Goal: Task Accomplishment & Management: Manage account settings

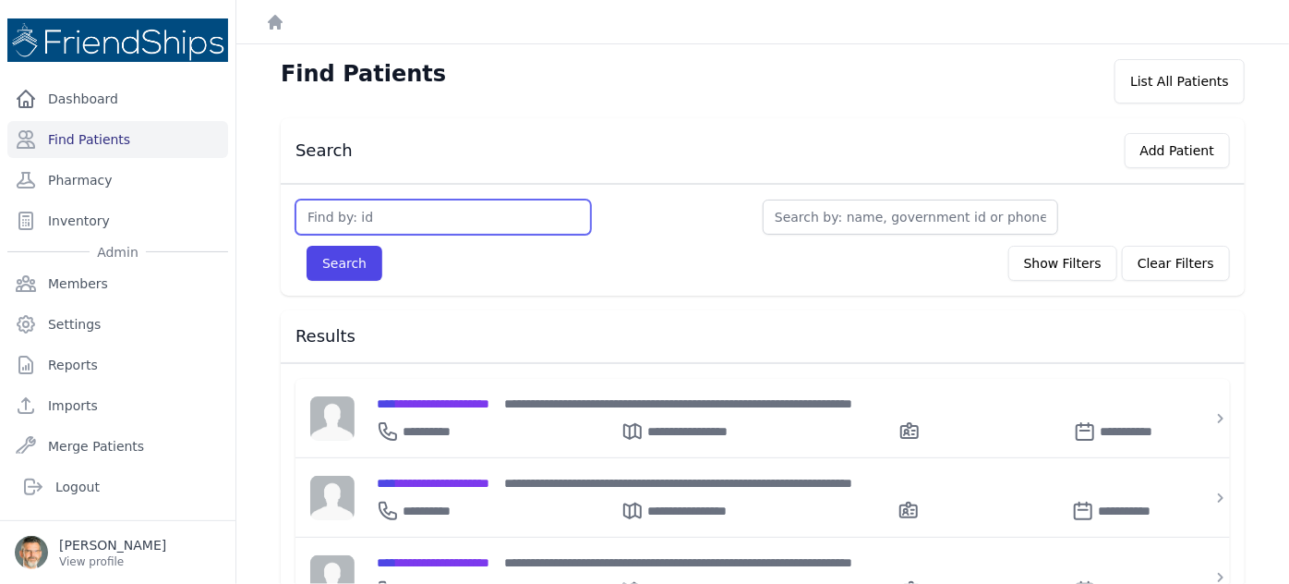
click at [420, 223] on input "text" at bounding box center [444, 216] width 296 height 35
type input "504"
click at [307, 246] on button "Search" at bounding box center [345, 263] width 76 height 35
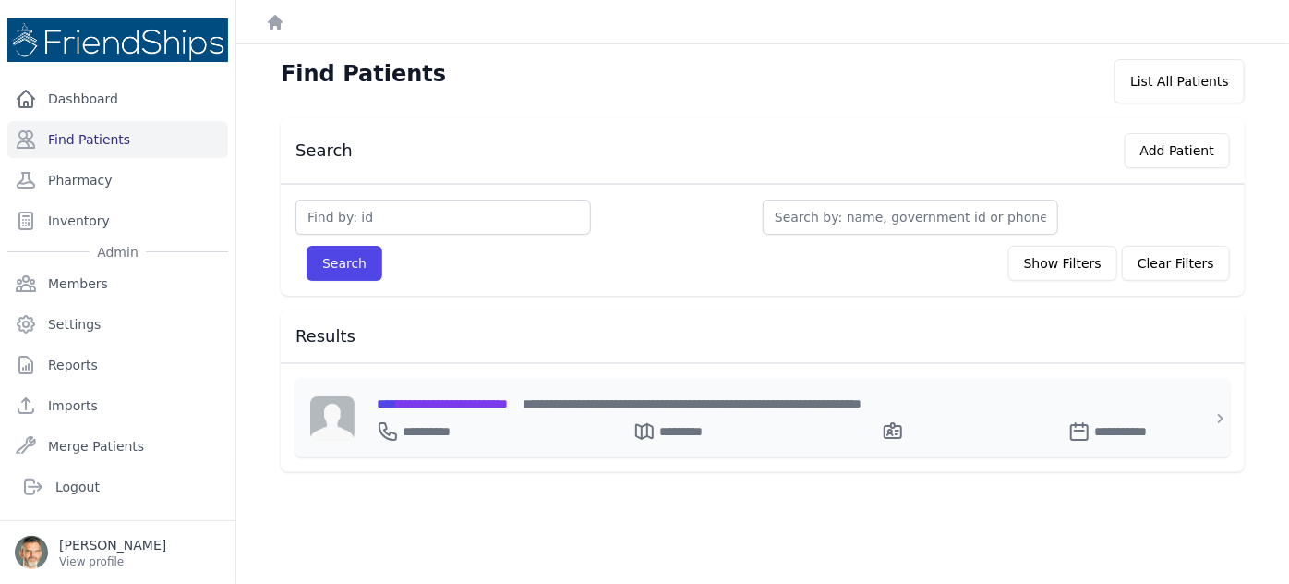
click at [448, 402] on span "**********" at bounding box center [442, 403] width 131 height 13
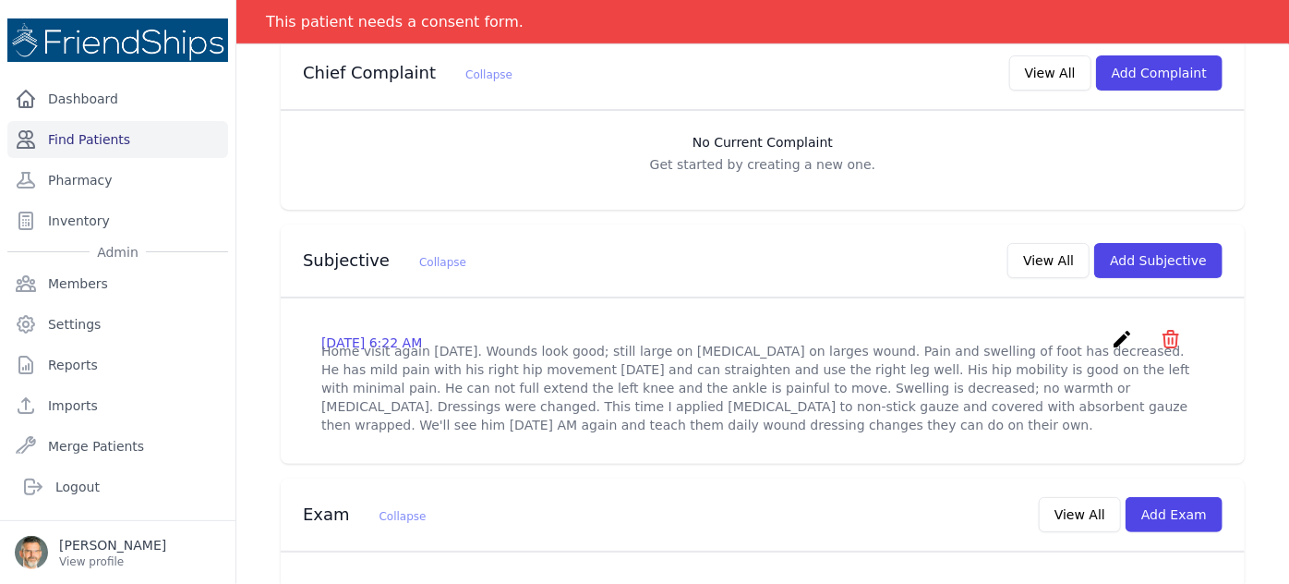
scroll to position [335, 0]
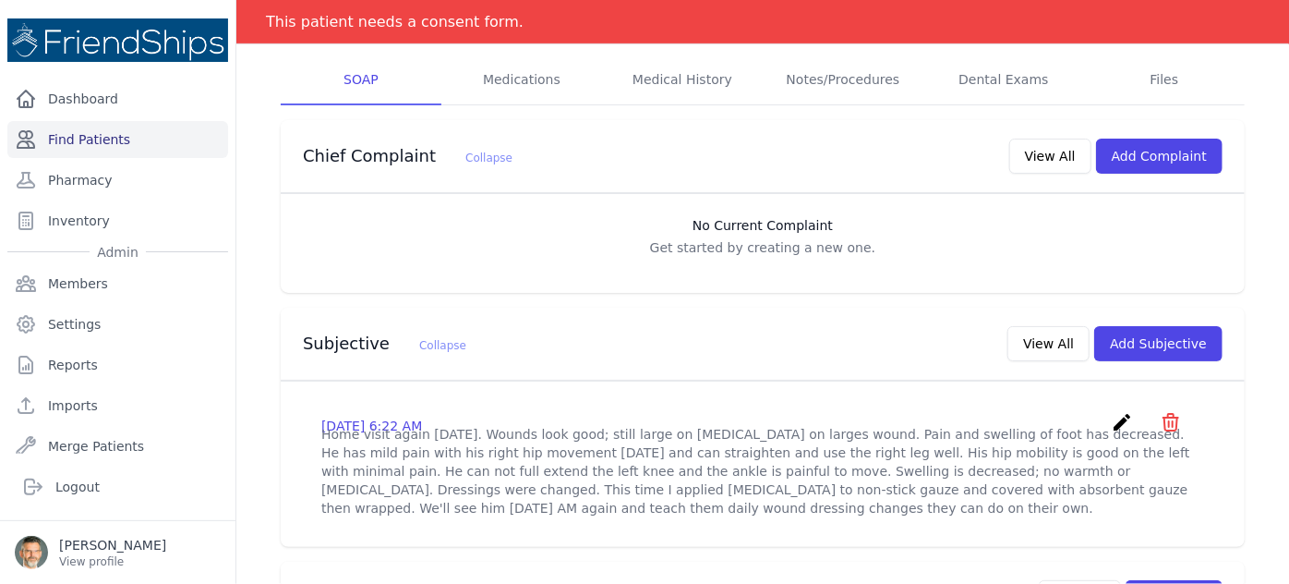
click at [78, 126] on link "Find Patients" at bounding box center [117, 139] width 221 height 37
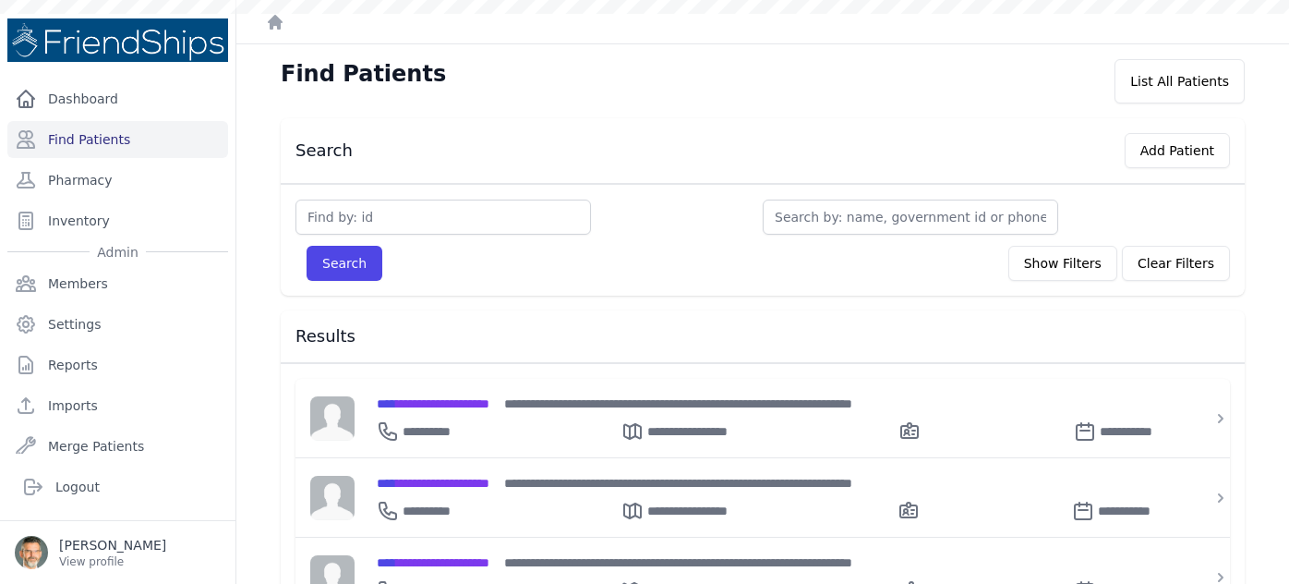
click at [414, 223] on input "text" at bounding box center [444, 216] width 296 height 35
type input "197"
click at [324, 258] on button "Search" at bounding box center [345, 263] width 76 height 35
click at [344, 263] on button "Search" at bounding box center [345, 263] width 76 height 35
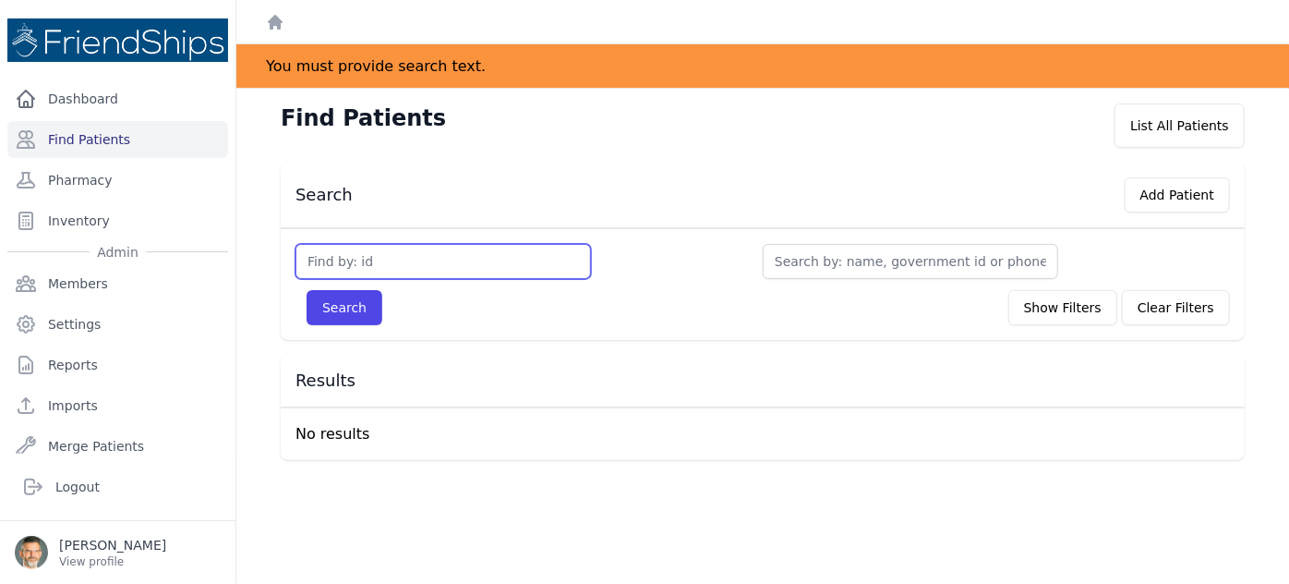
click at [325, 261] on input "text" at bounding box center [444, 261] width 296 height 35
type input "797"
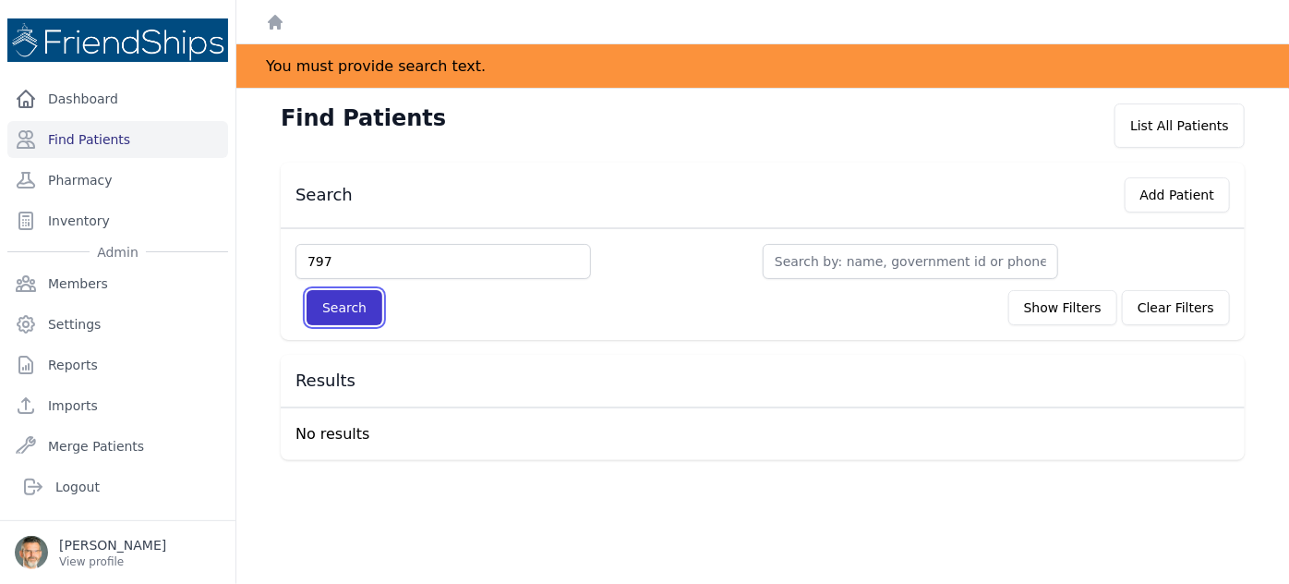
click at [331, 305] on button "Search" at bounding box center [345, 307] width 76 height 35
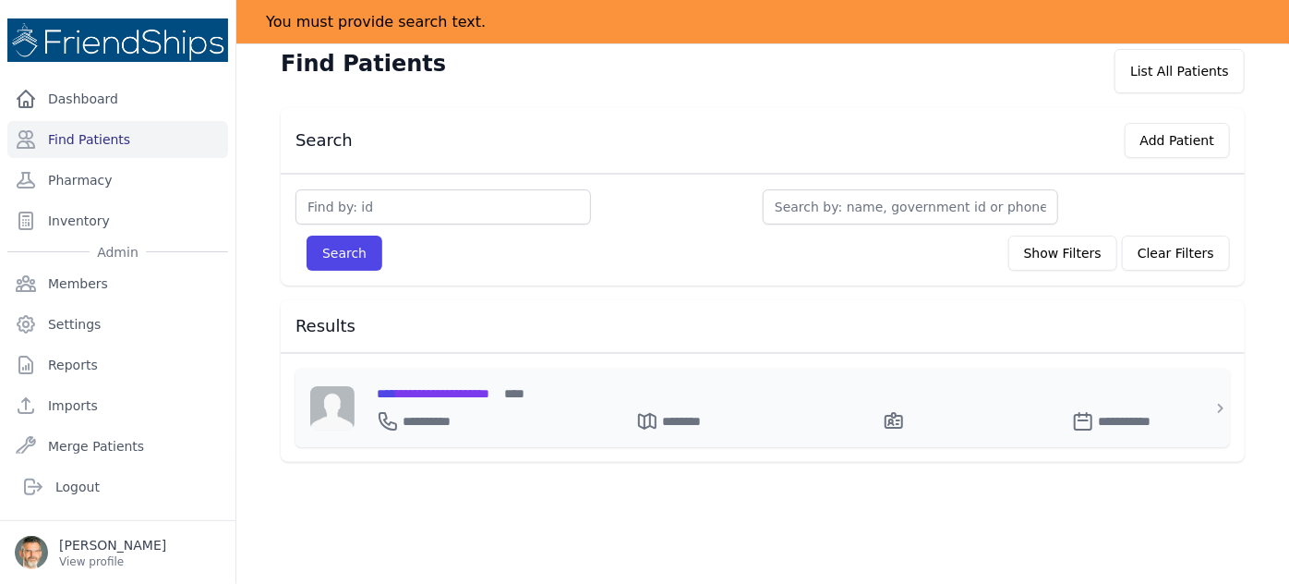
scroll to position [89, 0]
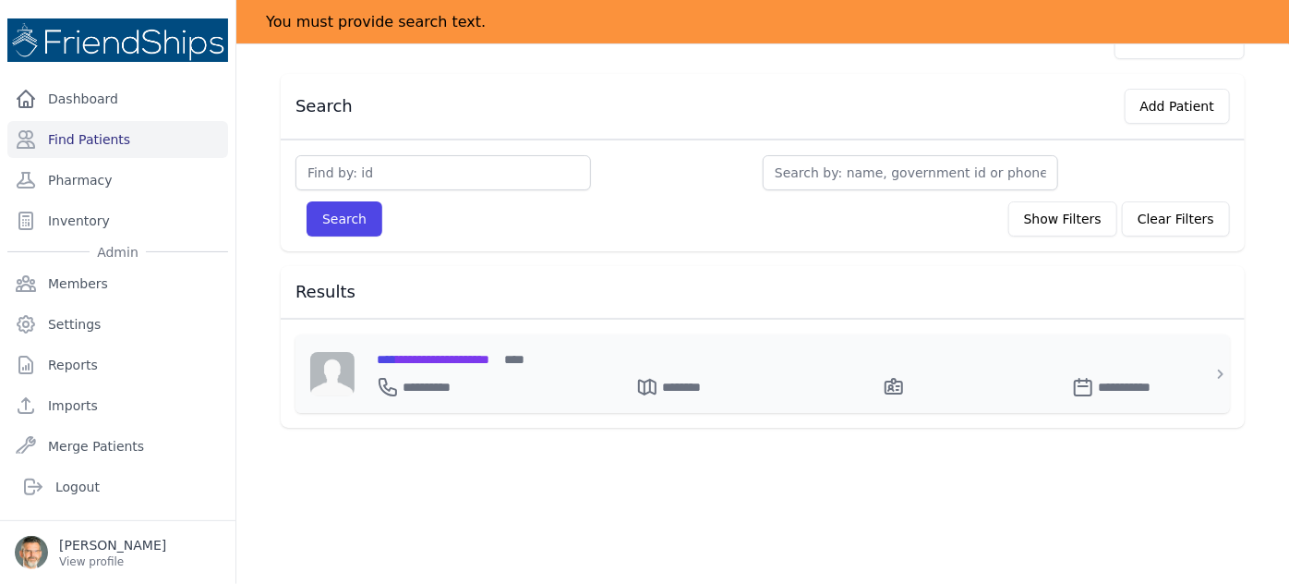
click at [467, 359] on span "**********" at bounding box center [433, 359] width 113 height 13
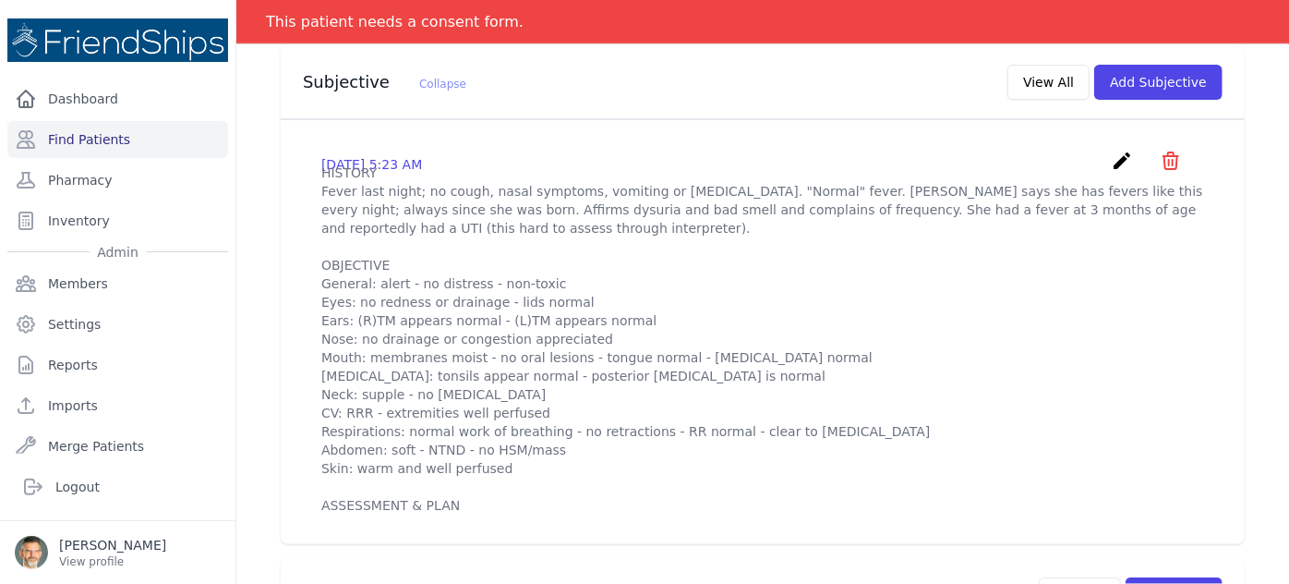
scroll to position [592, 0]
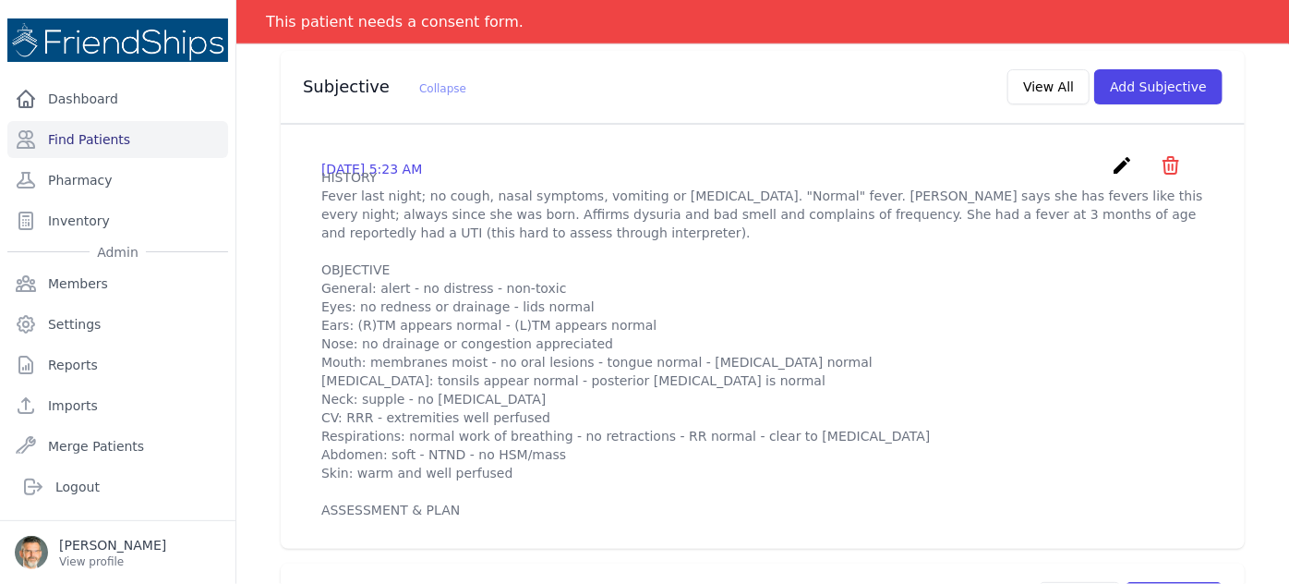
click at [1111, 154] on icon "create" at bounding box center [1122, 165] width 22 height 22
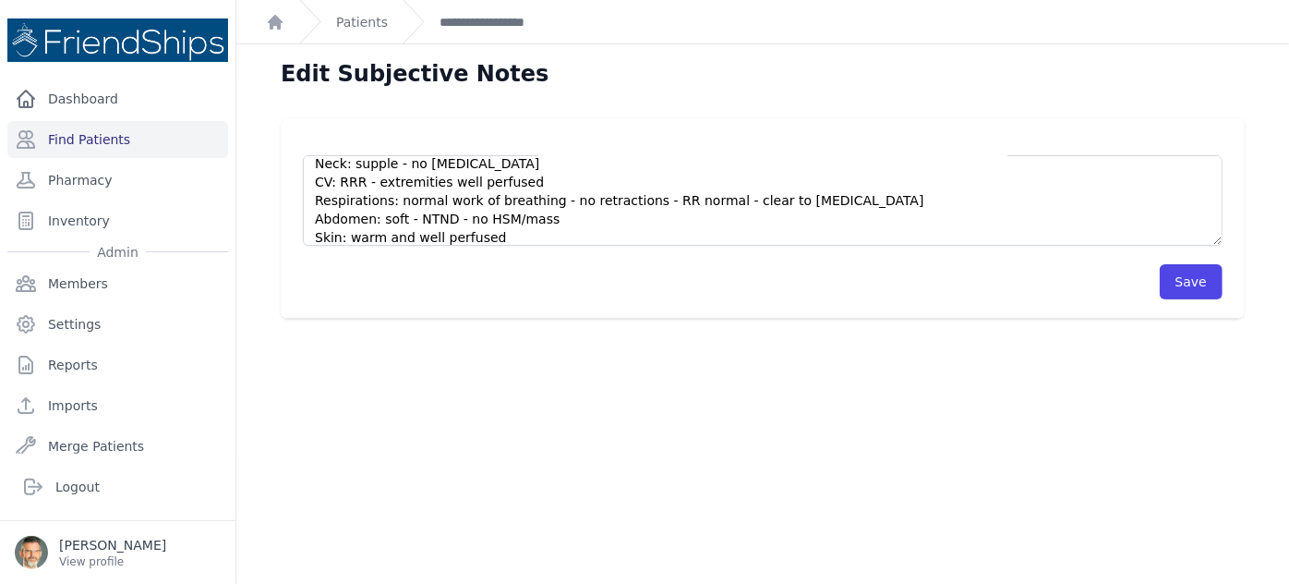
scroll to position [277, 0]
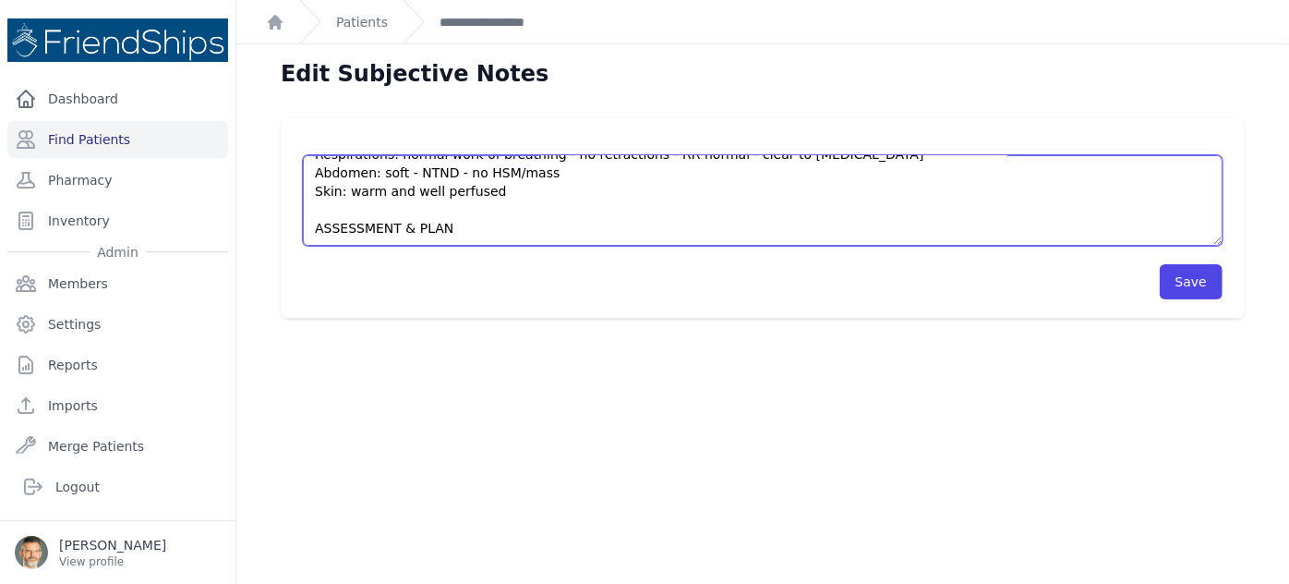
click at [444, 228] on textarea "HISTORY Fever last night; no cough, nasal symptoms, vomiting or diarrhea. "Norm…" at bounding box center [763, 200] width 920 height 91
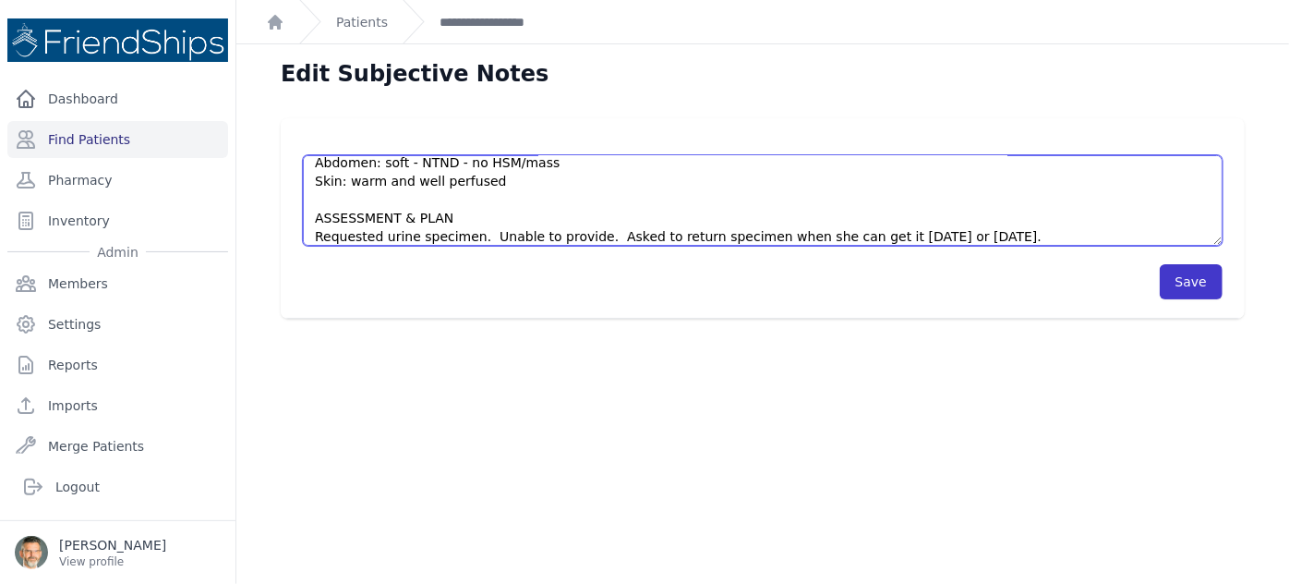
type textarea "HISTORY Fever last night; no cough, nasal symptoms, vomiting or diarrhea. "Norm…"
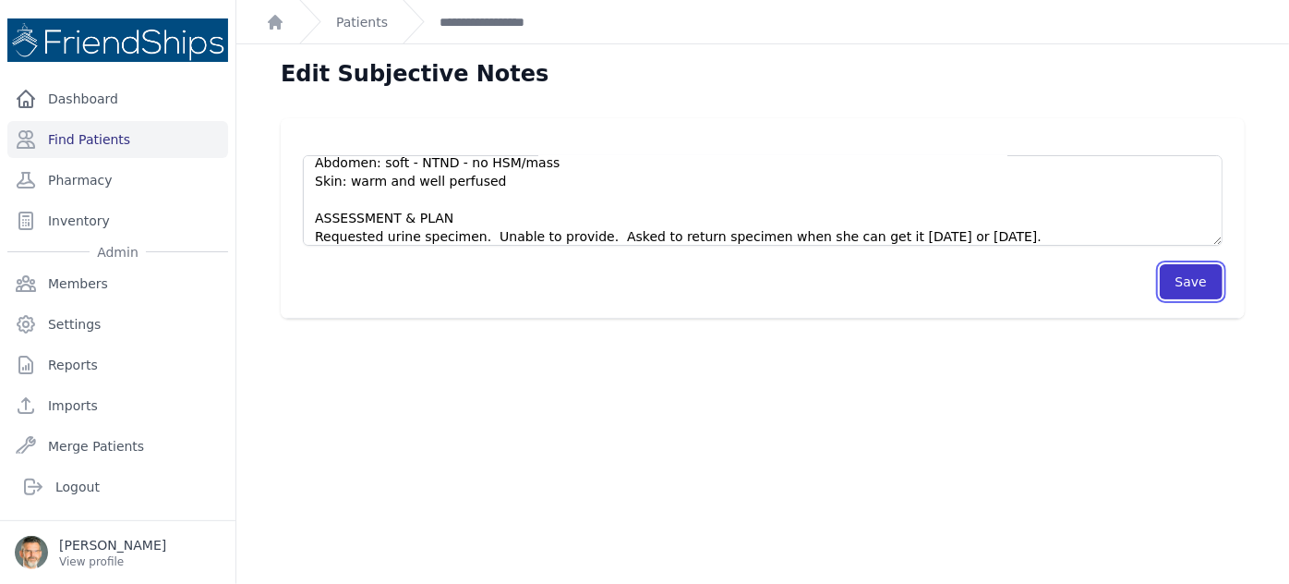
click at [1191, 275] on button "Save" at bounding box center [1191, 281] width 63 height 35
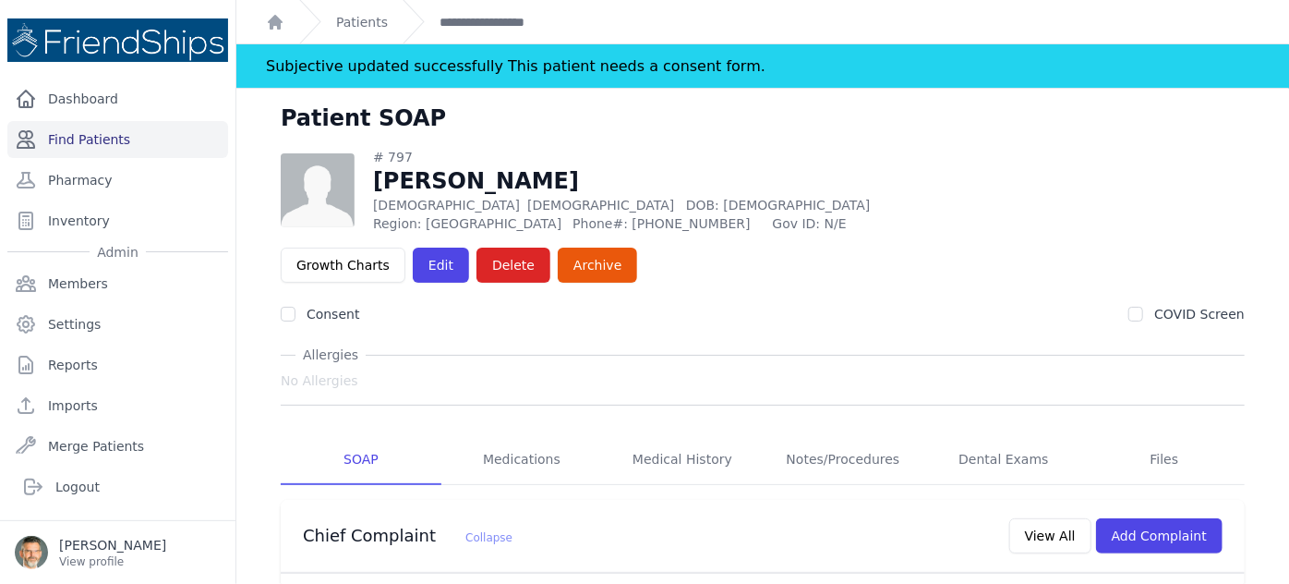
click at [105, 121] on link "Find Patients" at bounding box center [117, 139] width 221 height 37
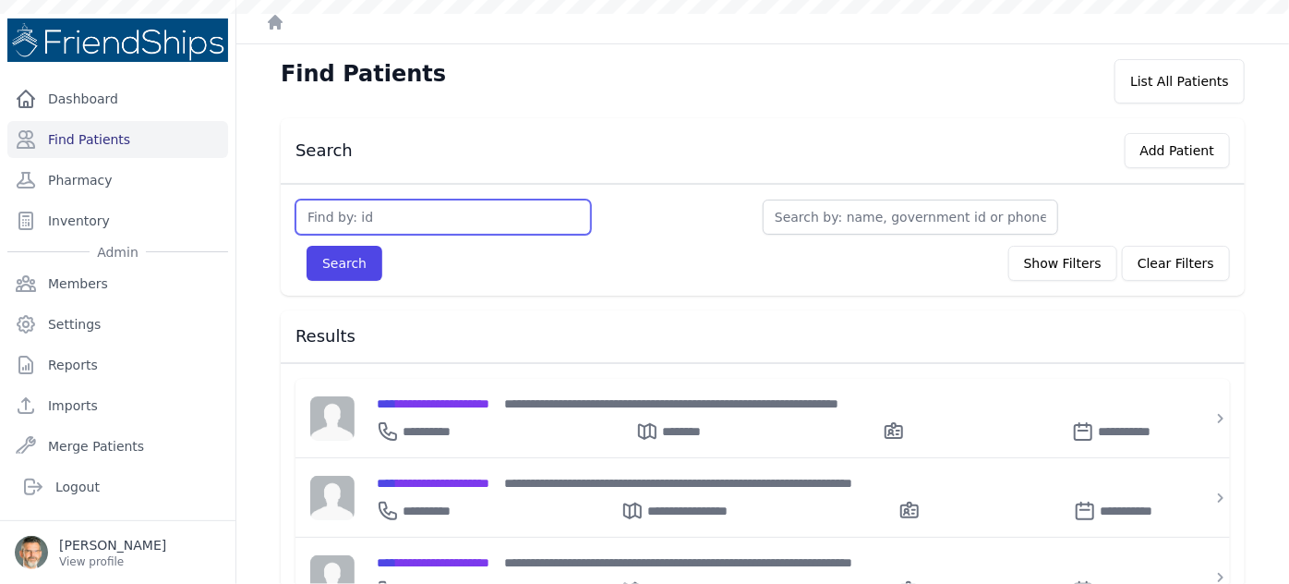
click at [380, 210] on input "text" at bounding box center [444, 216] width 296 height 35
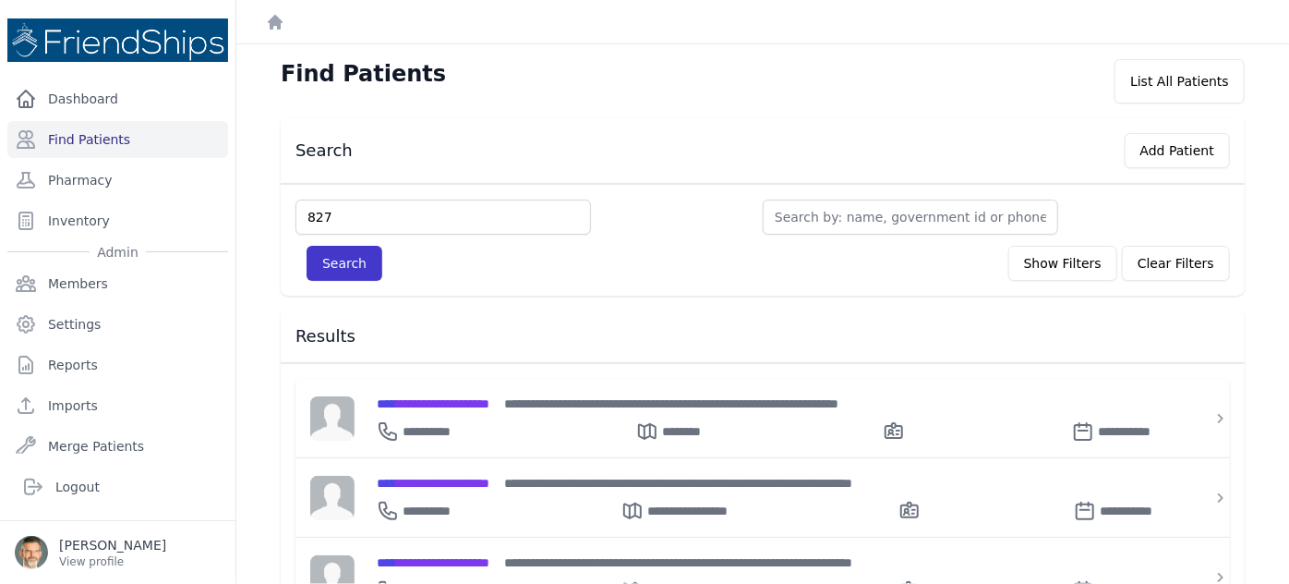
type input "827"
click at [354, 258] on button "Search" at bounding box center [345, 263] width 76 height 35
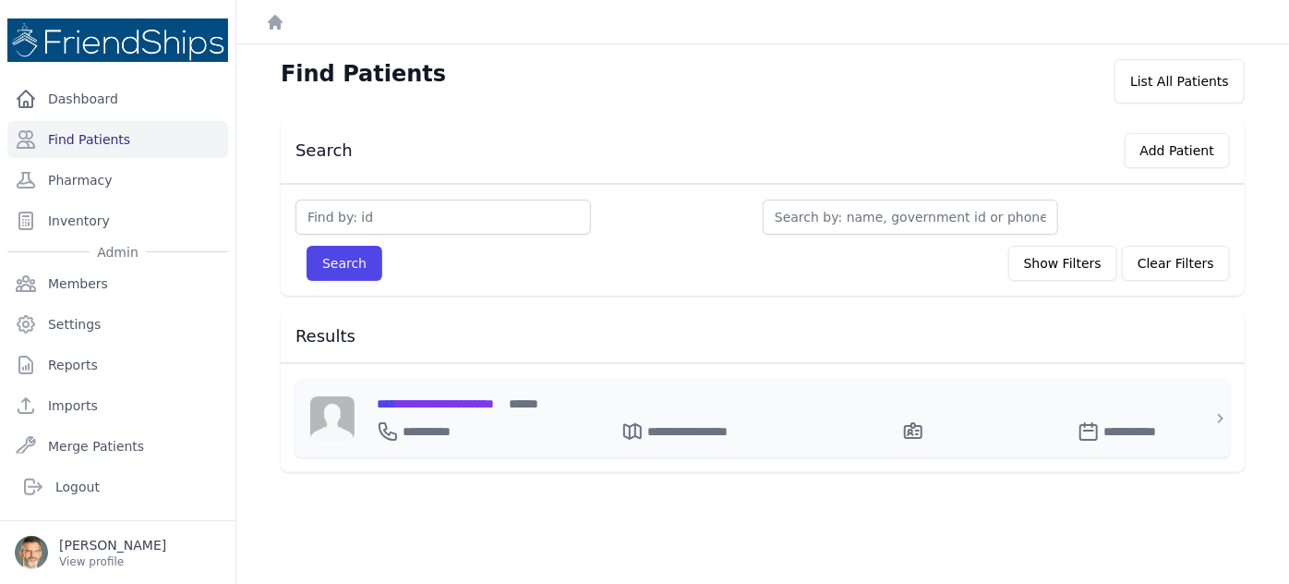
click at [478, 397] on span "**********" at bounding box center [435, 403] width 117 height 13
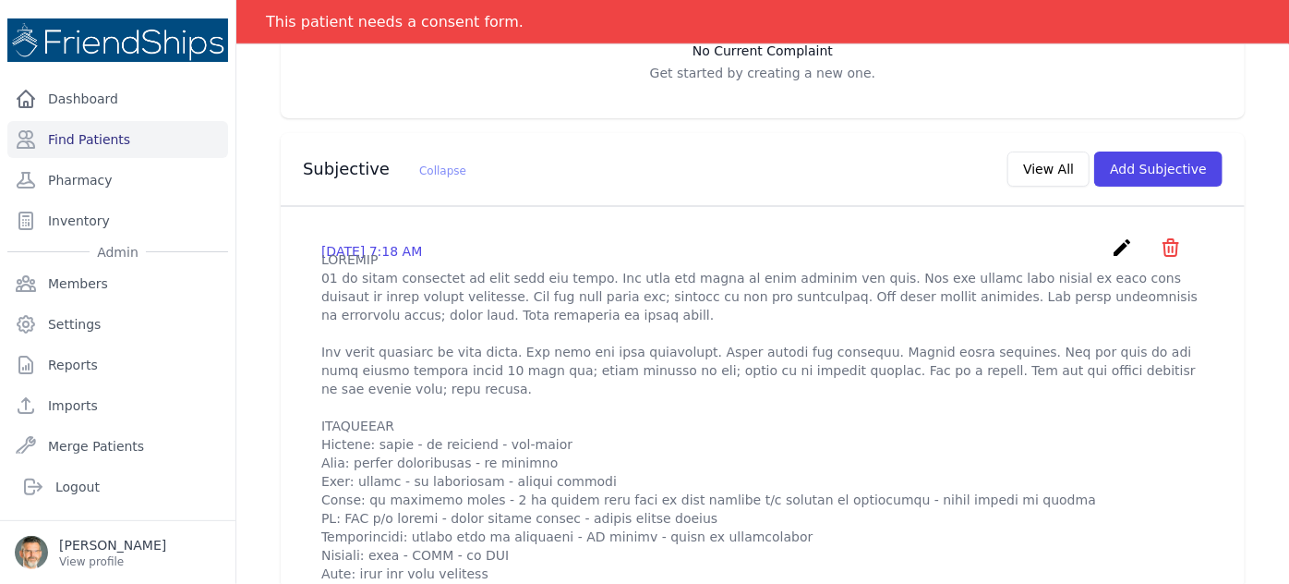
scroll to position [503, 0]
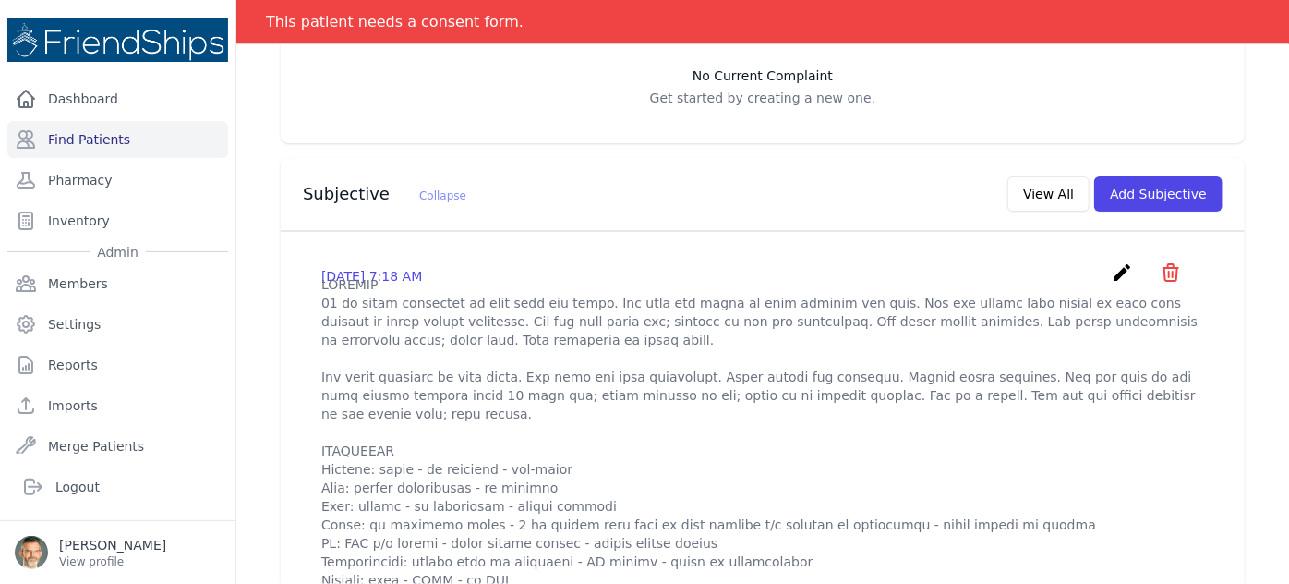
click at [1111, 261] on icon "create" at bounding box center [1122, 272] width 22 height 22
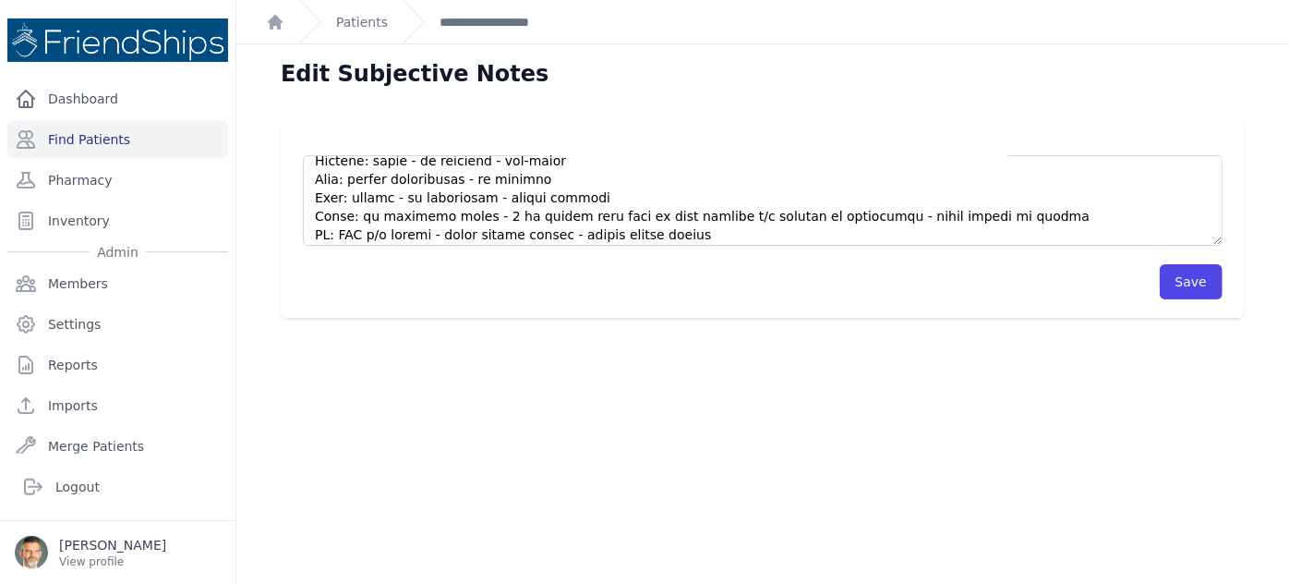
scroll to position [83, 0]
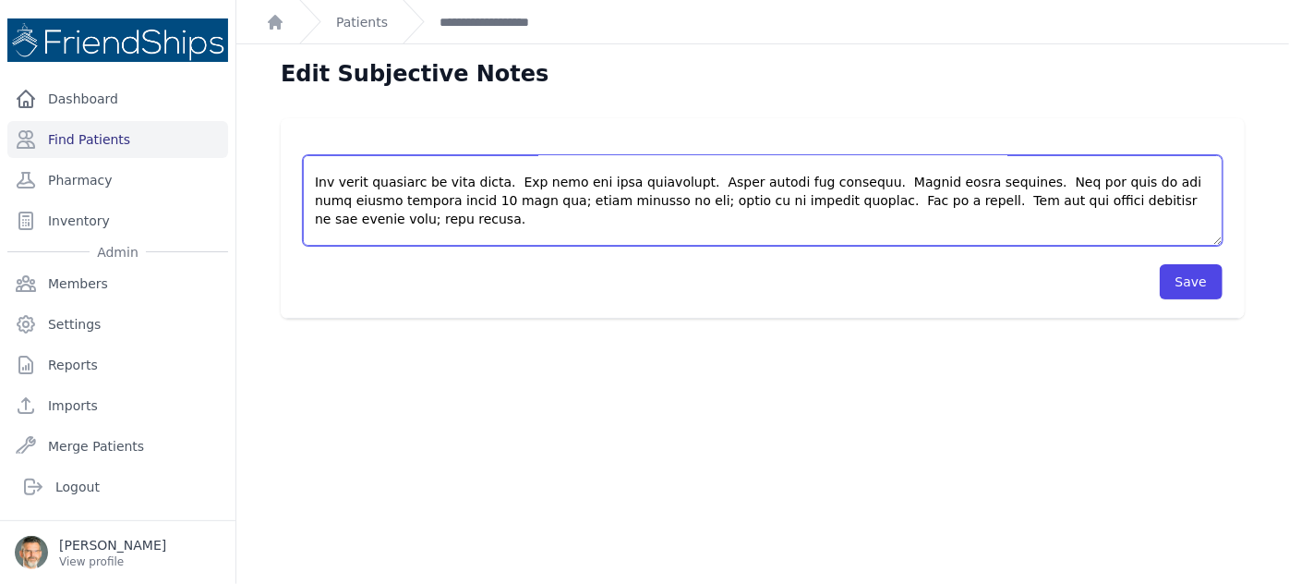
click at [448, 220] on textarea at bounding box center [763, 200] width 920 height 91
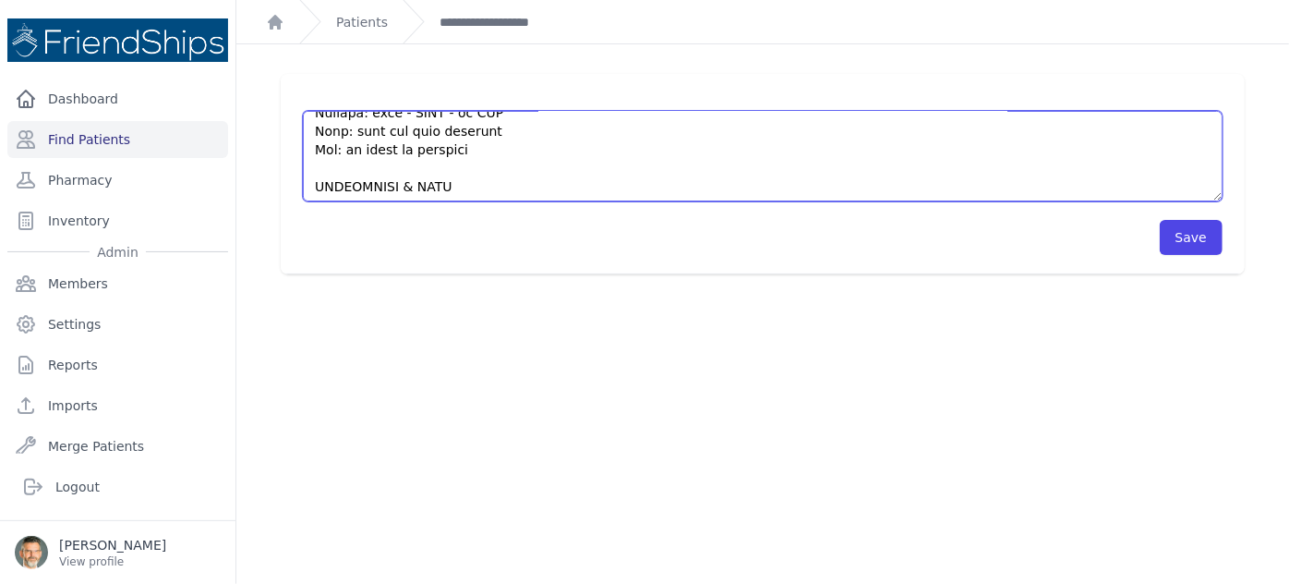
scroll to position [351, 0]
click at [485, 187] on textarea at bounding box center [763, 156] width 920 height 91
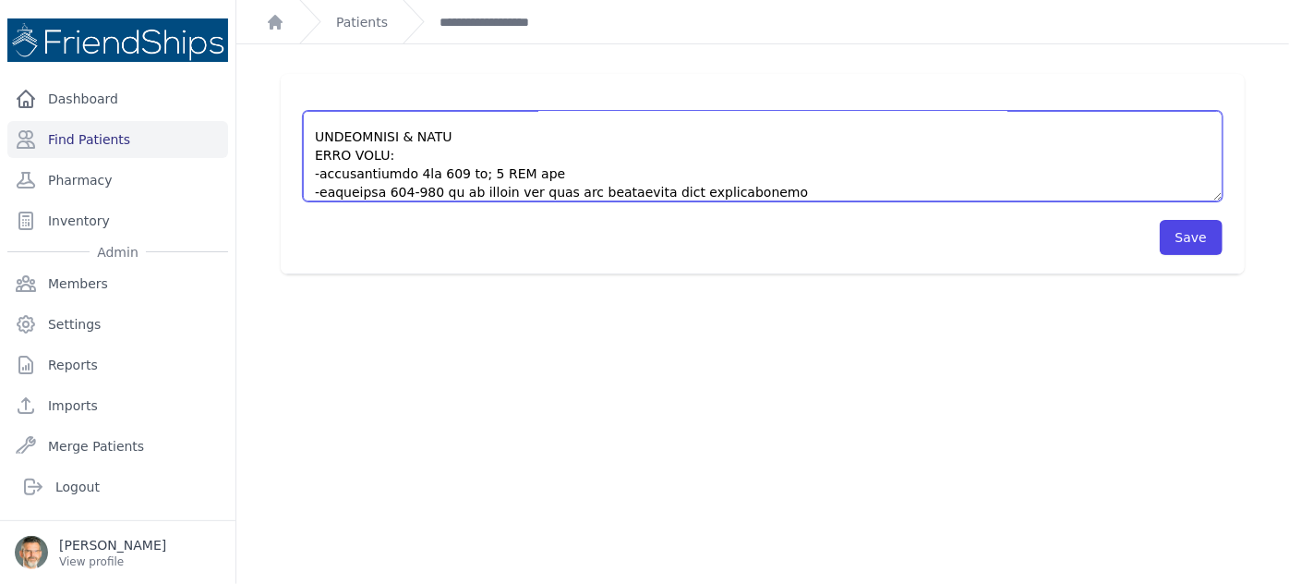
scroll to position [416, 0]
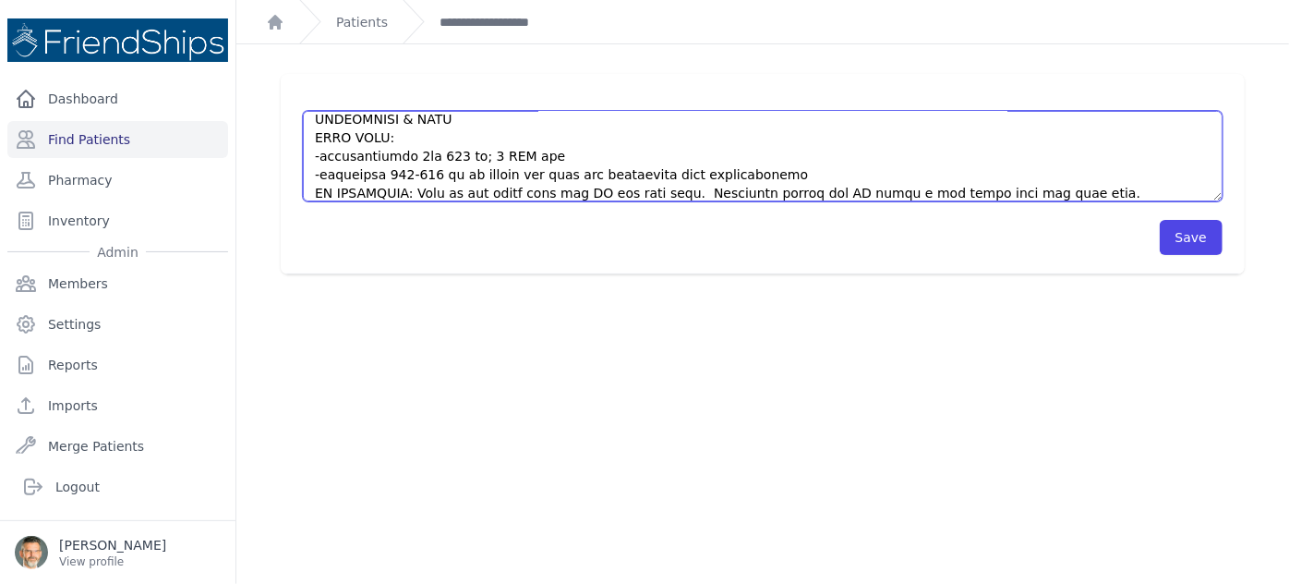
click at [845, 189] on textarea at bounding box center [763, 156] width 920 height 91
click at [1016, 188] on textarea at bounding box center [763, 156] width 920 height 91
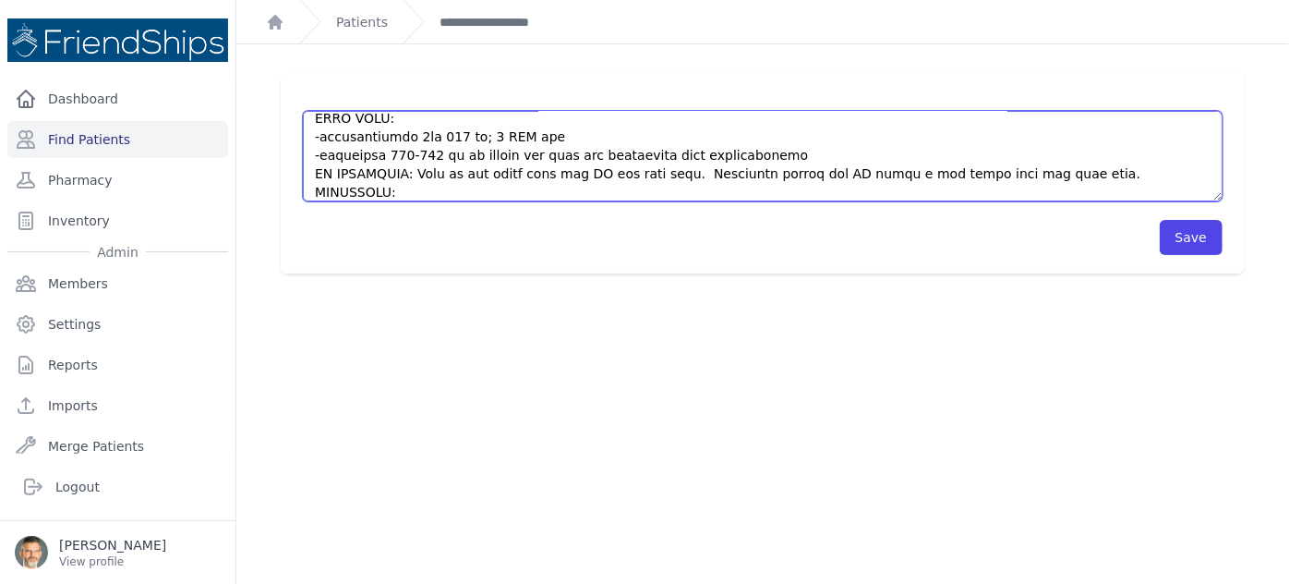
scroll to position [453, 0]
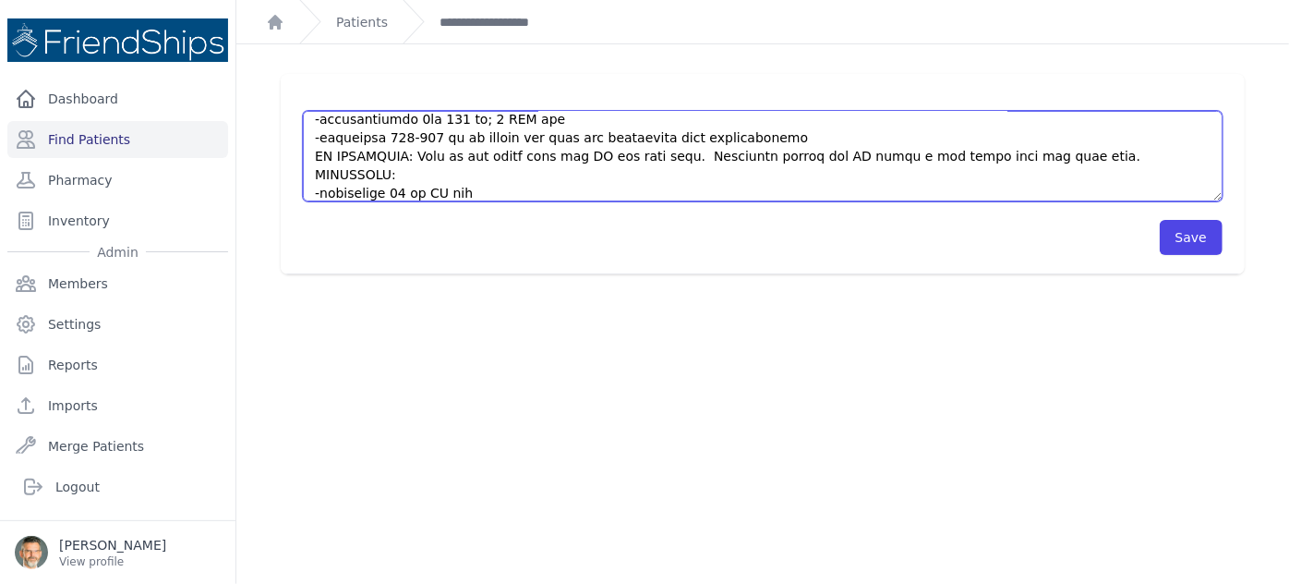
click at [473, 191] on textarea at bounding box center [763, 156] width 920 height 91
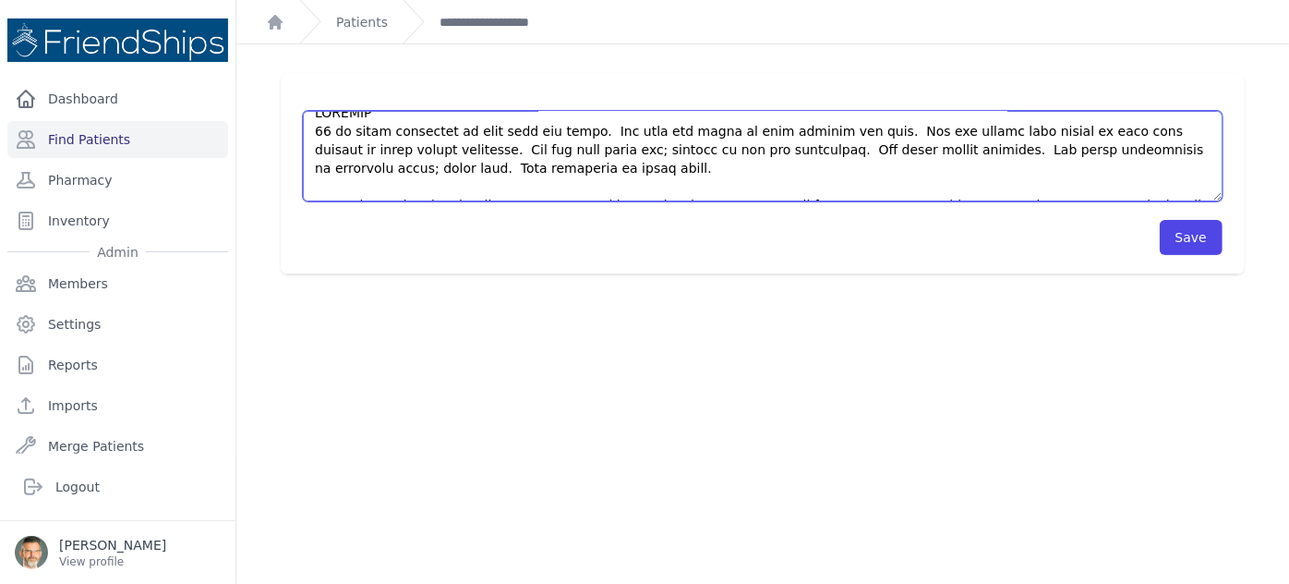
scroll to position [0, 0]
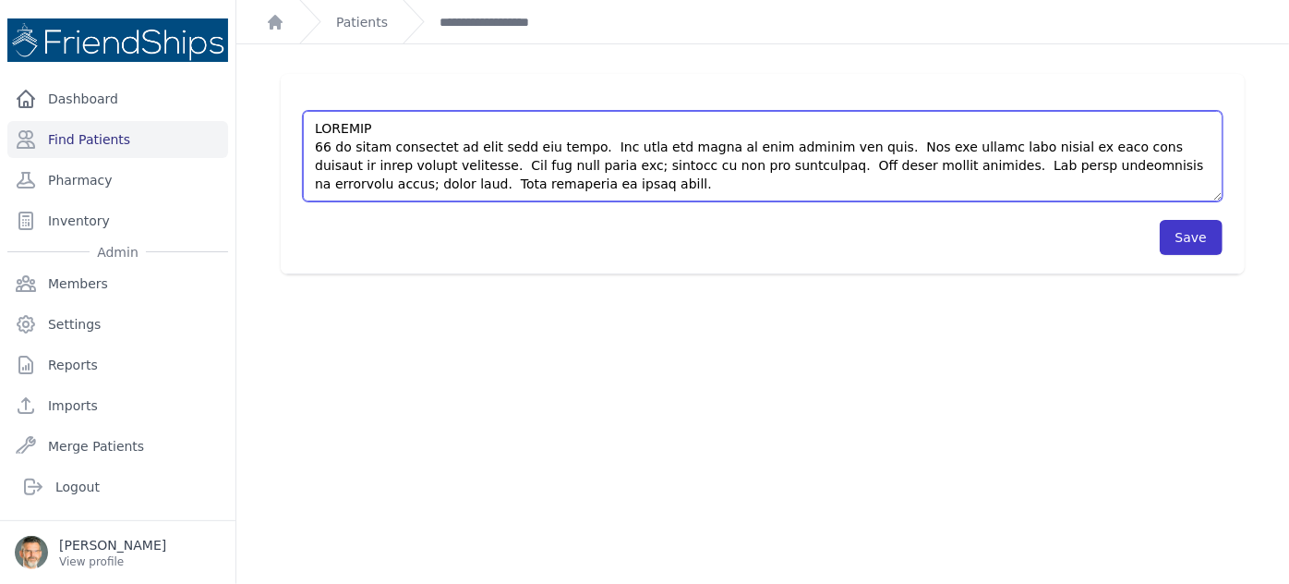
type textarea "HISTORY 56 yo woman complains of back pain for years. She also has pains in bot…"
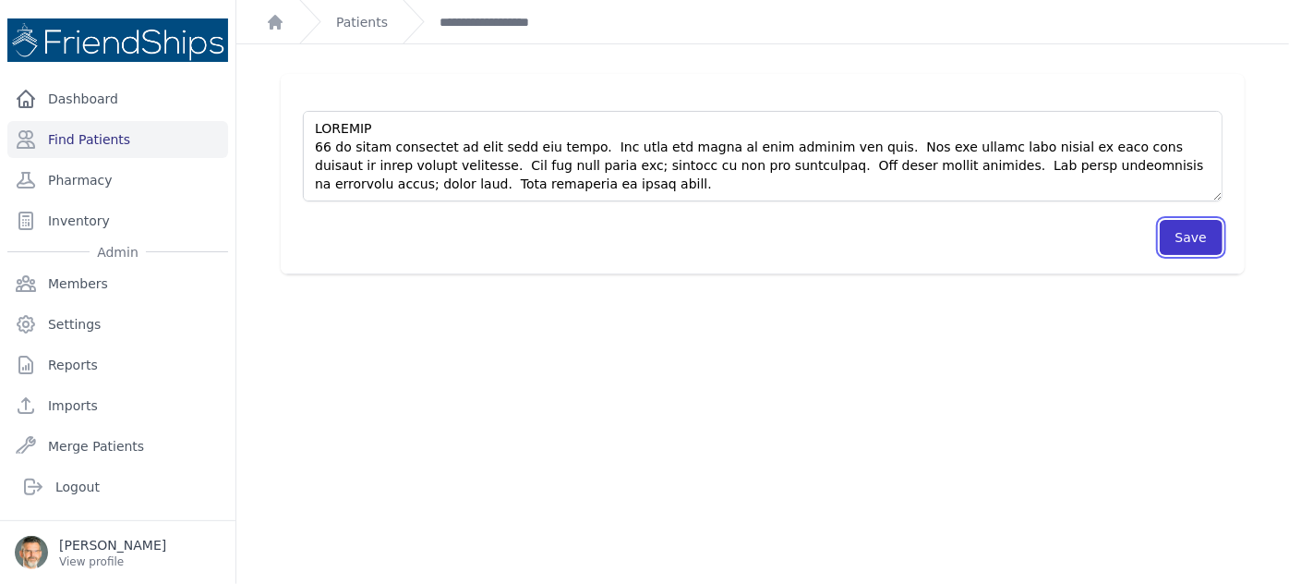
click at [1168, 238] on button "Save" at bounding box center [1191, 237] width 63 height 35
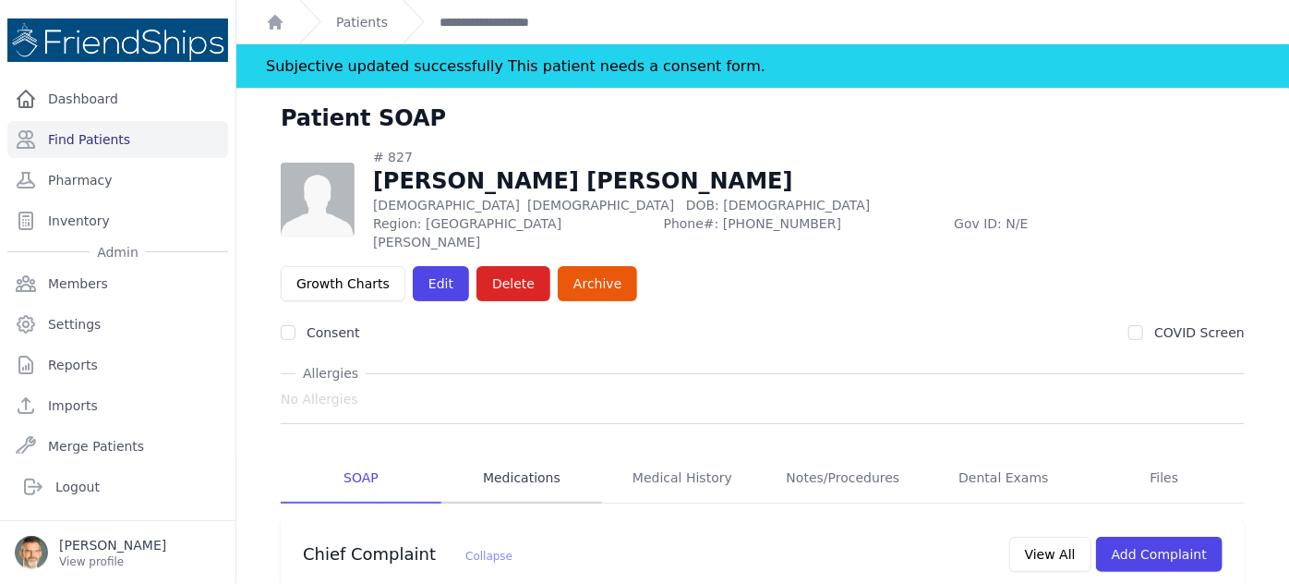
click at [525, 453] on link "Medications" at bounding box center [521, 478] width 161 height 50
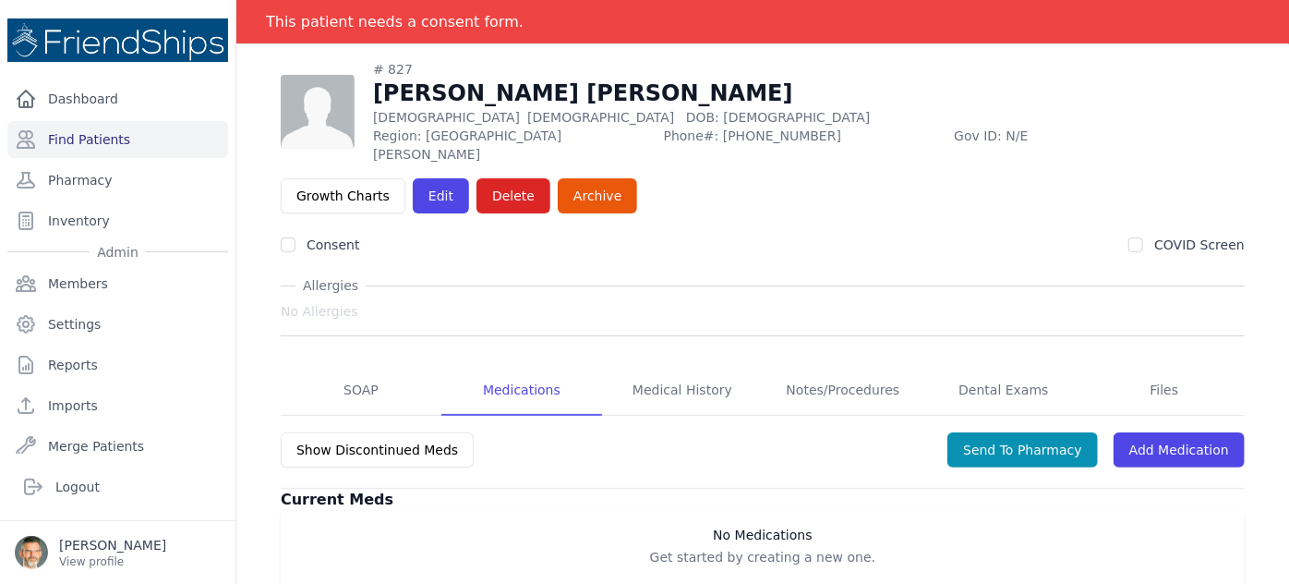
scroll to position [89, 0]
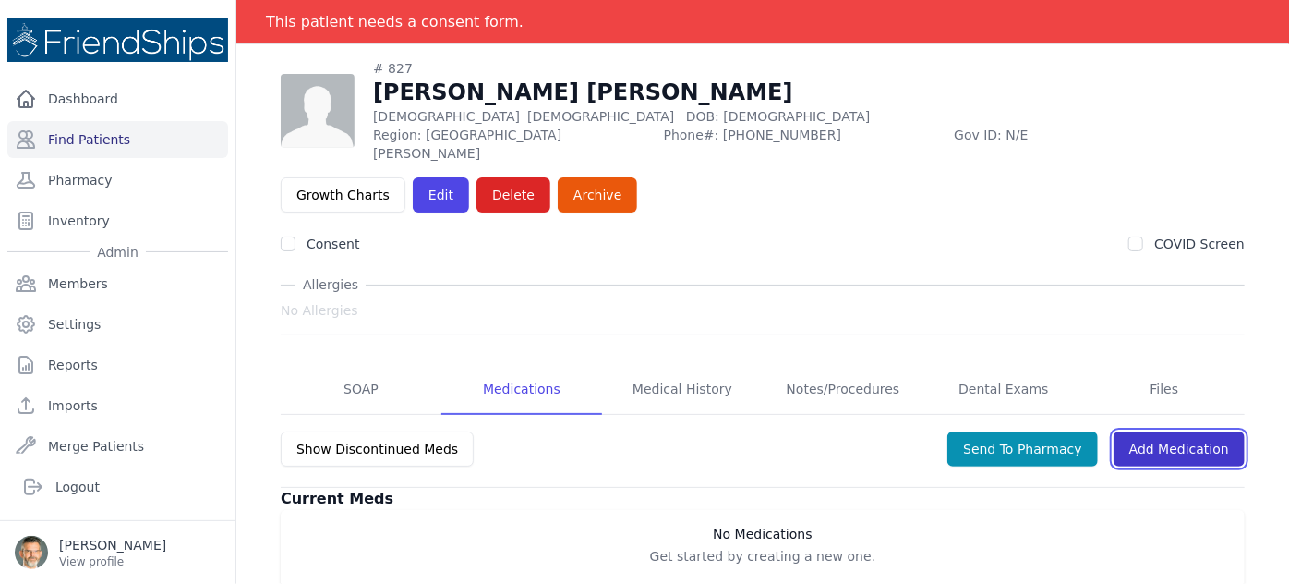
click at [1161, 431] on link "Add Medication" at bounding box center [1179, 448] width 131 height 35
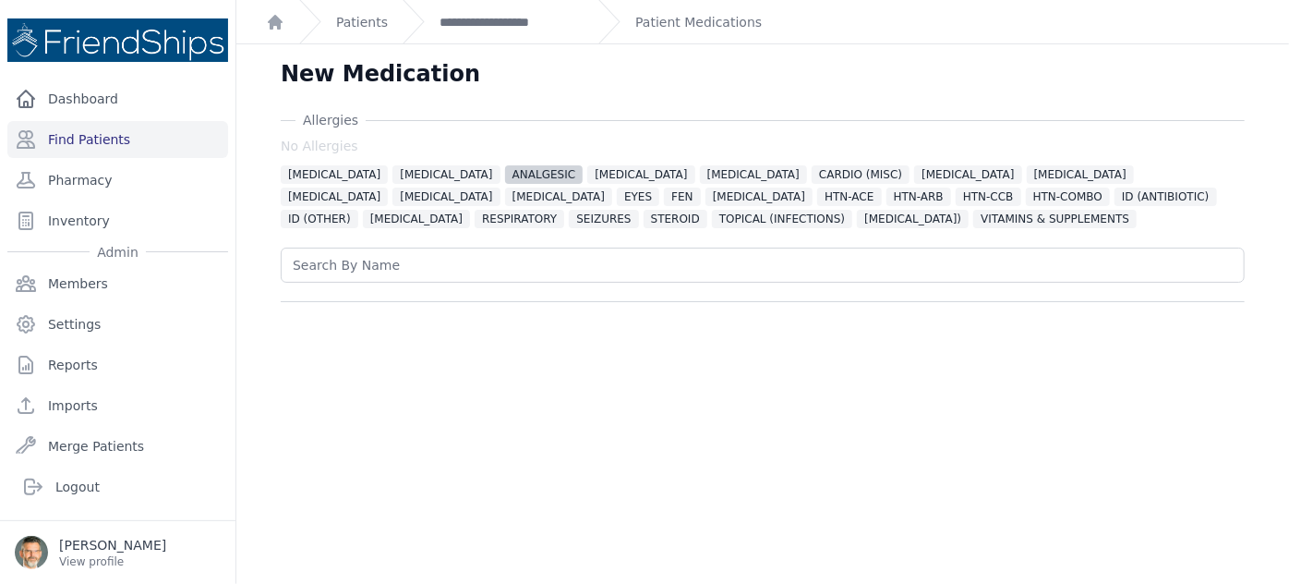
click at [505, 176] on span "ANALGESIC" at bounding box center [544, 174] width 78 height 18
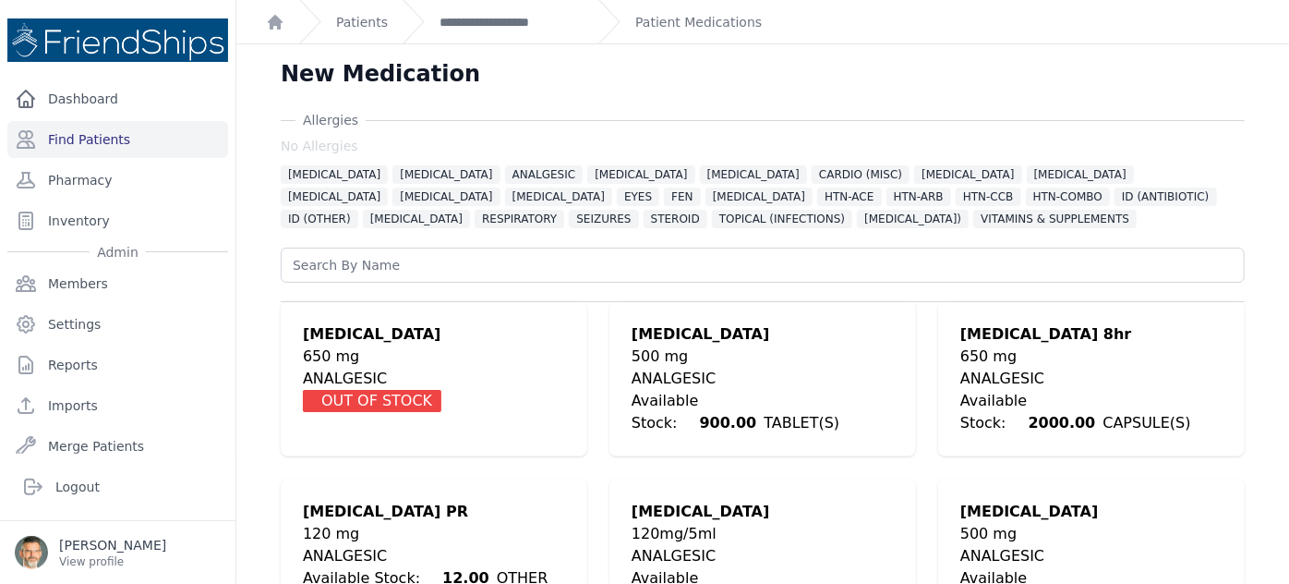
click at [1036, 347] on div "650 mg" at bounding box center [1091, 356] width 262 height 22
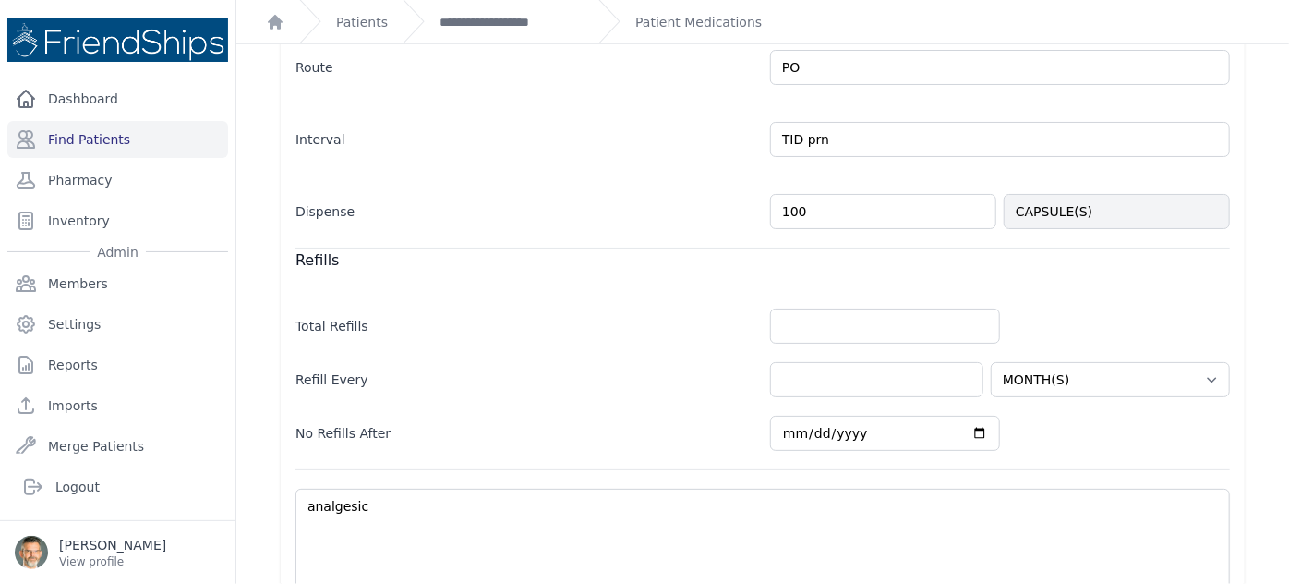
scroll to position [731, 0]
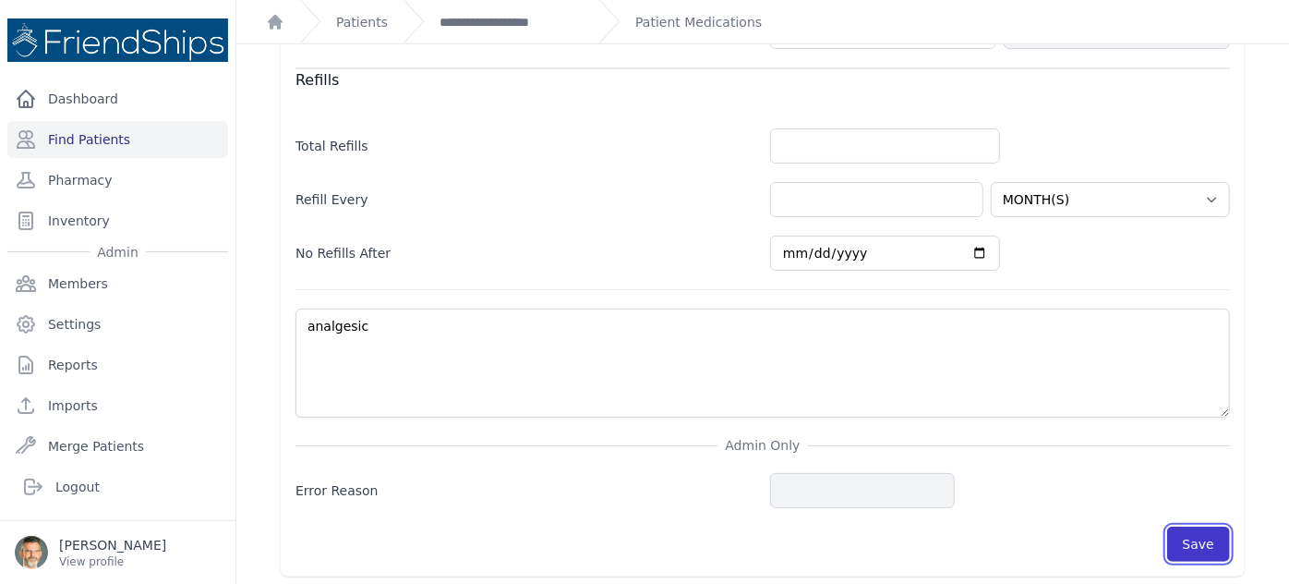
drag, startPoint x: 1197, startPoint y: 538, endPoint x: 1165, endPoint y: 521, distance: 36.0
click at [1197, 538] on button "Save" at bounding box center [1198, 543] width 63 height 35
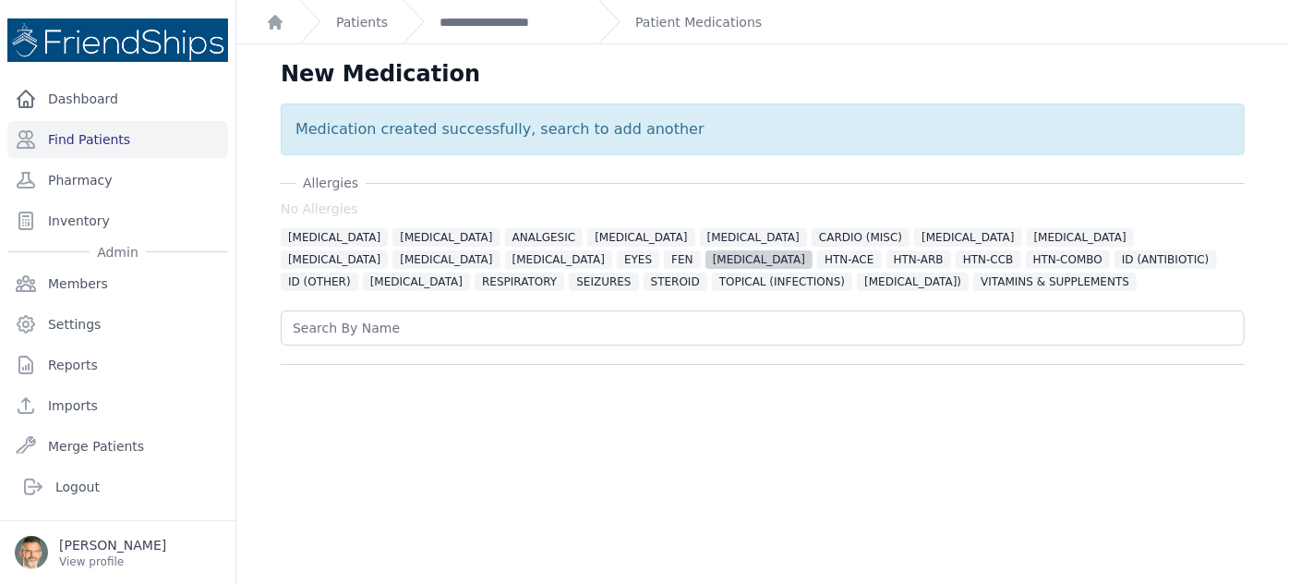
click at [706, 257] on span "[MEDICAL_DATA]" at bounding box center [759, 259] width 107 height 18
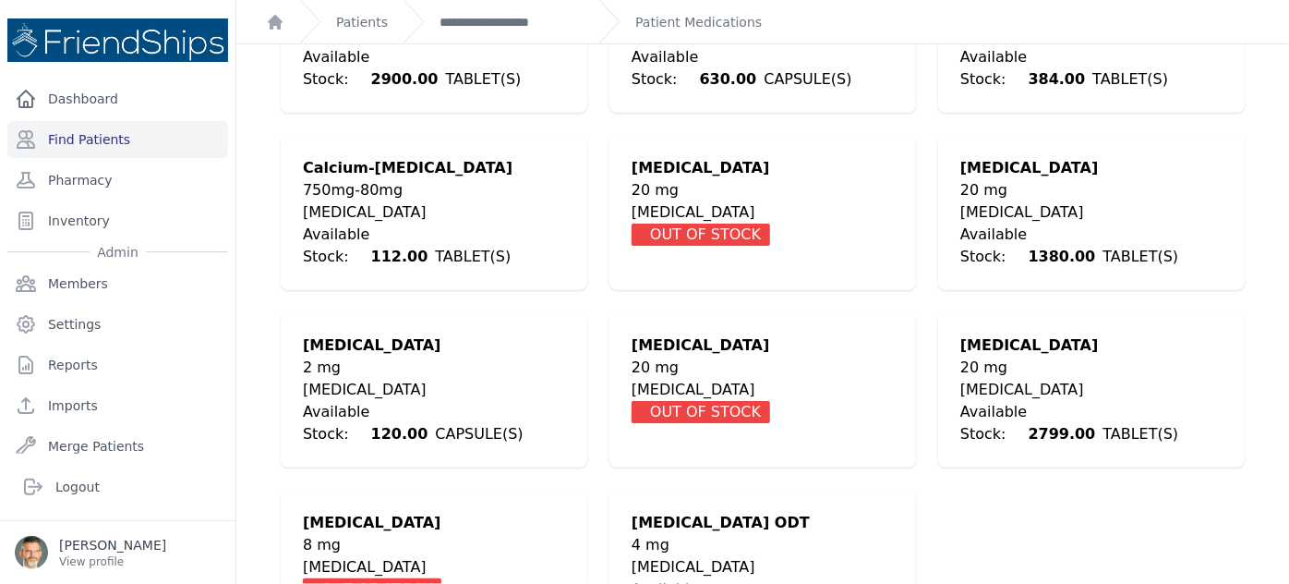
scroll to position [436, 0]
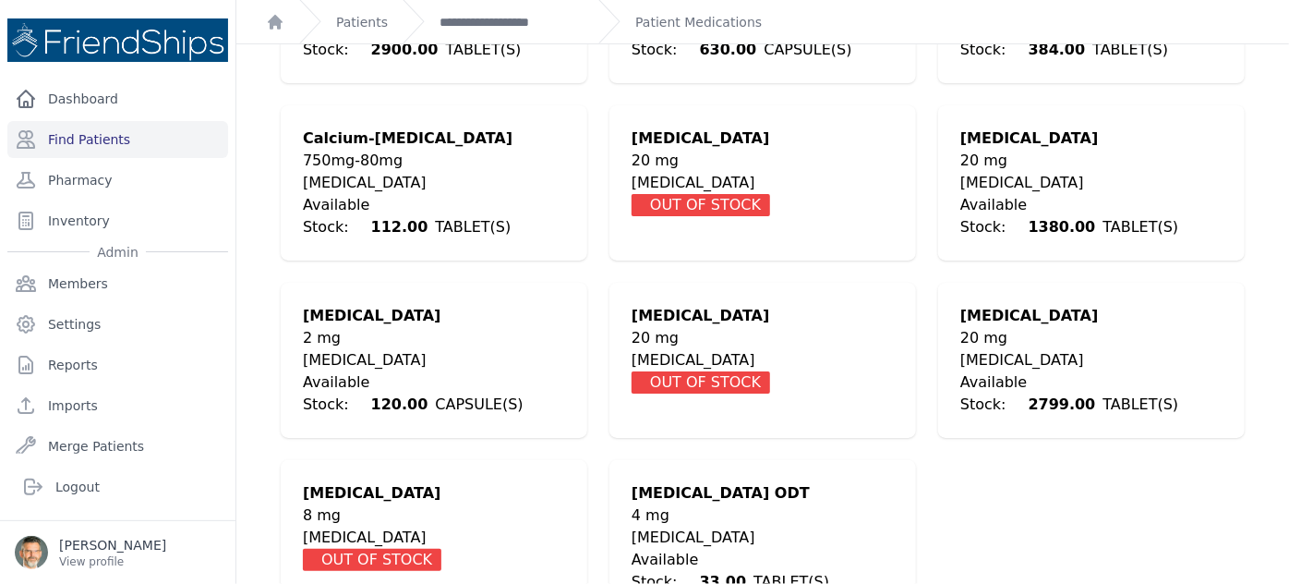
click at [989, 159] on div "20 mg" at bounding box center [1091, 161] width 262 height 22
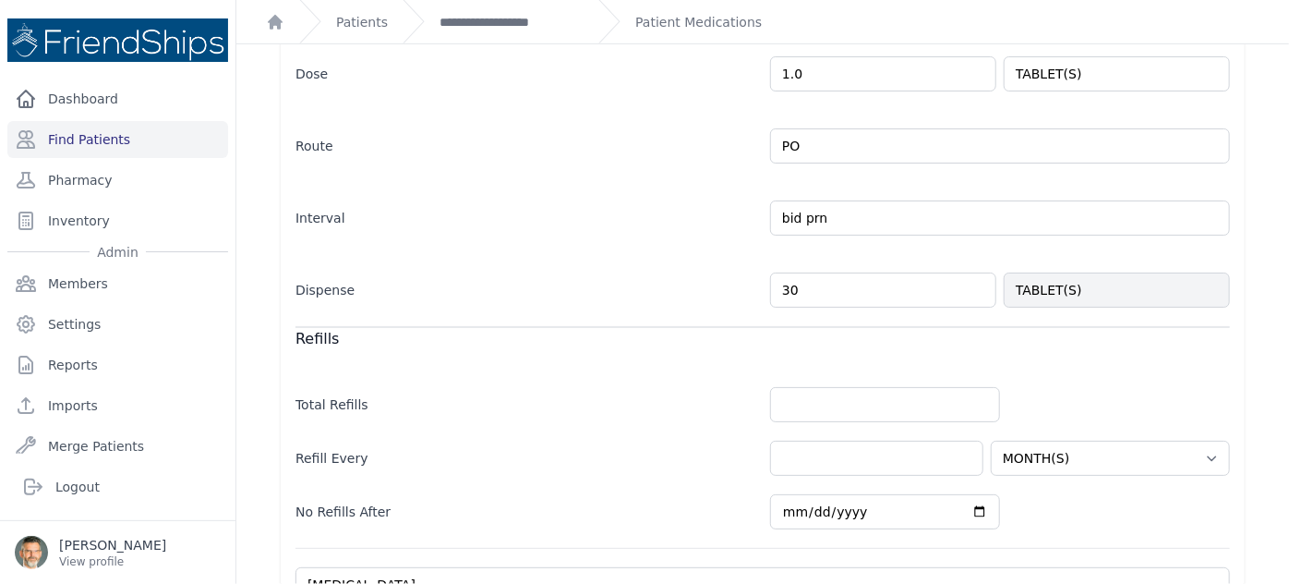
scroll to position [503, 0]
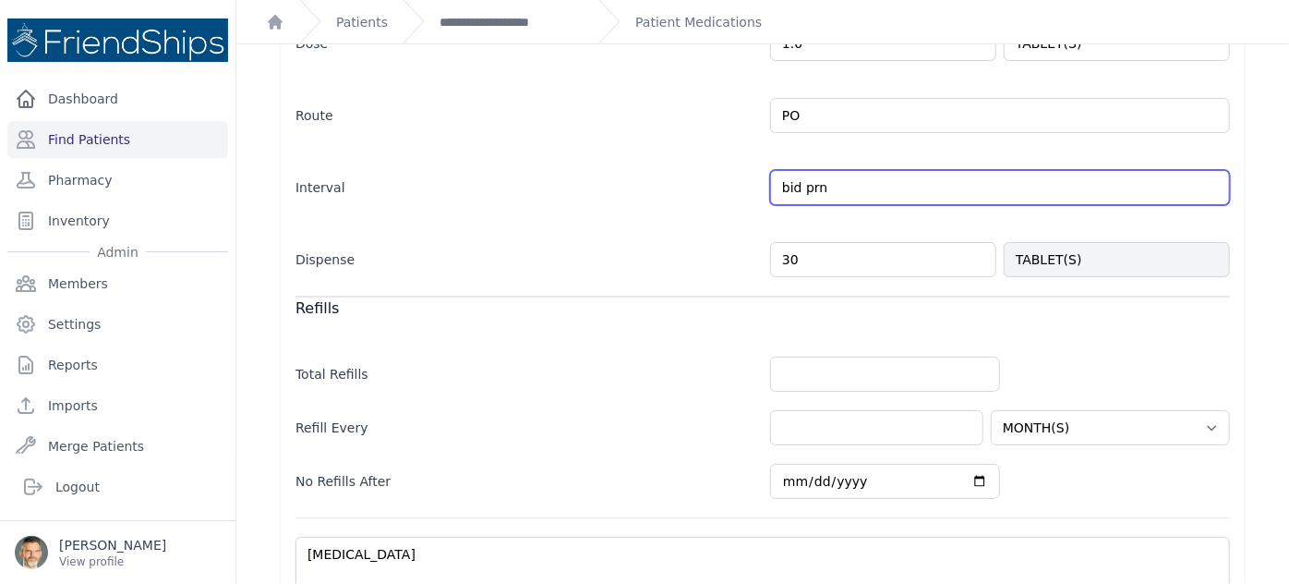
click at [1196, 187] on input "bid prn" at bounding box center [1000, 187] width 460 height 35
drag, startPoint x: 826, startPoint y: 188, endPoint x: 764, endPoint y: 187, distance: 61.9
click at [770, 188] on input "bid prn" at bounding box center [1000, 187] width 460 height 35
type input "qd prn"
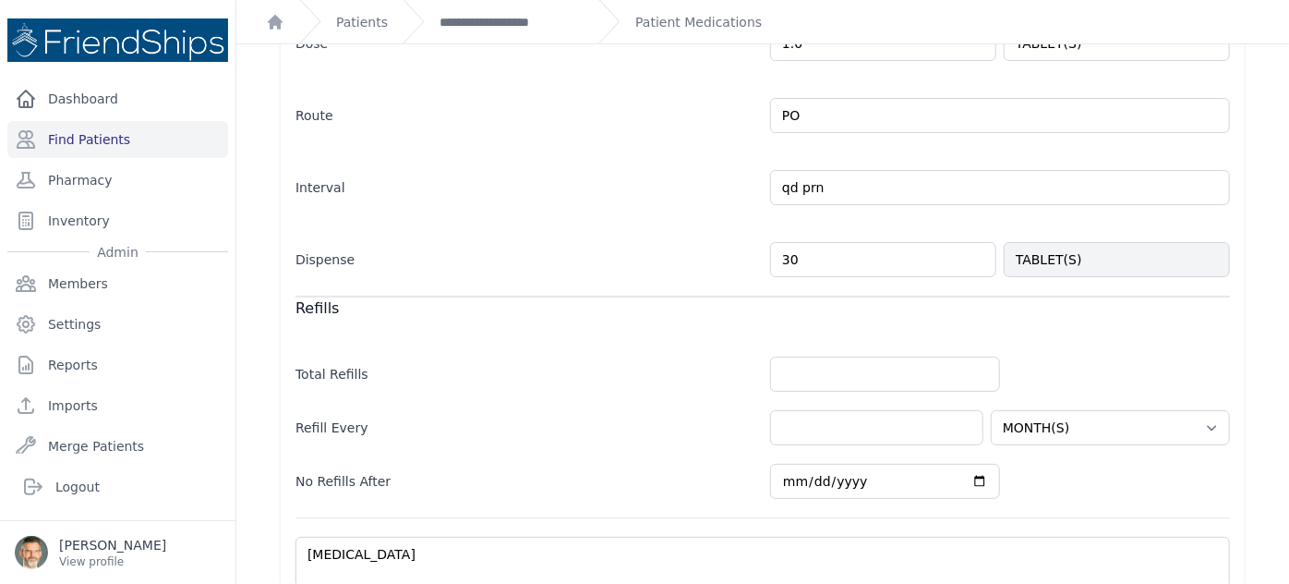
click at [650, 209] on div "Dose 1.0 TABLET(S) Route PO" at bounding box center [763, 142] width 935 height 270
select select "MONTH(S)"
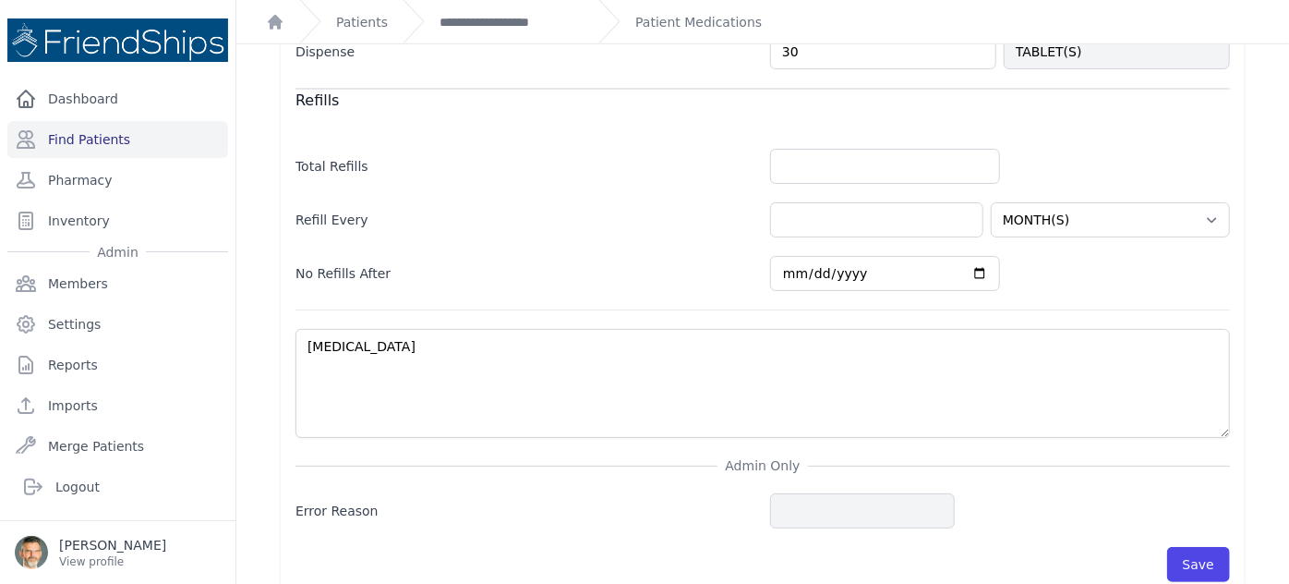
scroll to position [731, 0]
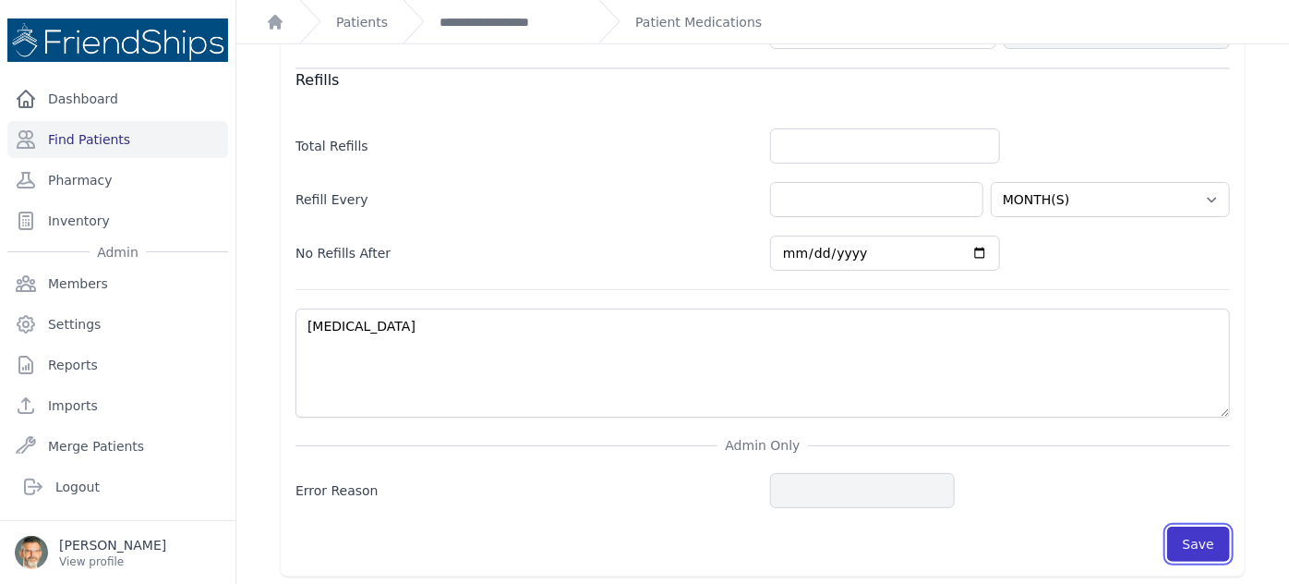
click at [1197, 534] on button "Save" at bounding box center [1198, 543] width 63 height 35
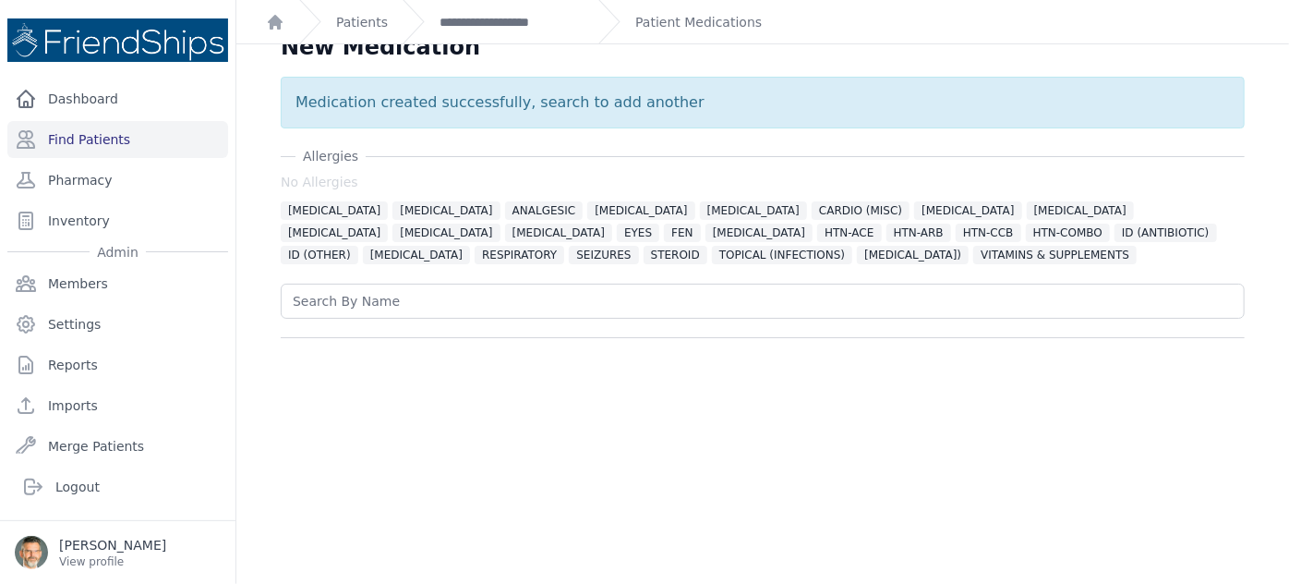
scroll to position [0, 0]
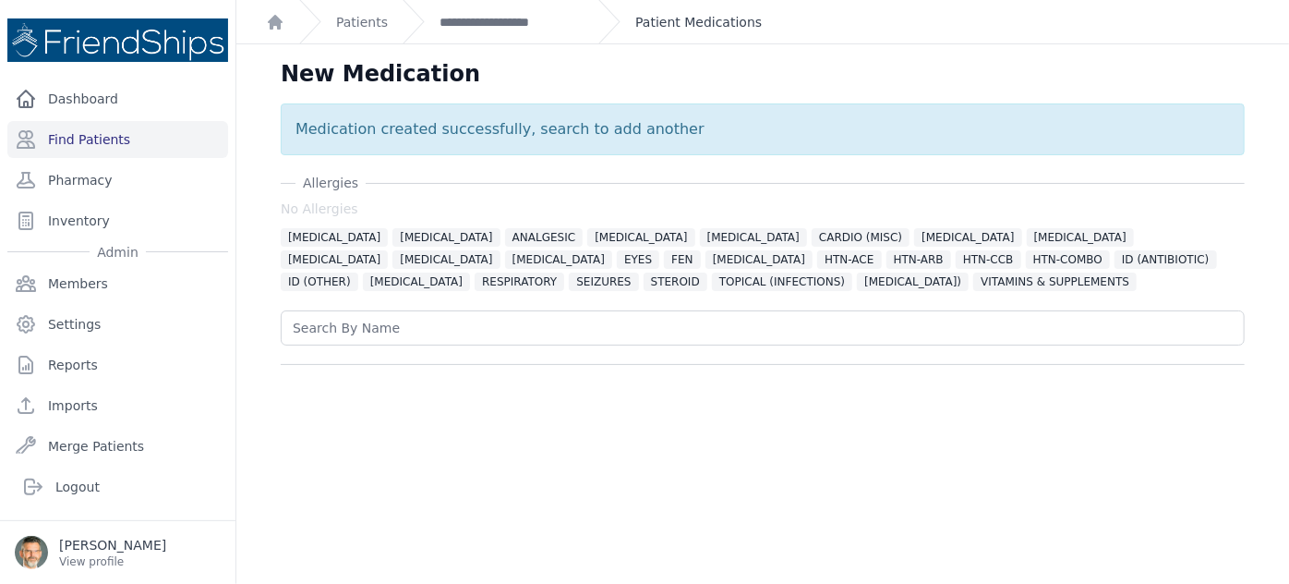
click at [663, 28] on link "Patient Medications" at bounding box center [698, 22] width 127 height 18
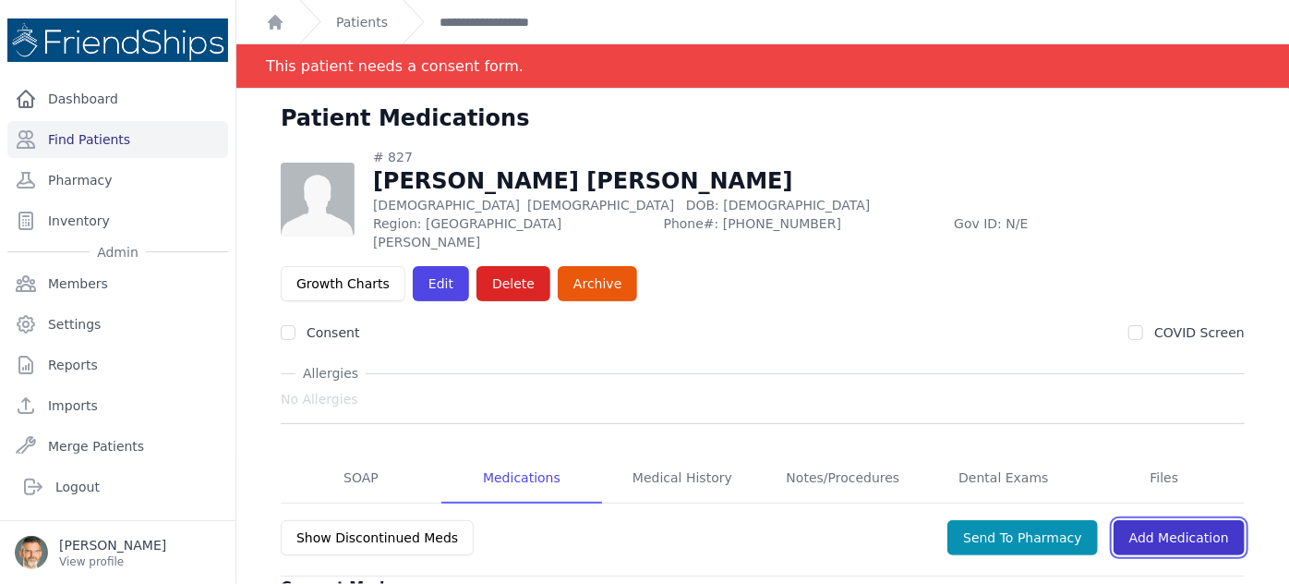
click at [1187, 520] on link "Add Medication" at bounding box center [1179, 537] width 131 height 35
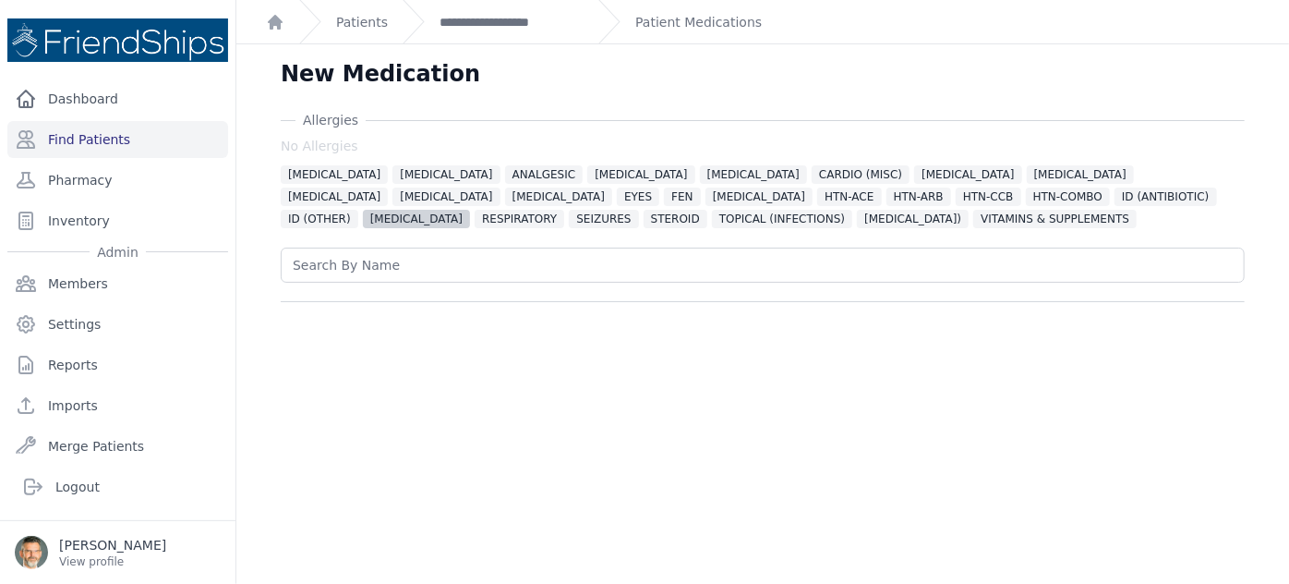
click at [470, 210] on span "NSAID" at bounding box center [416, 219] width 107 height 18
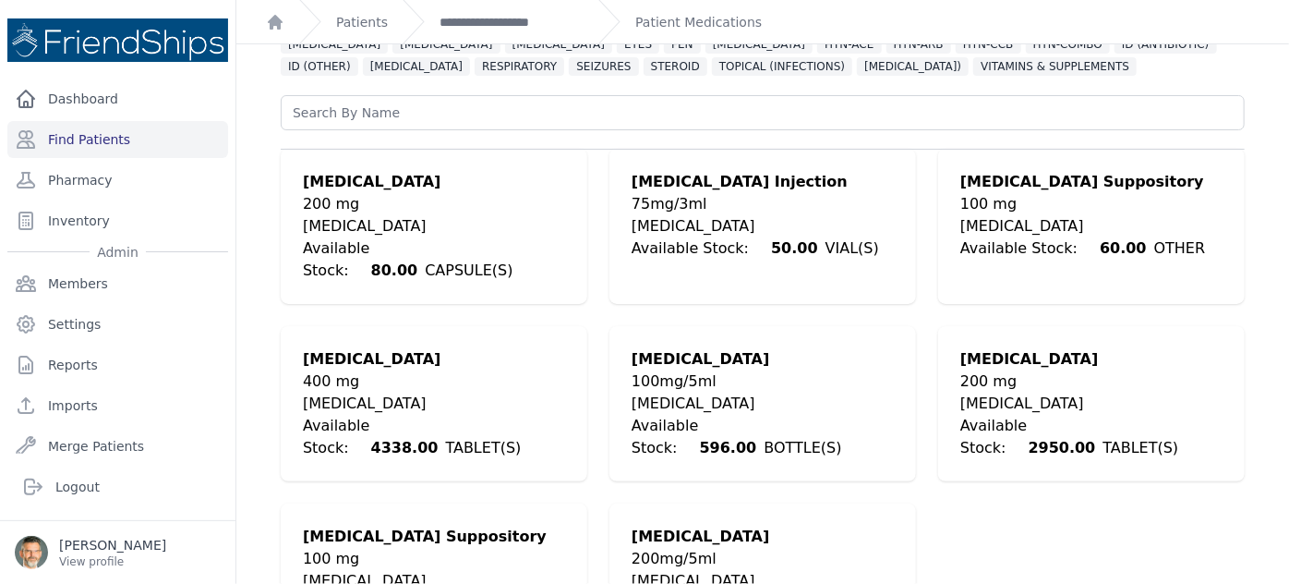
scroll to position [167, 0]
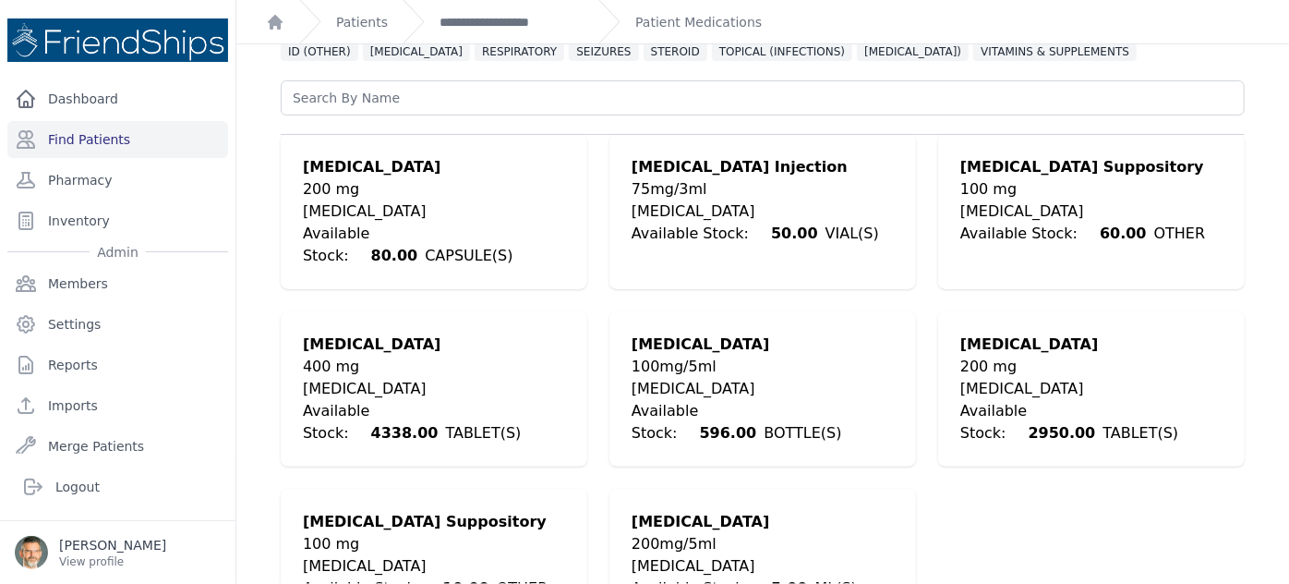
click at [340, 333] on div "Ibuprofen" at bounding box center [434, 344] width 262 height 22
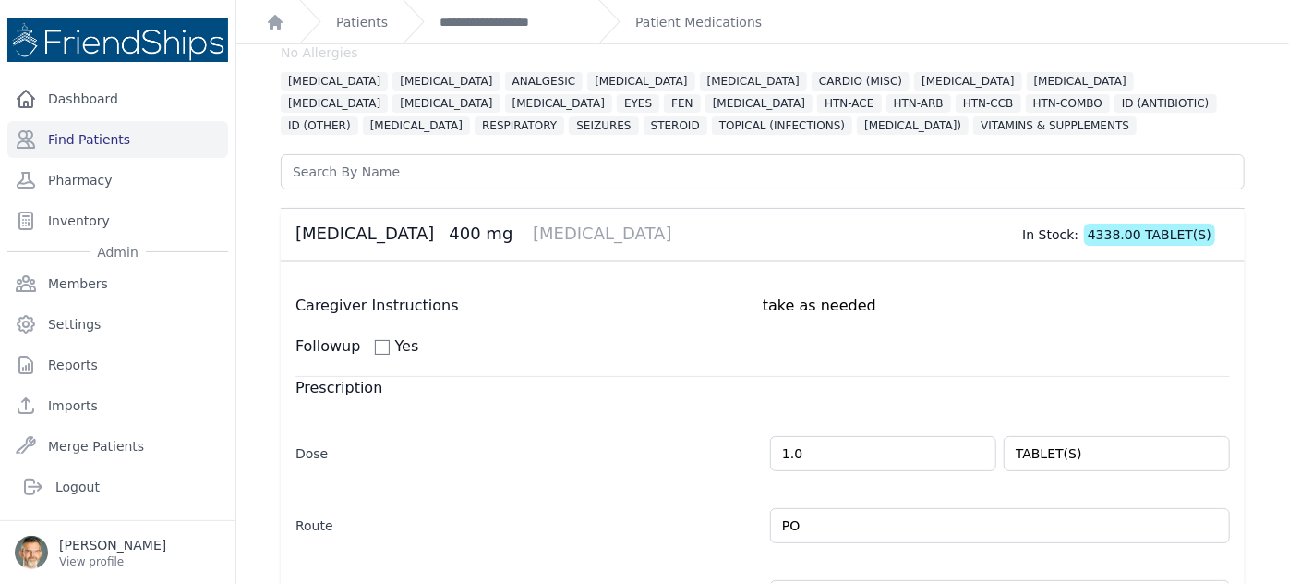
scroll to position [0, 0]
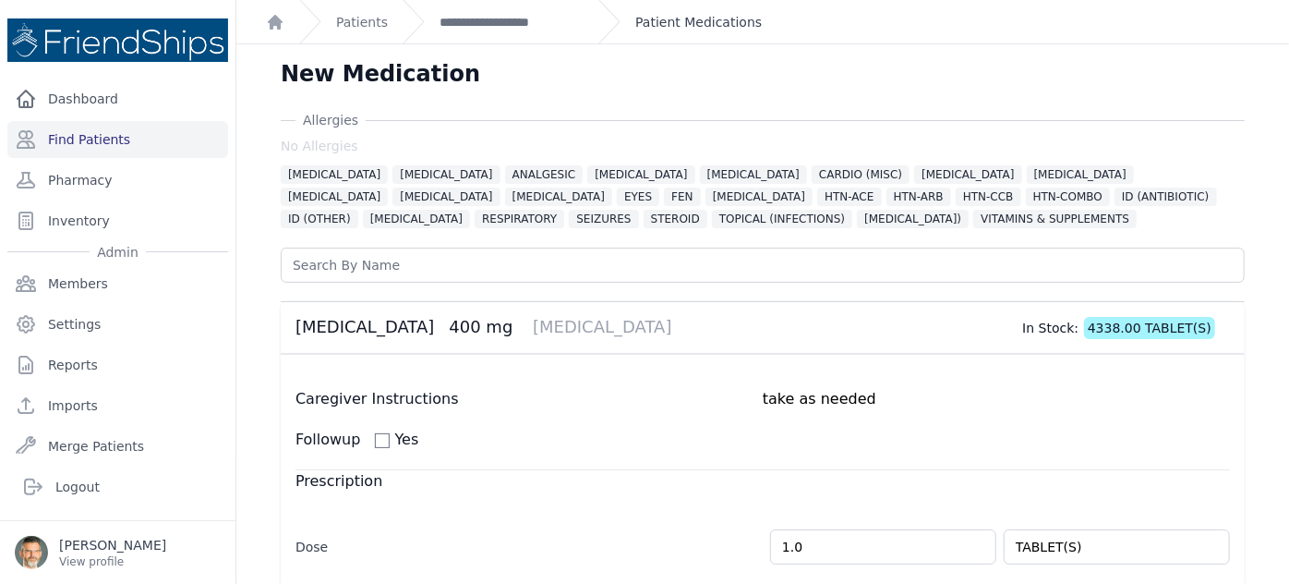
click at [643, 20] on link "Patient Medications" at bounding box center [698, 22] width 127 height 18
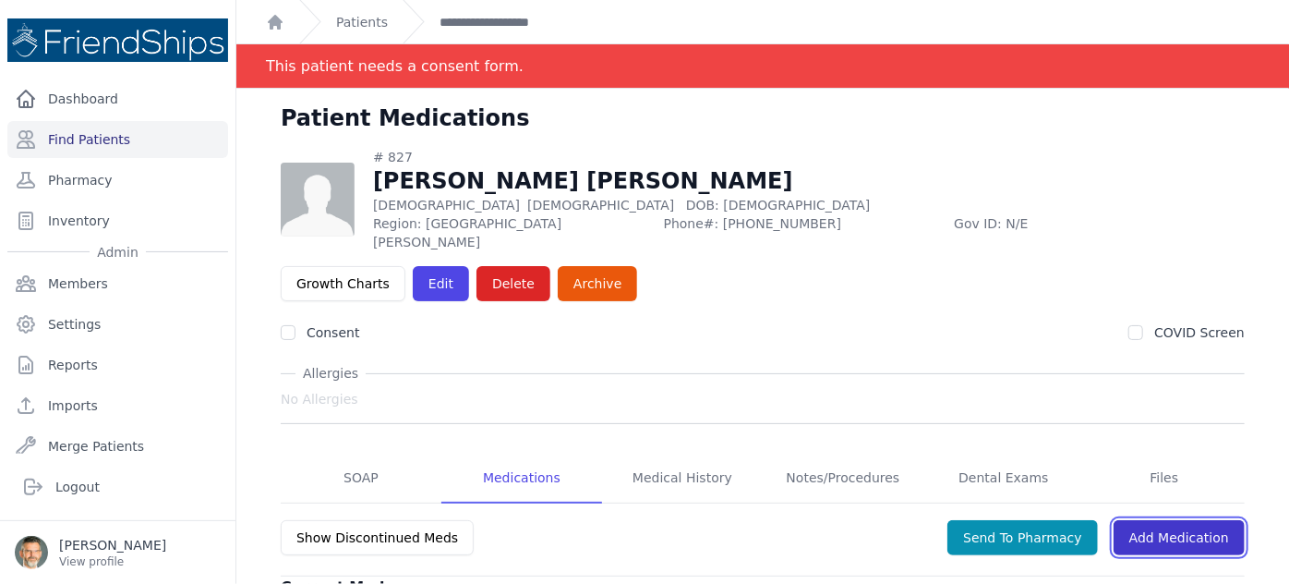
click at [1179, 520] on link "Add Medication" at bounding box center [1179, 537] width 131 height 35
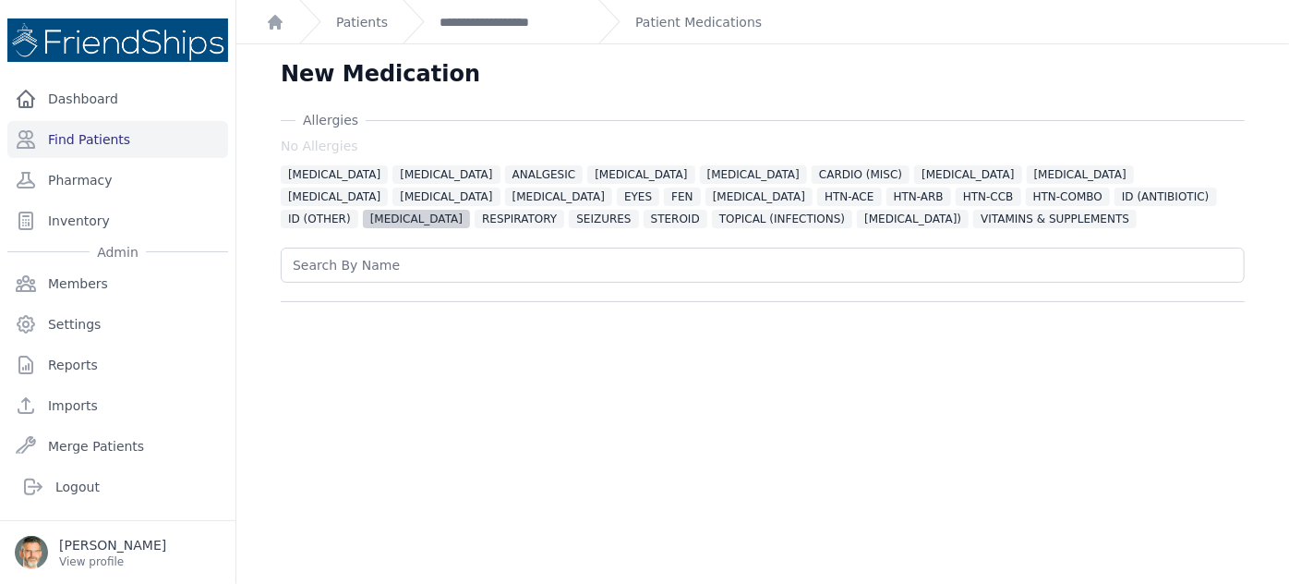
click at [470, 210] on span "NSAID" at bounding box center [416, 219] width 107 height 18
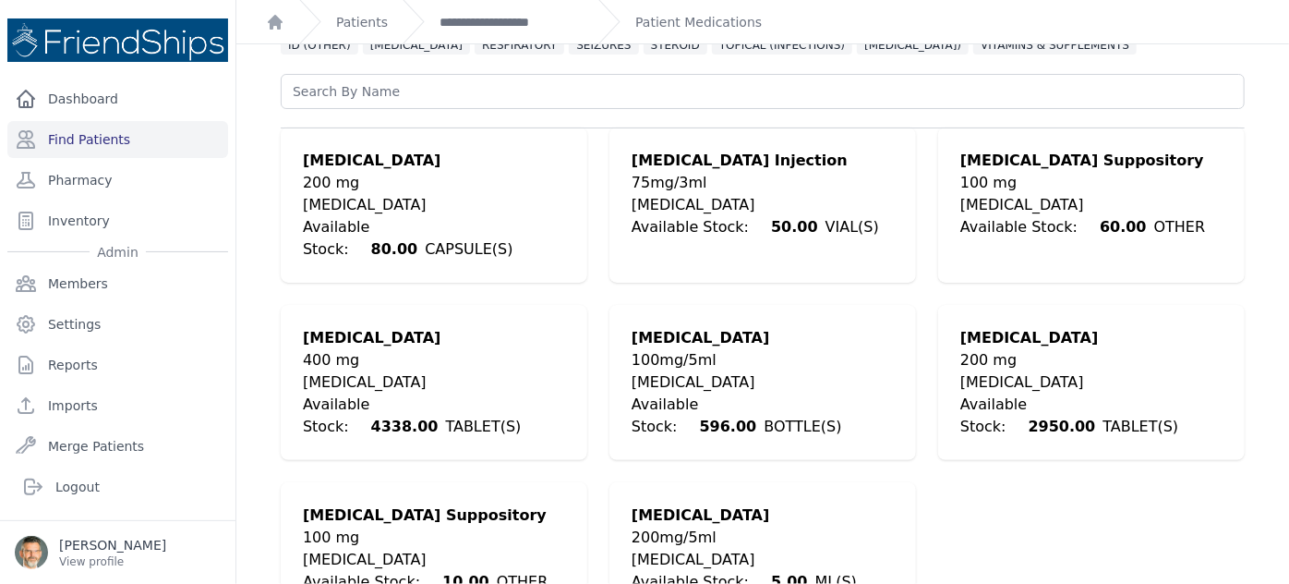
scroll to position [175, 0]
click at [996, 348] on div "200 mg" at bounding box center [1091, 359] width 262 height 22
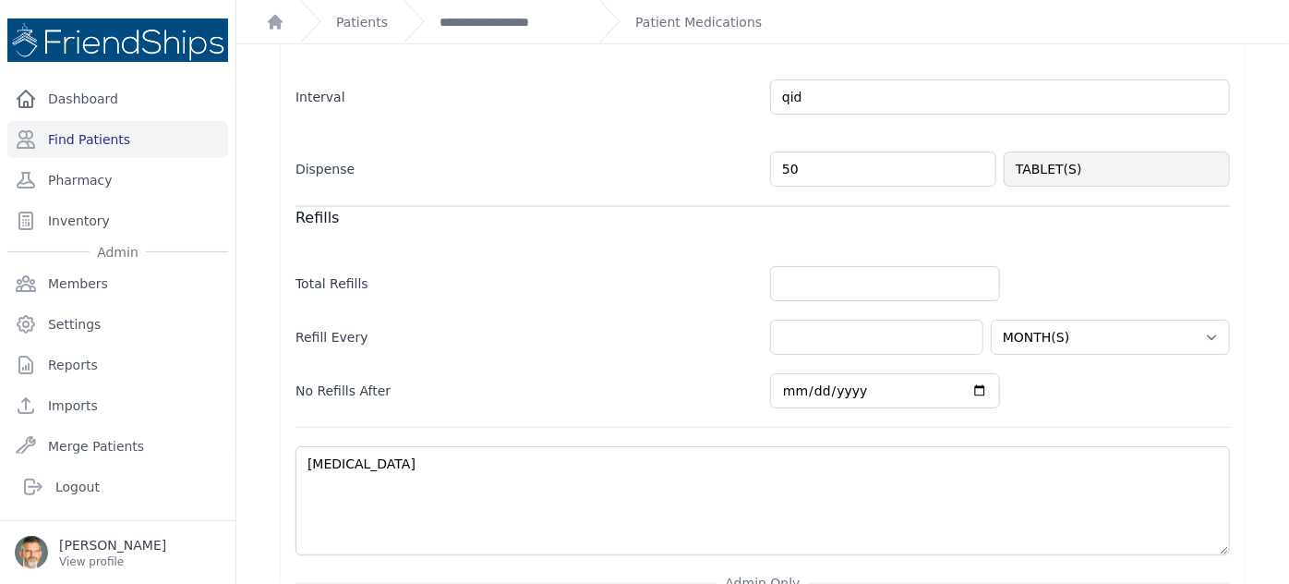
scroll to position [595, 0]
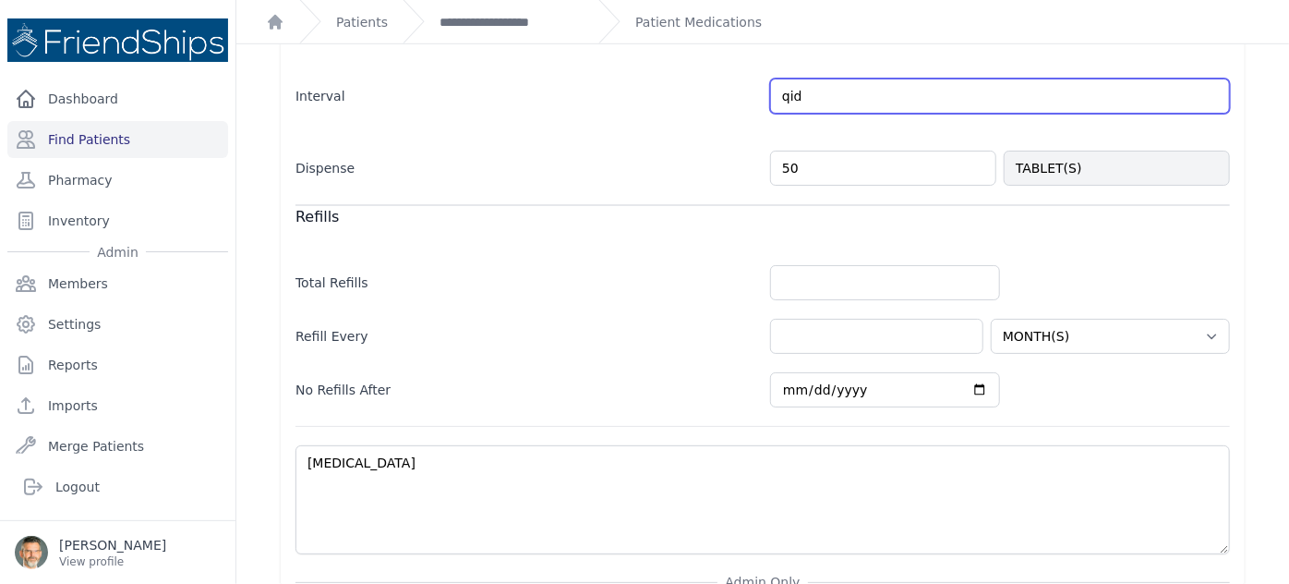
click at [816, 92] on input "qid" at bounding box center [1000, 95] width 460 height 35
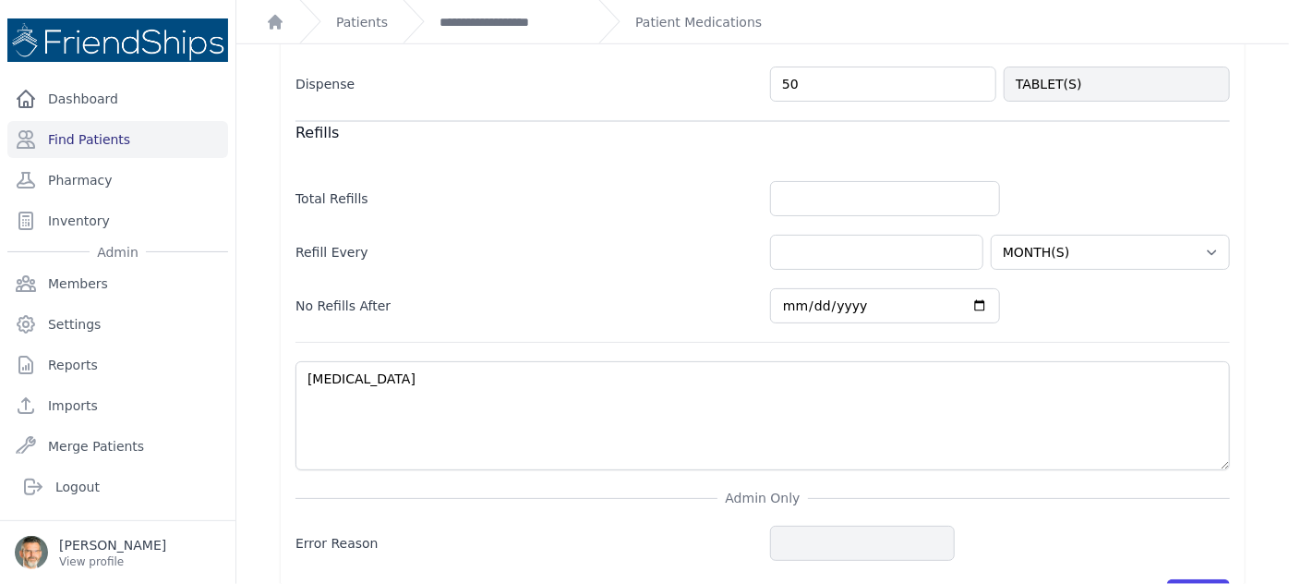
type input "qid prn"
click at [802, 198] on input "number" at bounding box center [885, 198] width 230 height 35
select select "MONTH(S)"
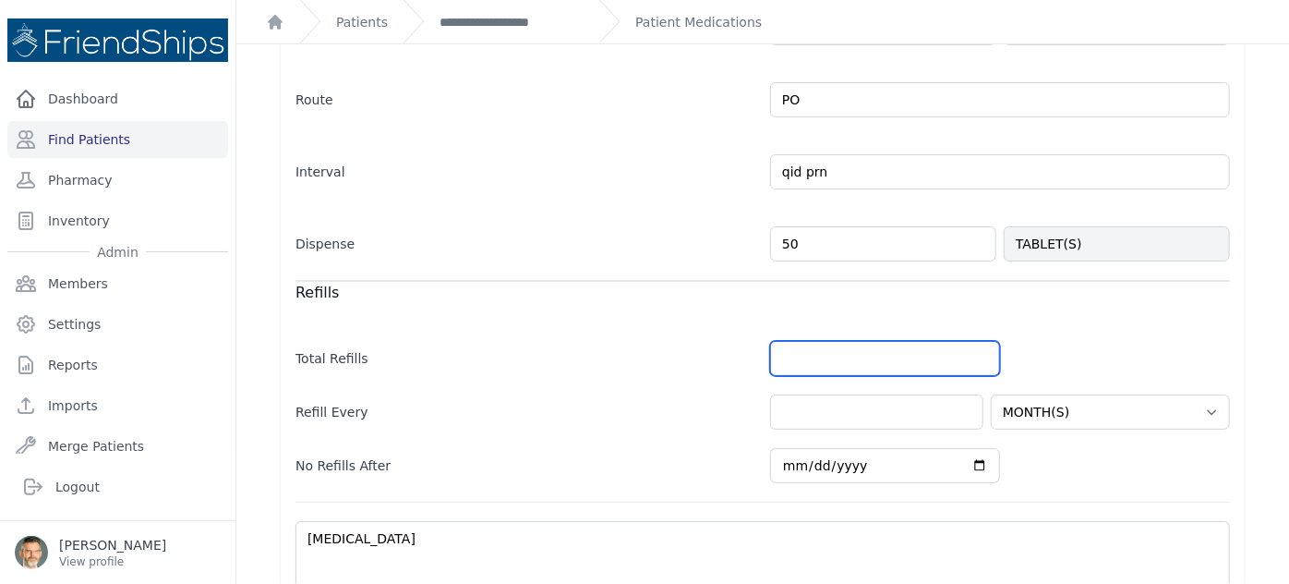
scroll to position [480, 0]
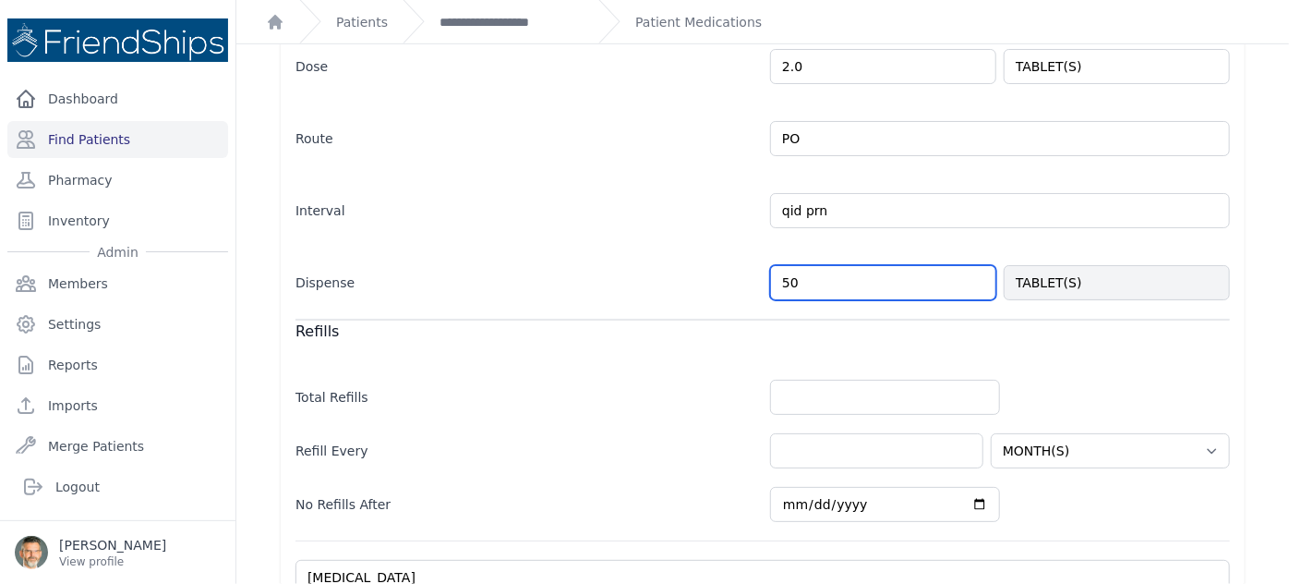
drag, startPoint x: 799, startPoint y: 281, endPoint x: 685, endPoint y: 281, distance: 113.6
click at [721, 281] on div "Dispense 50 TABLET(S)" at bounding box center [763, 274] width 935 height 54
type input "30"
click at [655, 296] on div "Dispense 30 TABLET(S)" at bounding box center [763, 274] width 935 height 54
select select "MONTH(S)"
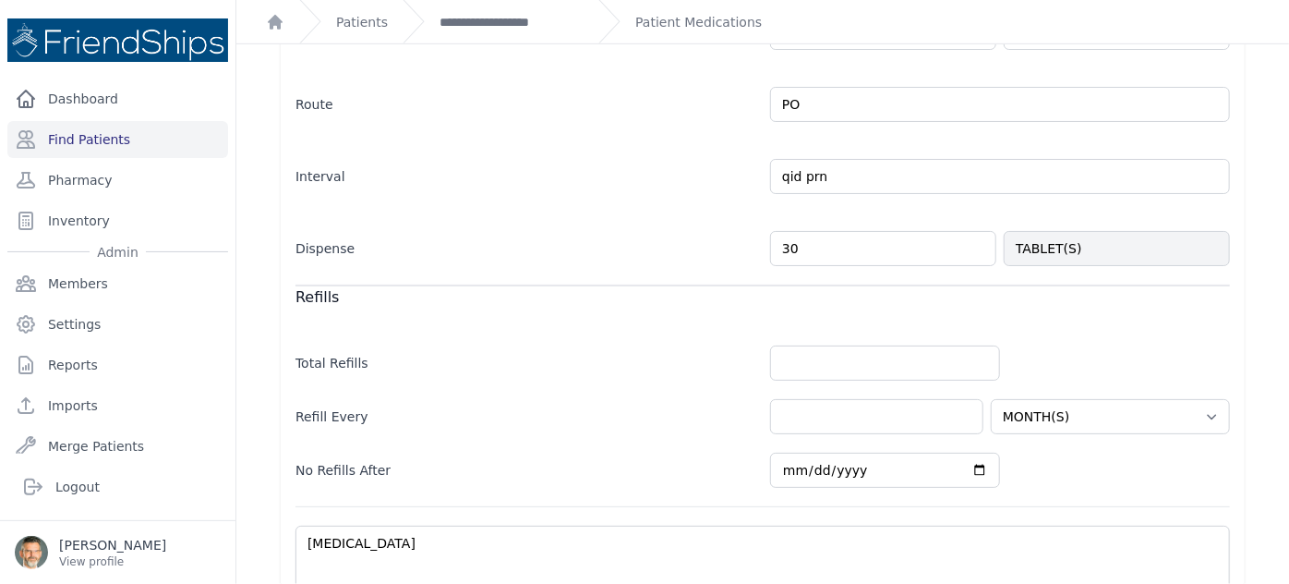
scroll to position [563, 0]
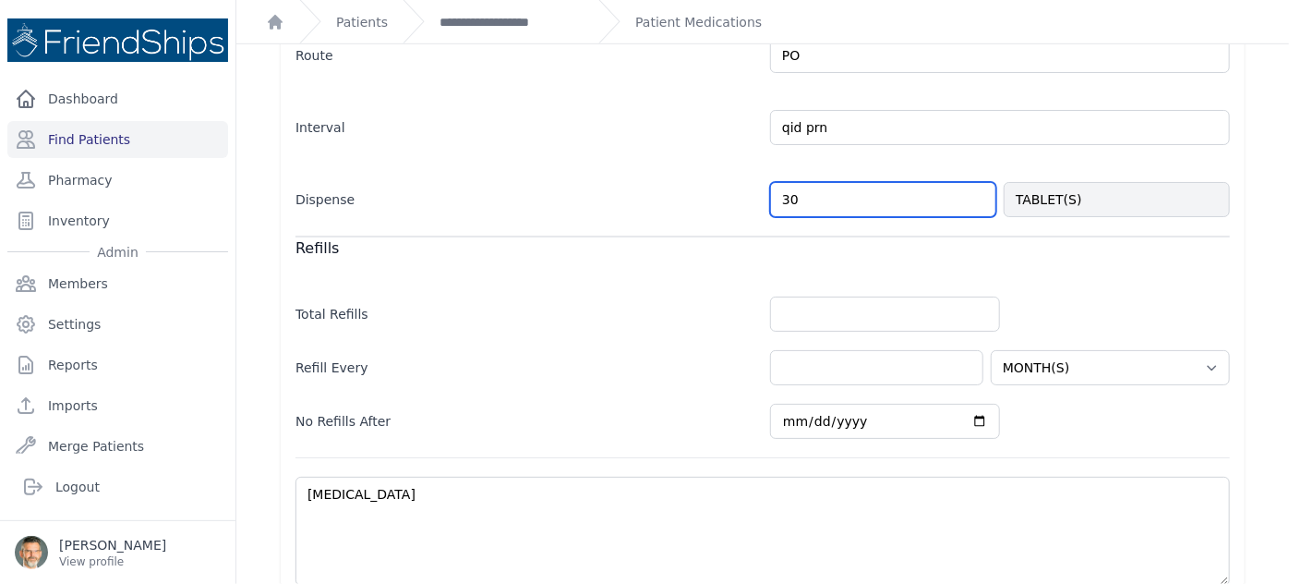
drag, startPoint x: 792, startPoint y: 193, endPoint x: 754, endPoint y: 193, distance: 37.9
click at [755, 194] on div "Dispense 30 TABLET(S)" at bounding box center [763, 190] width 935 height 54
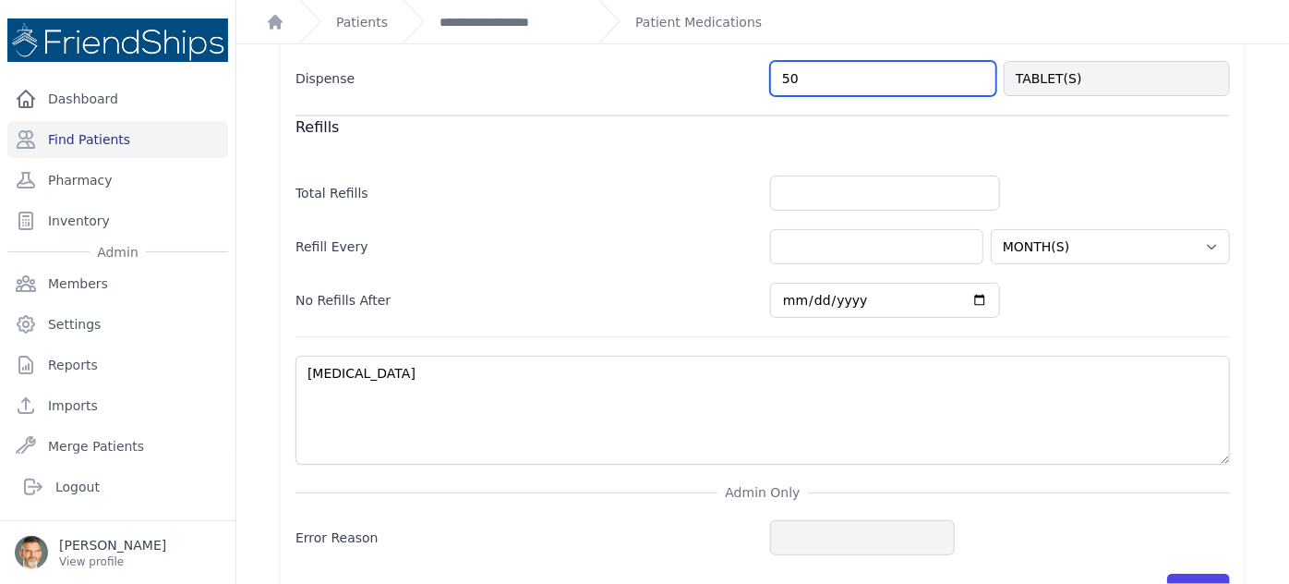
scroll to position [731, 0]
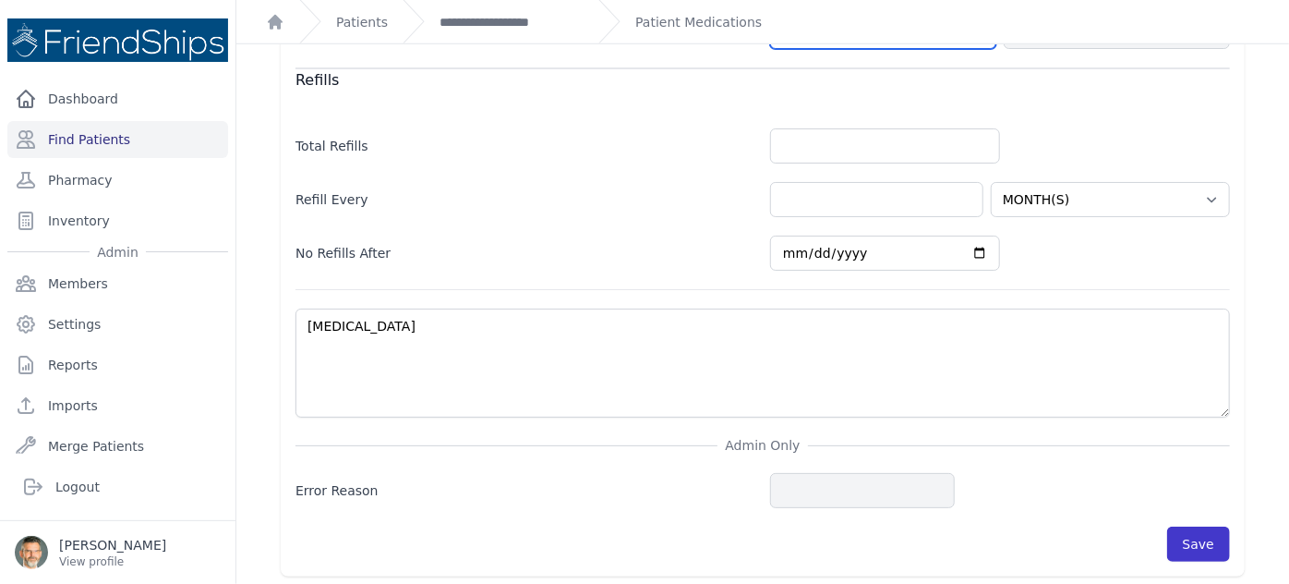
type input "50"
click at [1194, 539] on button "Save" at bounding box center [1198, 543] width 63 height 35
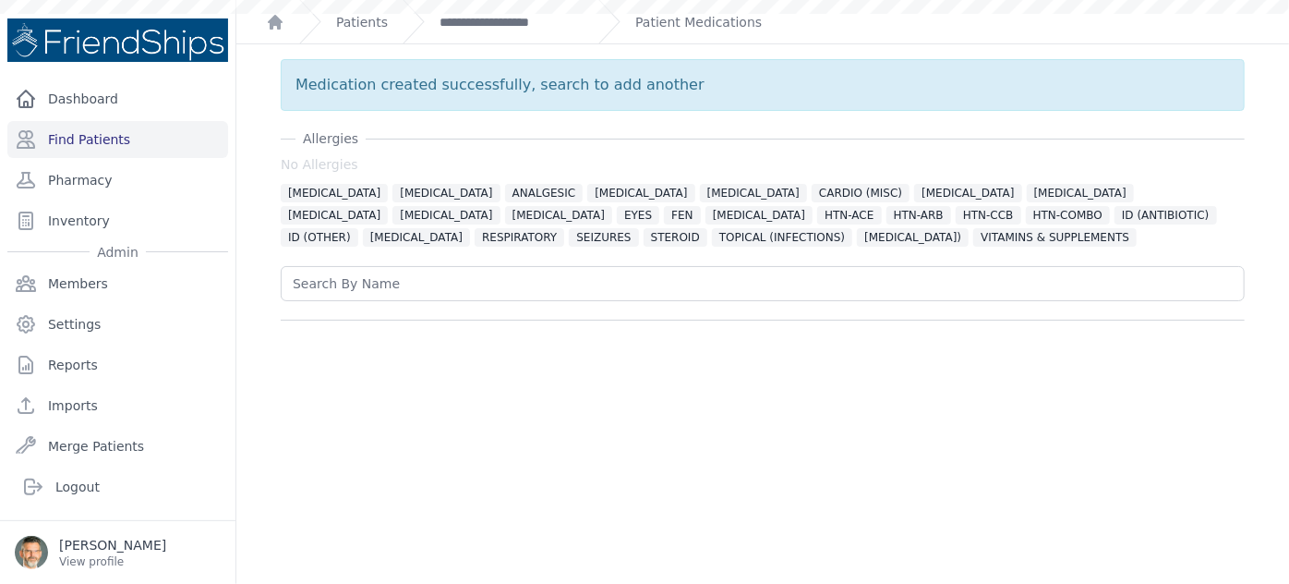
scroll to position [0, 0]
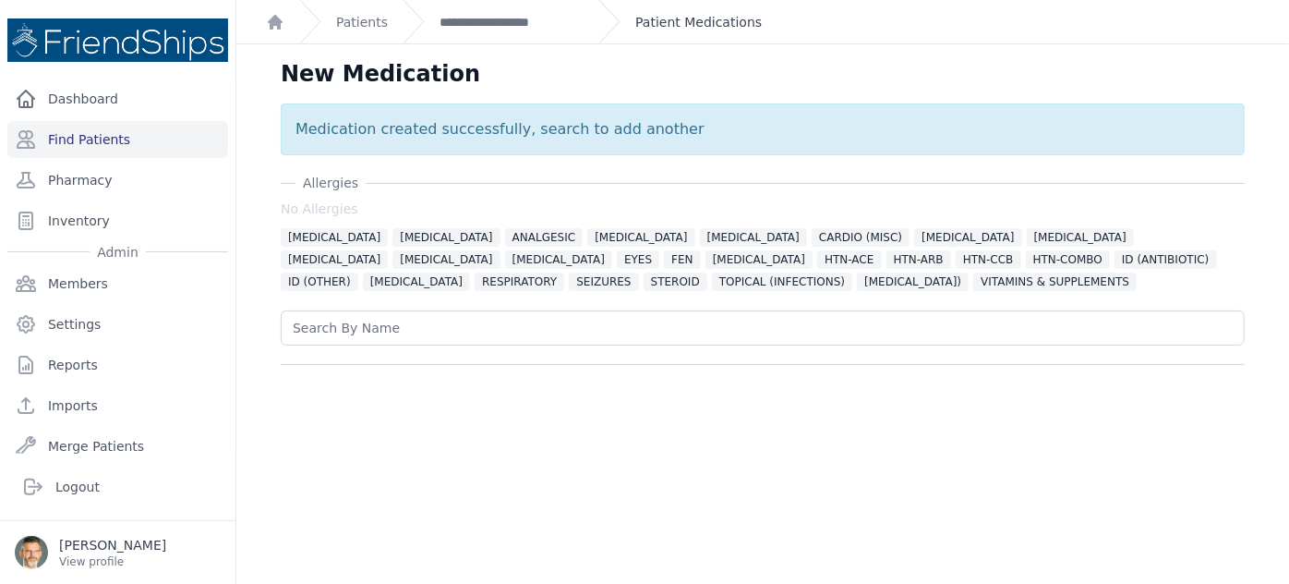
click at [672, 26] on link "Patient Medications" at bounding box center [698, 22] width 127 height 18
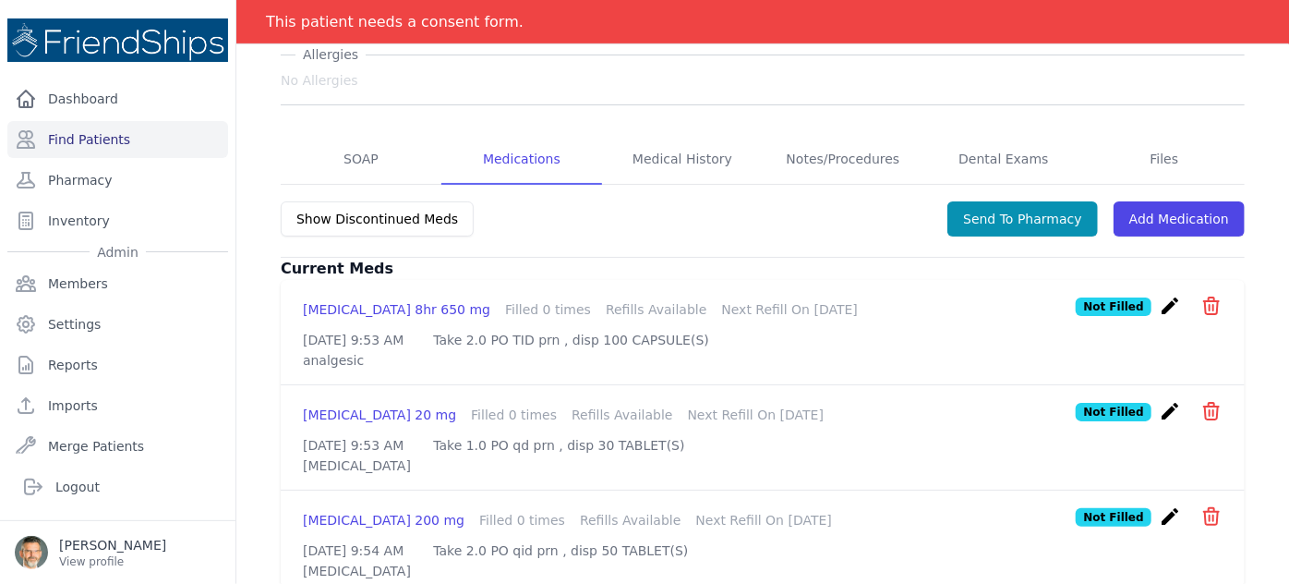
scroll to position [325, 0]
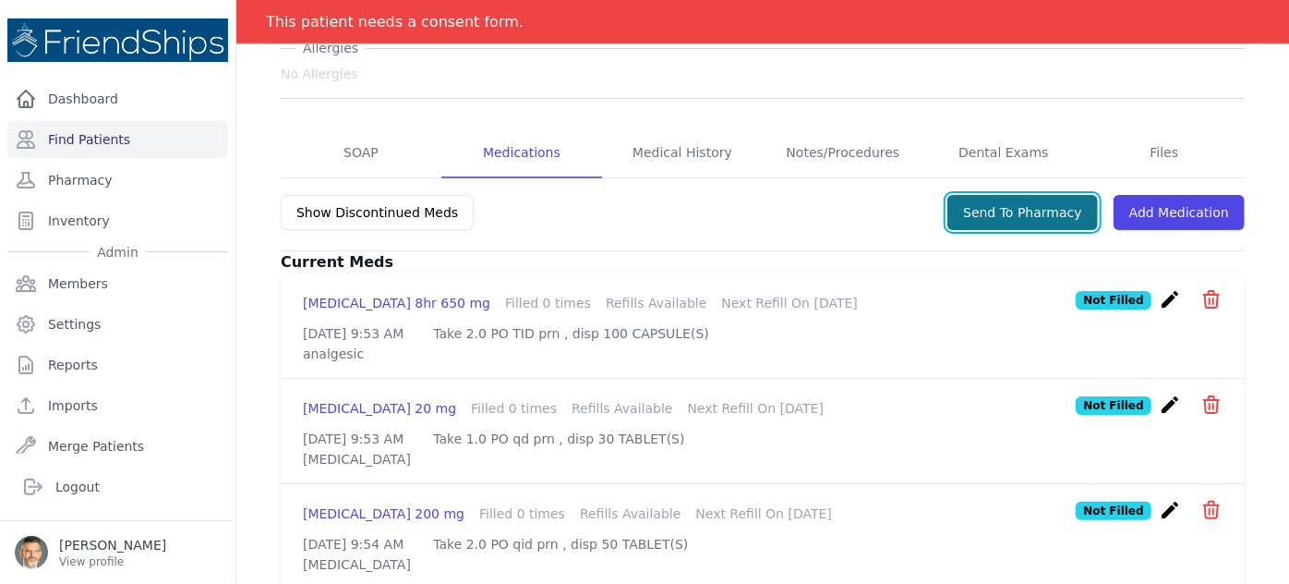
click at [984, 195] on button "Send To Pharmacy" at bounding box center [1022, 212] width 151 height 35
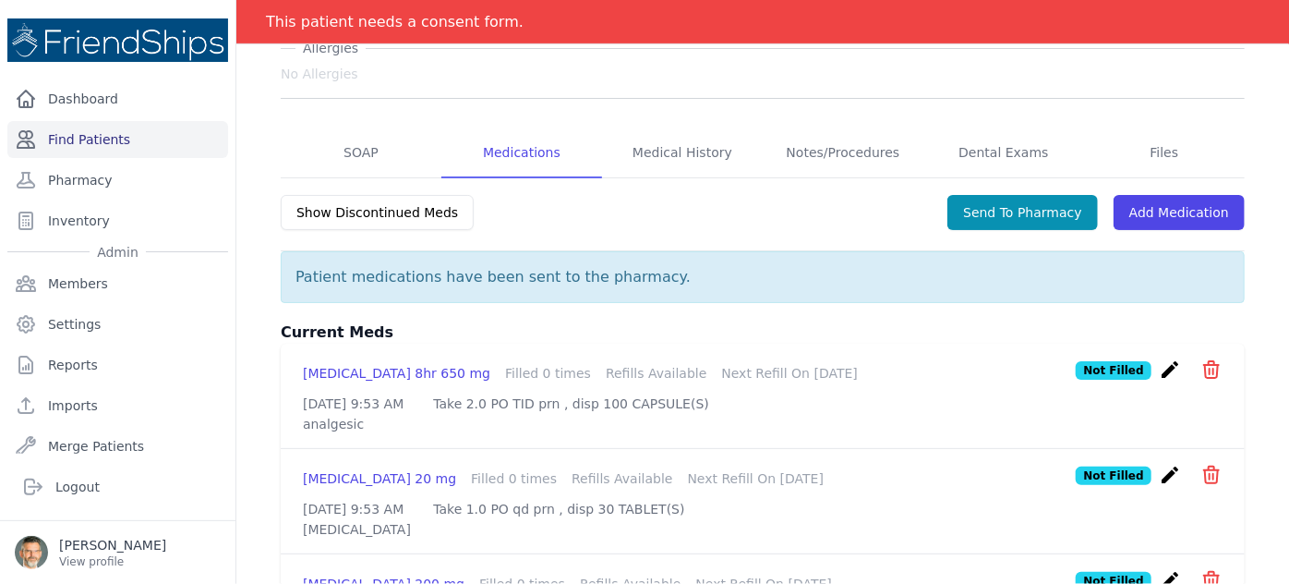
click at [103, 139] on link "Find Patients" at bounding box center [117, 139] width 221 height 37
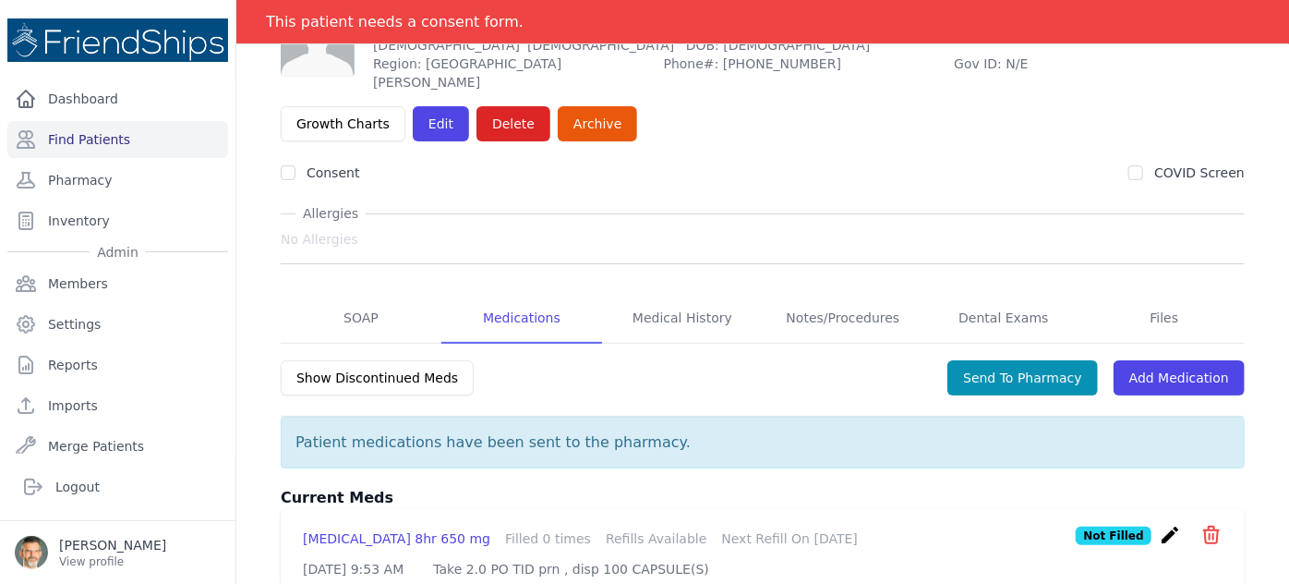
scroll to position [167, 0]
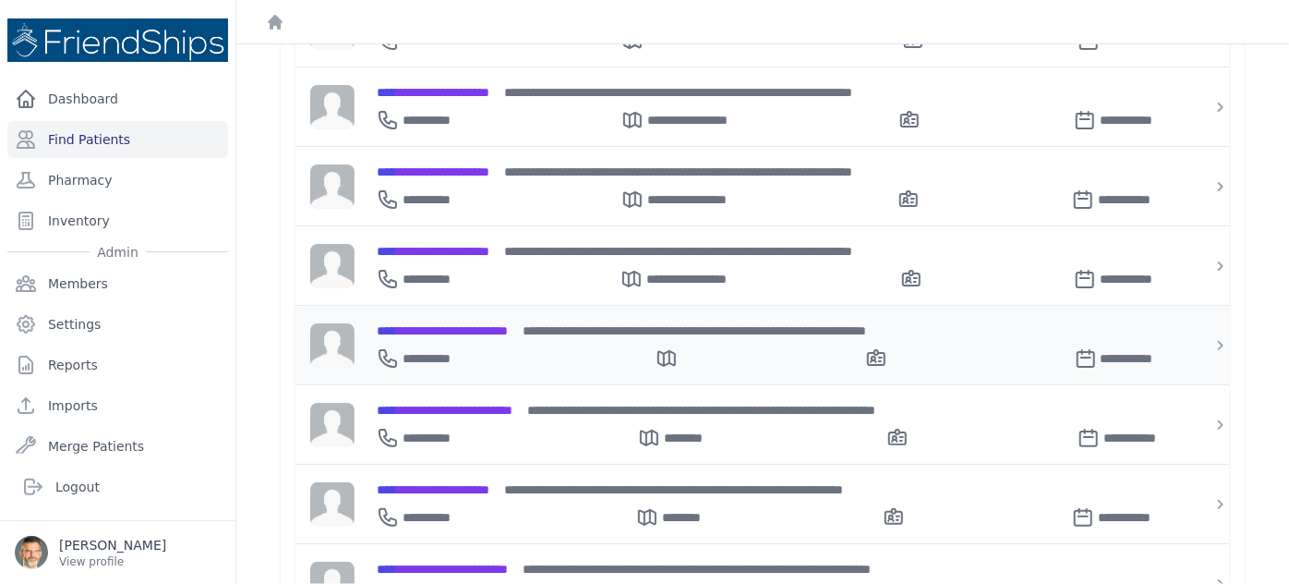
scroll to position [419, 0]
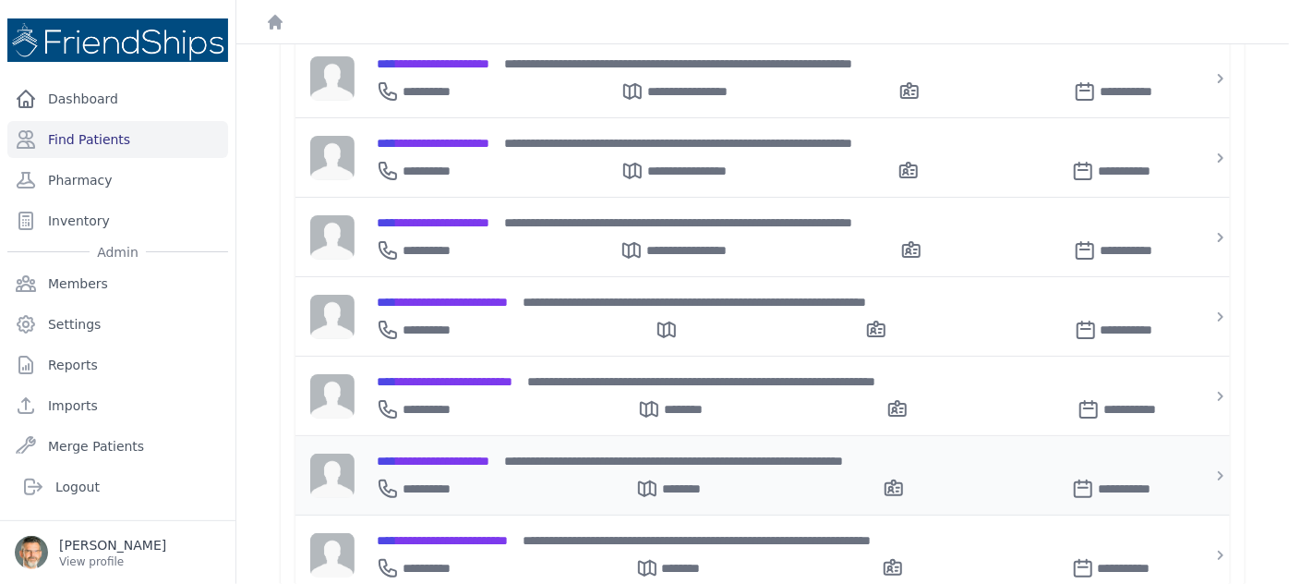
click at [461, 454] on span "**********" at bounding box center [433, 460] width 113 height 13
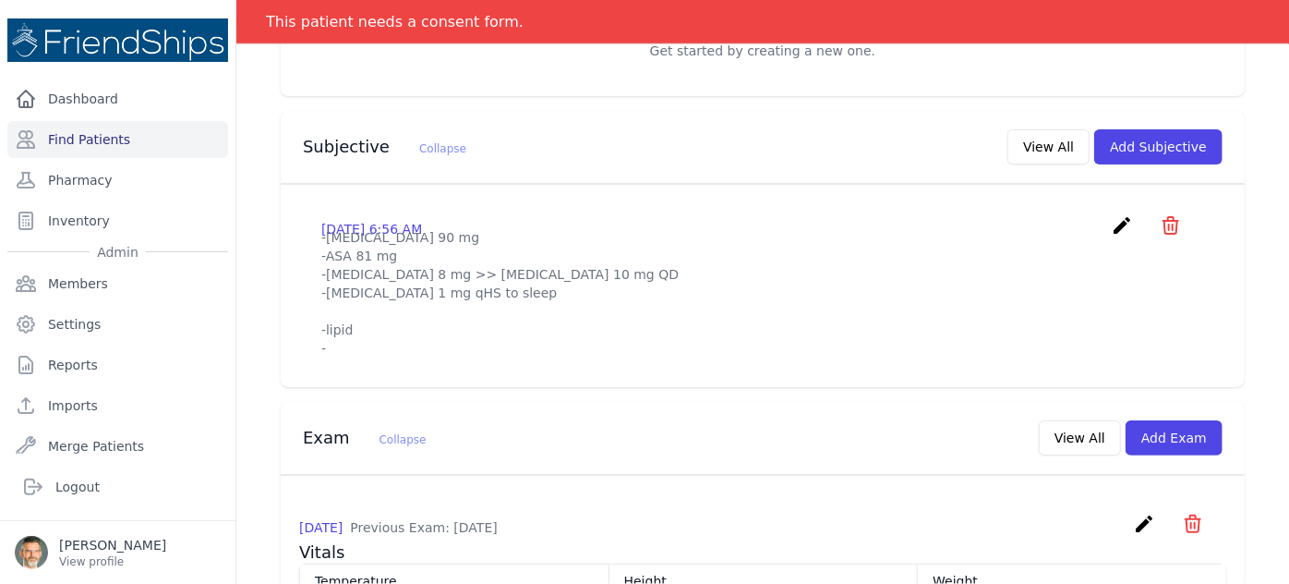
scroll to position [503, 0]
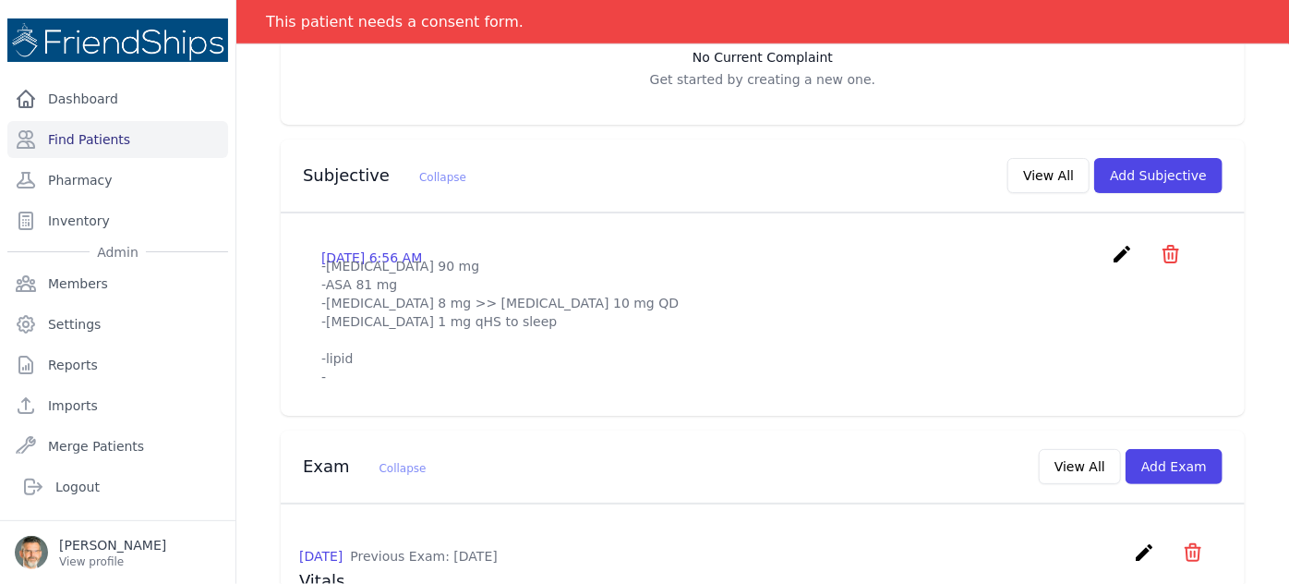
click at [1111, 243] on icon "create" at bounding box center [1122, 254] width 22 height 22
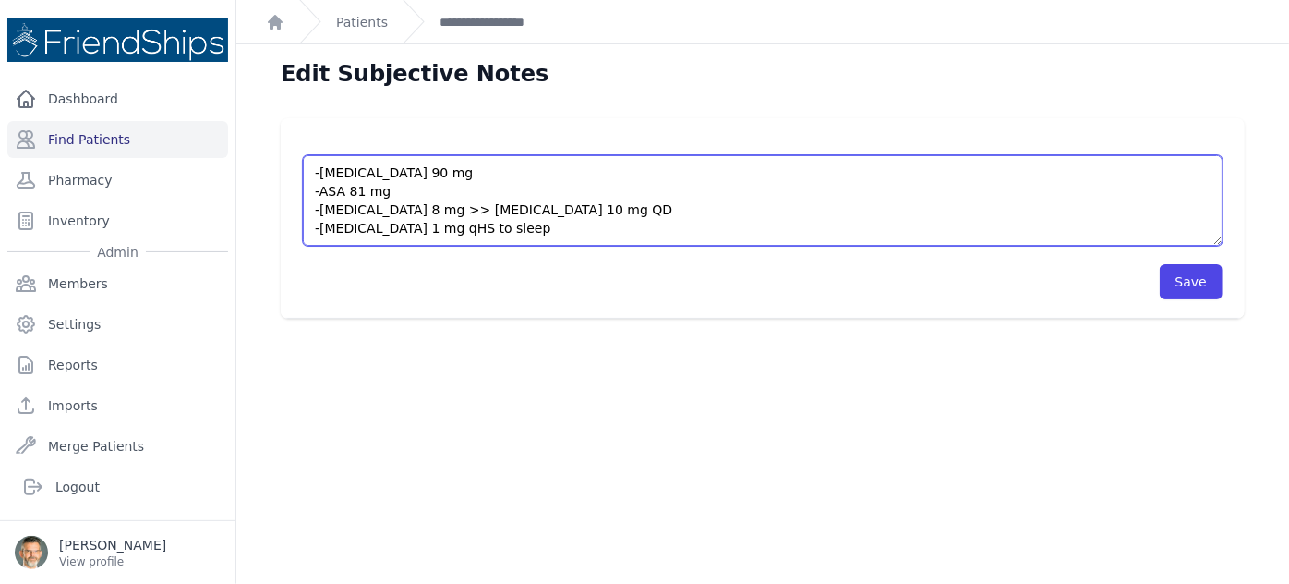
click at [310, 166] on textarea "-ticagrelor 90 mg -ASA 81 mg -methylprednisolone 8 mg >> prednisone 10 mg QD -c…" at bounding box center [763, 200] width 920 height 91
click at [532, 233] on textarea "-ticagrelor 90 mg -ASA 81 mg -methylprednisolone 8 mg >> prednisone 10 mg QD -c…" at bounding box center [763, 200] width 920 height 91
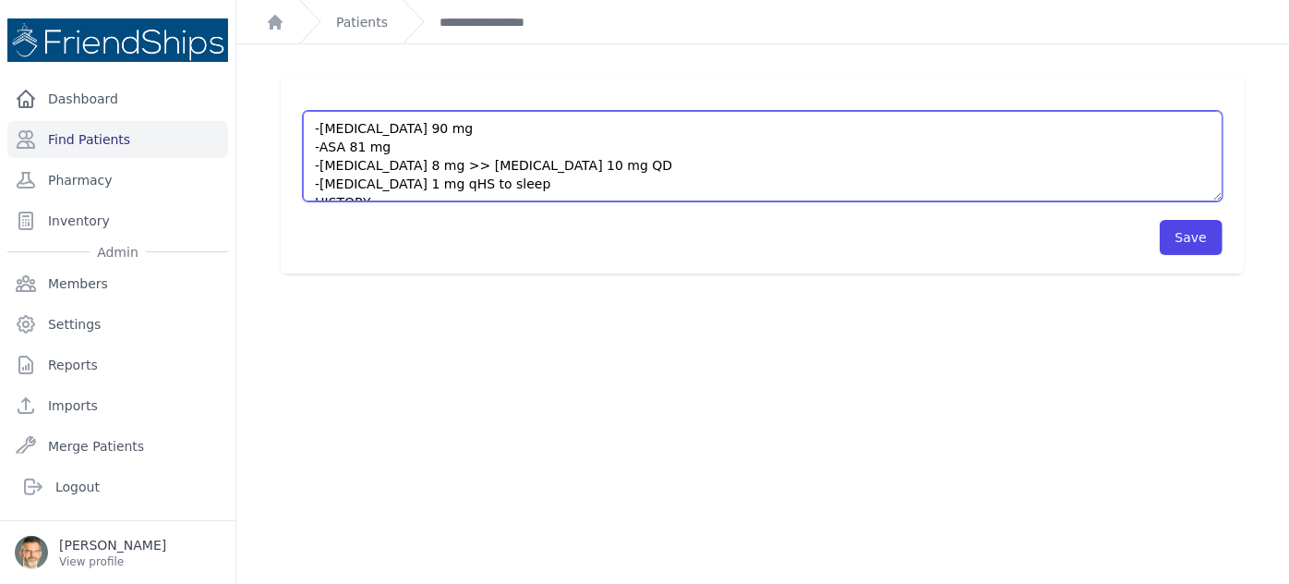
scroll to position [83, 0]
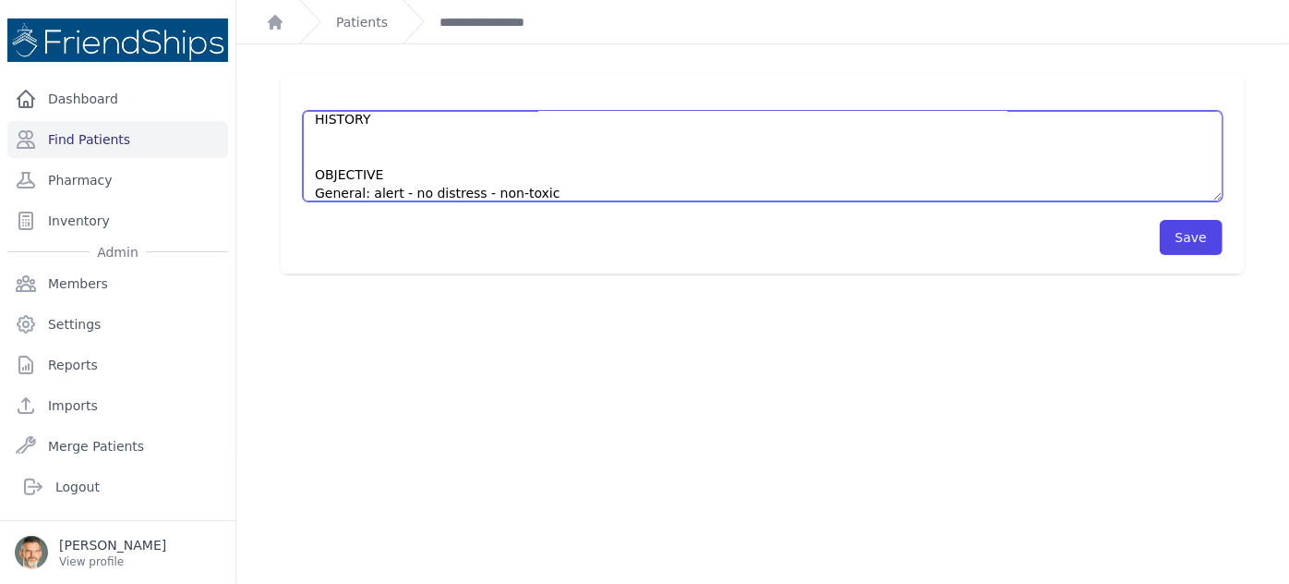
click at [322, 139] on textarea "-ticagrelor 90 mg -ASA 81 mg -methylprednisolone 8 mg >> prednisone 10 mg QD -c…" at bounding box center [763, 156] width 920 height 91
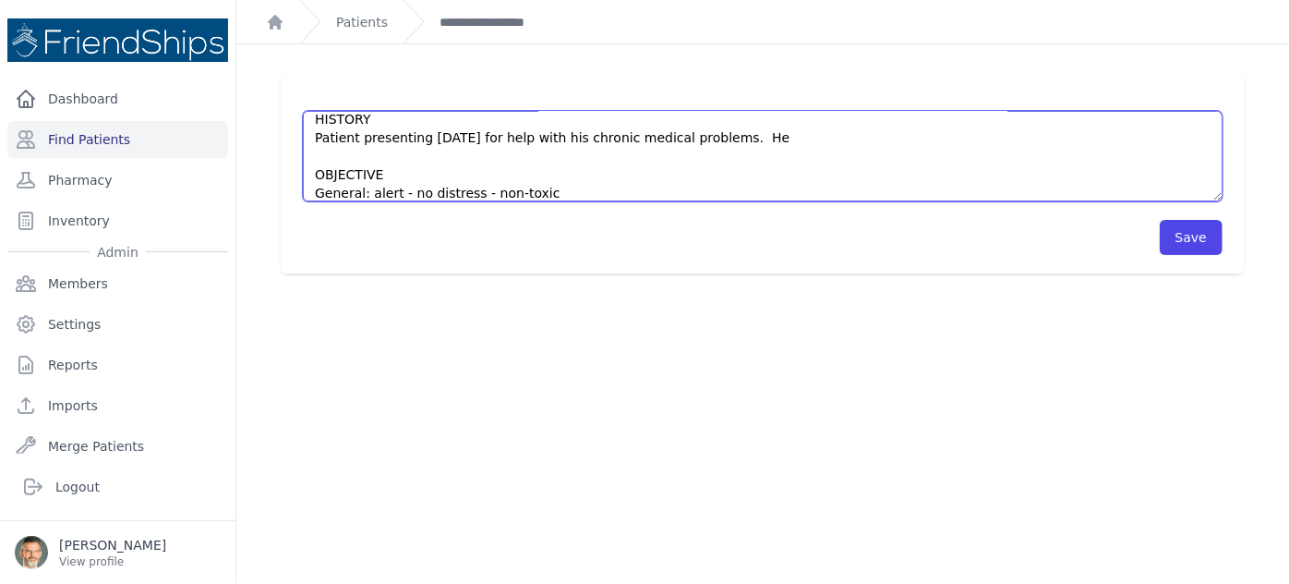
drag, startPoint x: 330, startPoint y: 141, endPoint x: 303, endPoint y: 141, distance: 26.8
click at [303, 141] on textarea "-ticagrelor 90 mg -ASA 81 mg -methylprednisolone 8 mg >> prednisone 10 mg QD -c…" at bounding box center [763, 156] width 920 height 91
click at [769, 137] on textarea "-ticagrelor 90 mg -ASA 81 mg -methylprednisolone 8 mg >> prednisone 10 mg QD -c…" at bounding box center [763, 156] width 920 height 91
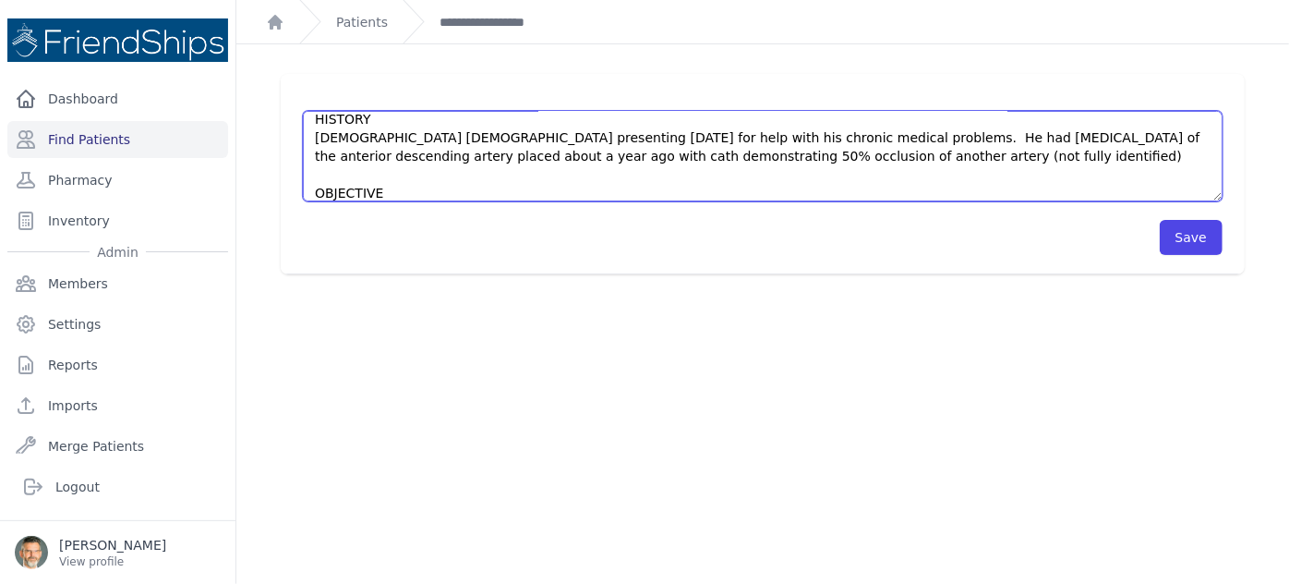
click at [736, 160] on textarea "-ticagrelor 90 mg -ASA 81 mg -methylprednisolone 8 mg >> prednisone 10 mg QD -c…" at bounding box center [763, 156] width 920 height 91
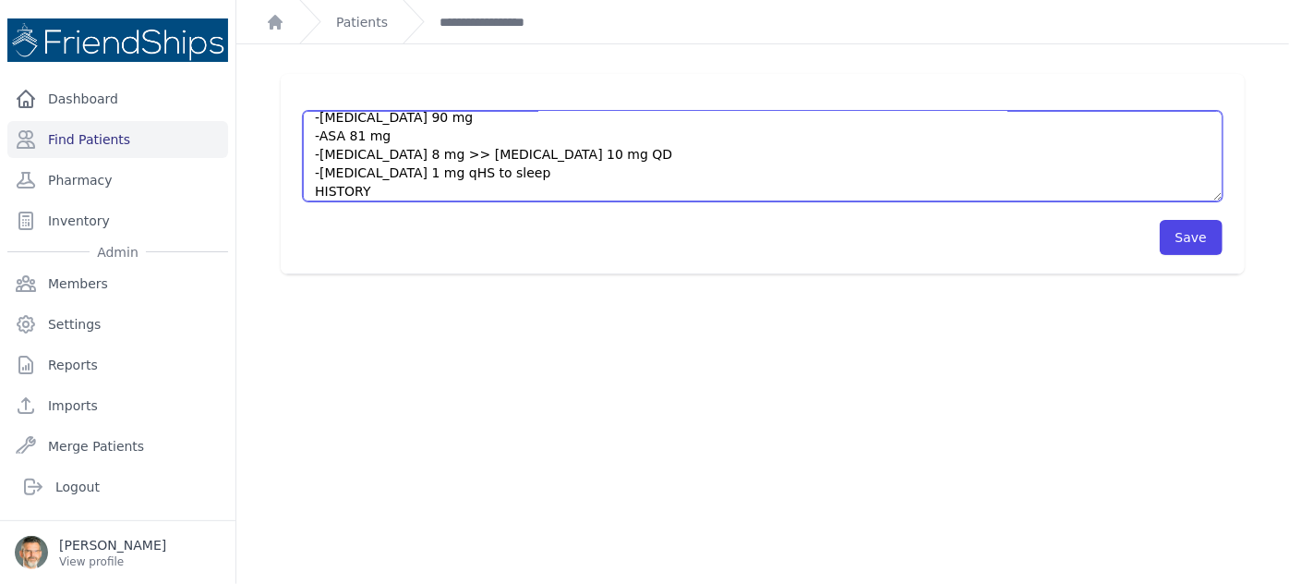
scroll to position [0, 0]
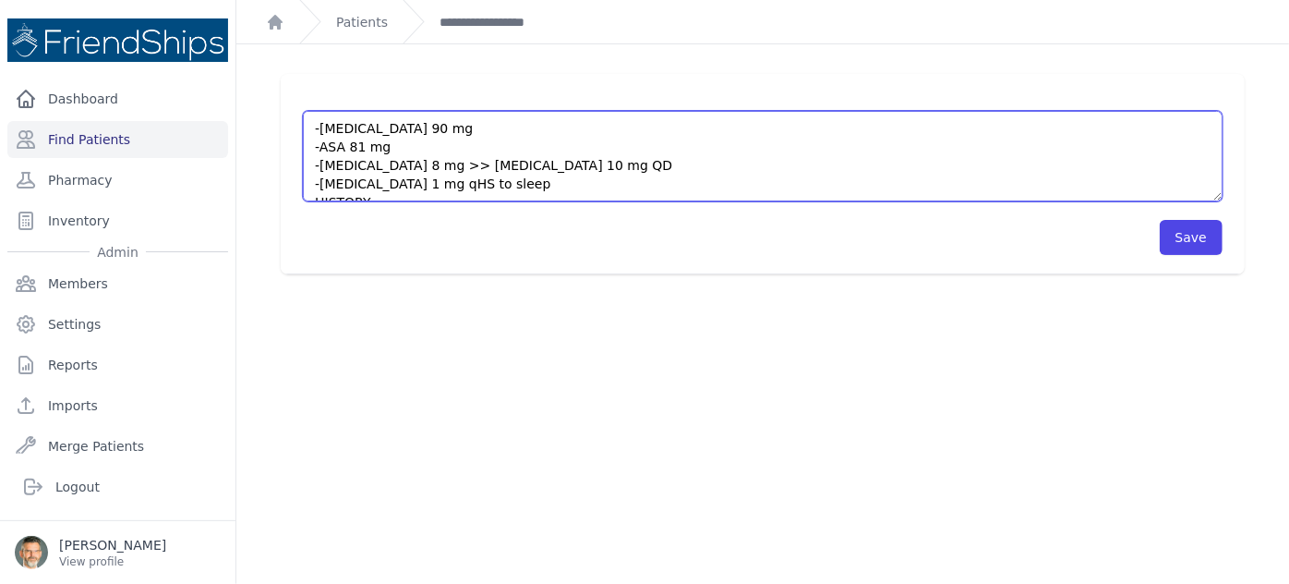
click at [320, 127] on textarea "-ticagrelor 90 mg -ASA 81 mg -methylprednisolone 8 mg >> prednisone 10 mg QD -c…" at bounding box center [763, 156] width 920 height 91
click at [312, 131] on textarea "-ticagrelor 90 mg -ASA 81 mg -methylprednisolone 8 mg >> prednisone 10 mg QD -c…" at bounding box center [763, 156] width 920 height 91
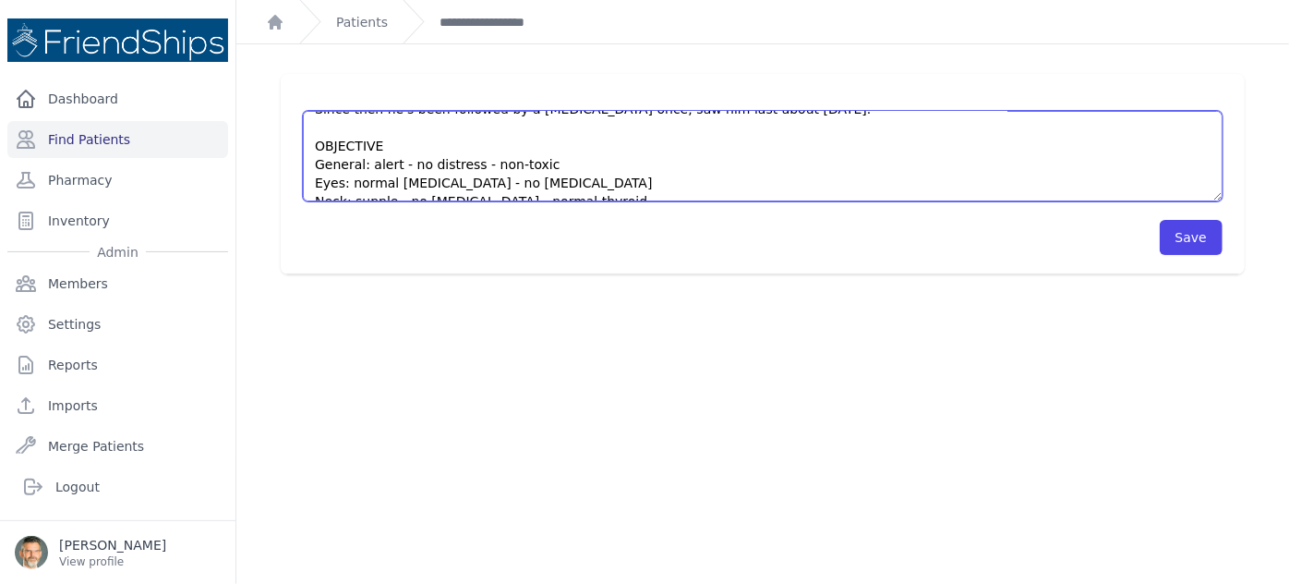
scroll to position [83, 0]
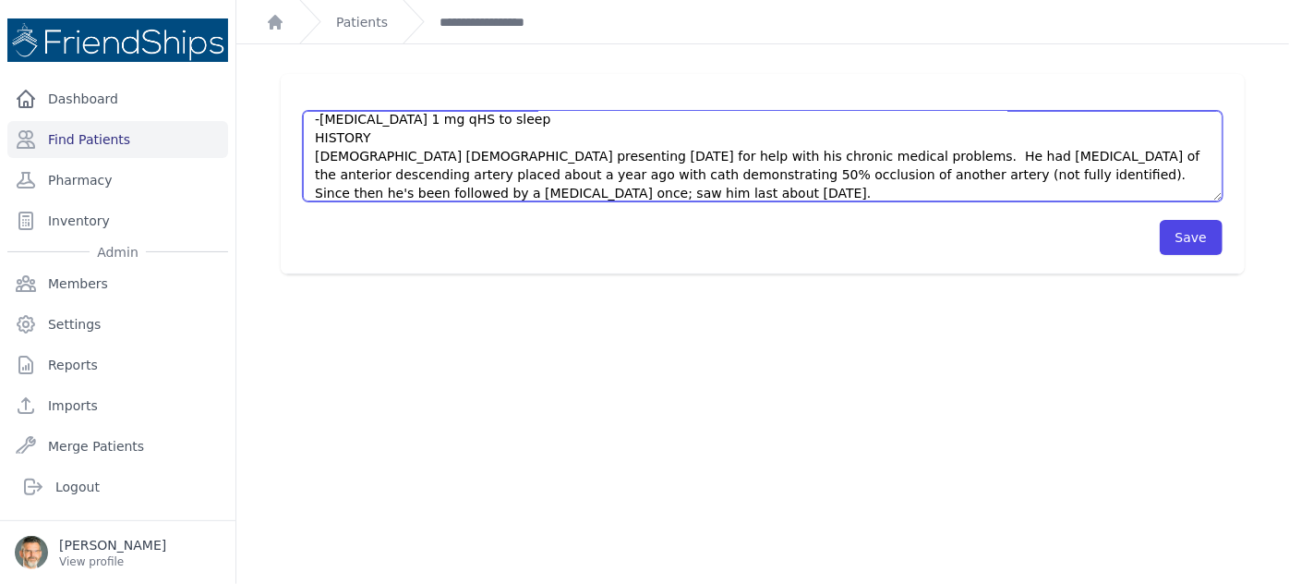
click at [393, 187] on textarea "-ticagrelor 90 mg -ASA 81 mg -methylprednisolone 8 mg >> prednisone 10 mg QD -c…" at bounding box center [763, 156] width 920 height 91
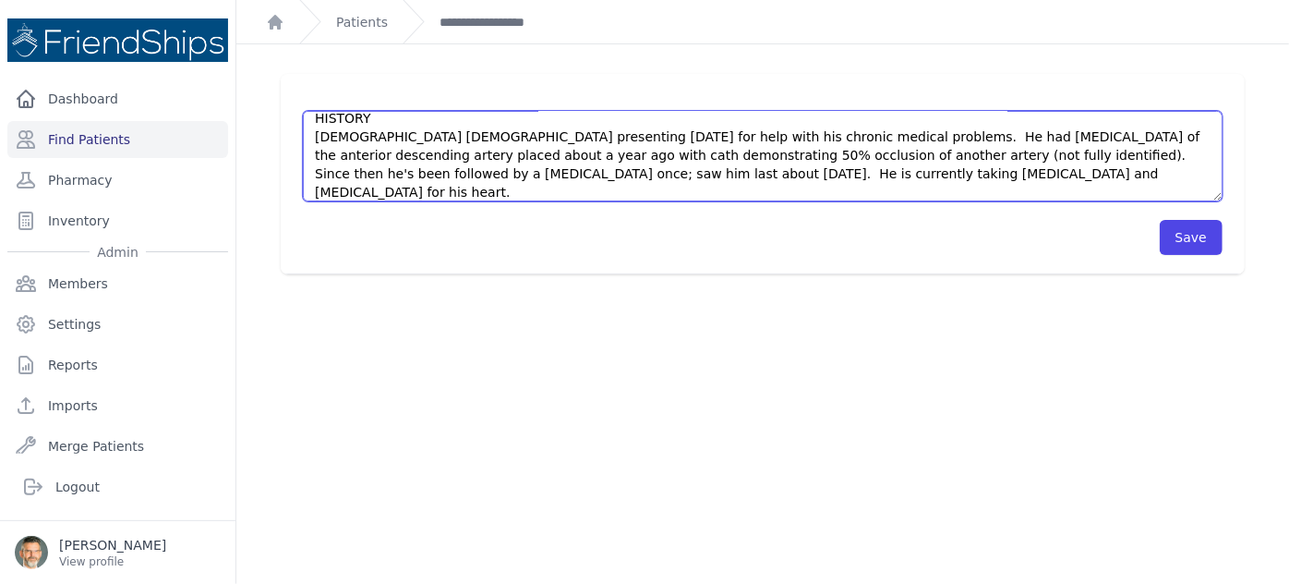
click at [757, 169] on textarea "-ticagrelor 90 mg -ASA 81 mg -methylprednisolone 8 mg >> prednisone 10 mg QD -c…" at bounding box center [763, 156] width 920 height 91
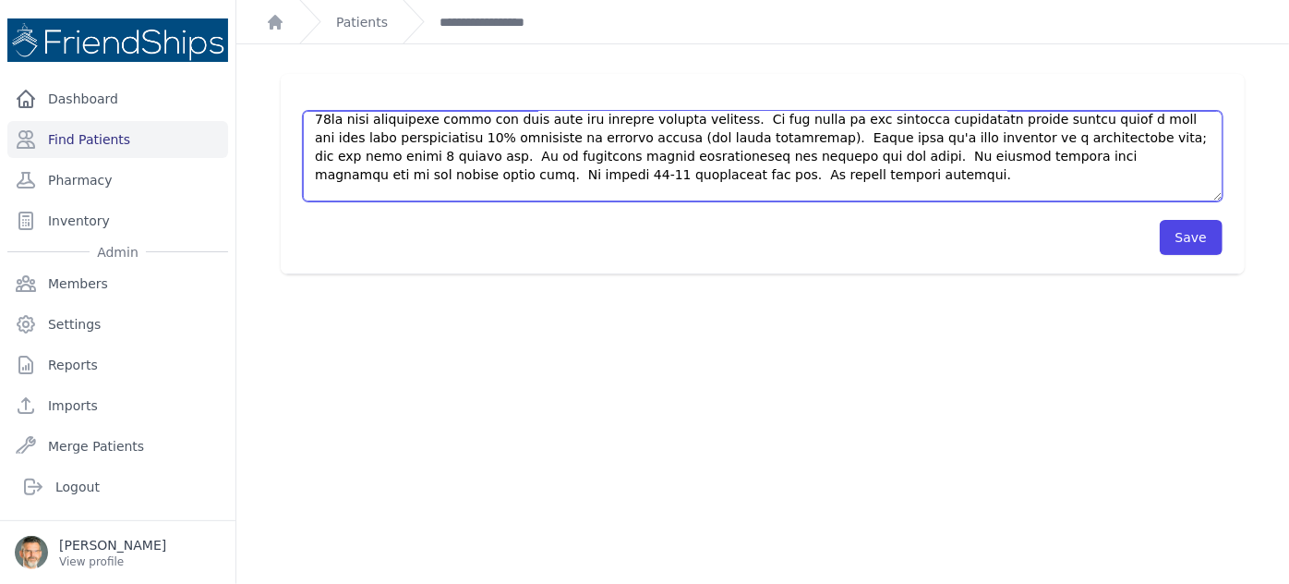
scroll to position [139, 0]
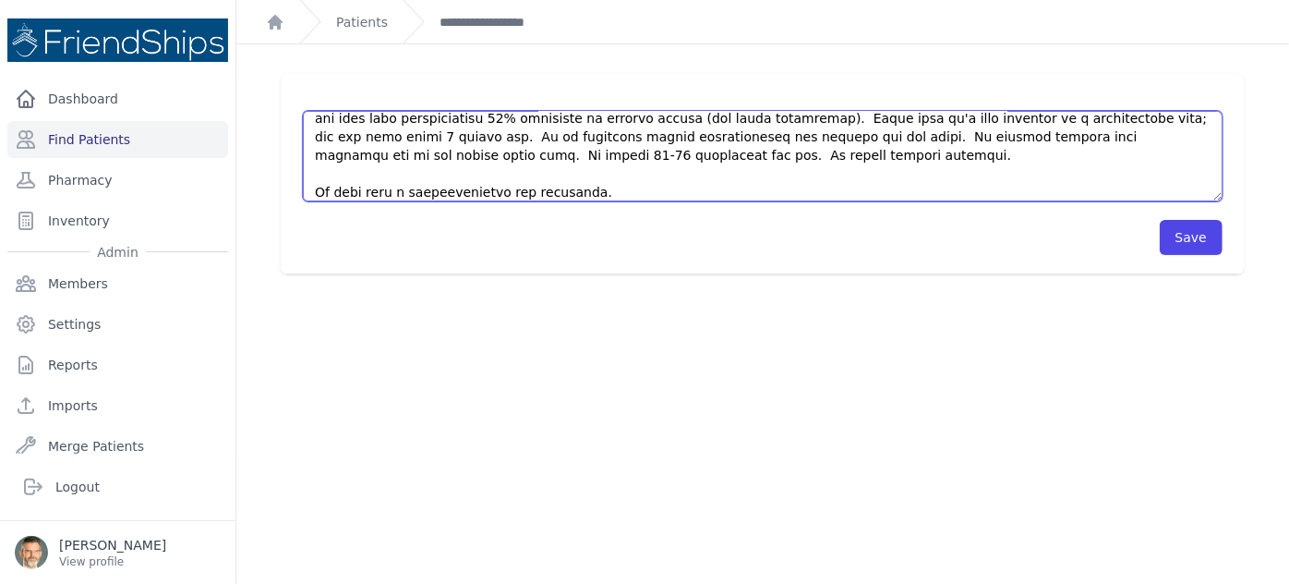
click at [598, 187] on textarea "-ticagrelor 90 mg -ASA 81 mg -methylprednisolone 8 mg >> prednisone 10 mg QD -c…" at bounding box center [763, 156] width 920 height 91
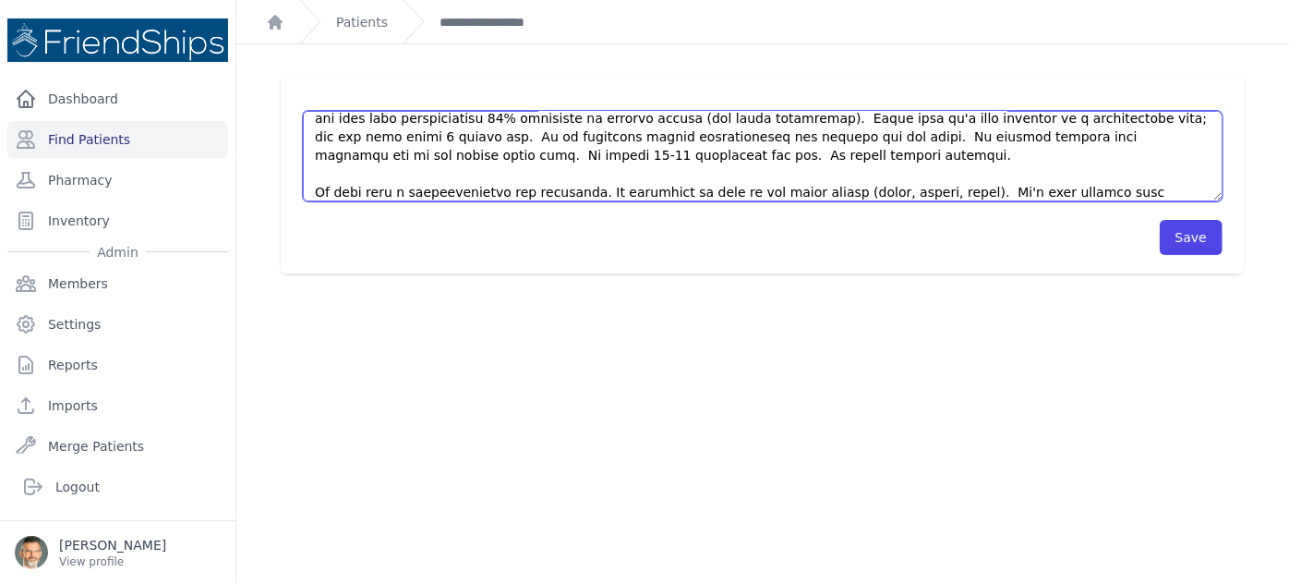
scroll to position [157, 0]
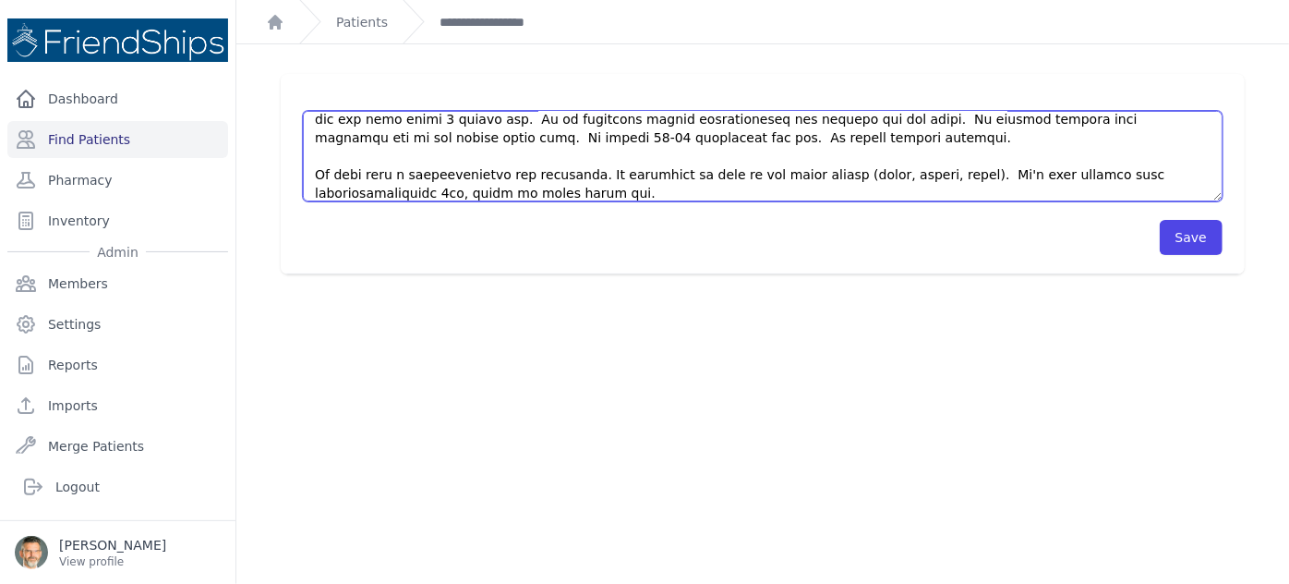
click at [517, 191] on textarea "-ticagrelor 90 mg -ASA 81 mg -methylprednisolone 8 mg >> prednisone 10 mg QD -c…" at bounding box center [763, 156] width 920 height 91
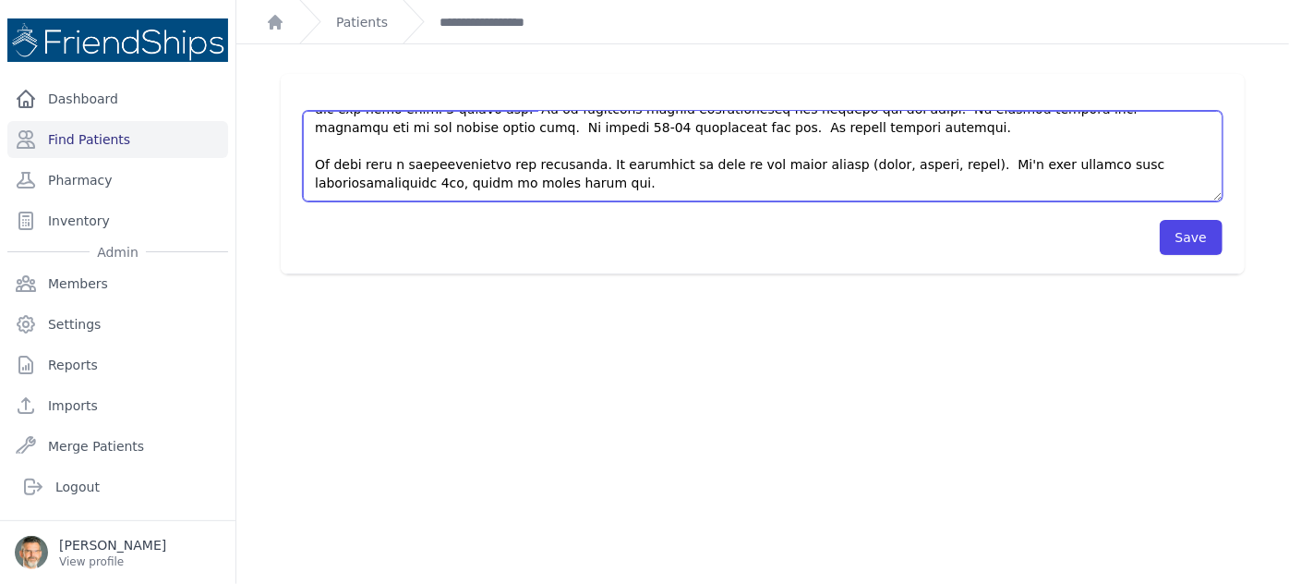
scroll to position [83, 0]
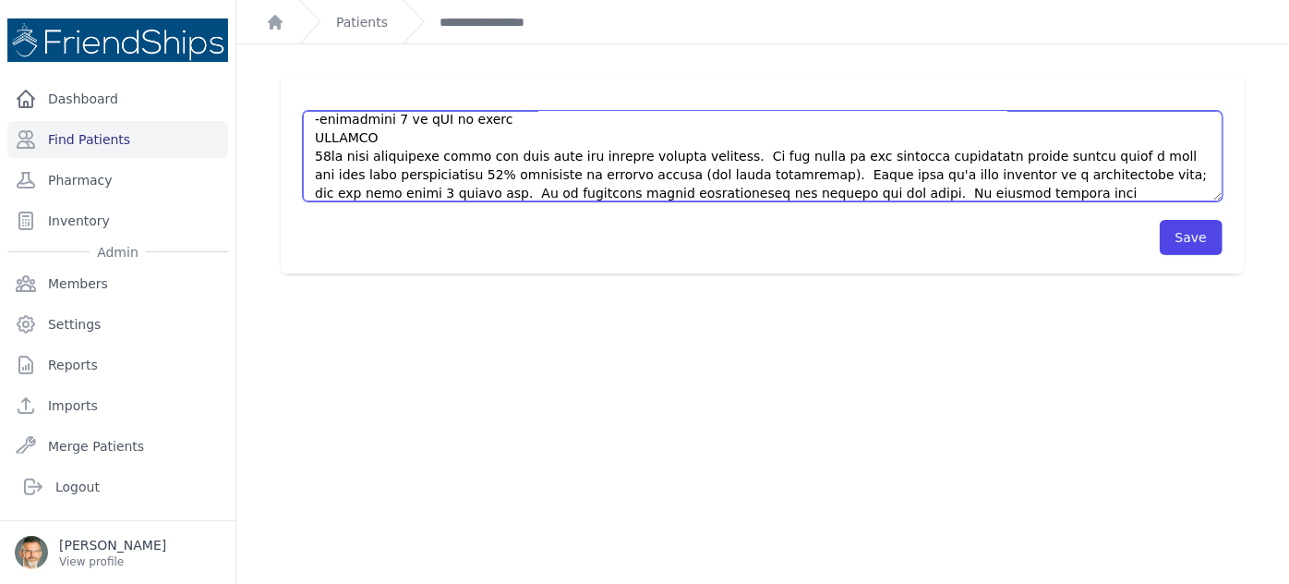
click at [326, 153] on textarea "-ticagrelor 90 mg -ASA 81 mg -methylprednisolone 8 mg >> prednisone 10 mg QD -c…" at bounding box center [763, 156] width 920 height 91
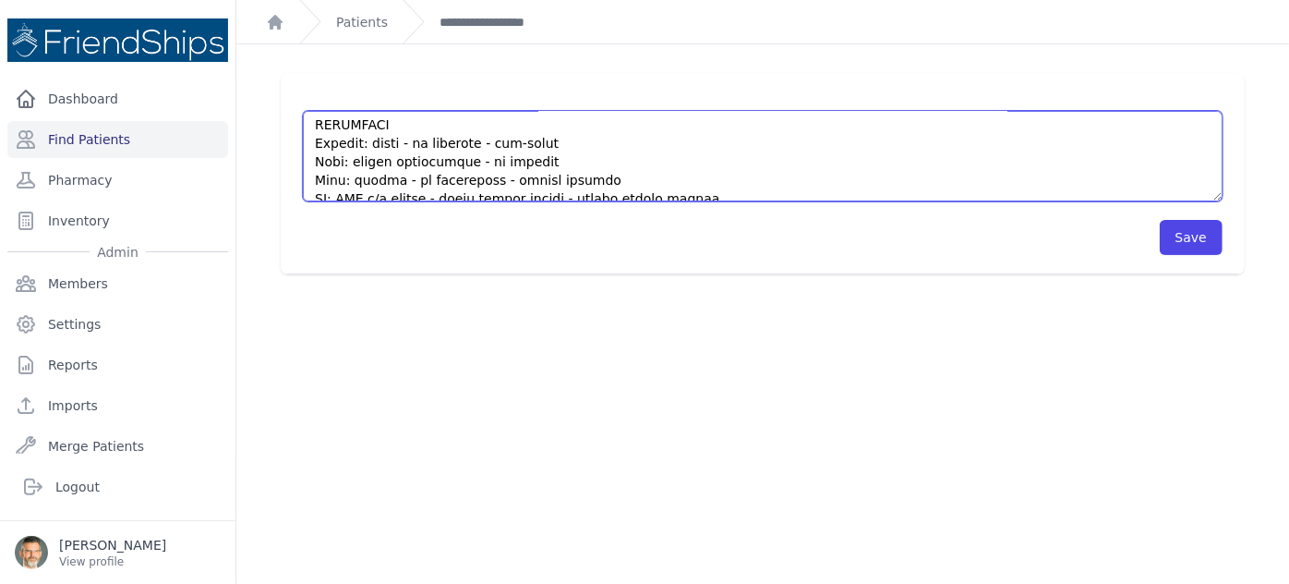
scroll to position [251, 0]
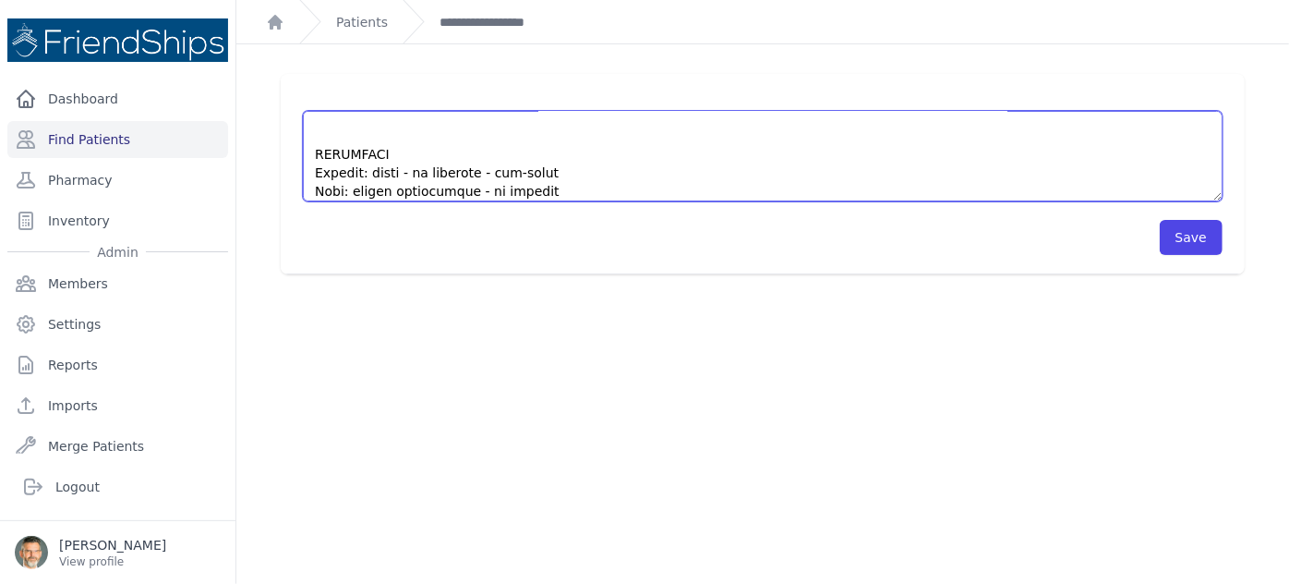
click at [330, 146] on textarea "-ticagrelor 90 mg -ASA 81 mg -methylprednisolone 8 mg >> prednisone 10 mg QD -c…" at bounding box center [763, 156] width 920 height 91
click at [325, 139] on textarea "-ticagrelor 90 mg -ASA 81 mg -methylprednisolone 8 mg >> prednisone 10 mg QD -c…" at bounding box center [763, 156] width 920 height 91
click at [538, 169] on textarea "-ticagrelor 90 mg -ASA 81 mg -methylprednisolone 8 mg >> prednisone 10 mg QD -c…" at bounding box center [763, 156] width 920 height 91
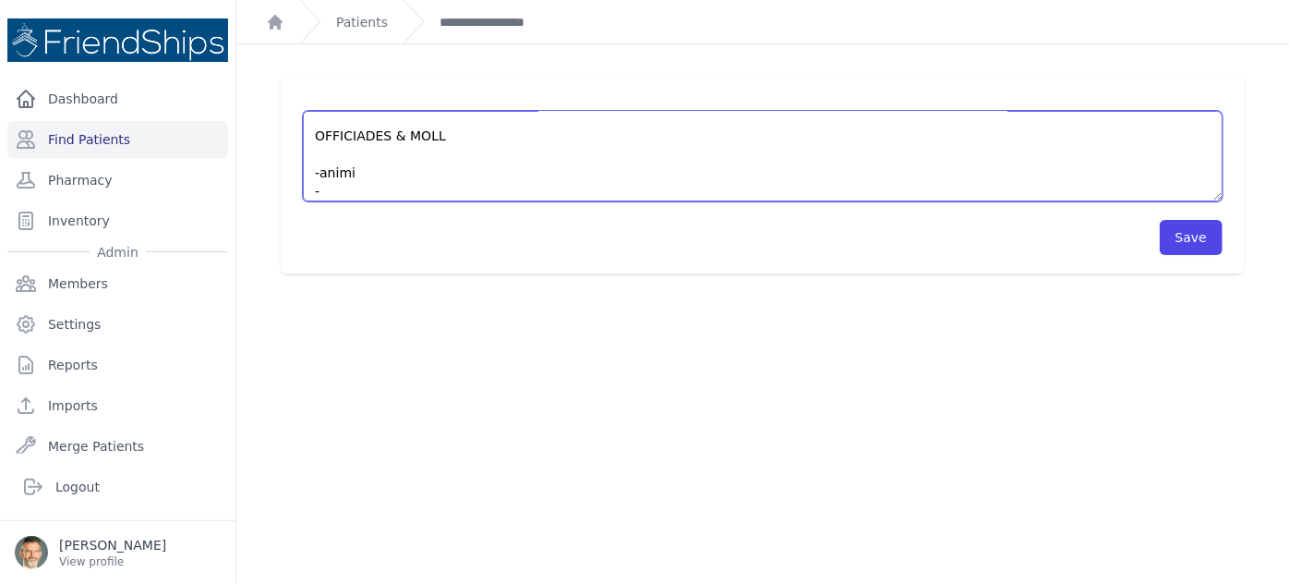
scroll to position [443, 0]
click at [332, 144] on textarea "-ticagrelor 90 mg -ASA 81 mg -methylprednisolone 8 mg >> prednisone 10 mg QD -c…" at bounding box center [763, 156] width 920 height 91
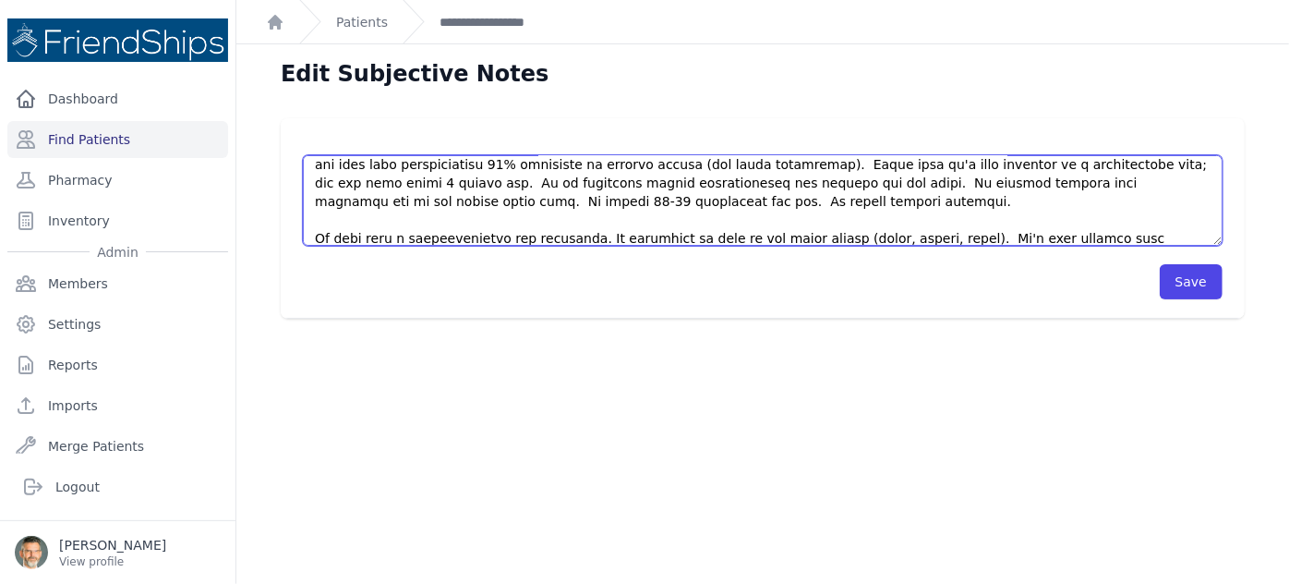
scroll to position [167, 0]
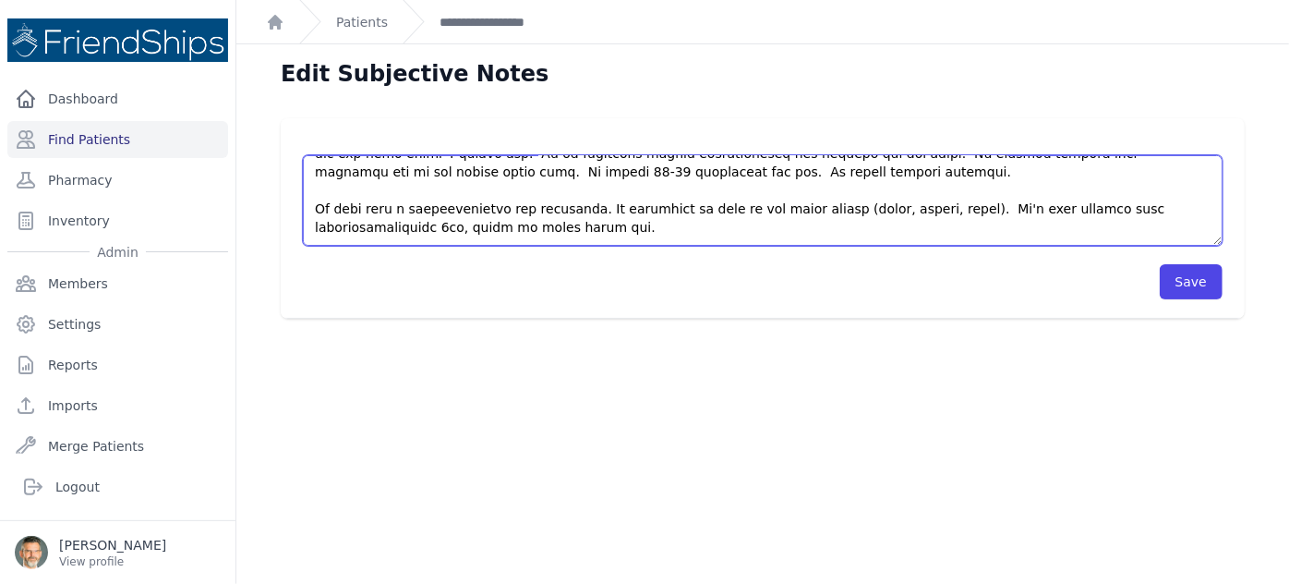
click at [636, 175] on textarea "-ticagrelor 90 mg -ASA 81 mg -methylprednisolone 8 mg >> prednisone 10 mg QD -c…" at bounding box center [763, 200] width 920 height 91
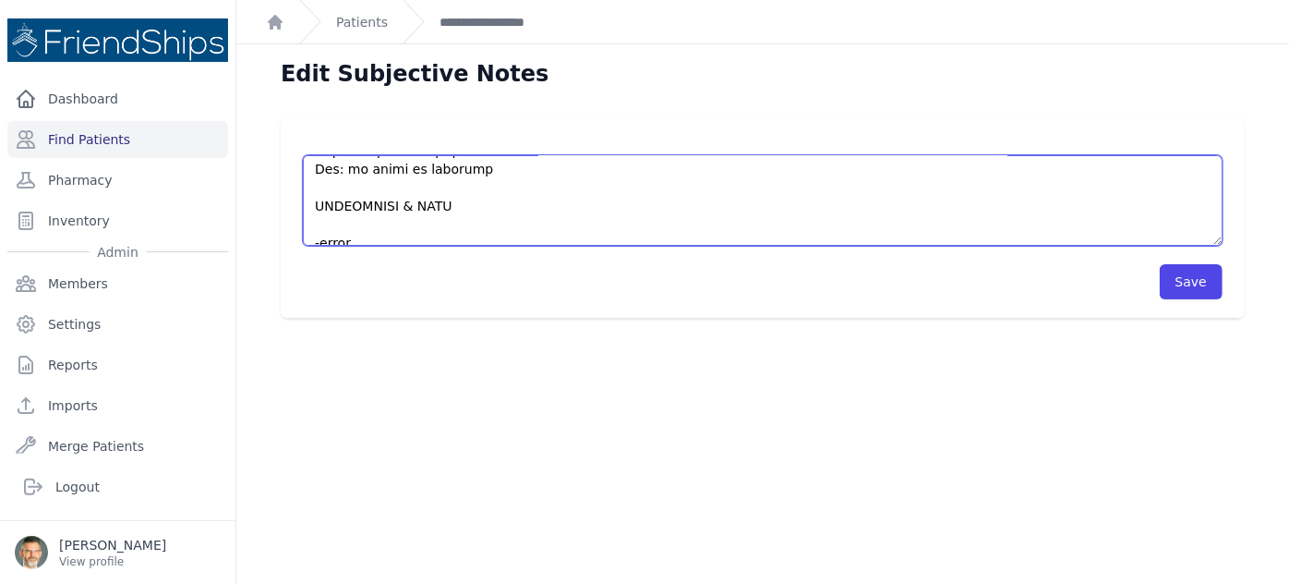
scroll to position [443, 0]
click at [330, 194] on textarea "-ticagrelor 90 mg -ASA 81 mg -methylprednisolone 8 mg >> prednisone 10 mg QD -c…" at bounding box center [763, 200] width 920 height 91
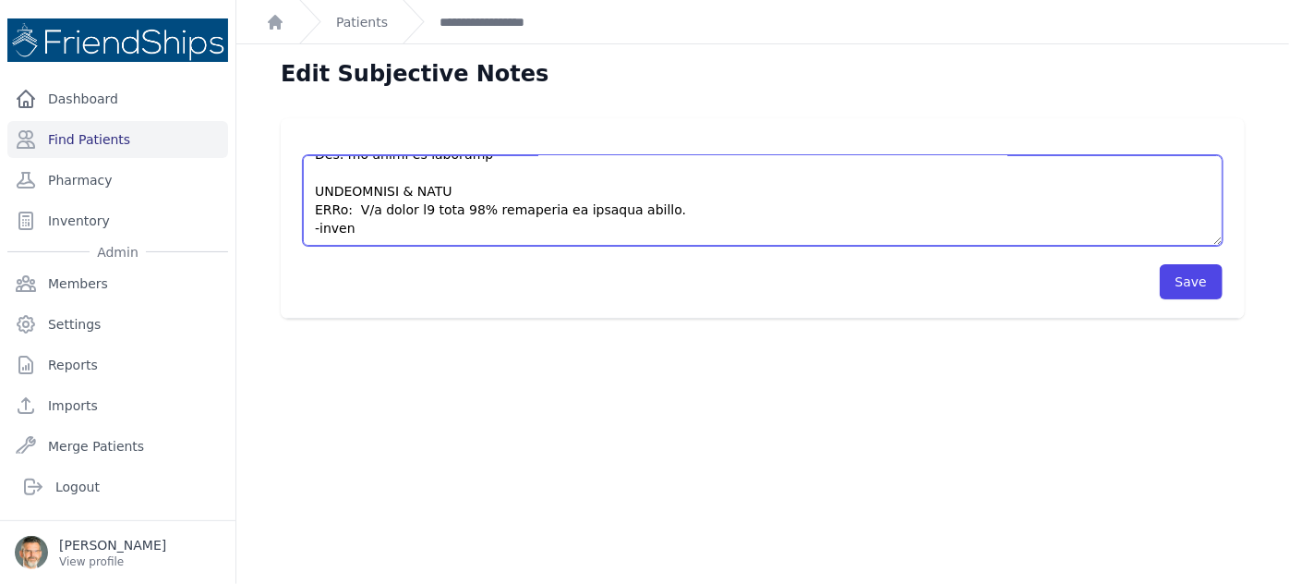
click at [422, 191] on textarea "-ticagrelor 90 mg -ASA 81 mg -methylprednisolone 8 mg >> prednisone 10 mg QD -c…" at bounding box center [763, 200] width 920 height 91
click at [670, 190] on textarea "-ticagrelor 90 mg -ASA 81 mg -methylprednisolone 8 mg >> prednisone 10 mg QD -c…" at bounding box center [763, 200] width 920 height 91
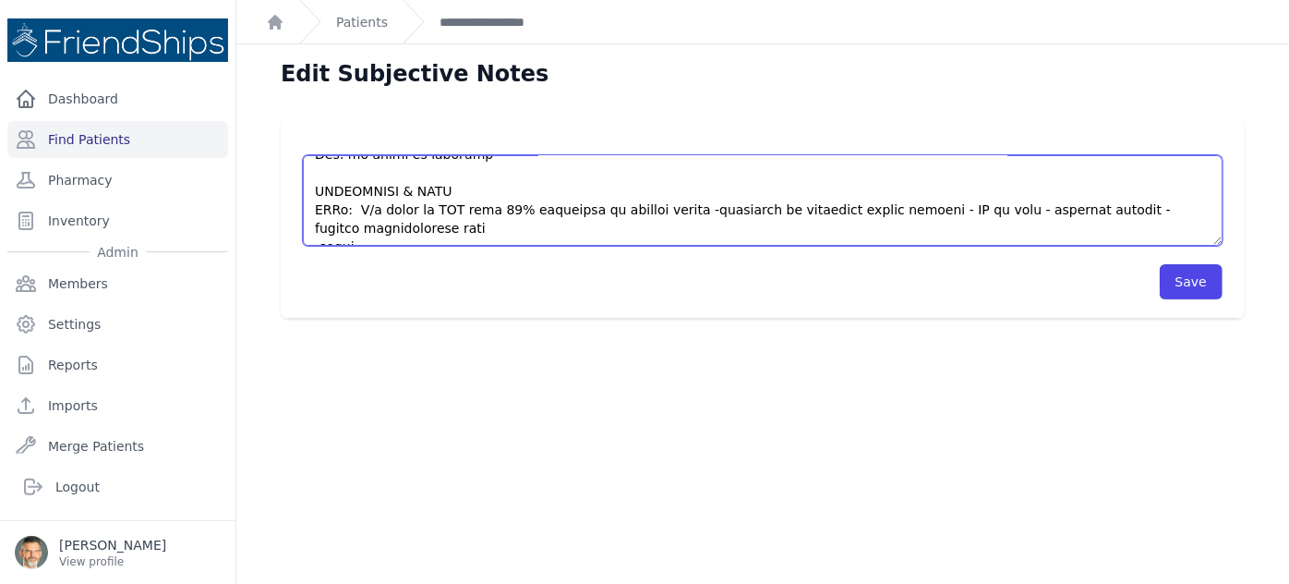
click at [426, 208] on textarea "-ticagrelor 90 mg -ASA 81 mg -methylprednisolone 8 mg >> prednisone 10 mg QD -c…" at bounding box center [763, 200] width 920 height 91
click at [1140, 187] on textarea "-ticagrelor 90 mg -ASA 81 mg -methylprednisolone 8 mg >> prednisone 10 mg QD -c…" at bounding box center [763, 200] width 920 height 91
click at [424, 216] on textarea "-ticagrelor 90 mg -ASA 81 mg -methylprednisolone 8 mg >> prednisone 10 mg QD -c…" at bounding box center [763, 200] width 920 height 91
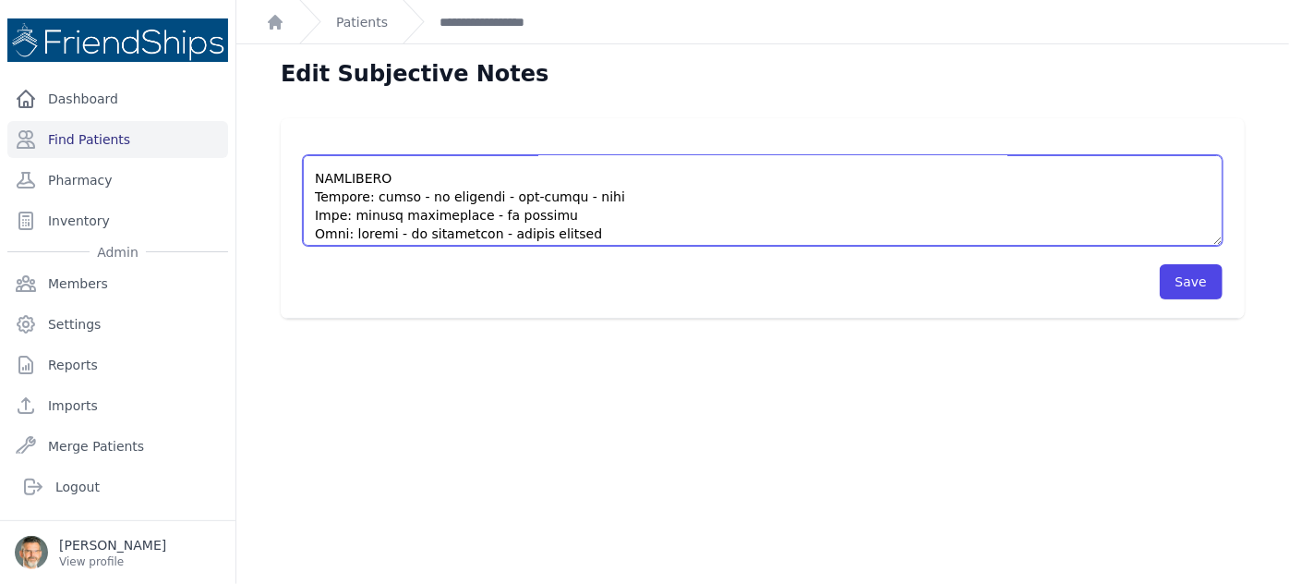
scroll to position [0, 0]
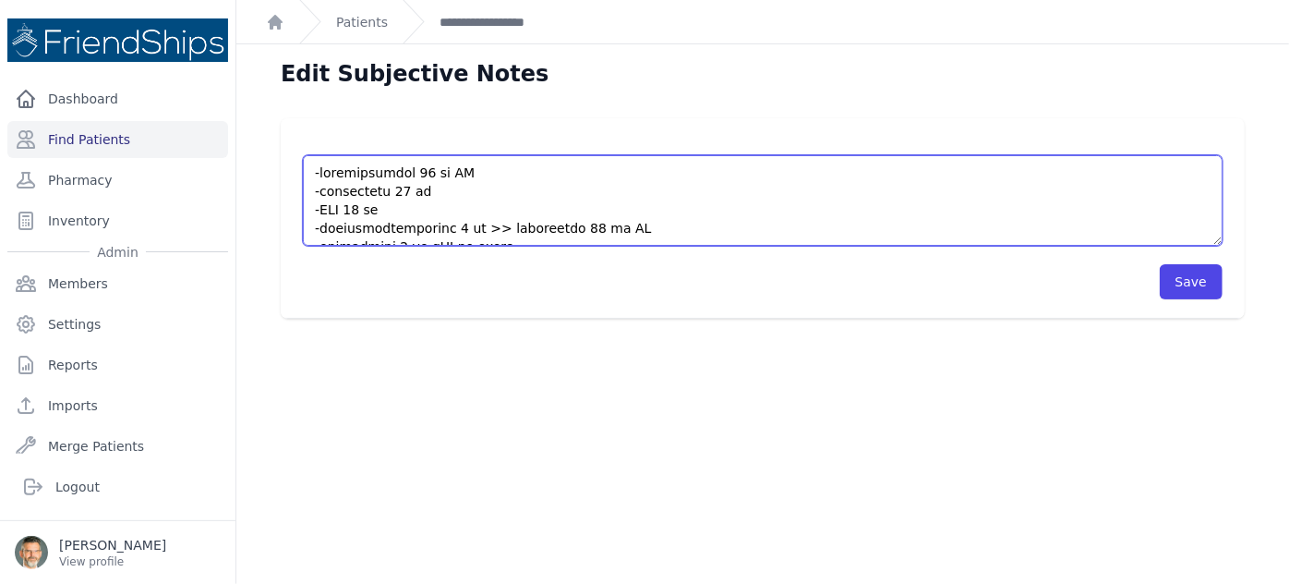
drag, startPoint x: 390, startPoint y: 209, endPoint x: 307, endPoint y: 174, distance: 90.2
click at [307, 174] on textarea "-ticagrelor 90 mg -ASA 81 mg -methylprednisolone 8 mg >> prednisone 10 mg QD -c…" at bounding box center [763, 200] width 920 height 91
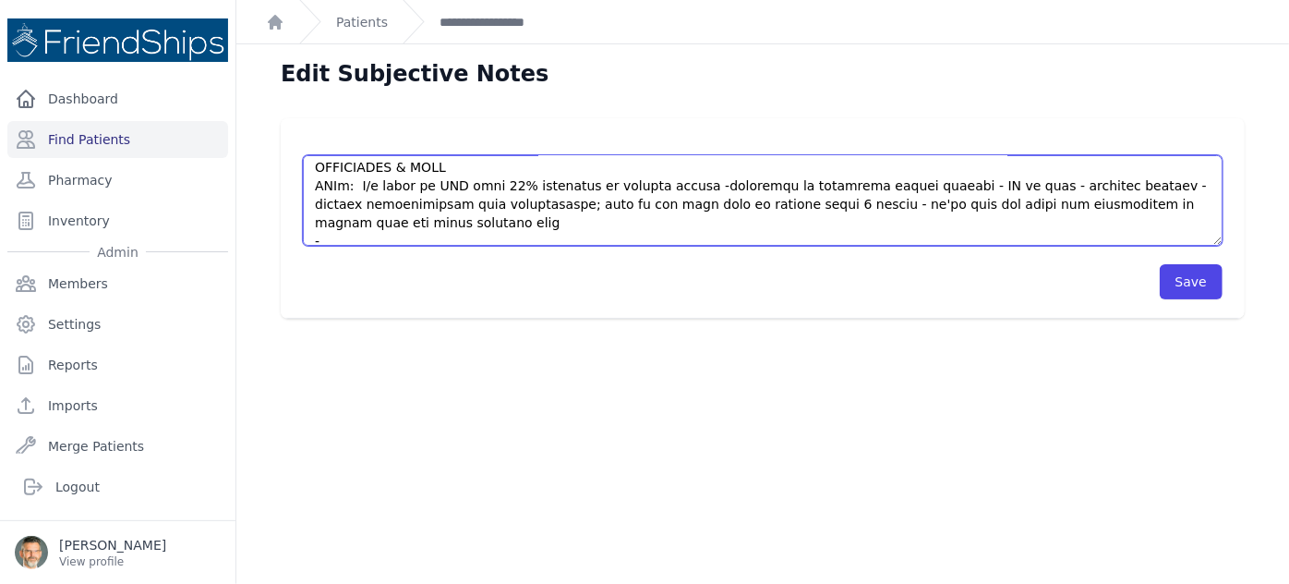
scroll to position [419, 0]
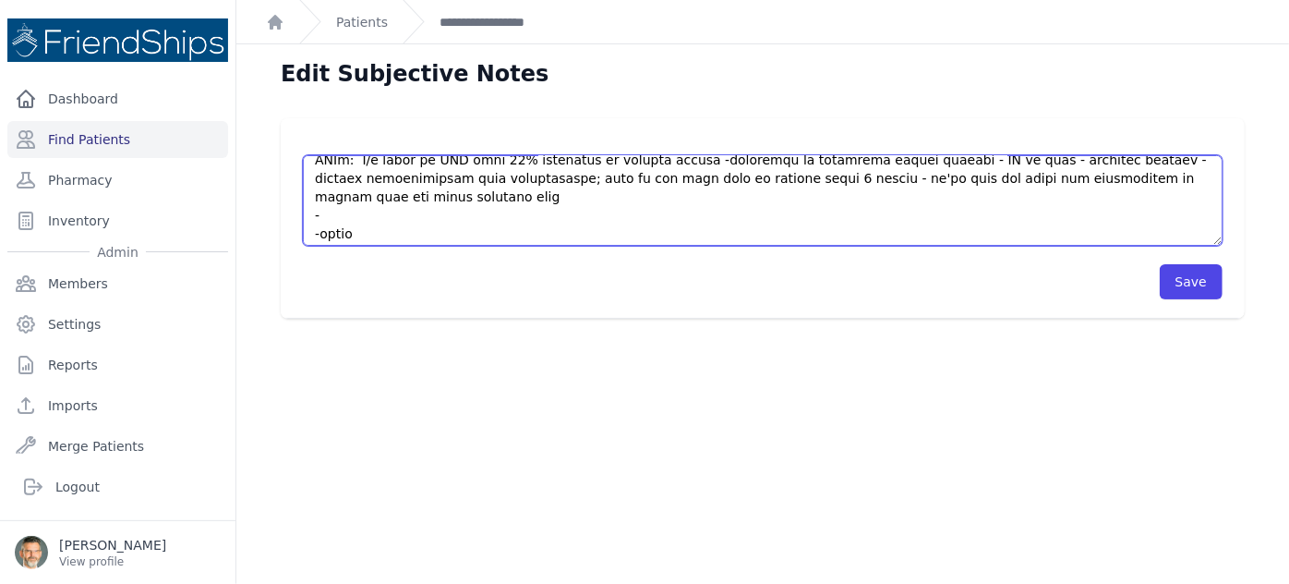
click at [342, 232] on textarea "-ticagrelor 90 mg -ASA 81 mg -methylprednisolone 8 mg >> prednisone 10 mg QD -c…" at bounding box center [763, 200] width 920 height 91
drag, startPoint x: 344, startPoint y: 230, endPoint x: 303, endPoint y: 230, distance: 41.6
click at [303, 230] on textarea "-ticagrelor 90 mg -ASA 81 mg -methylprednisolone 8 mg >> prednisone 10 mg QD -c…" at bounding box center [763, 200] width 920 height 91
paste textarea "trimetazidine 35 mg QD -ticagrelor 90 mg -ASA 81 mg"
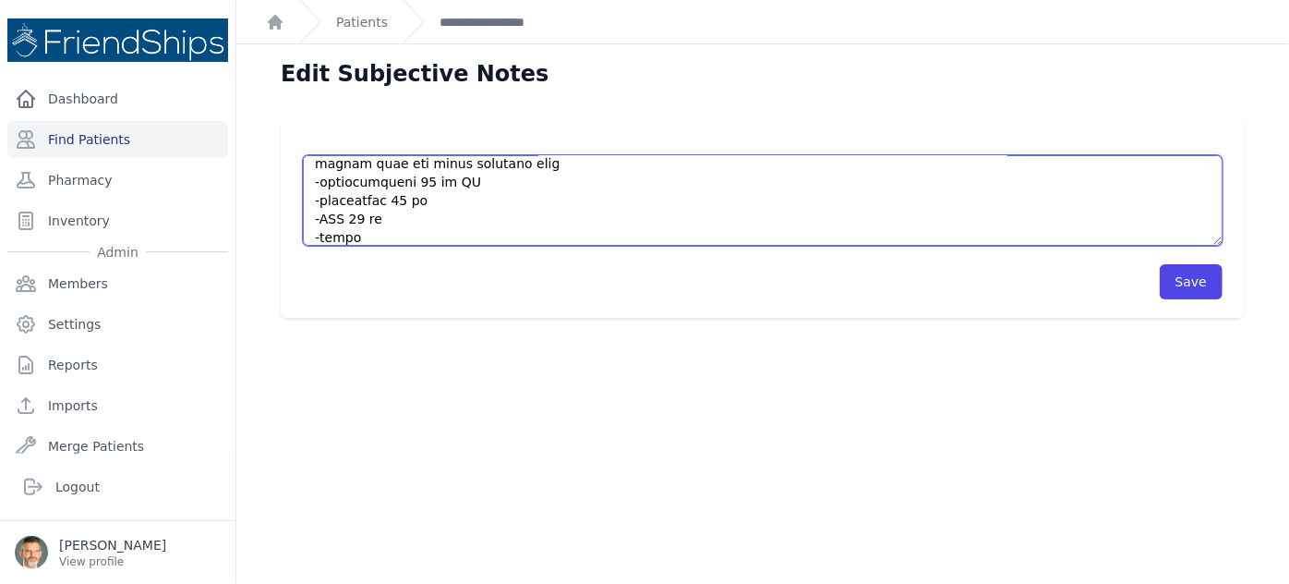
drag, startPoint x: 374, startPoint y: 218, endPoint x: 300, endPoint y: 214, distance: 74.0
click at [300, 214] on div "-ticagrelor 90 mg -ASA 81 mg -methylprednisolone 8 mg >> prednisone 10 mg QD -c…" at bounding box center [763, 218] width 964 height 200
click at [459, 197] on textarea "-ticagrelor 90 mg -ASA 81 mg -methylprednisolone 8 mg >> prednisone 10 mg QD -c…" at bounding box center [763, 200] width 920 height 91
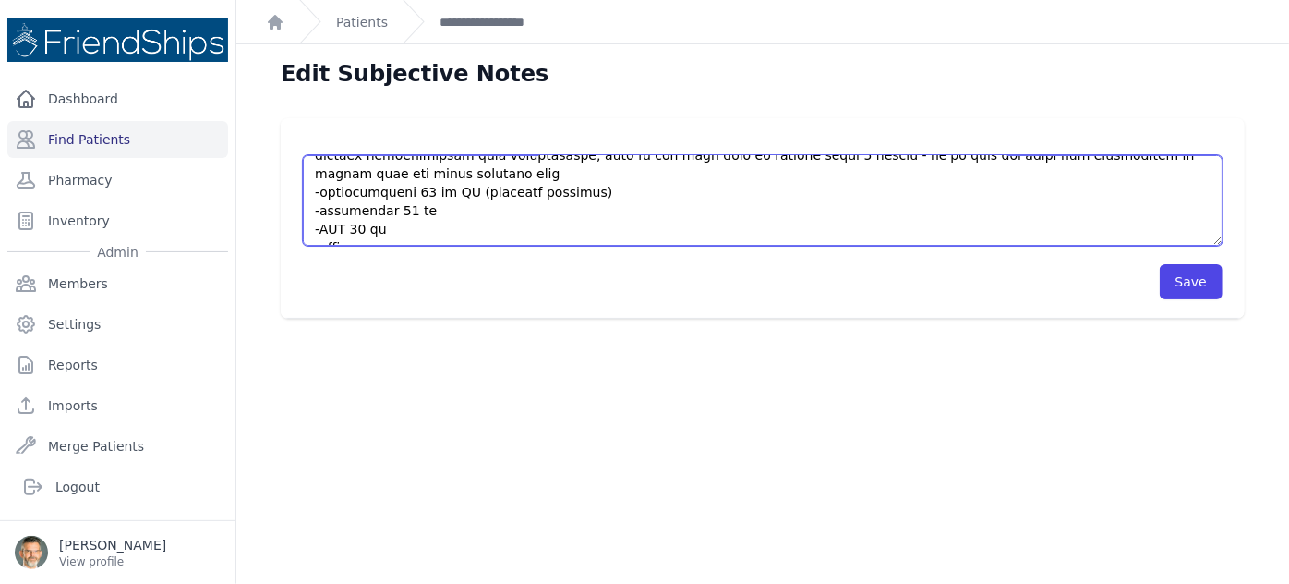
scroll to position [435, 0]
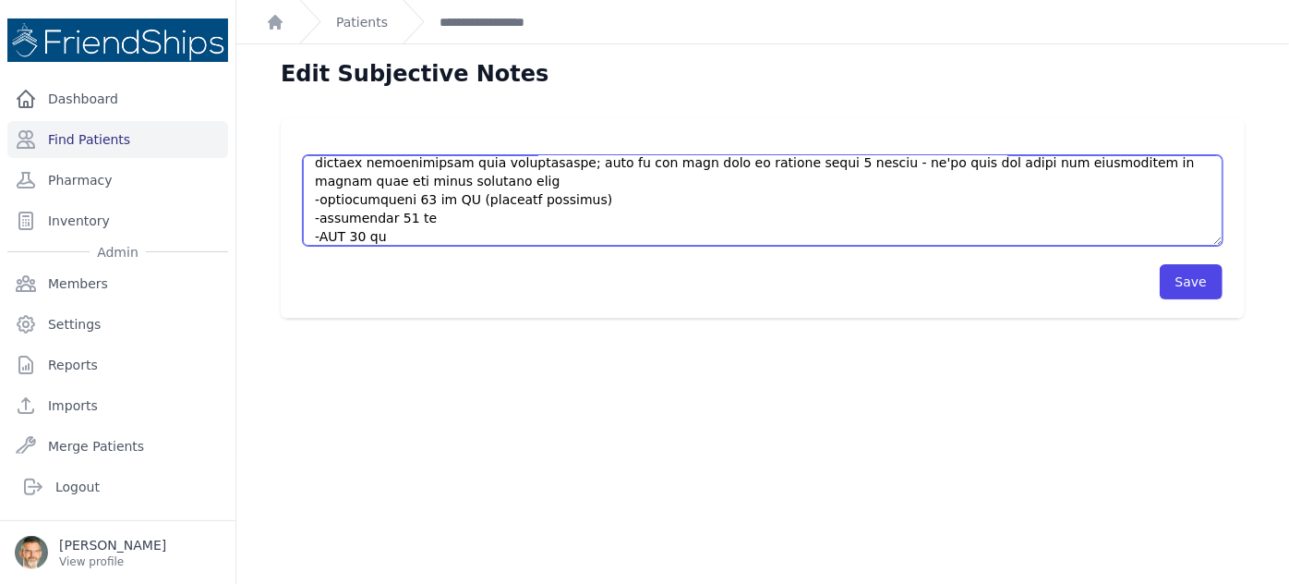
drag, startPoint x: 588, startPoint y: 237, endPoint x: 471, endPoint y: 215, distance: 119.4
click at [459, 217] on textarea "-ticagrelor 90 mg -ASA 81 mg -methylprednisolone 8 mg >> prednisone 10 mg QD -c…" at bounding box center [763, 200] width 920 height 91
click at [429, 236] on textarea "-ticagrelor 90 mg -ASA 81 mg -methylprednisolone 8 mg >> prednisone 10 mg QD -c…" at bounding box center [763, 200] width 920 height 91
paste textarea "(consider stopping)"
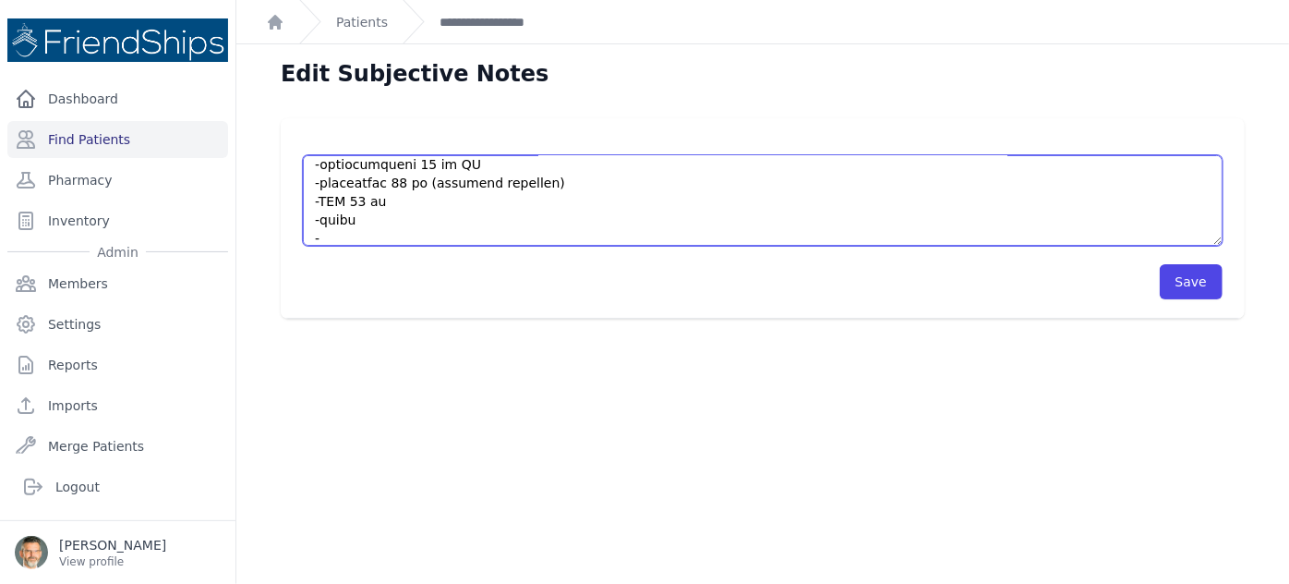
scroll to position [499, 0]
drag, startPoint x: 367, startPoint y: 211, endPoint x: 290, endPoint y: 211, distance: 76.7
click at [290, 211] on div "-ticagrelor 90 mg -ASA 81 mg -methylprednisolone 8 mg >> prednisone 10 mg QD -c…" at bounding box center [763, 218] width 964 height 200
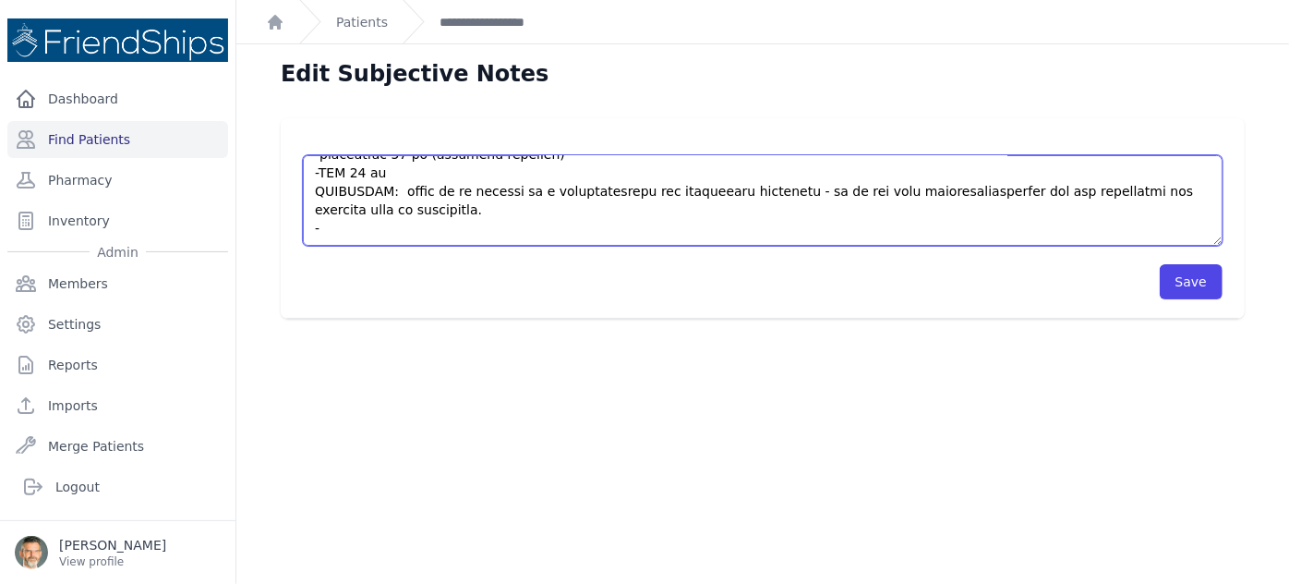
drag, startPoint x: 1175, startPoint y: 211, endPoint x: 1115, endPoint y: 213, distance: 60.1
click at [1115, 213] on textarea "-ticagrelor 90 mg -ASA 81 mg -methylprednisolone 8 mg >> prednisone 10 mg QD -c…" at bounding box center [763, 200] width 920 height 91
click at [450, 221] on textarea "-ticagrelor 90 mg -ASA 81 mg -methylprednisolone 8 mg >> prednisone 10 mg QD -c…" at bounding box center [763, 200] width 920 height 91
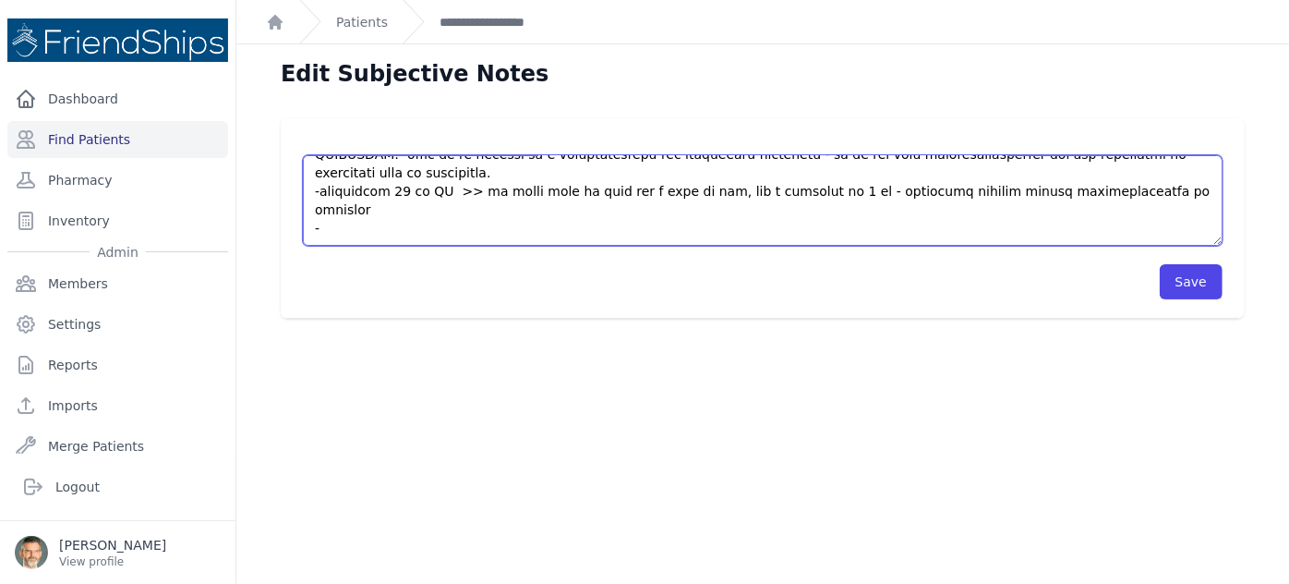
click at [334, 224] on textarea "-ticagrelor 90 mg -ASA 81 mg -methylprednisolone 8 mg >> prednisone 10 mg QD -c…" at bounding box center [763, 200] width 920 height 91
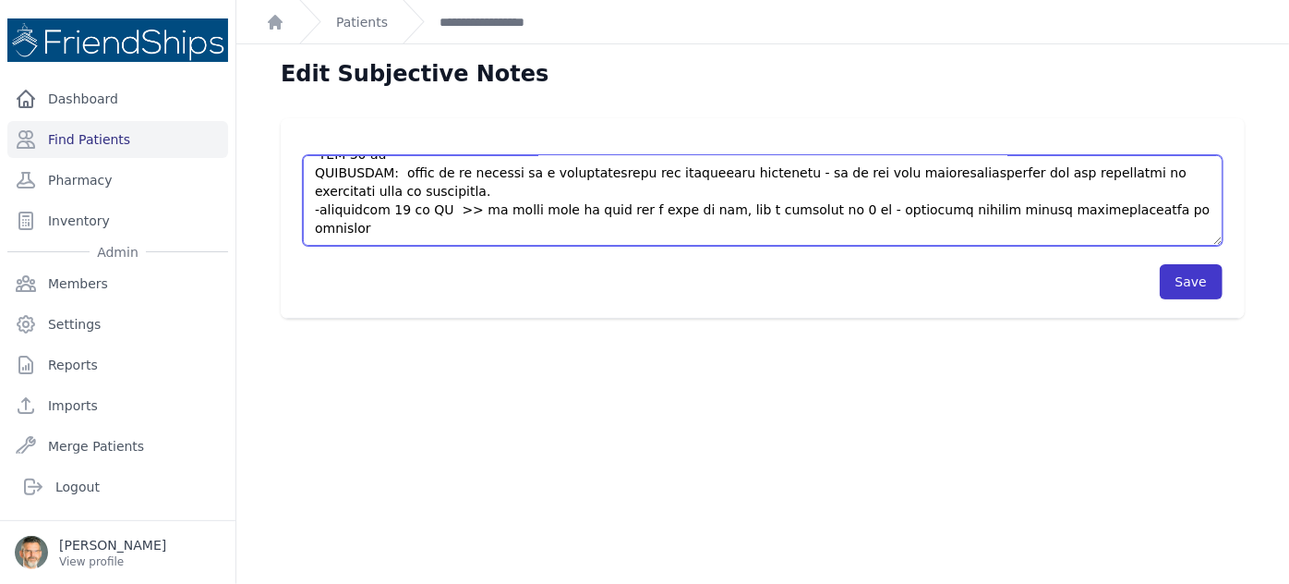
type textarea "-methylprednisolone 8 mg >> prednisone 10 mg QD -clonazepam 1 mg qHS to sleep H…"
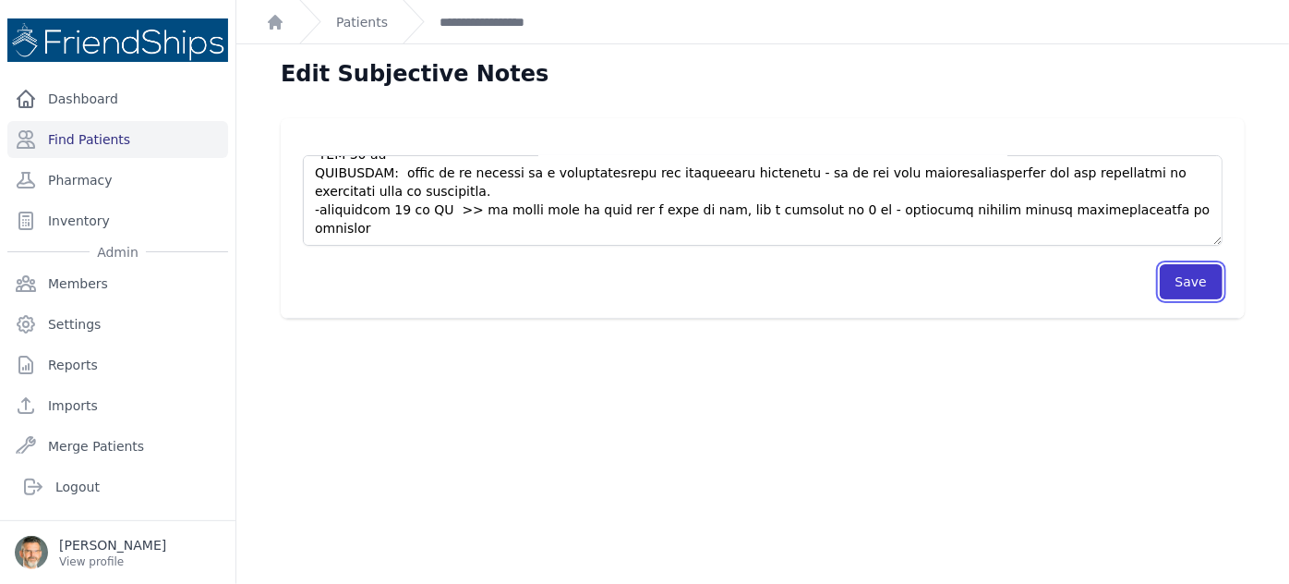
click at [1179, 280] on button "Save" at bounding box center [1191, 281] width 63 height 35
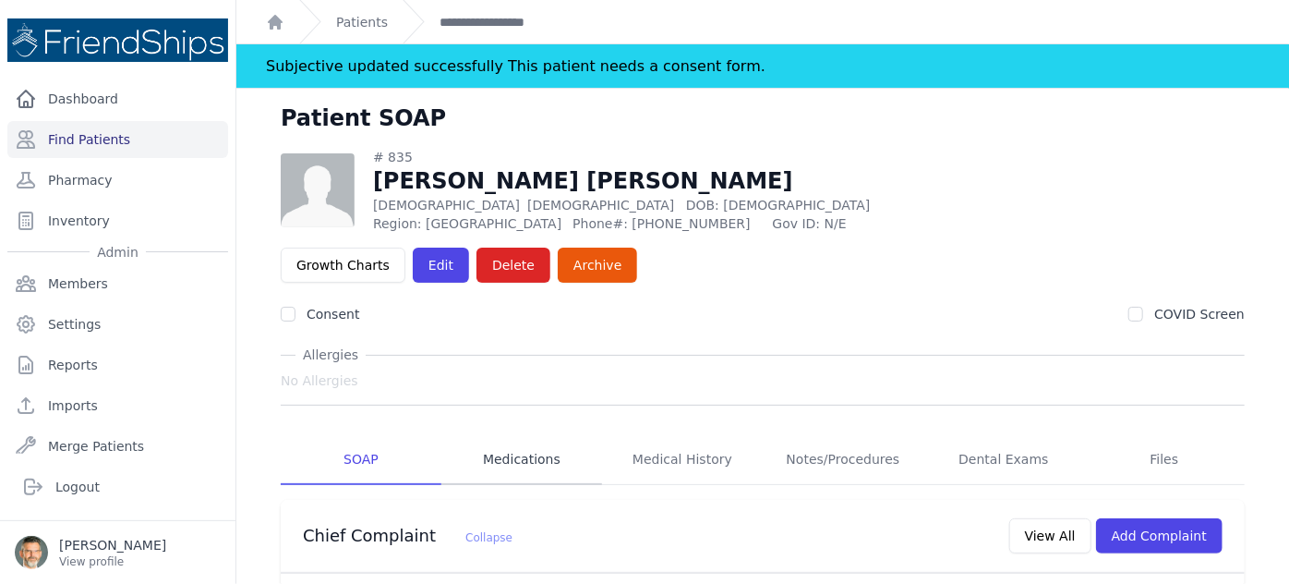
click at [501, 435] on link "Medications" at bounding box center [521, 460] width 161 height 50
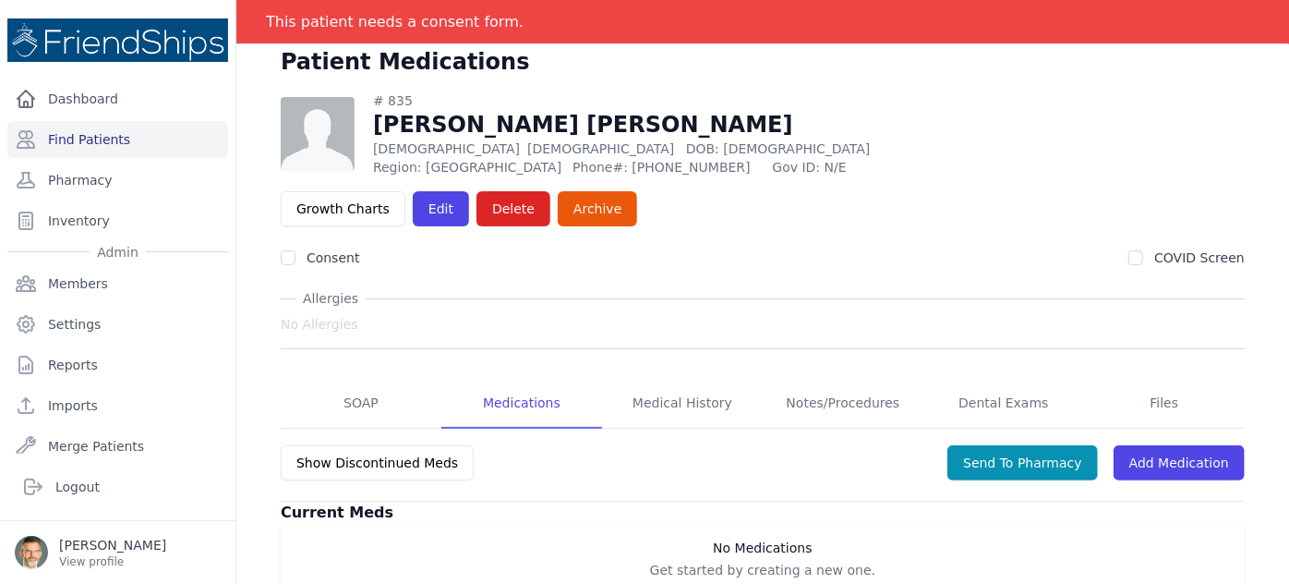
scroll to position [89, 0]
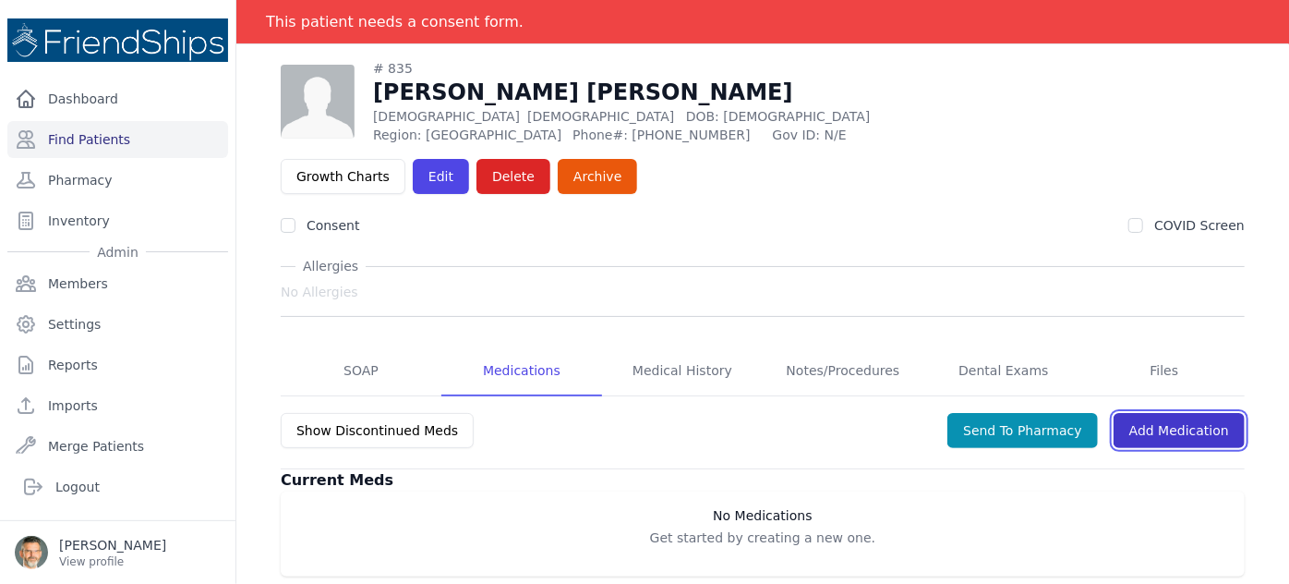
click at [1178, 413] on link "Add Medication" at bounding box center [1179, 430] width 131 height 35
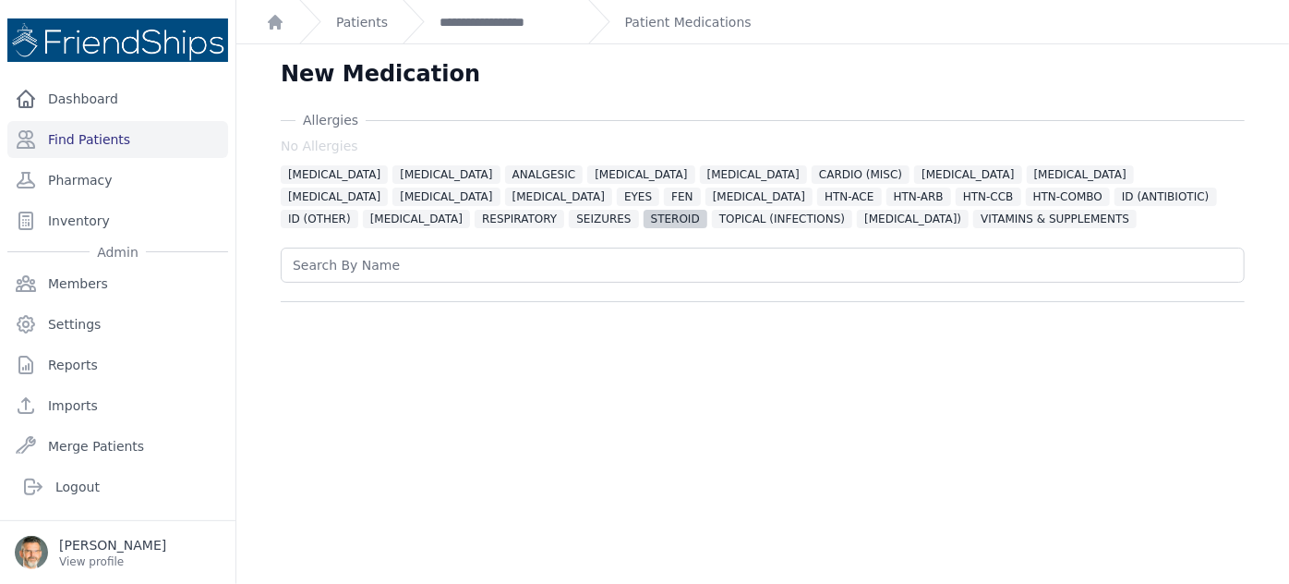
click at [707, 210] on span "STEROID" at bounding box center [676, 219] width 64 height 18
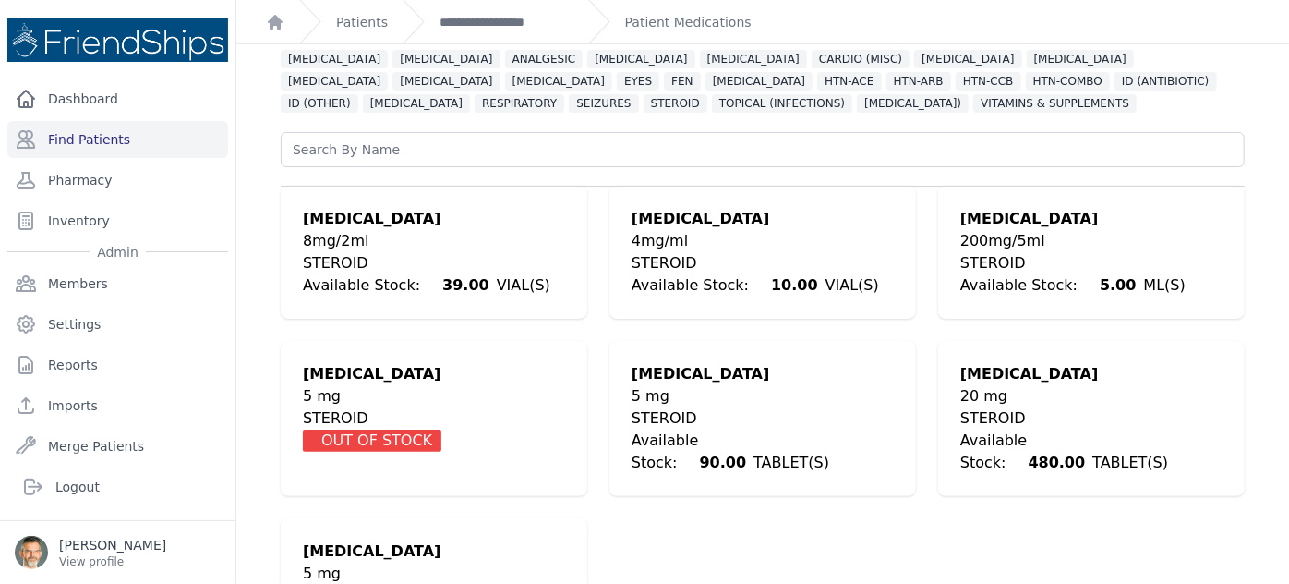
scroll to position [167, 0]
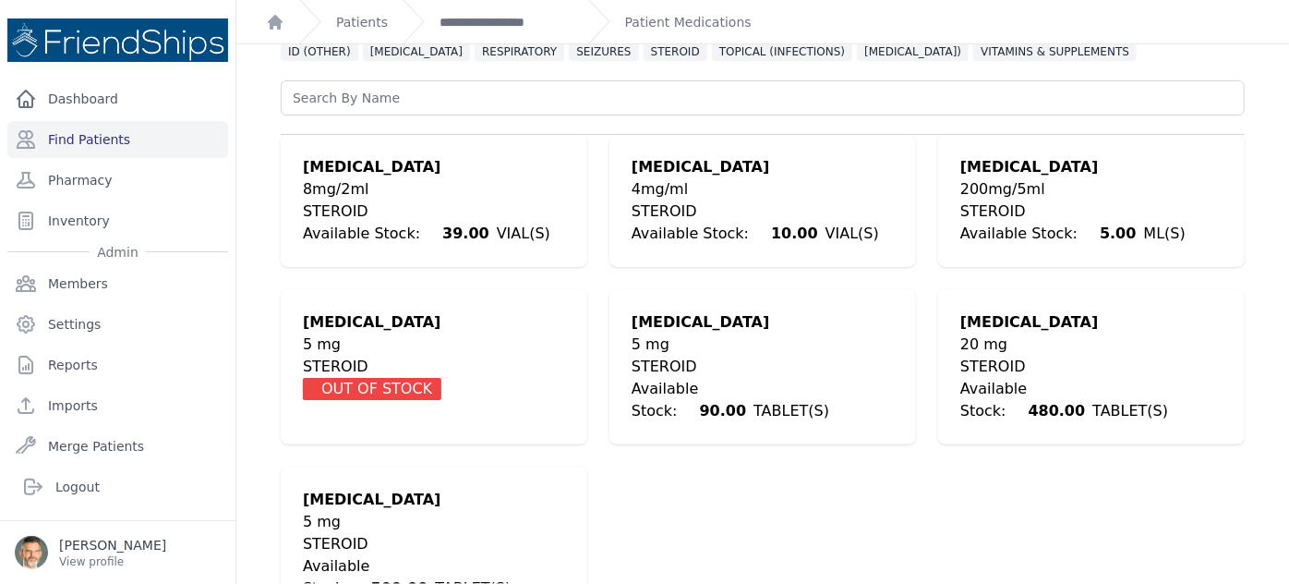
click at [667, 340] on div "5 mg" at bounding box center [763, 344] width 262 height 22
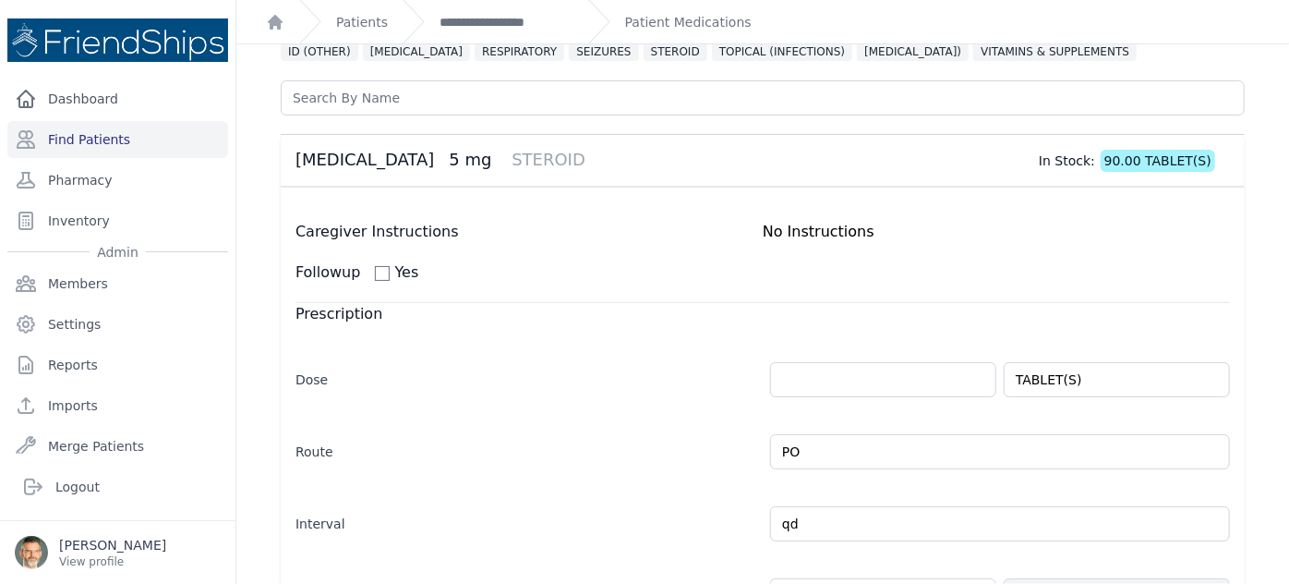
scroll to position [194, 0]
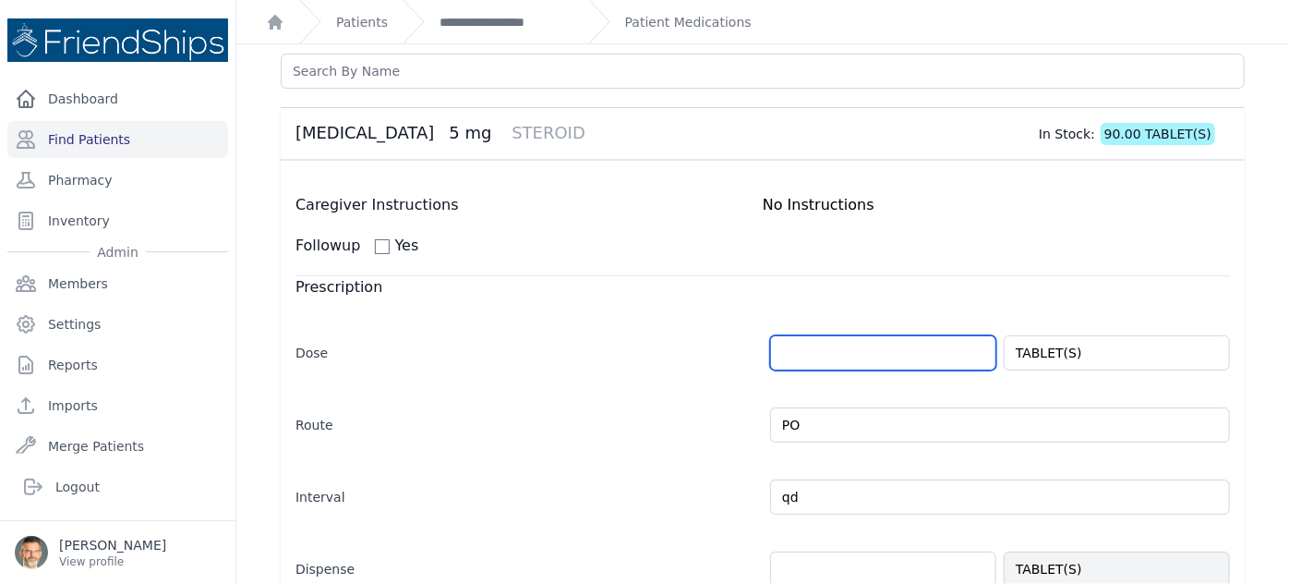
click at [788, 346] on input "number" at bounding box center [883, 352] width 226 height 35
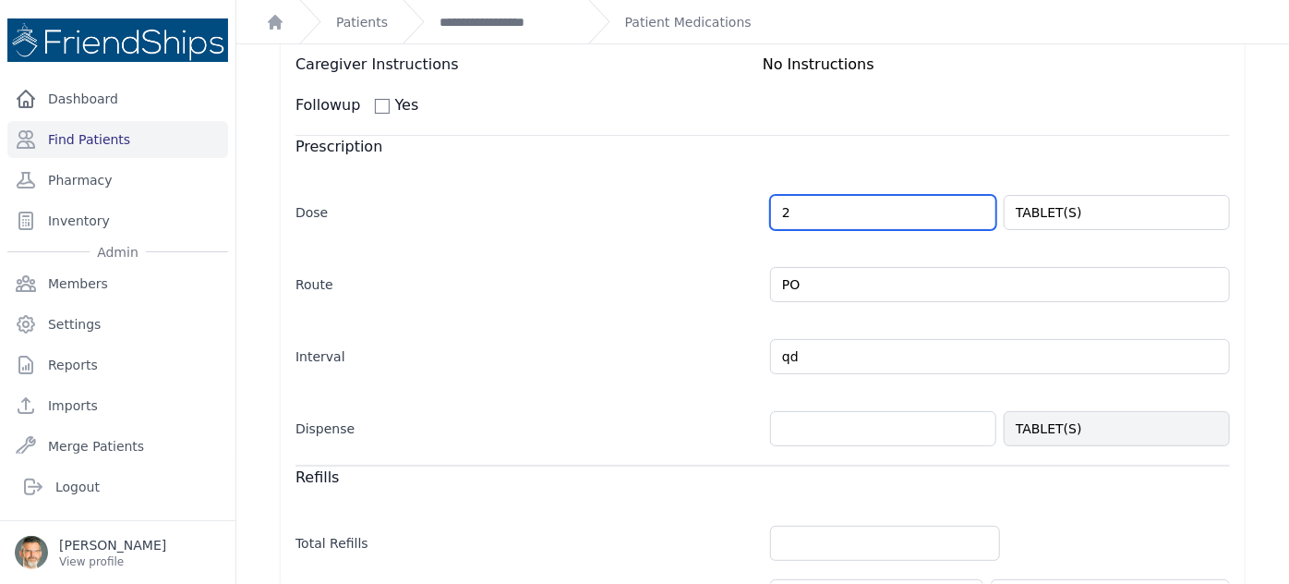
scroll to position [362, 0]
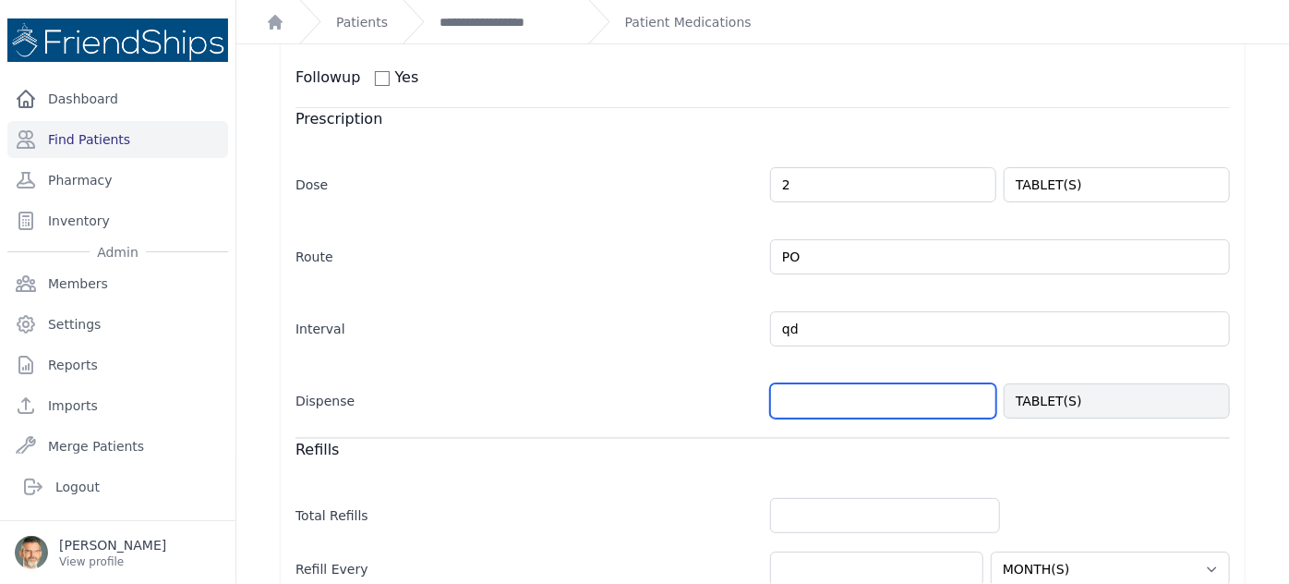
click at [815, 399] on input "number" at bounding box center [883, 400] width 226 height 35
type input "2.0"
select select "MONTH(S)"
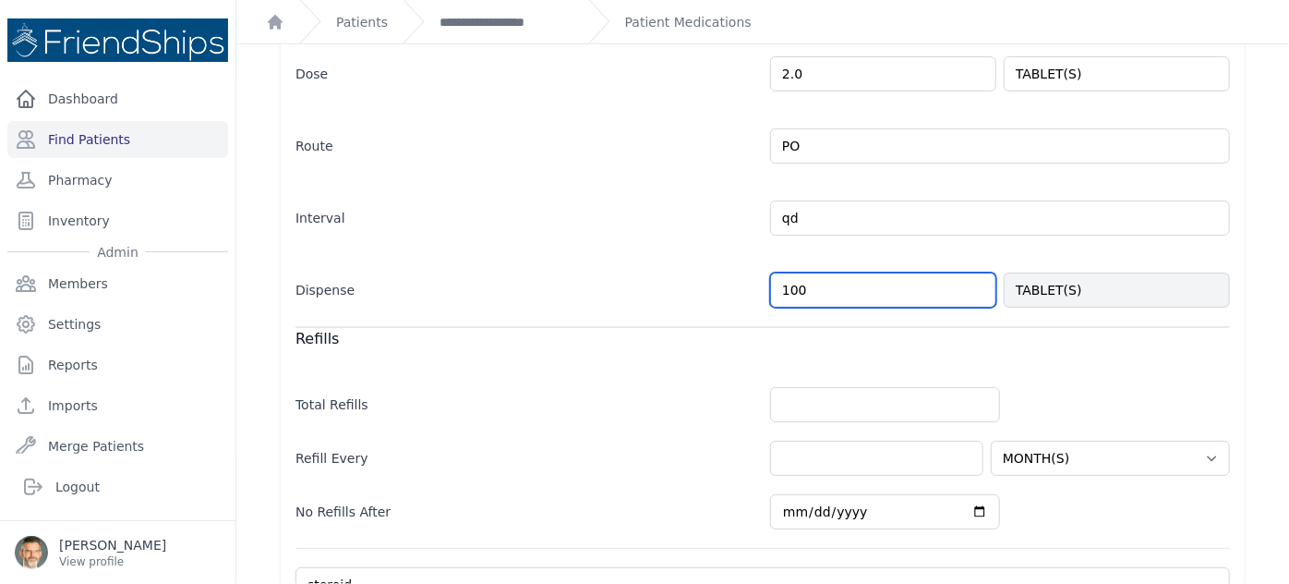
scroll to position [529, 0]
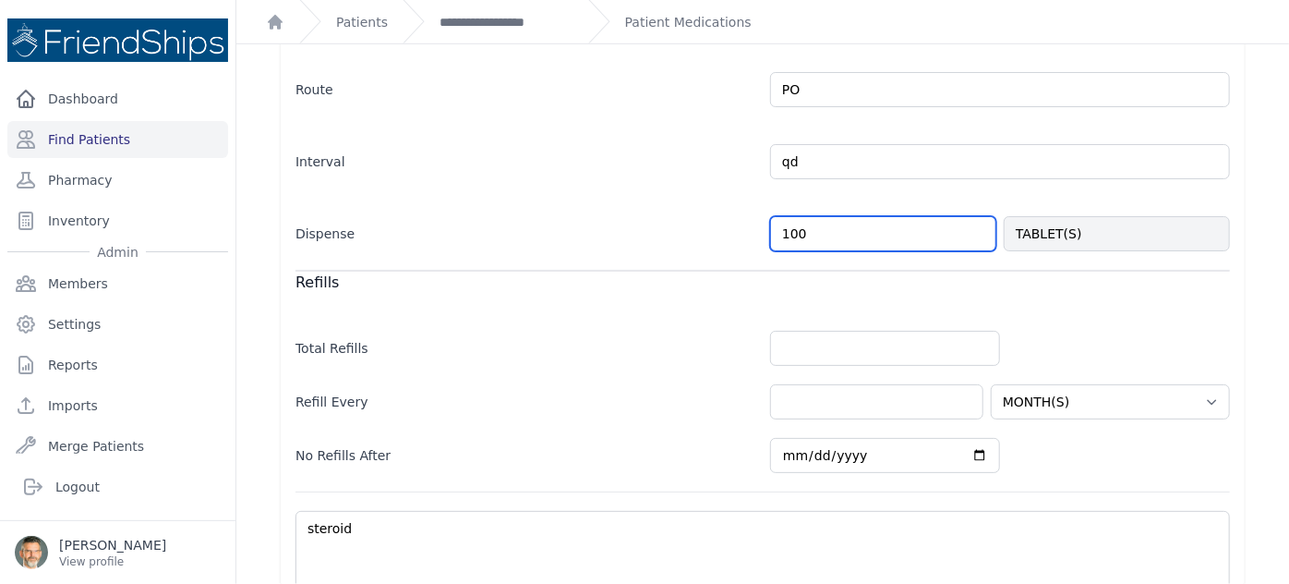
type input "100"
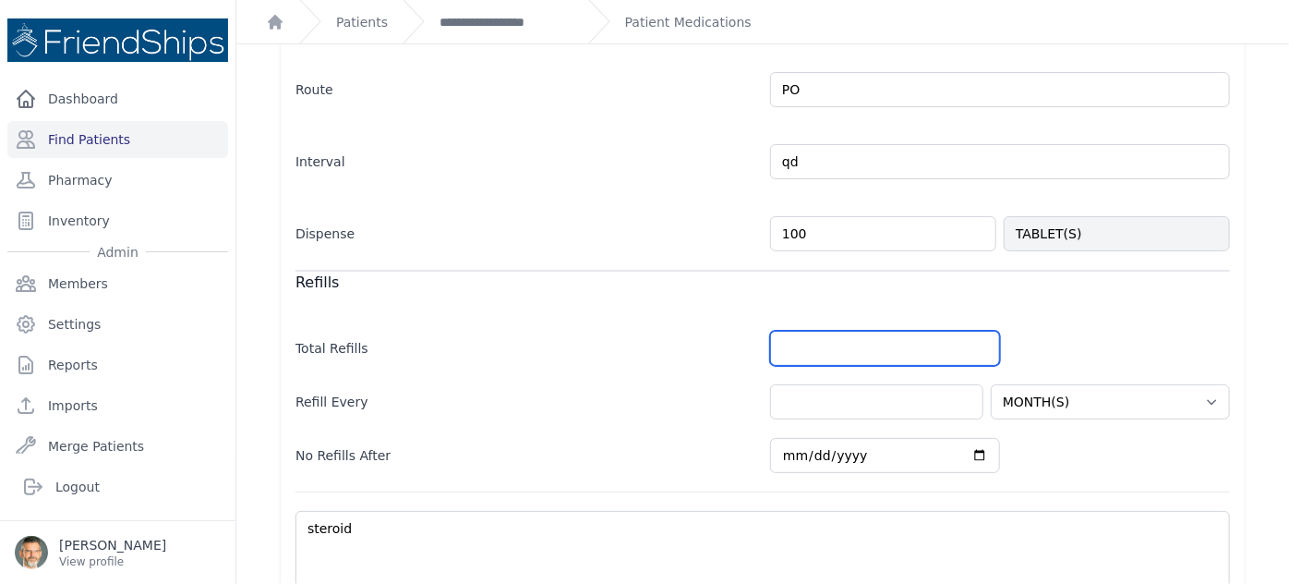
click at [824, 343] on input "number" at bounding box center [885, 348] width 230 height 35
select select "MONTH(S)"
type input "3"
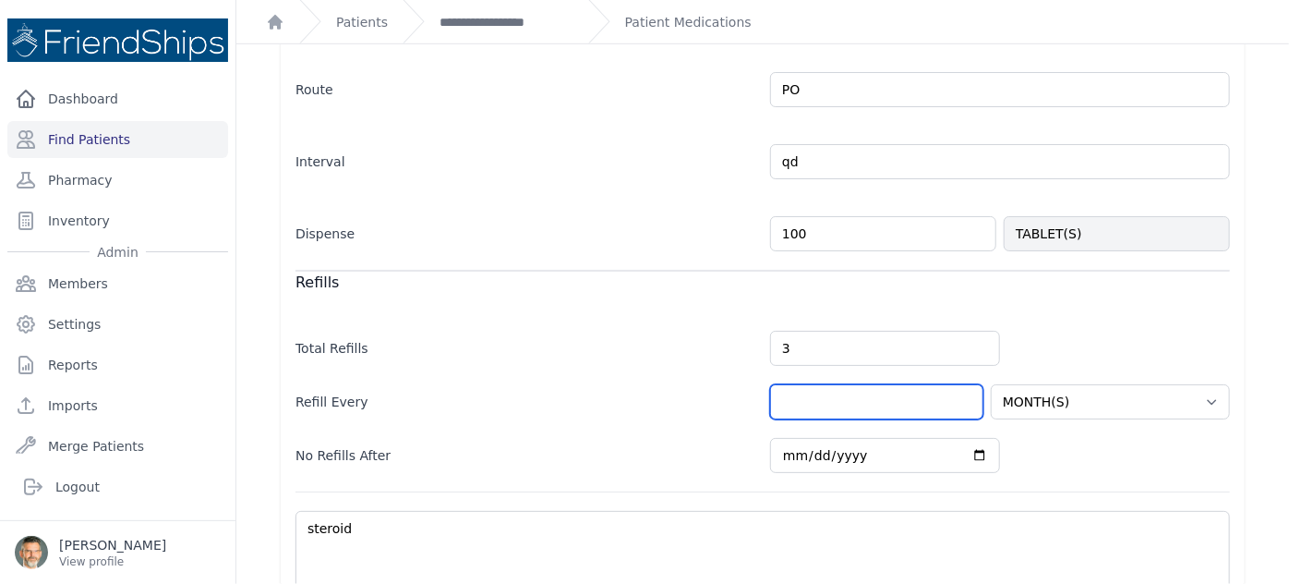
click at [814, 390] on input "number" at bounding box center [876, 401] width 213 height 35
select select "MONTH(S)"
type input "3"
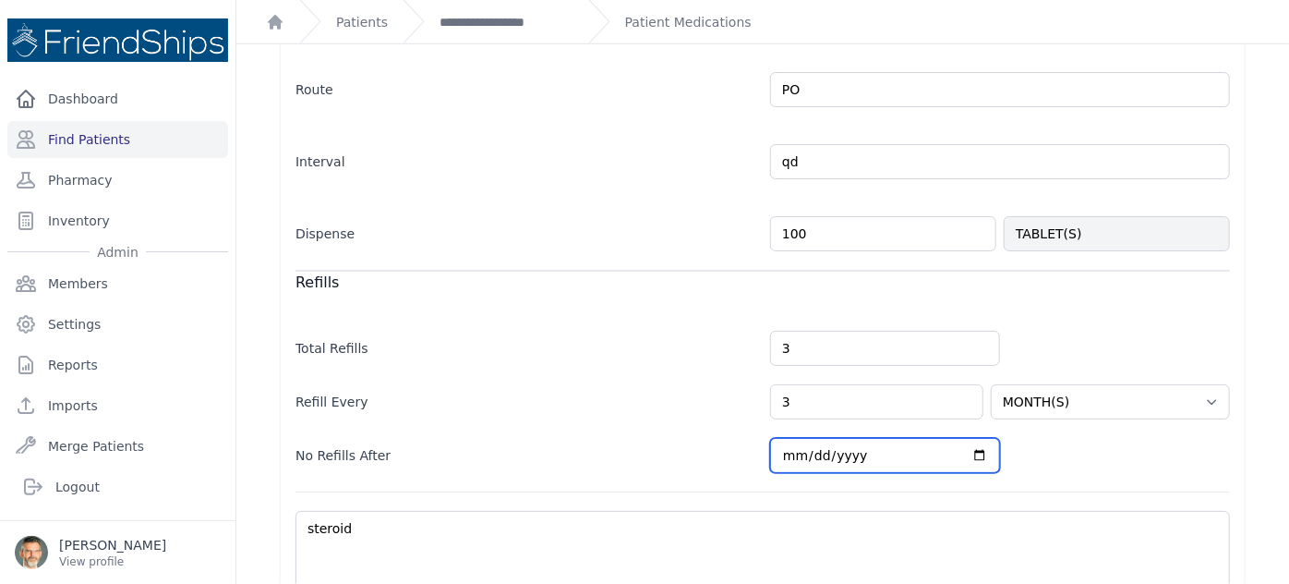
click at [972, 451] on input "2026-02-09" at bounding box center [885, 455] width 230 height 35
select select "MONTH(S)"
type input "2025-12-09"
select select "MONTH(S)"
type input "2025-11-09"
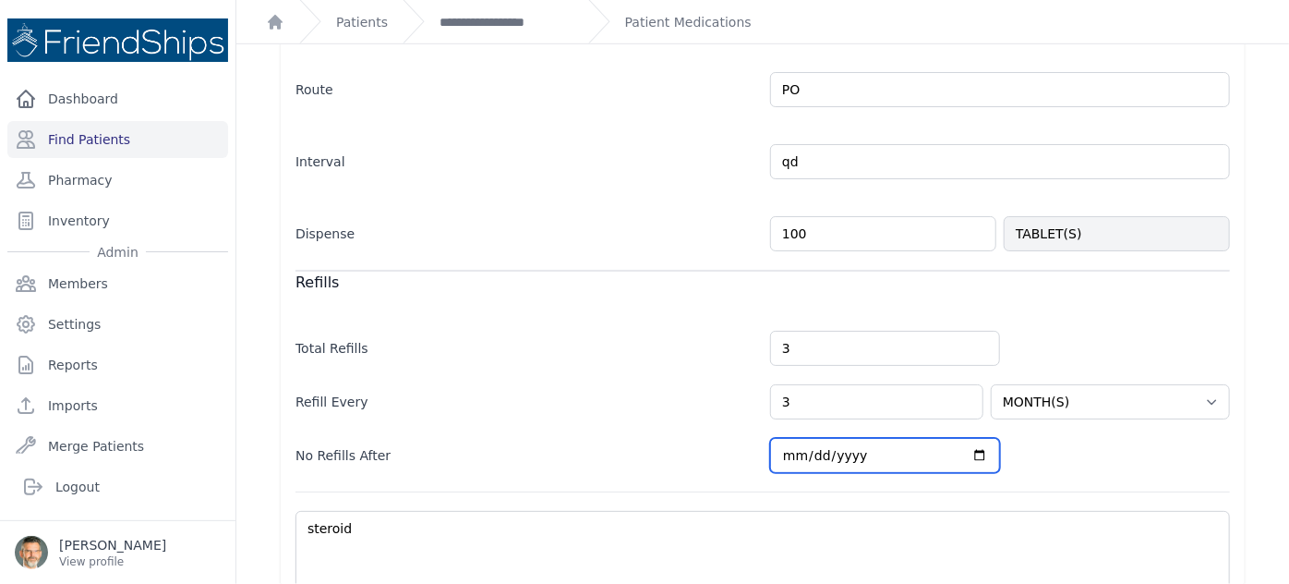
select select "MONTH(S)"
type input "2025-10-09"
select select "MONTH(S)"
type input "2025-09-09"
select select "MONTH(S)"
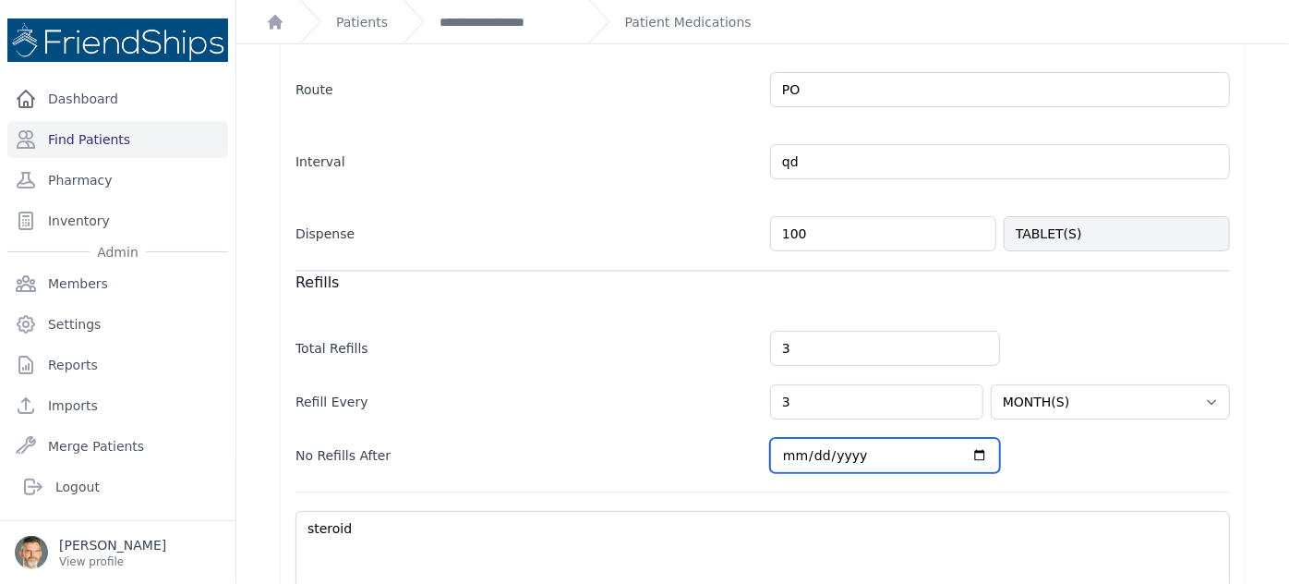
type input "2025-08-09"
select select "MONTH(S)"
type input "2025-06-09"
select select "MONTH(S)"
type input "2025-05-09"
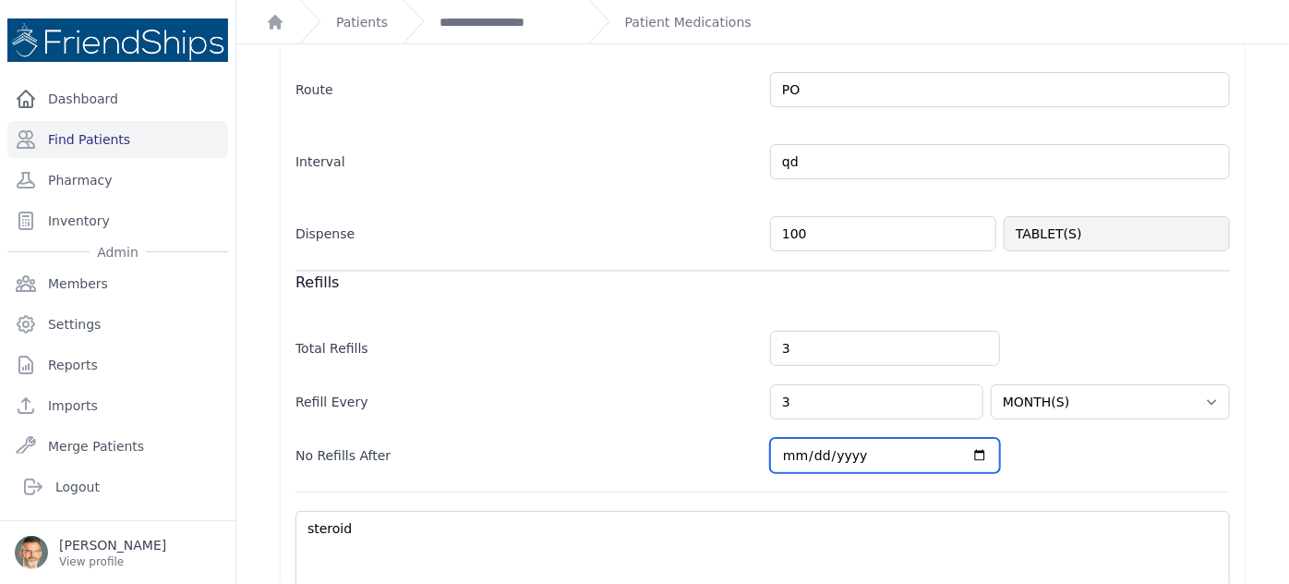
select select "MONTH(S)"
type input "2025-04-09"
select select "MONTH(S)"
type input "2025-03-09"
select select "MONTH(S)"
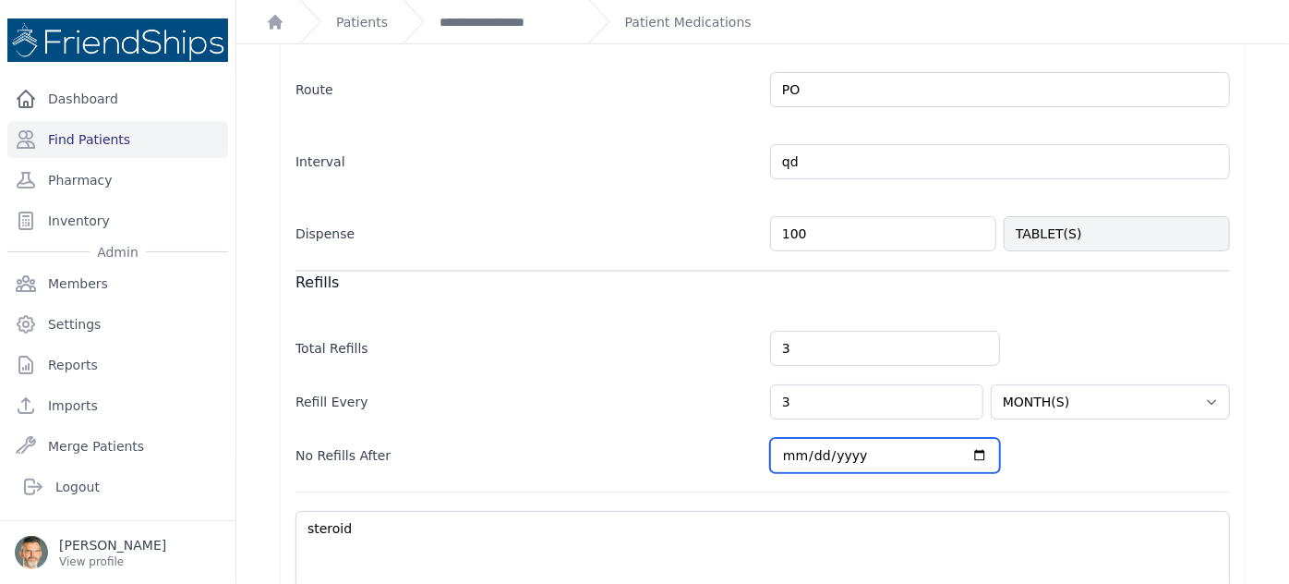
type input "2025-05-09"
select select "MONTH(S)"
type input "2025-06-09"
select select "MONTH(S)"
type input "2025-07-09"
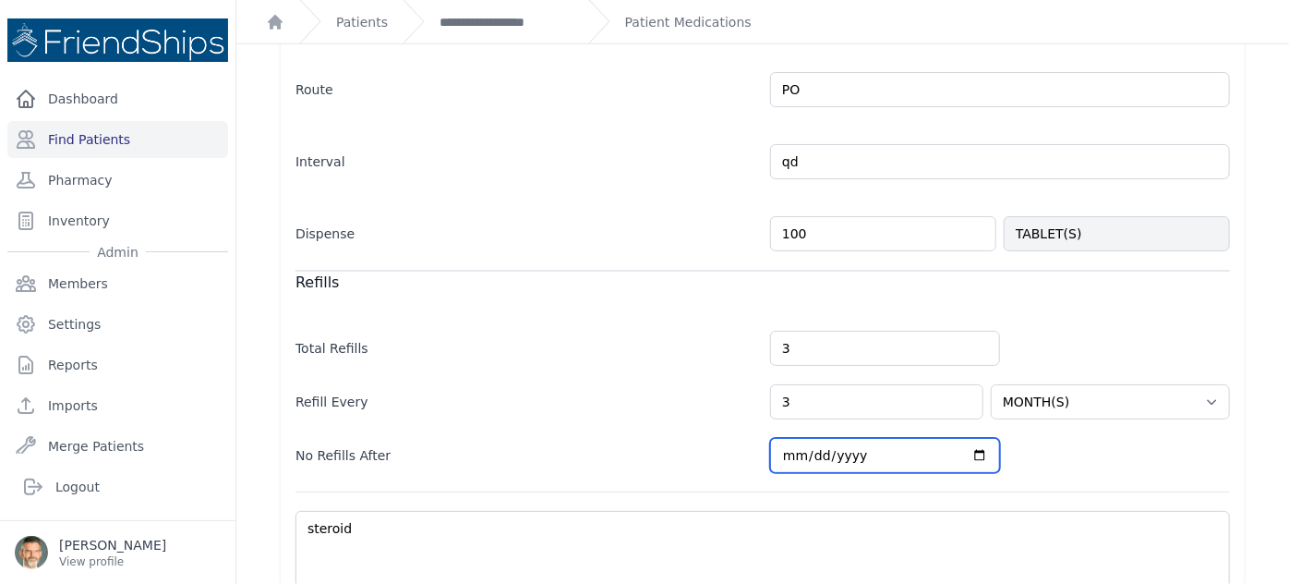
select select "MONTH(S)"
type input "2025-09-09"
select select "MONTH(S)"
type input "2025-10-09"
select select "MONTH(S)"
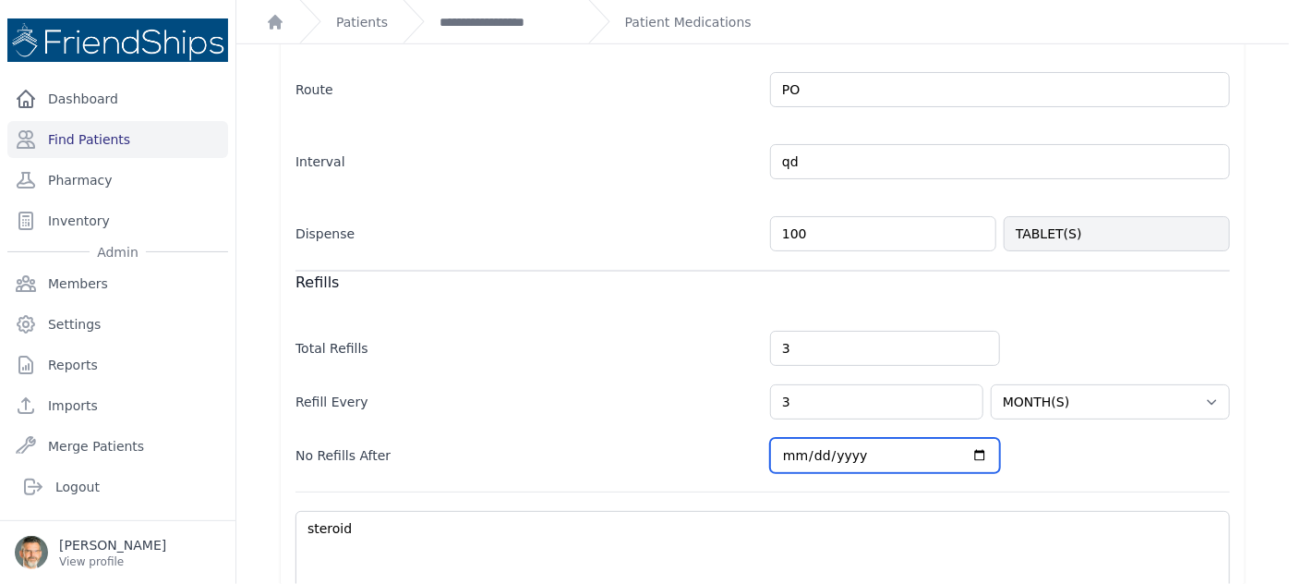
type input "2025-11-09"
select select "MONTH(S)"
type input "2025-12-09"
select select "MONTH(S)"
type input "2026-02-09"
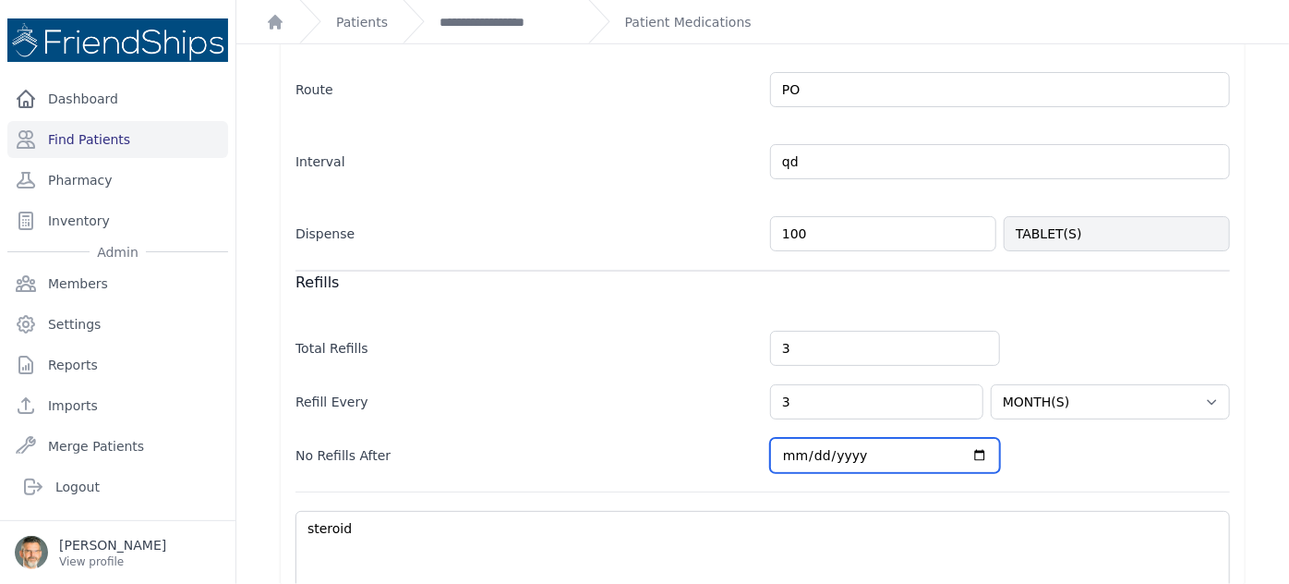
select select "MONTH(S)"
type input "2026-05-09"
select select "MONTH(S)"
type input "2026-07-09"
select select "MONTH(S)"
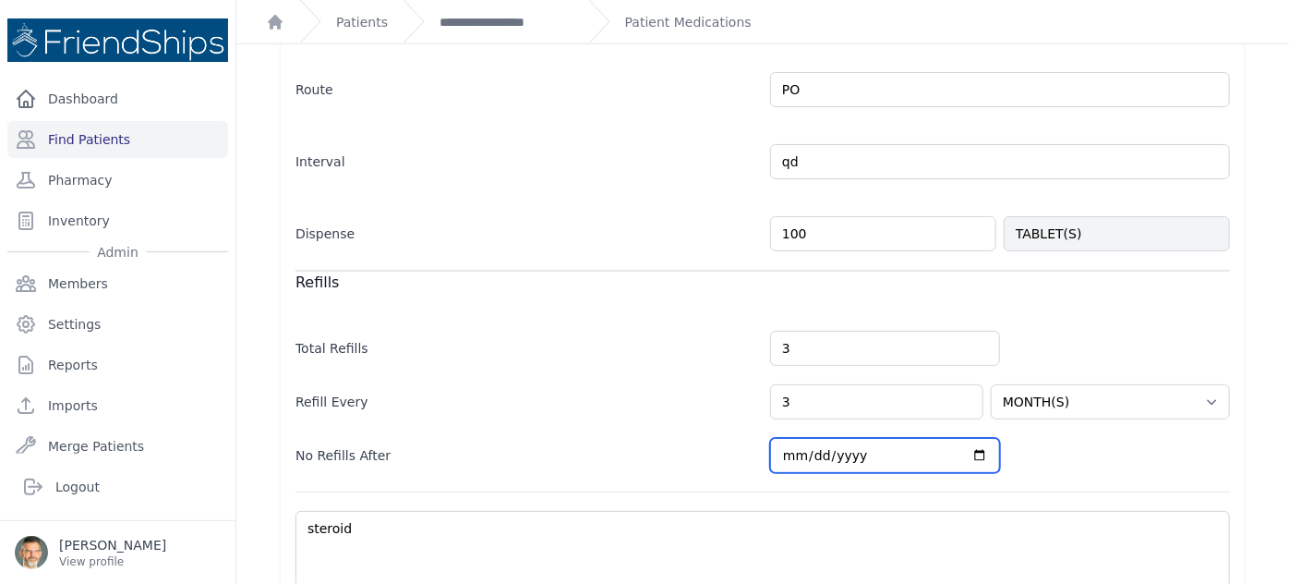
type input "2026-09-09"
select select "MONTH(S)"
type input "2026-11-09"
select select "MONTH(S)"
type input "2026-12-09"
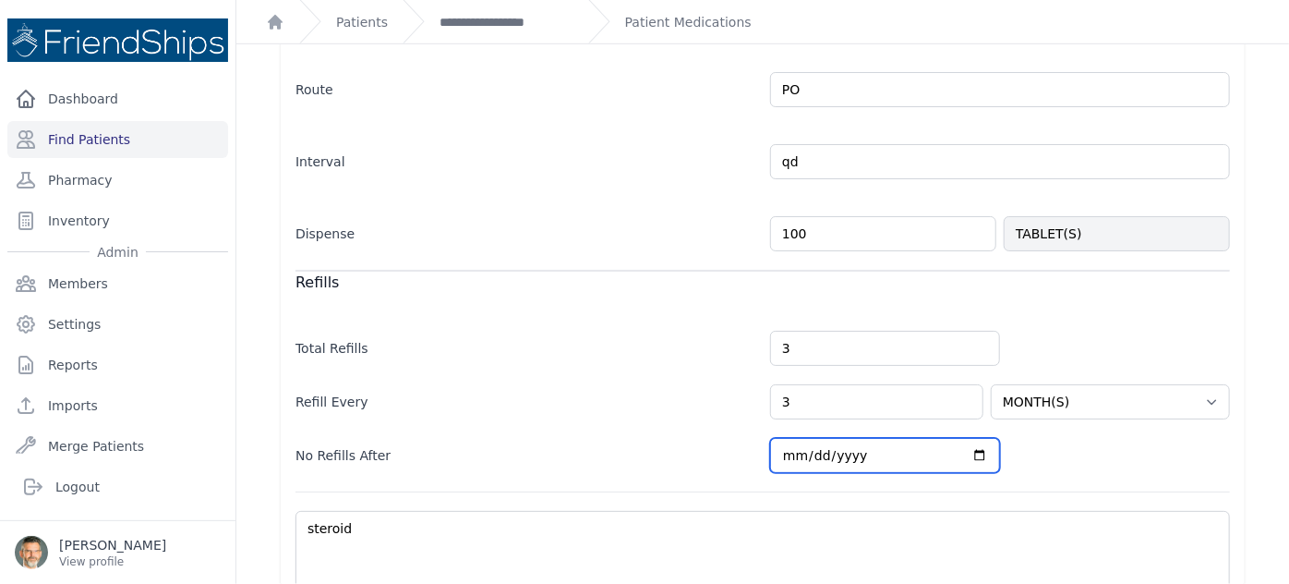
select select "MONTH(S)"
type input "2026-12-31"
select select "MONTH(S)"
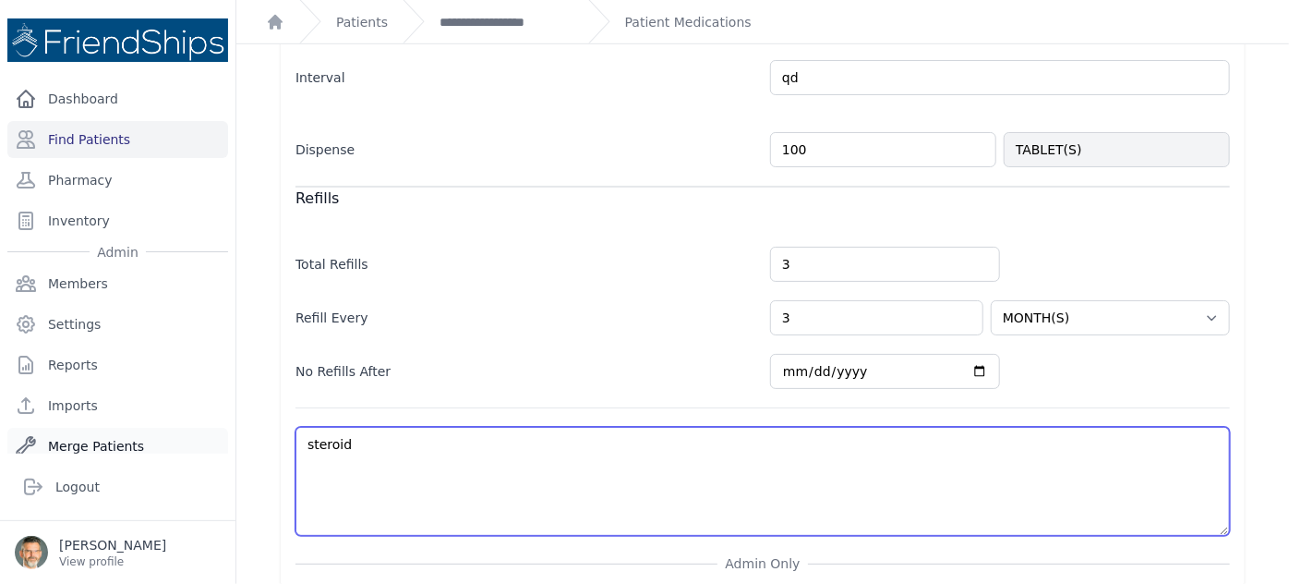
drag, startPoint x: 384, startPoint y: 440, endPoint x: 192, endPoint y: 440, distance: 192.1
click at [198, 440] on div "Close sidebar Dashboard Find Patients Pharmacy Inventory Admin Members Settings" at bounding box center [644, 292] width 1289 height 584
type textarea "a"
select select "MONTH(S)"
type input "2026-02-09"
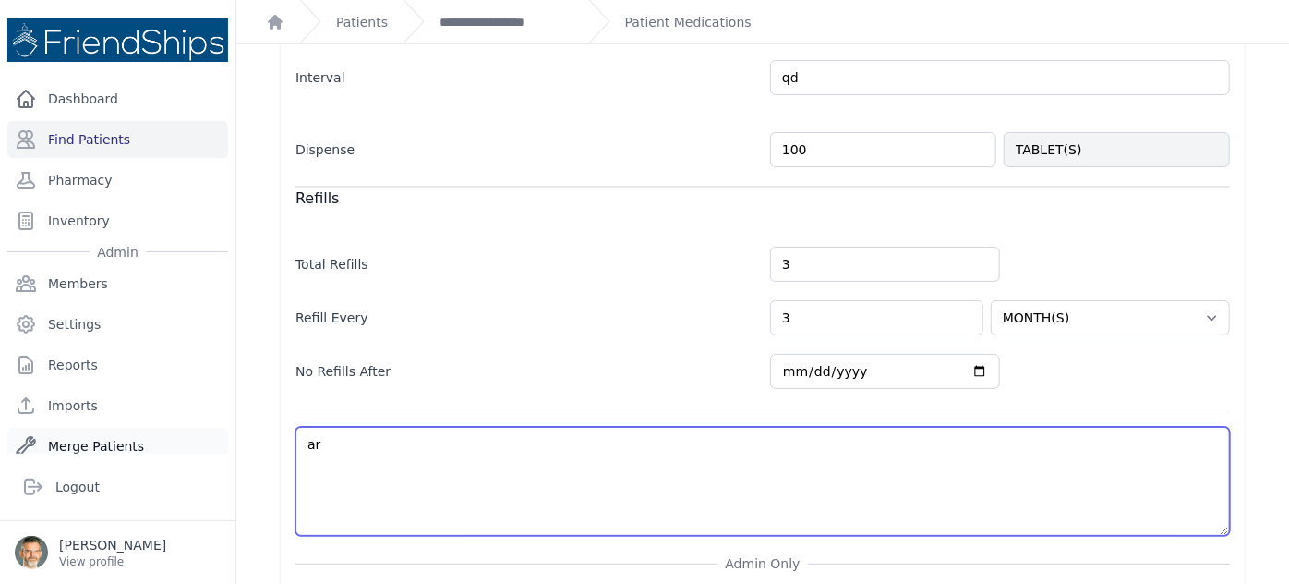
type textarea "art"
select select "MONTH(S)"
type textarea "arth"
select select "MONTH(S)"
type textarea "arthr"
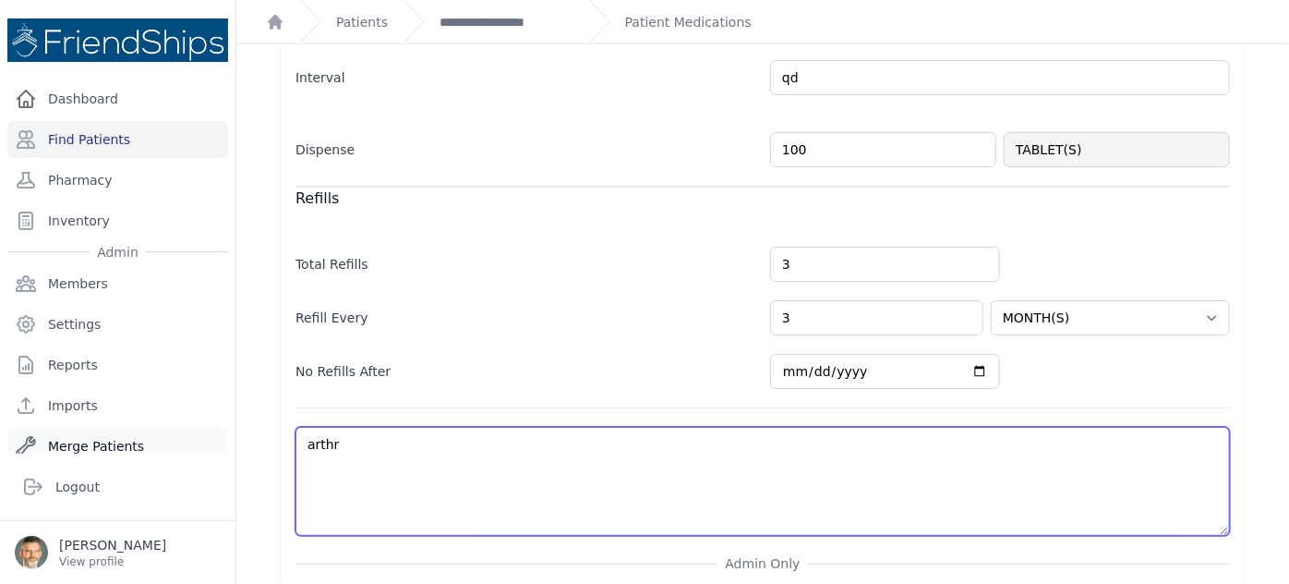
select select "MONTH(S)"
type textarea "arthrit"
select select "MONTH(S)"
type textarea "arthritis"
select select "MONTH(S)"
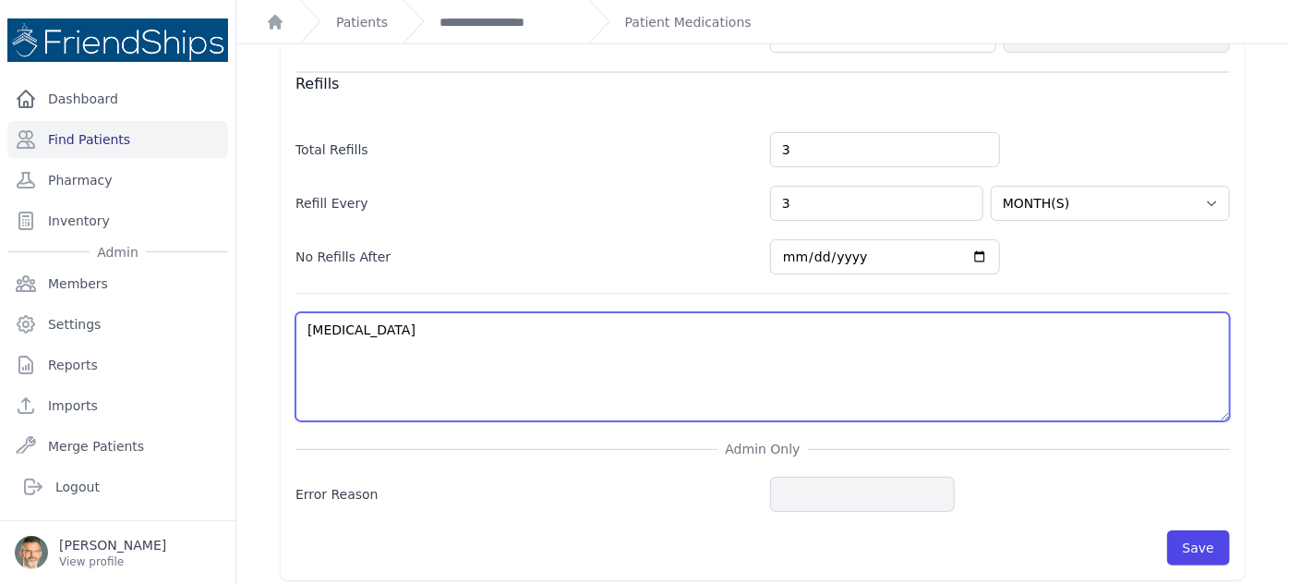
scroll to position [731, 0]
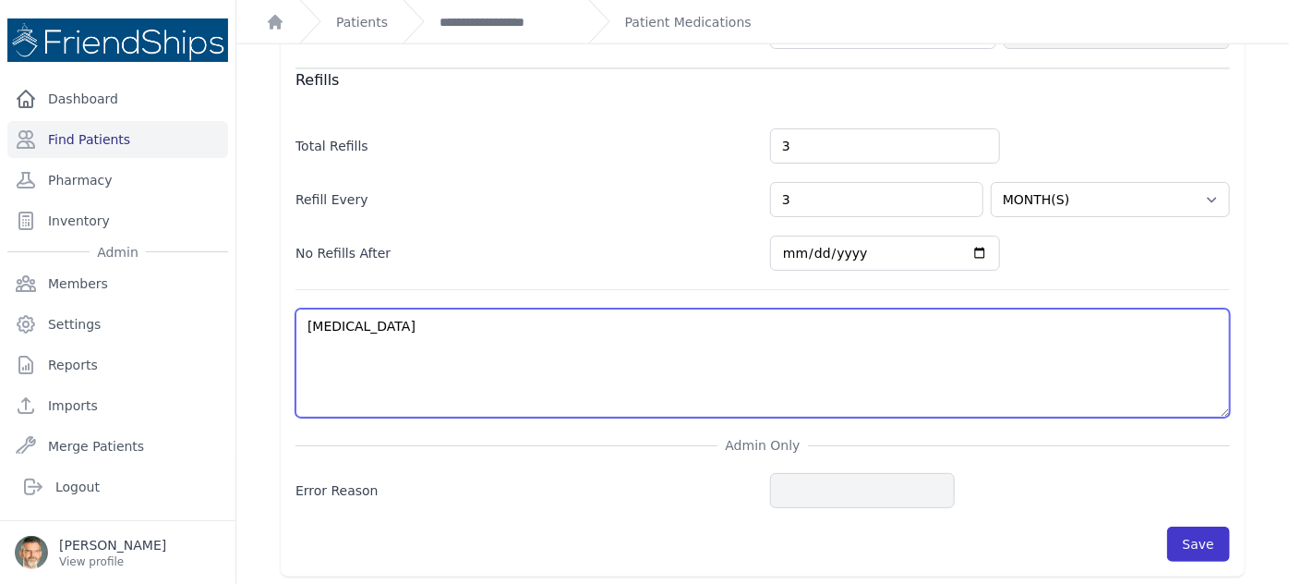
type textarea "arthritis"
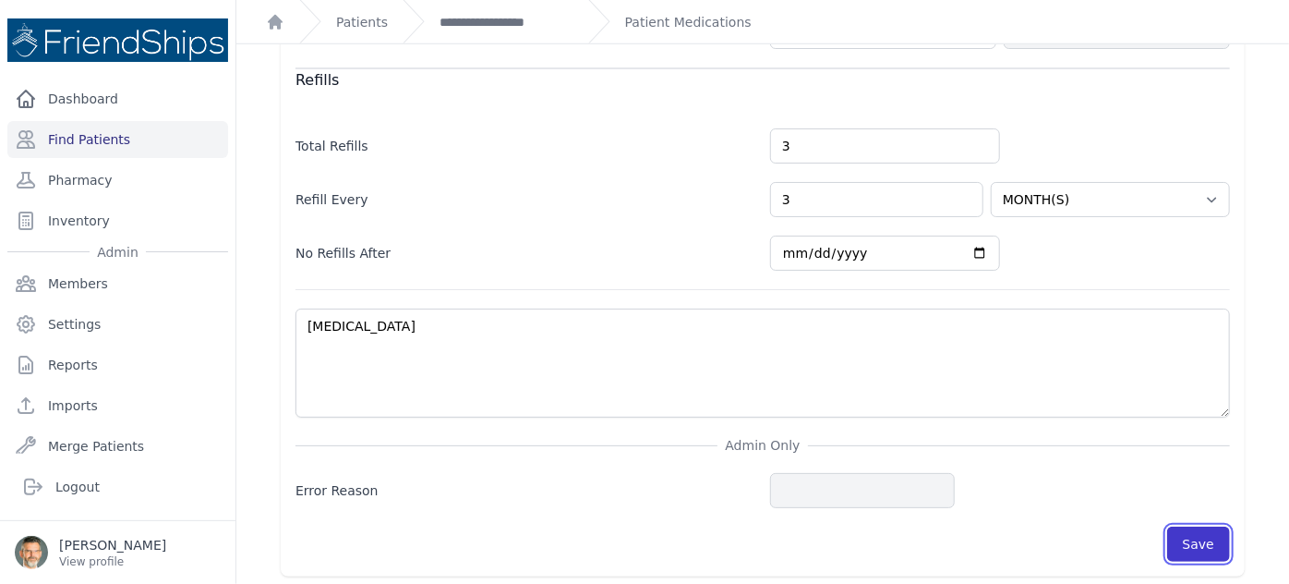
click at [1181, 538] on button "Save" at bounding box center [1198, 543] width 63 height 35
select select "MONTH(S)"
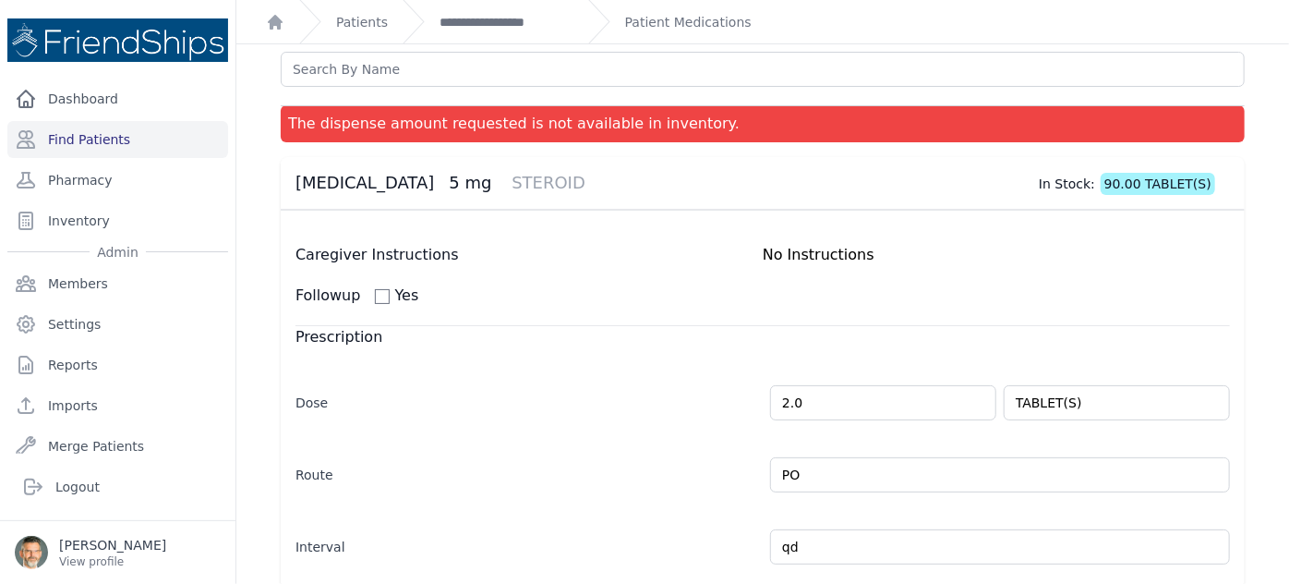
scroll to position [0, 0]
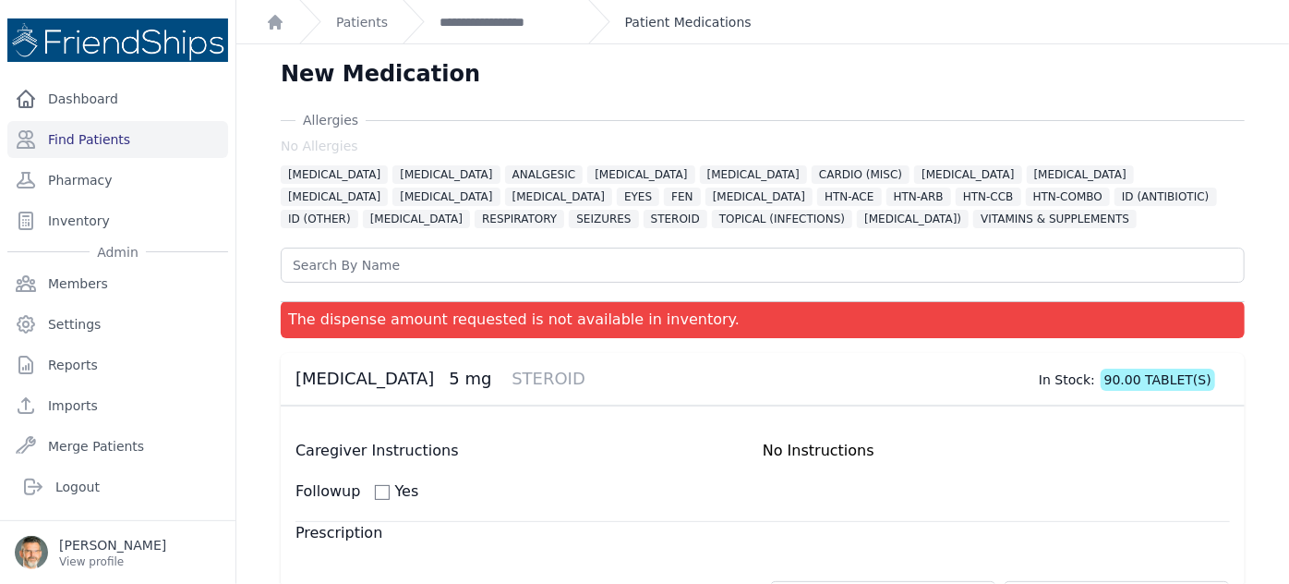
click at [640, 20] on link "Patient Medications" at bounding box center [688, 22] width 127 height 18
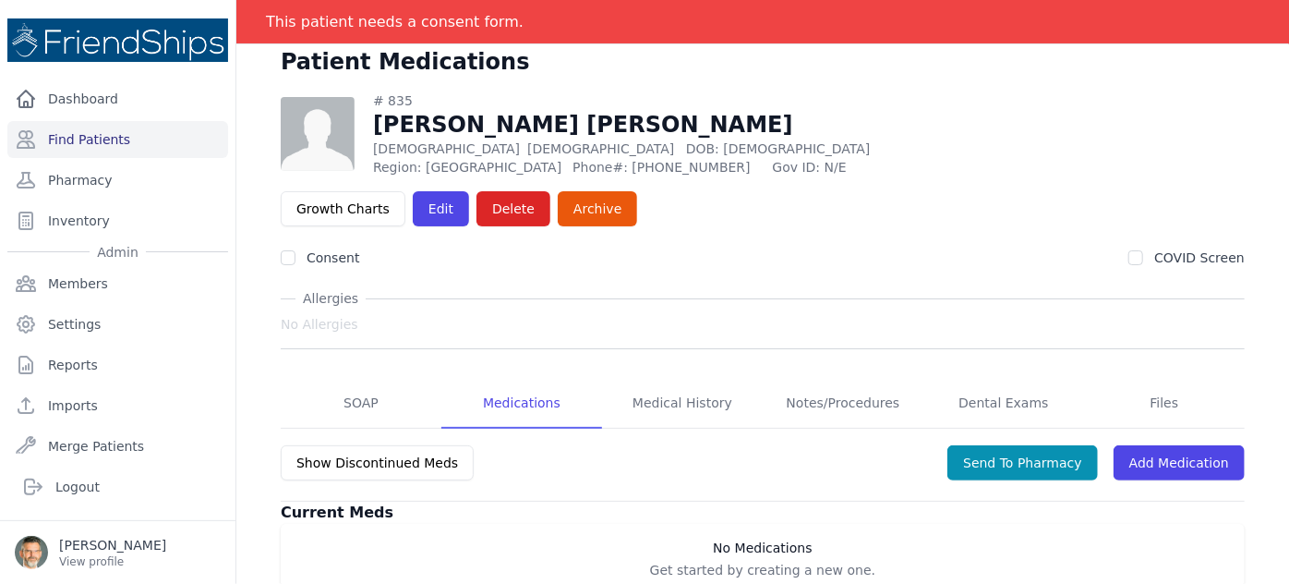
scroll to position [89, 0]
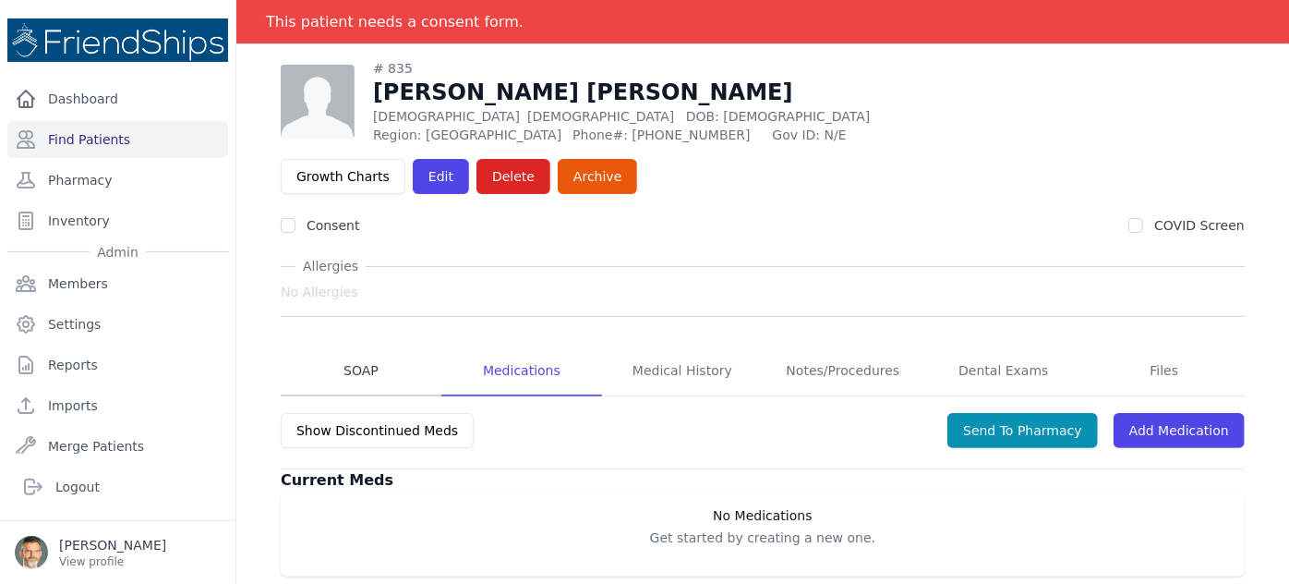
click at [356, 346] on link "SOAP" at bounding box center [361, 371] width 161 height 50
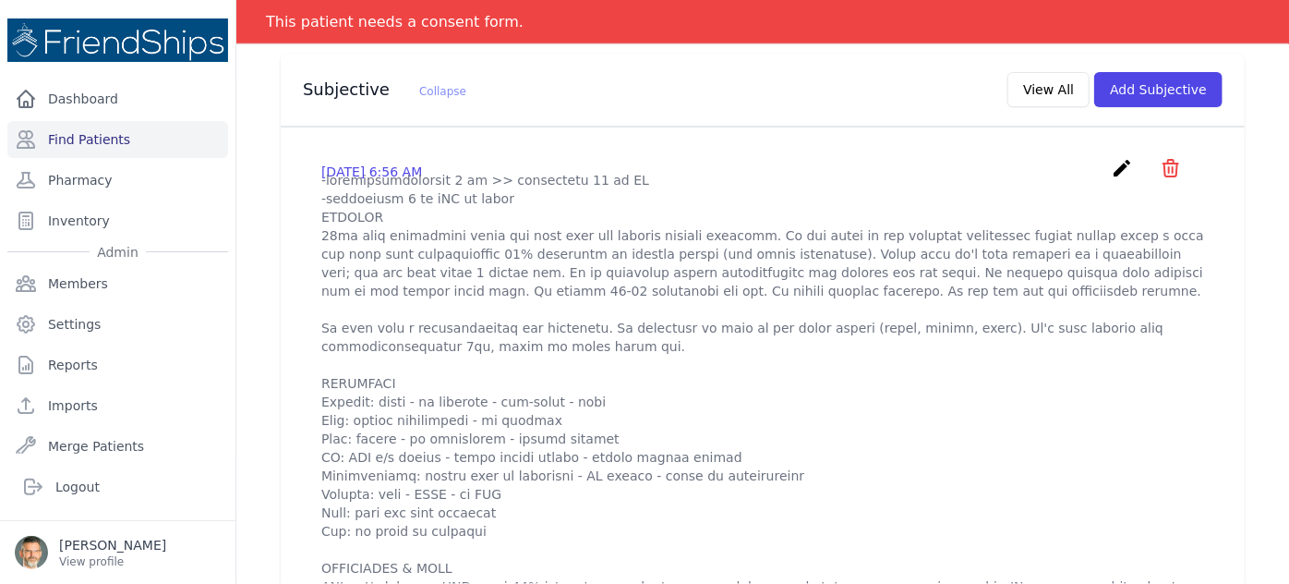
scroll to position [587, 0]
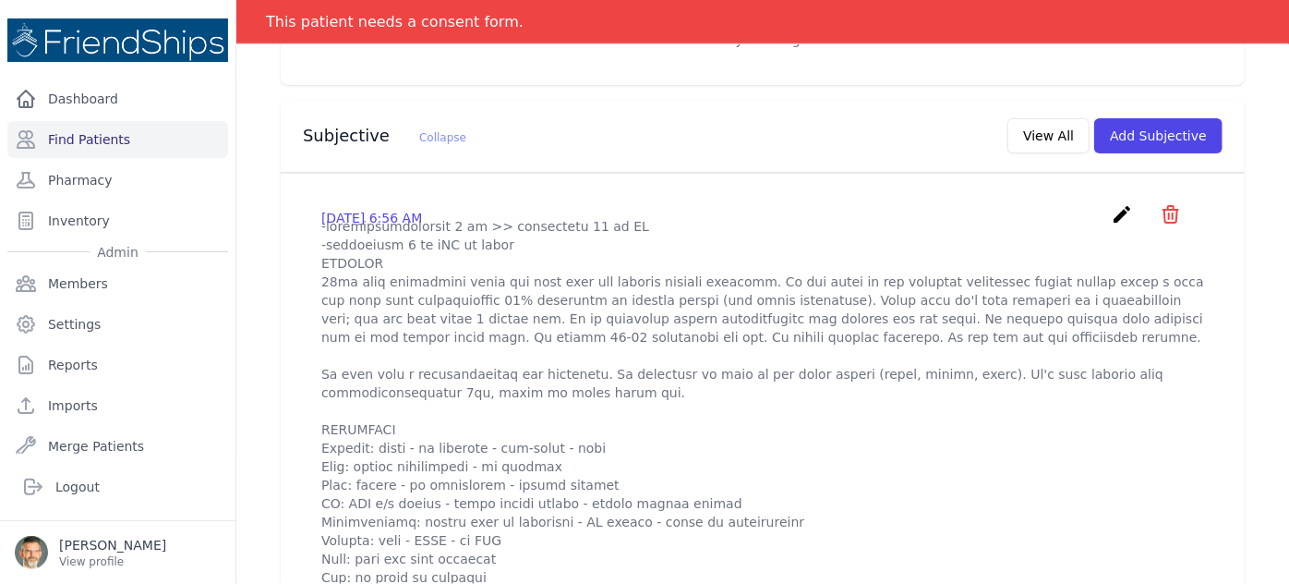
click at [1111, 203] on icon "create" at bounding box center [1122, 214] width 22 height 22
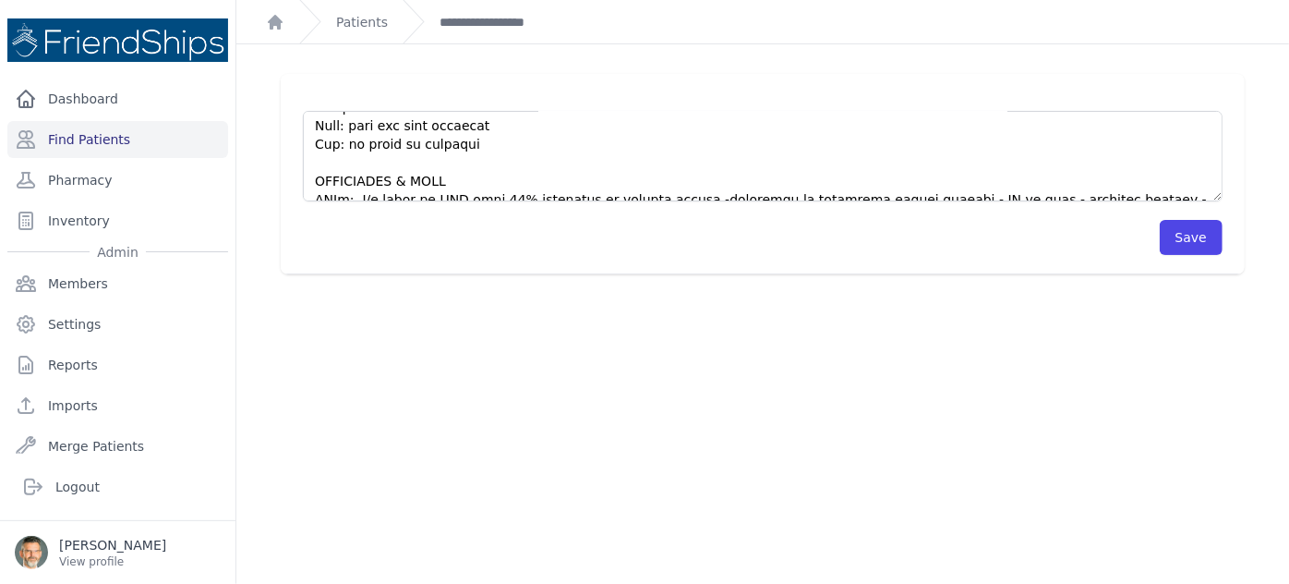
scroll to position [503, 0]
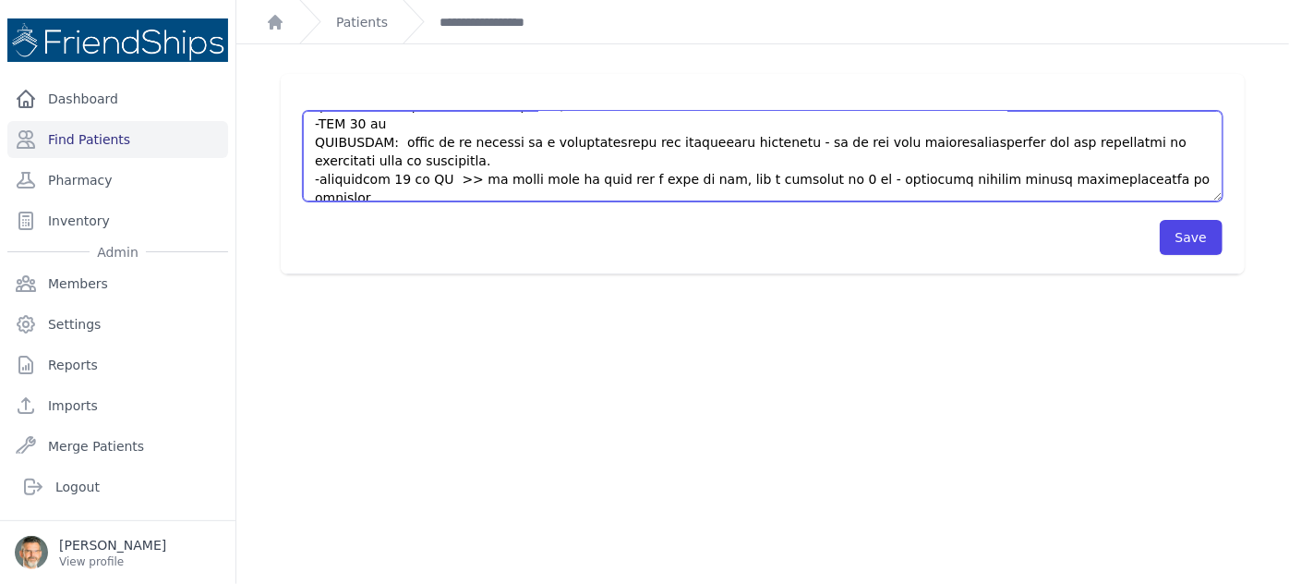
click at [483, 159] on textarea at bounding box center [763, 156] width 920 height 91
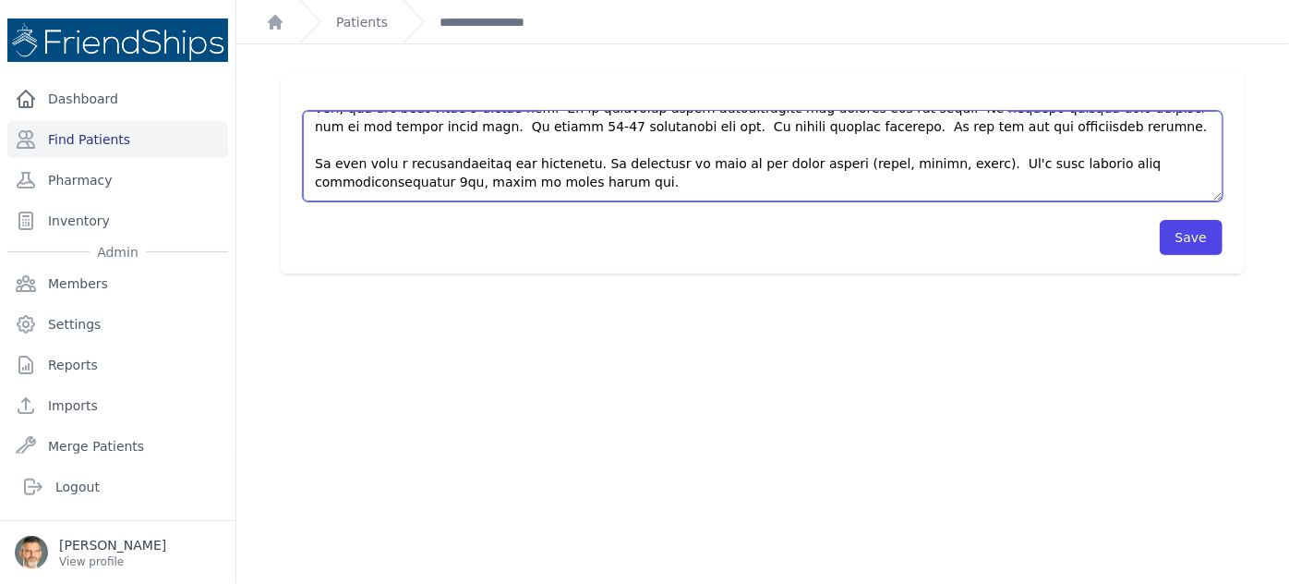
scroll to position [0, 0]
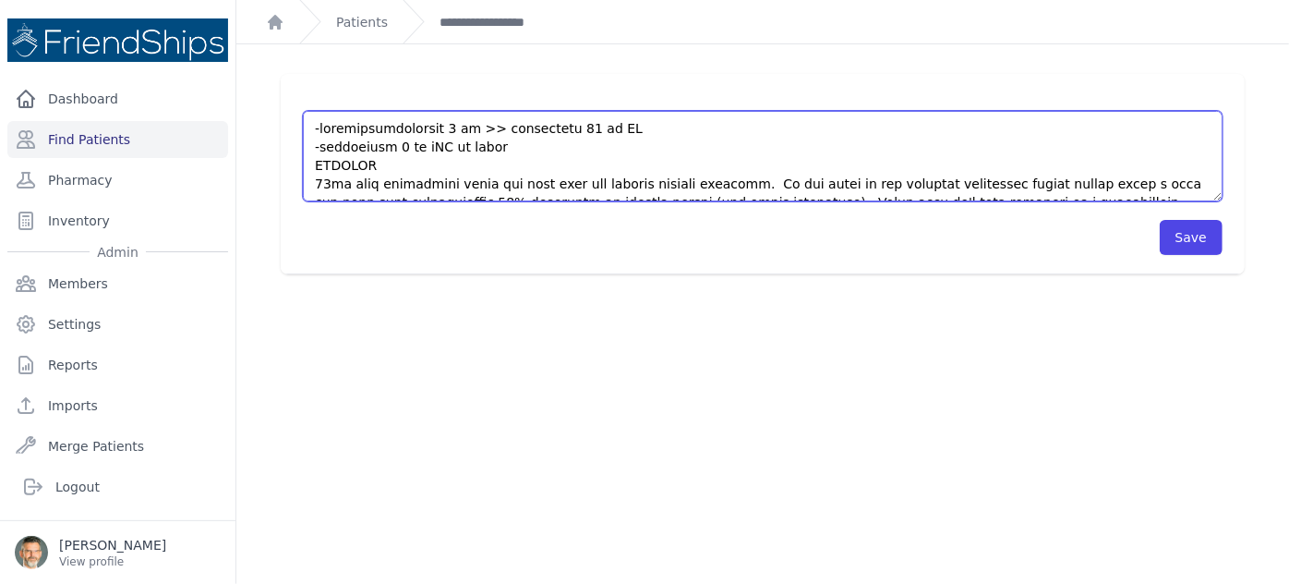
drag, startPoint x: 502, startPoint y: 150, endPoint x: 349, endPoint y: 147, distance: 153.3
click at [303, 147] on textarea at bounding box center [763, 156] width 920 height 91
drag, startPoint x: 640, startPoint y: 128, endPoint x: 239, endPoint y: 127, distance: 400.8
click at [272, 127] on div "Save" at bounding box center [762, 174] width 1023 height 200
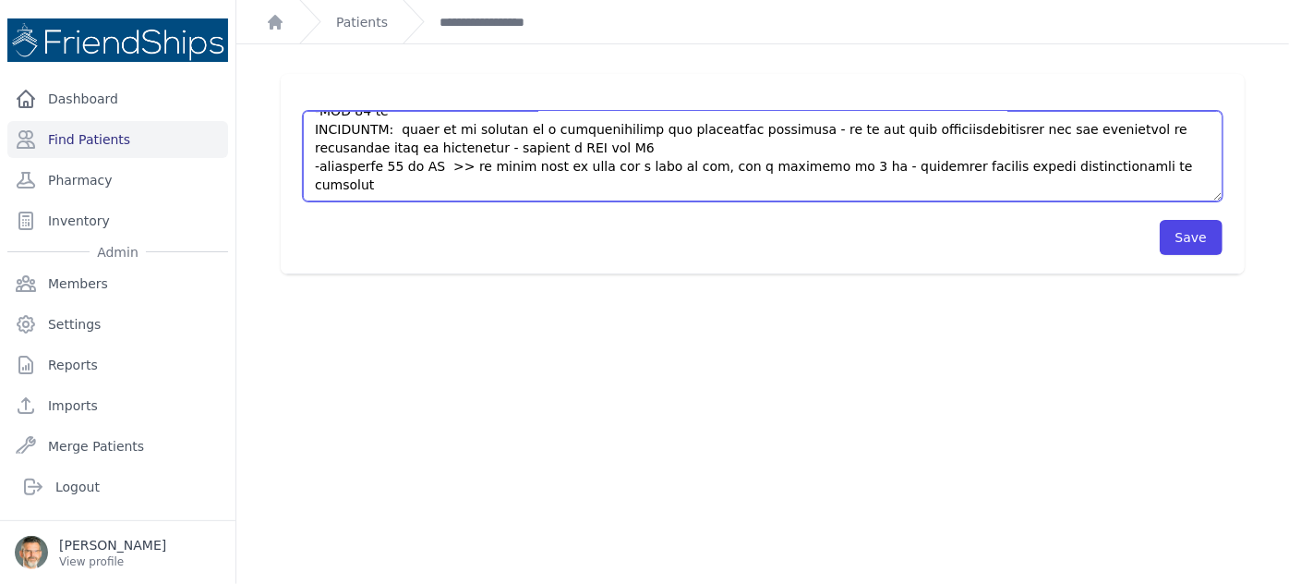
scroll to position [480, 0]
click at [1160, 161] on textarea at bounding box center [763, 156] width 920 height 91
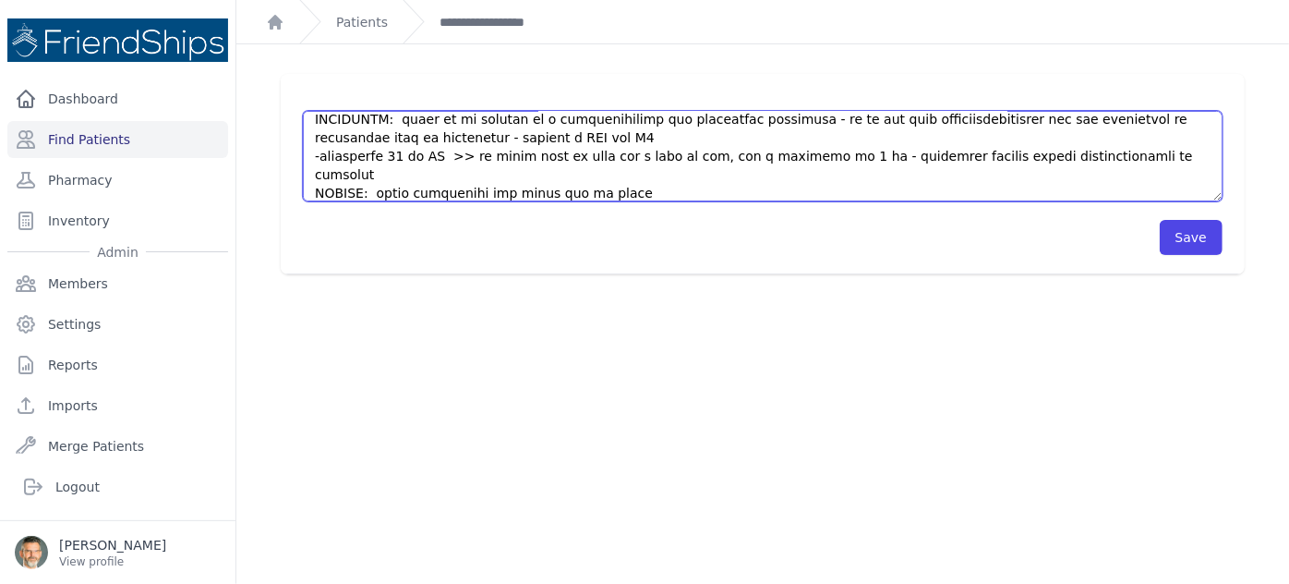
paste textarea "-clonazepam 1 mg qHS to sleep"
click at [320, 192] on textarea at bounding box center [763, 156] width 920 height 91
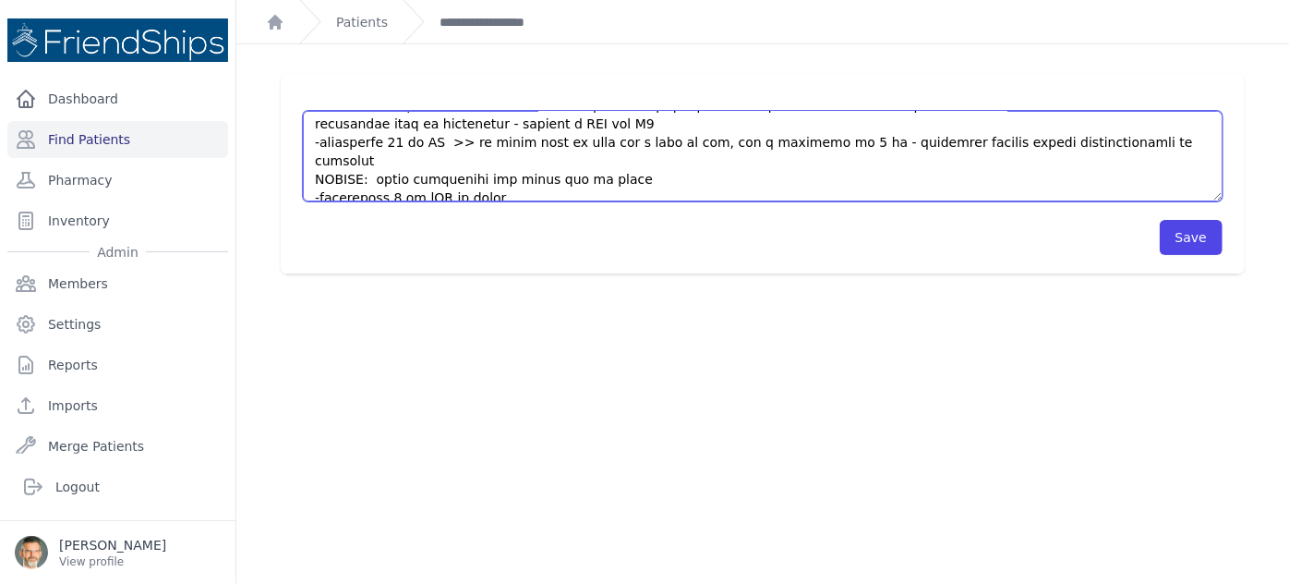
scroll to position [517, 0]
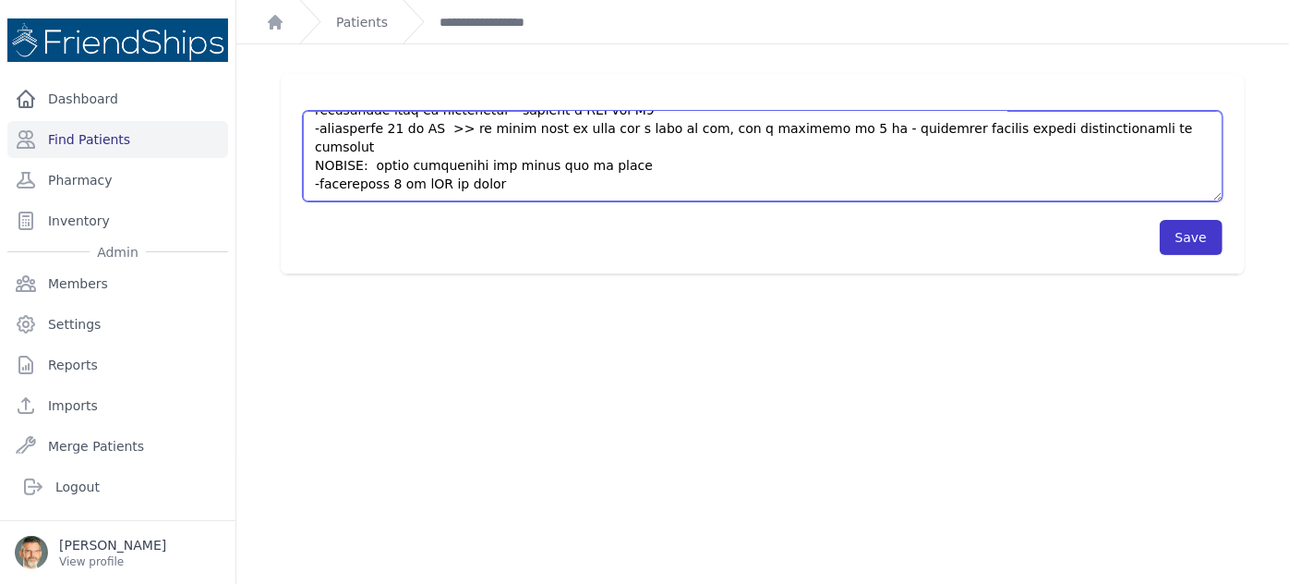
type textarea "HISTORY 46yo male presenting today for help with his chronic medical problems. …"
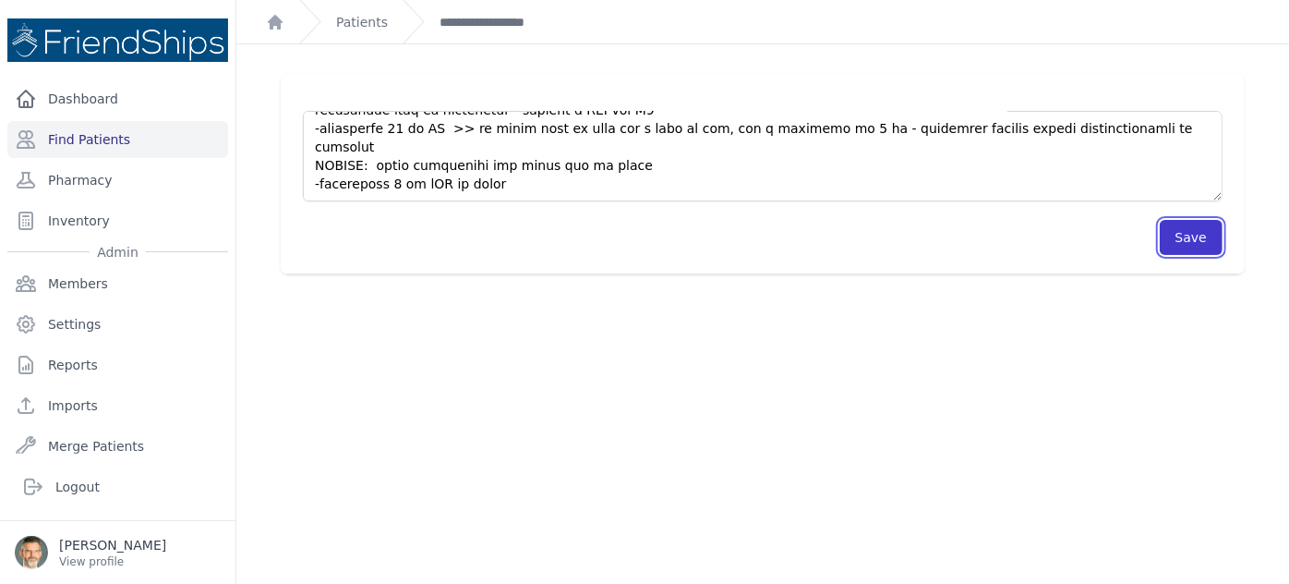
click at [1172, 236] on button "Save" at bounding box center [1191, 237] width 63 height 35
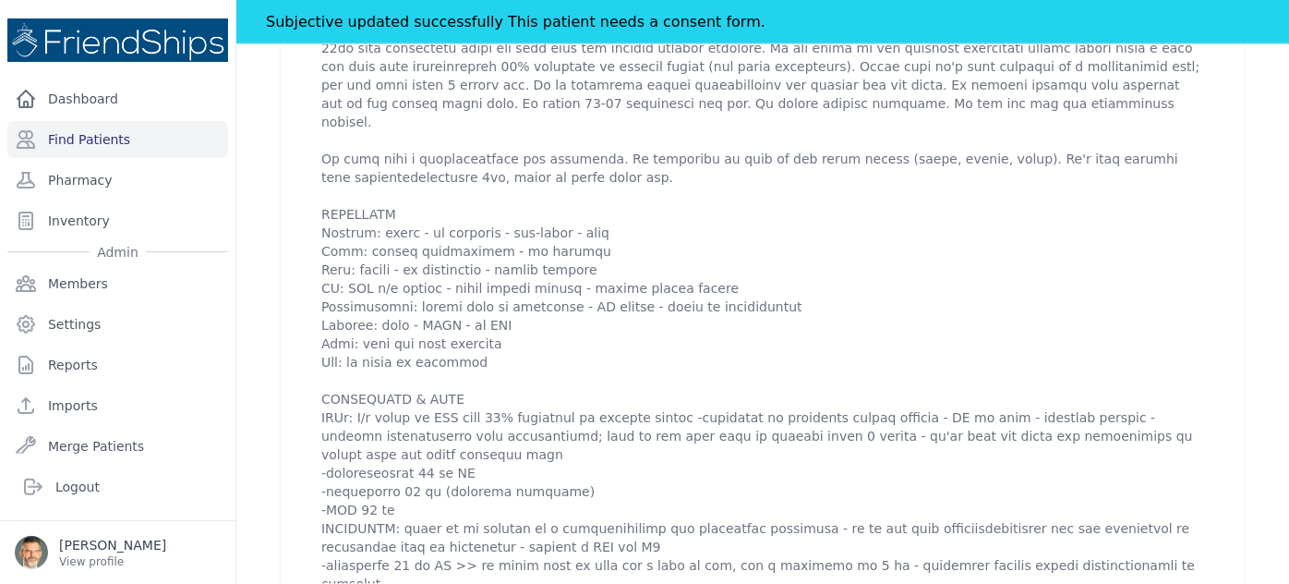
scroll to position [923, 0]
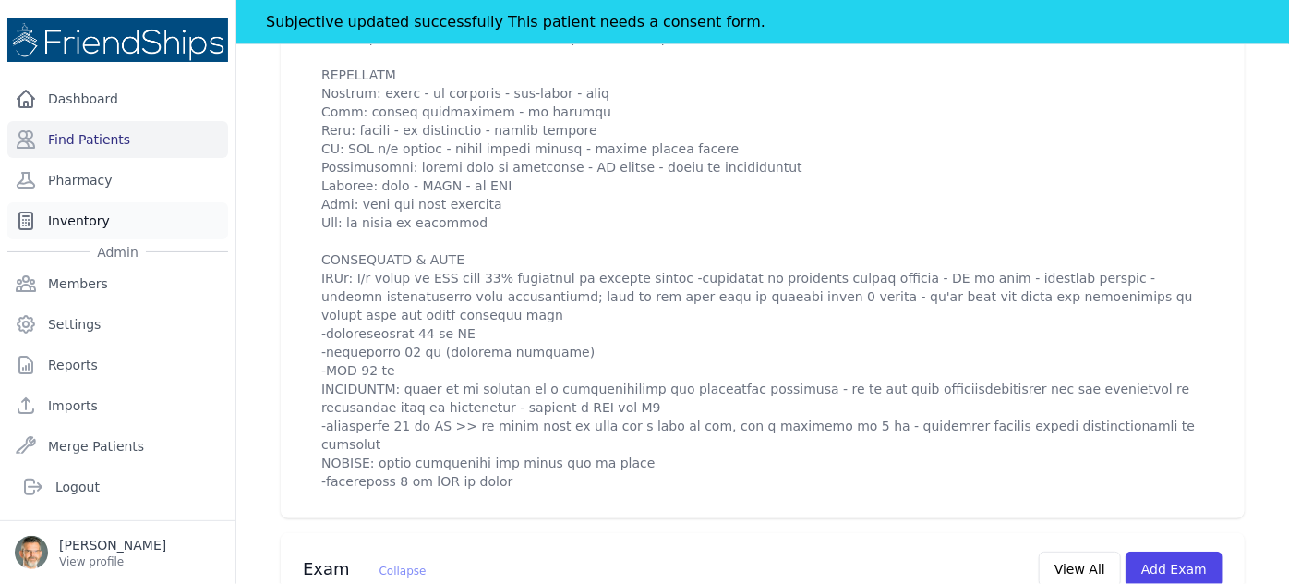
click at [77, 211] on link "Inventory" at bounding box center [117, 220] width 221 height 37
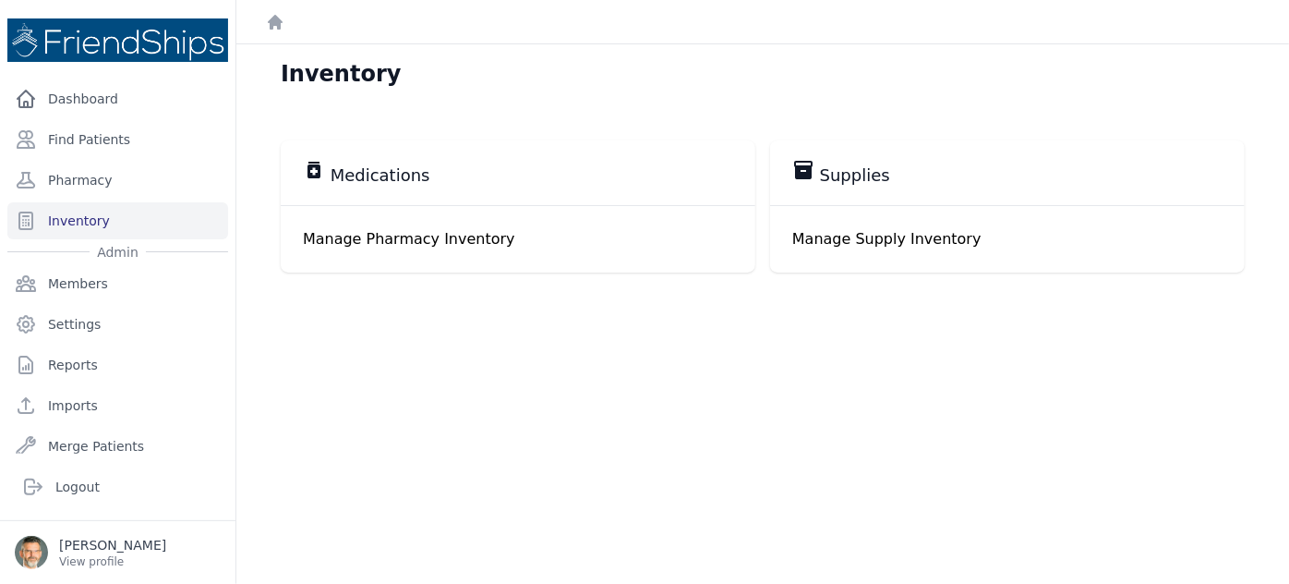
click at [390, 235] on p "Manage Pharmacy Inventory" at bounding box center [518, 239] width 430 height 22
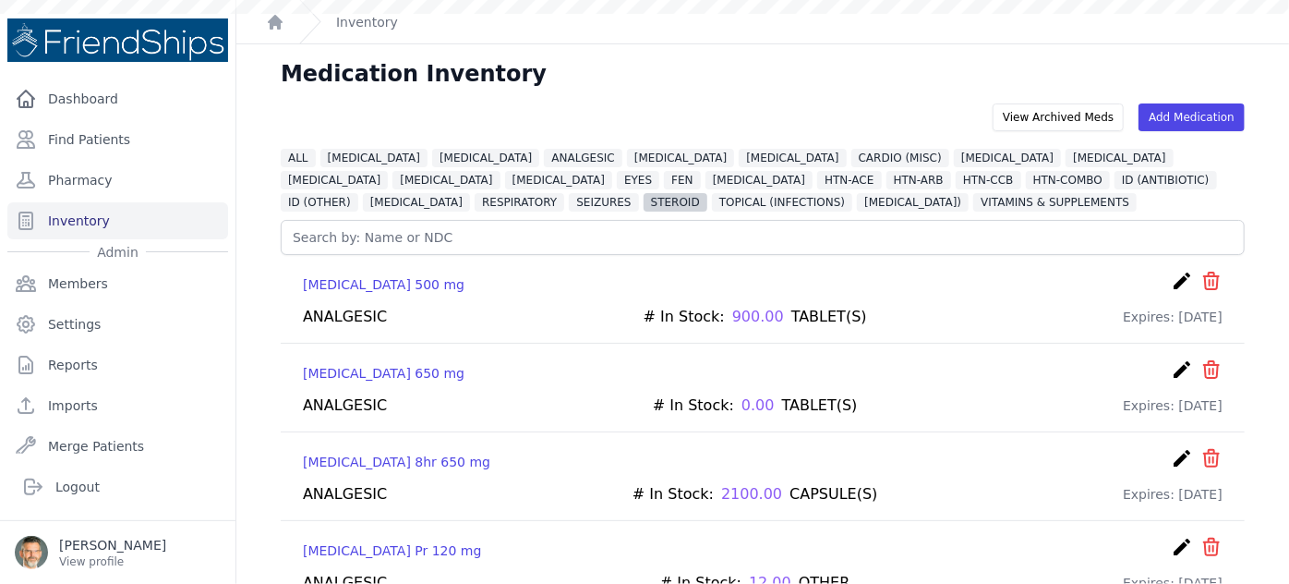
click at [707, 193] on span "STEROID" at bounding box center [676, 202] width 64 height 18
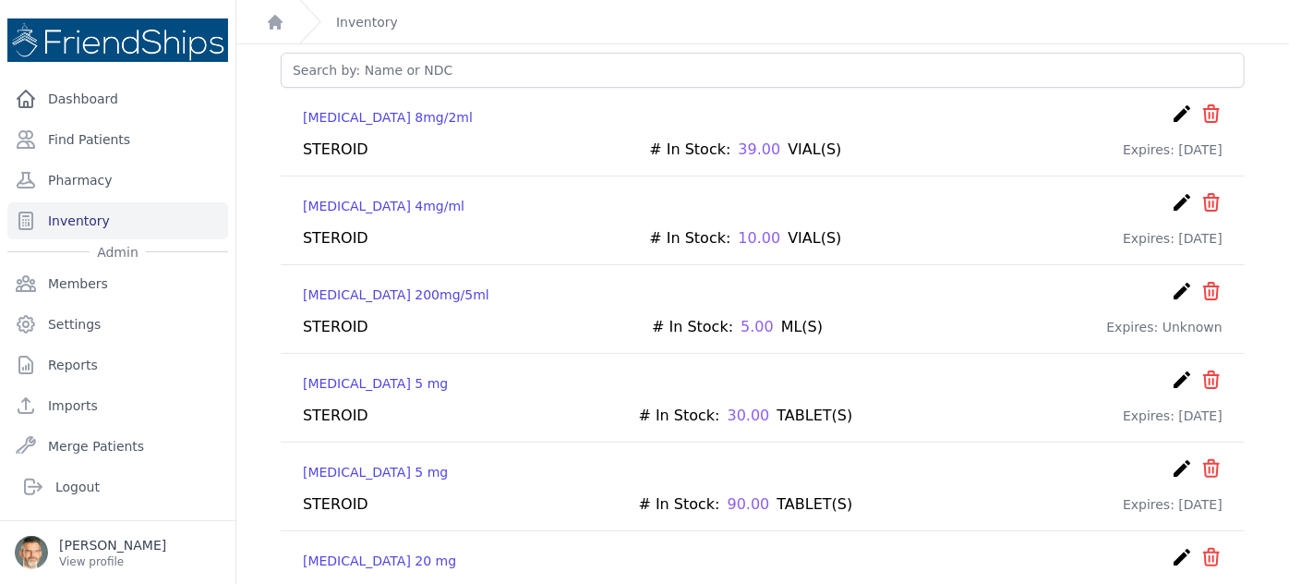
scroll to position [251, 0]
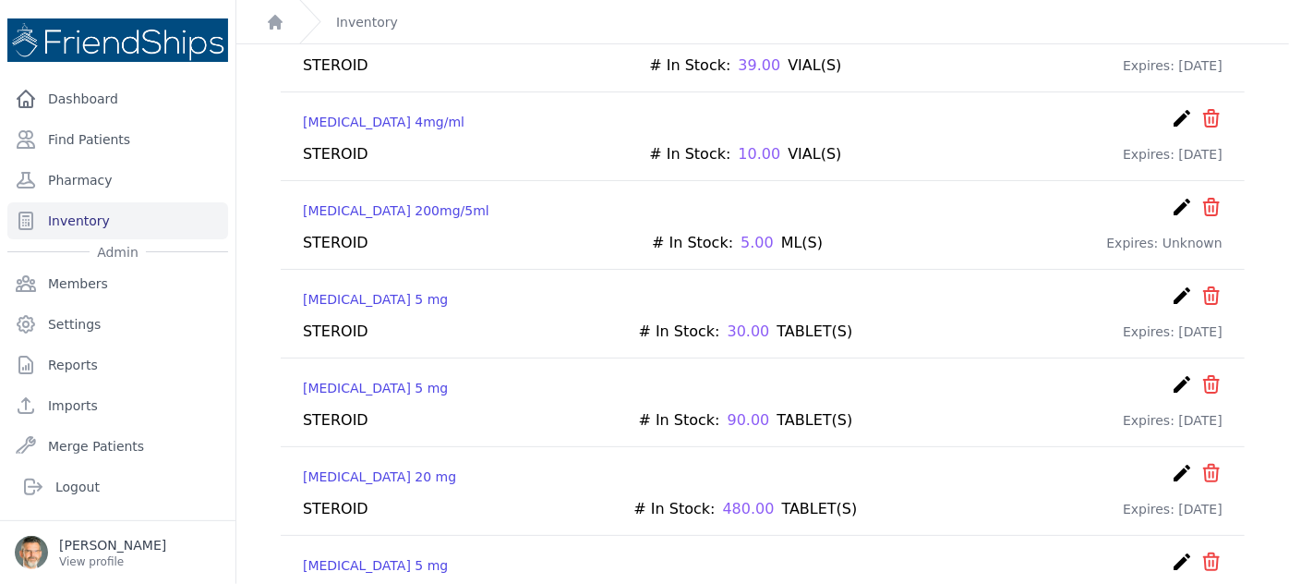
click at [1172, 287] on icon "create" at bounding box center [1182, 295] width 22 height 22
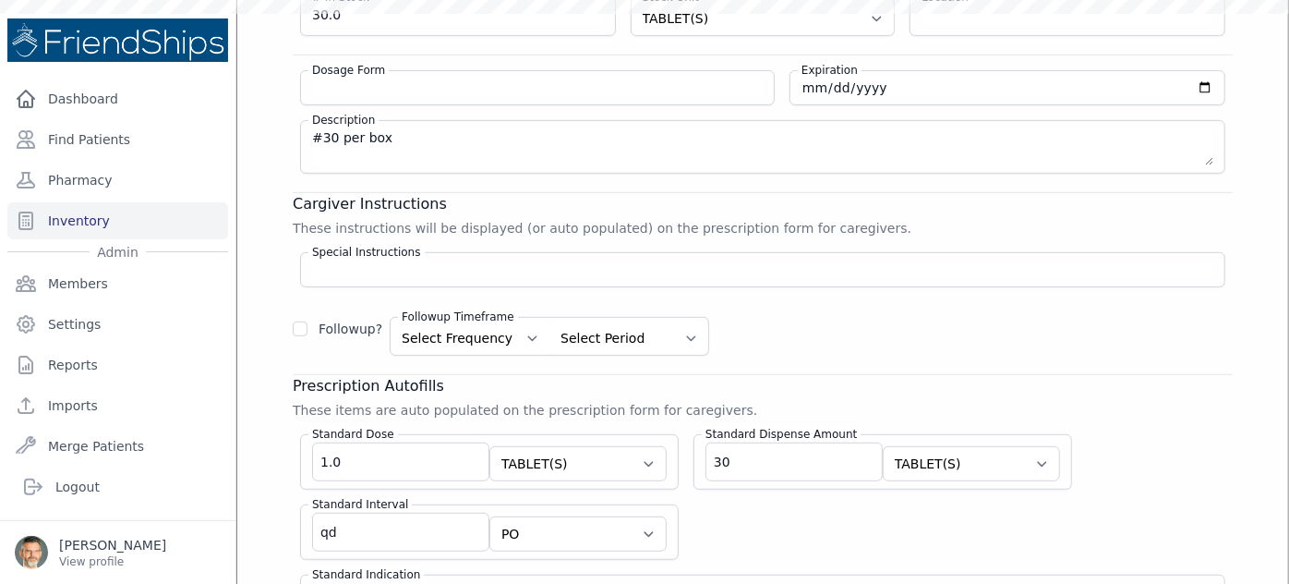
scroll to position [101, 0]
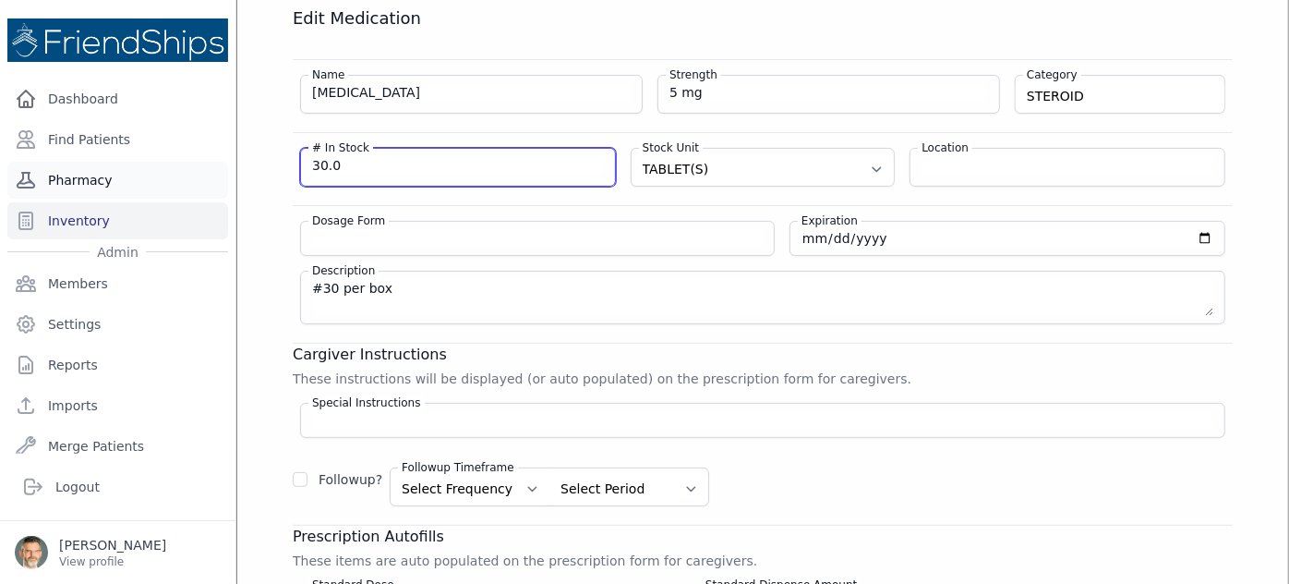
drag, startPoint x: 348, startPoint y: 169, endPoint x: 163, endPoint y: 165, distance: 185.7
click at [163, 165] on div "Close sidebar Dashboard Find Patients Pharmacy Inventory Admin Members Settings" at bounding box center [644, 292] width 1289 height 584
type input "0"
click at [1234, 217] on div "Edit Medication Name Prednisone Strength 5 mg Category STEROID DIURETIC VITAMIN…" at bounding box center [763, 412] width 1014 height 811
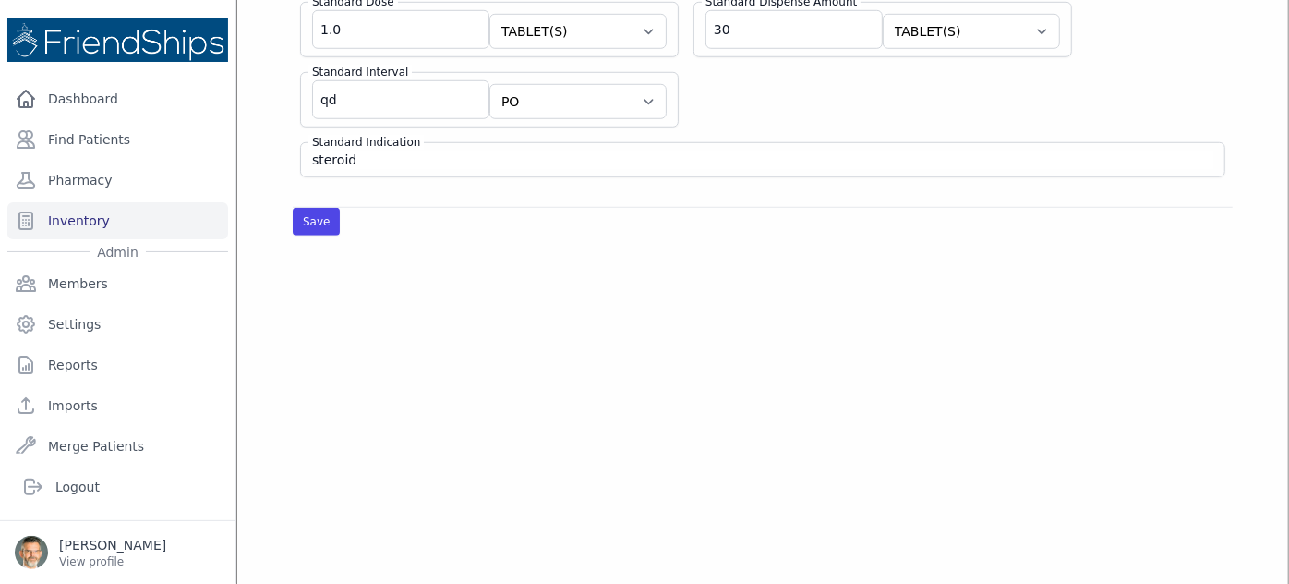
scroll to position [689, 0]
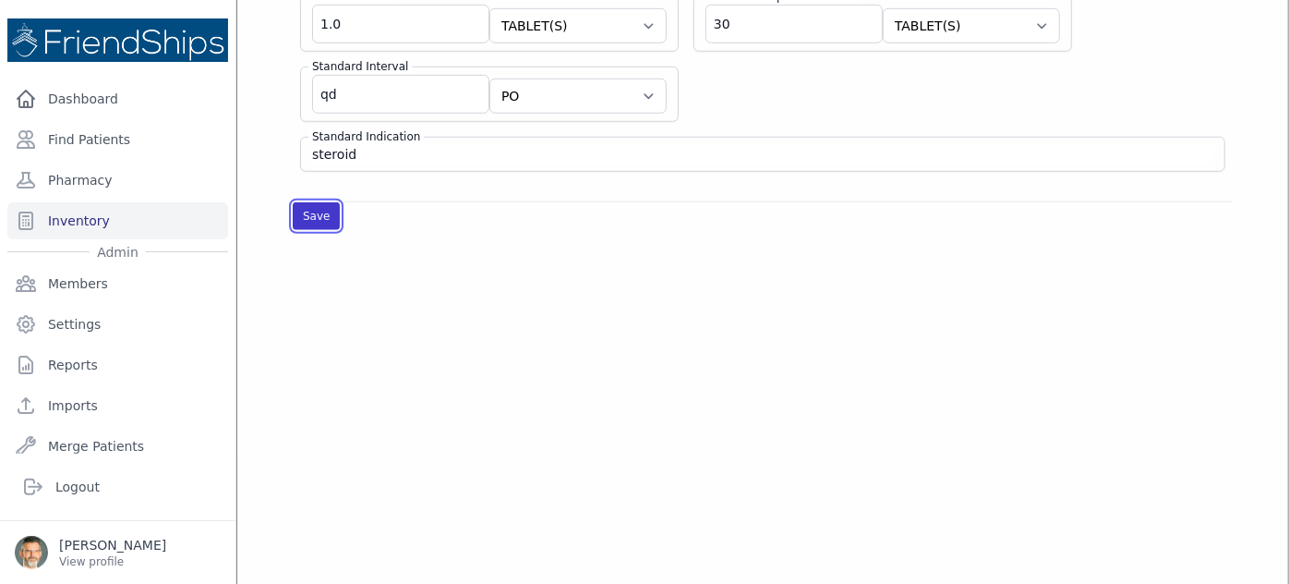
click at [314, 202] on button "Save" at bounding box center [316, 216] width 47 height 28
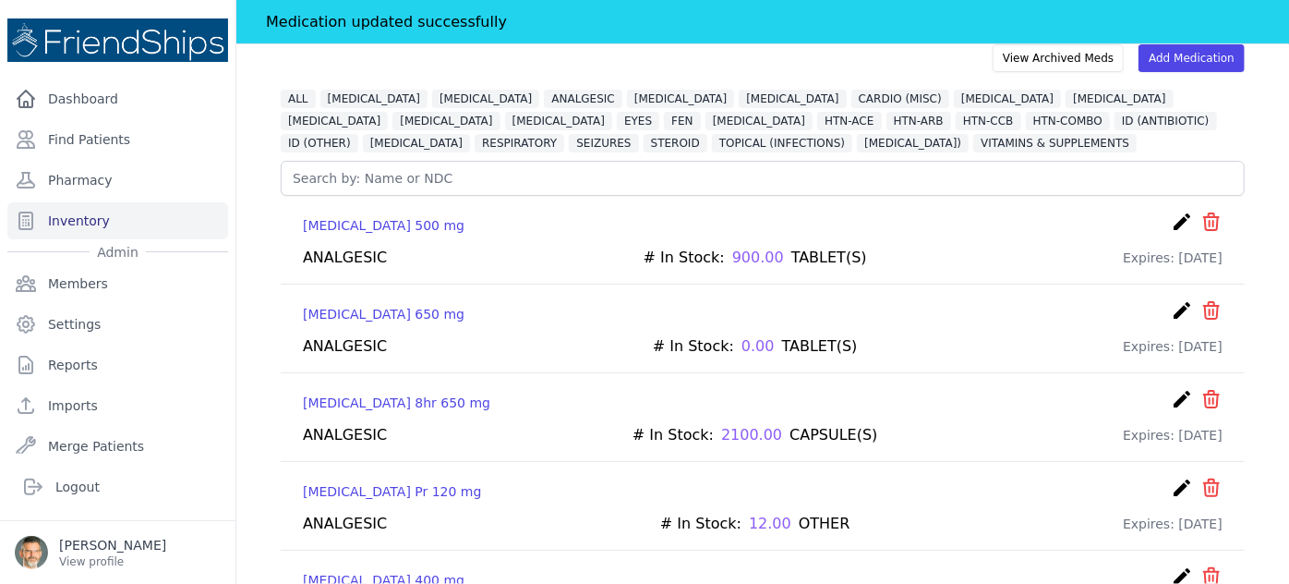
scroll to position [101, 0]
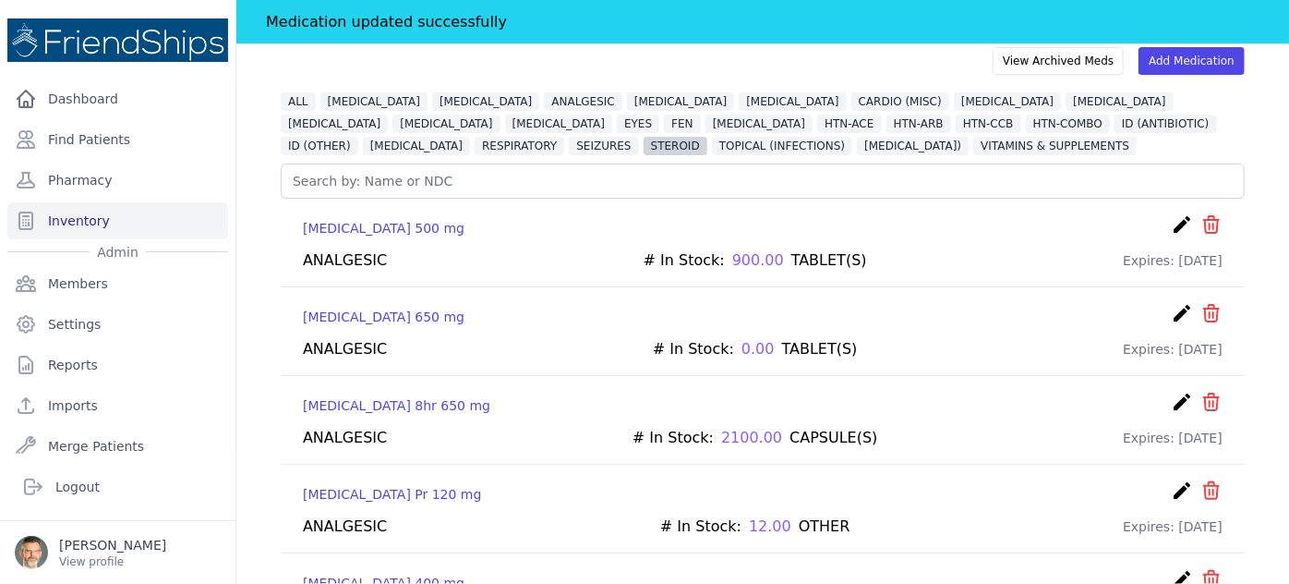
click at [707, 137] on span "STEROID" at bounding box center [676, 146] width 64 height 18
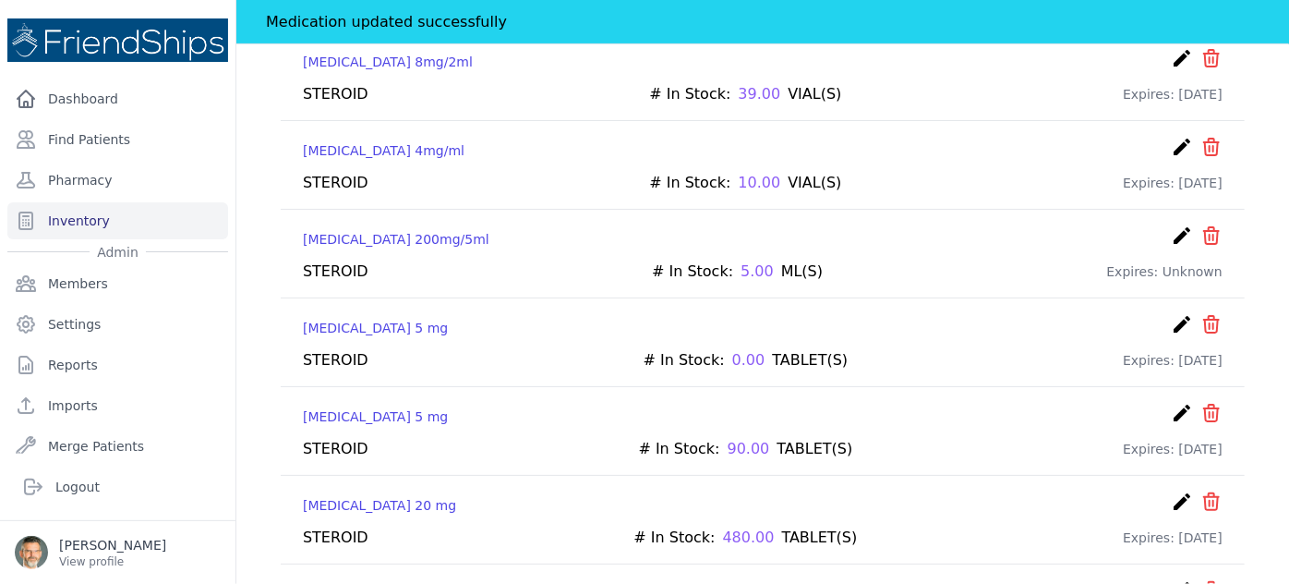
scroll to position [269, 0]
click at [1201, 316] on icon "icon" at bounding box center [1212, 322] width 22 height 22
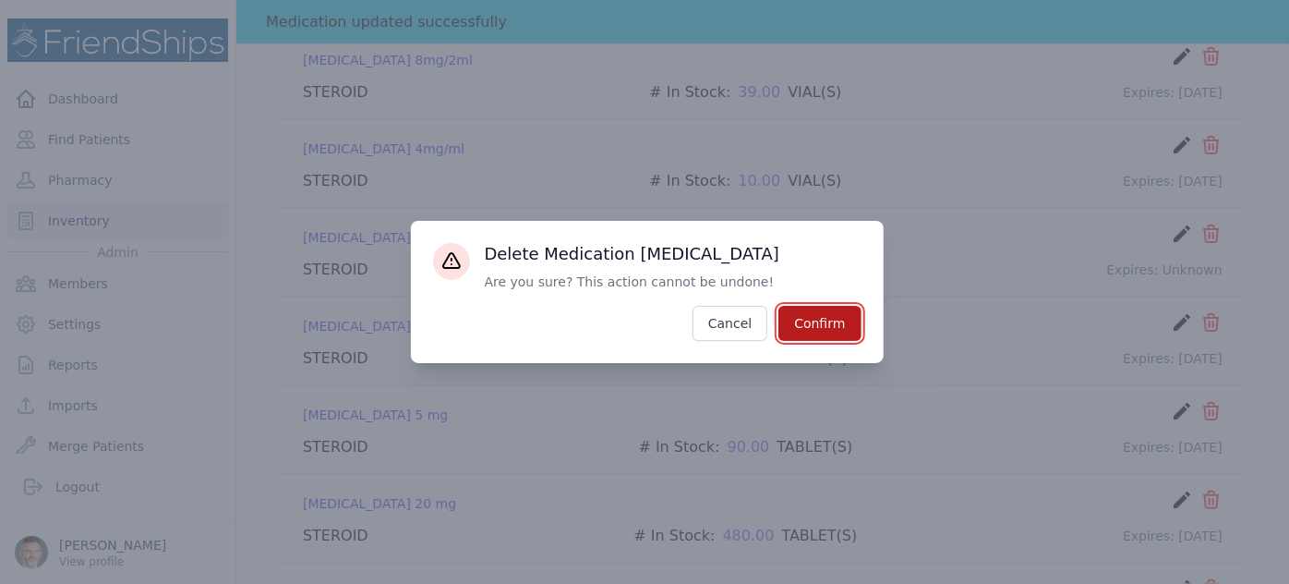
click at [817, 308] on button "Confirm" at bounding box center [819, 323] width 82 height 35
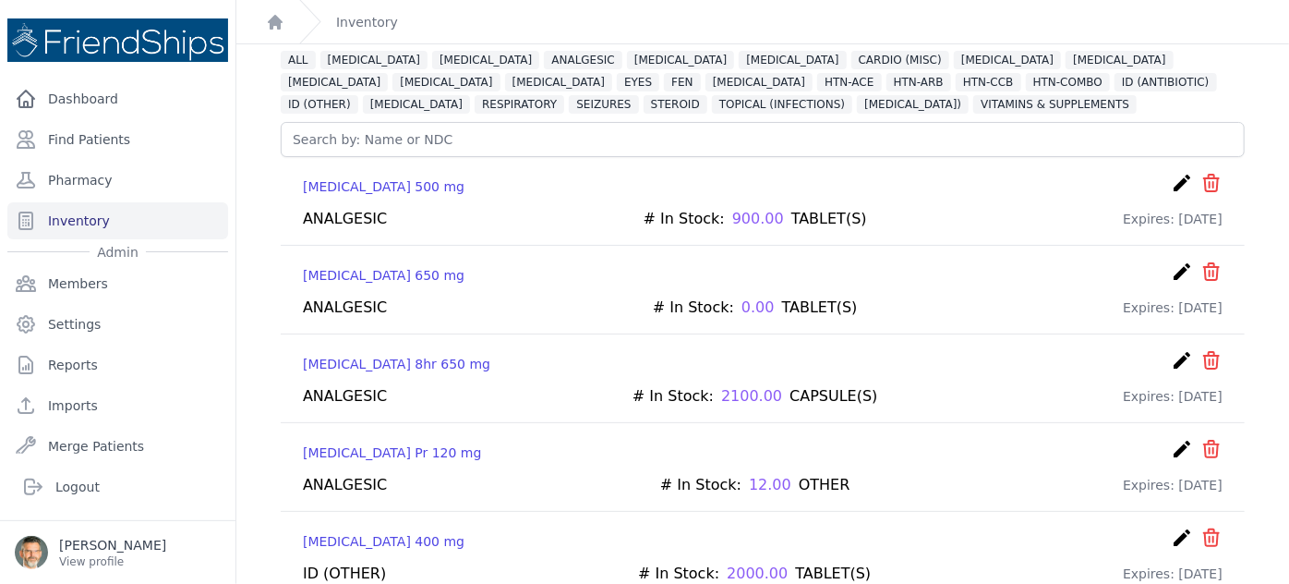
scroll to position [0, 0]
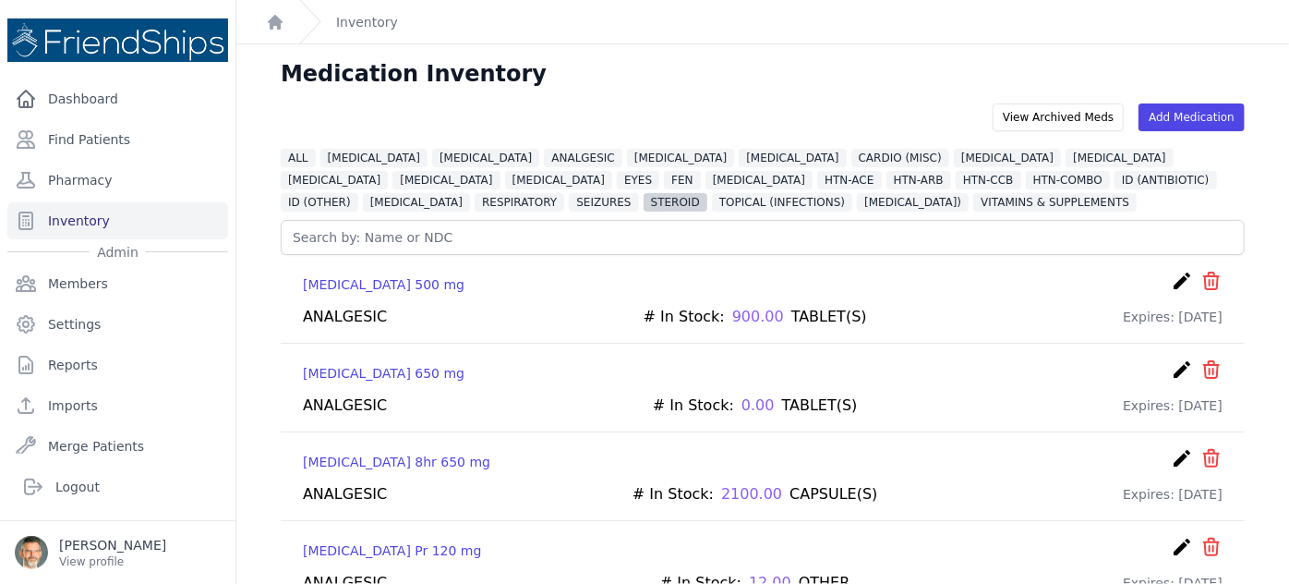
click at [707, 193] on span "STEROID" at bounding box center [676, 202] width 64 height 18
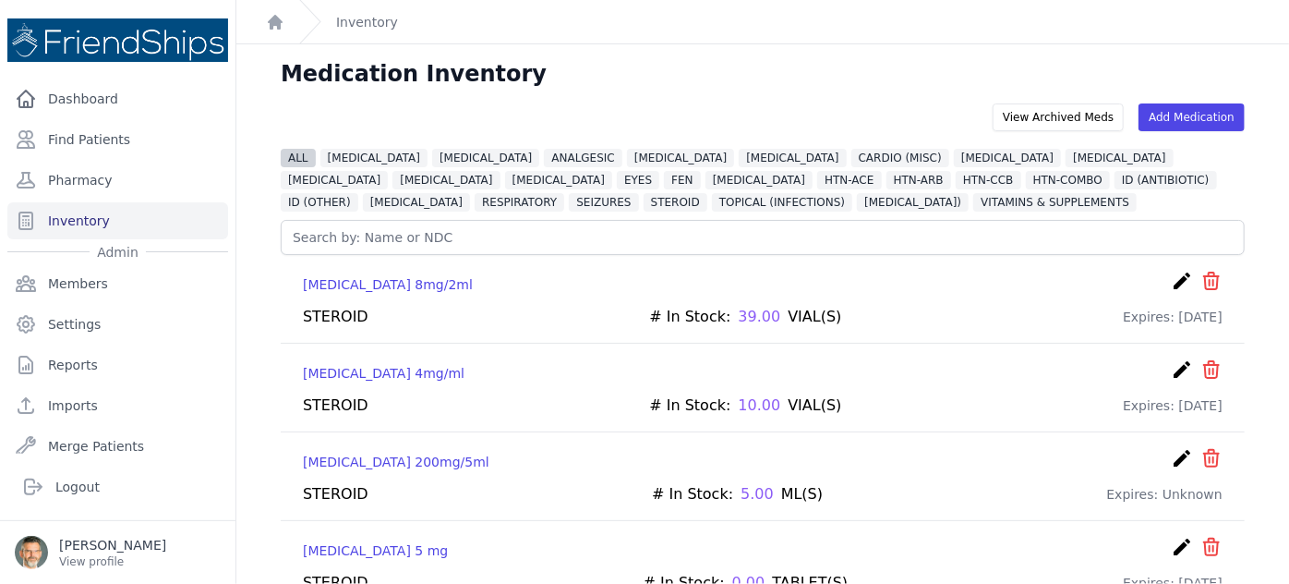
click at [290, 154] on span "ALL" at bounding box center [298, 158] width 35 height 18
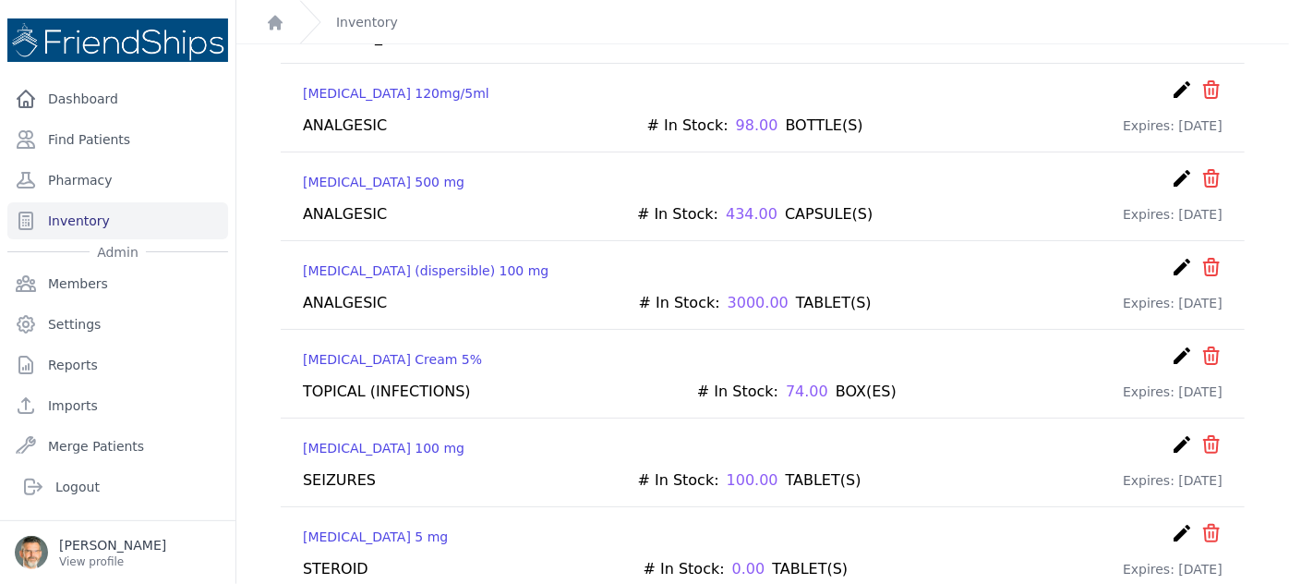
scroll to position [9096, 0]
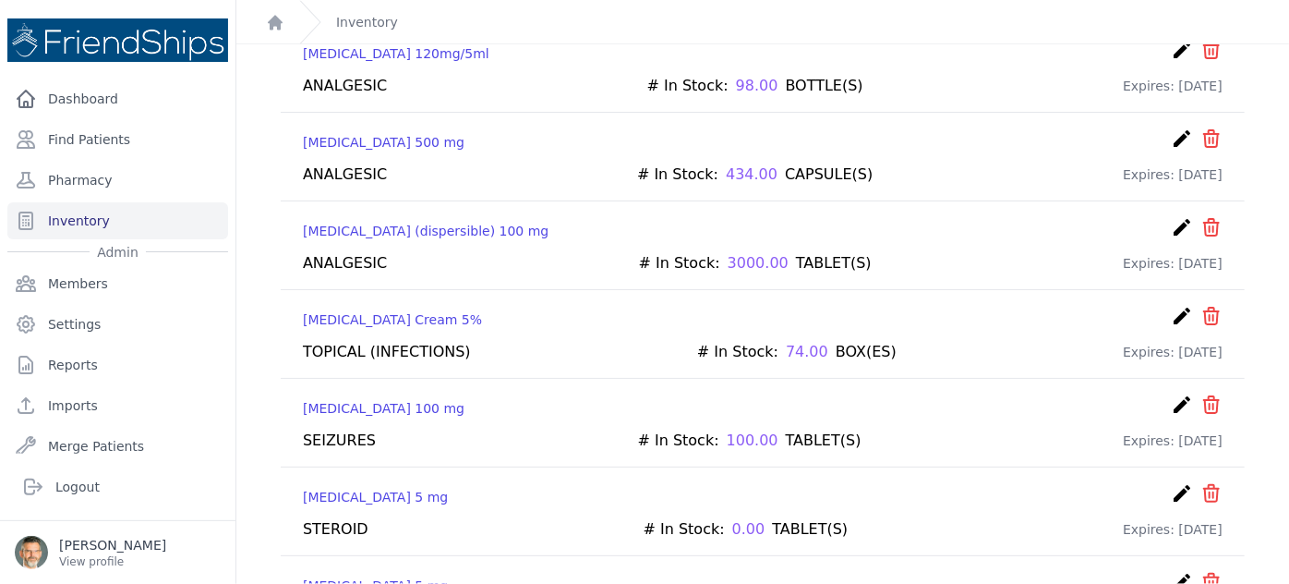
click at [1201, 482] on icon "icon" at bounding box center [1212, 493] width 22 height 22
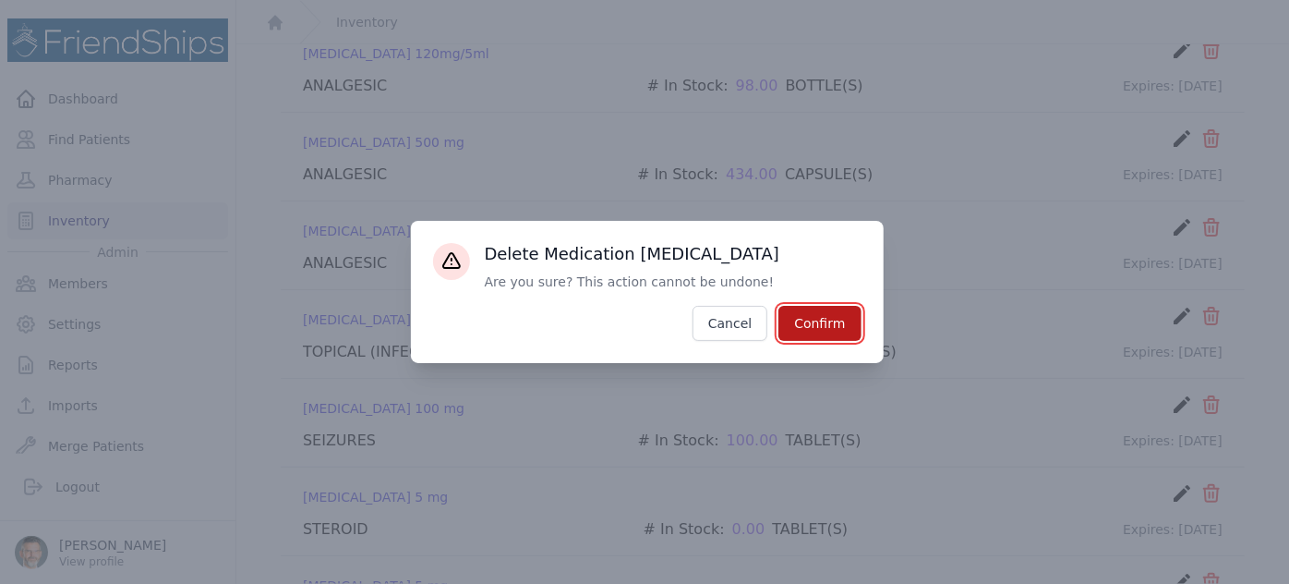
click at [827, 318] on button "Confirm" at bounding box center [819, 323] width 82 height 35
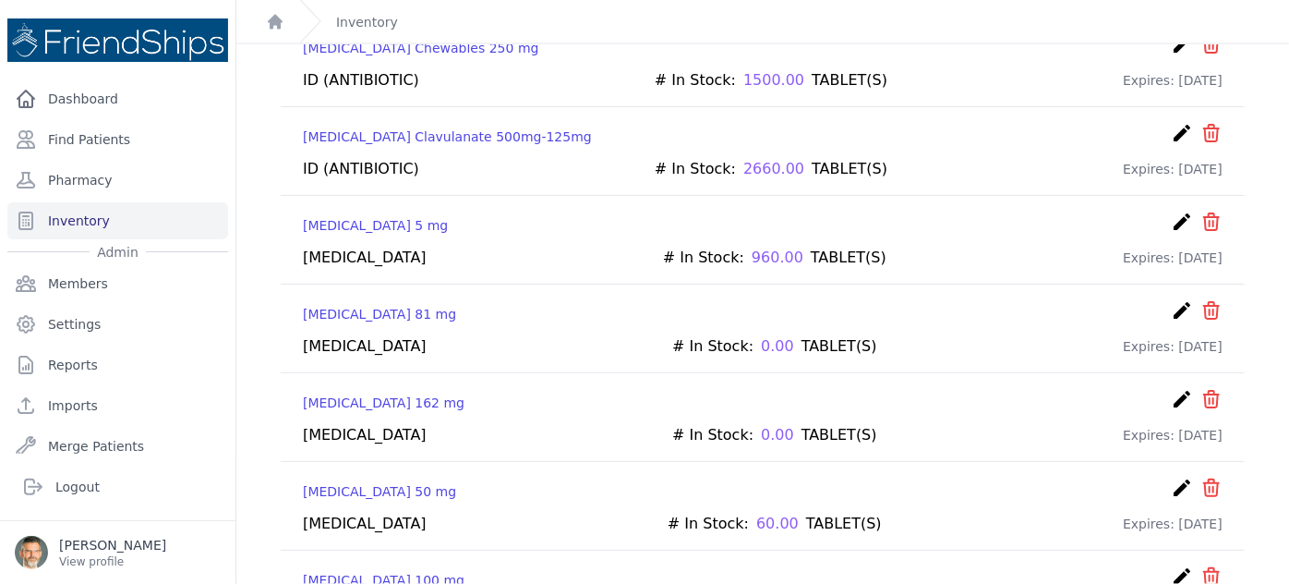
scroll to position [0, 0]
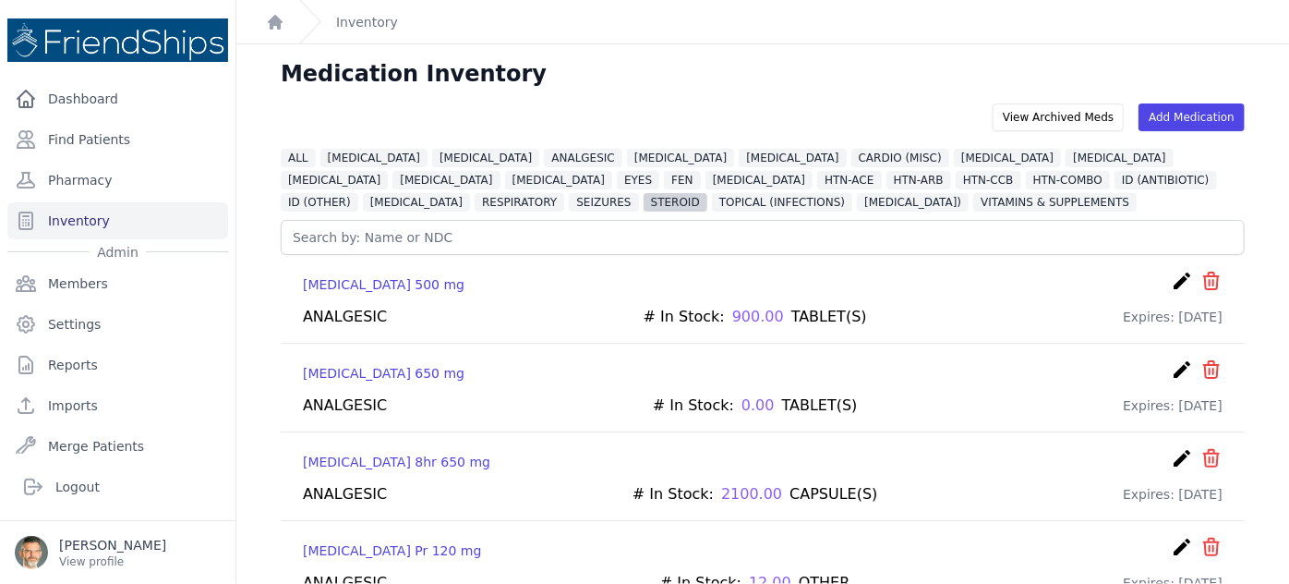
click at [707, 193] on span "STEROID" at bounding box center [676, 202] width 64 height 18
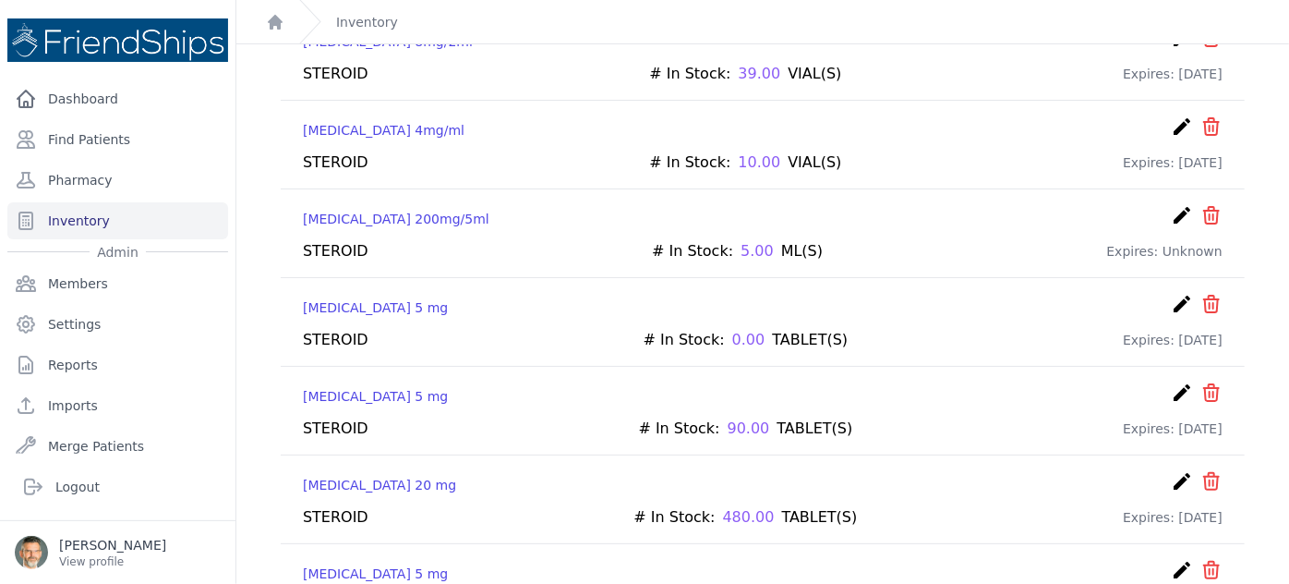
scroll to position [251, 0]
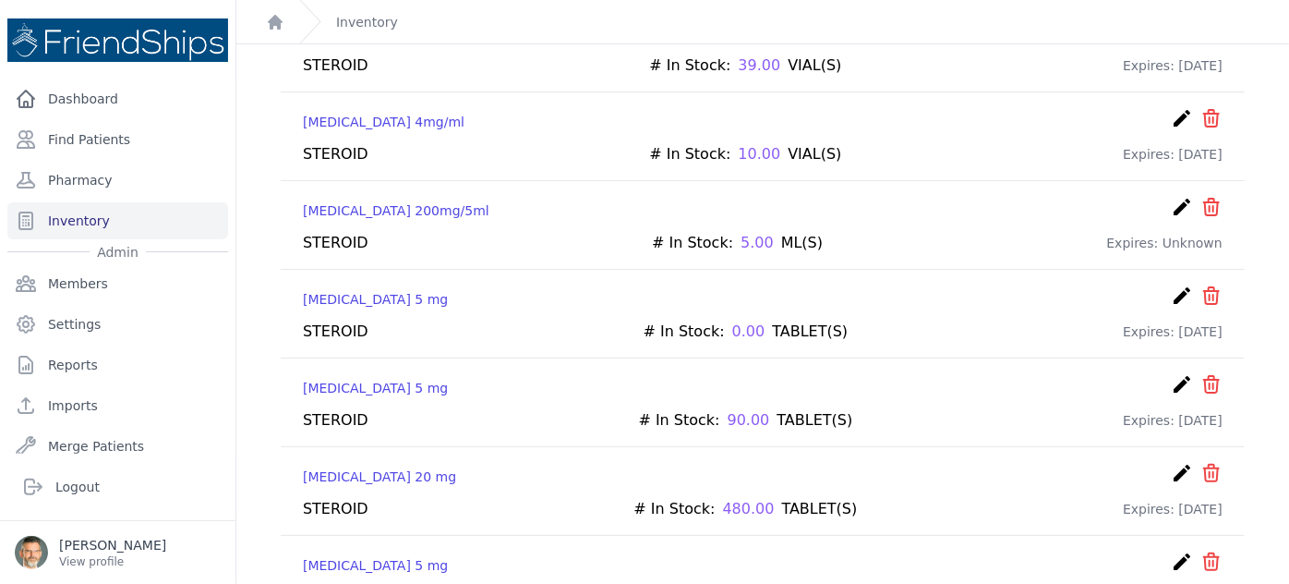
click at [1204, 294] on icon "icon" at bounding box center [1211, 295] width 15 height 17
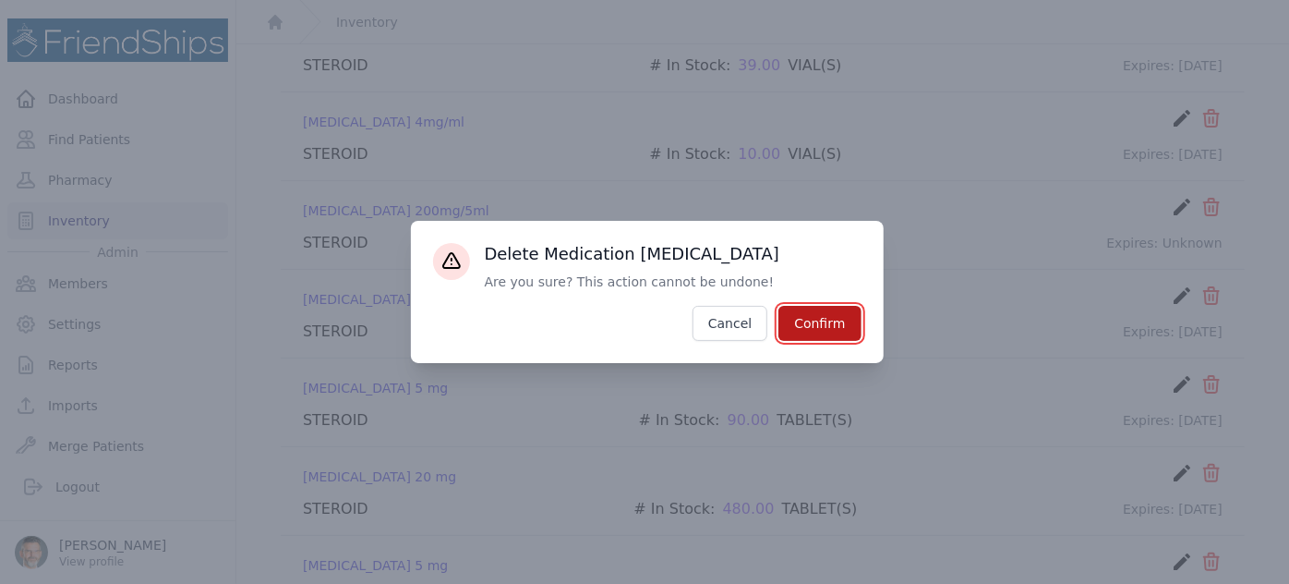
click at [812, 314] on button "Confirm" at bounding box center [819, 323] width 82 height 35
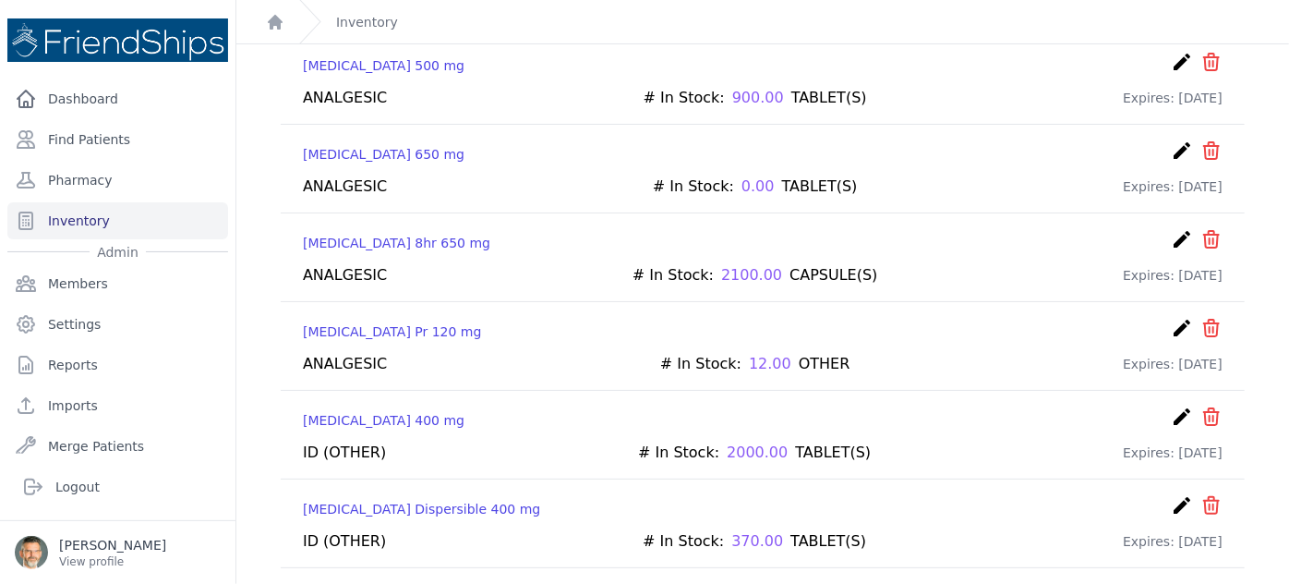
scroll to position [0, 0]
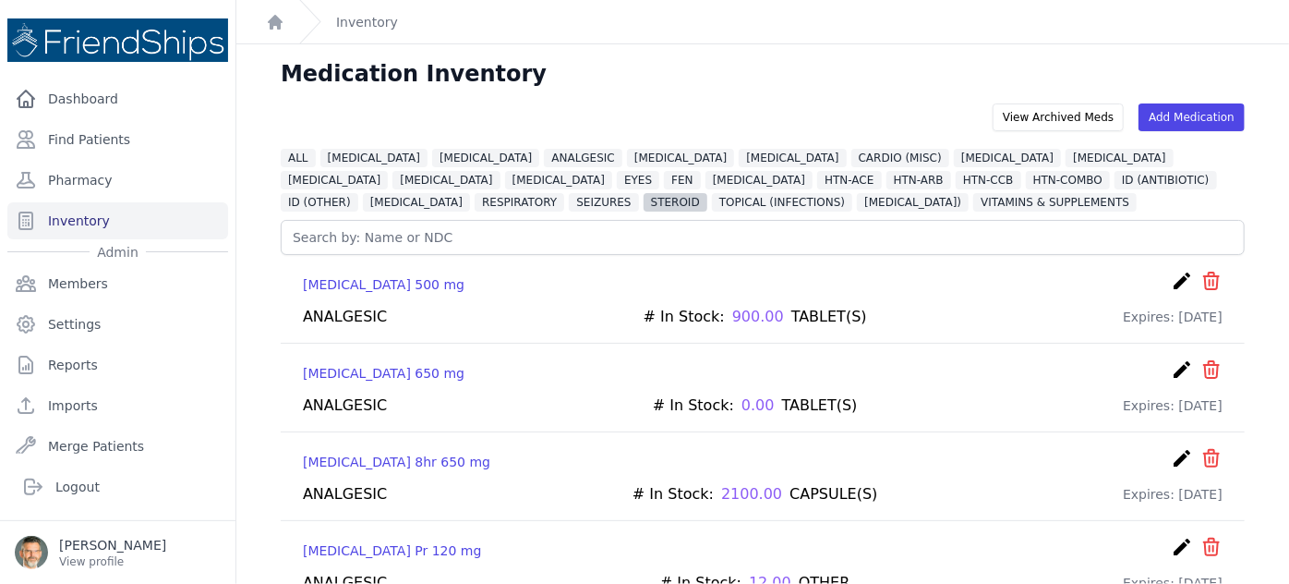
click at [707, 193] on span "STEROID" at bounding box center [676, 202] width 64 height 18
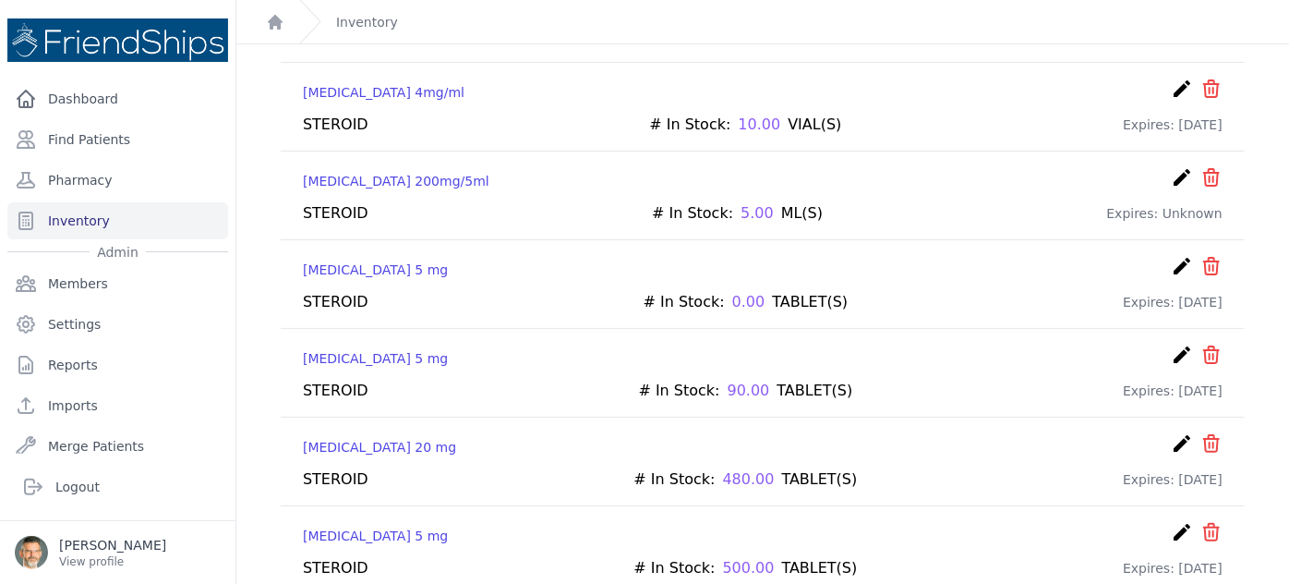
scroll to position [296, 0]
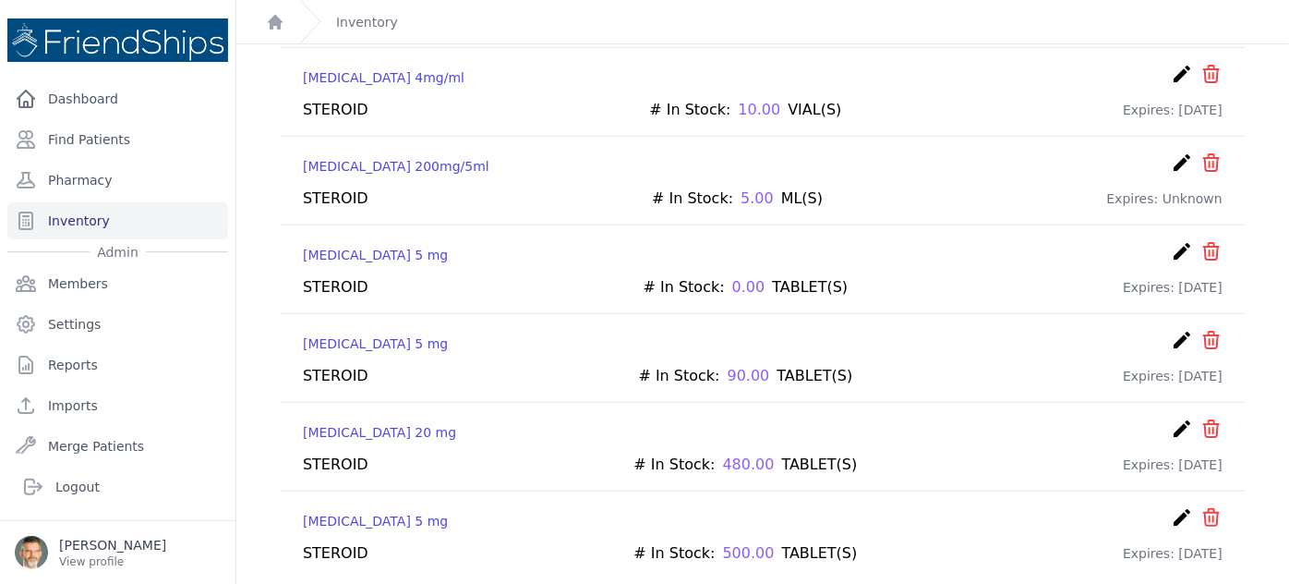
click at [1171, 334] on icon "create" at bounding box center [1182, 340] width 22 height 22
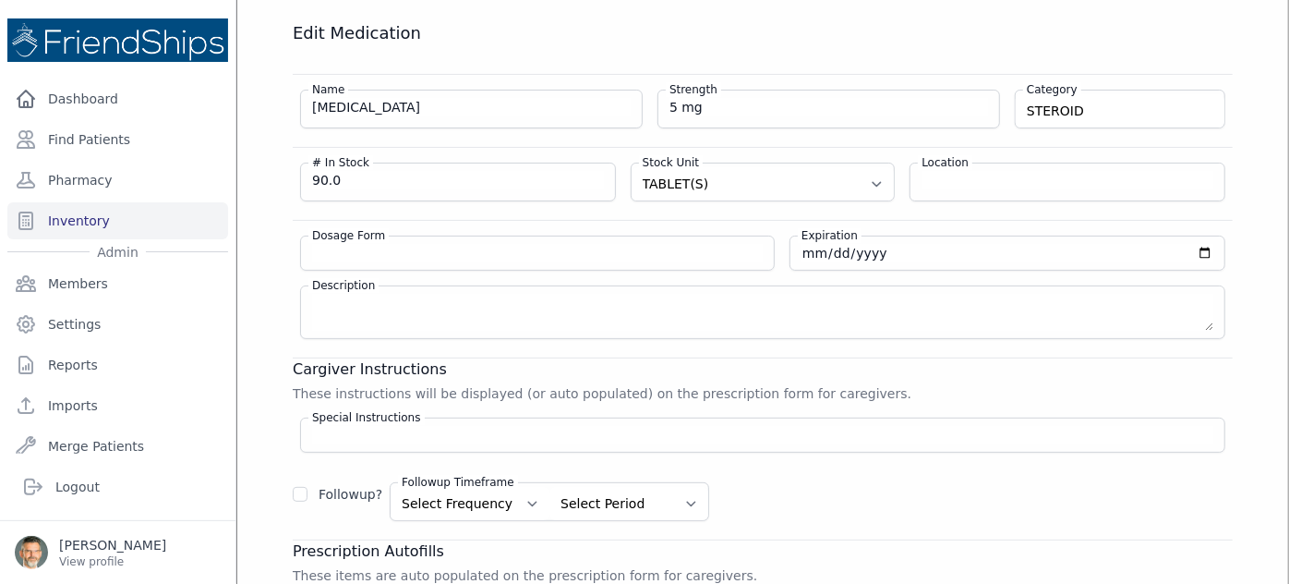
scroll to position [61, 0]
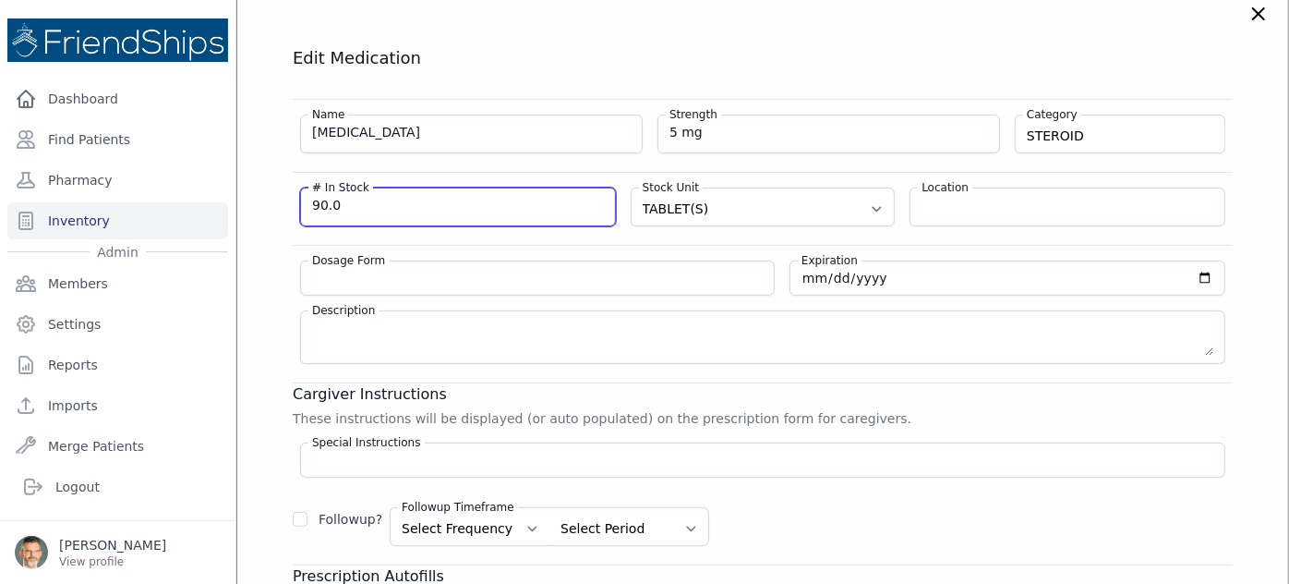
drag, startPoint x: 344, startPoint y: 202, endPoint x: 253, endPoint y: 193, distance: 91.9
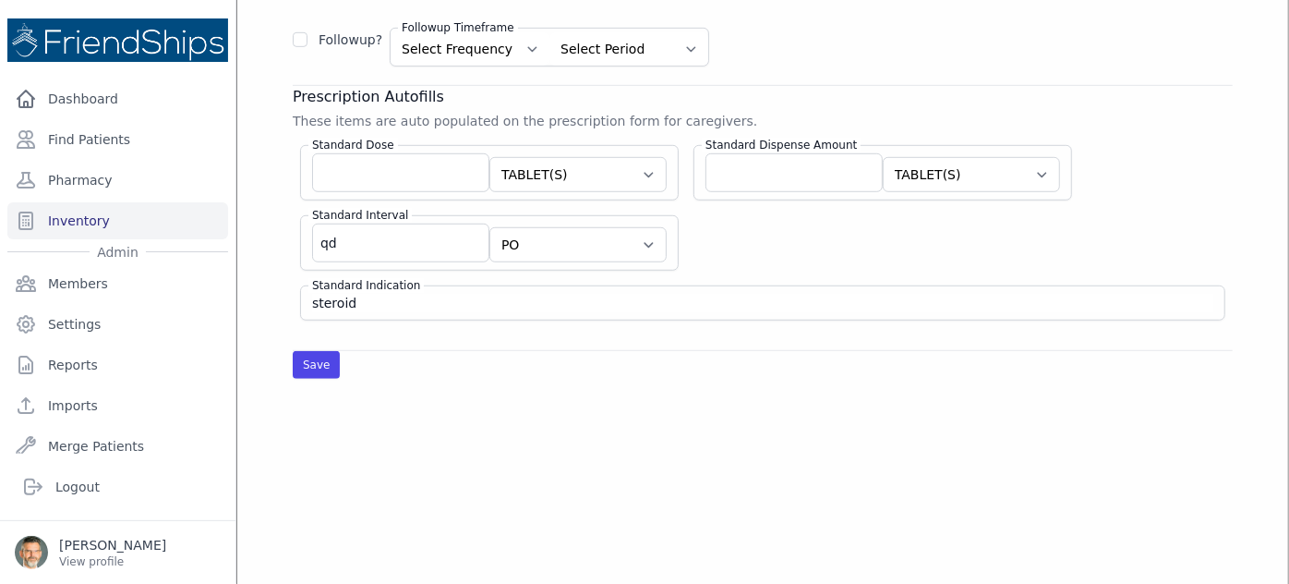
scroll to position [564, 0]
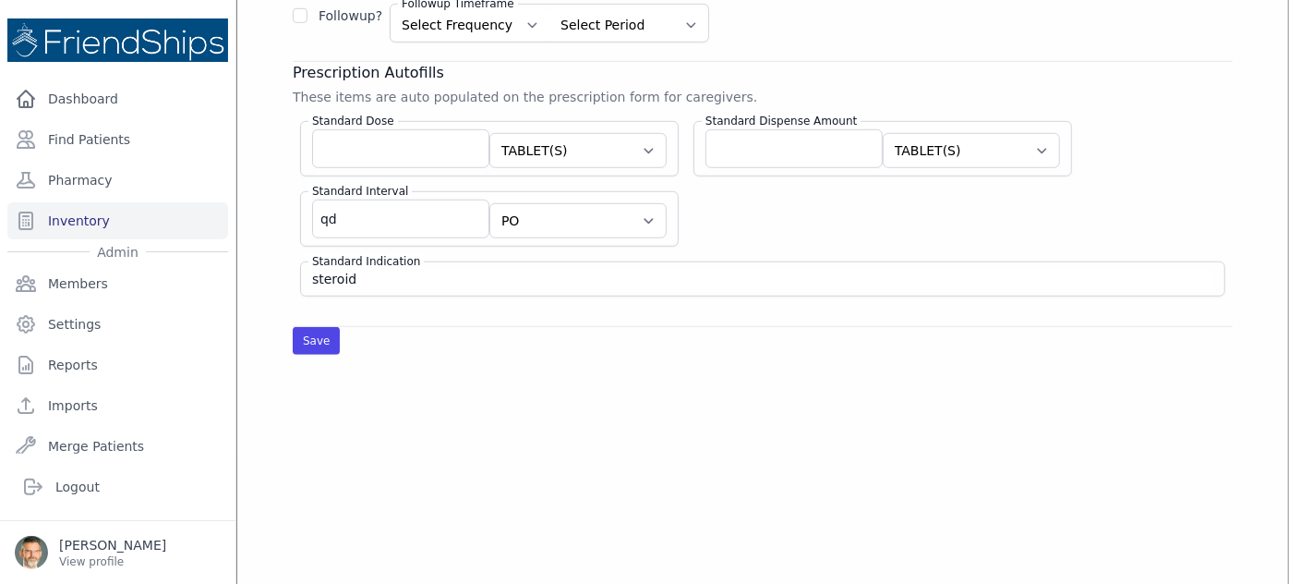
type input "500"
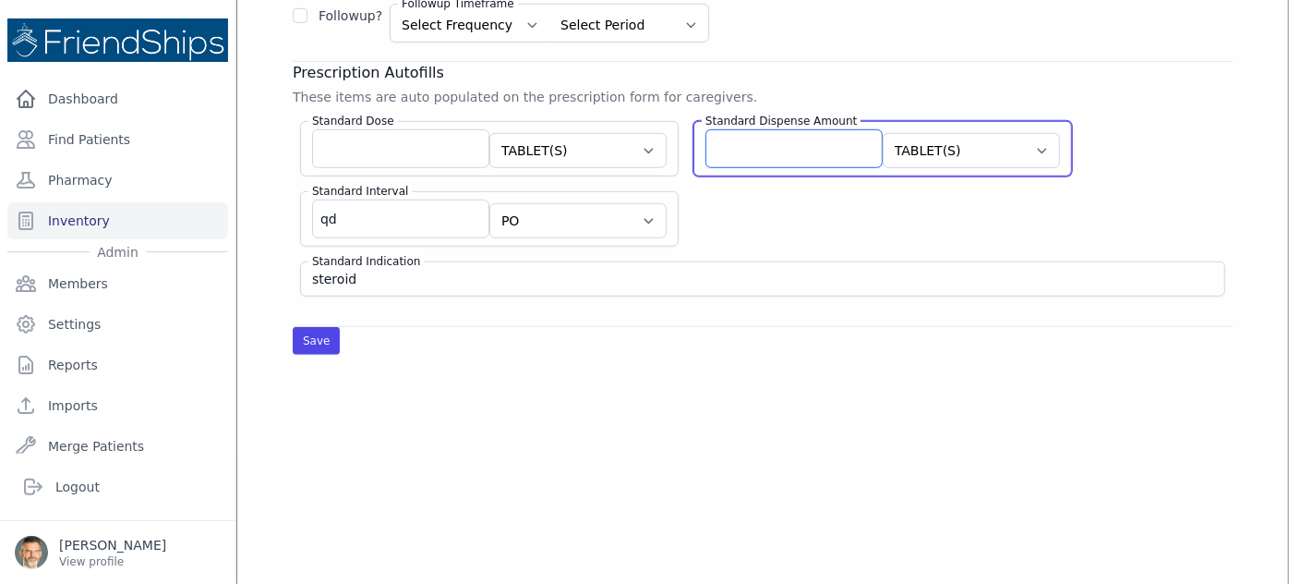
click at [718, 135] on input "Standard Dispense Amount" at bounding box center [794, 148] width 177 height 39
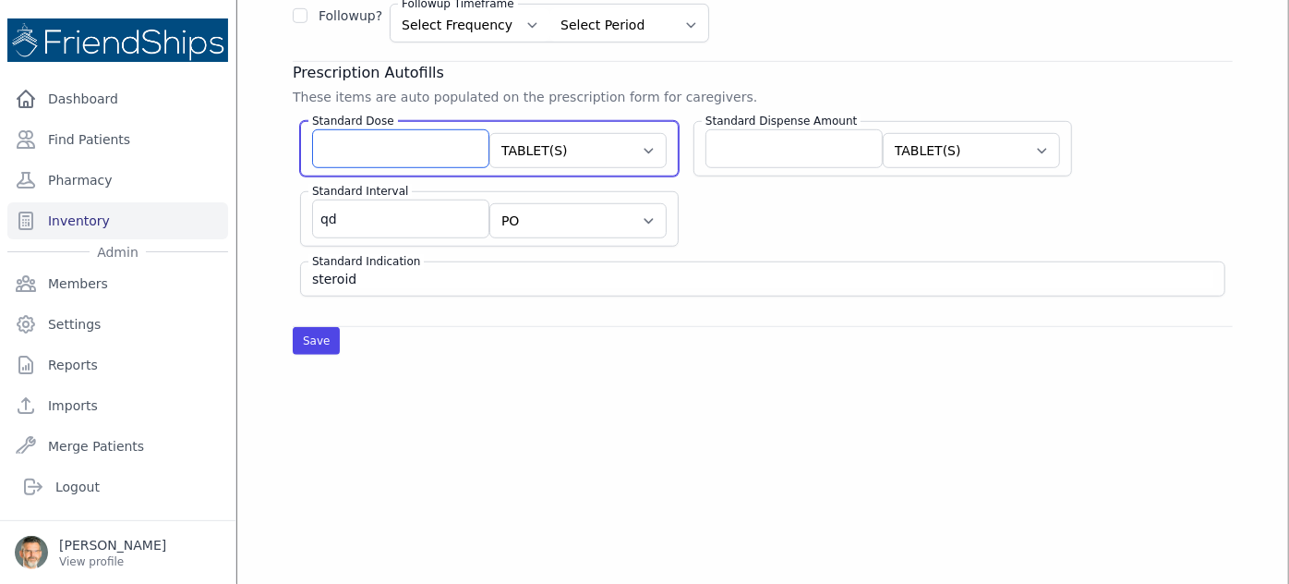
click at [353, 151] on input "Standard Dose" at bounding box center [400, 148] width 177 height 39
type input "1"
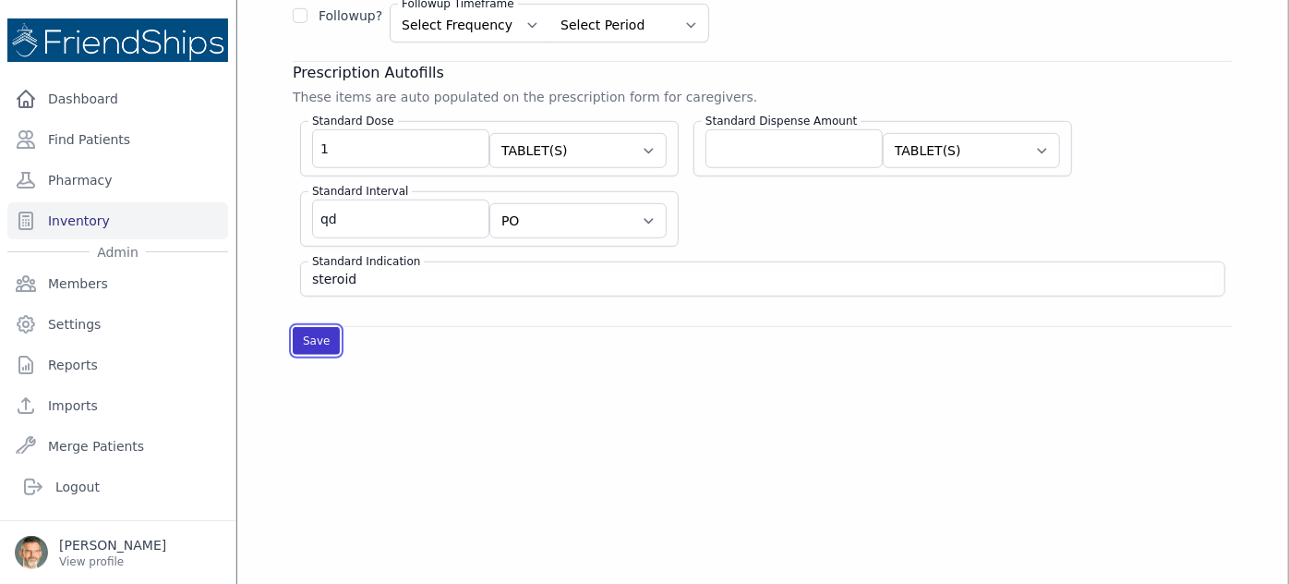
click at [314, 333] on button "Save" at bounding box center [316, 341] width 47 height 28
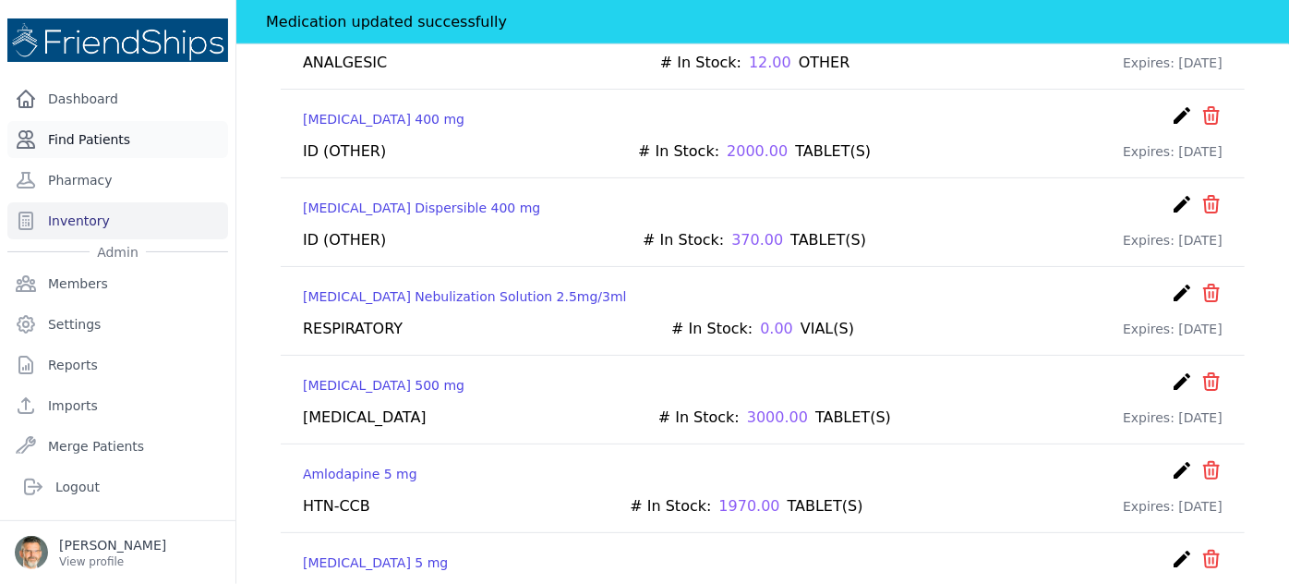
click at [76, 140] on link "Find Patients" at bounding box center [117, 139] width 221 height 37
click at [68, 135] on link "Find Patients" at bounding box center [117, 139] width 221 height 37
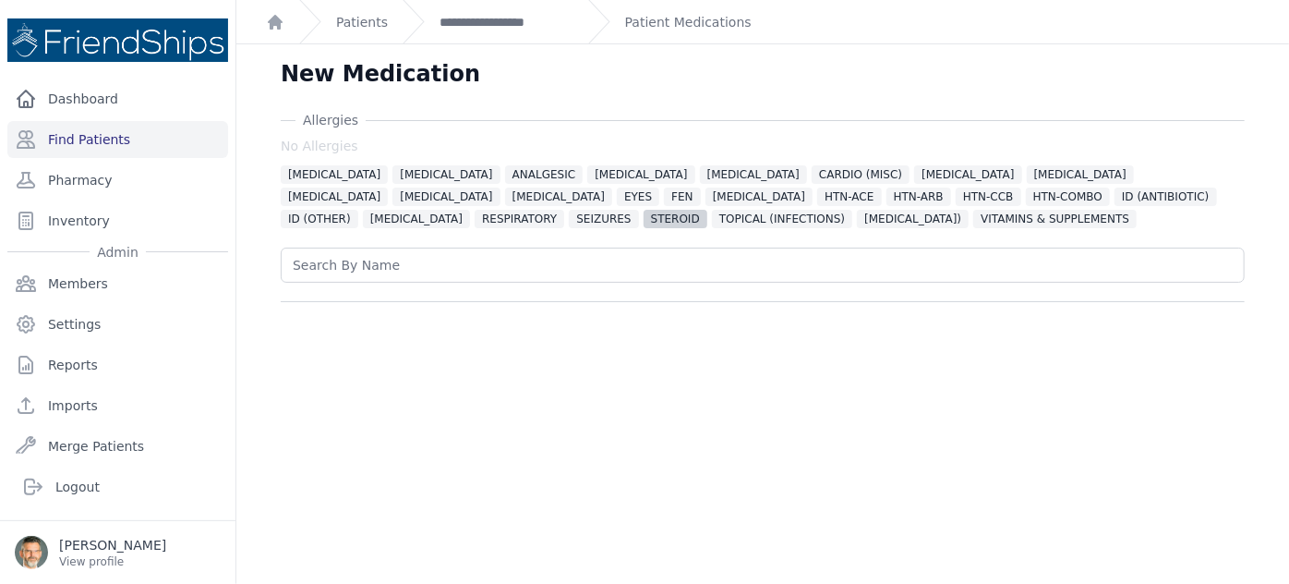
click at [707, 210] on span "STEROID" at bounding box center [676, 219] width 64 height 18
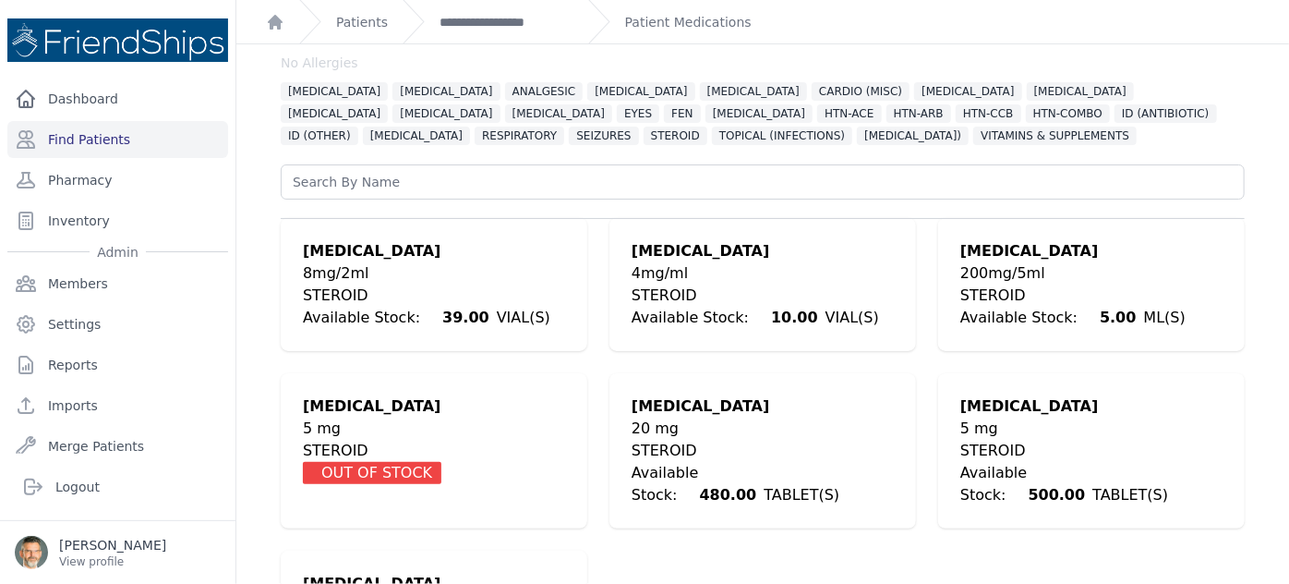
scroll to position [83, 0]
click at [1000, 440] on div "STEROID" at bounding box center [1091, 451] width 262 height 22
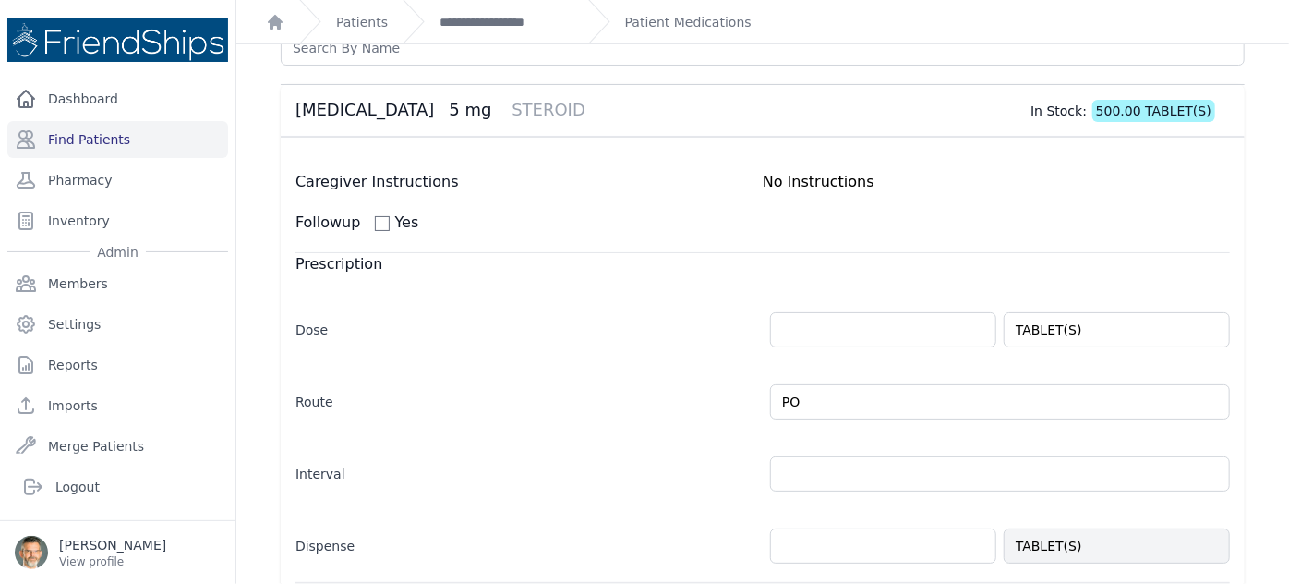
scroll to position [216, 0]
click at [800, 336] on input "number" at bounding box center [883, 330] width 226 height 35
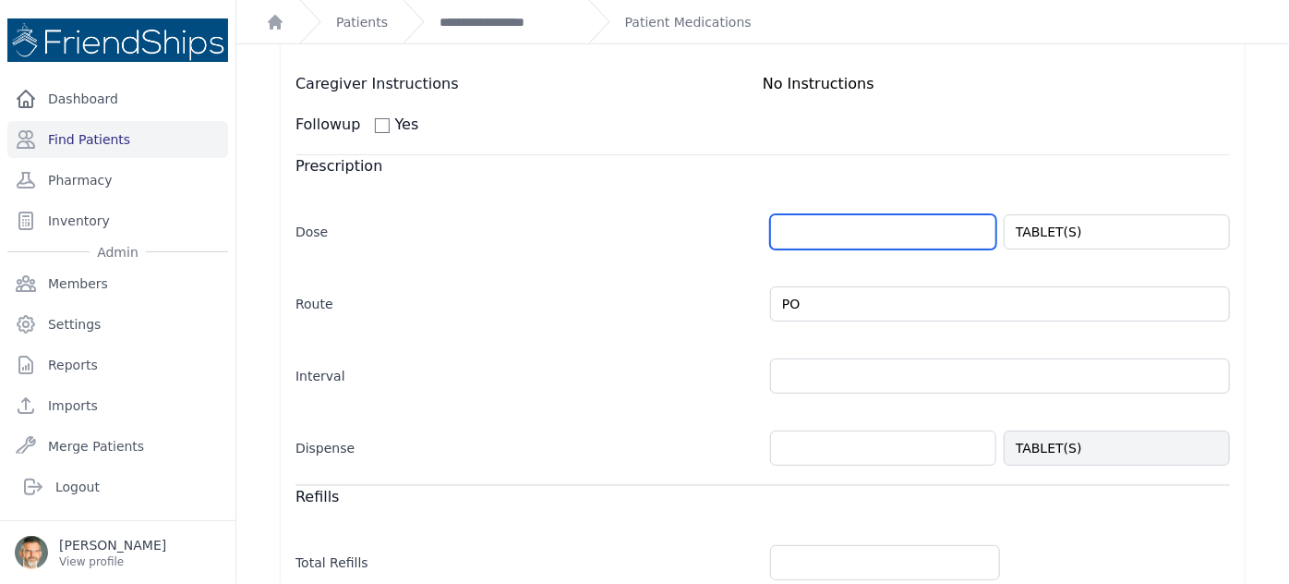
scroll to position [300, 0]
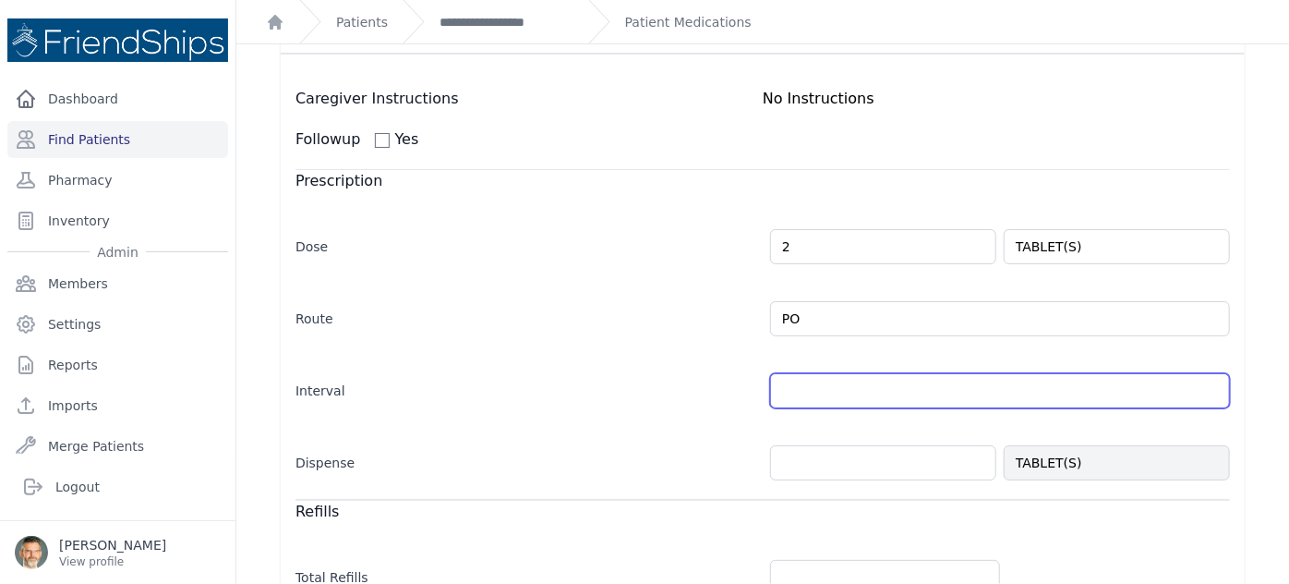
click at [805, 392] on input "text" at bounding box center [1000, 390] width 460 height 35
type input "2.0"
select select "MONTH(S)"
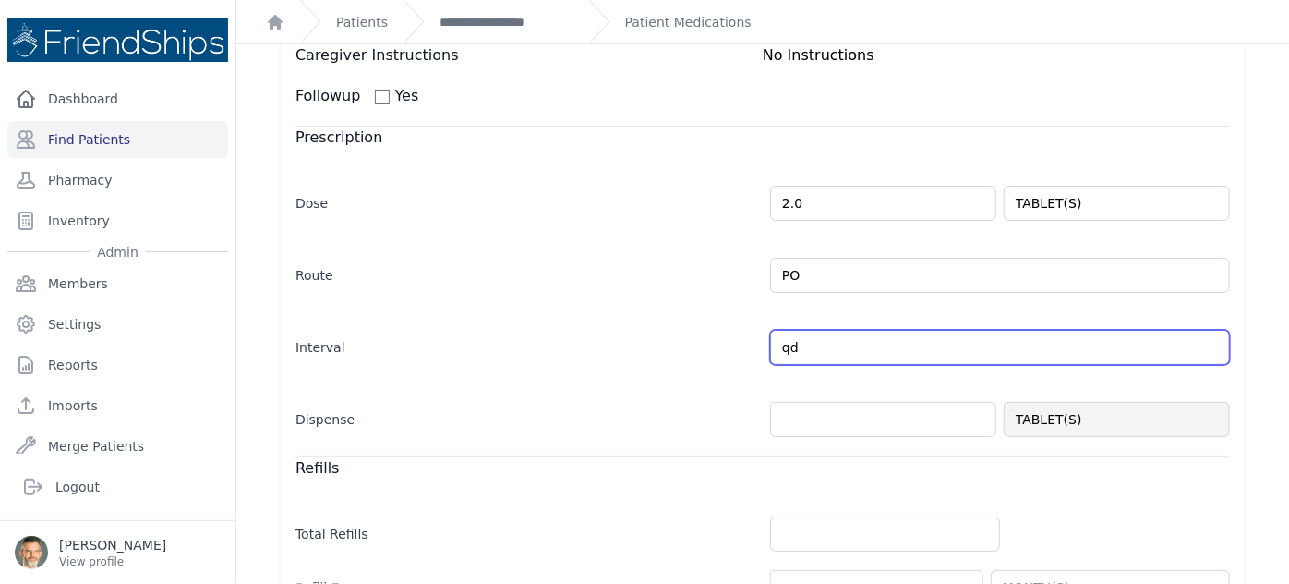
scroll to position [384, 0]
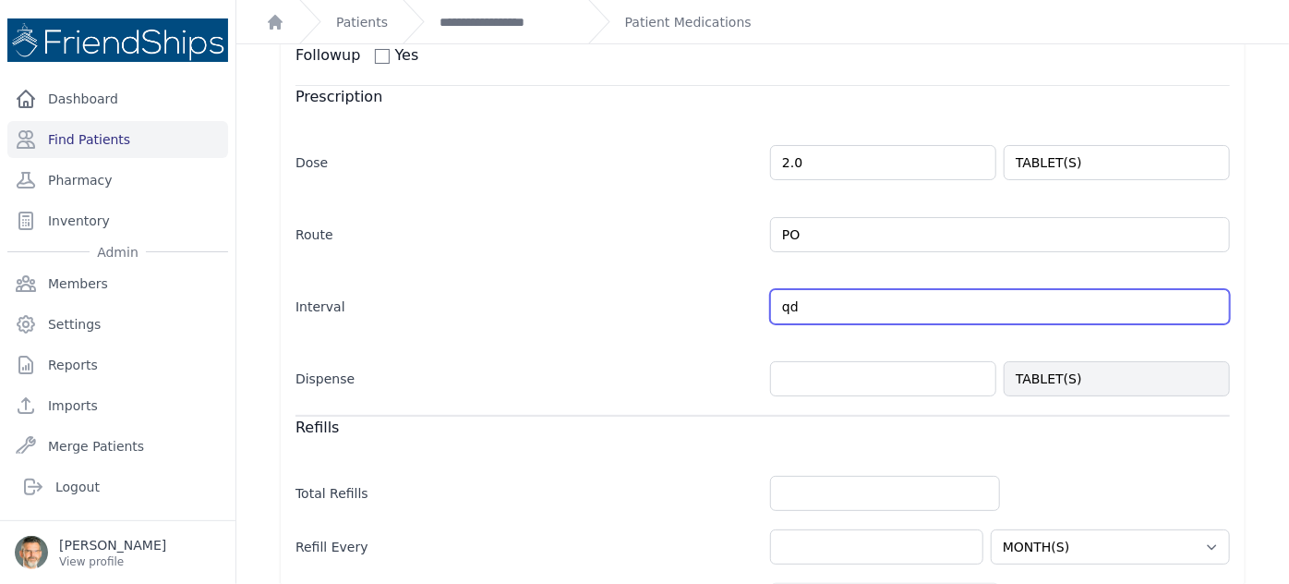
type input "qd"
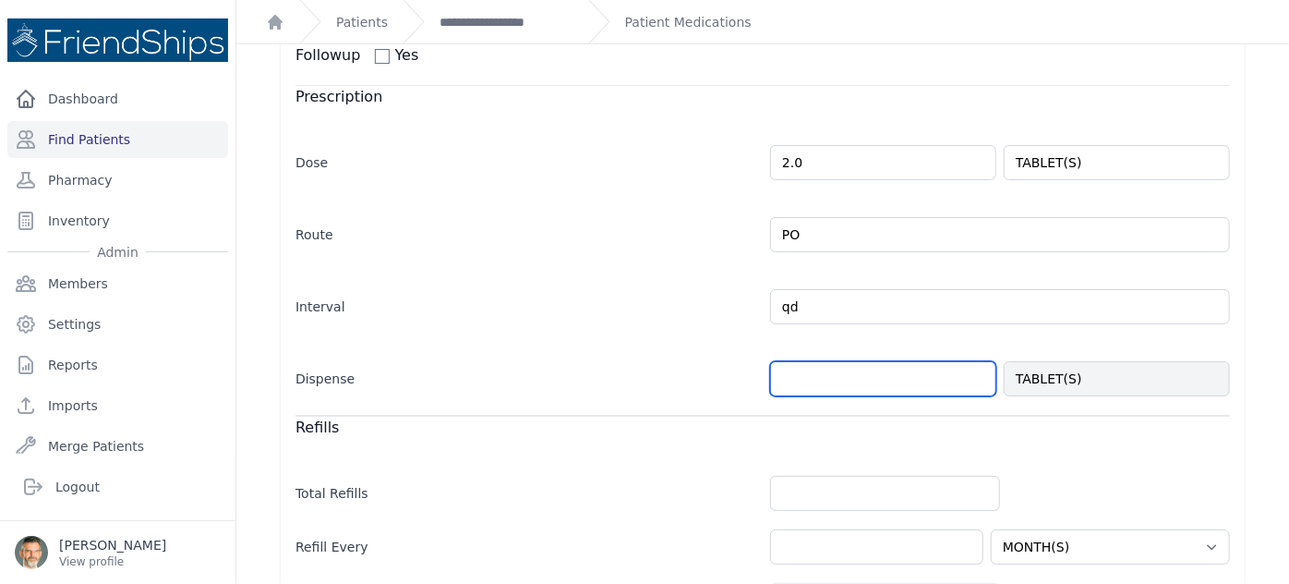
click at [861, 376] on input "number" at bounding box center [883, 378] width 226 height 35
select select "MONTH(S)"
type input "100"
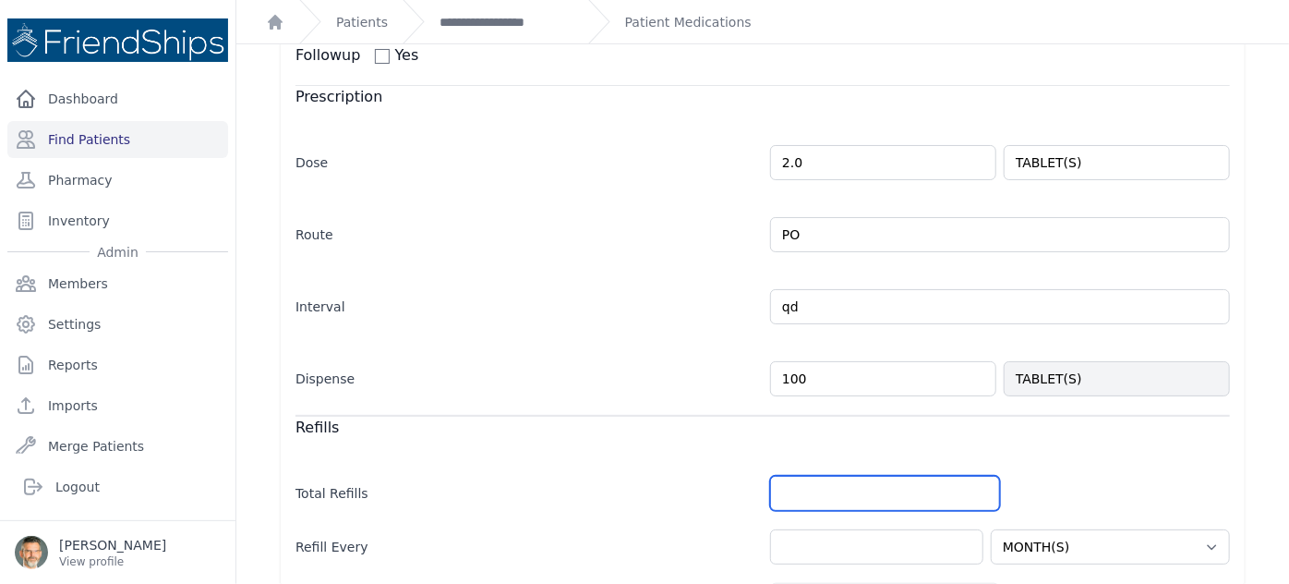
click at [854, 481] on input "number" at bounding box center [885, 493] width 230 height 35
select select "MONTH(S)"
type input "3"
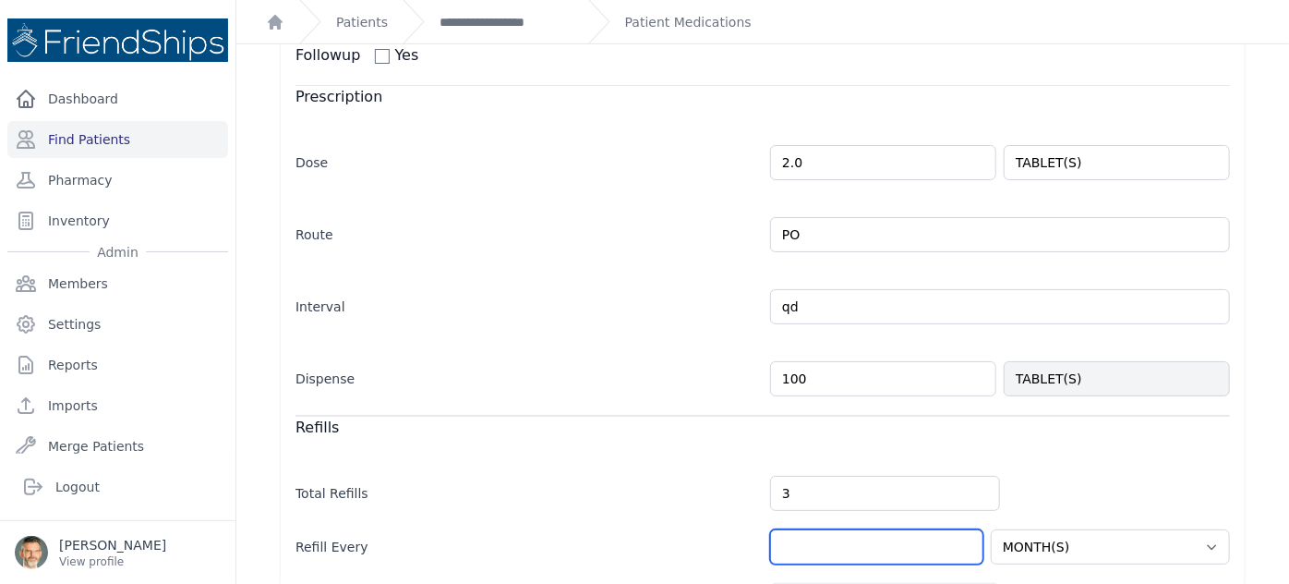
click at [859, 541] on input "number" at bounding box center [876, 546] width 213 height 35
select select "MONTH(S)"
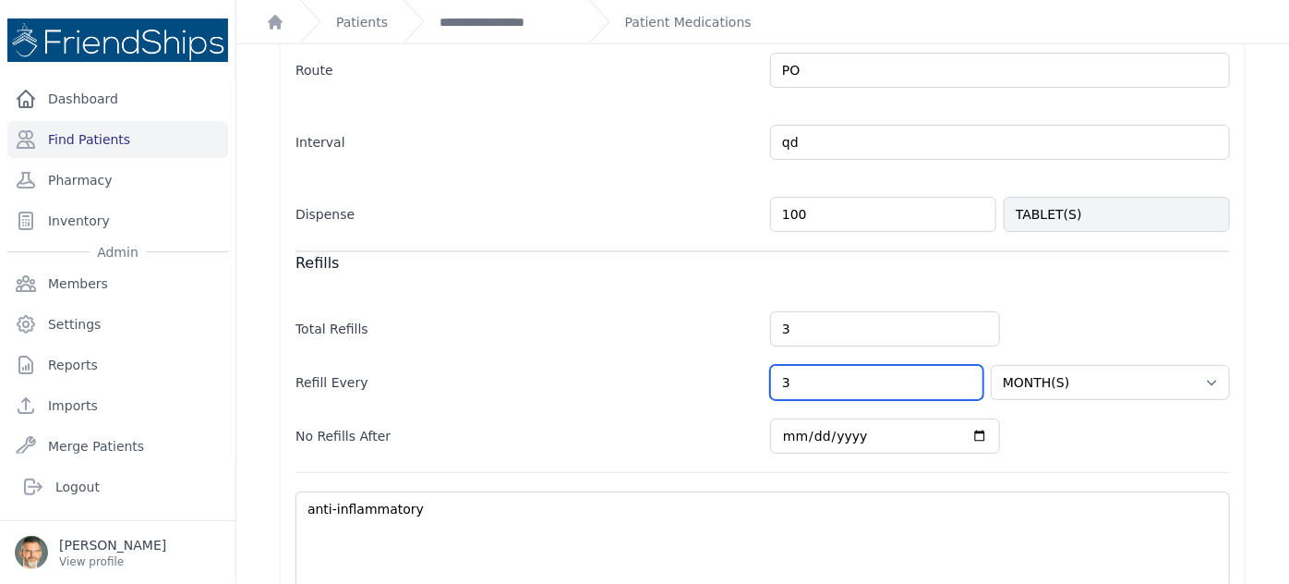
scroll to position [551, 0]
type input "3"
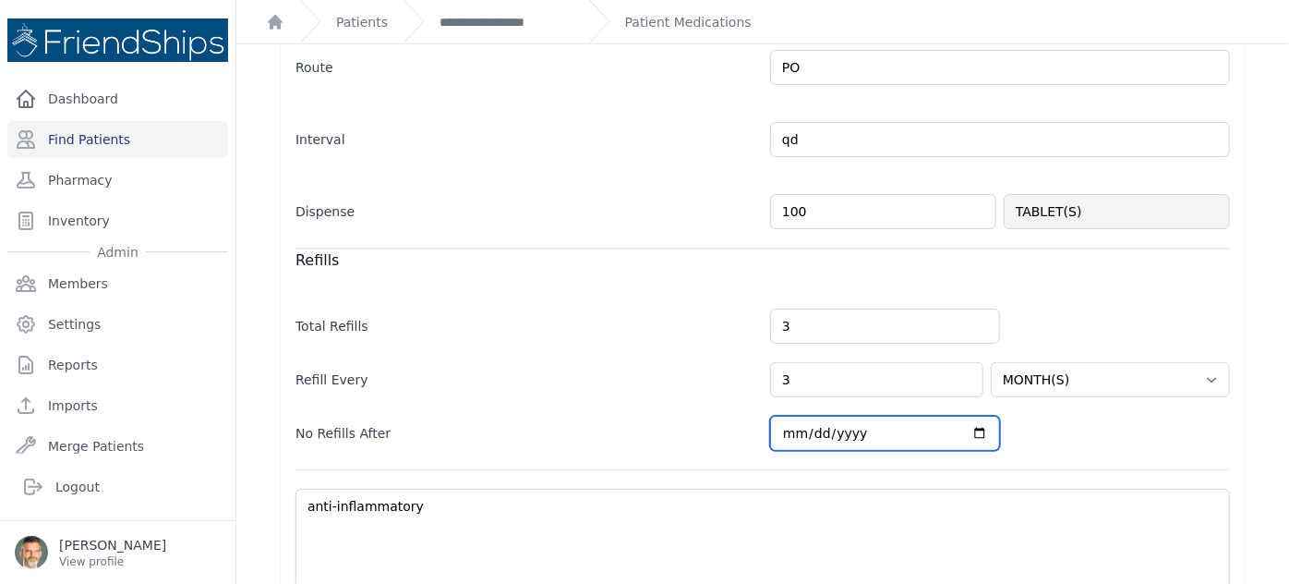
click at [968, 425] on input "[DATE]" at bounding box center [885, 433] width 230 height 35
select select "MONTH(S)"
type input "[DATE]"
select select "MONTH(S)"
type input "[DATE]"
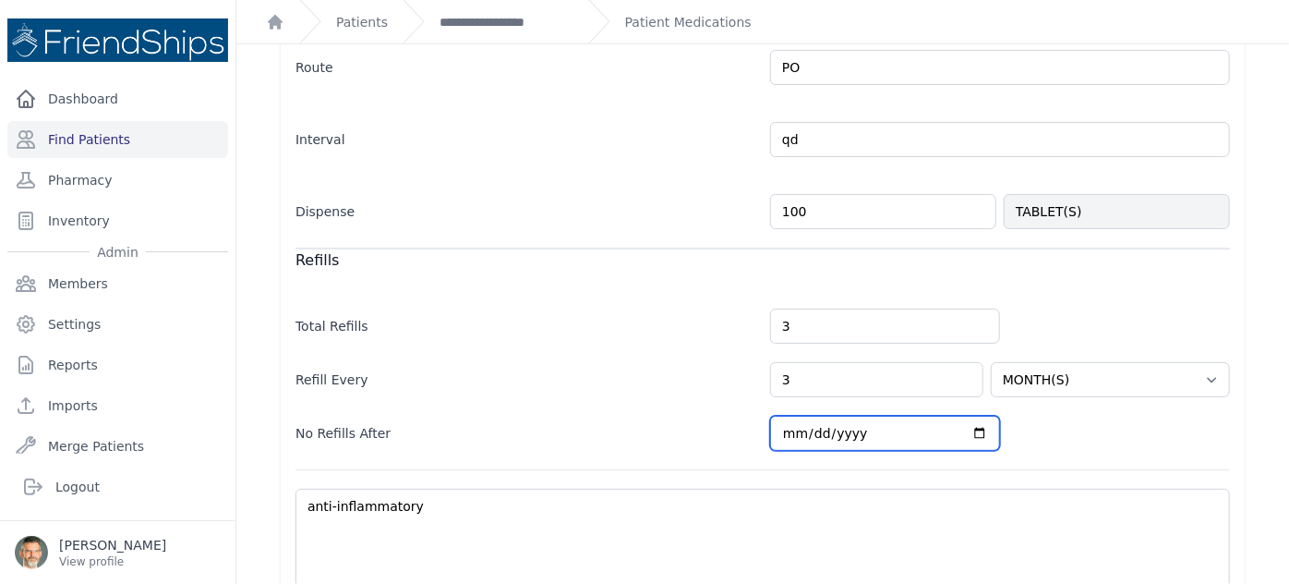
select select "MONTH(S)"
type input "[DATE]"
select select "MONTH(S)"
type input "[DATE]"
select select "MONTH(S)"
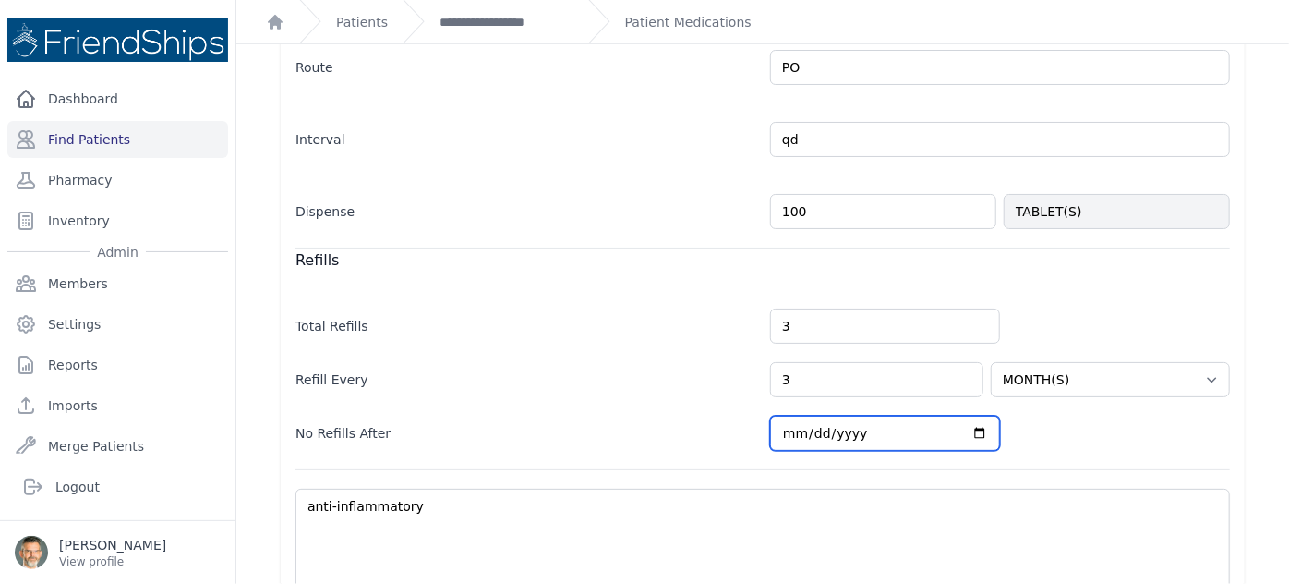
type input "[DATE]"
select select "MONTH(S)"
type input "[DATE]"
select select "MONTH(S)"
type input "[DATE]"
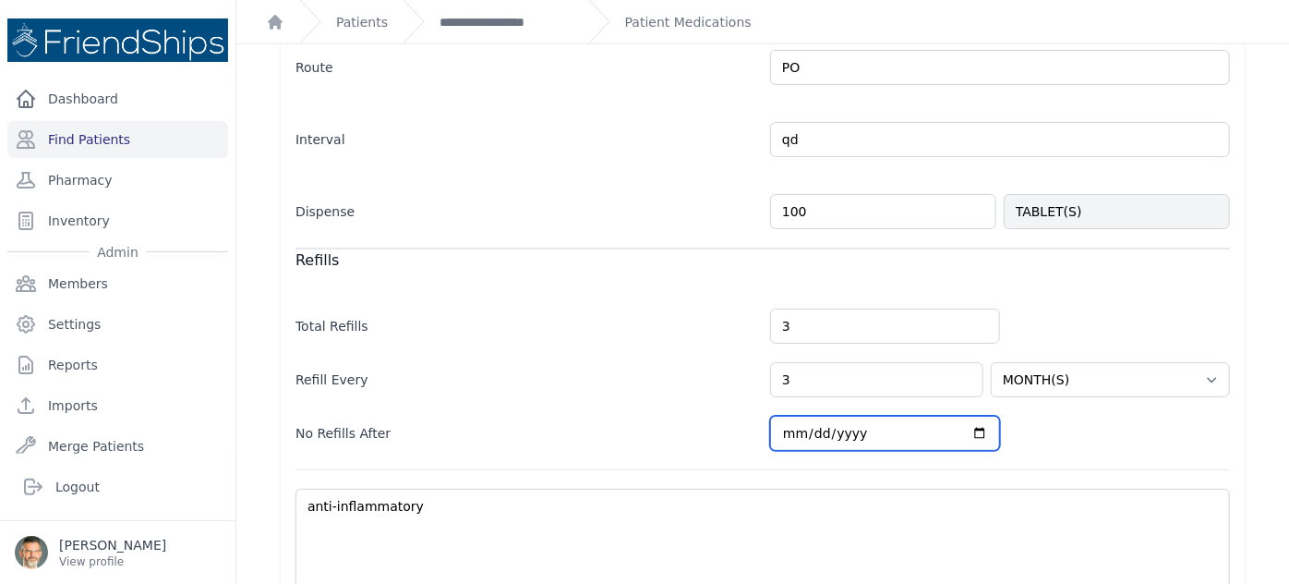
select select "MONTH(S)"
type input "[DATE]"
select select "MONTH(S)"
type input "[DATE]"
select select "MONTH(S)"
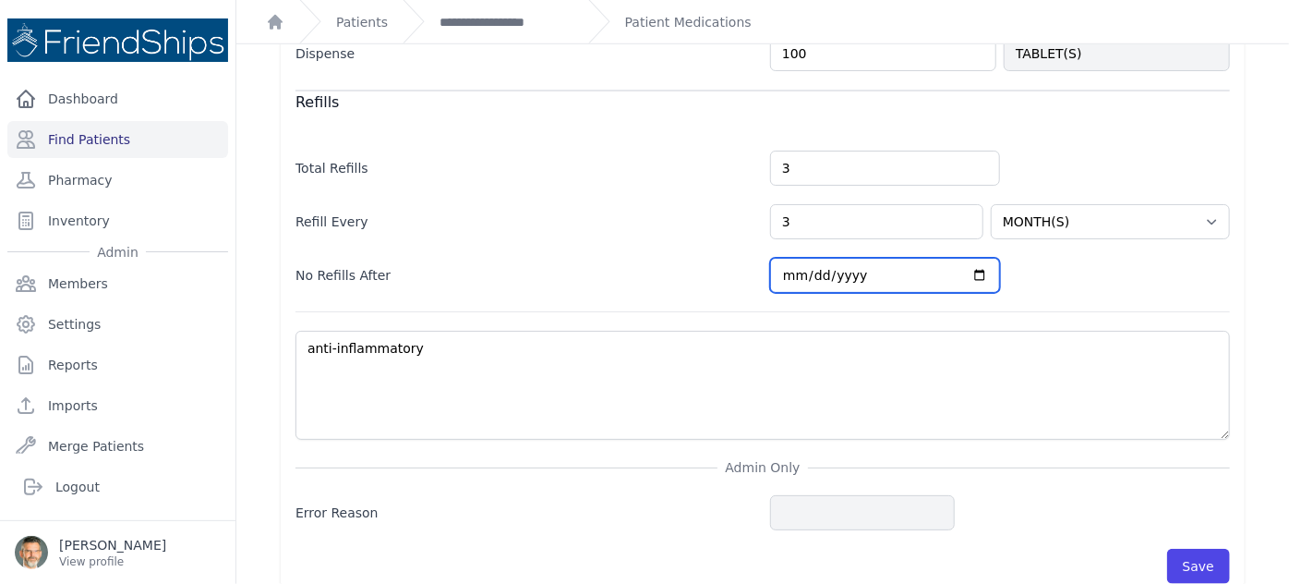
scroll to position [731, 0]
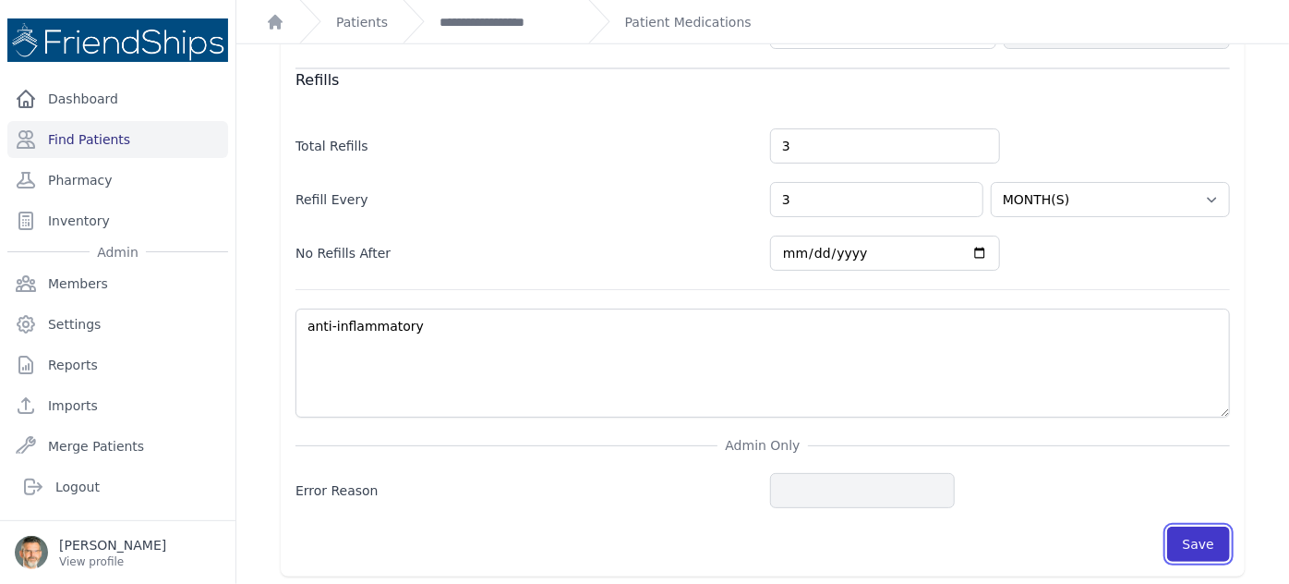
click at [1185, 535] on button "Save" at bounding box center [1198, 543] width 63 height 35
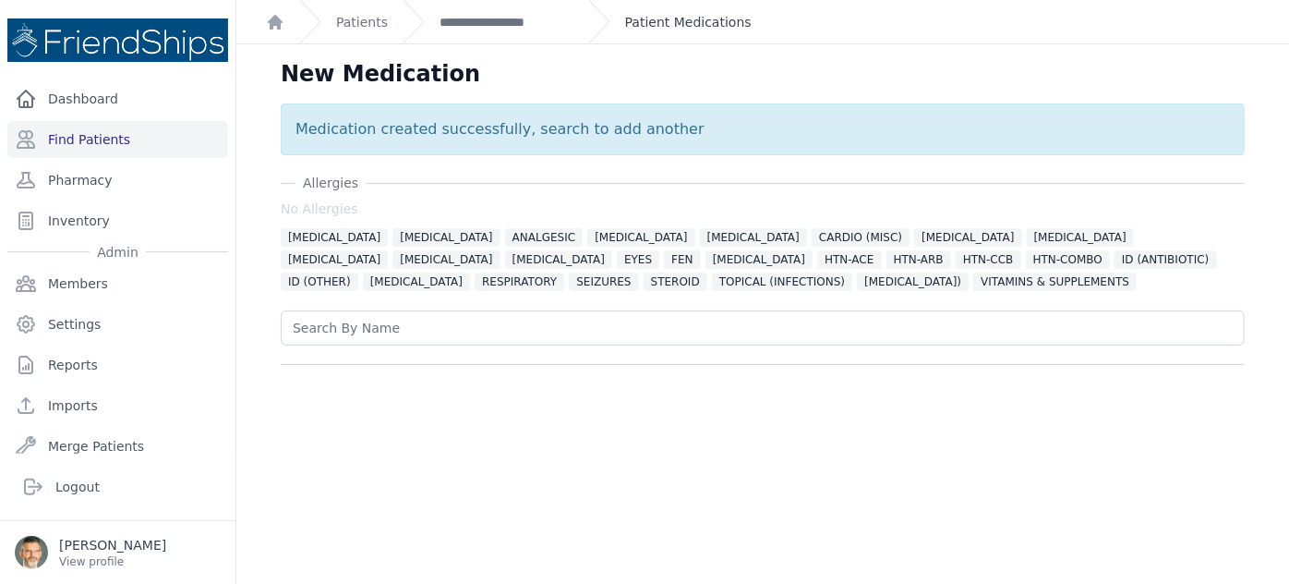
click at [645, 27] on link "Patient Medications" at bounding box center [688, 22] width 127 height 18
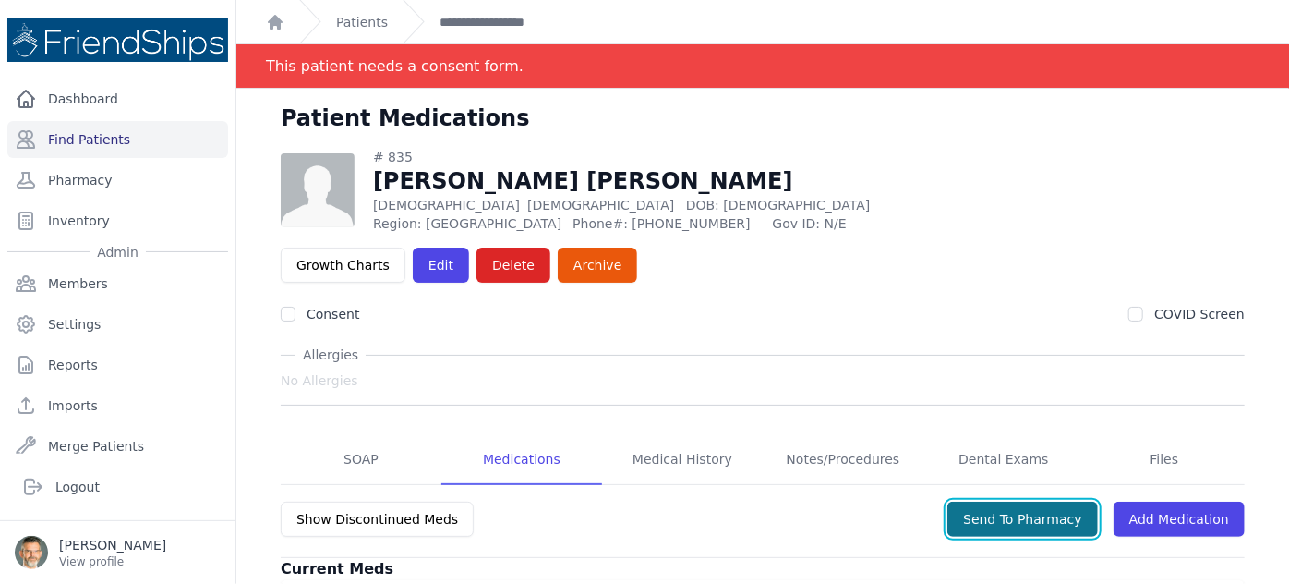
click at [1013, 501] on button "Send To Pharmacy" at bounding box center [1022, 518] width 151 height 35
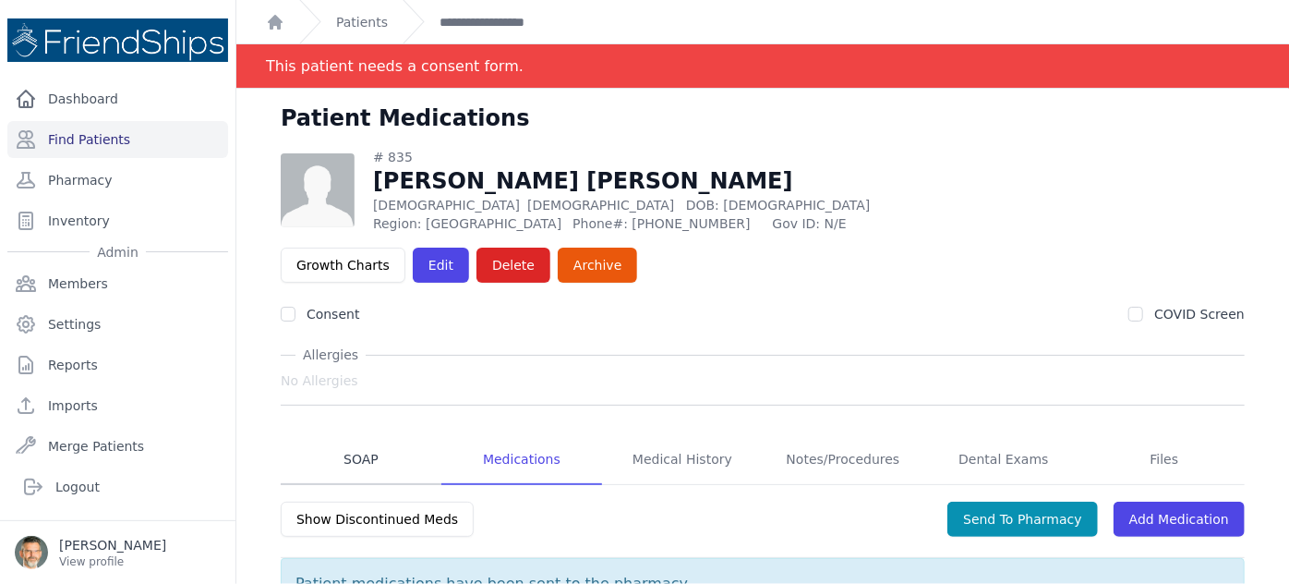
click at [358, 435] on link "SOAP" at bounding box center [361, 460] width 161 height 50
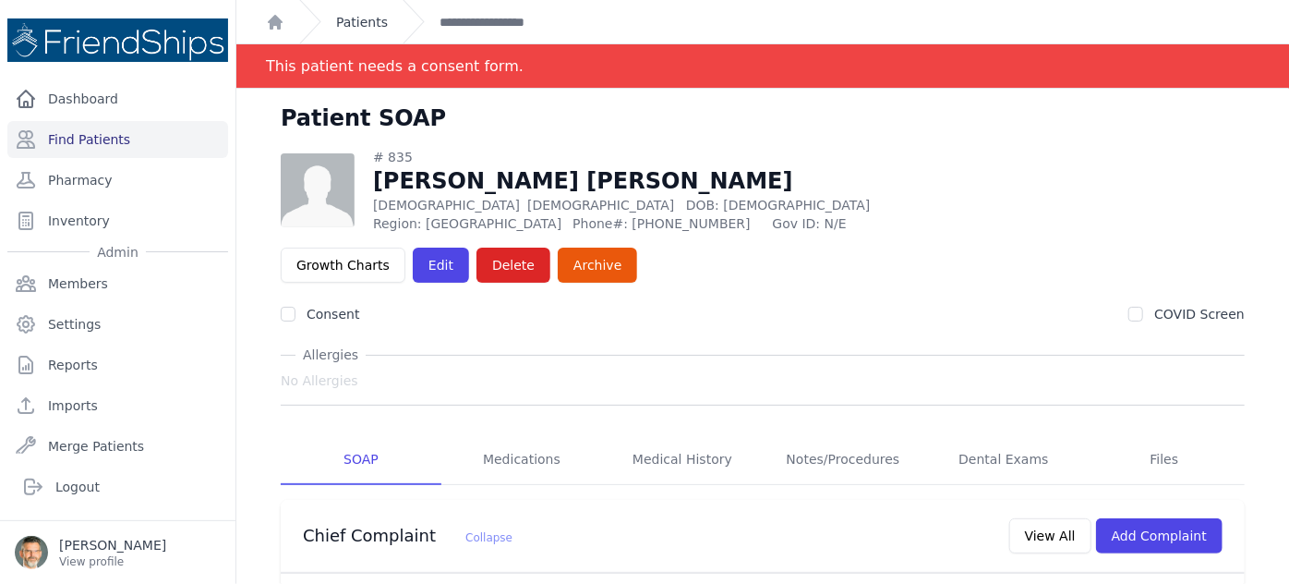
click at [346, 18] on link "Patients" at bounding box center [362, 22] width 52 height 18
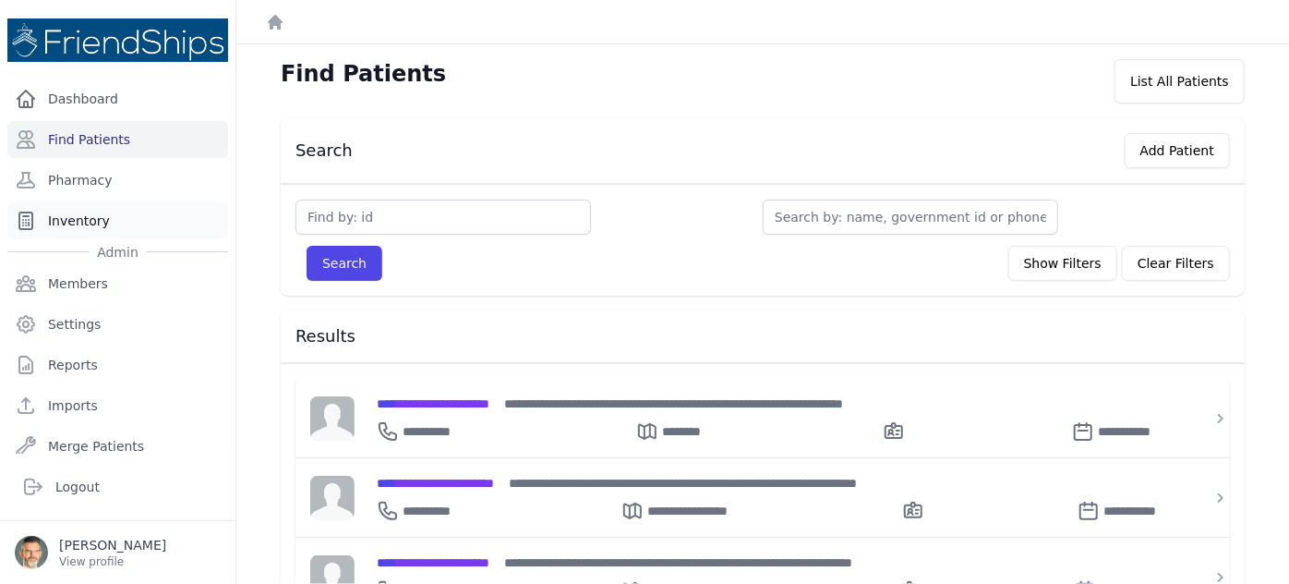
click at [65, 212] on link "Inventory" at bounding box center [117, 220] width 221 height 37
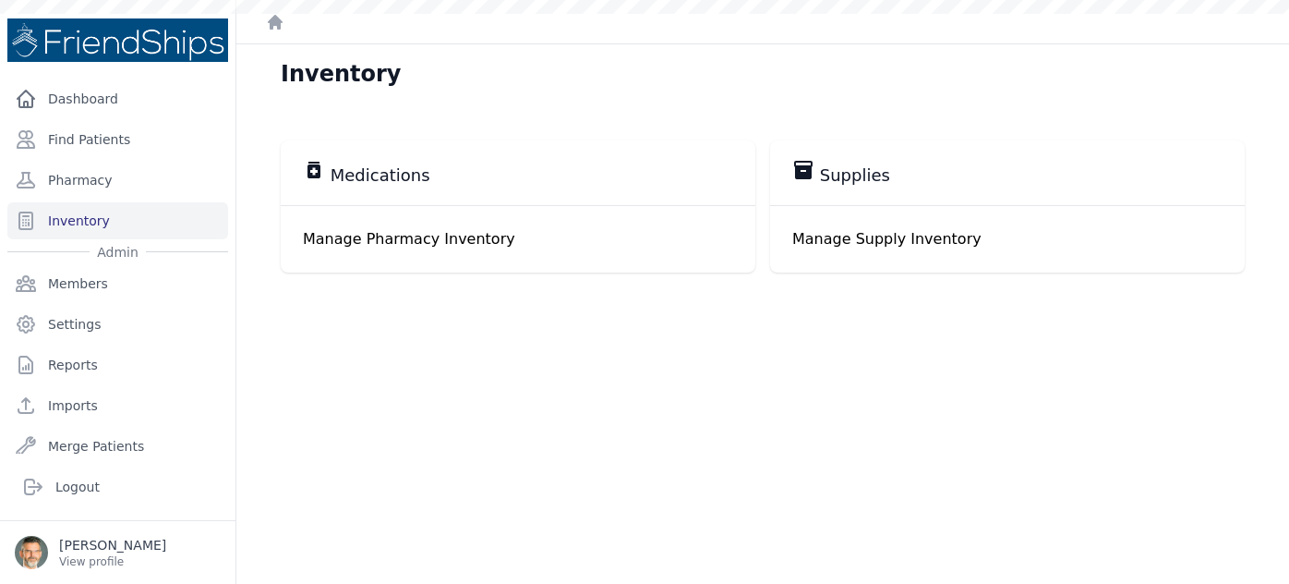
click at [383, 236] on p "Manage Pharmacy Inventory" at bounding box center [518, 239] width 430 height 22
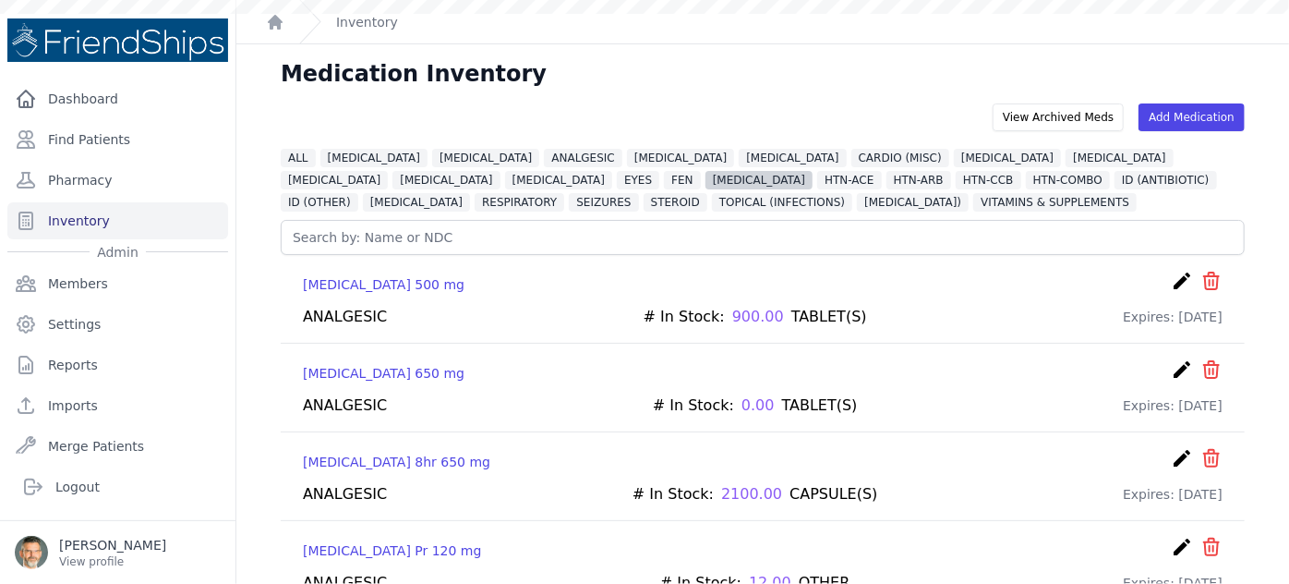
click at [706, 181] on span "[MEDICAL_DATA]" at bounding box center [759, 180] width 107 height 18
click at [817, 177] on span "HTN-ACE" at bounding box center [849, 180] width 64 height 18
click at [817, 176] on span "HTN-ACE" at bounding box center [849, 180] width 64 height 18
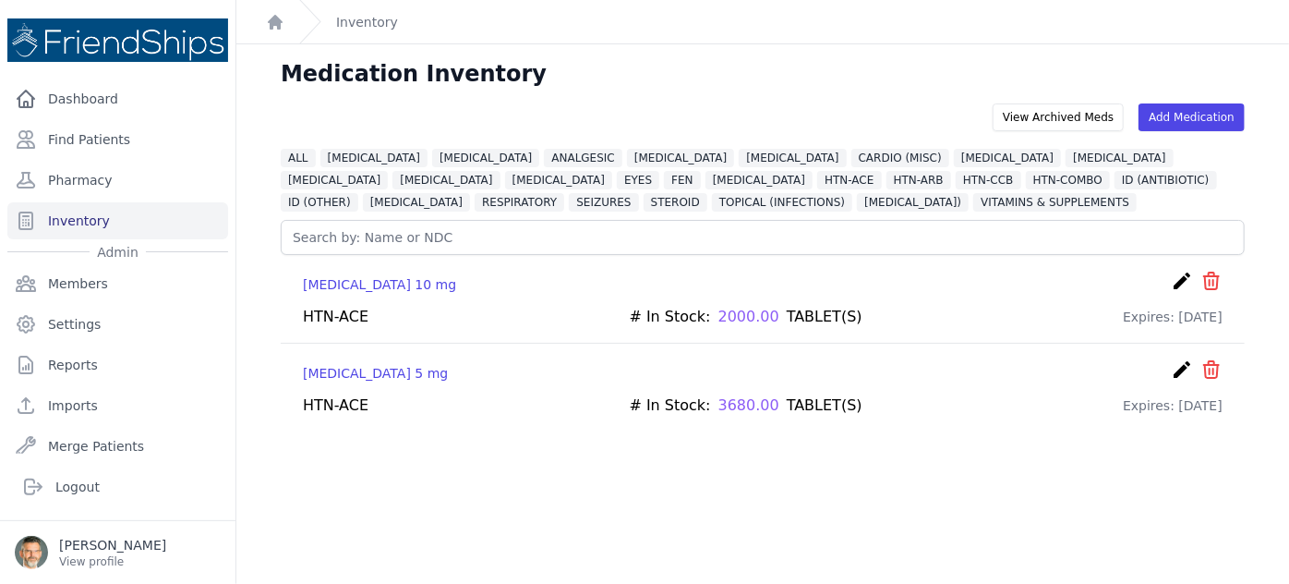
click at [1171, 364] on icon "create" at bounding box center [1182, 369] width 22 height 22
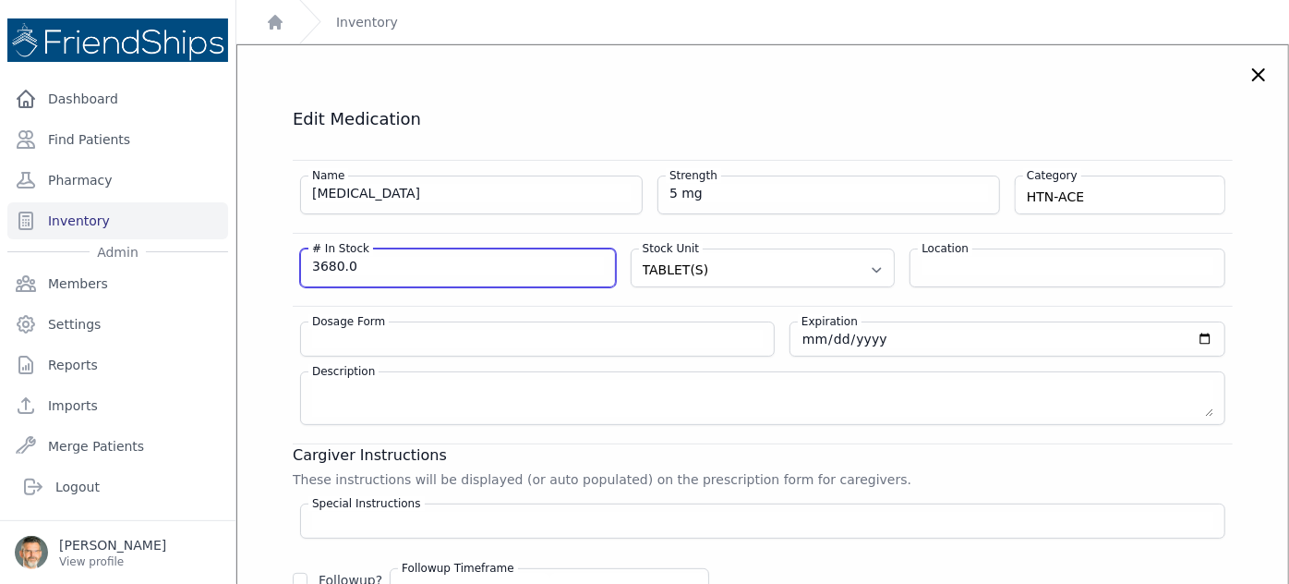
click at [349, 265] on input "3680.0" at bounding box center [458, 266] width 292 height 18
drag, startPoint x: 349, startPoint y: 265, endPoint x: 175, endPoint y: 265, distance: 174.5
click at [204, 265] on div "Close sidebar Dashboard Find Patients Pharmacy Inventory Admin Members Settings" at bounding box center [644, 292] width 1289 height 584
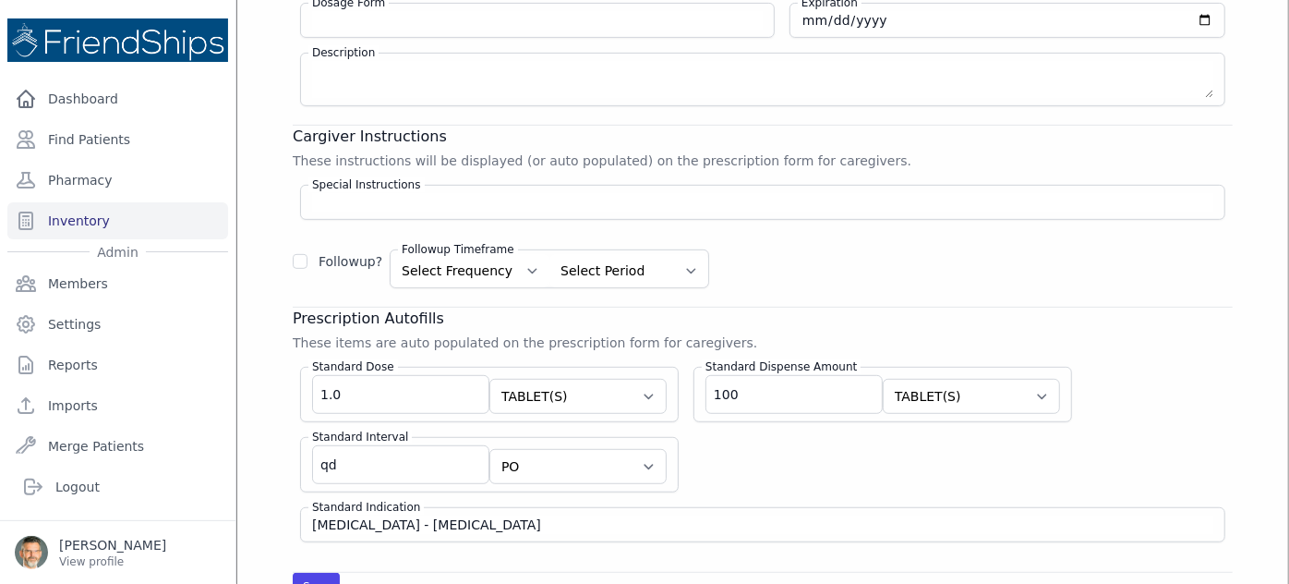
scroll to position [335, 0]
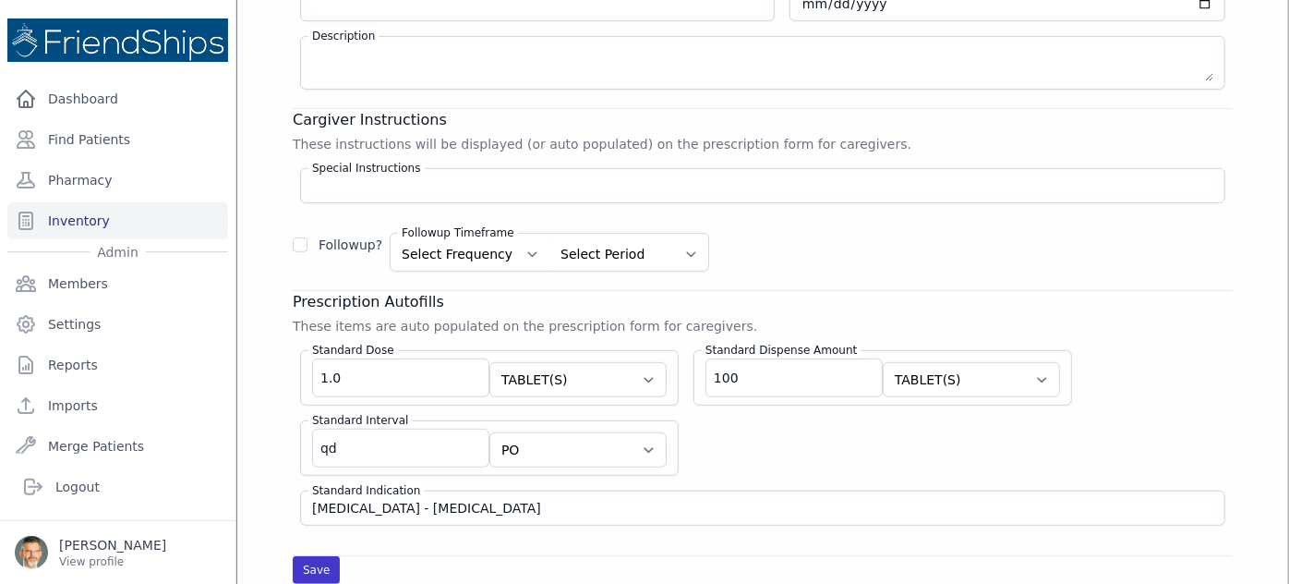
type input "3700"
click at [307, 561] on button "Save" at bounding box center [316, 570] width 47 height 28
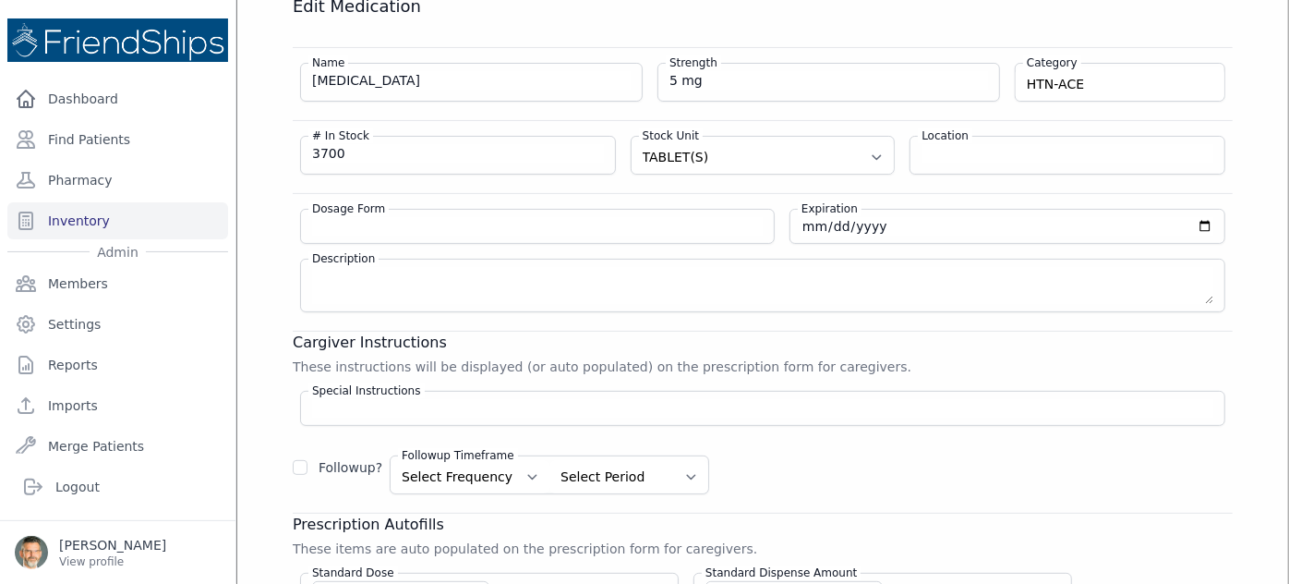
scroll to position [0, 0]
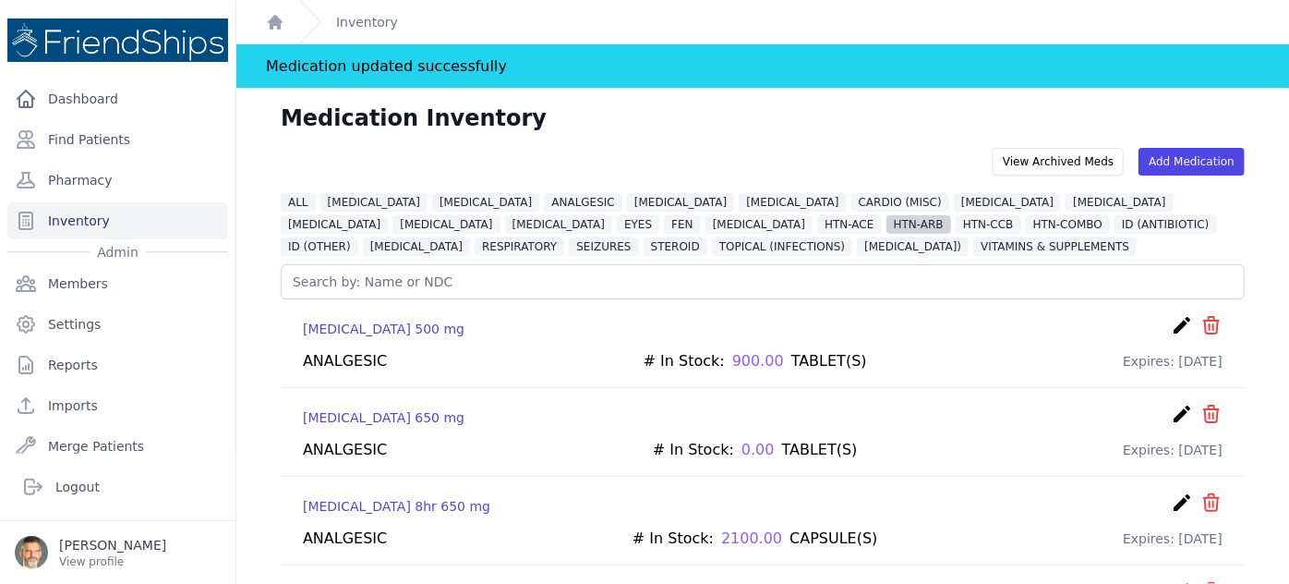
click at [887, 223] on span "HTN-ARB" at bounding box center [919, 224] width 65 height 18
click at [1171, 323] on icon "create" at bounding box center [1182, 325] width 22 height 22
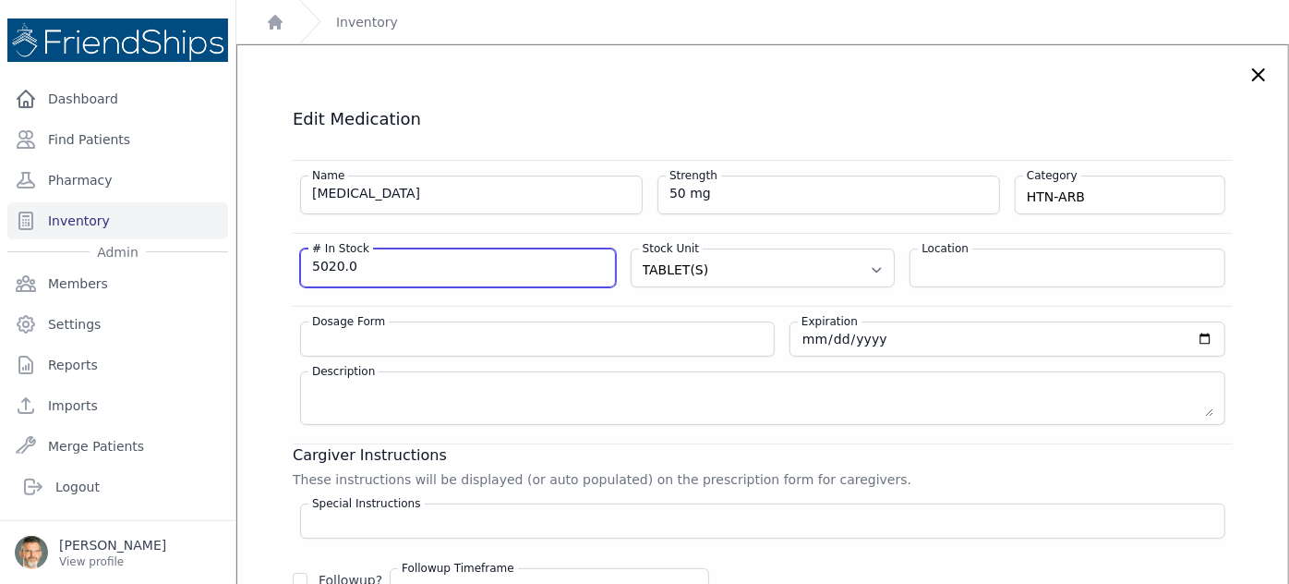
drag, startPoint x: 322, startPoint y: 263, endPoint x: 213, endPoint y: 247, distance: 110.1
click at [213, 248] on div "Close sidebar Dashboard Find Patients Pharmacy Inventory Admin Members Settings" at bounding box center [644, 292] width 1289 height 584
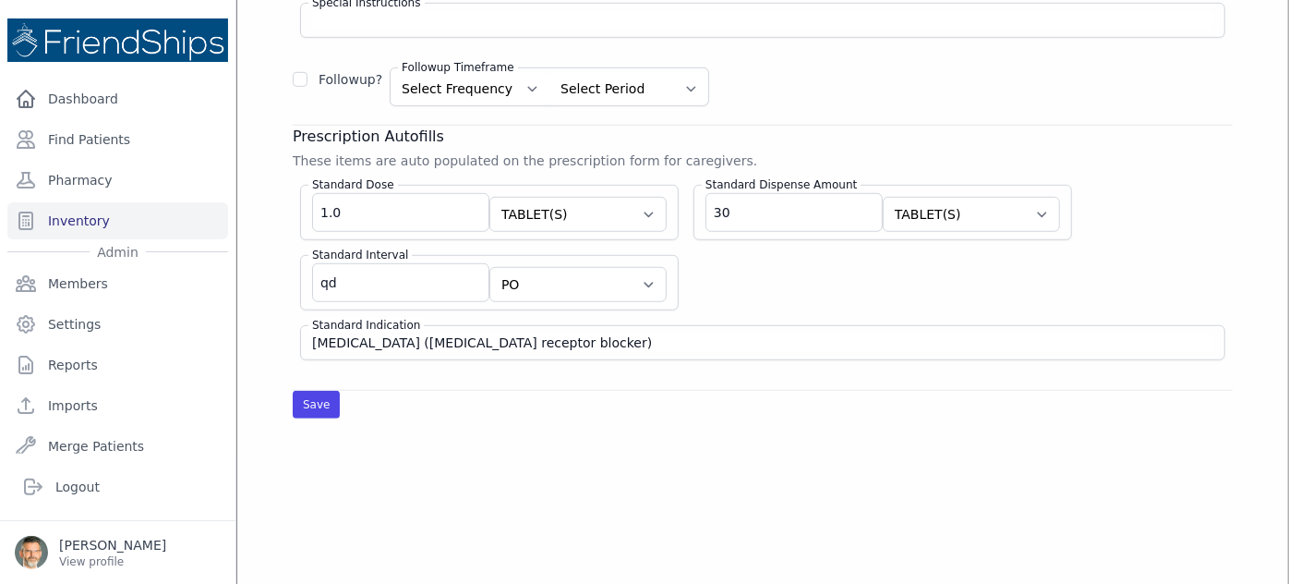
scroll to position [503, 0]
type input "4700"
click at [315, 397] on button "Save" at bounding box center [316, 402] width 47 height 28
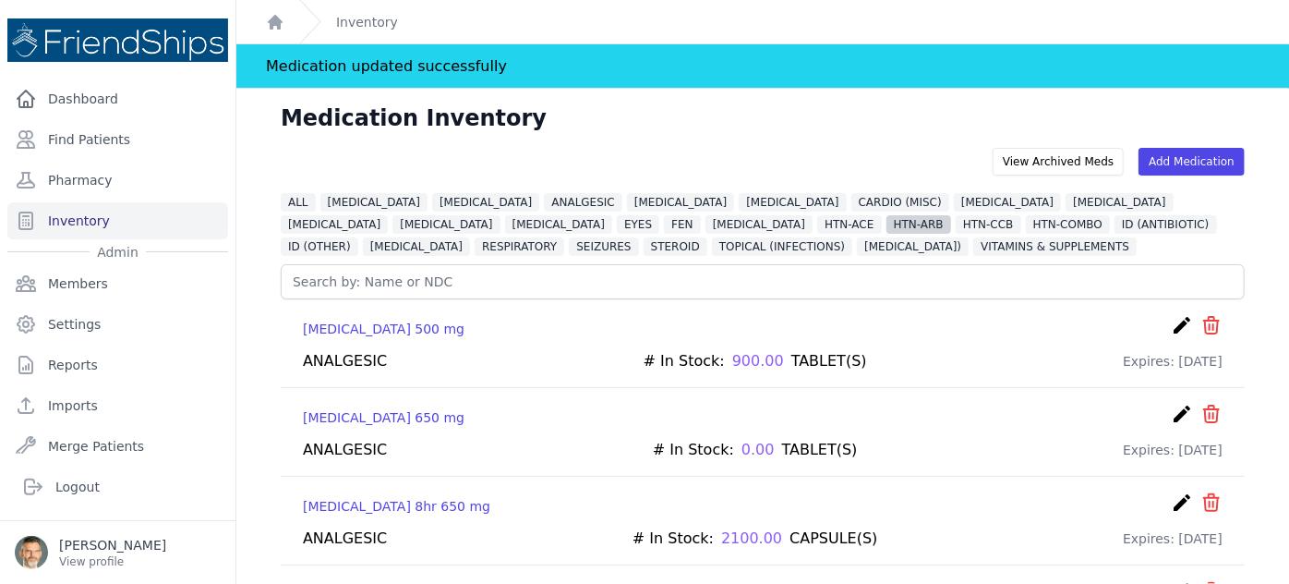
click at [887, 228] on span "HTN-ARB" at bounding box center [919, 224] width 65 height 18
click at [956, 223] on span "HTN-CCB" at bounding box center [989, 224] width 66 height 18
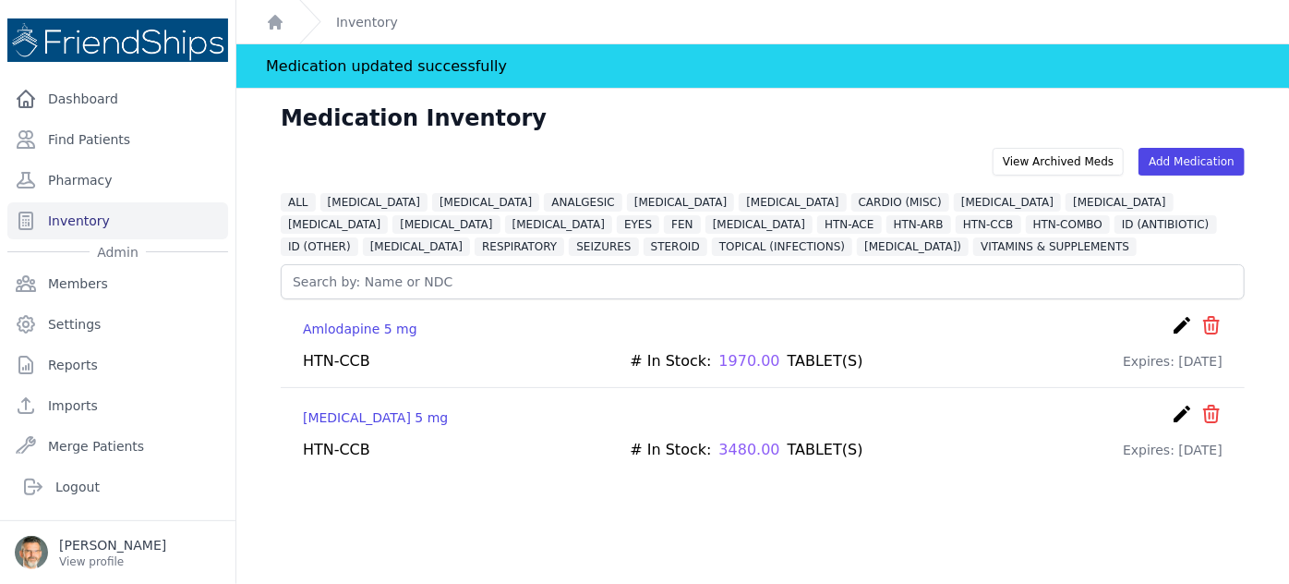
click at [1171, 322] on icon "create" at bounding box center [1182, 325] width 22 height 22
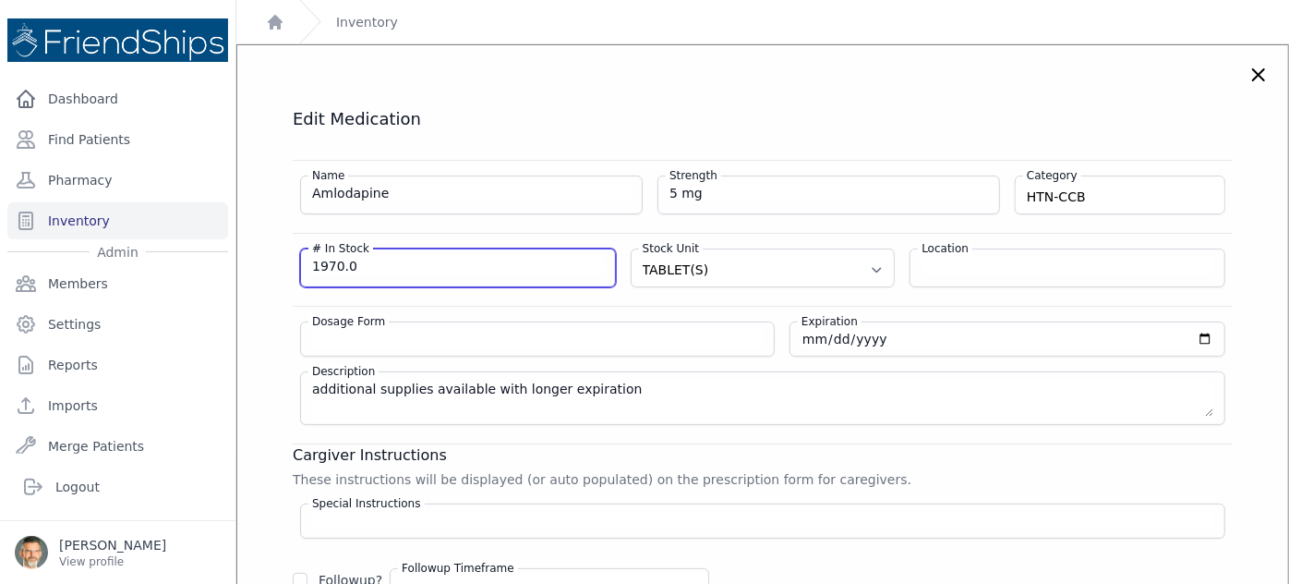
drag, startPoint x: 361, startPoint y: 264, endPoint x: 215, endPoint y: 254, distance: 146.3
click at [216, 255] on div "Close sidebar Dashboard Find Patients Pharmacy Inventory Admin Members Settings" at bounding box center [644, 292] width 1289 height 584
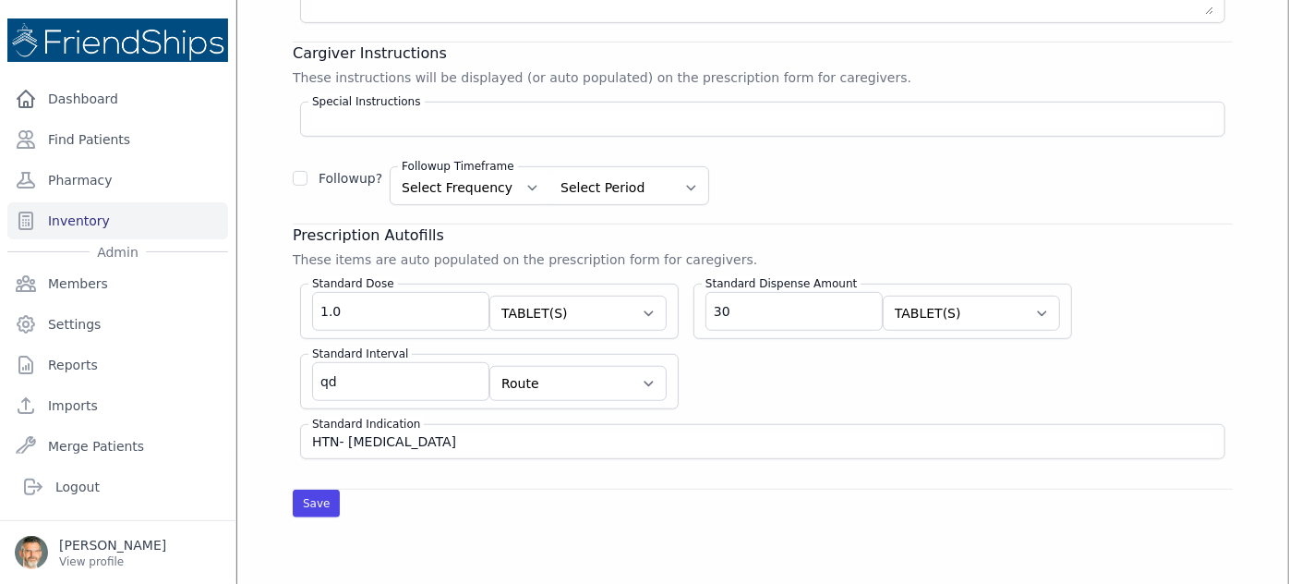
scroll to position [503, 0]
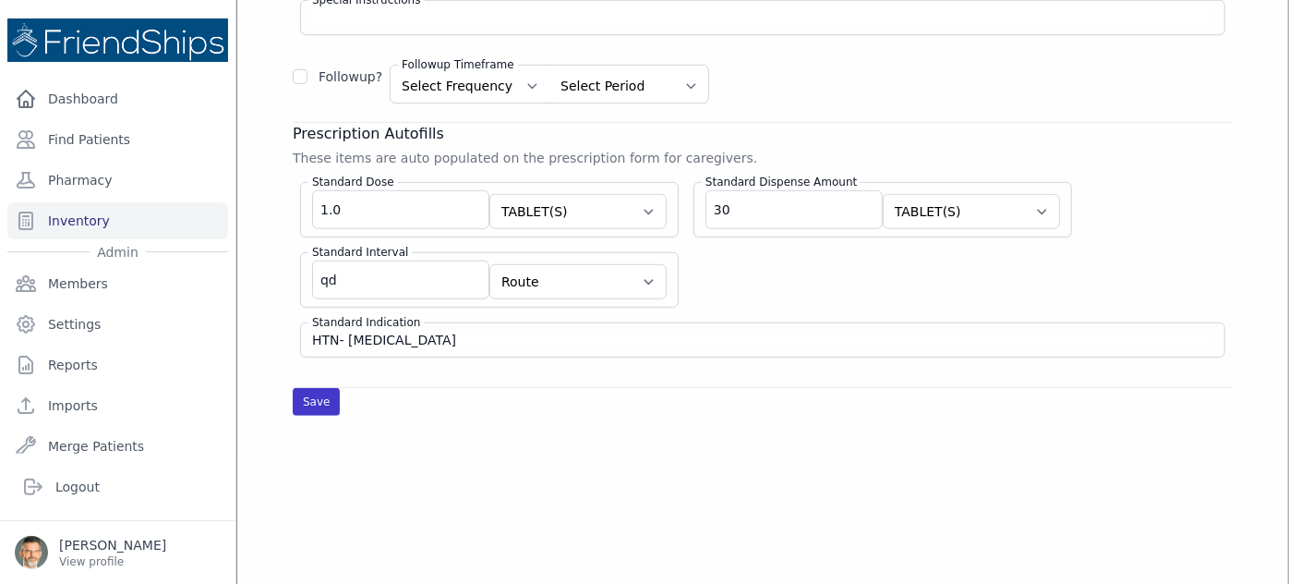
type input "2000"
click at [312, 395] on button "Save" at bounding box center [316, 402] width 47 height 28
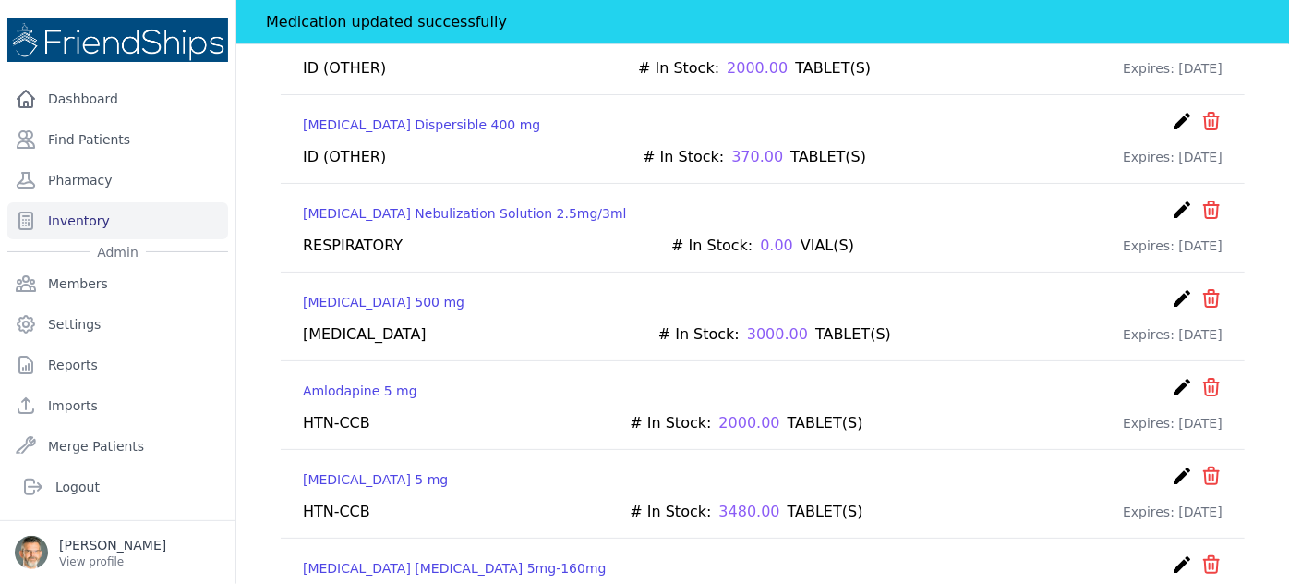
scroll to position [755, 0]
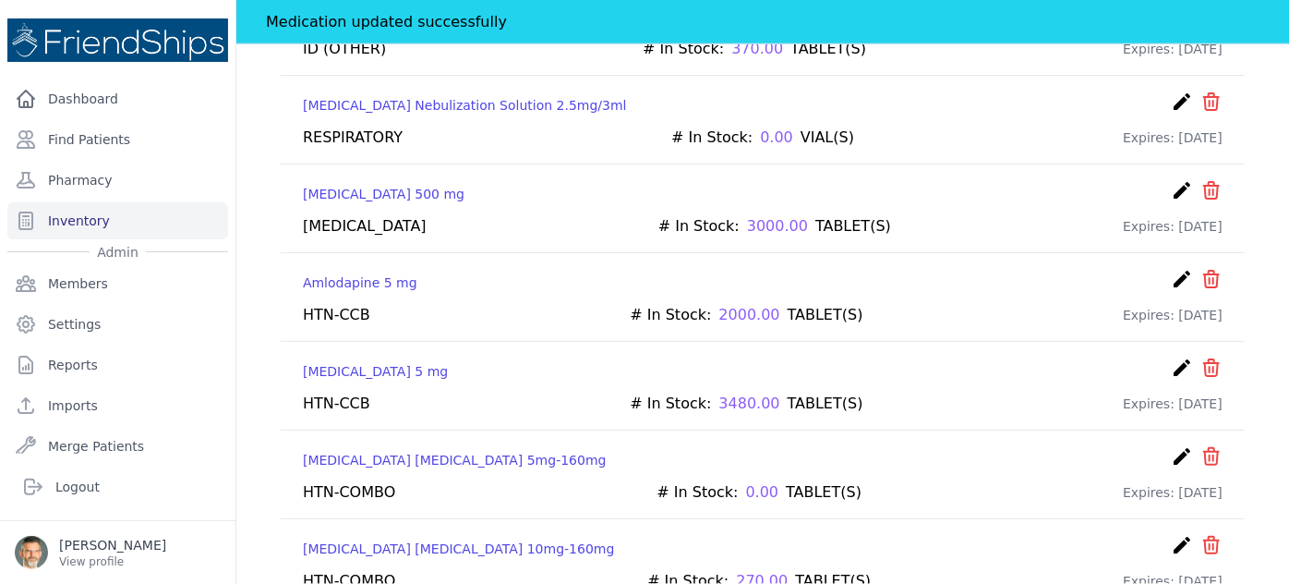
click at [1171, 356] on icon "create" at bounding box center [1182, 367] width 22 height 22
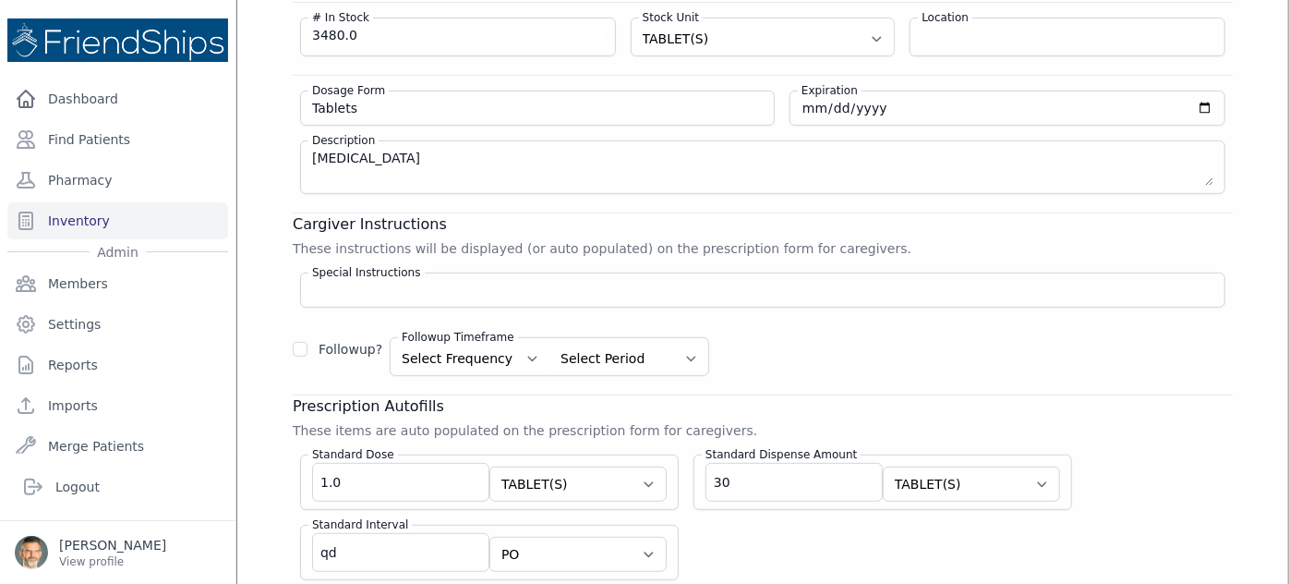
scroll to position [140, 0]
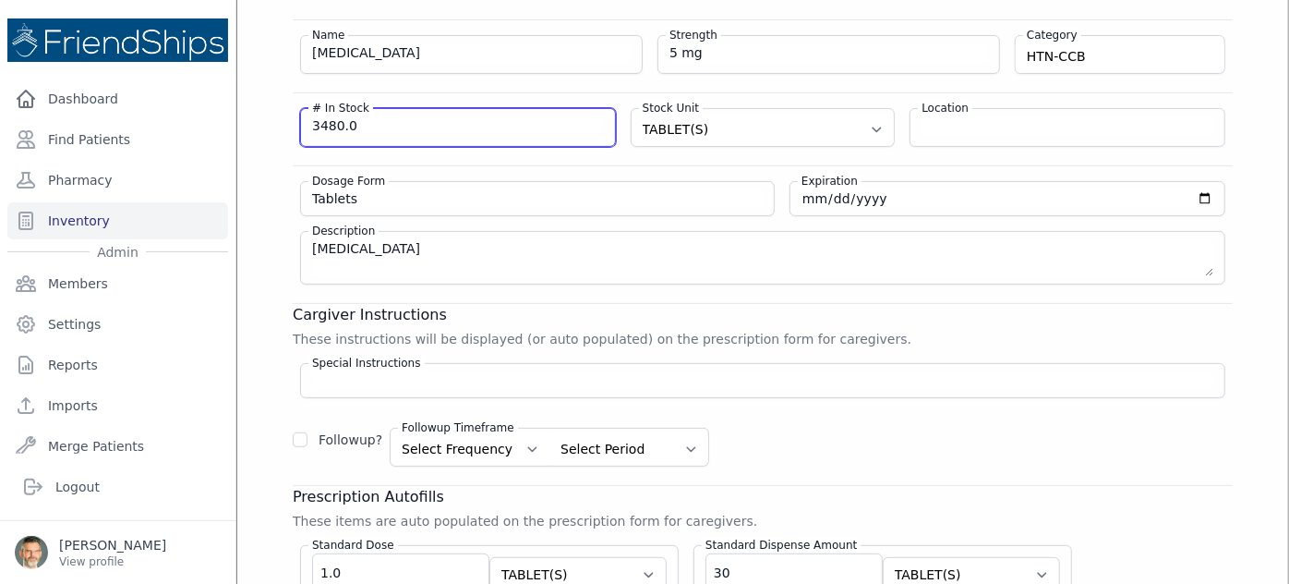
drag, startPoint x: 344, startPoint y: 125, endPoint x: 215, endPoint y: 126, distance: 129.3
click at [223, 125] on div "Close sidebar Dashboard Find Patients Pharmacy Inventory Admin Members Settings" at bounding box center [644, 292] width 1289 height 584
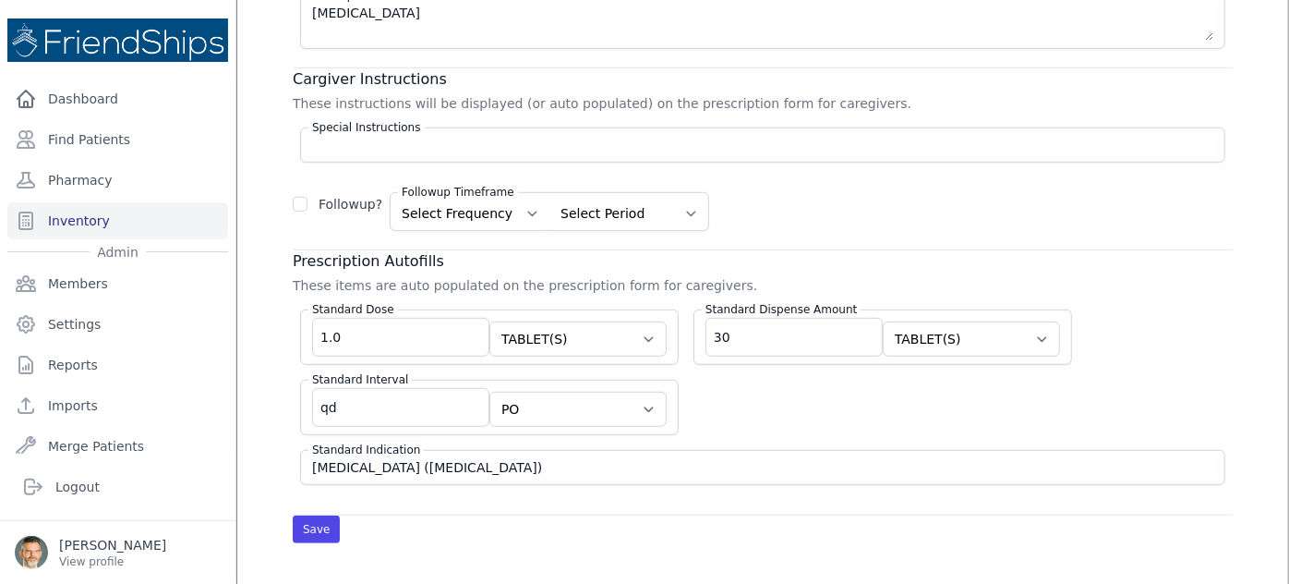
scroll to position [477, 0]
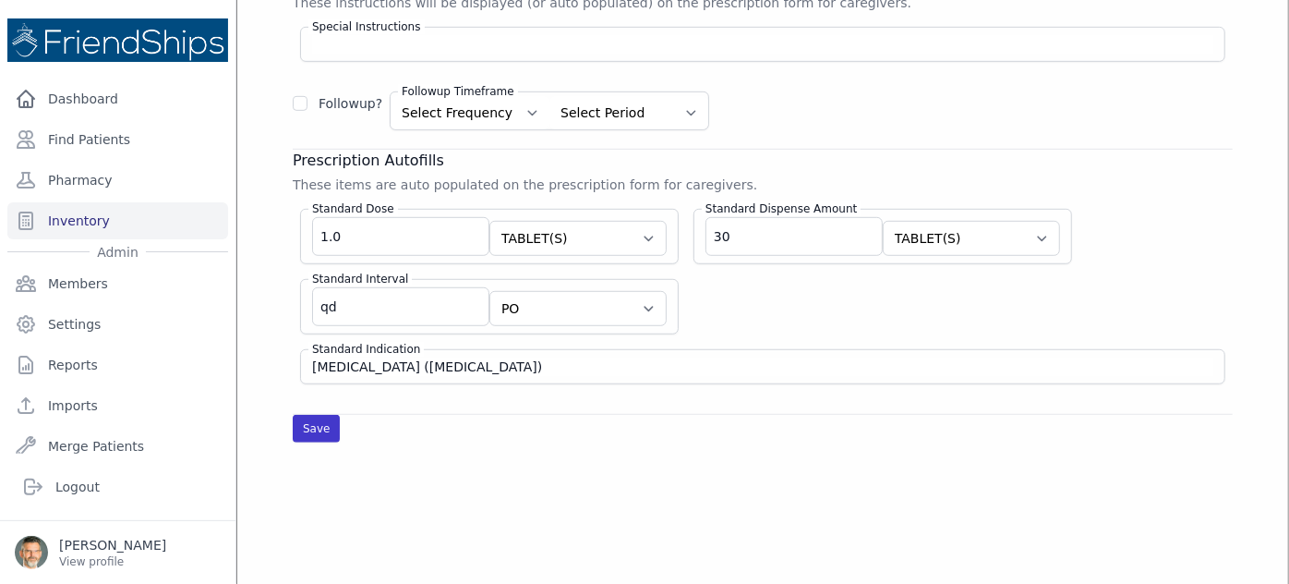
type input "3360"
click at [310, 420] on button "Save" at bounding box center [316, 429] width 47 height 28
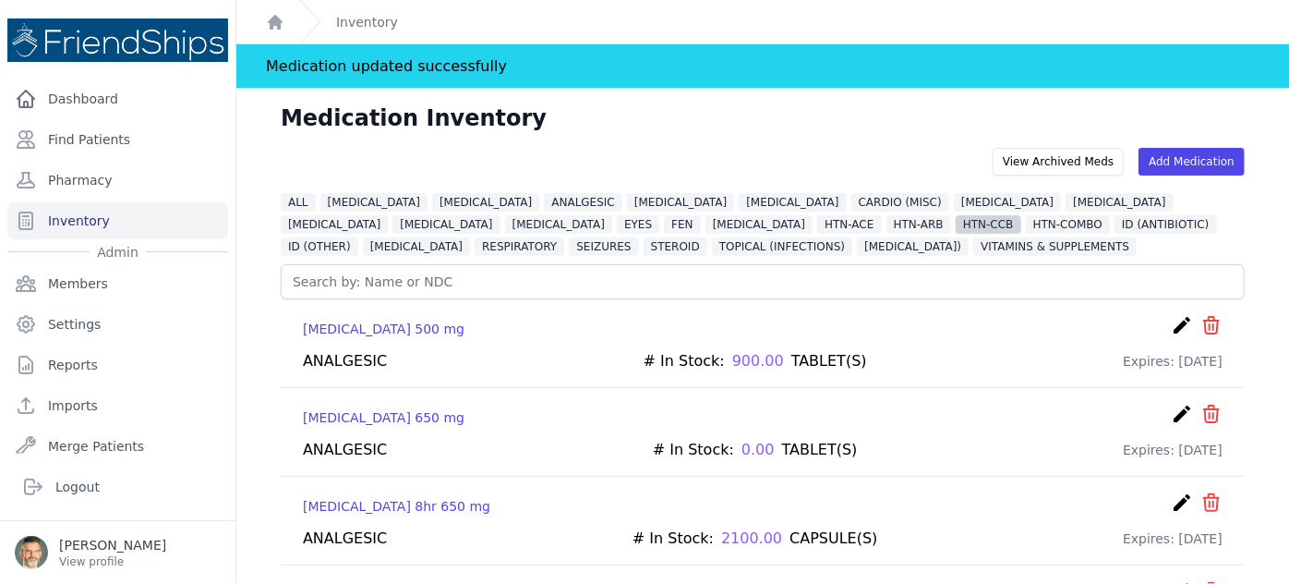
click at [956, 221] on span "HTN-CCB" at bounding box center [989, 224] width 66 height 18
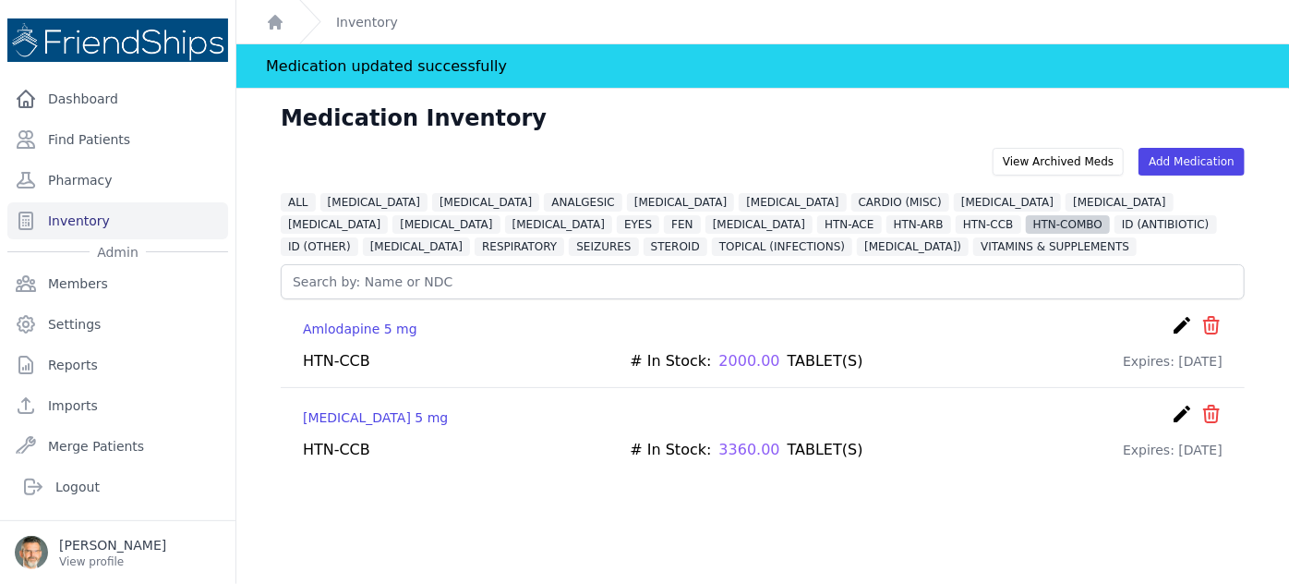
click at [1026, 222] on span "HTN-COMBO" at bounding box center [1068, 224] width 84 height 18
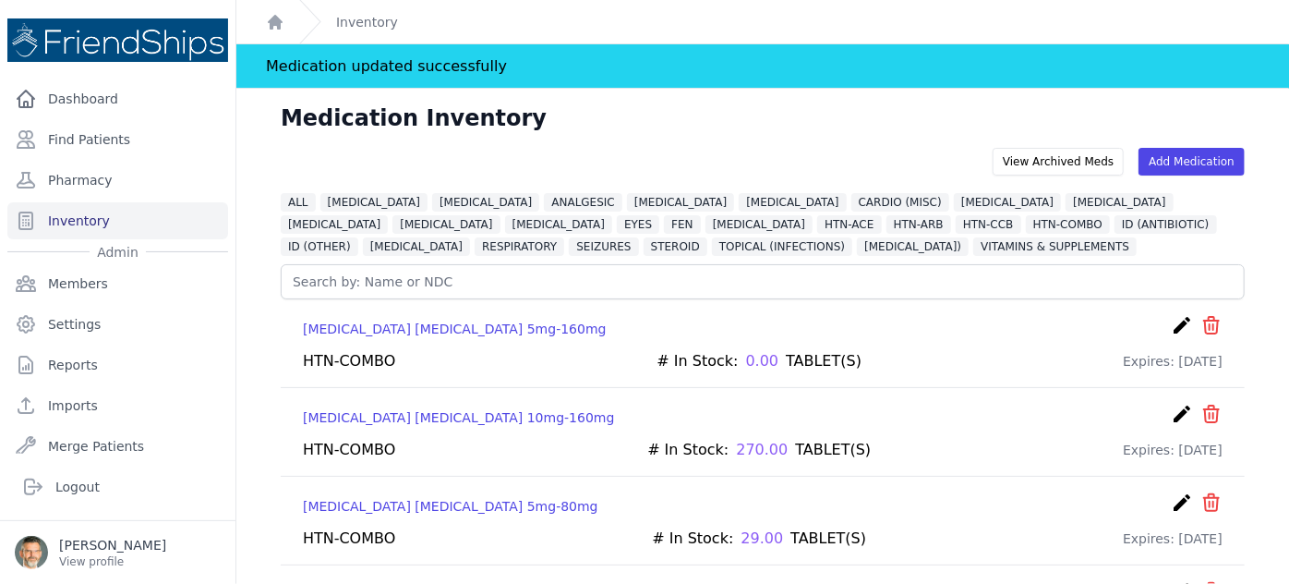
click at [1171, 413] on icon "create" at bounding box center [1182, 414] width 22 height 22
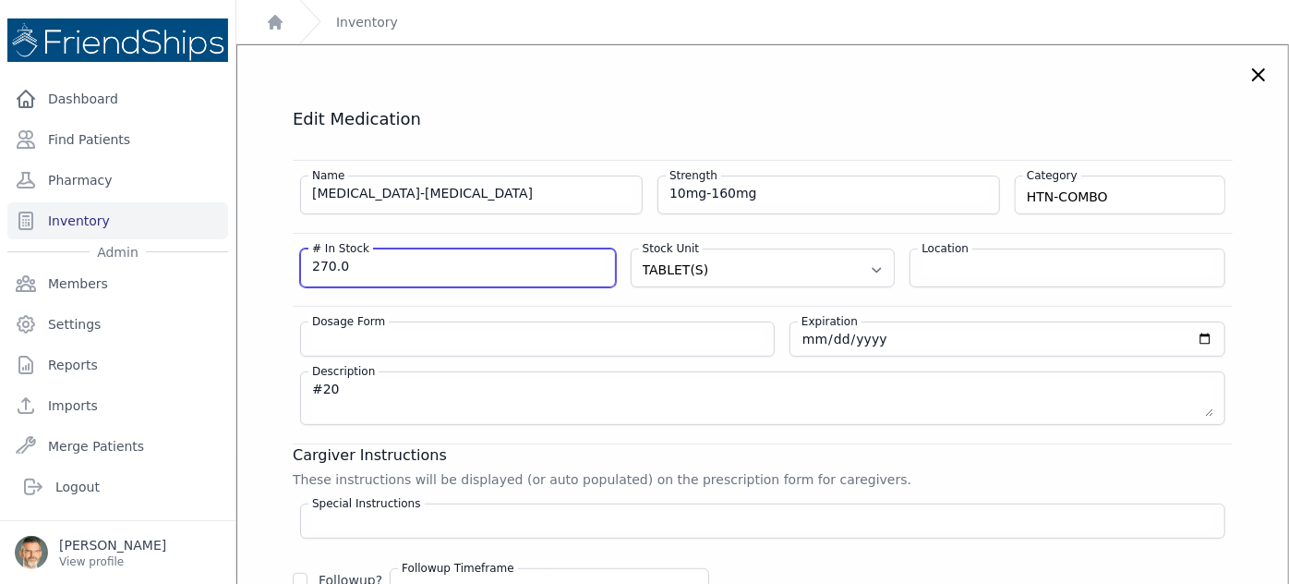
drag, startPoint x: 357, startPoint y: 258, endPoint x: 213, endPoint y: 257, distance: 144.1
click at [220, 258] on div "Close sidebar Dashboard Find Patients Pharmacy Inventory Admin Members Settings" at bounding box center [644, 292] width 1289 height 584
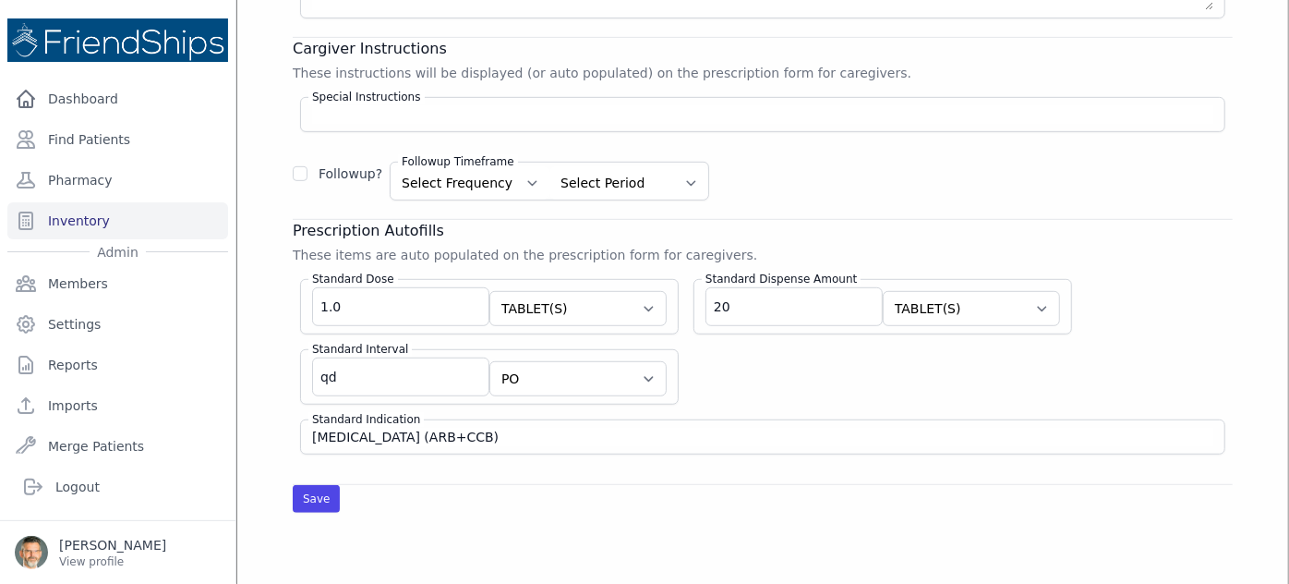
scroll to position [419, 0]
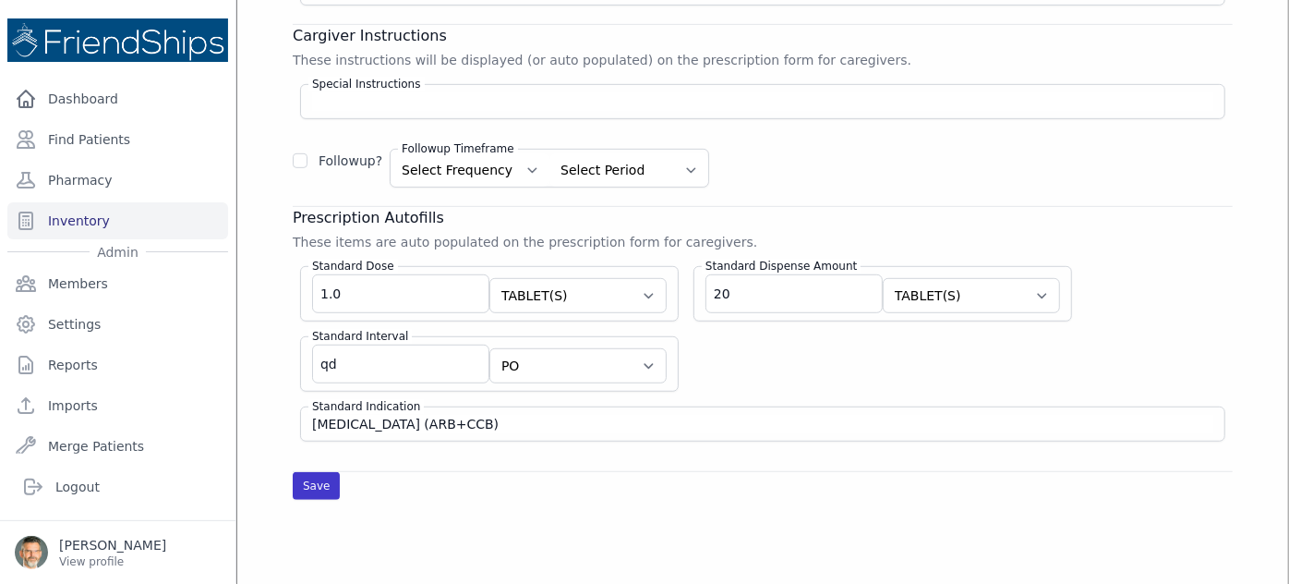
type input "180"
click at [320, 476] on button "Save" at bounding box center [316, 486] width 47 height 28
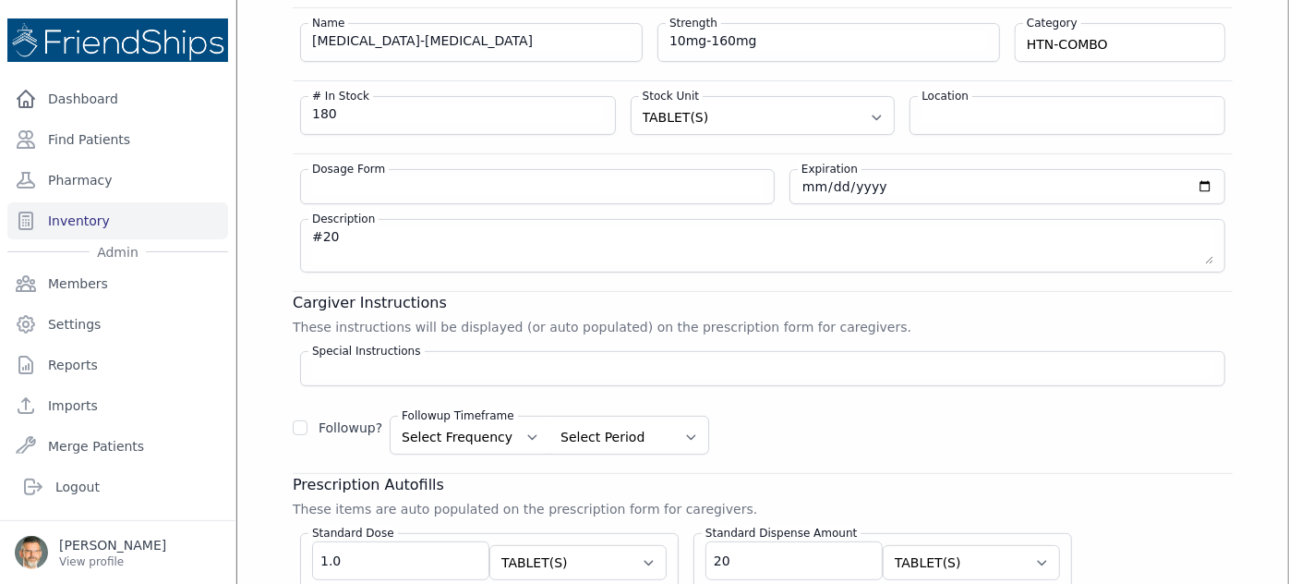
scroll to position [83, 0]
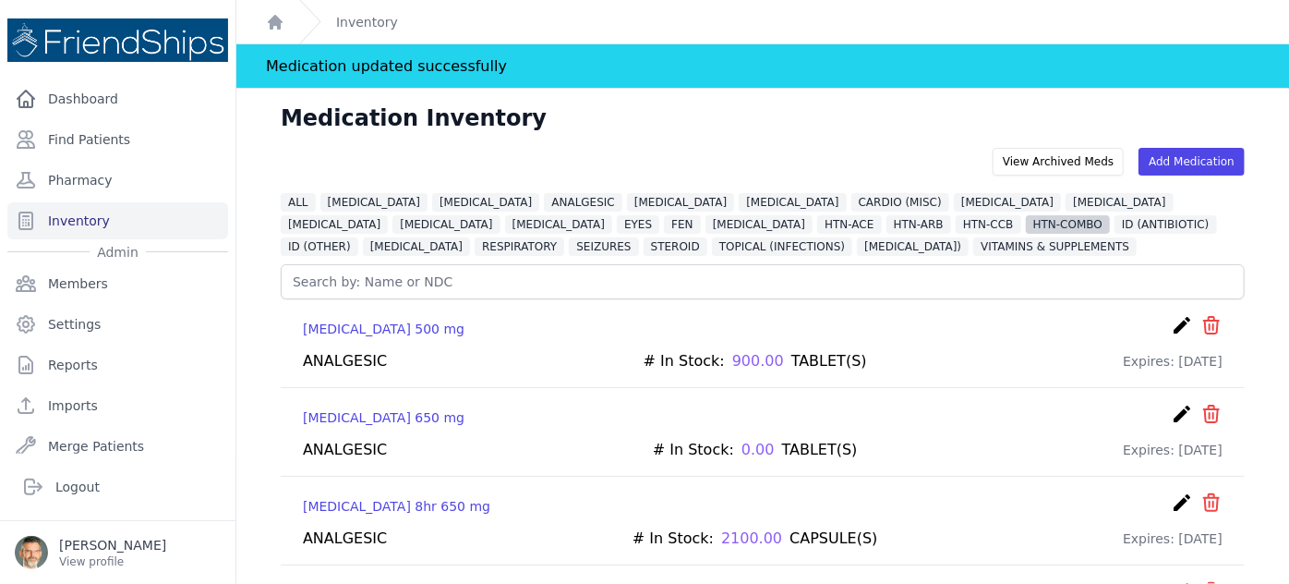
click at [1026, 224] on span "HTN-COMBO" at bounding box center [1068, 224] width 84 height 18
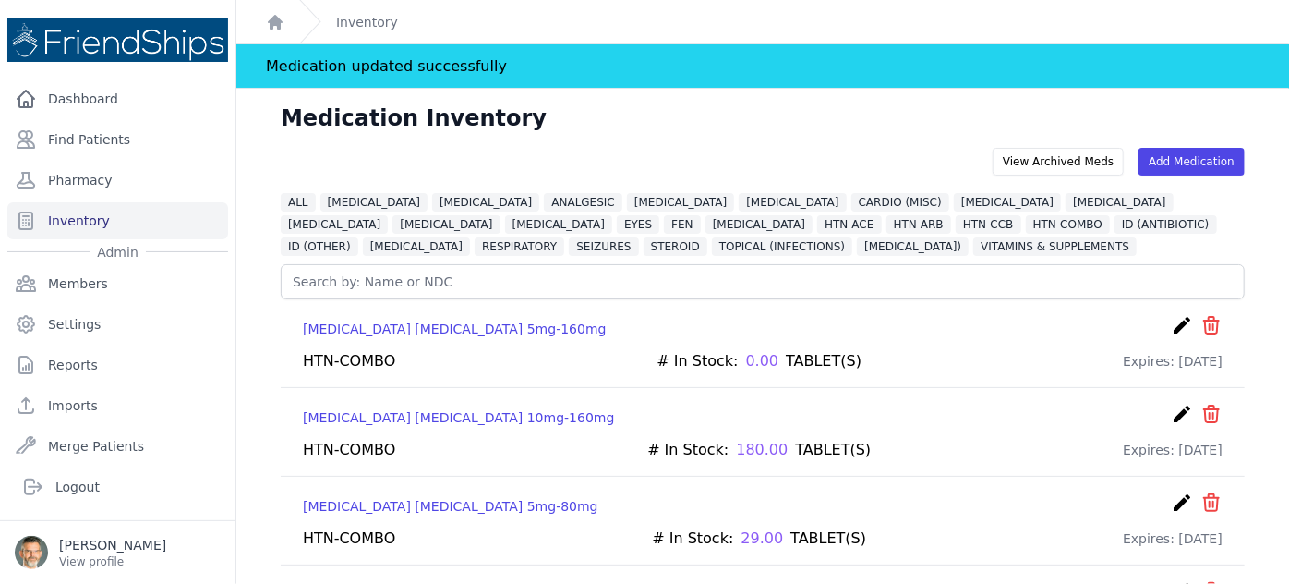
click at [1174, 499] on icon "create" at bounding box center [1182, 502] width 22 height 22
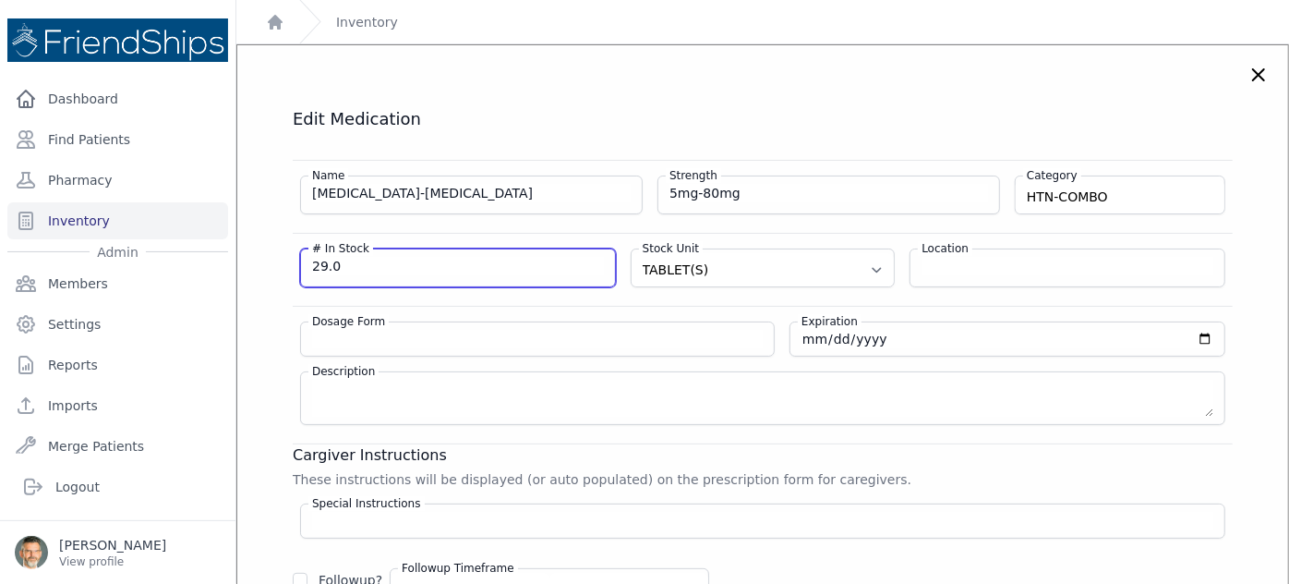
drag, startPoint x: 342, startPoint y: 262, endPoint x: 237, endPoint y: 256, distance: 104.6
click at [258, 257] on div "Edit Medication Name Amlodipine-Valsartan Strength 5mg-80mg Category HTN-COMBO …" at bounding box center [763, 513] width 1014 height 811
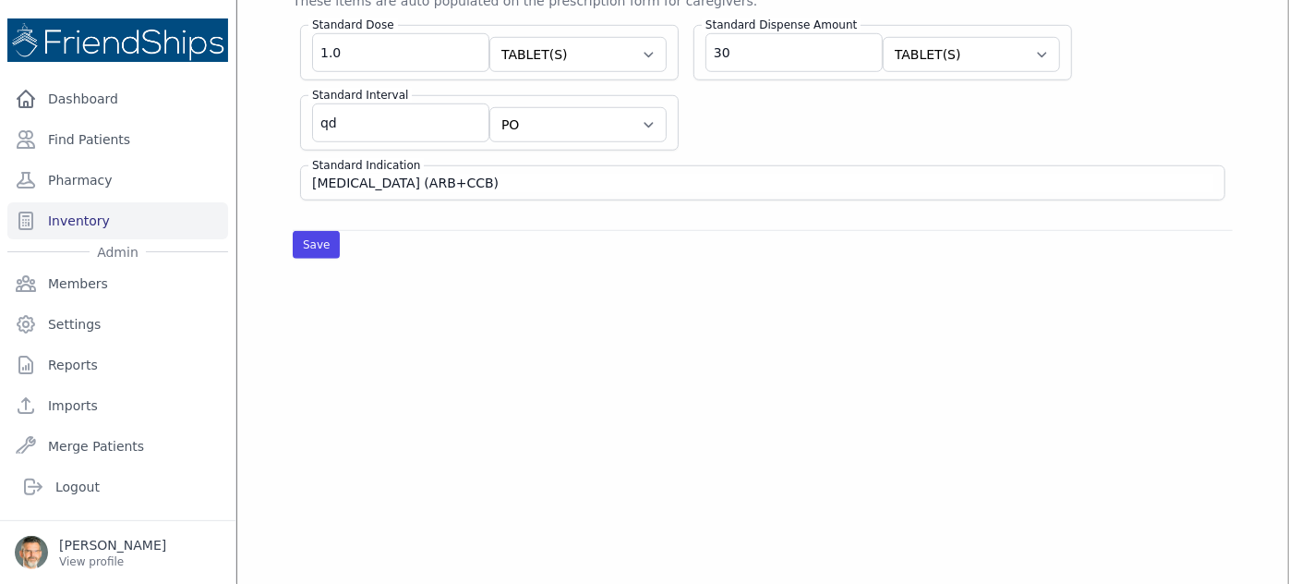
scroll to position [671, 0]
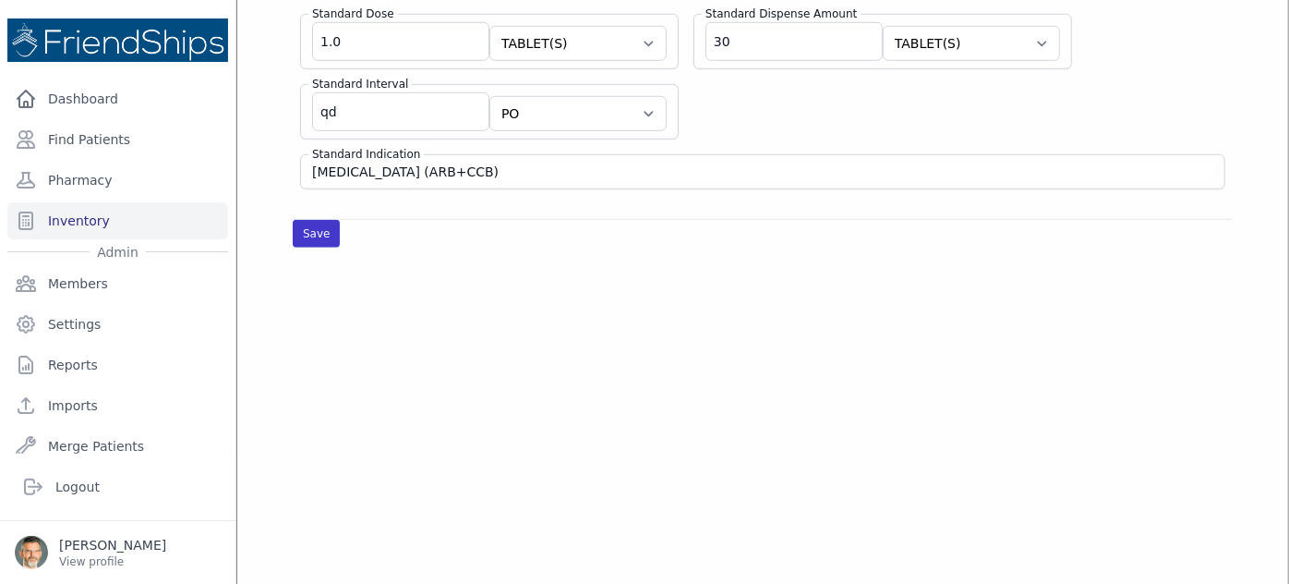
type input "30"
click at [309, 221] on button "Save" at bounding box center [316, 234] width 47 height 28
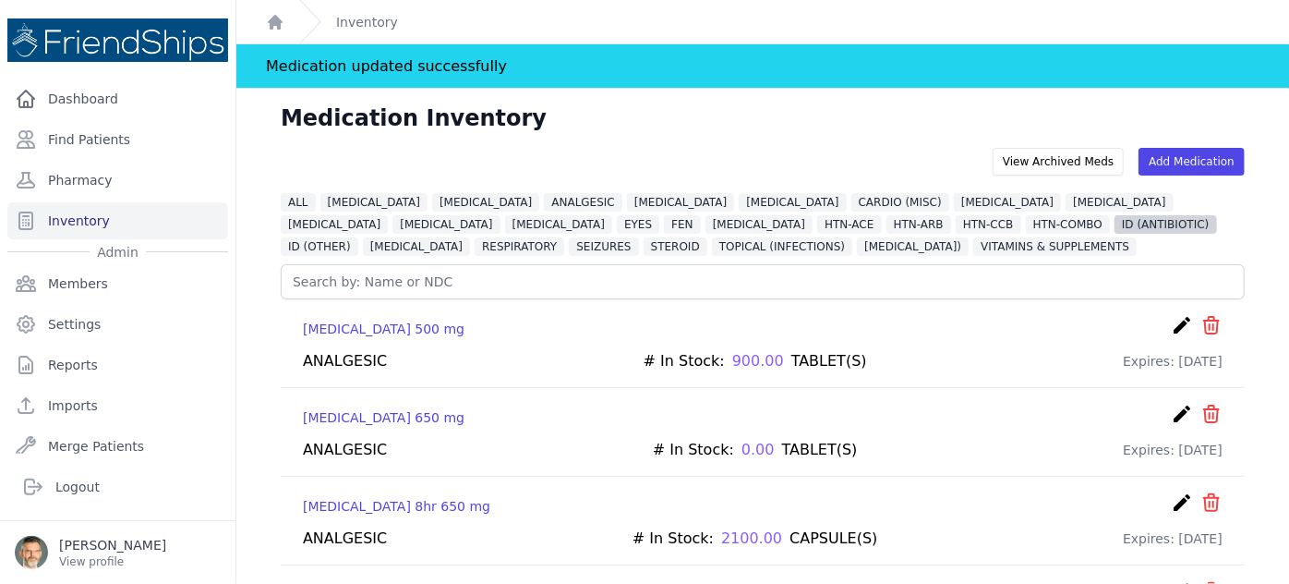
click at [1115, 227] on span "ID (ANTIBIOTIC)" at bounding box center [1166, 224] width 102 height 18
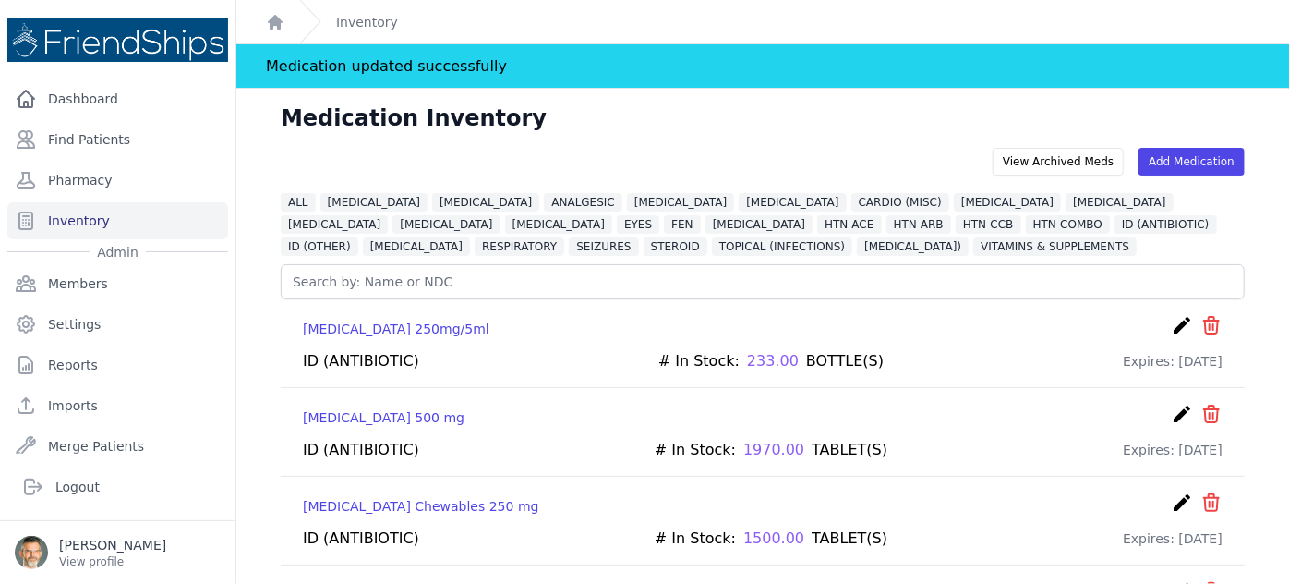
click at [1171, 326] on icon "create" at bounding box center [1182, 325] width 22 height 22
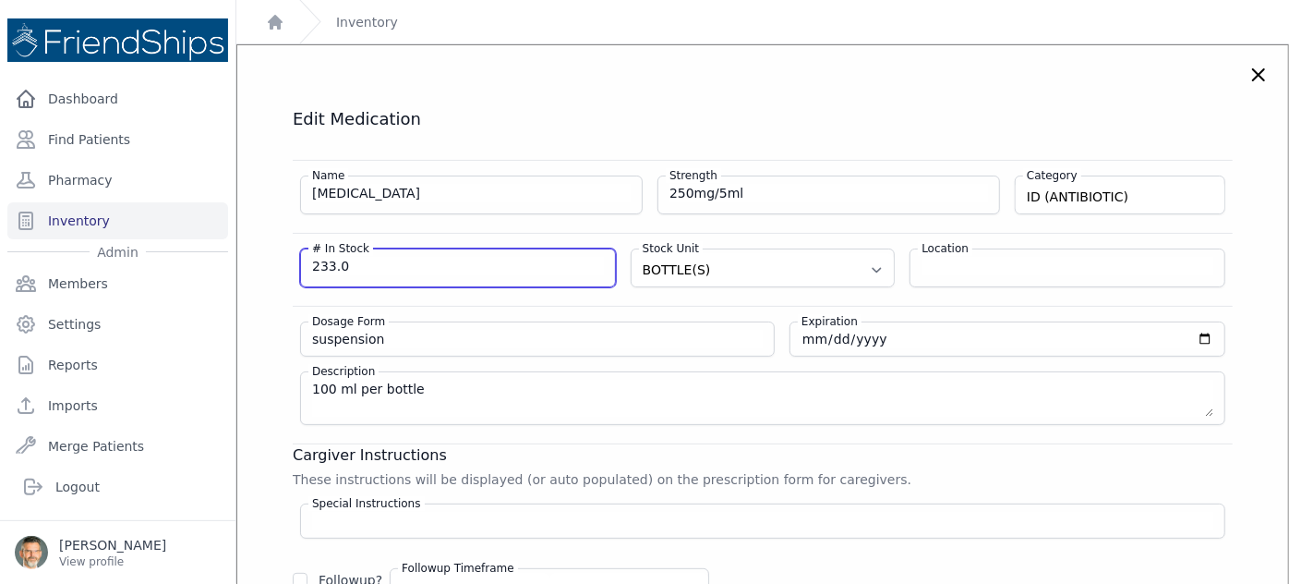
drag, startPoint x: 356, startPoint y: 259, endPoint x: 248, endPoint y: 251, distance: 108.3
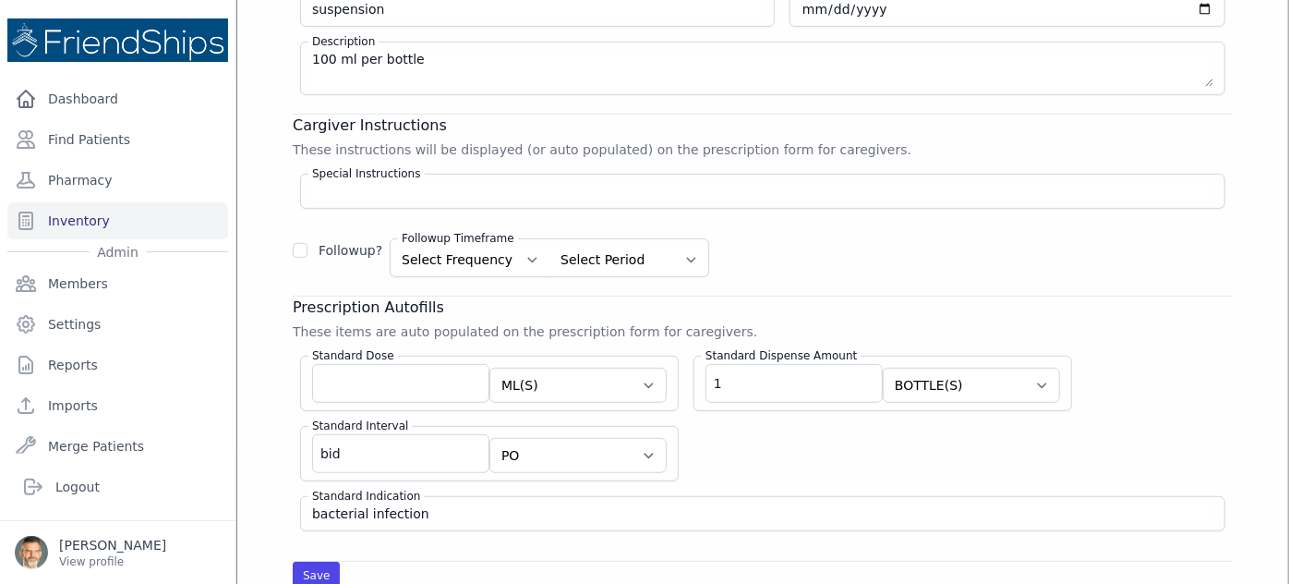
scroll to position [335, 0]
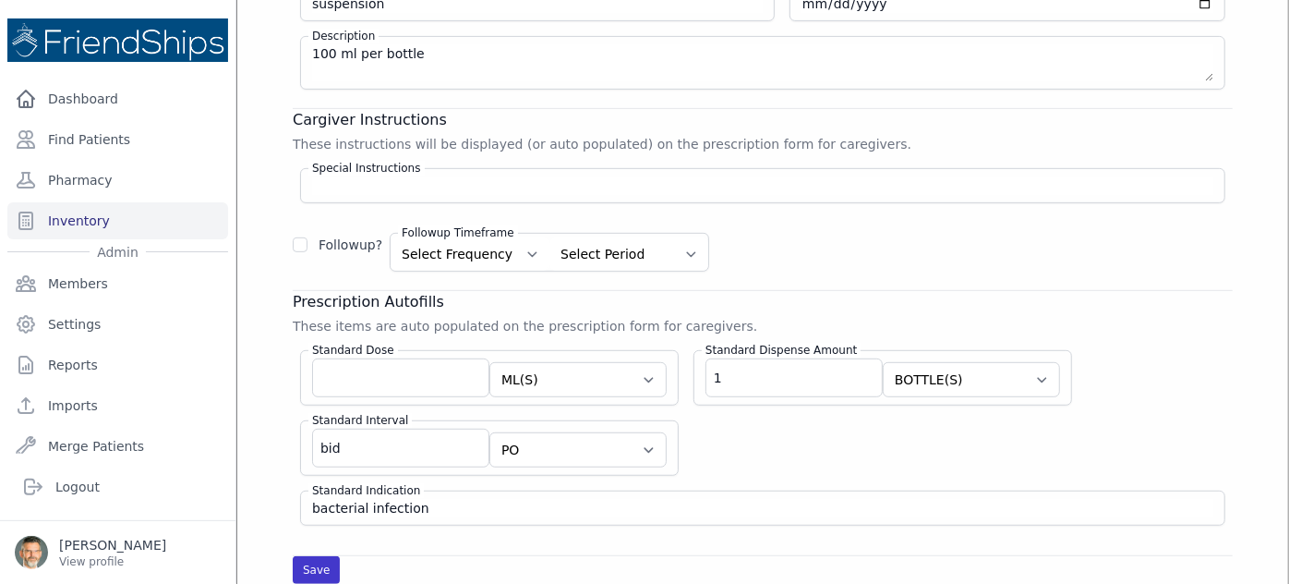
type input "234"
click at [317, 569] on button "Save" at bounding box center [316, 570] width 47 height 28
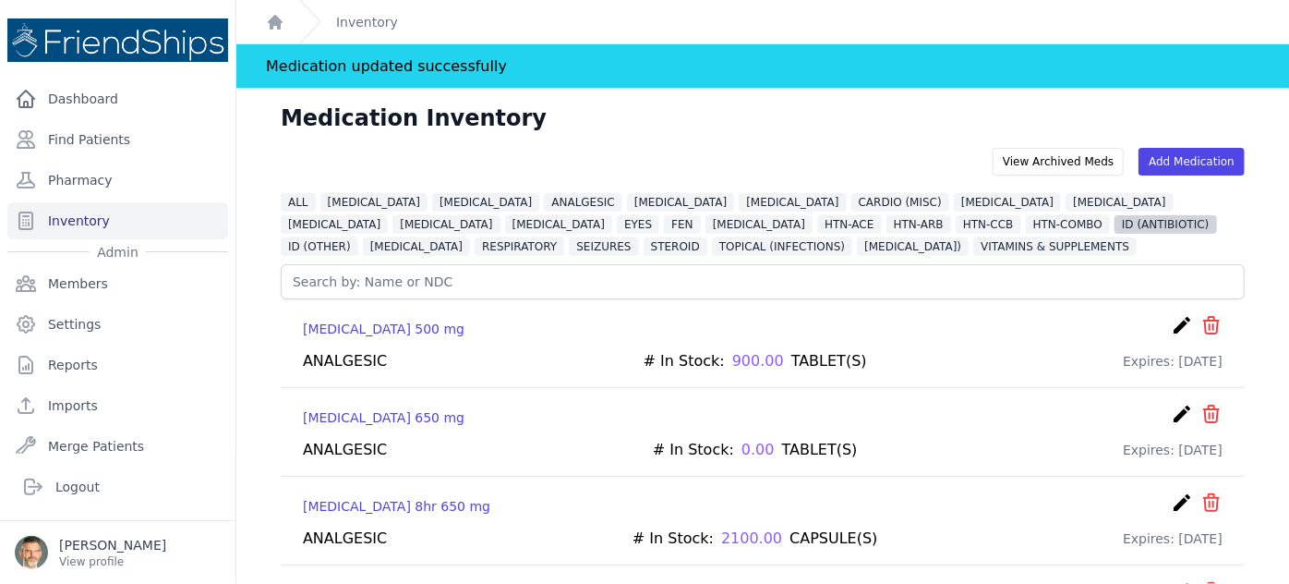
click at [1115, 219] on span "ID (ANTIBIOTIC)" at bounding box center [1166, 224] width 102 height 18
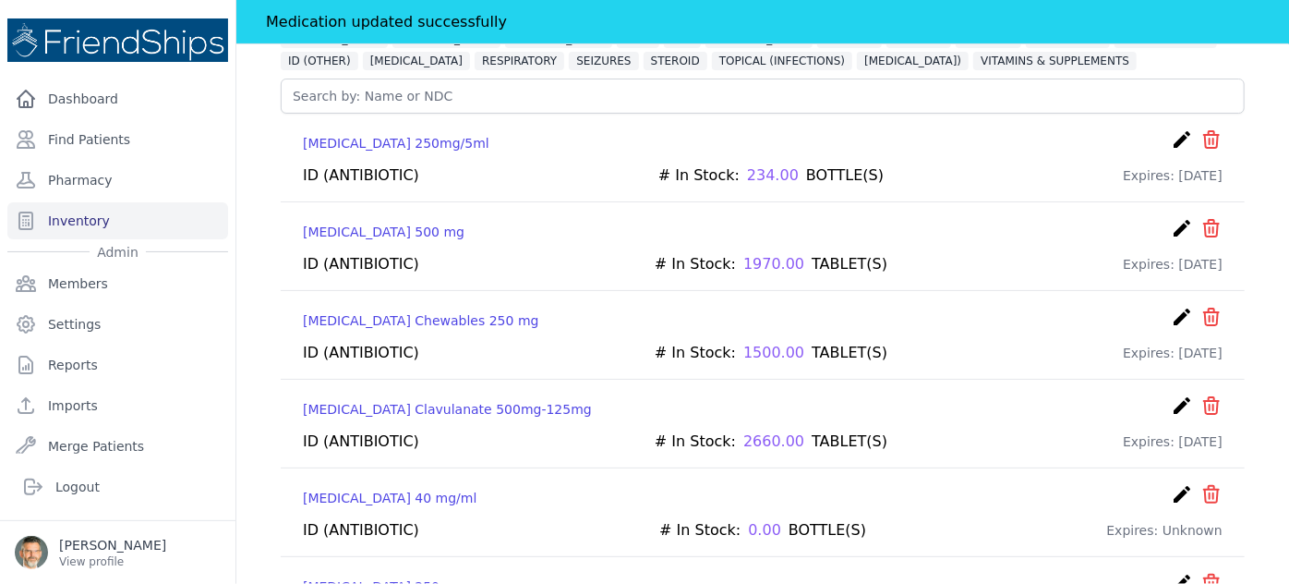
scroll to position [251, 0]
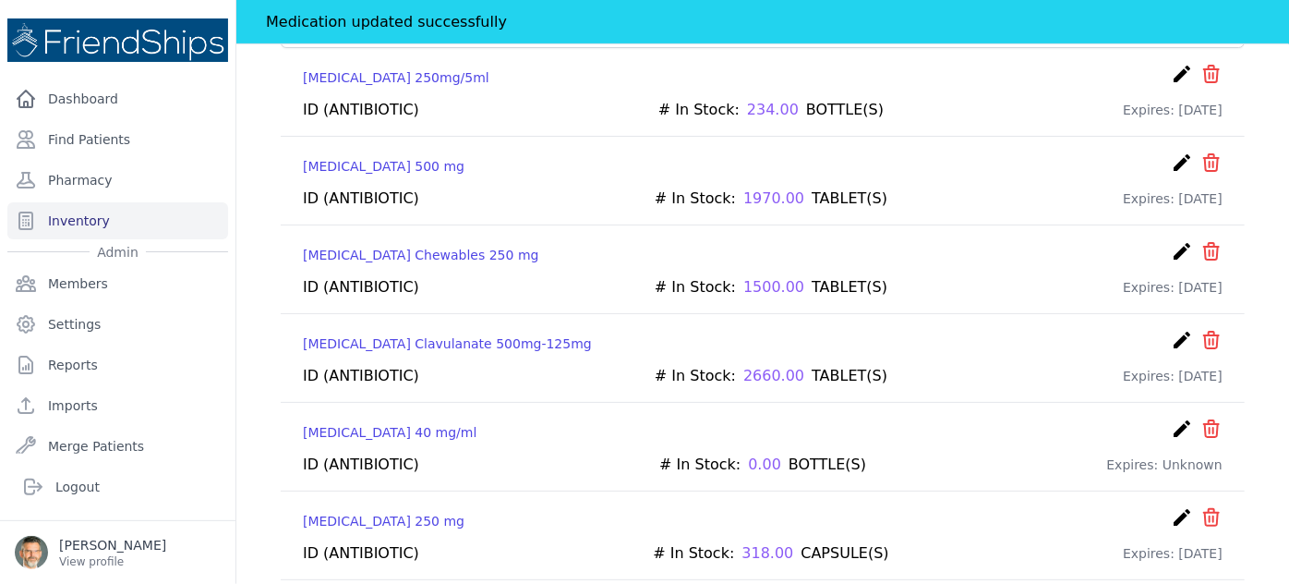
click at [1171, 334] on icon "create" at bounding box center [1182, 340] width 22 height 22
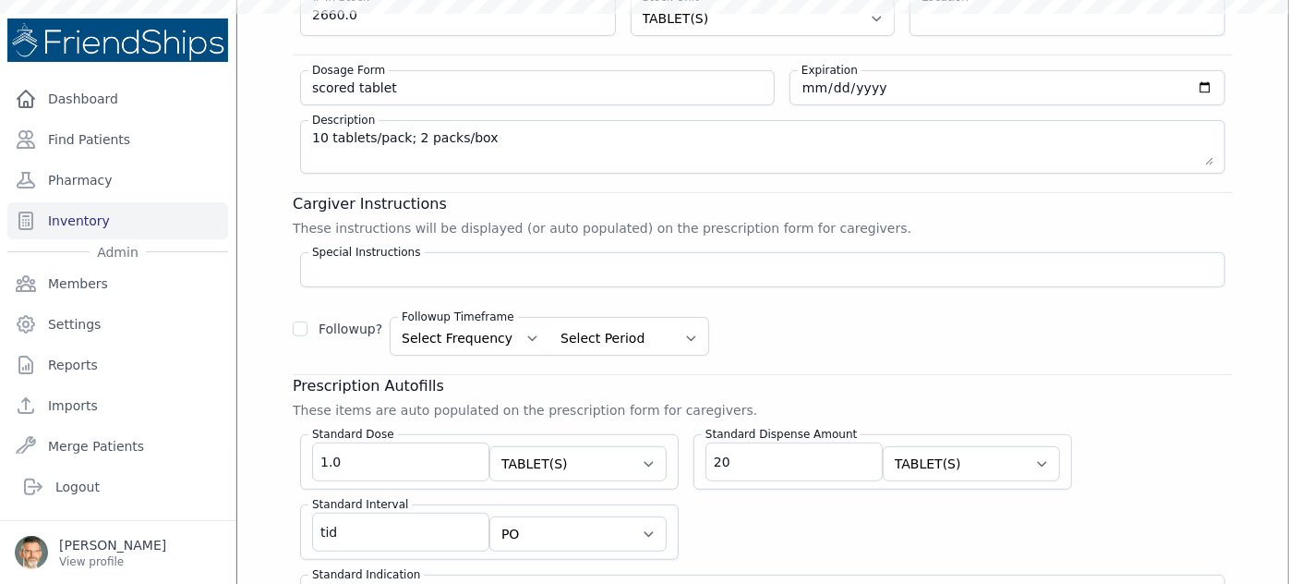
scroll to position [56, 0]
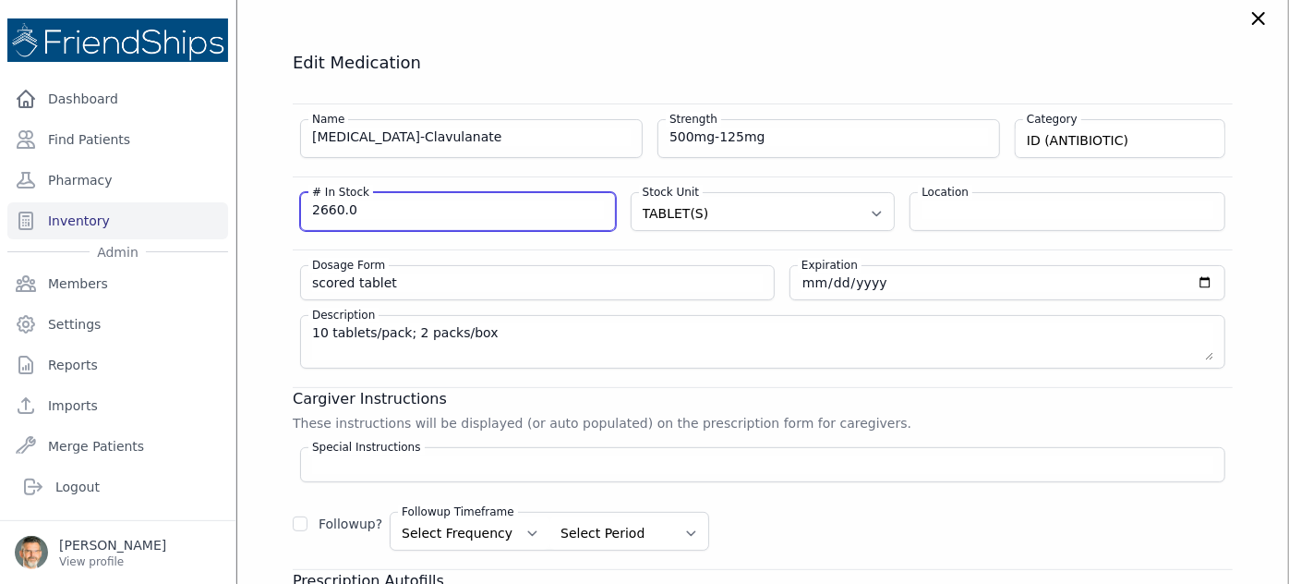
drag, startPoint x: 385, startPoint y: 199, endPoint x: 252, endPoint y: 199, distance: 133.0
type input "920"
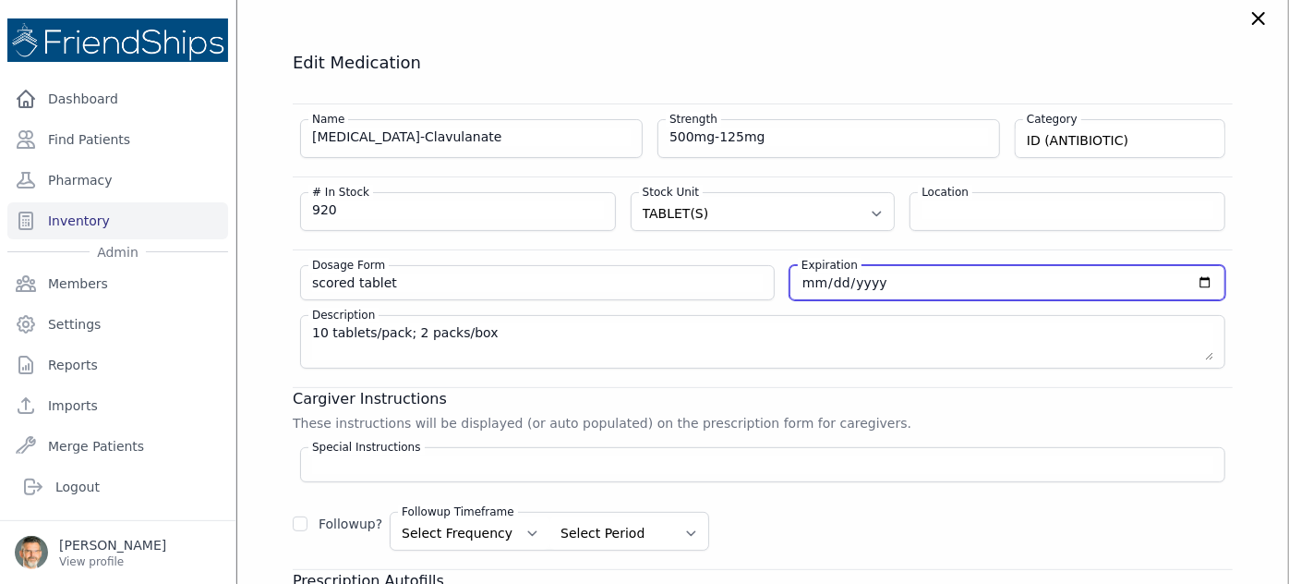
click at [817, 276] on input "2026-05-11" at bounding box center [1008, 282] width 412 height 18
type input "2026-05-01"
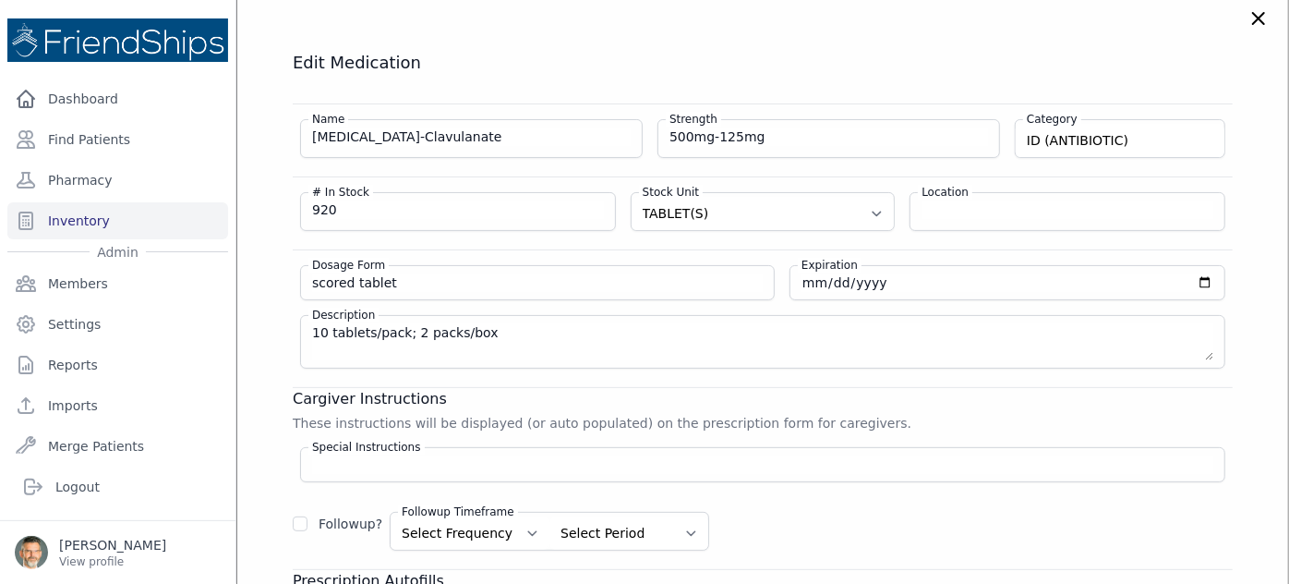
click at [781, 305] on div "Dosage Form scored tablet Expiration 2026-05-01 Description 10 tablets/pack; 2 …" at bounding box center [763, 308] width 940 height 119
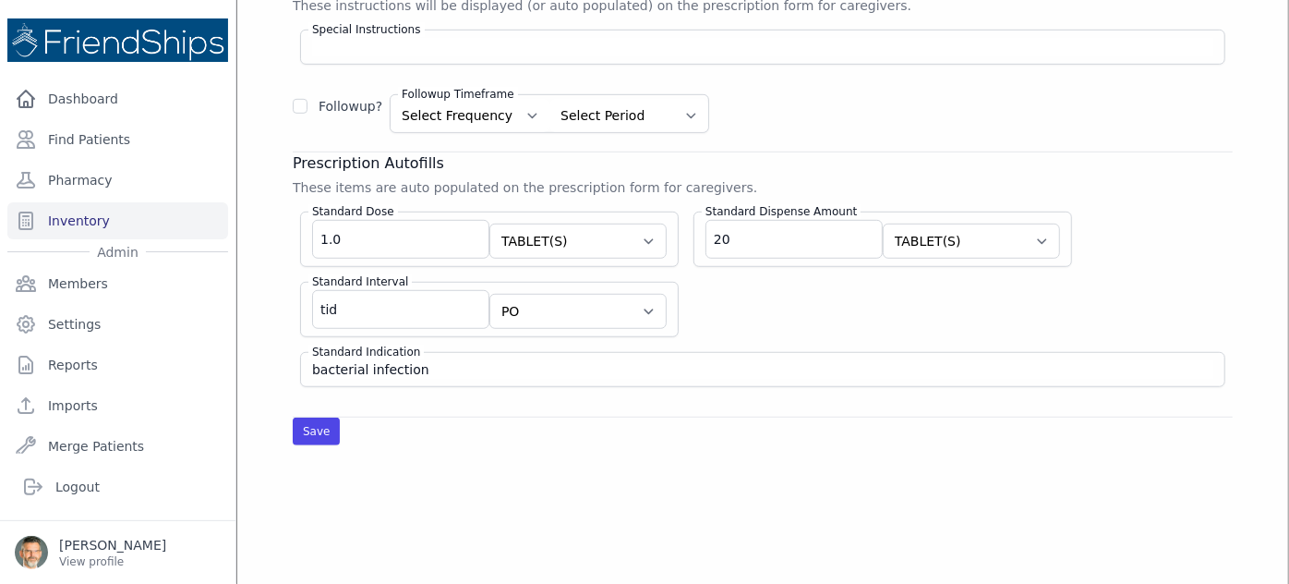
scroll to position [477, 0]
click at [308, 416] on button "Save" at bounding box center [316, 429] width 47 height 28
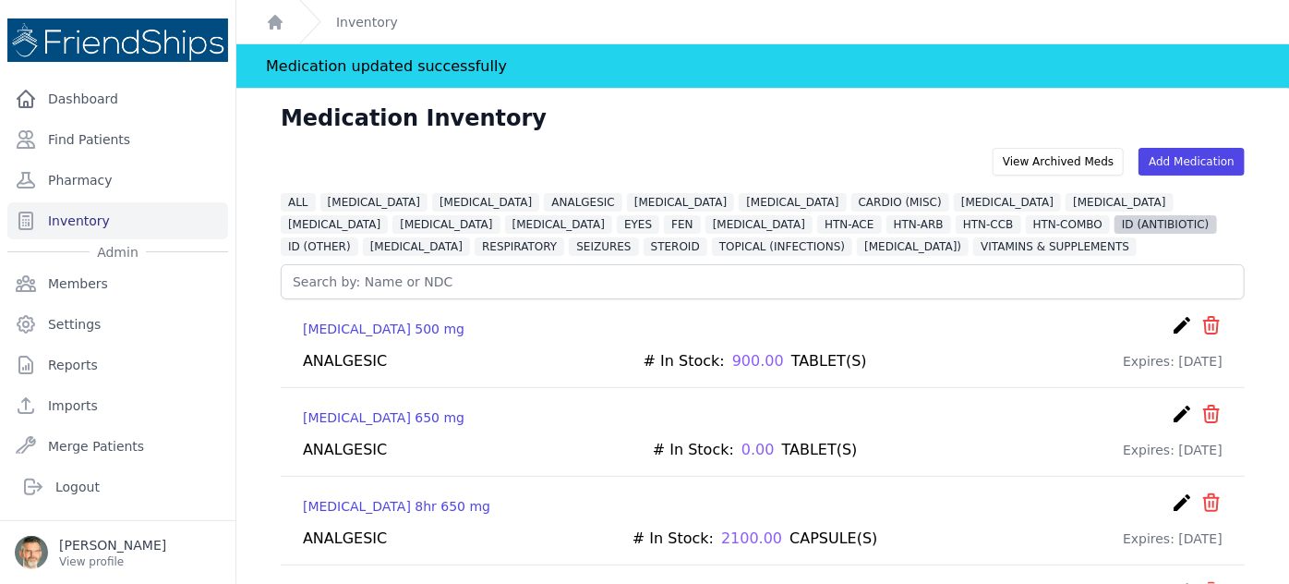
click at [1115, 222] on span "ID (ANTIBIOTIC)" at bounding box center [1166, 224] width 102 height 18
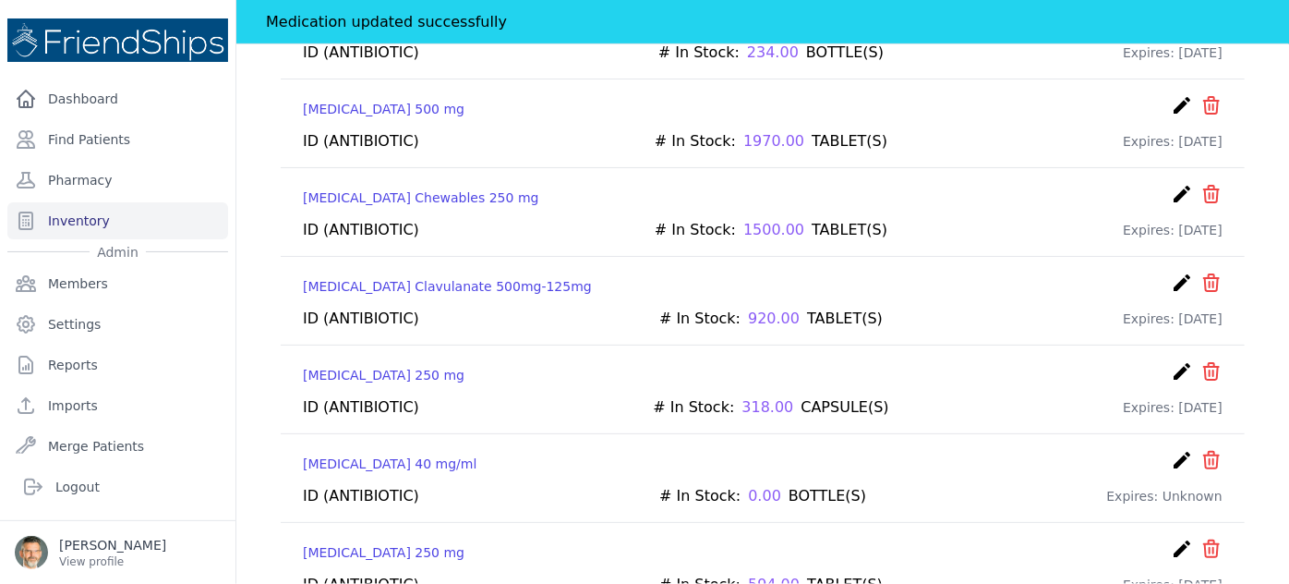
scroll to position [335, 0]
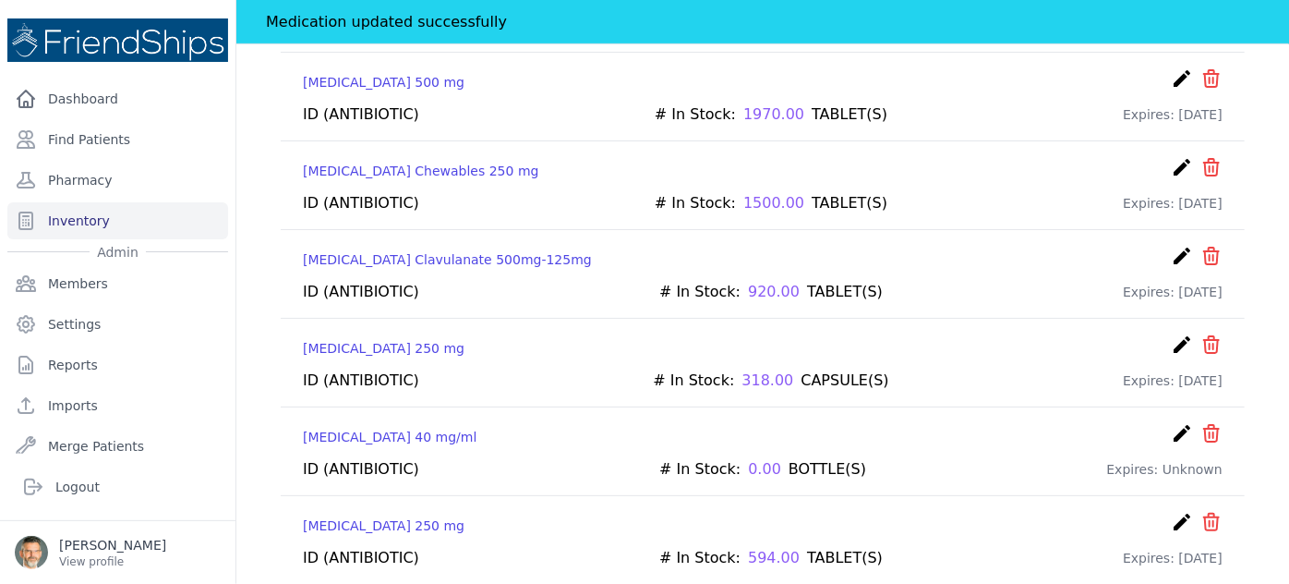
click at [1171, 512] on icon "create" at bounding box center [1182, 522] width 22 height 22
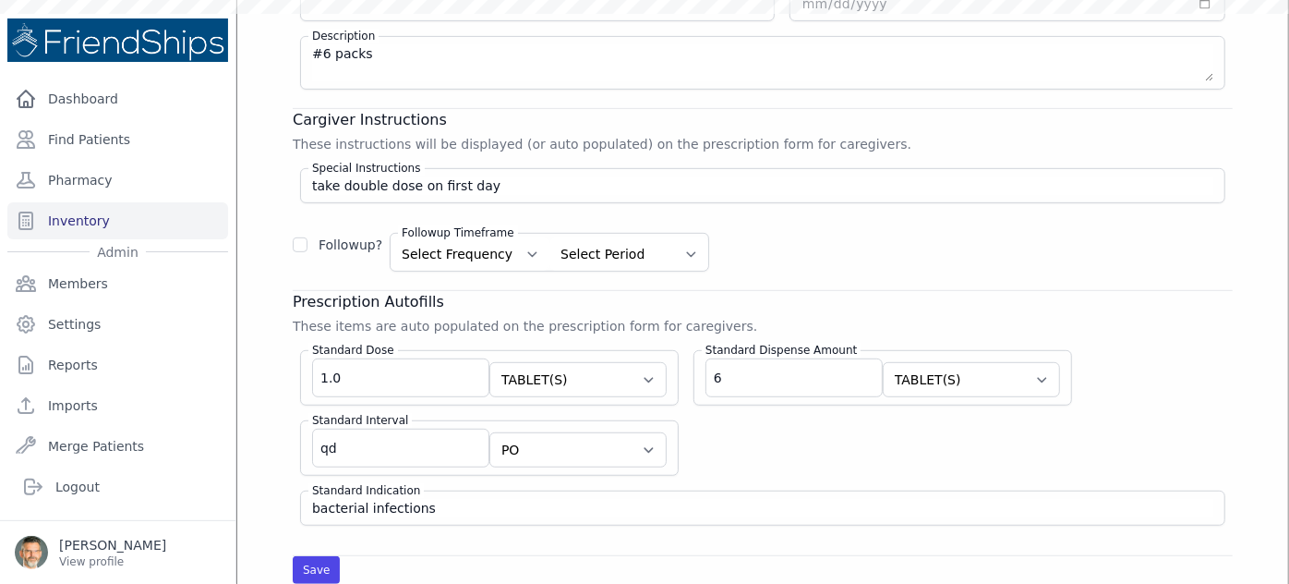
scroll to position [140, 0]
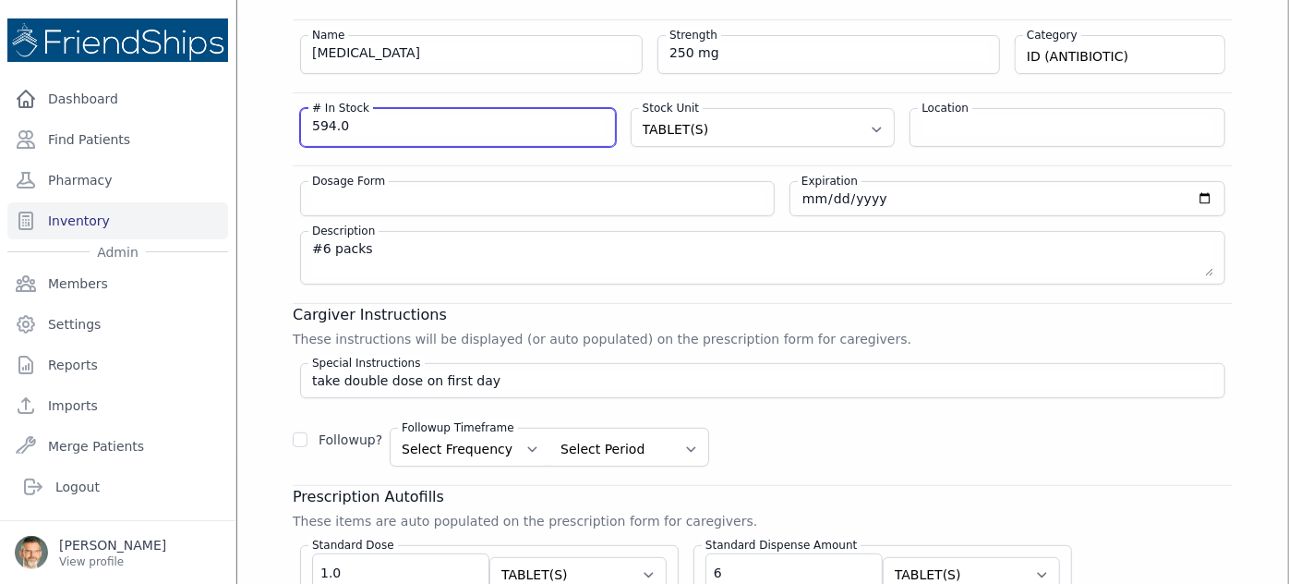
drag, startPoint x: 361, startPoint y: 121, endPoint x: 219, endPoint y: 123, distance: 142.2
click at [219, 123] on div "Close sidebar Dashboard Find Patients Pharmacy Inventory Admin Members Settings" at bounding box center [644, 292] width 1289 height 584
type input "660"
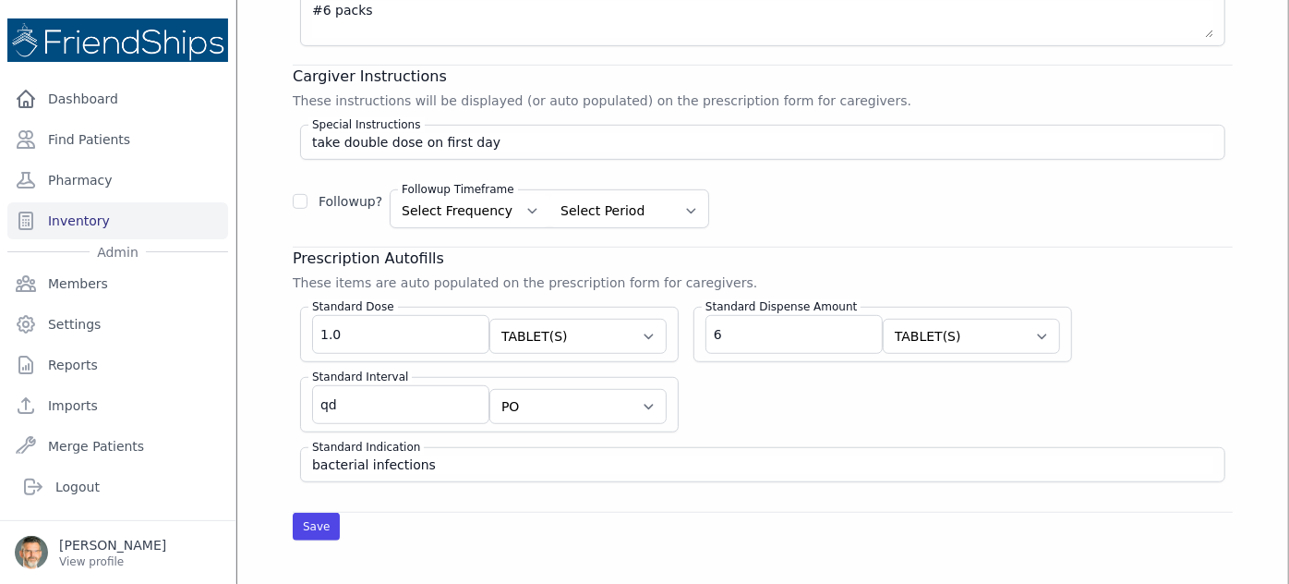
scroll to position [392, 0]
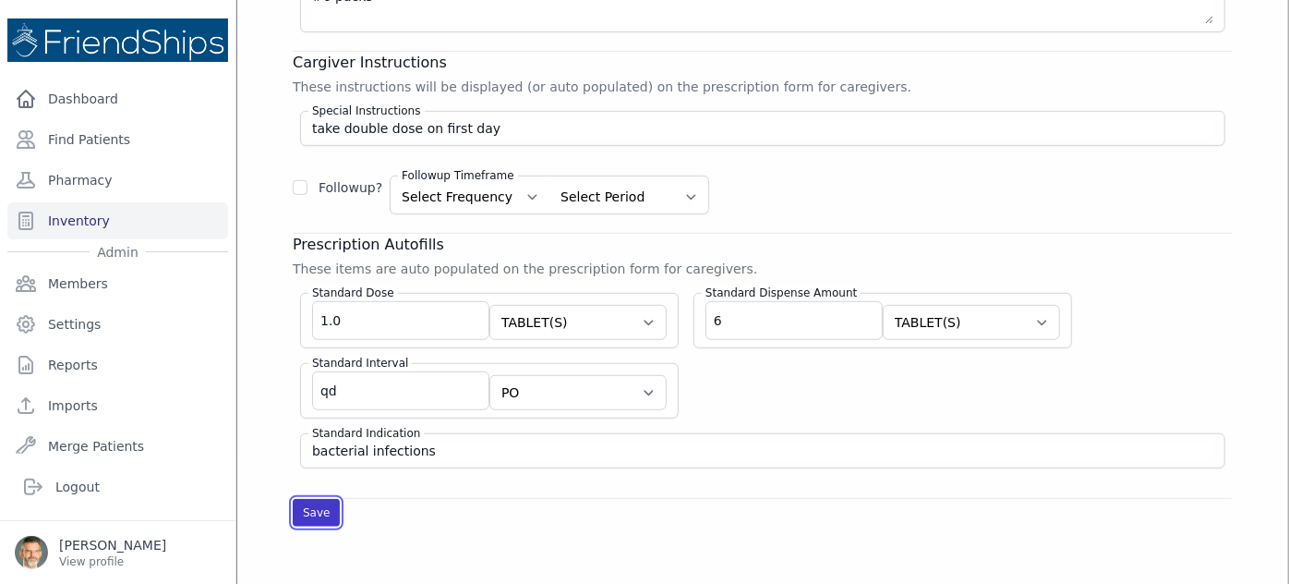
click at [310, 506] on button "Save" at bounding box center [316, 513] width 47 height 28
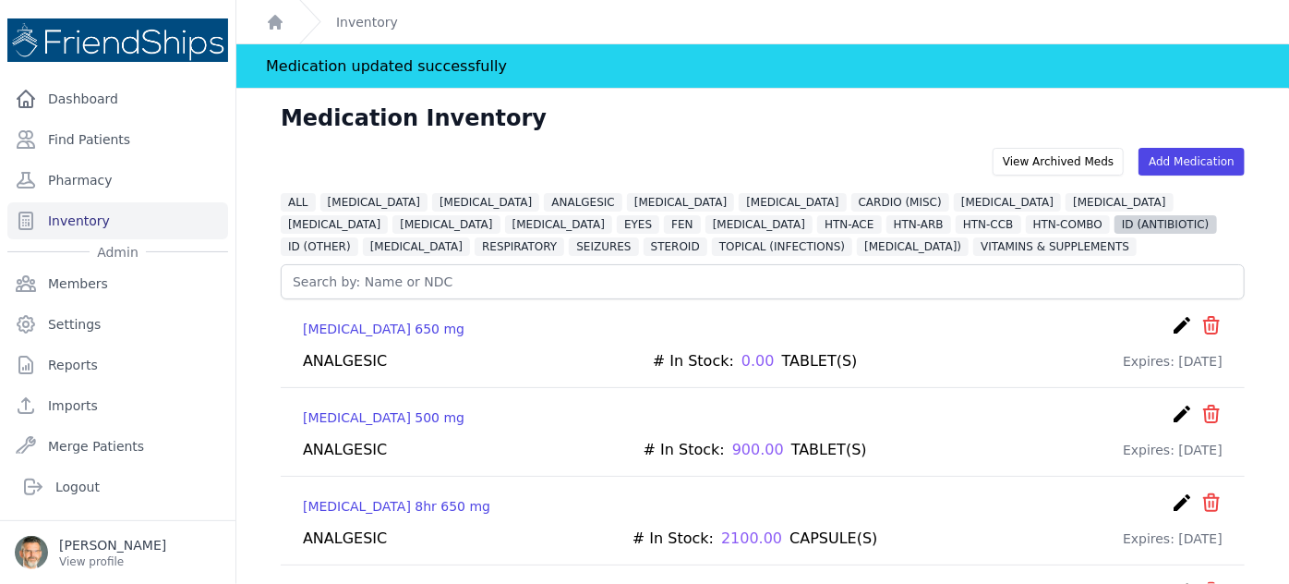
click at [1115, 227] on span "ID (ANTIBIOTIC)" at bounding box center [1166, 224] width 102 height 18
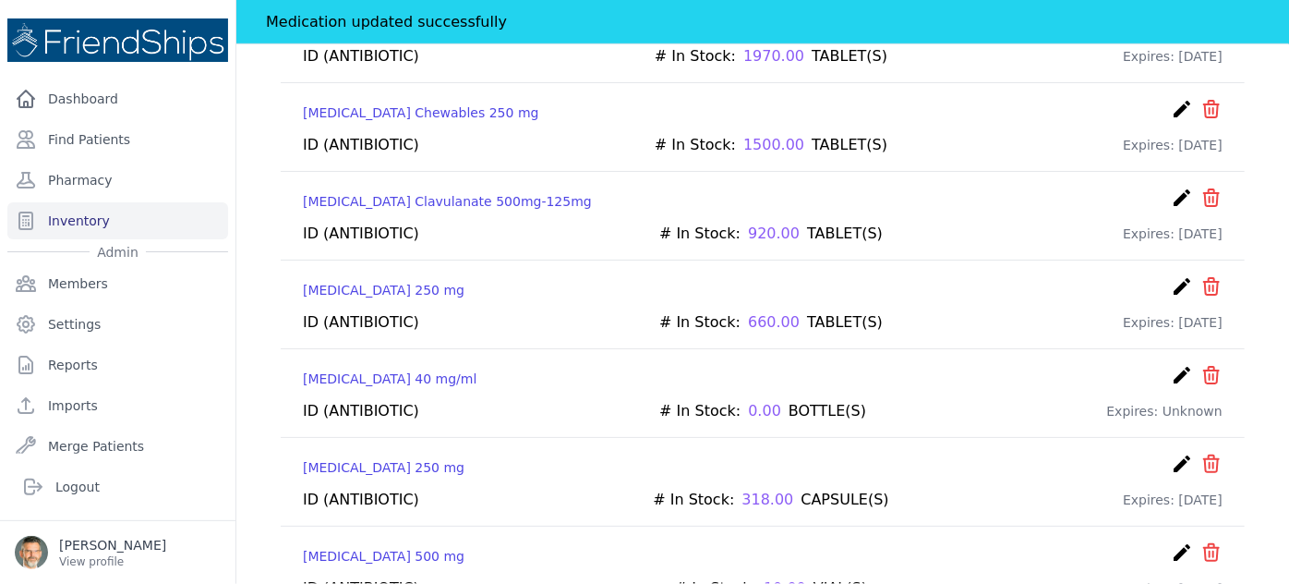
scroll to position [419, 0]
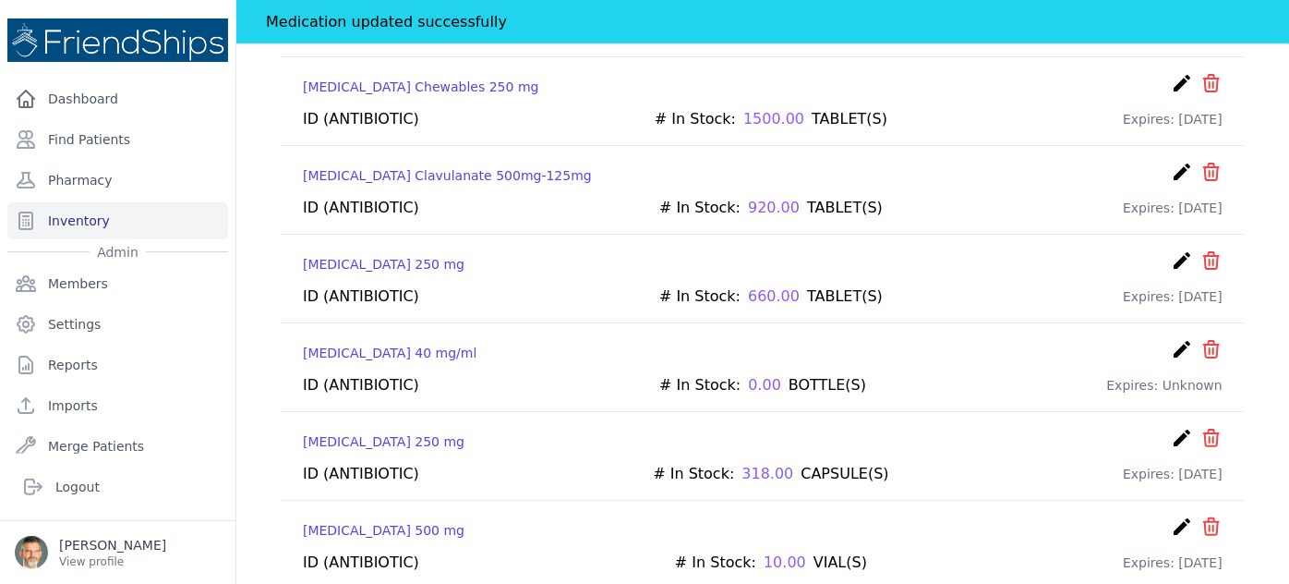
click at [1171, 428] on icon "create" at bounding box center [1182, 438] width 22 height 22
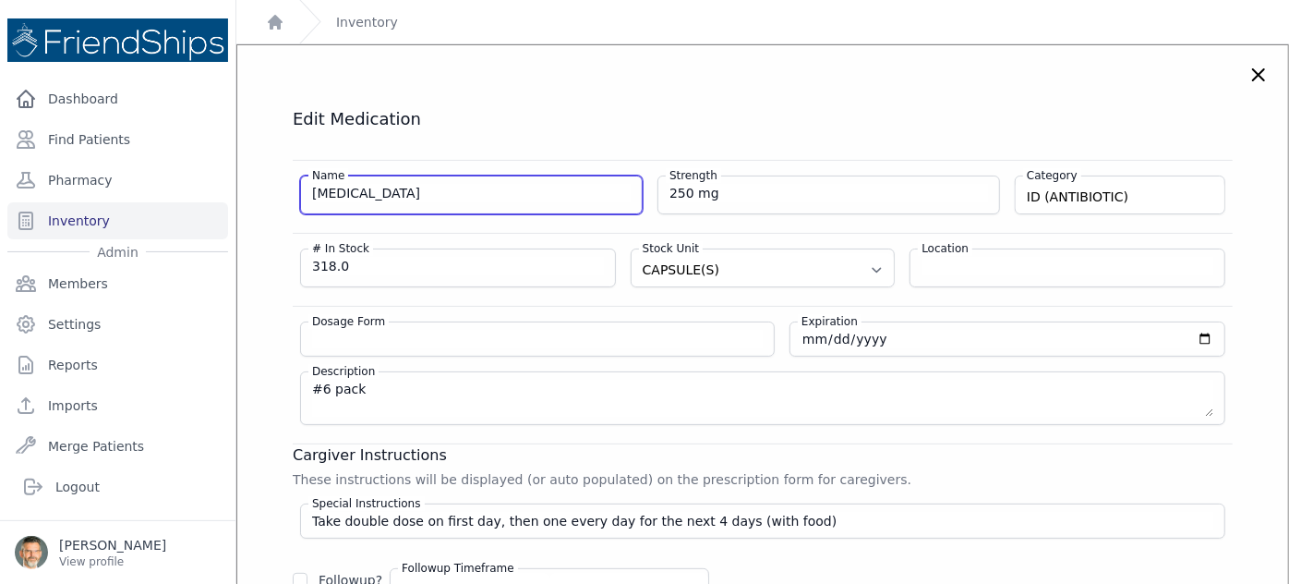
click at [403, 192] on input "Azithromycin" at bounding box center [471, 193] width 319 height 18
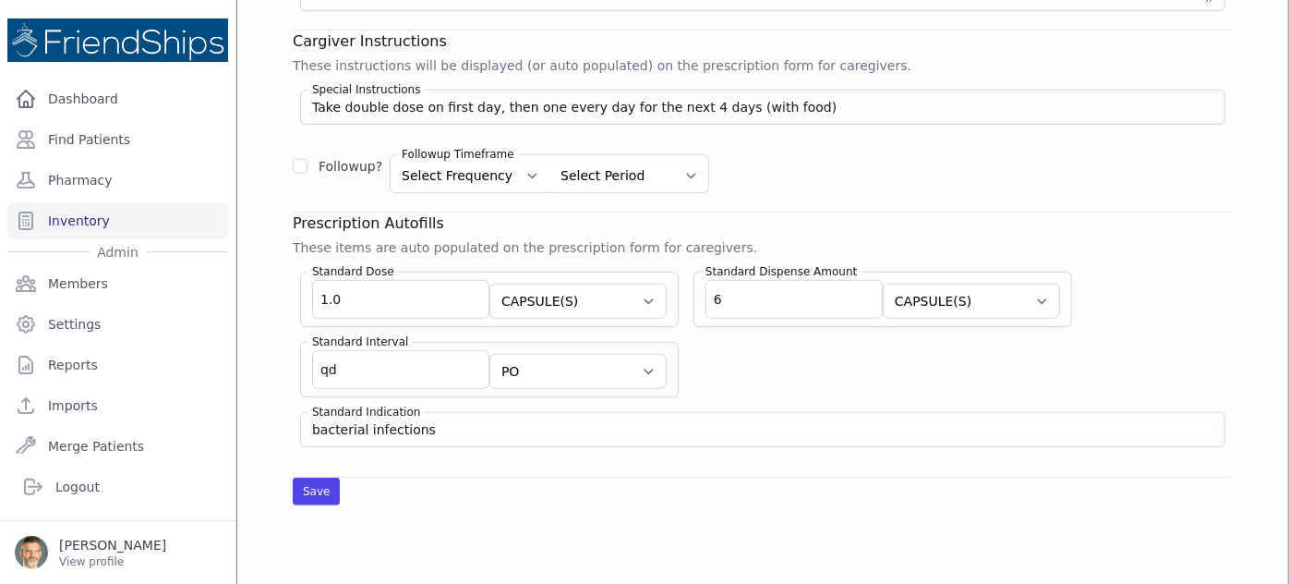
scroll to position [503, 0]
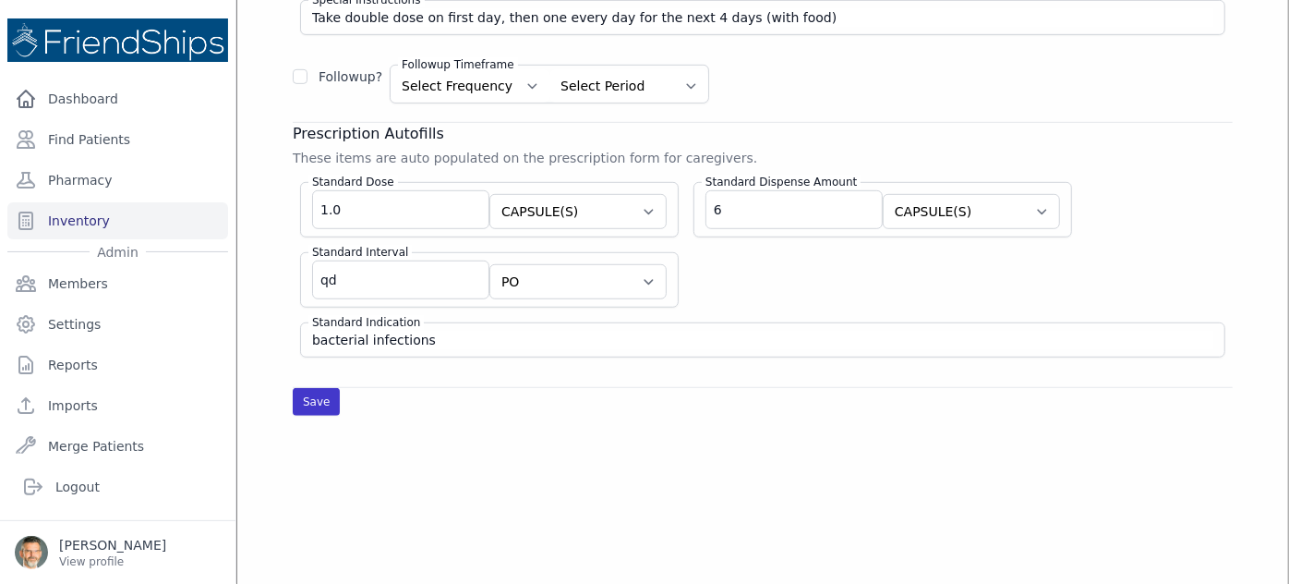
type input "Azithromycin HOLD"
click at [311, 392] on button "Save" at bounding box center [316, 402] width 47 height 28
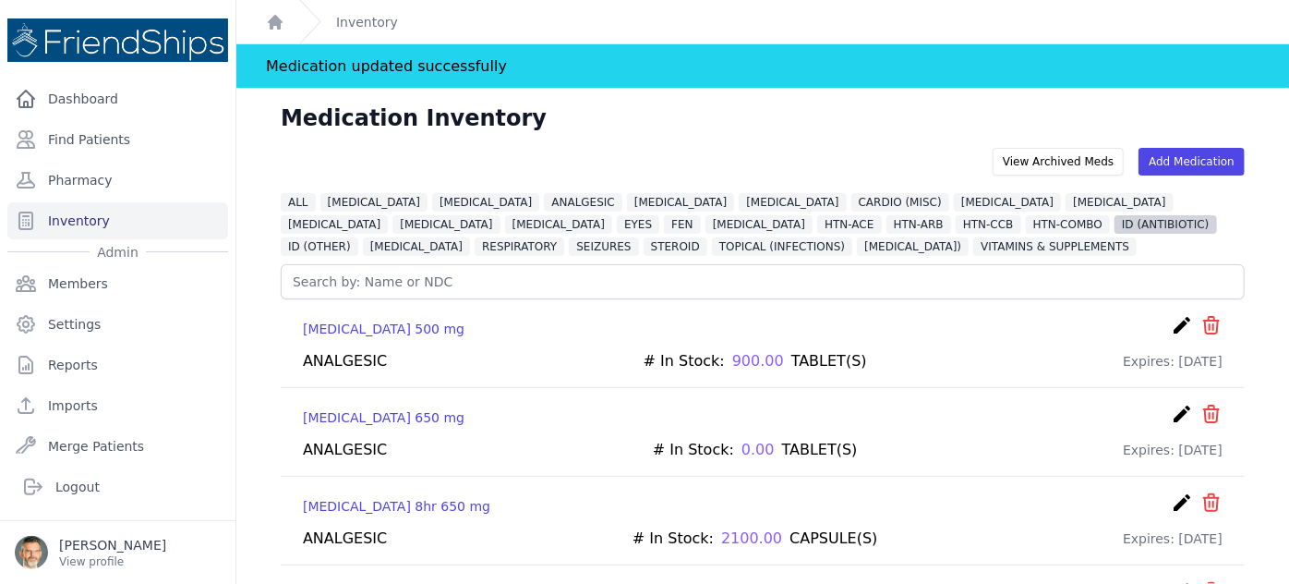
click at [1115, 223] on span "ID (ANTIBIOTIC)" at bounding box center [1166, 224] width 102 height 18
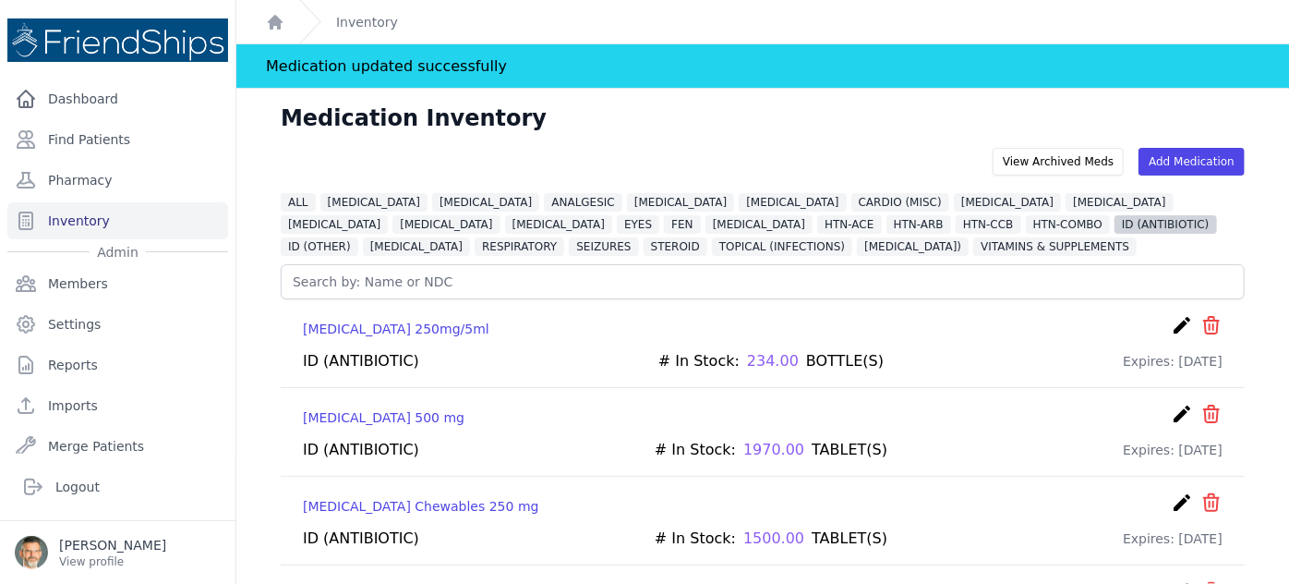
click at [1115, 219] on span "ID (ANTIBIOTIC)" at bounding box center [1166, 224] width 102 height 18
click at [1115, 224] on span "ID (ANTIBIOTIC)" at bounding box center [1166, 224] width 102 height 18
click at [1115, 220] on span "ID (ANTIBIOTIC)" at bounding box center [1166, 224] width 102 height 18
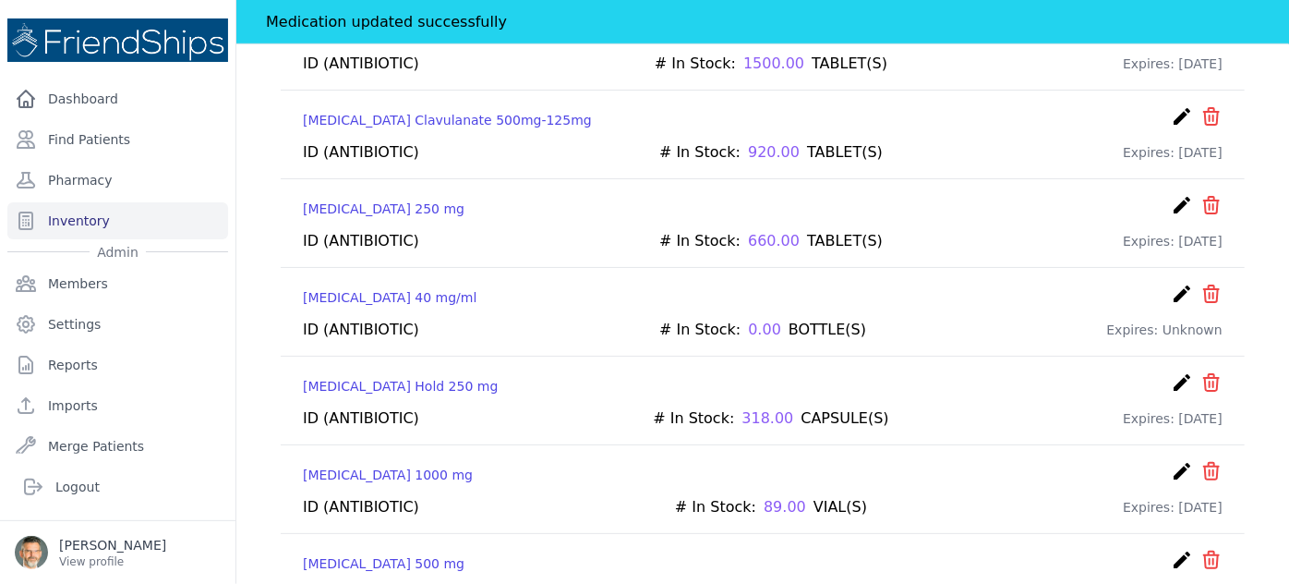
scroll to position [503, 0]
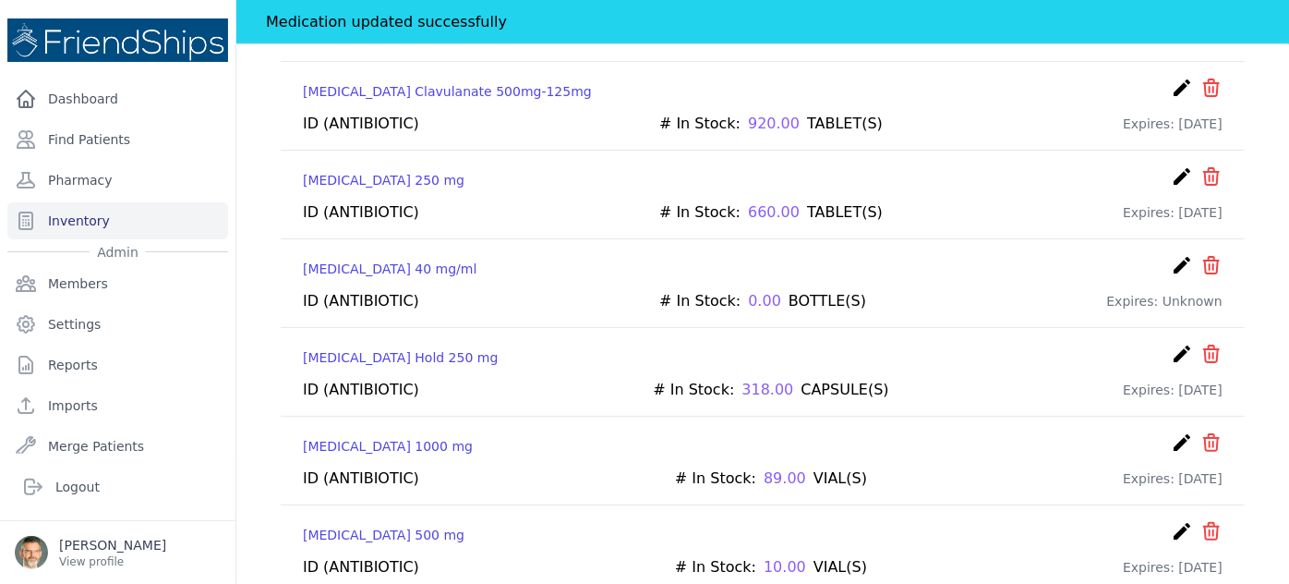
click at [1171, 346] on icon "create" at bounding box center [1182, 354] width 22 height 22
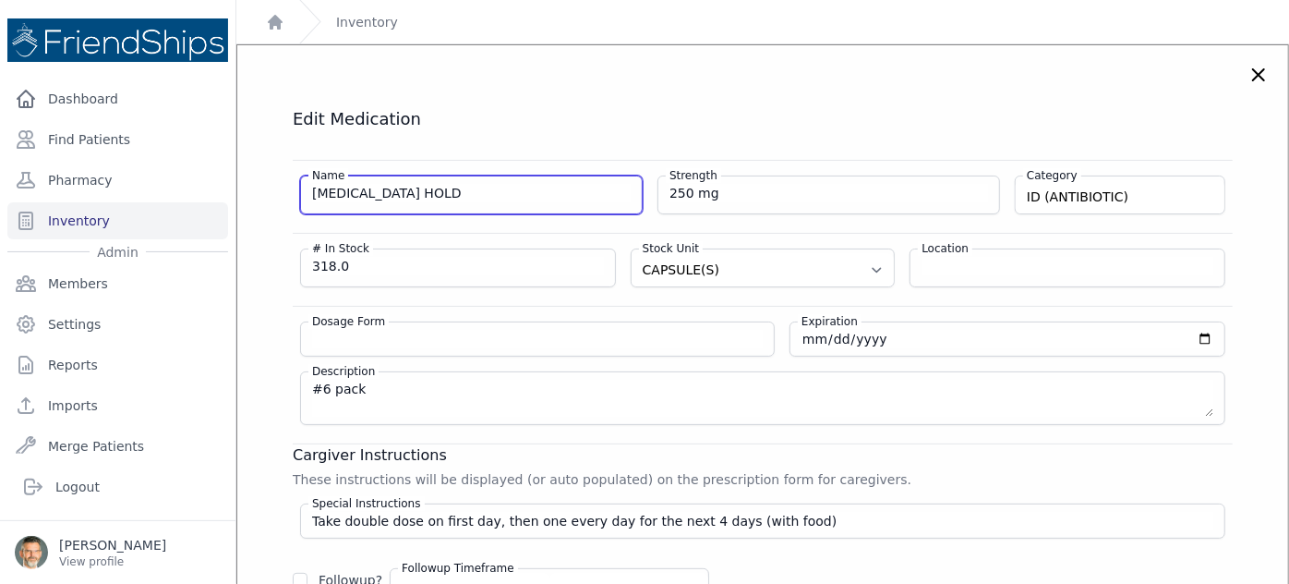
drag, startPoint x: 429, startPoint y: 191, endPoint x: 385, endPoint y: 187, distance: 44.6
click at [385, 187] on input "Azithromycin HOLD" at bounding box center [471, 193] width 319 height 18
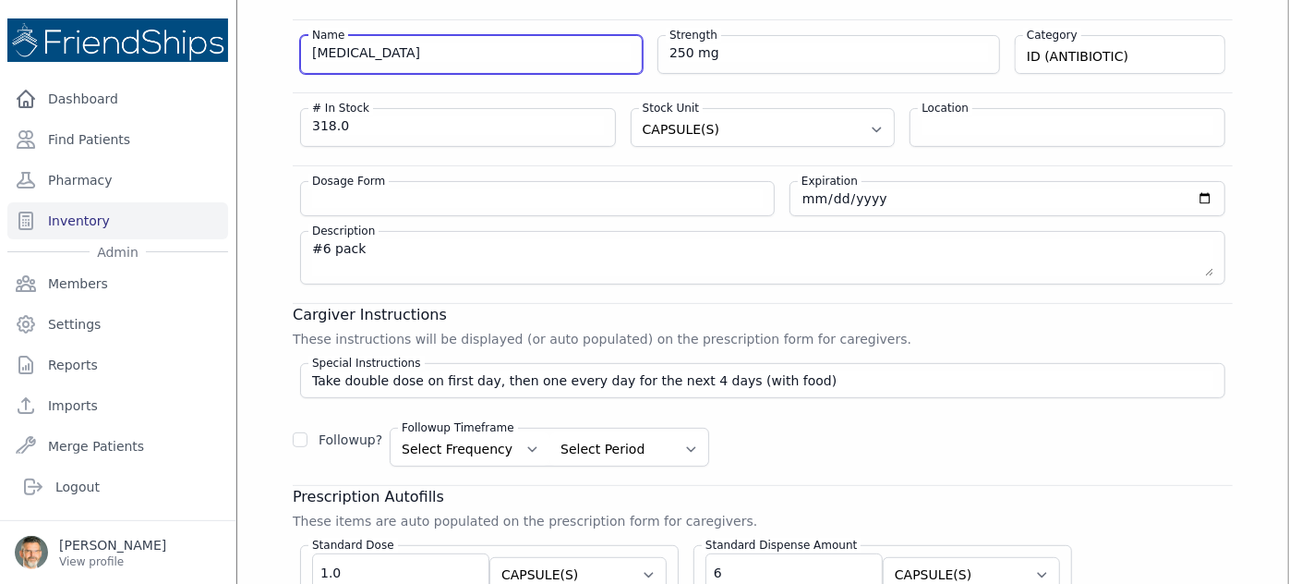
scroll to position [167, 0]
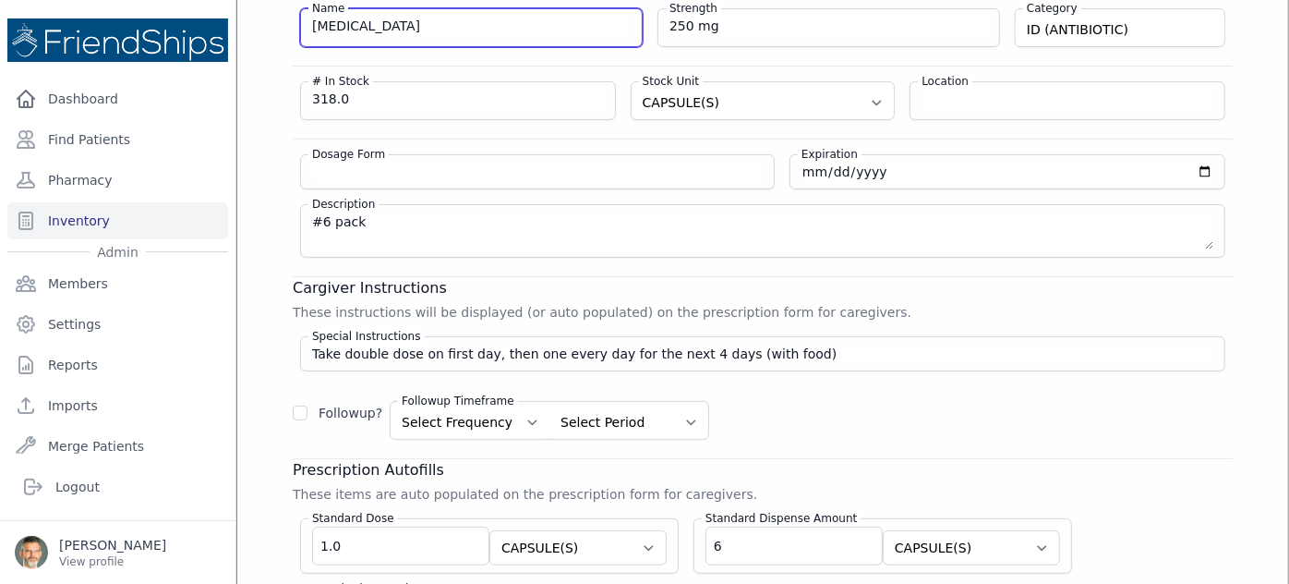
type input "Azithromycin"
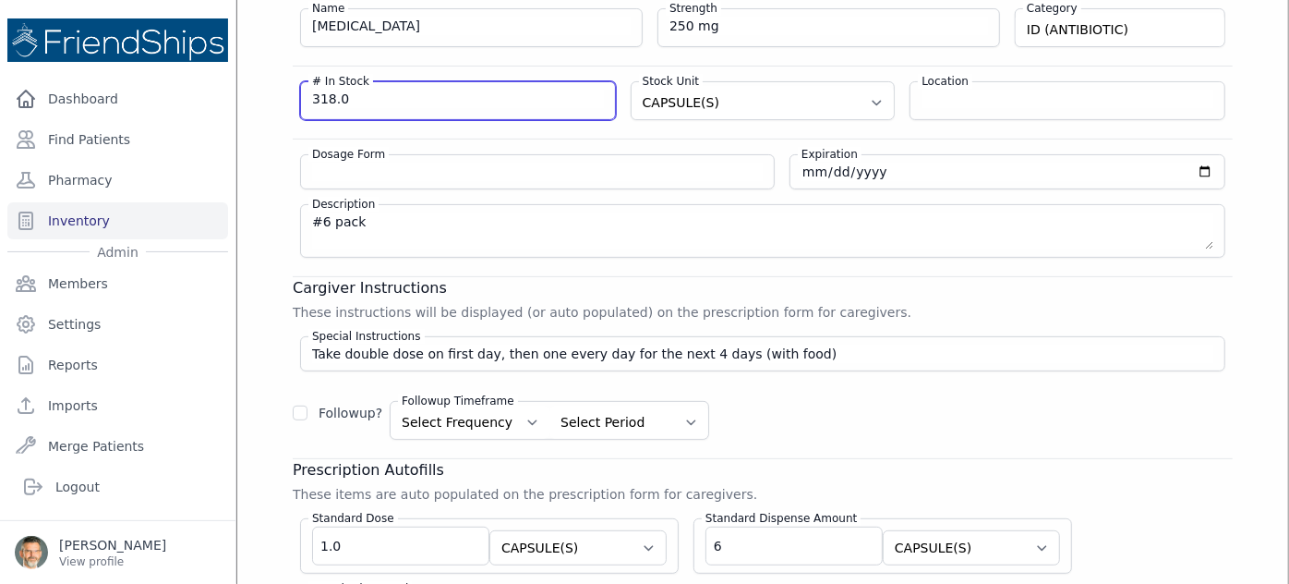
drag, startPoint x: 384, startPoint y: 104, endPoint x: 252, endPoint y: 75, distance: 135.3
click at [257, 76] on div "Edit Medication Name Azithromycin Strength 250 mg Category ID (ANTIBIOTIC) DIUR…" at bounding box center [763, 346] width 1014 height 811
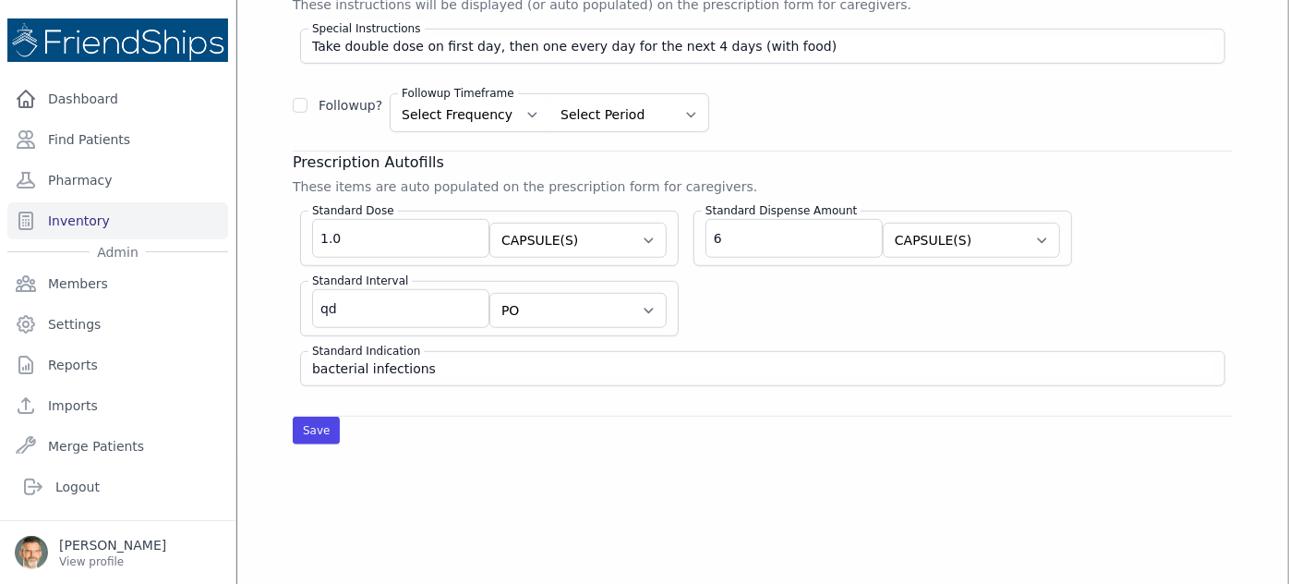
scroll to position [503, 0]
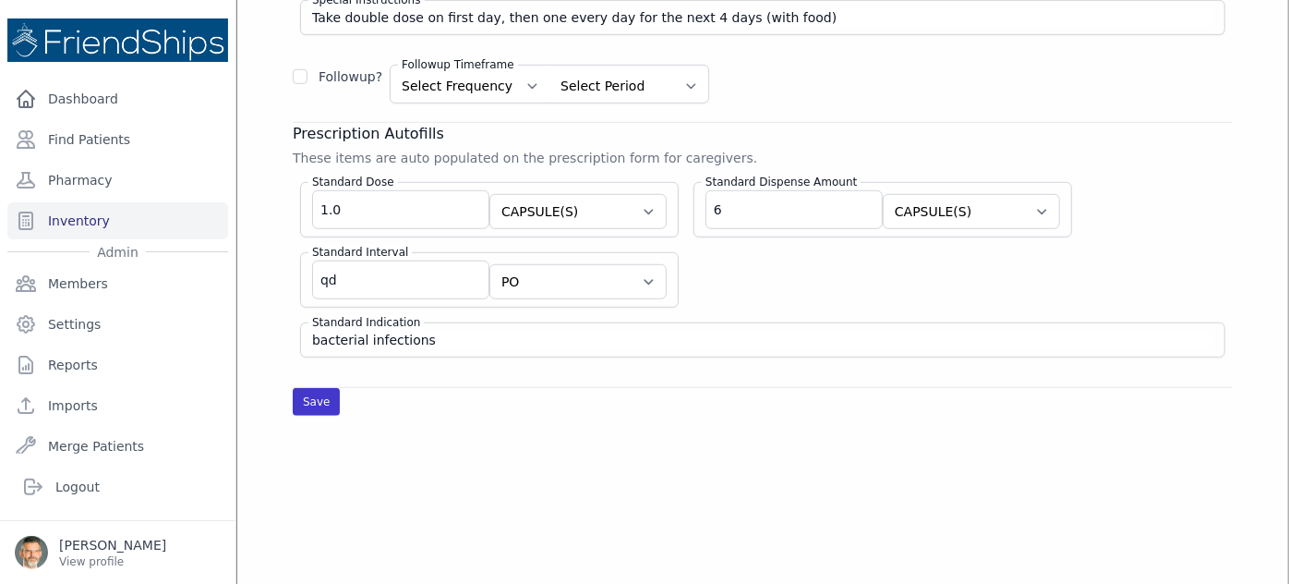
type input "0"
click at [303, 396] on button "Save" at bounding box center [316, 402] width 47 height 28
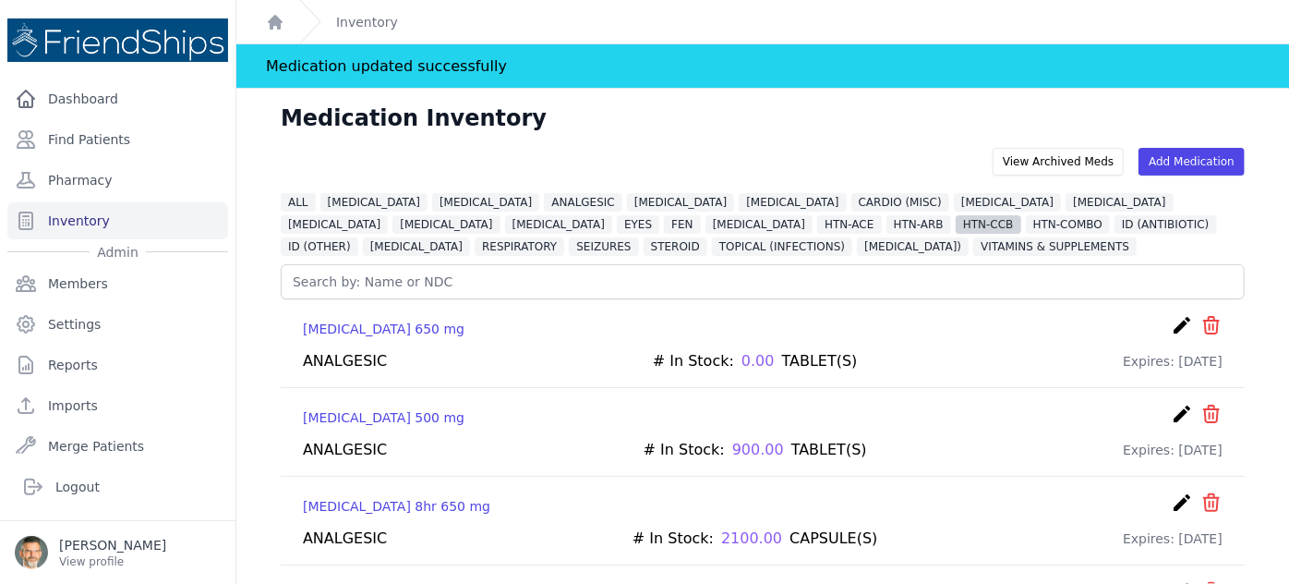
click at [956, 223] on span "HTN-CCB" at bounding box center [989, 224] width 66 height 18
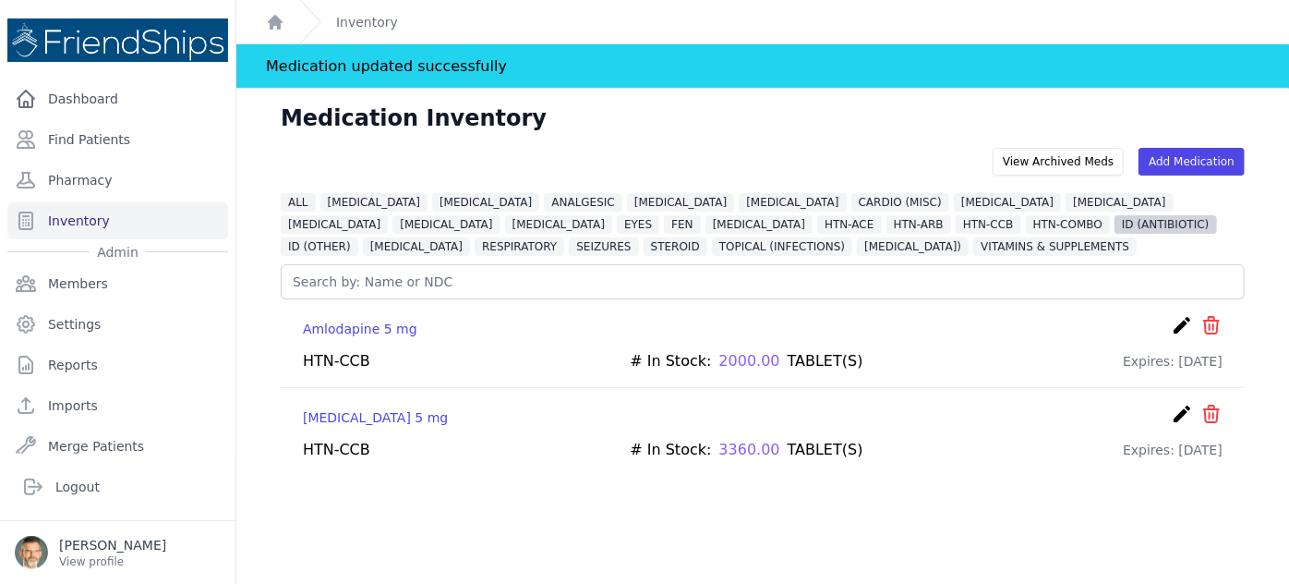
click at [1115, 227] on span "ID (ANTIBIOTIC)" at bounding box center [1166, 224] width 102 height 18
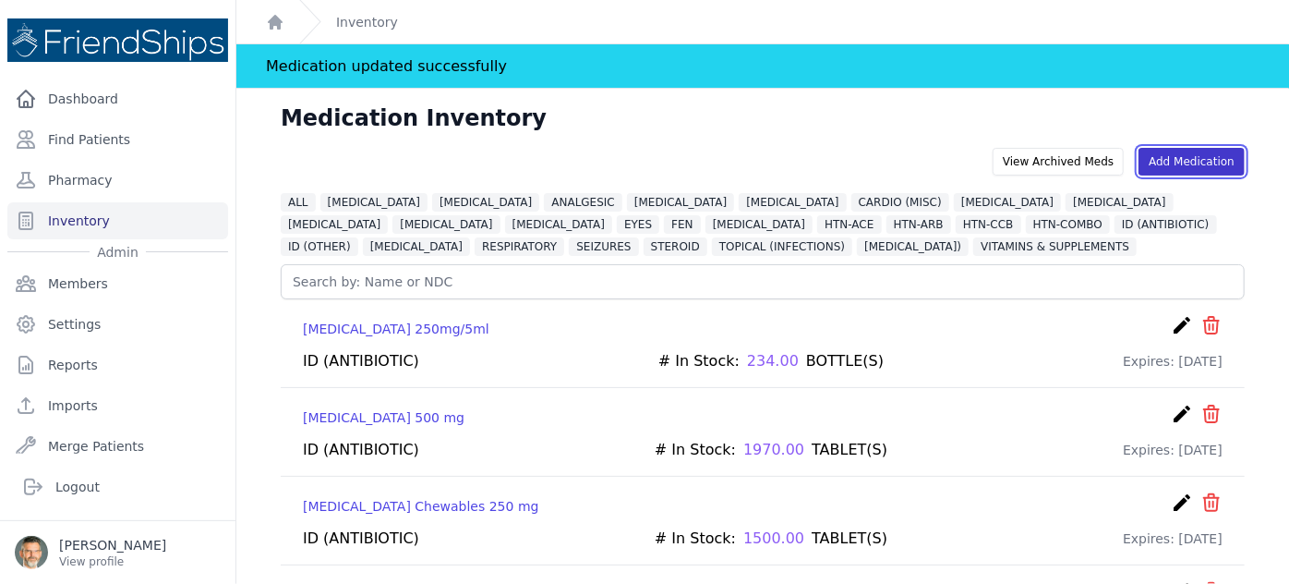
click at [1190, 152] on link "Add Medication" at bounding box center [1192, 162] width 106 height 28
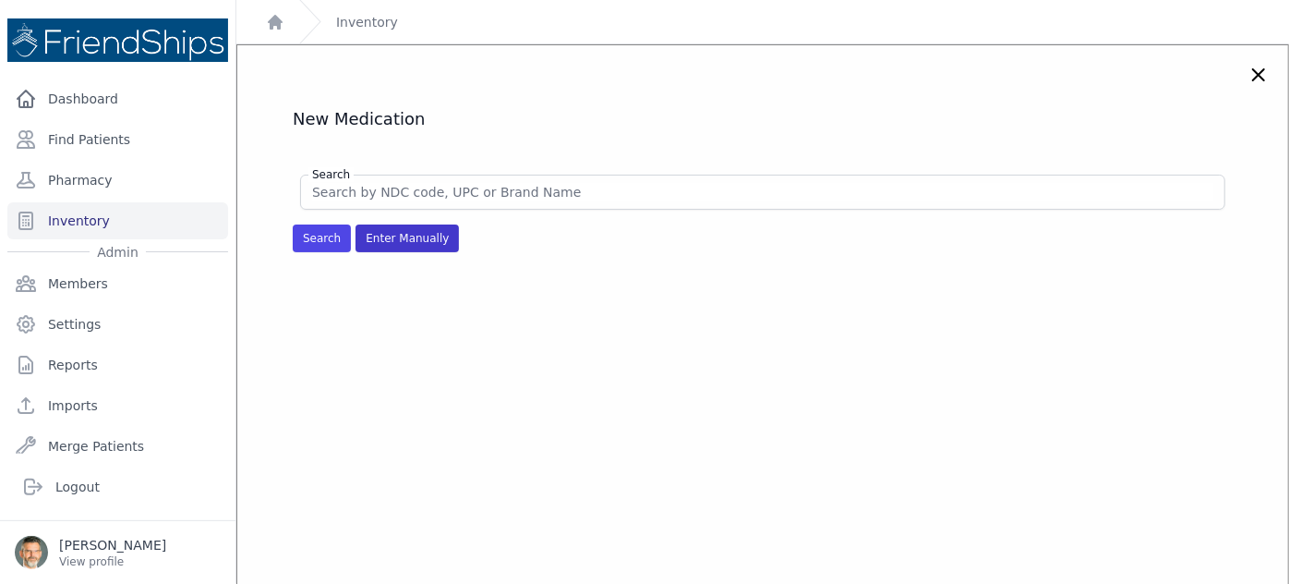
click at [384, 228] on span "Enter Manually" at bounding box center [407, 238] width 103 height 28
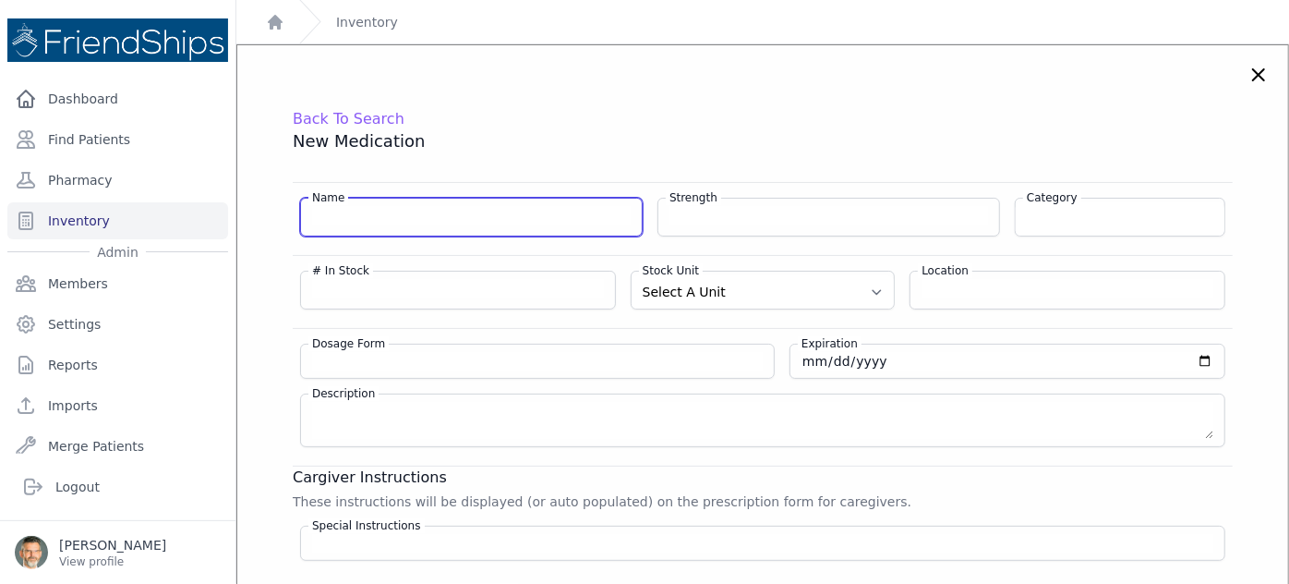
click at [349, 218] on input "Name" at bounding box center [471, 215] width 319 height 18
type input "a"
type input "Azithromycin"
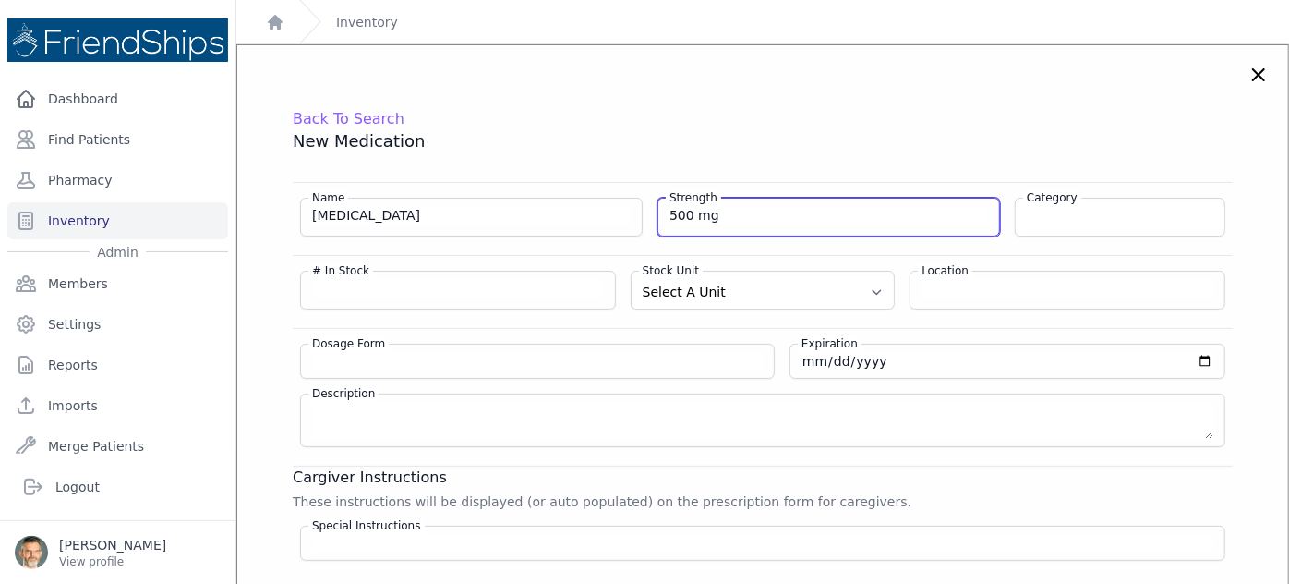
type input "500 mg"
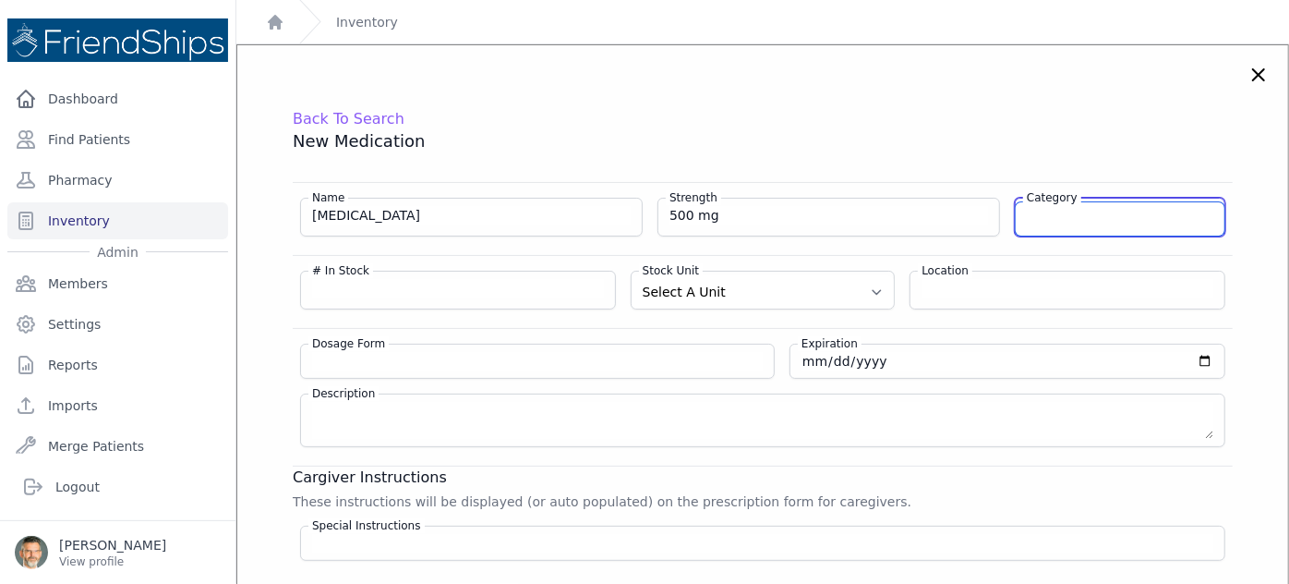
click at [1158, 218] on input "Category" at bounding box center [1120, 218] width 209 height 33
type input "ID (ANTIBIOTIC)"
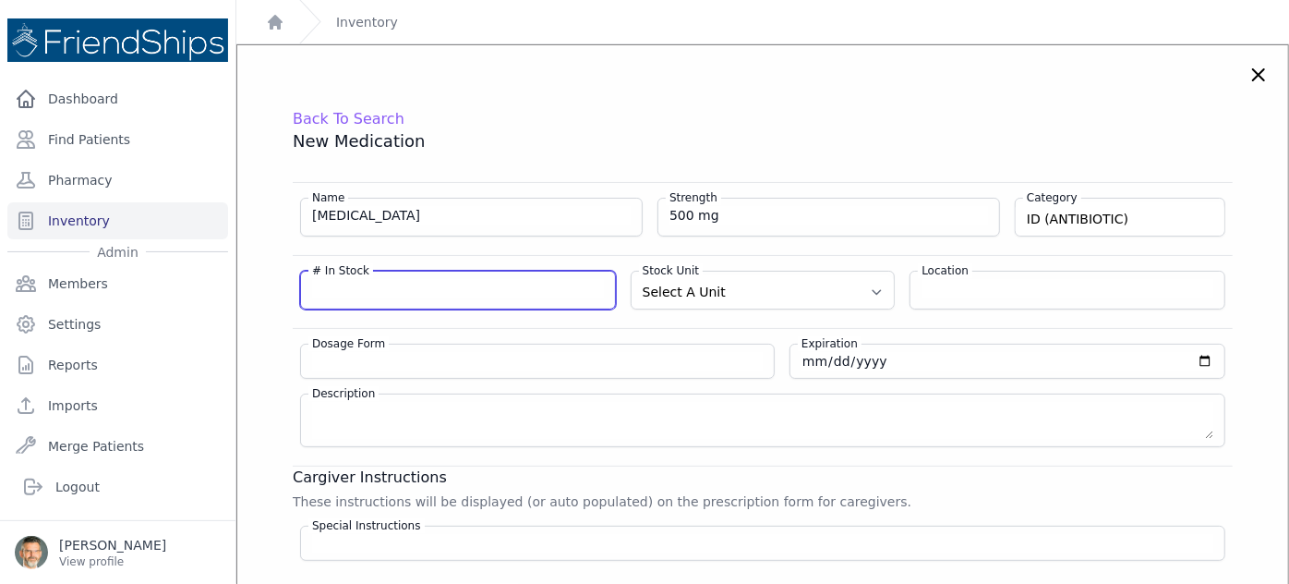
click at [354, 292] on input "# In Stock" at bounding box center [458, 288] width 292 height 18
type input "480"
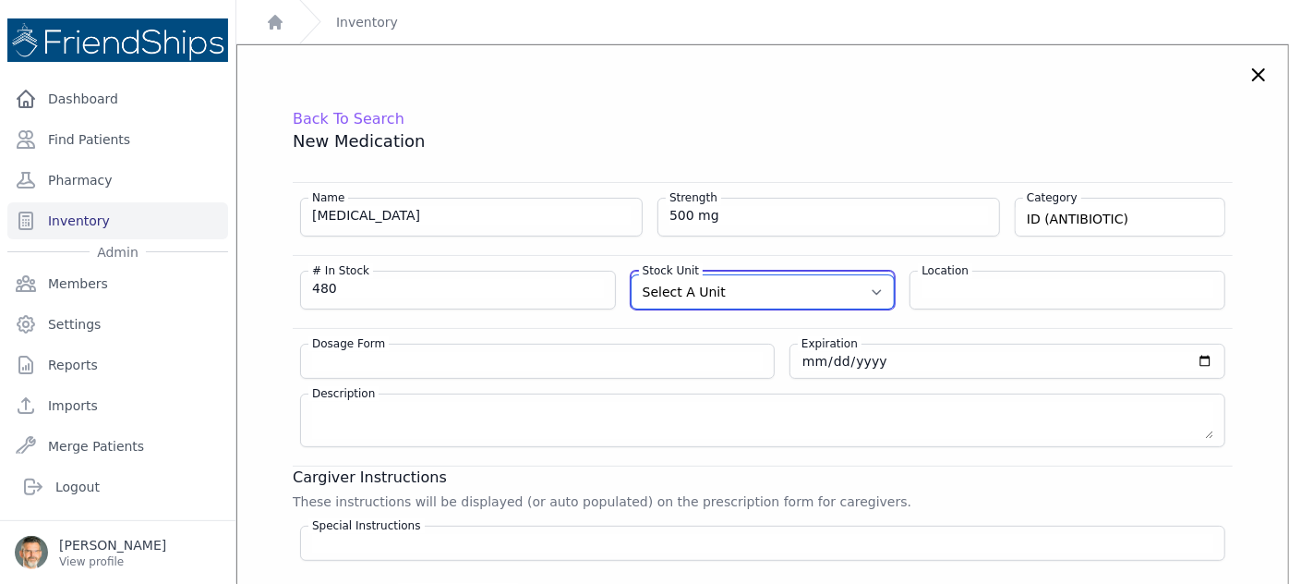
click at [740, 284] on select "Select A Unit CAPSULE(S) TABLET(S) BOTTLE(S) VIAL(S) ML(S) BOX(ES) PACK(S) OTHER" at bounding box center [763, 291] width 263 height 33
select select "TABLET(S)"
click at [632, 275] on select "Select A Unit CAPSULE(S) TABLET(S) BOTTLE(S) VIAL(S) ML(S) BOX(ES) PACK(S) OTHER" at bounding box center [763, 291] width 263 height 33
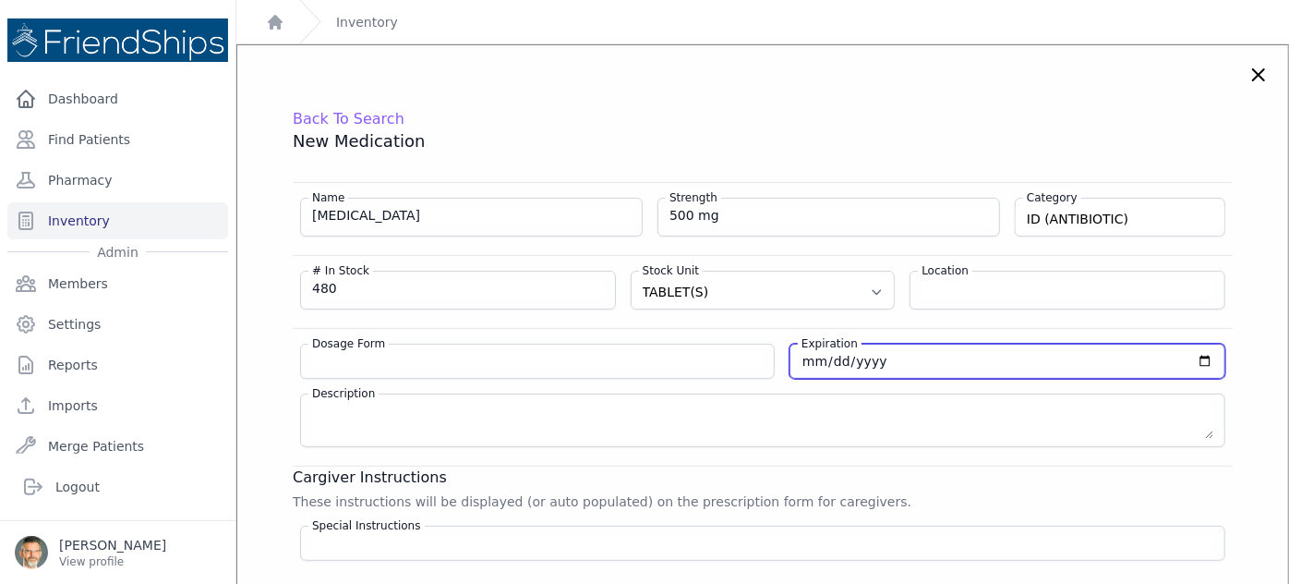
click at [802, 363] on input "date" at bounding box center [1008, 361] width 412 height 18
type input "[DATE]"
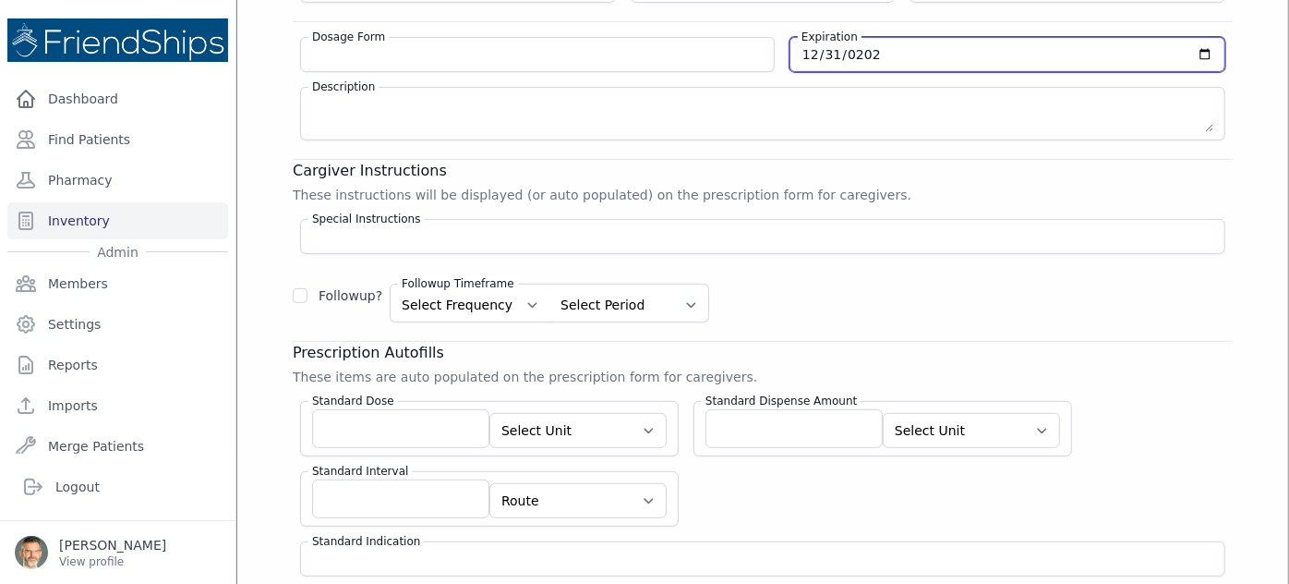
scroll to position [335, 0]
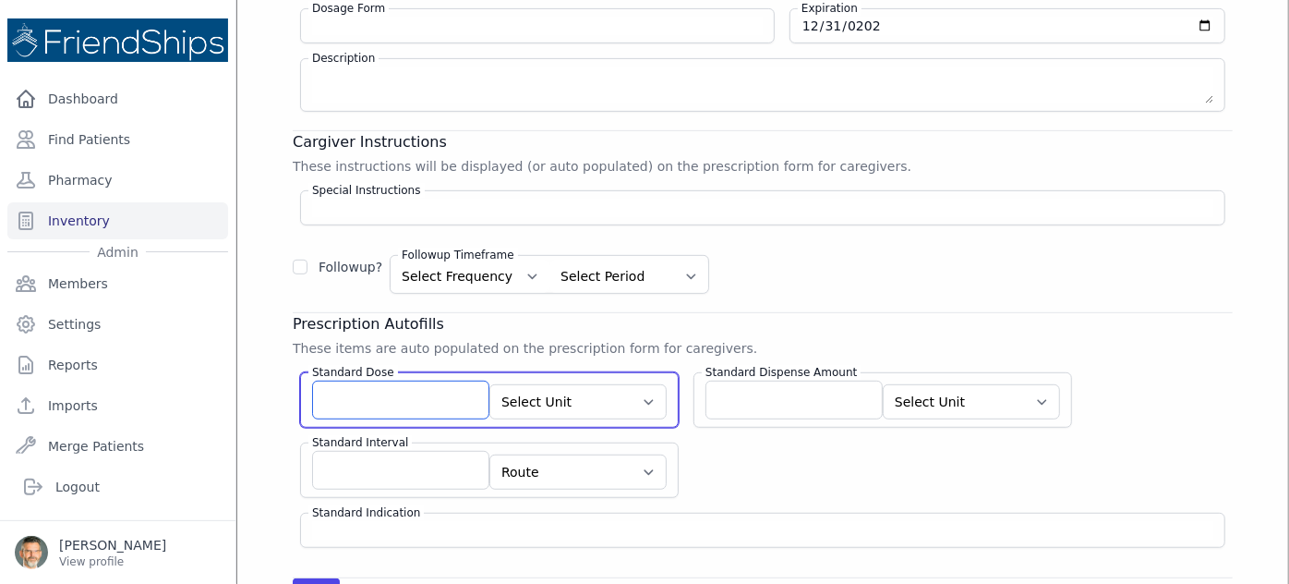
click at [392, 402] on input "Standard Dose" at bounding box center [400, 399] width 177 height 39
type input "1"
click at [598, 388] on select "Select Unit CAPSULE(S) TABLET(S) BOTTLE(S) VIAL(S) ML(S) BOX(ES) PACK(S) OTHER" at bounding box center [577, 401] width 177 height 35
select select "TABLET(S)"
click at [489, 384] on select "Select Unit CAPSULE(S) TABLET(S) BOTTLE(S) VIAL(S) ML(S) BOX(ES) PACK(S) OTHER" at bounding box center [577, 401] width 177 height 35
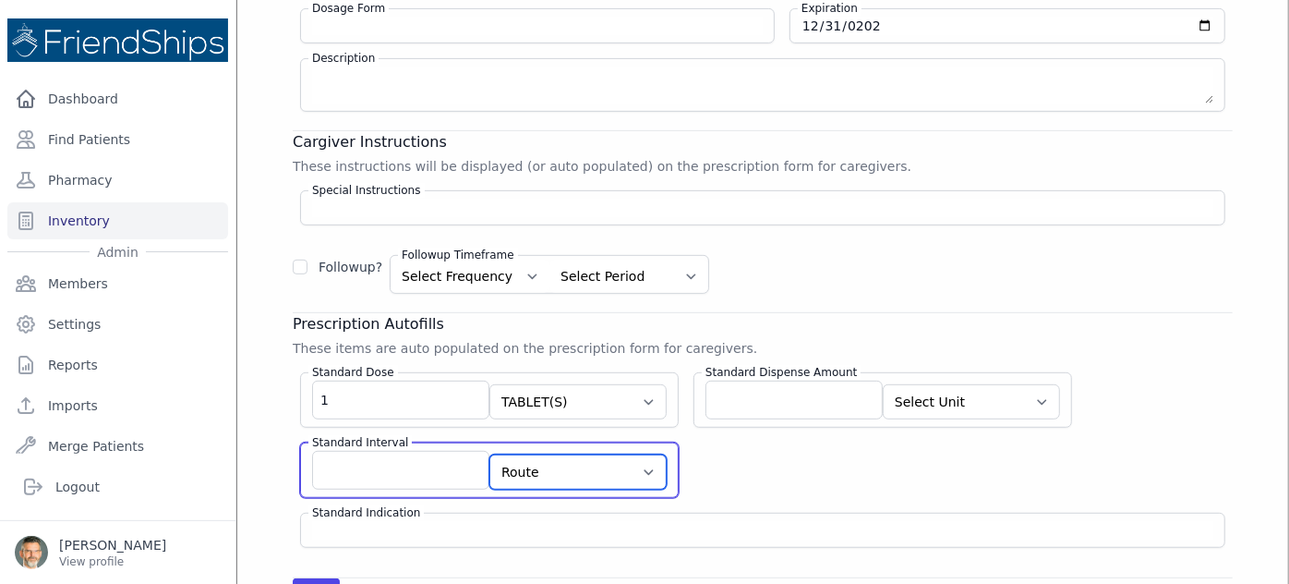
click at [525, 465] on select "Route AU BUC IJ IM INH IP IR IT IU IV IVES NAS NEB OU OD OS PAR PO PR PV REC SC…" at bounding box center [577, 471] width 177 height 35
select select "PO"
click at [489, 454] on select "Route AU BUC IJ IM INH IP IR IT IU IV IVES NAS NEB OU OD OS PAR PO PR PV REC SC…" at bounding box center [577, 471] width 177 height 35
click at [375, 453] on input "Standard Interval" at bounding box center [400, 470] width 177 height 39
type input "qd"
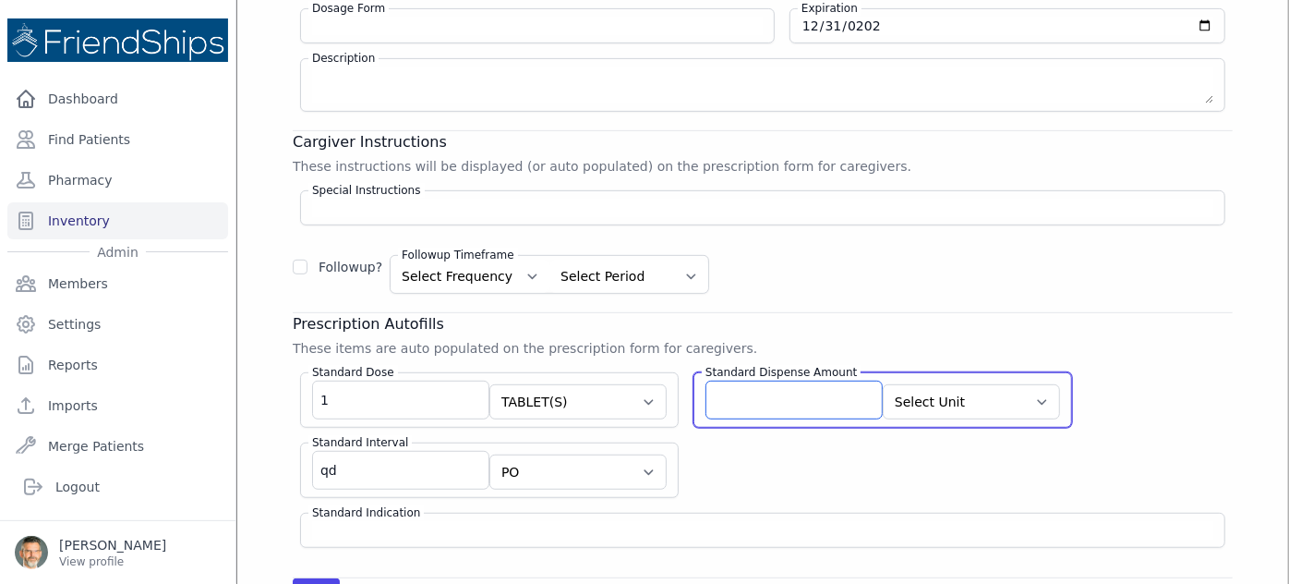
click at [733, 387] on input "Standard Dispense Amount" at bounding box center [794, 399] width 177 height 39
type input "3"
click at [932, 398] on select "Select Unit CAPSULE(S) TABLET(S) BOTTLE(S) VIAL(S) ML(S) BOX(ES) PACK(S) OTHER" at bounding box center [971, 401] width 177 height 35
select select "TABLET(S)"
click at [883, 384] on select "Select Unit CAPSULE(S) TABLET(S) BOTTLE(S) VIAL(S) ML(S) BOX(ES) PACK(S) OTHER" at bounding box center [971, 401] width 177 height 35
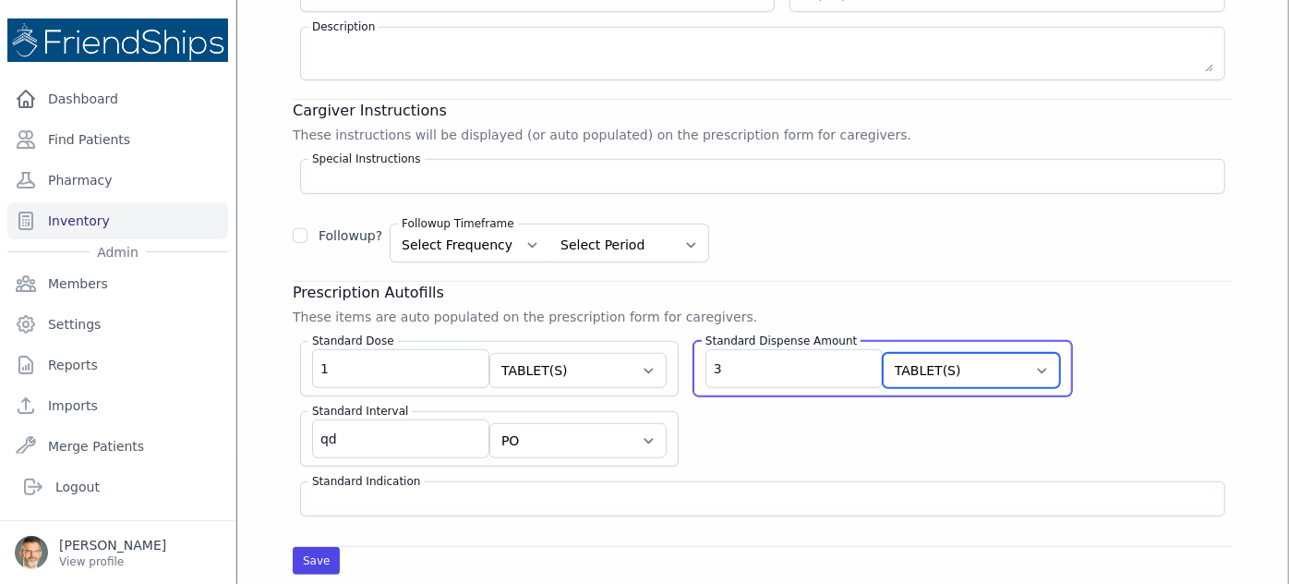
scroll to position [419, 0]
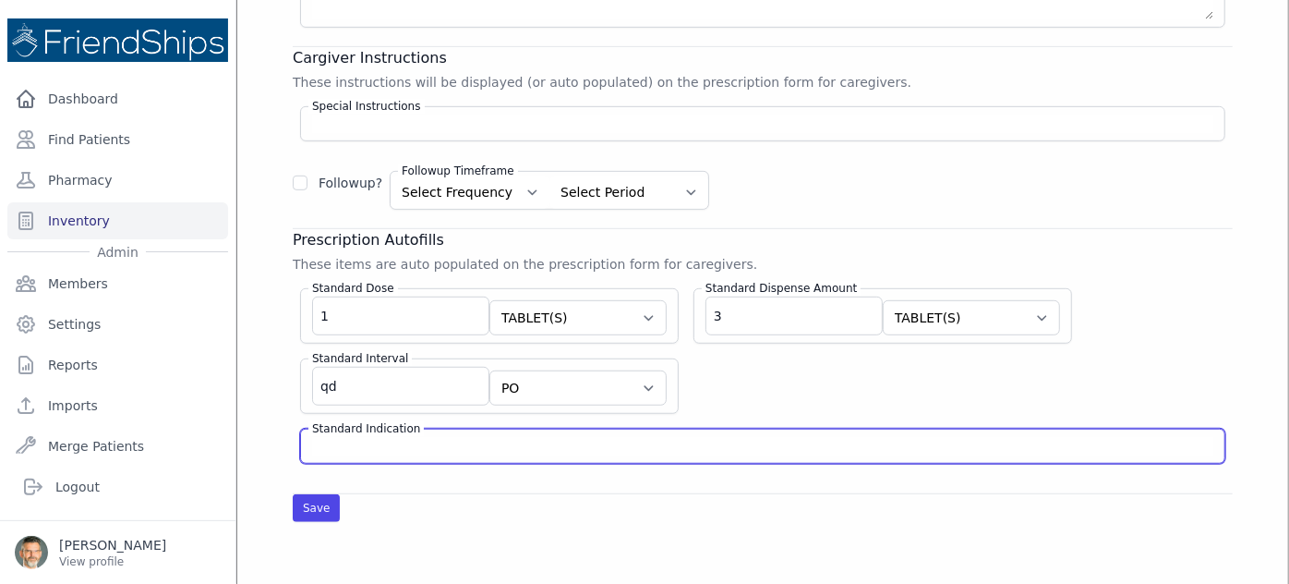
click at [371, 442] on input "Standard Indication" at bounding box center [762, 446] width 901 height 18
type input "bacterial infection"
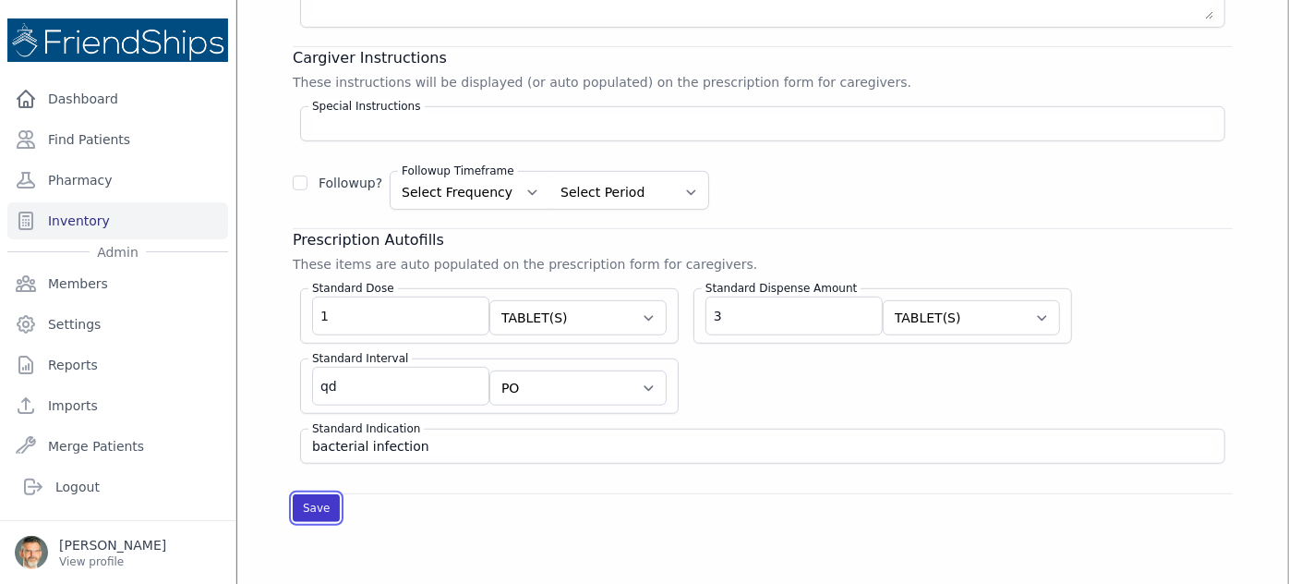
click at [317, 502] on button "Save" at bounding box center [316, 508] width 47 height 28
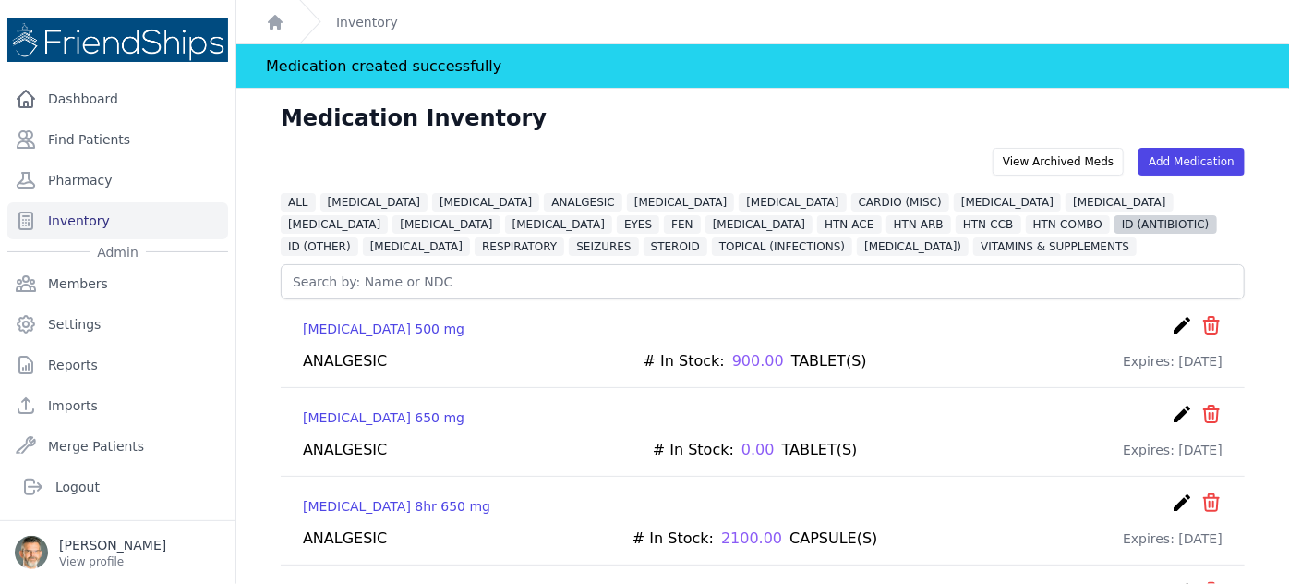
click at [1115, 222] on span "ID (ANTIBIOTIC)" at bounding box center [1166, 224] width 102 height 18
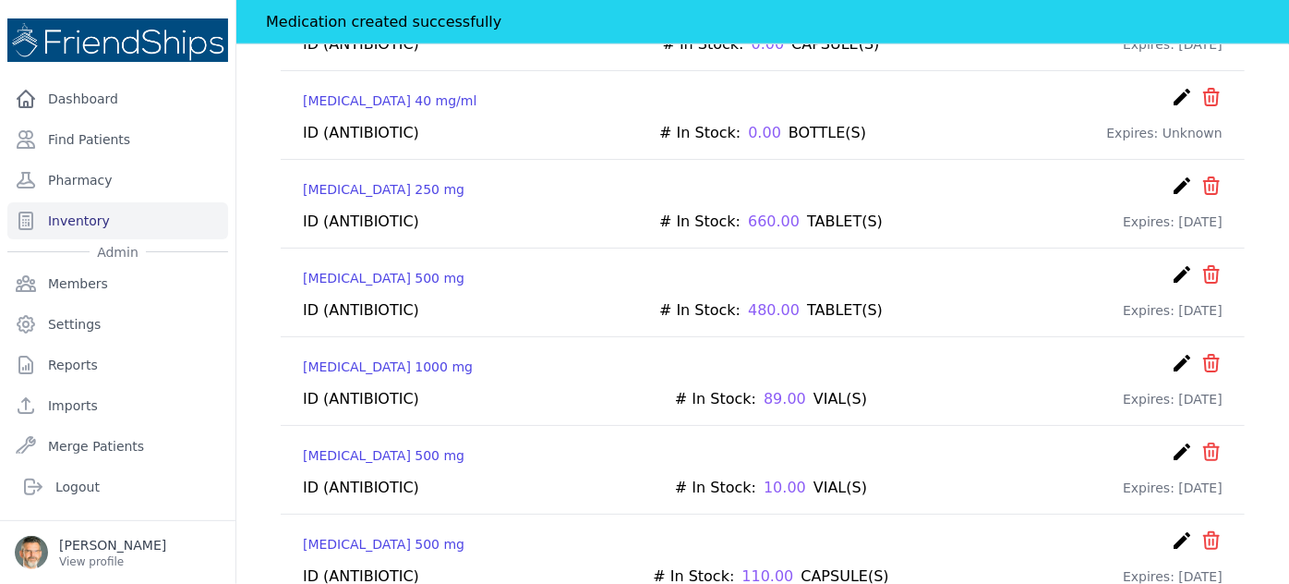
scroll to position [755, 0]
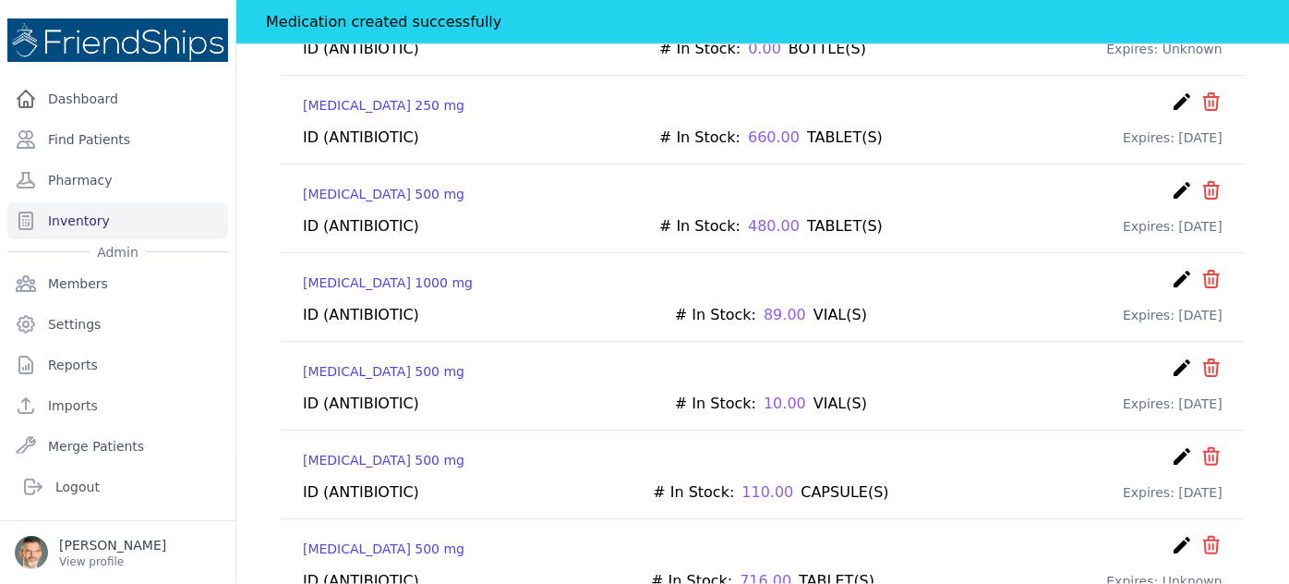
click at [1171, 445] on icon "create" at bounding box center [1182, 456] width 22 height 22
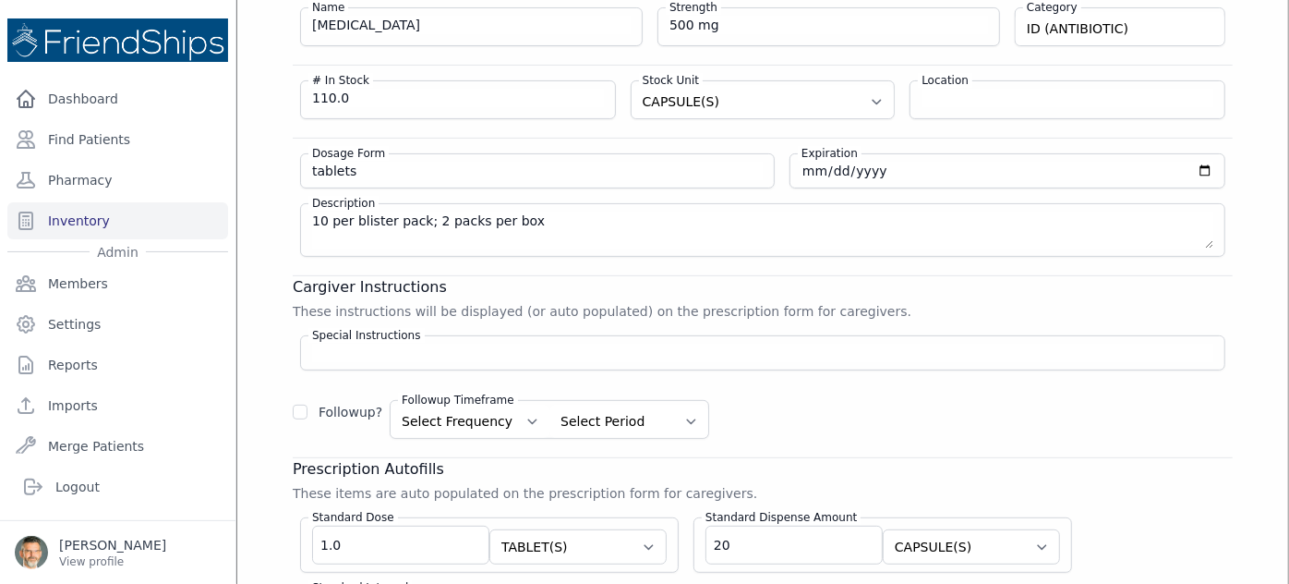
scroll to position [140, 0]
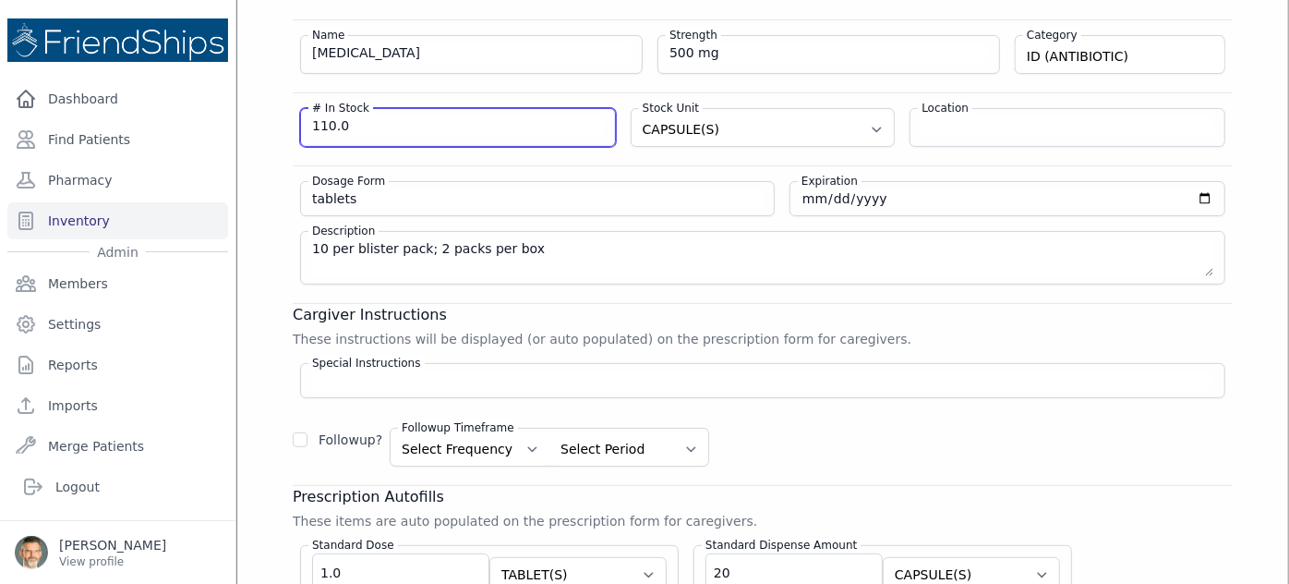
drag, startPoint x: 285, startPoint y: 110, endPoint x: 222, endPoint y: 85, distance: 68.4
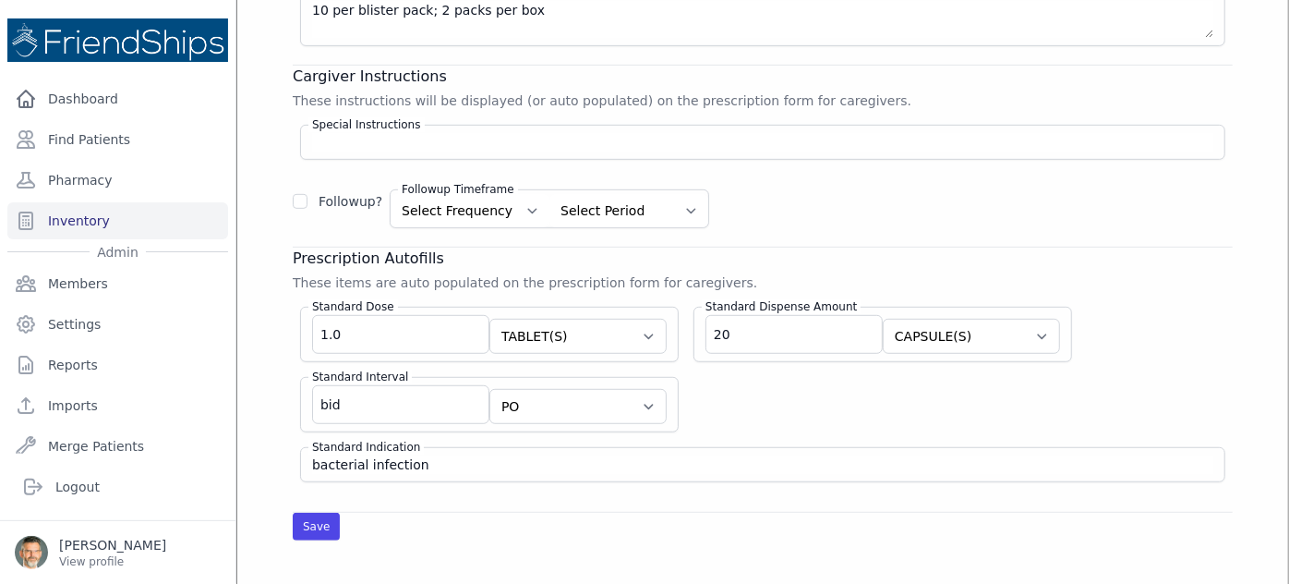
scroll to position [561, 0]
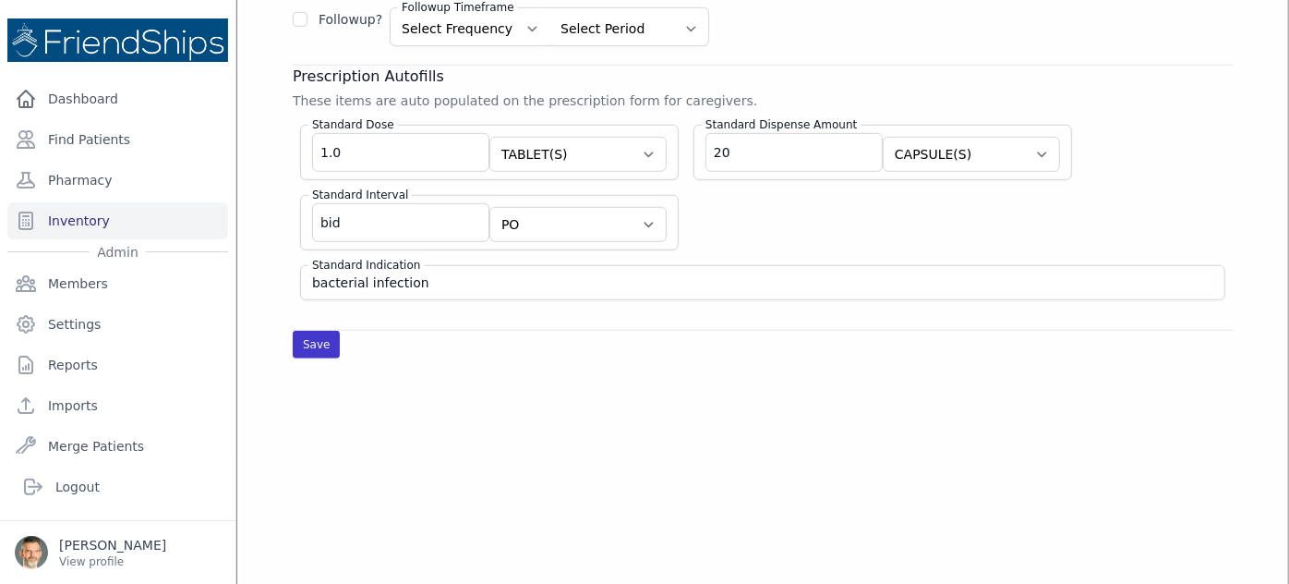
type input "100"
click at [315, 337] on button "Save" at bounding box center [316, 345] width 47 height 28
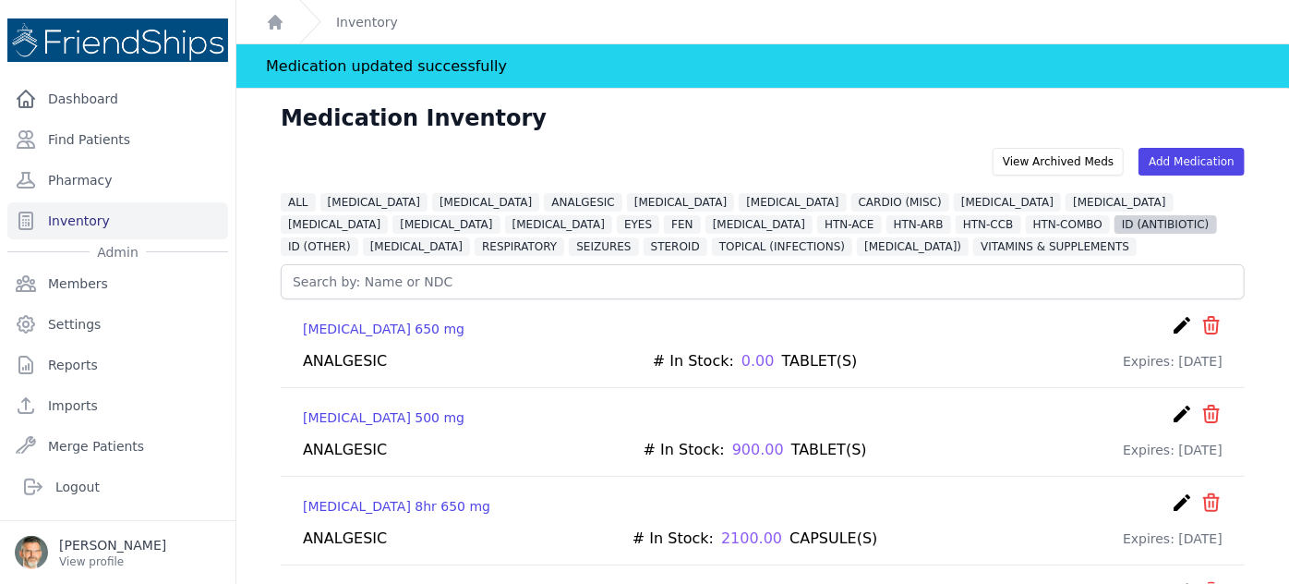
click at [1115, 225] on span "ID (ANTIBIOTIC)" at bounding box center [1166, 224] width 102 height 18
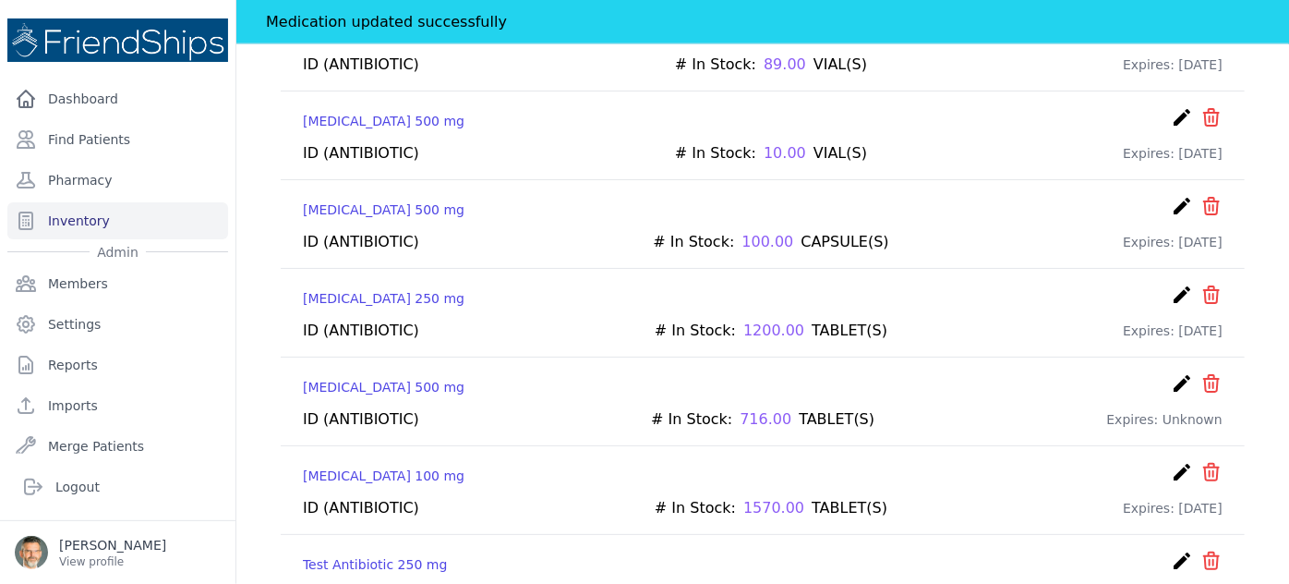
scroll to position [1007, 0]
click at [1171, 460] on icon "create" at bounding box center [1182, 471] width 22 height 22
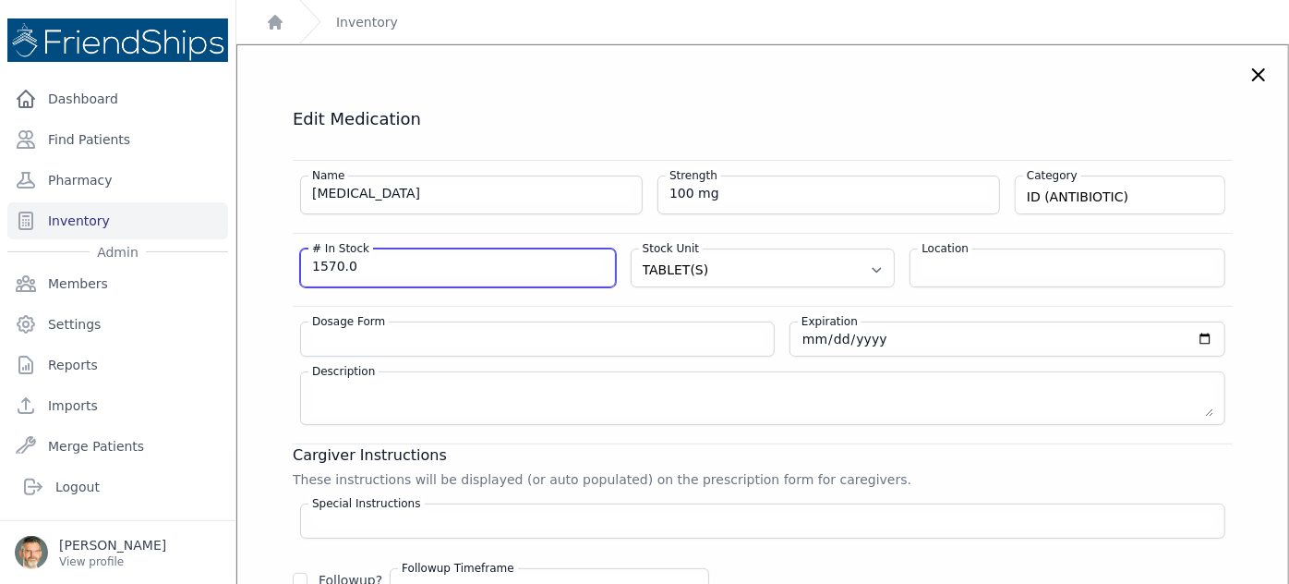
drag, startPoint x: 358, startPoint y: 265, endPoint x: 254, endPoint y: 247, distance: 106.0
click at [260, 248] on div "Edit Medication Name Doxycycline Strength 100 mg Category ID (ANTIBIOTIC) DIURE…" at bounding box center [763, 513] width 1014 height 811
type input "270"
click at [537, 302] on div "Name Doxycycline Strength 100 mg Category ID (ANTIBIOTIC) DIURETIC VITAMINS & S…" at bounding box center [763, 510] width 940 height 701
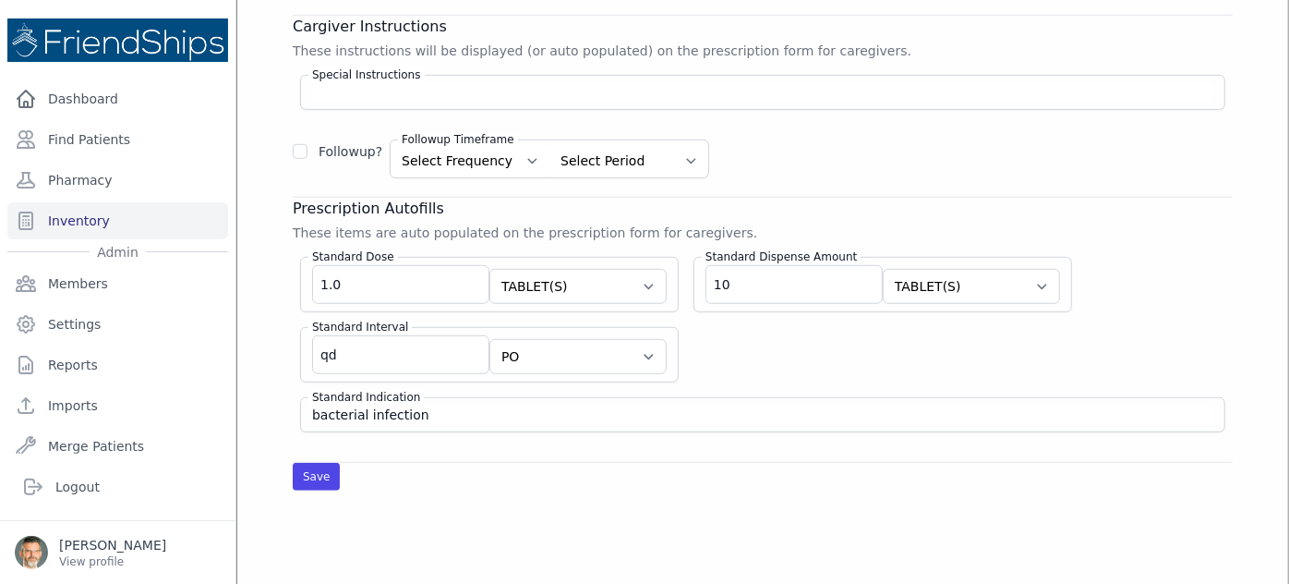
scroll to position [503, 0]
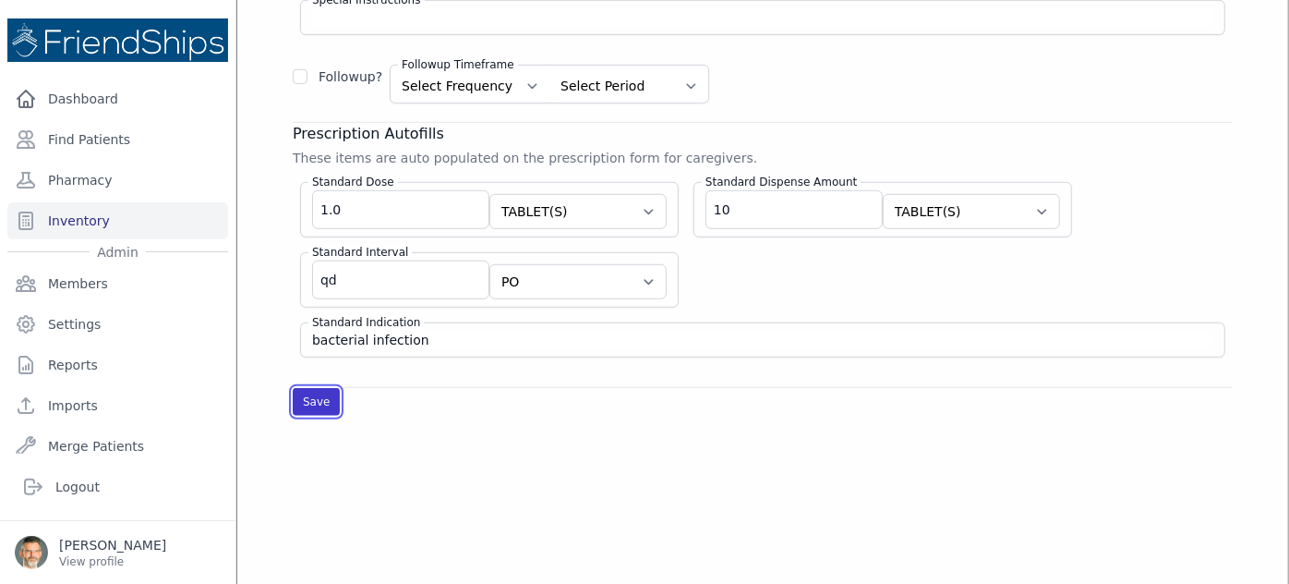
click at [314, 392] on button "Save" at bounding box center [316, 402] width 47 height 28
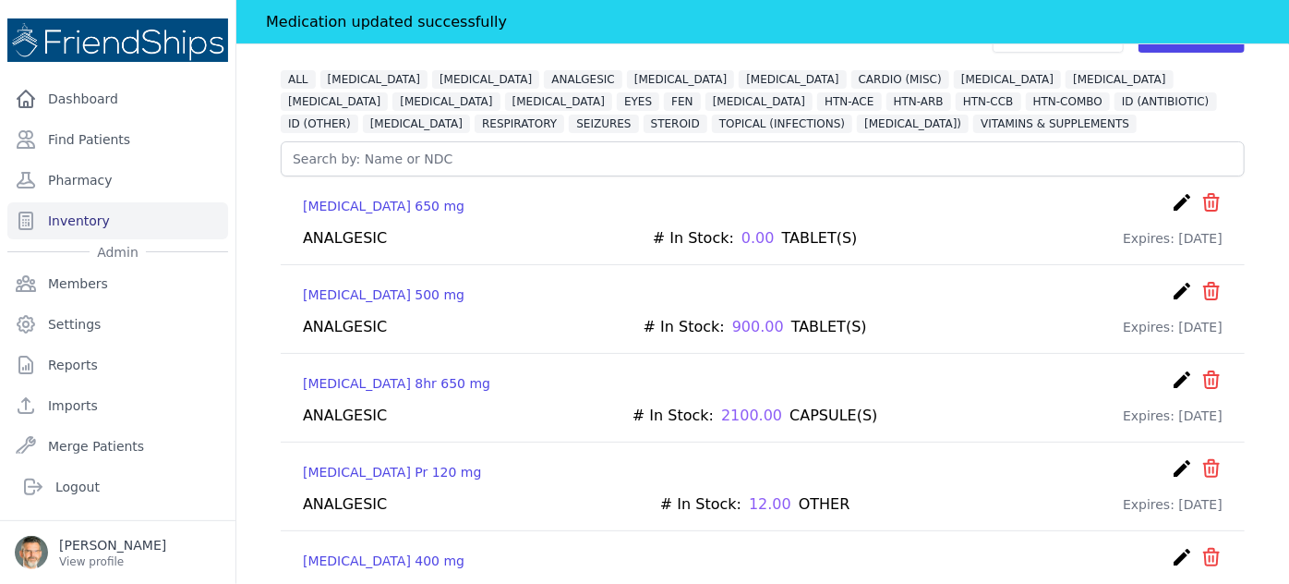
scroll to position [83, 0]
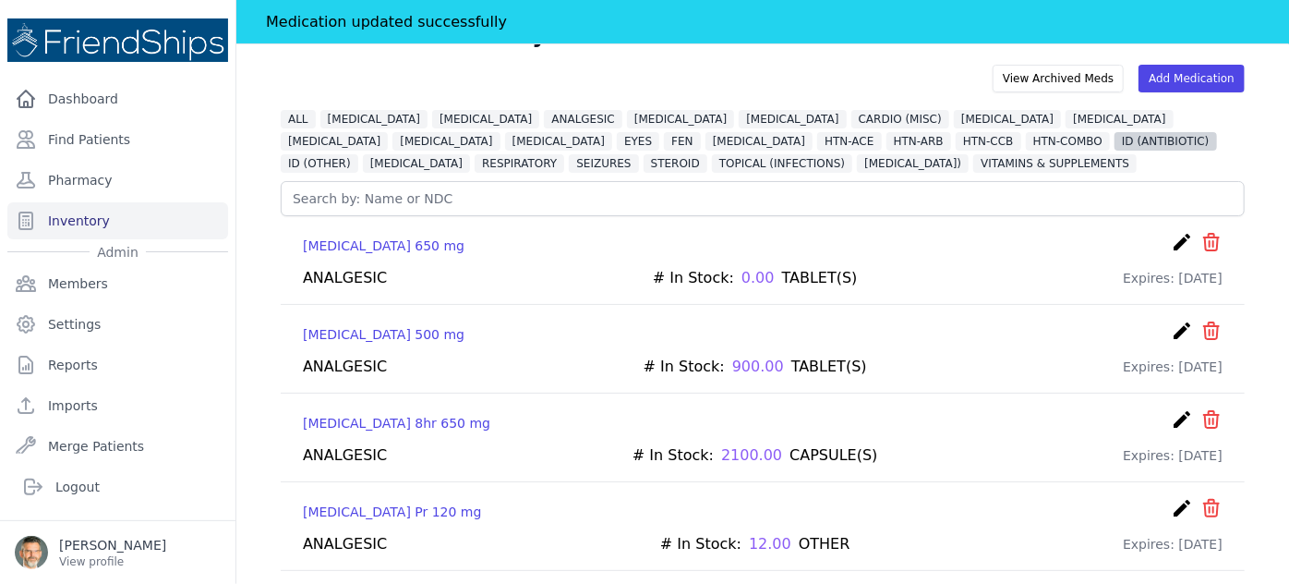
click at [1115, 142] on span "ID (ANTIBIOTIC)" at bounding box center [1166, 141] width 102 height 18
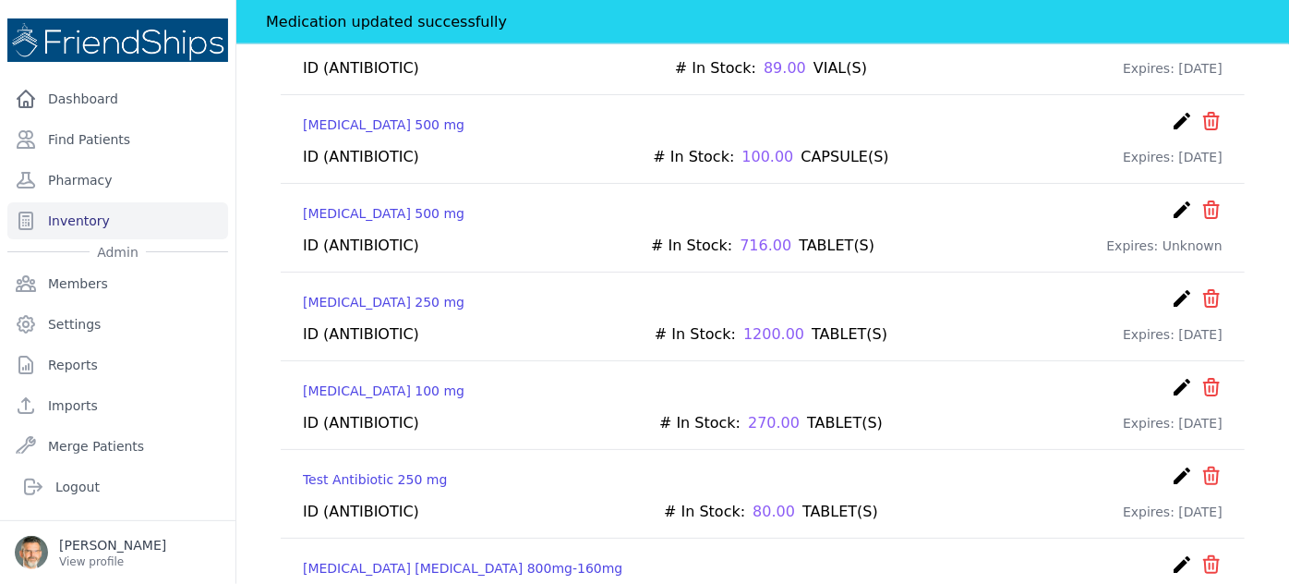
scroll to position [1125, 0]
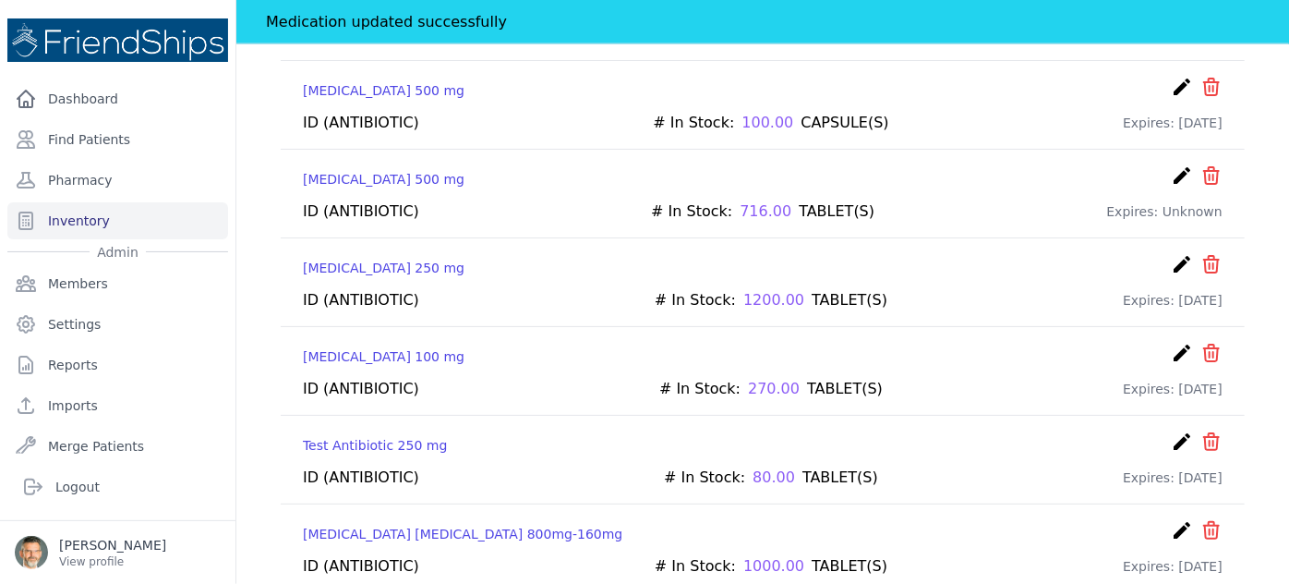
click at [1171, 519] on icon "create" at bounding box center [1182, 530] width 22 height 22
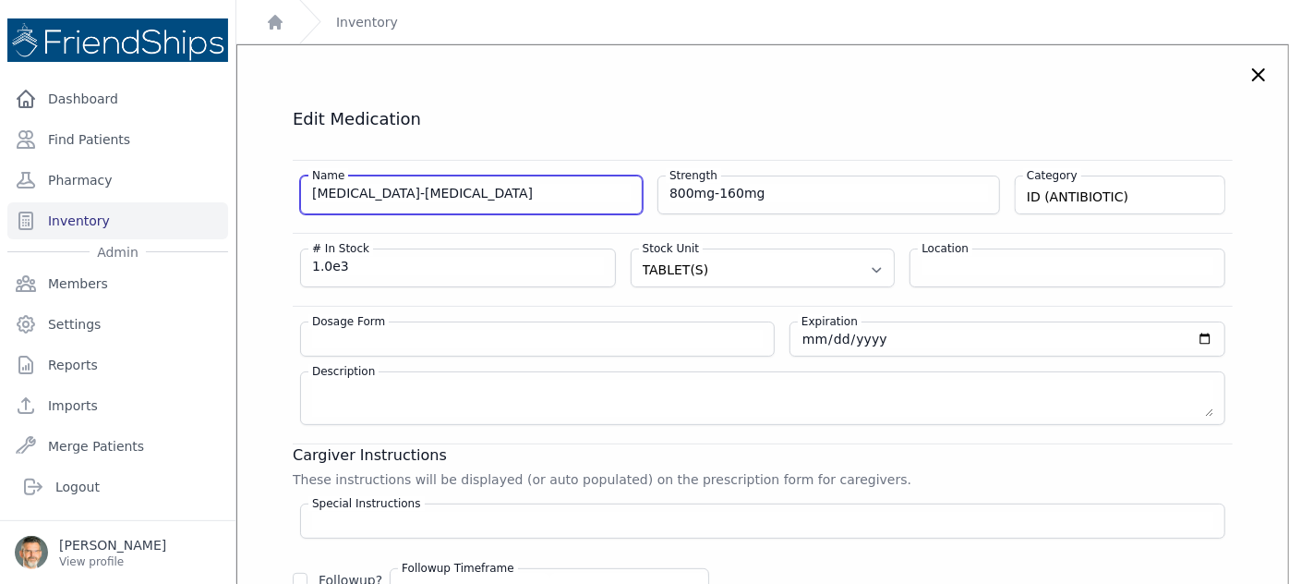
click at [507, 192] on input "Trimethoprim-Sulfamethoxazole" at bounding box center [471, 193] width 319 height 18
click at [515, 194] on input "Trimethoprim-Sulfamethoxazole (" at bounding box center [471, 193] width 319 height 18
paste input "Co-trimoxazole"
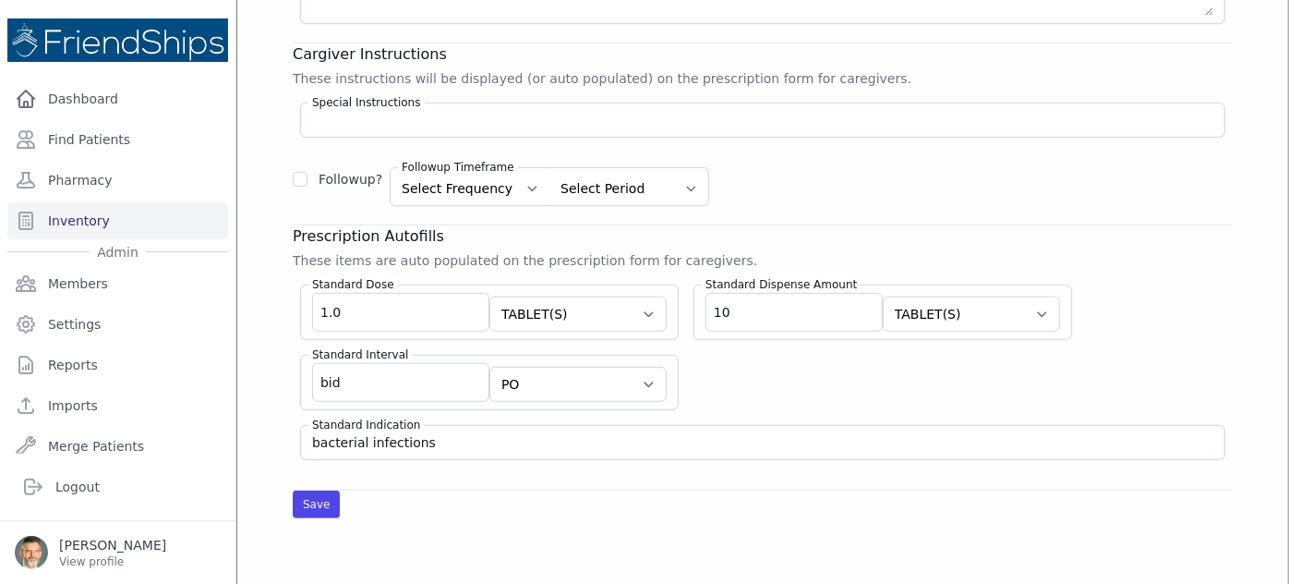
scroll to position [419, 0]
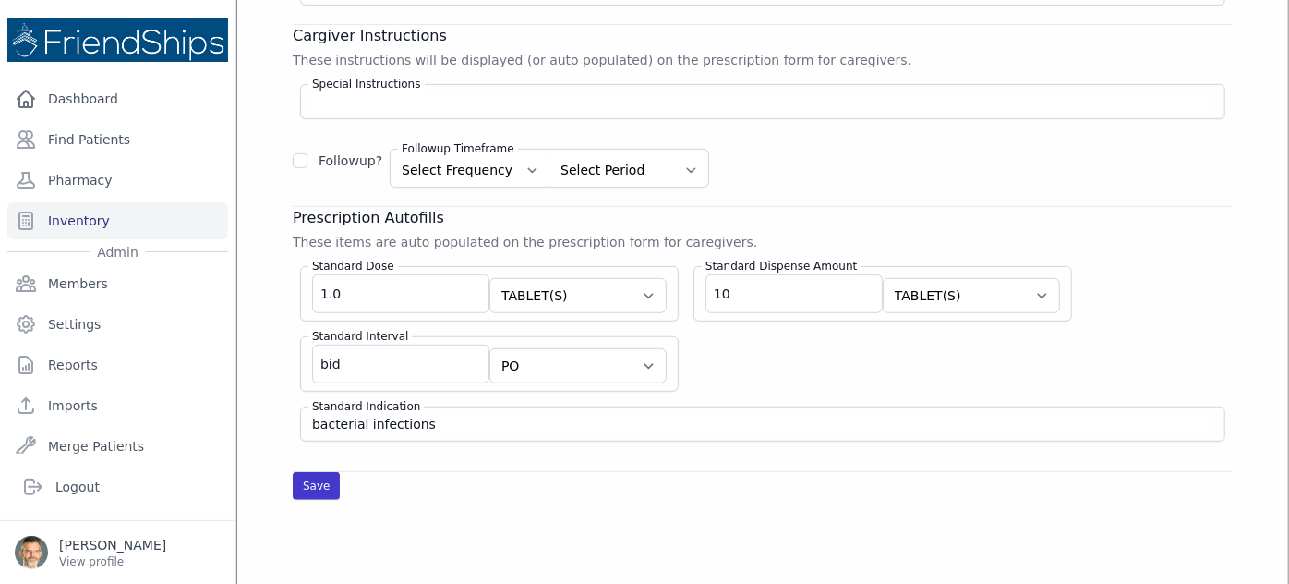
type input "Trimethoprim-Sulfamethoxazole (Co-trimoxazole)"
click at [315, 482] on button "Save" at bounding box center [316, 486] width 47 height 28
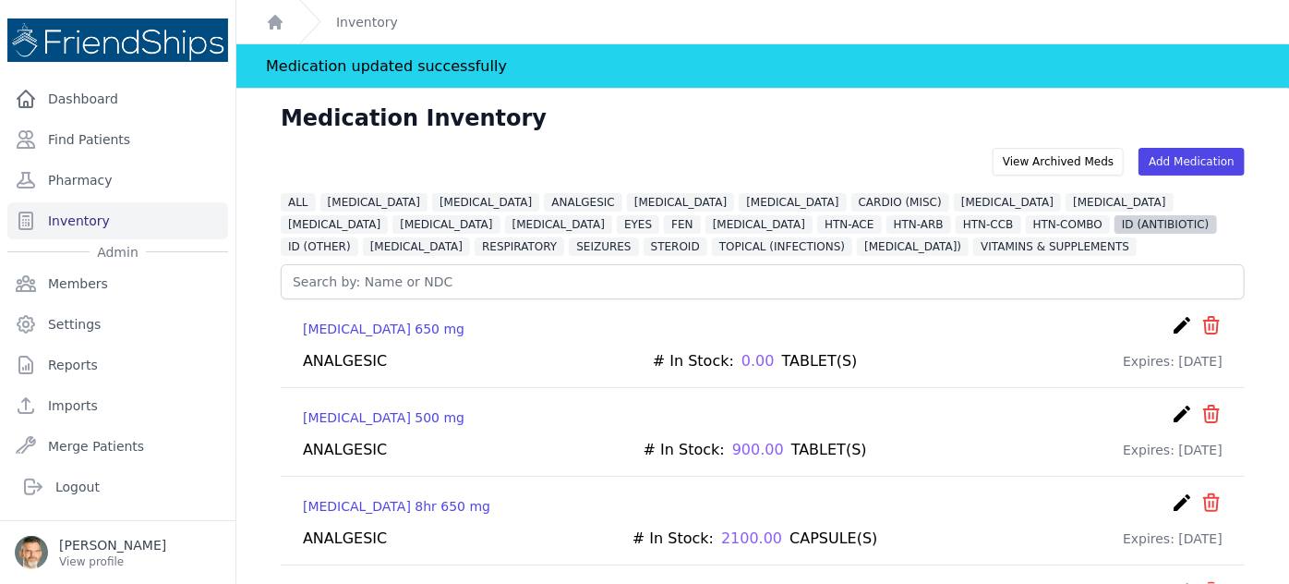
click at [1115, 221] on span "ID (ANTIBIOTIC)" at bounding box center [1166, 224] width 102 height 18
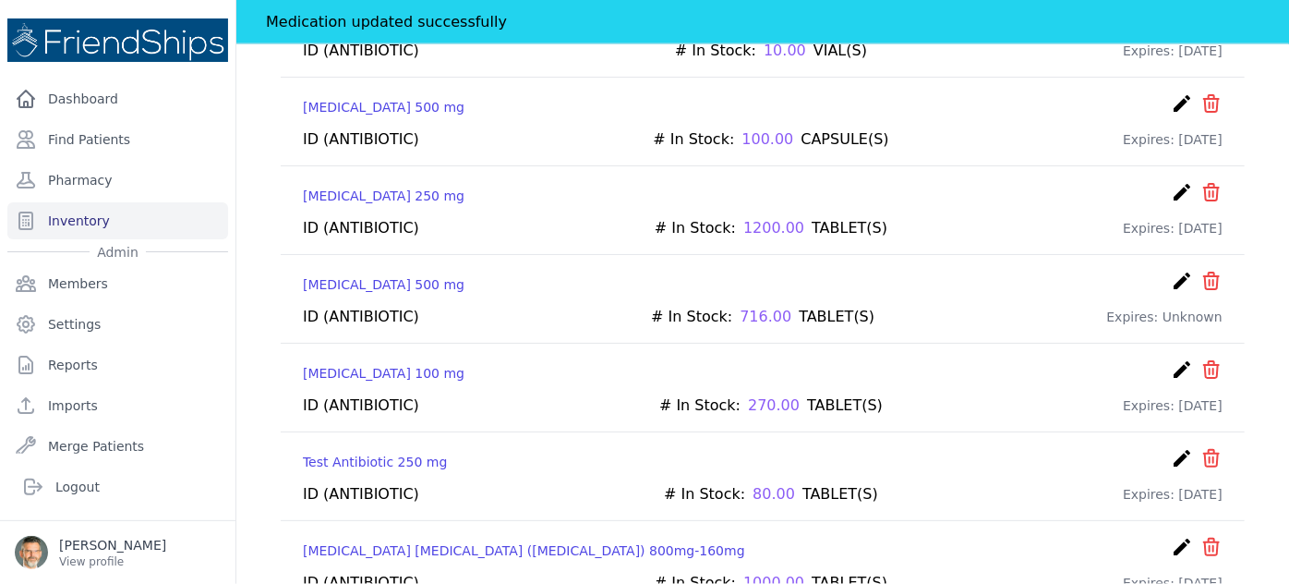
scroll to position [1125, 0]
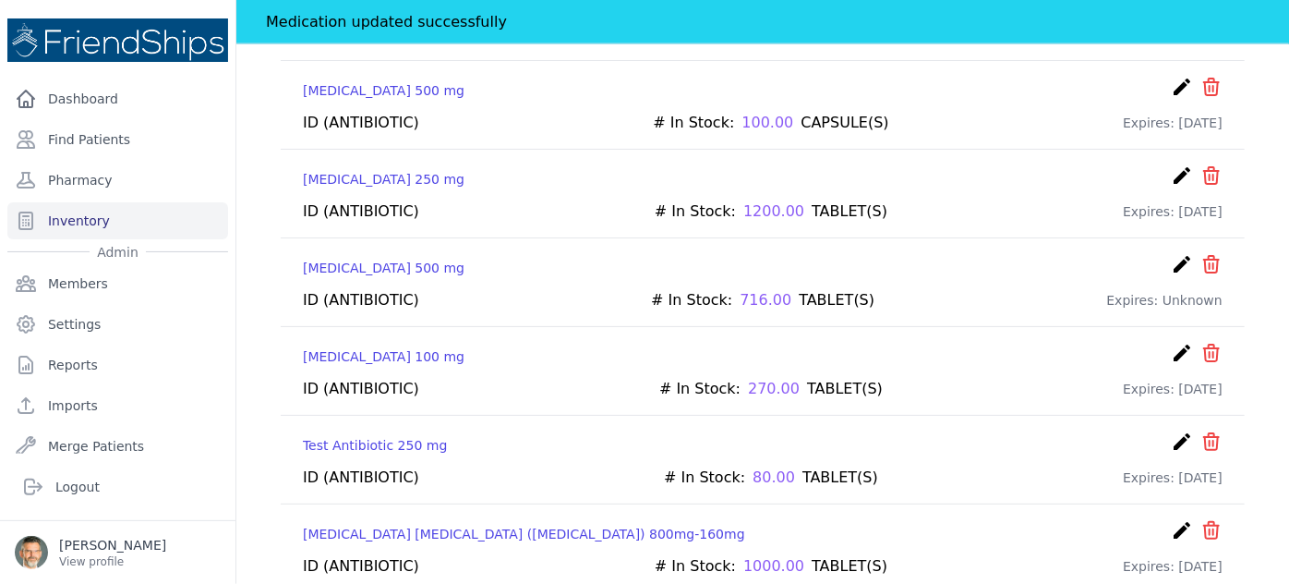
click at [1171, 519] on icon "create" at bounding box center [1182, 530] width 22 height 22
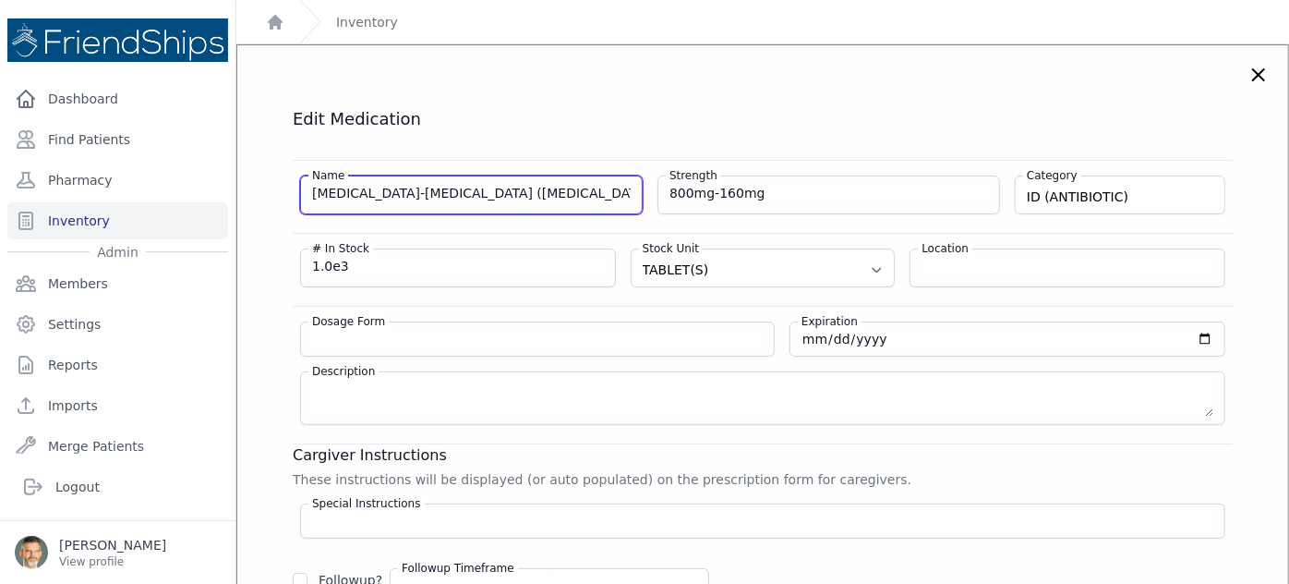
click at [598, 189] on input "Trimethoprim-Sulfamethoxazole (Co-trimoxazole)" at bounding box center [471, 193] width 319 height 18
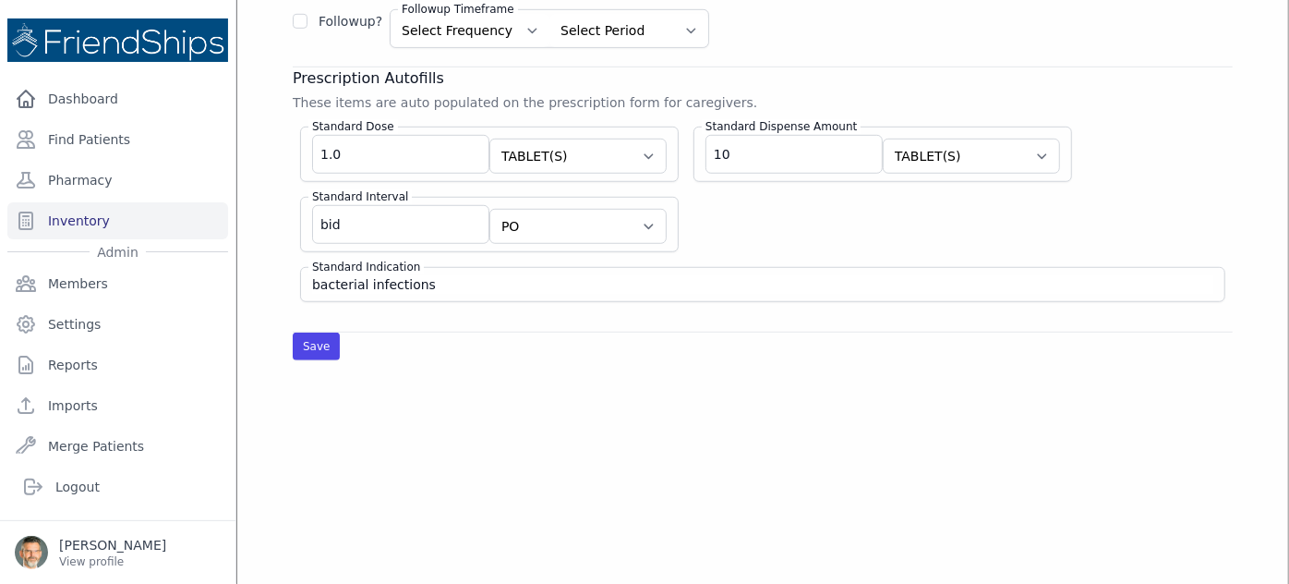
scroll to position [587, 0]
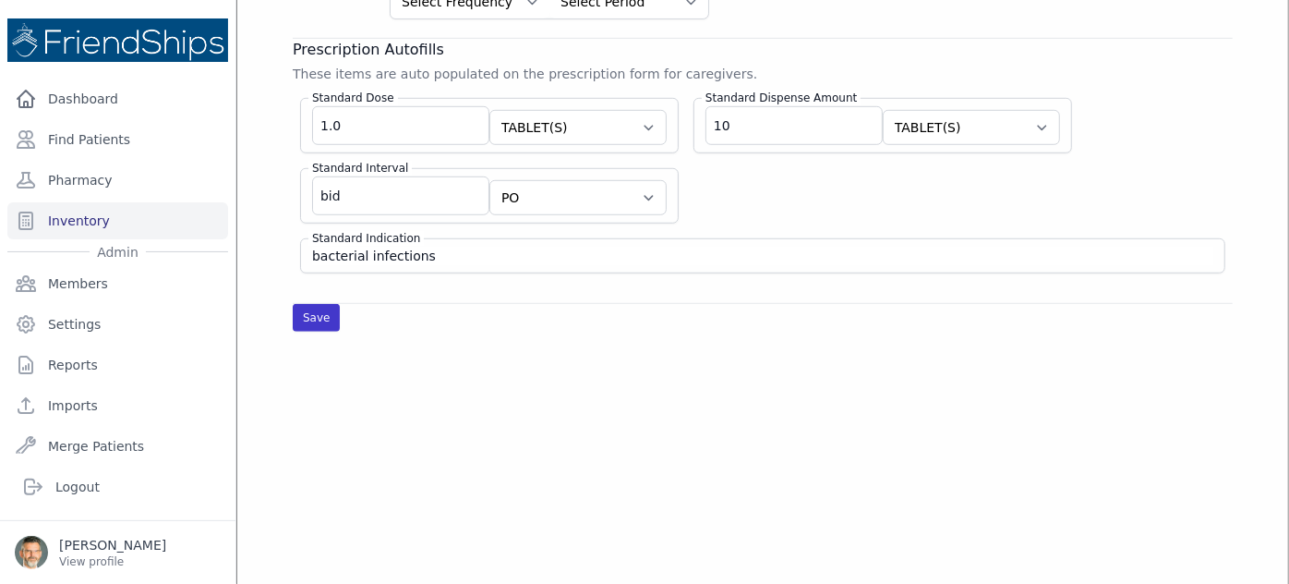
type input "Trimethoprim-Sulfamethoxazole"
click at [312, 305] on button "Save" at bounding box center [316, 318] width 47 height 28
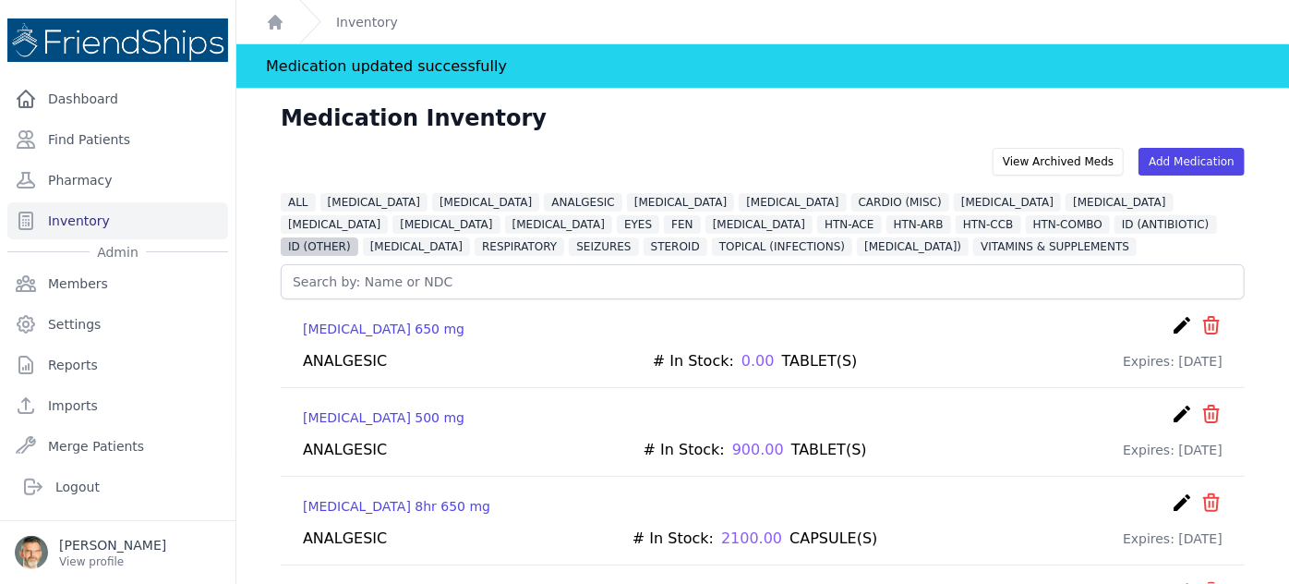
click at [358, 237] on span "ID (OTHER)" at bounding box center [320, 246] width 78 height 18
click at [1171, 323] on icon "create" at bounding box center [1182, 325] width 22 height 22
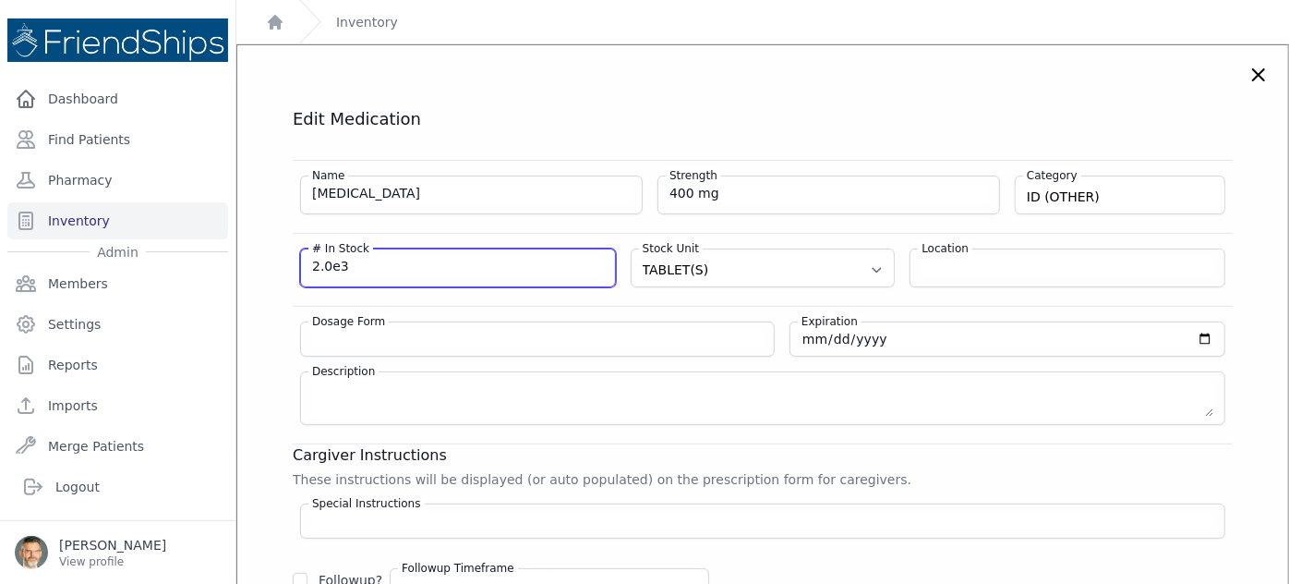
drag, startPoint x: 341, startPoint y: 264, endPoint x: 285, endPoint y: 257, distance: 55.9
click at [285, 257] on div "Edit Medication Name Albendazole Strength 400 mg Category ID (OTHER) DIURETIC V…" at bounding box center [763, 513] width 1014 height 811
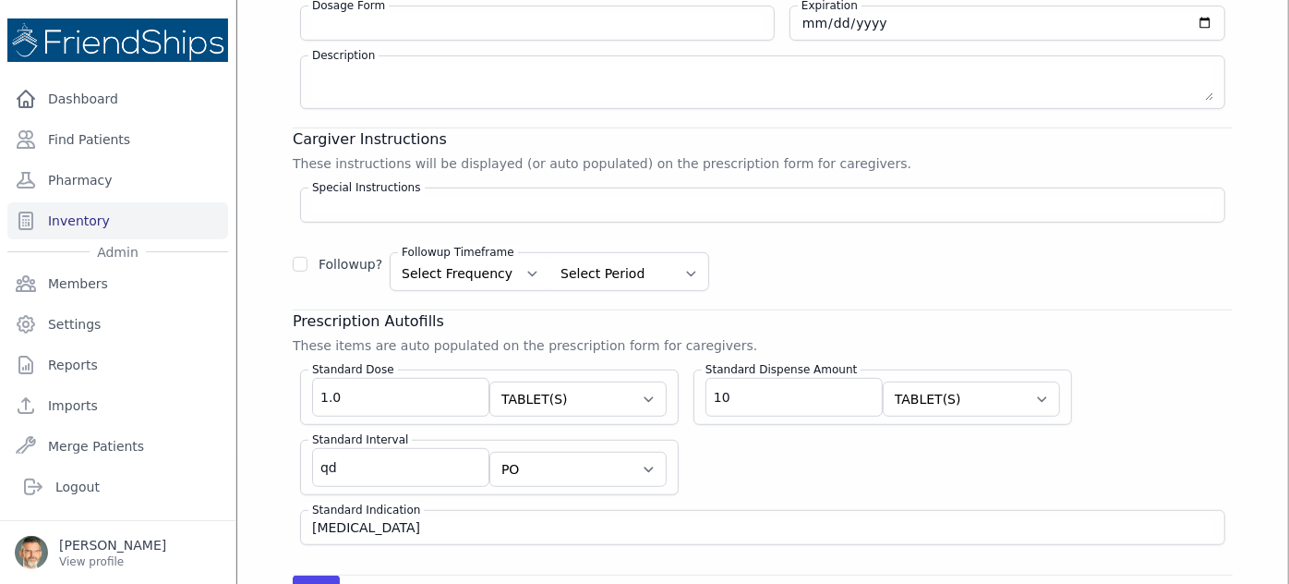
scroll to position [419, 0]
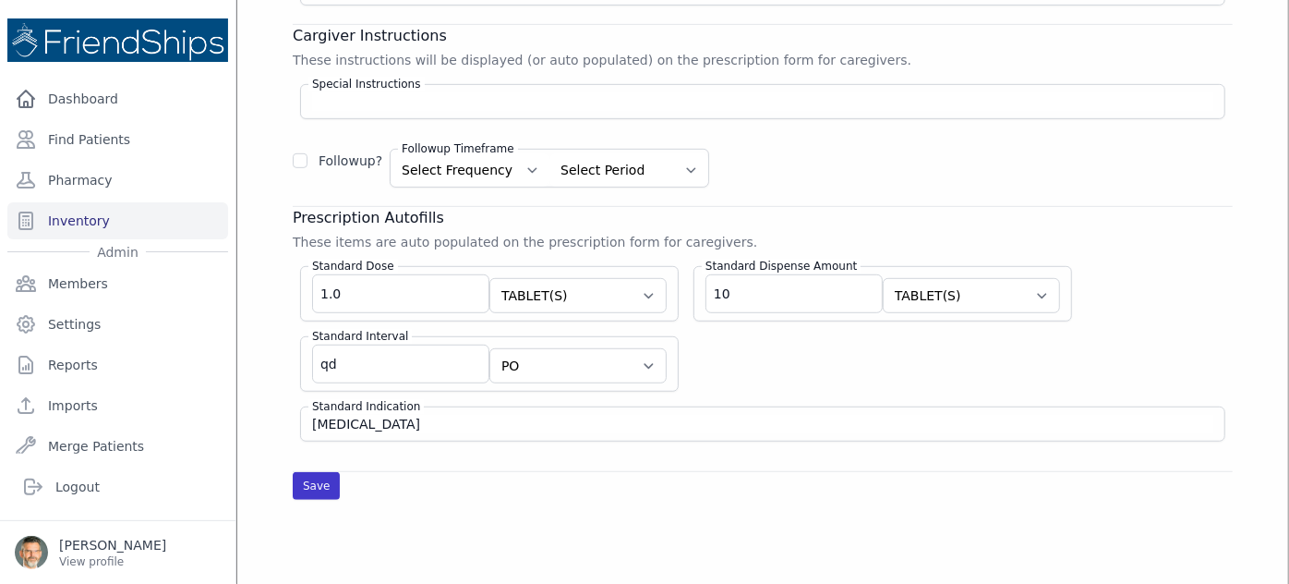
type input "1000"
click at [315, 475] on button "Save" at bounding box center [316, 486] width 47 height 28
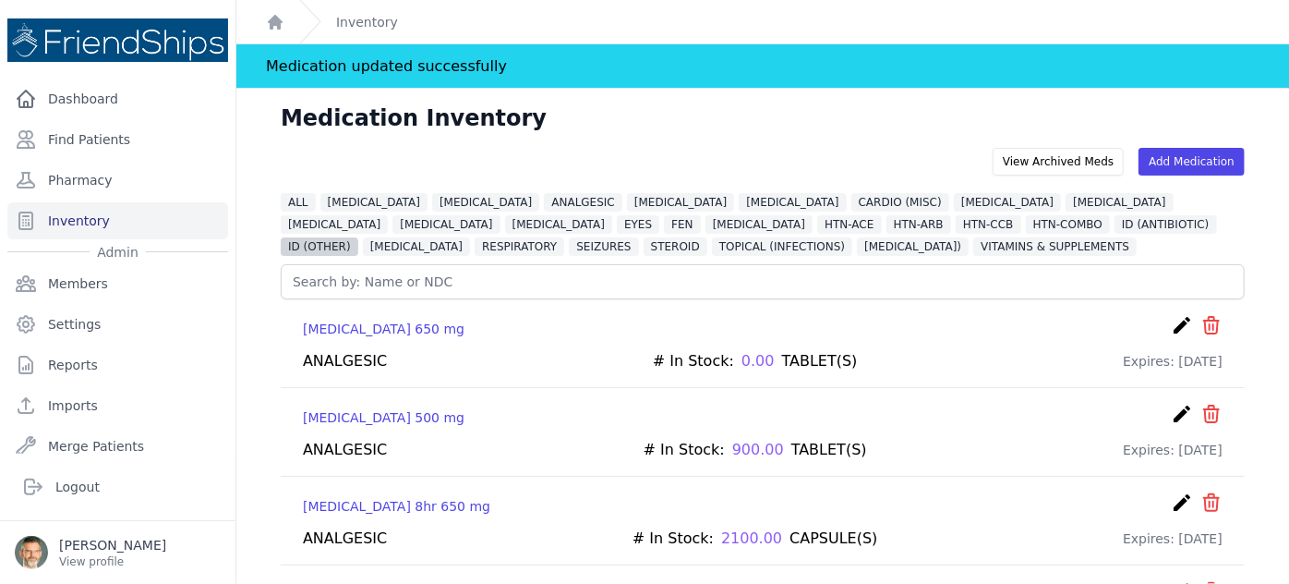
click at [358, 237] on span "ID (OTHER)" at bounding box center [320, 246] width 78 height 18
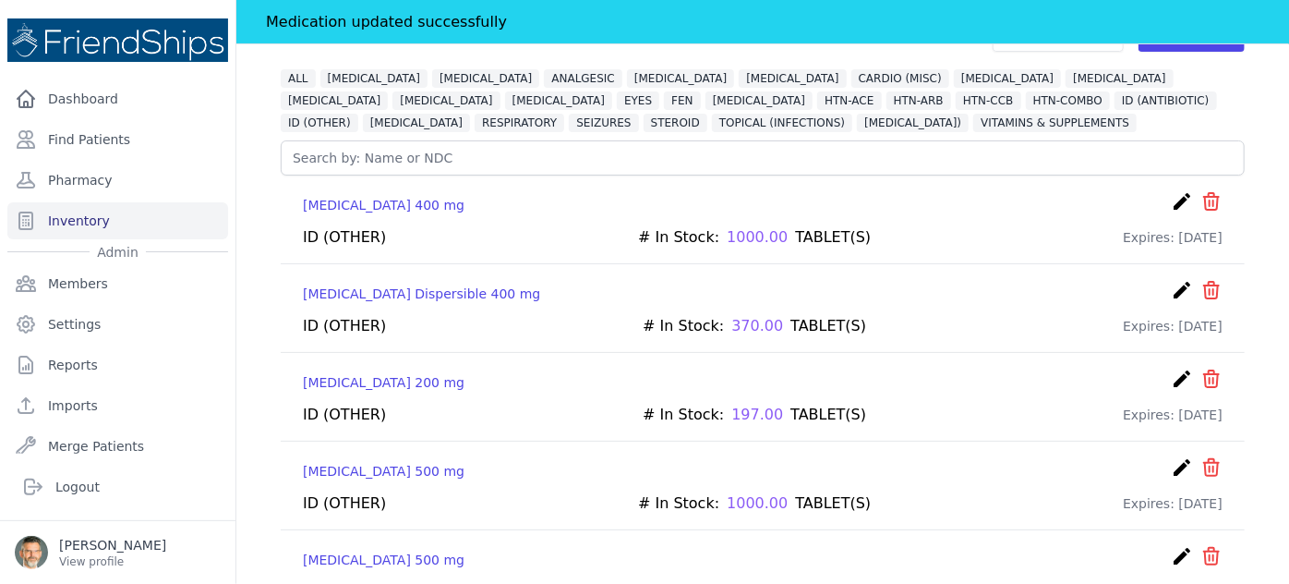
scroll to position [167, 0]
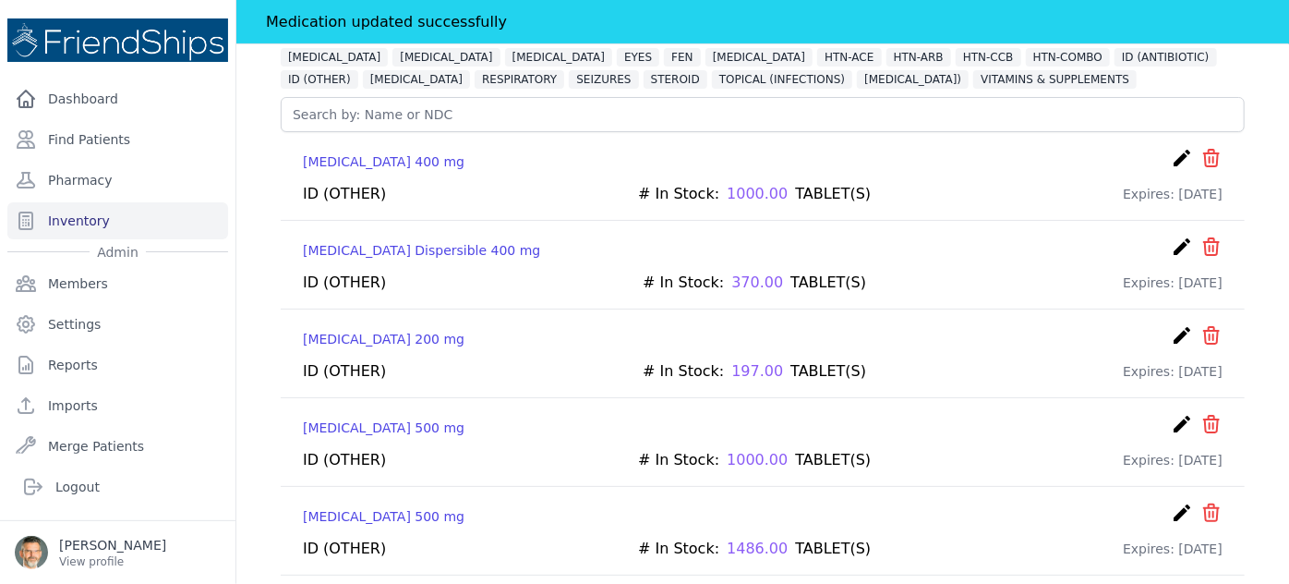
click at [1171, 332] on icon "create" at bounding box center [1182, 335] width 22 height 22
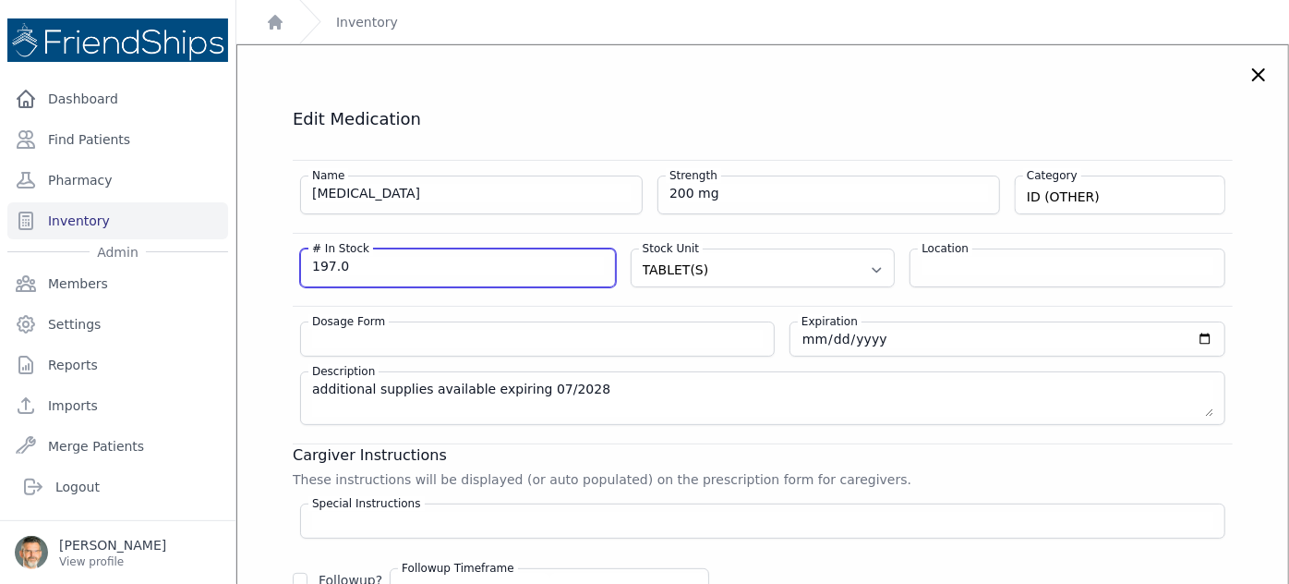
drag, startPoint x: 320, startPoint y: 260, endPoint x: 187, endPoint y: 246, distance: 133.8
click at [204, 249] on div "Close sidebar Dashboard Find Patients Pharmacy Inventory Admin Members Settings" at bounding box center [644, 292] width 1289 height 584
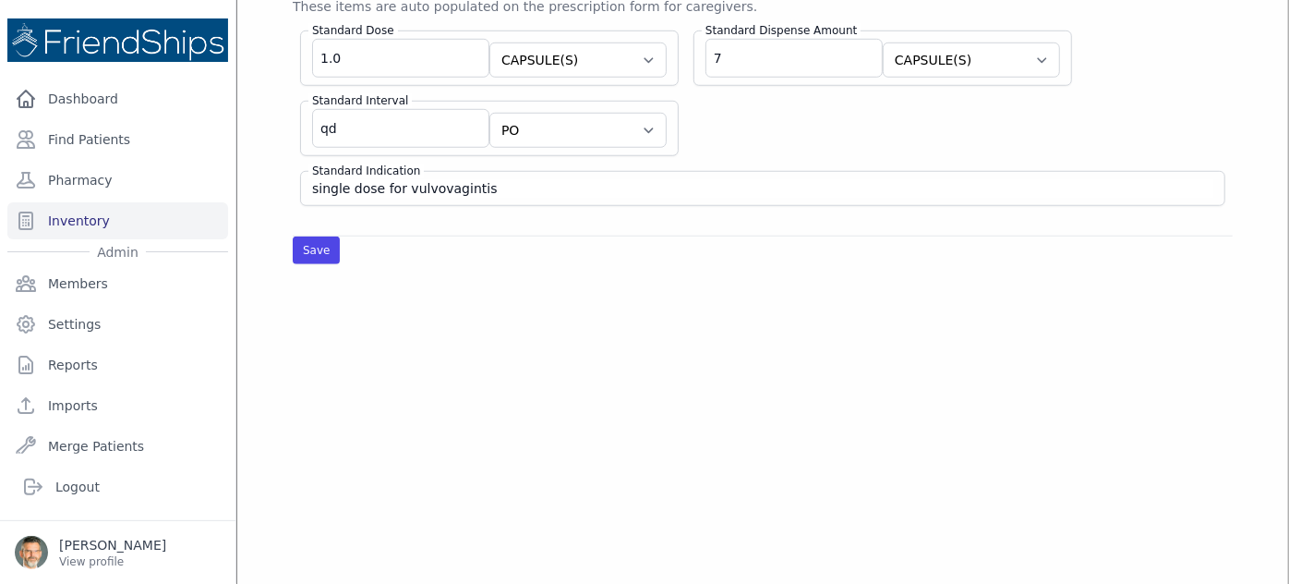
scroll to position [755, 0]
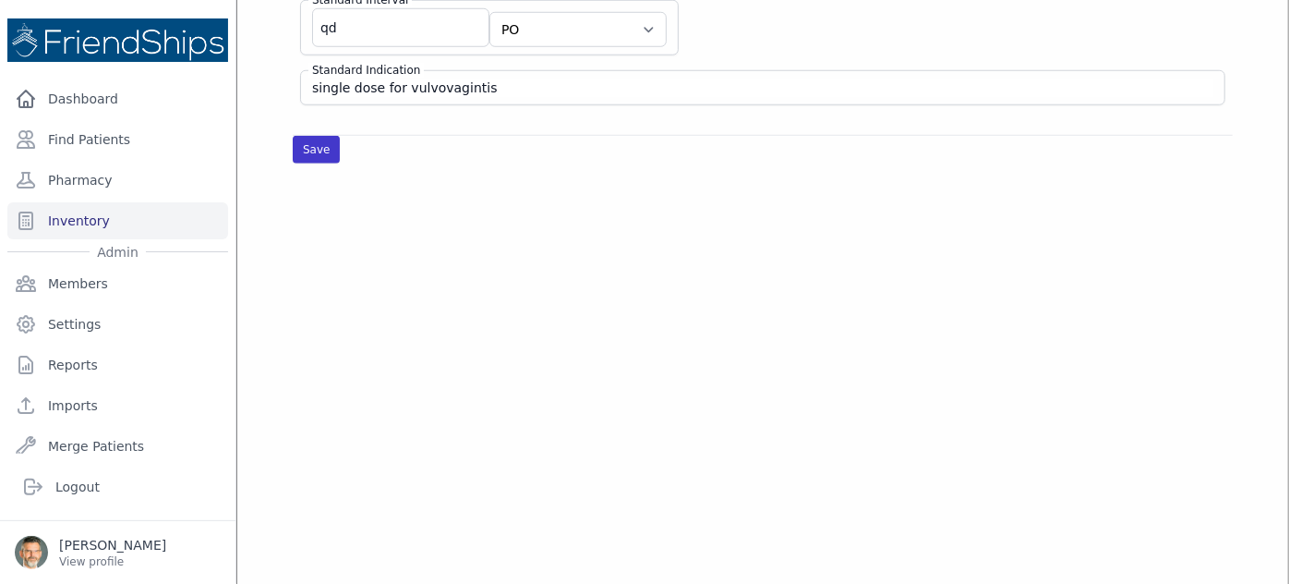
type input "200"
click at [315, 147] on button "Save" at bounding box center [316, 150] width 47 height 28
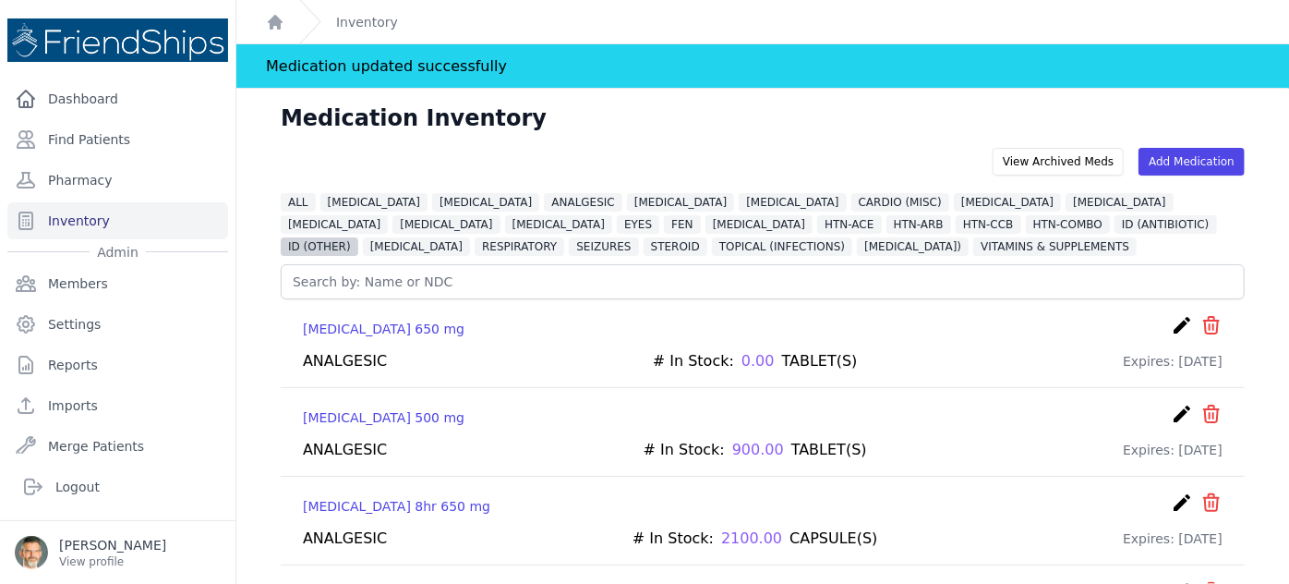
click at [358, 237] on span "ID (OTHER)" at bounding box center [320, 246] width 78 height 18
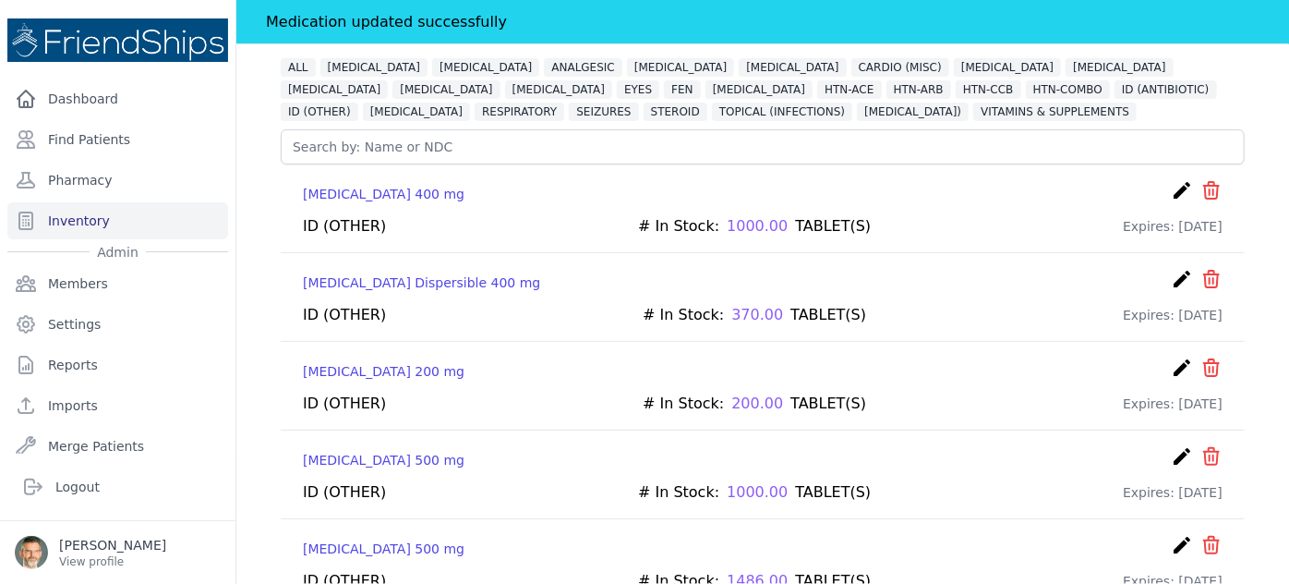
scroll to position [340, 0]
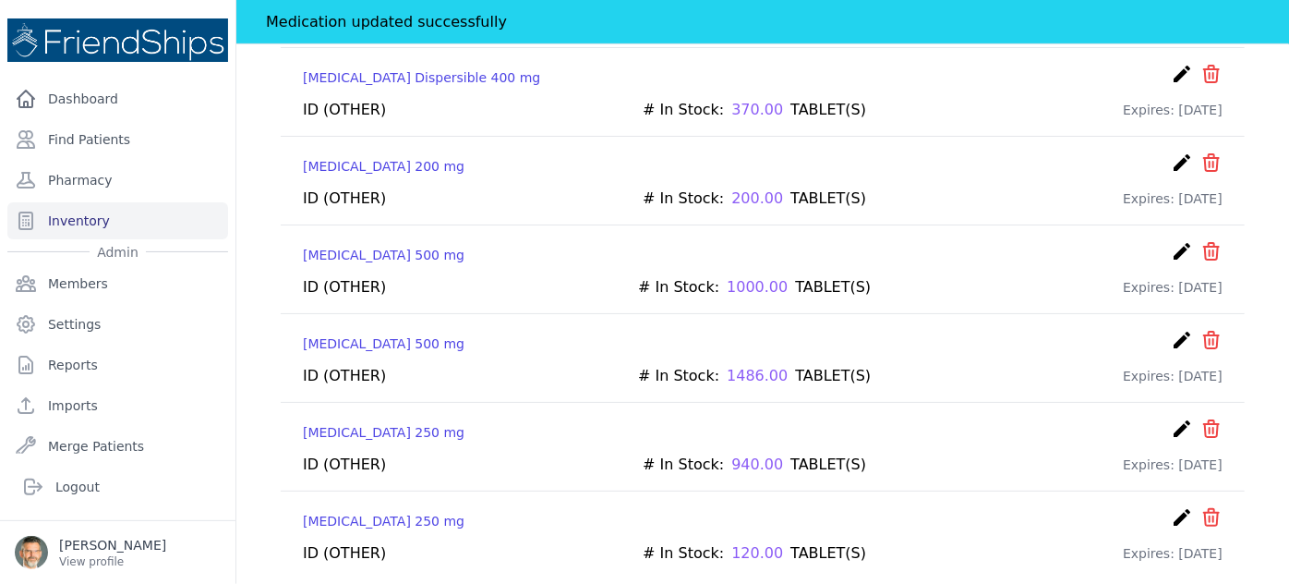
click at [1171, 420] on icon "create" at bounding box center [1182, 428] width 22 height 22
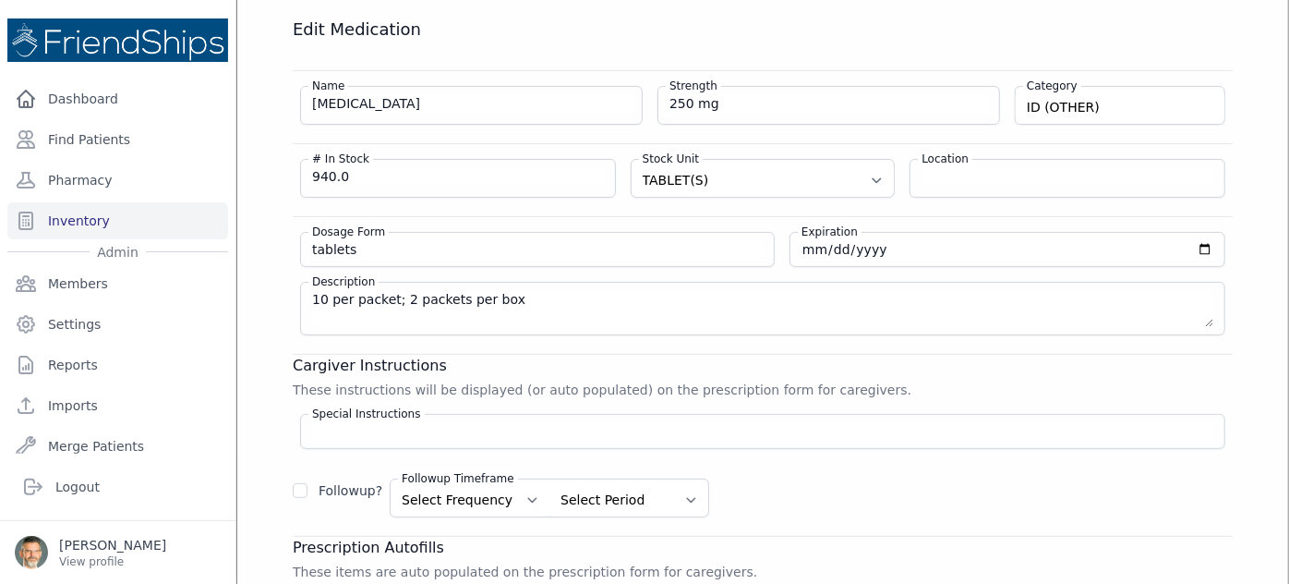
scroll to position [61, 0]
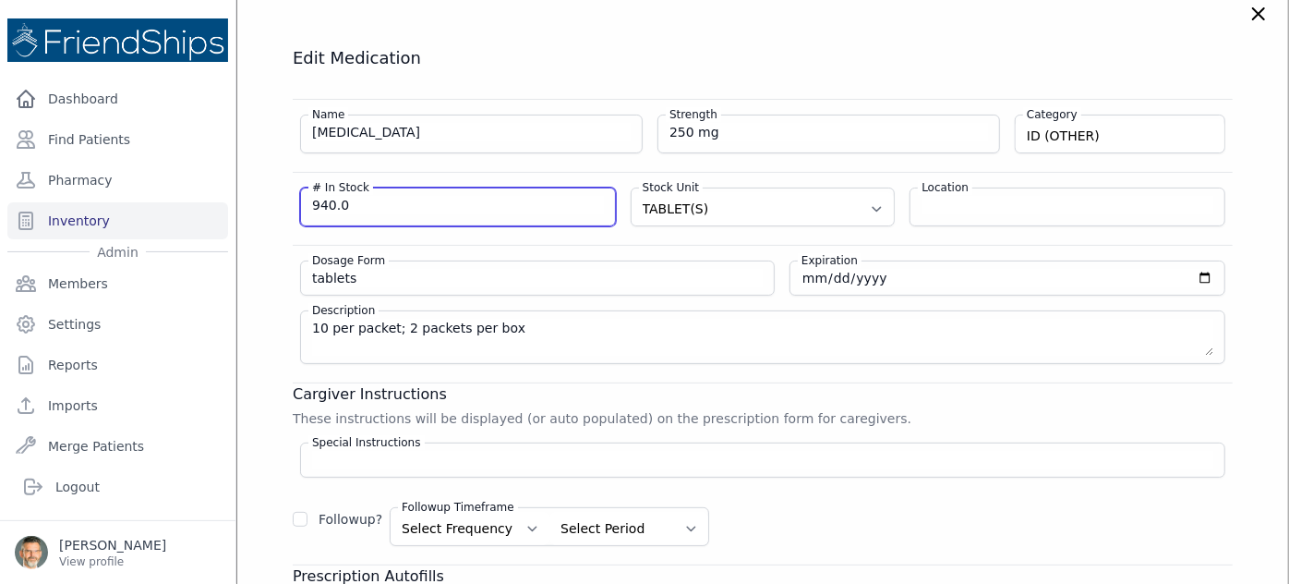
drag, startPoint x: 357, startPoint y: 206, endPoint x: 281, endPoint y: 206, distance: 76.6
click at [281, 206] on div "Edit Medication Name Metronidazole Strength 250 mg Category ID (OTHER) DIURETIC…" at bounding box center [763, 452] width 1014 height 811
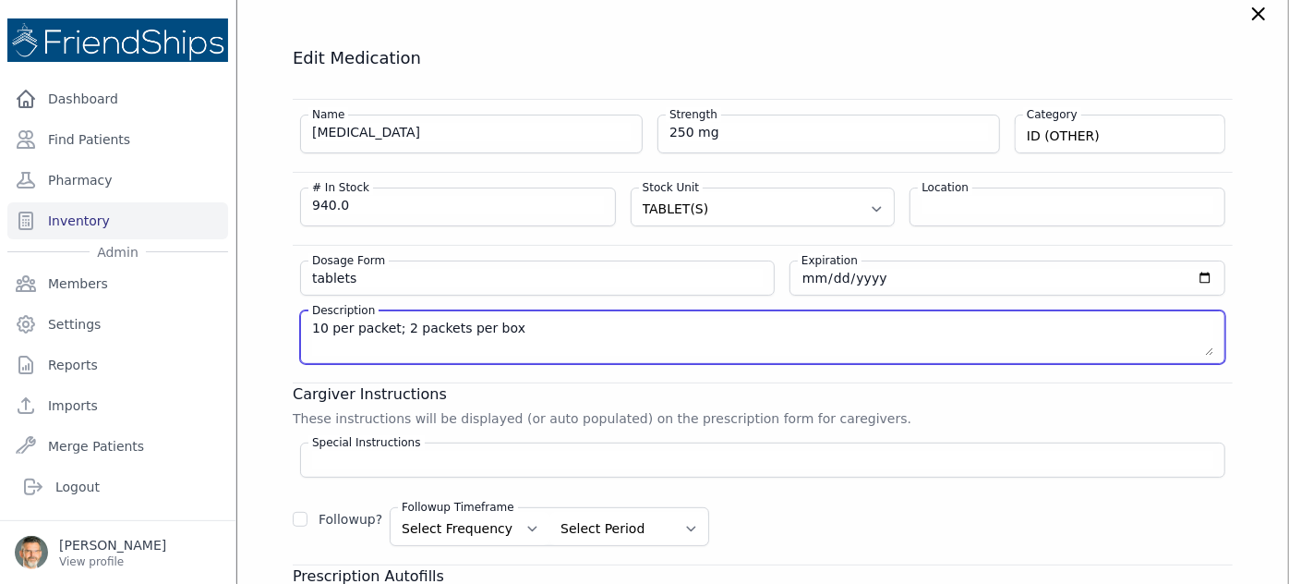
drag, startPoint x: 511, startPoint y: 327, endPoint x: 254, endPoint y: 341, distance: 257.1
click at [260, 341] on div "Edit Medication Name Metronidazole Strength 250 mg Category ID (OTHER) DIURETIC…" at bounding box center [763, 452] width 1014 height 811
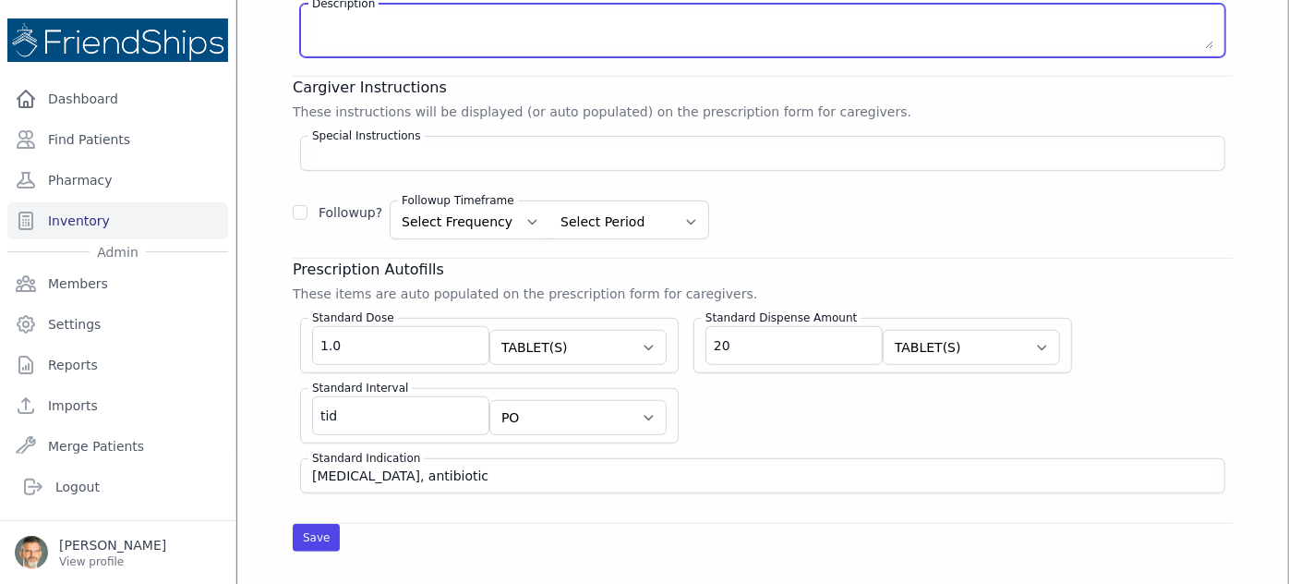
scroll to position [396, 0]
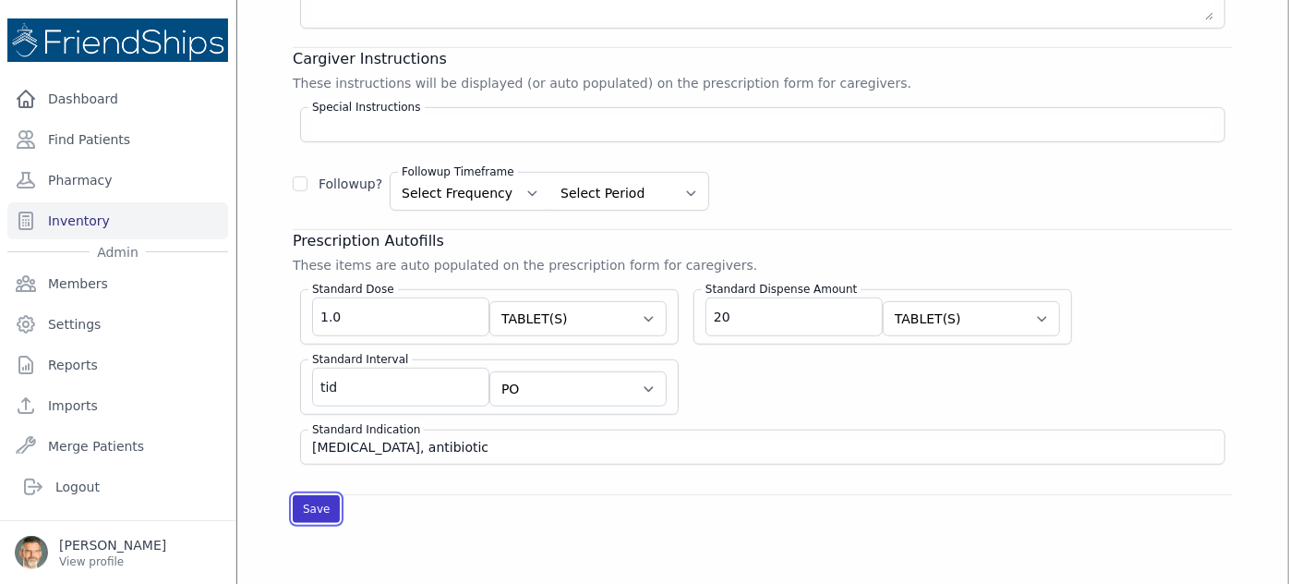
click at [312, 496] on button "Save" at bounding box center [316, 509] width 47 height 28
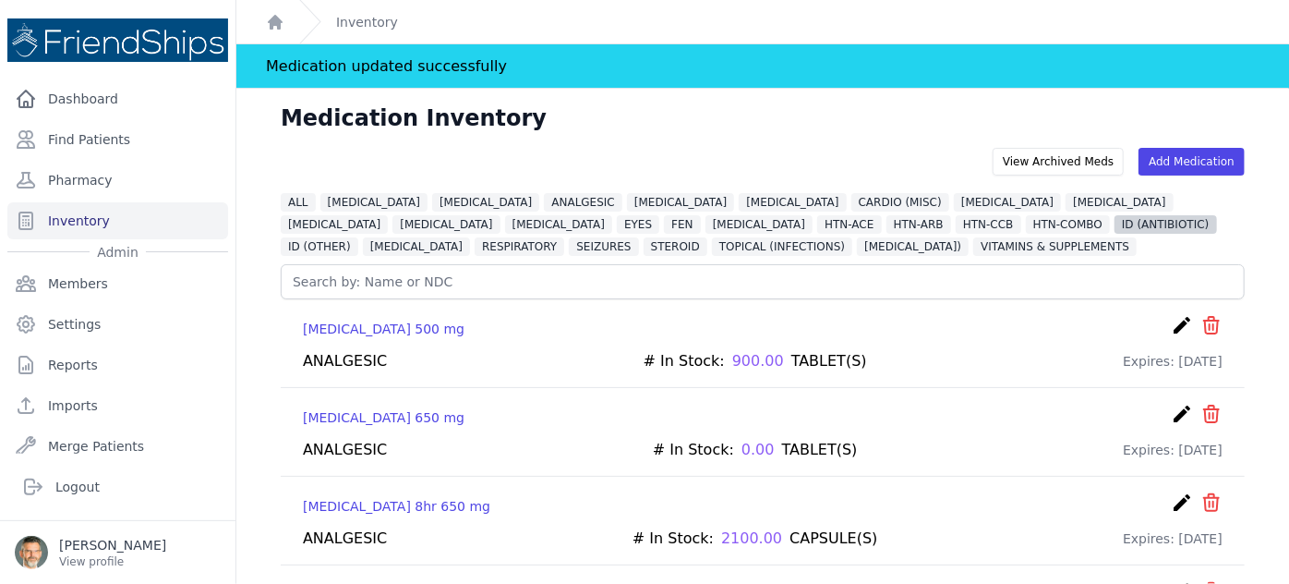
click at [1115, 225] on span "ID (ANTIBIOTIC)" at bounding box center [1166, 224] width 102 height 18
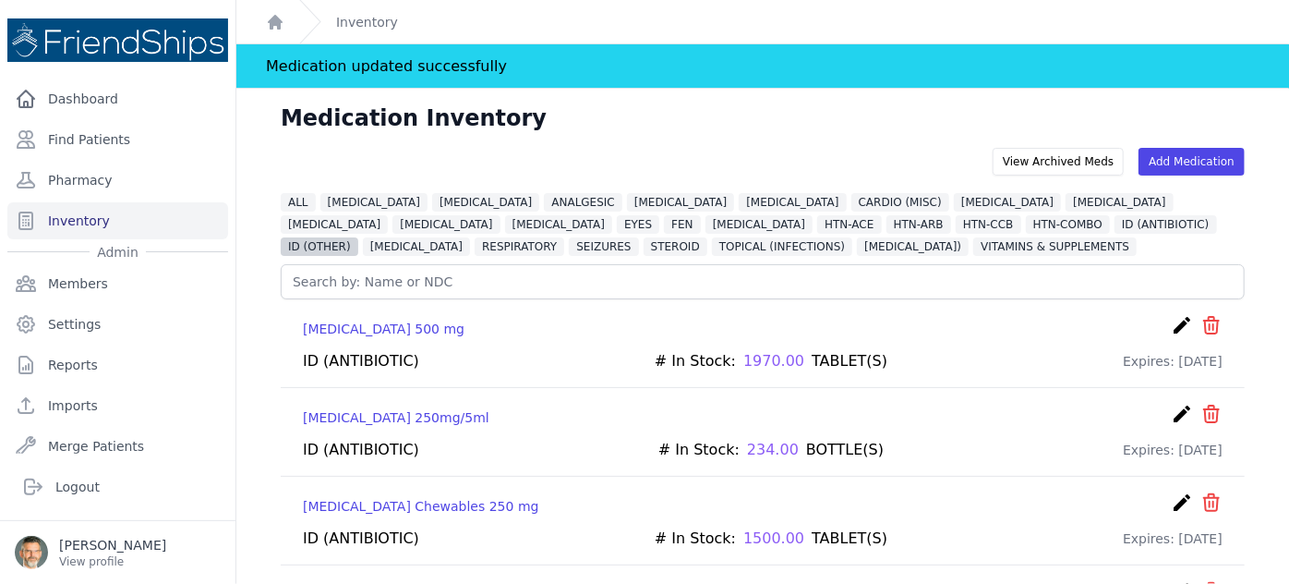
click at [358, 237] on span "ID (OTHER)" at bounding box center [320, 246] width 78 height 18
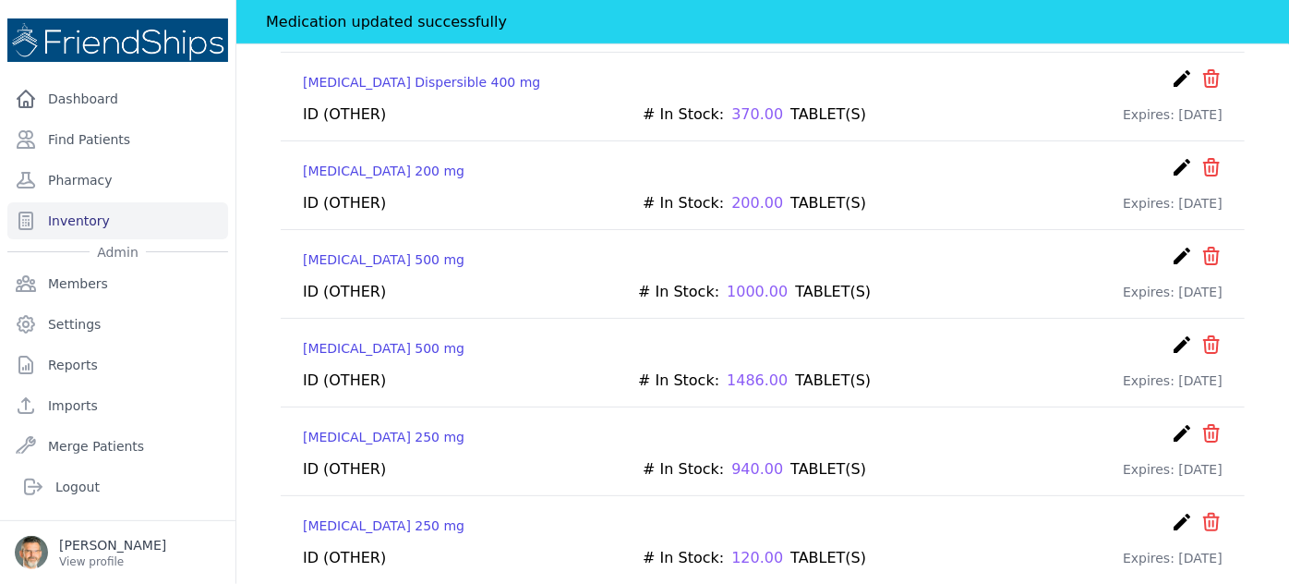
scroll to position [340, 0]
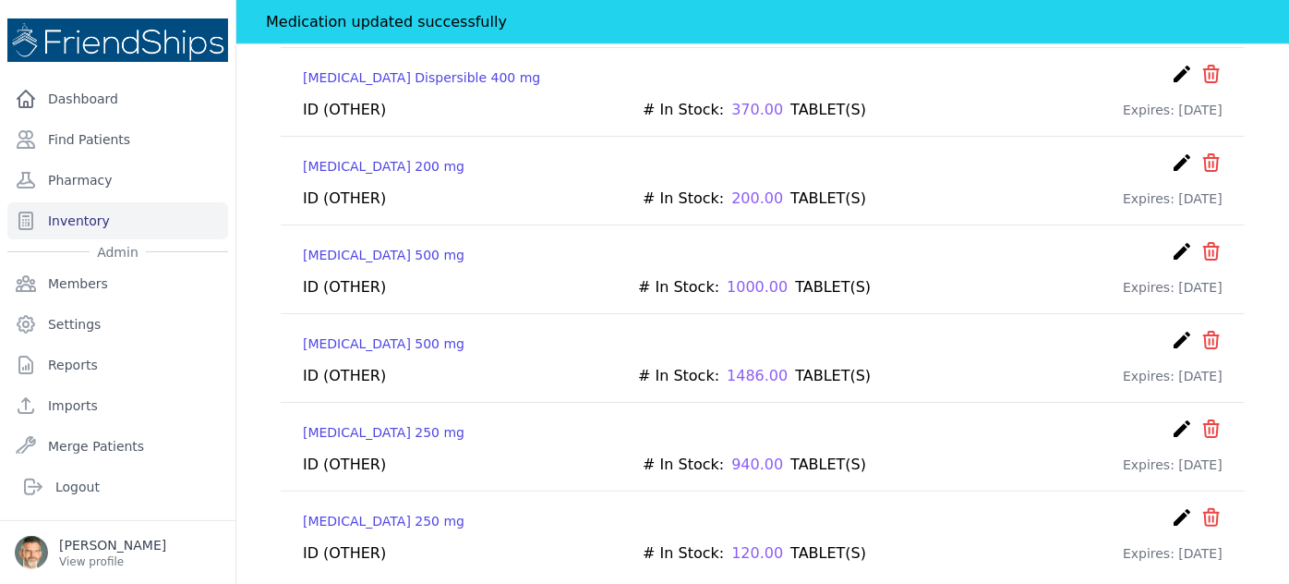
click at [1171, 506] on icon "create" at bounding box center [1182, 517] width 22 height 22
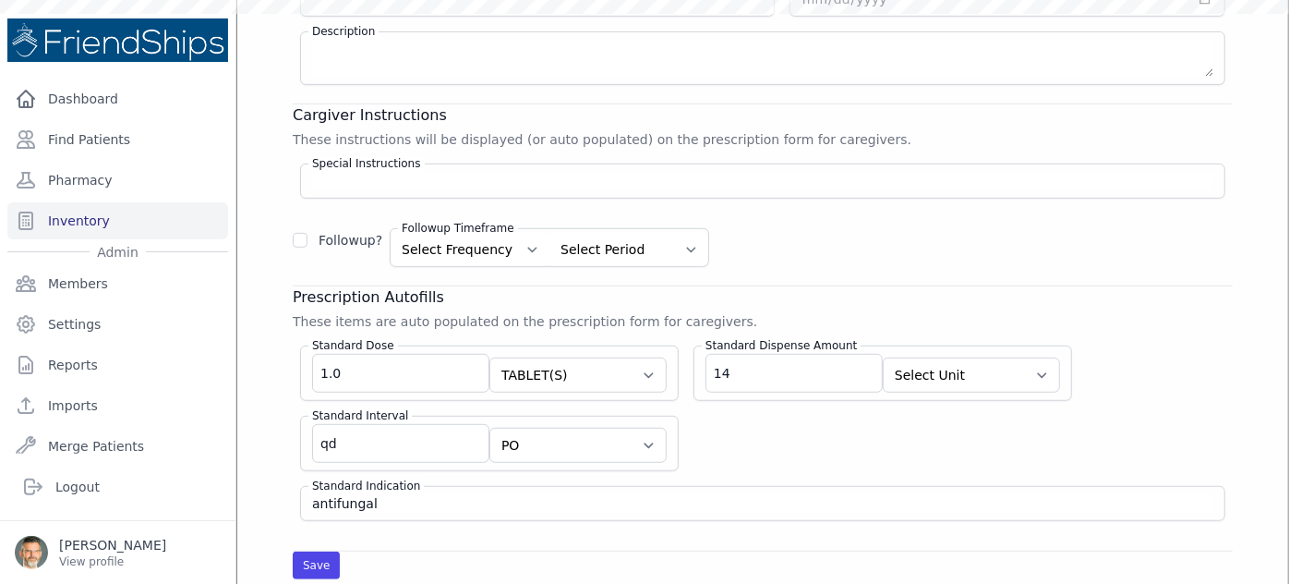
scroll to position [145, 0]
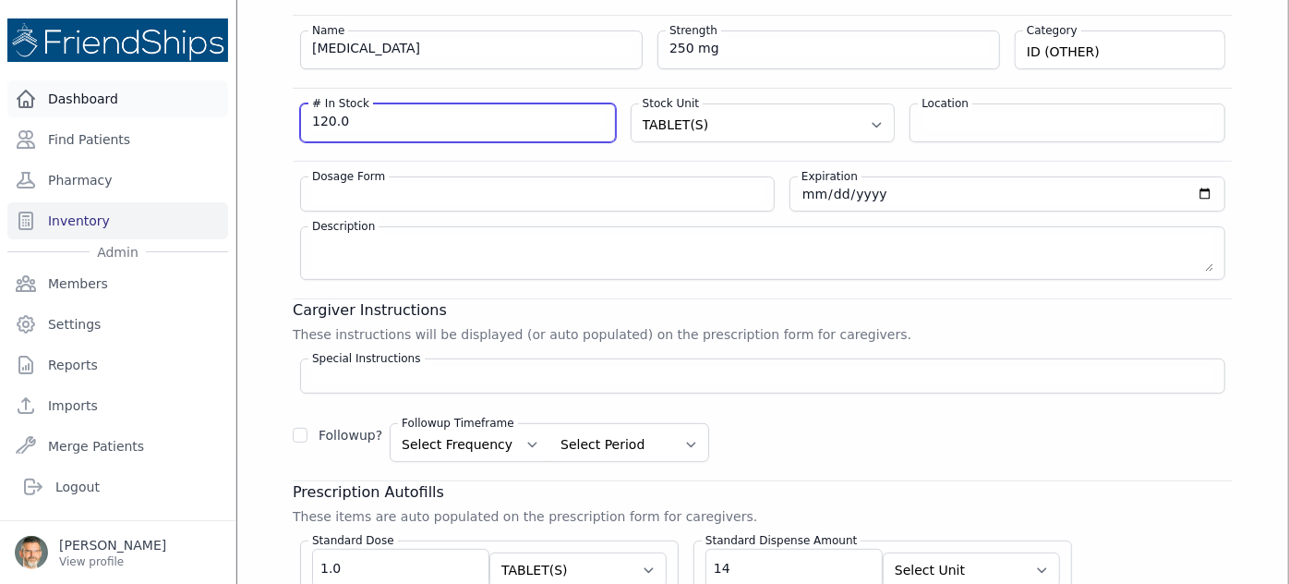
drag, startPoint x: 352, startPoint y: 120, endPoint x: 209, endPoint y: 111, distance: 143.4
click at [219, 111] on div "Close sidebar Dashboard Find Patients Pharmacy Inventory Admin Members Settings" at bounding box center [644, 292] width 1289 height 584
type input "150"
click at [474, 149] on div "Name Terbinafine Strength 250 mg Category ID (OTHER) DIURETIC VITAMINS & SUPPLE…" at bounding box center [763, 365] width 940 height 701
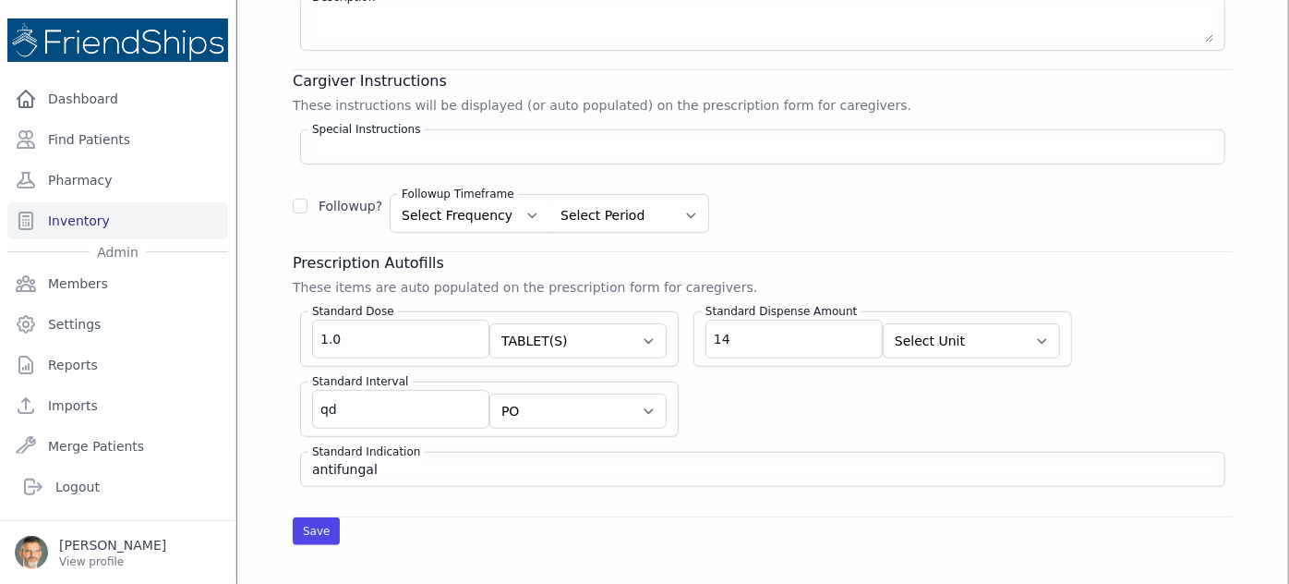
scroll to position [480, 0]
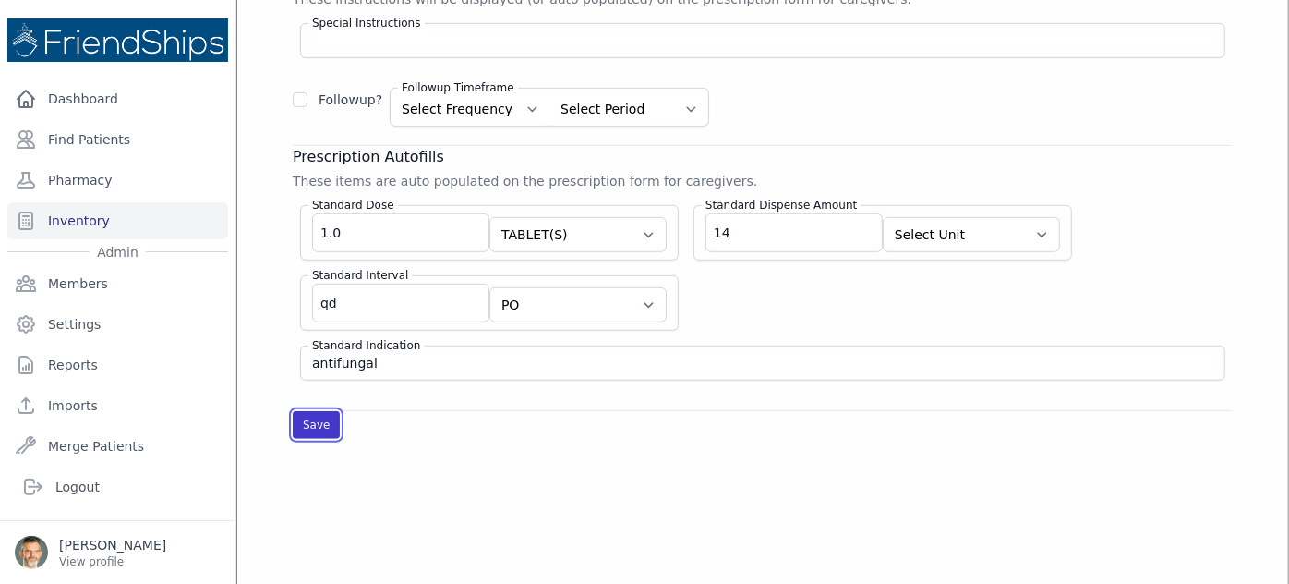
click at [310, 417] on button "Save" at bounding box center [316, 425] width 47 height 28
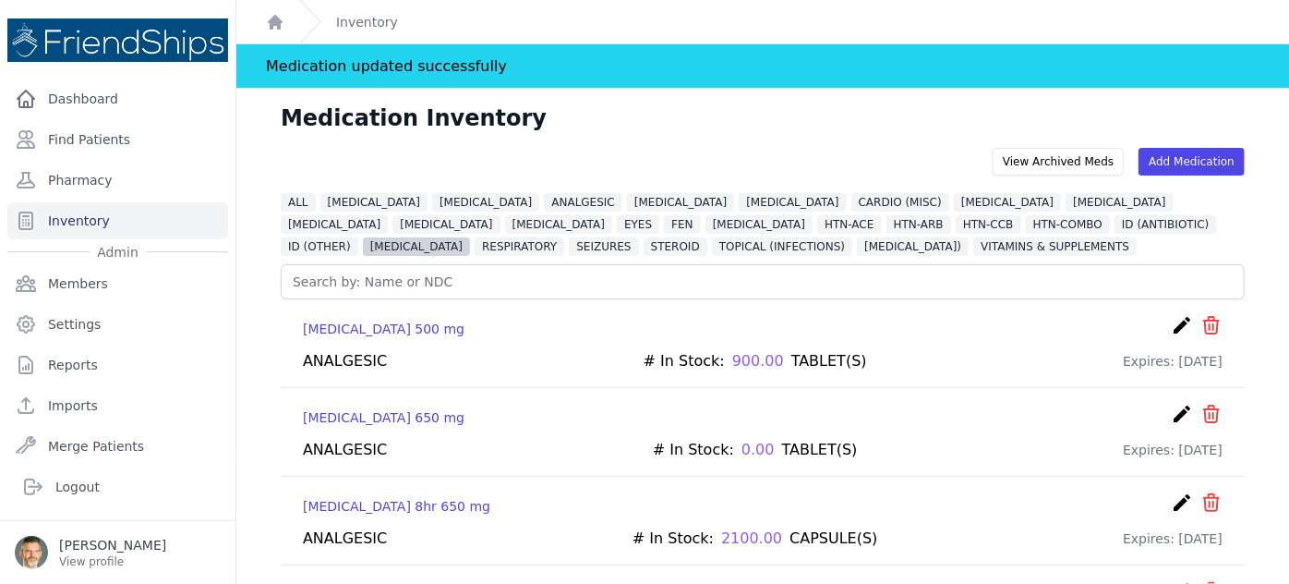
click at [470, 237] on span "[MEDICAL_DATA]" at bounding box center [416, 246] width 107 height 18
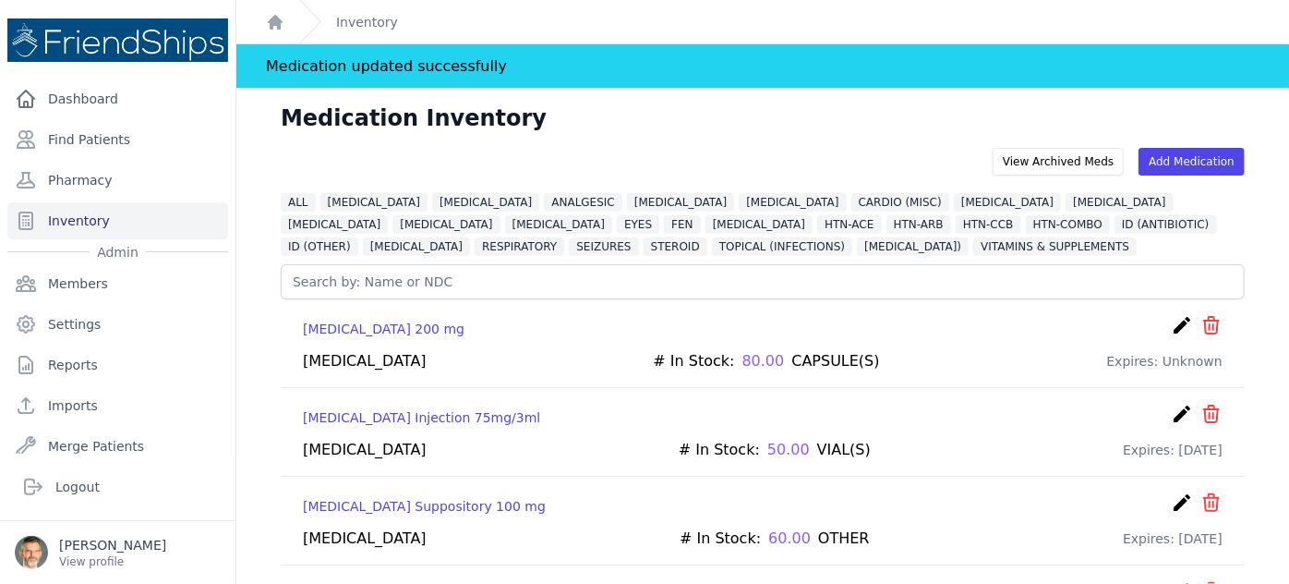
click at [1171, 325] on icon "create" at bounding box center [1182, 325] width 22 height 22
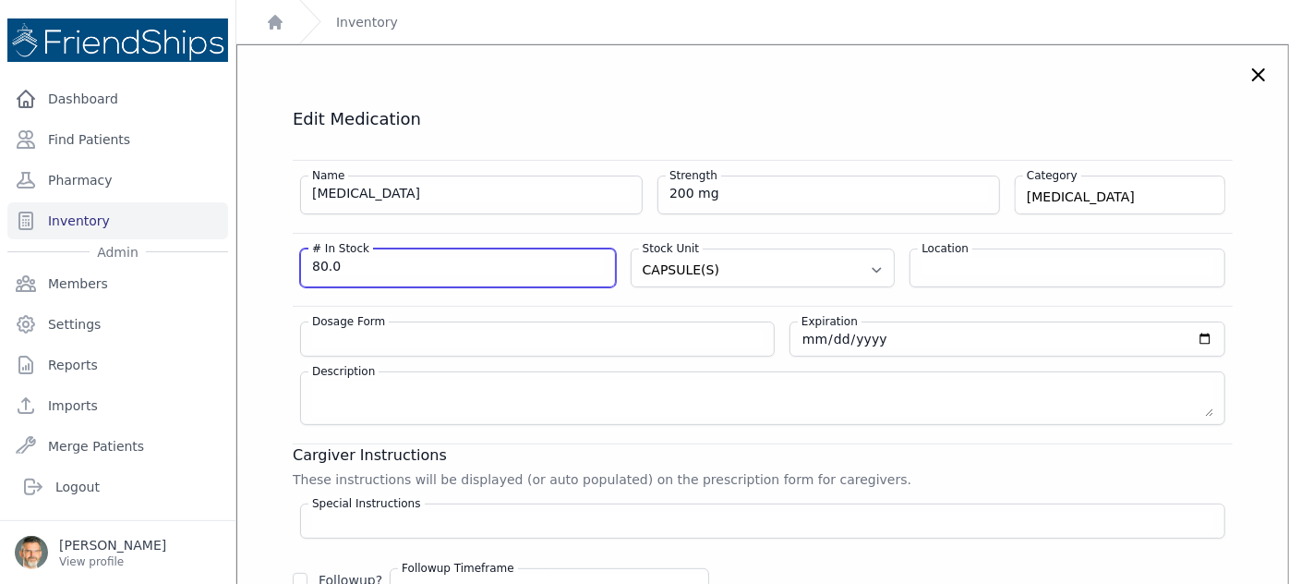
drag, startPoint x: 331, startPoint y: 267, endPoint x: 131, endPoint y: 260, distance: 199.6
click at [214, 256] on div "Close sidebar Dashboard Find Patients Pharmacy Inventory Admin Members Settings" at bounding box center [644, 292] width 1289 height 584
type input "180"
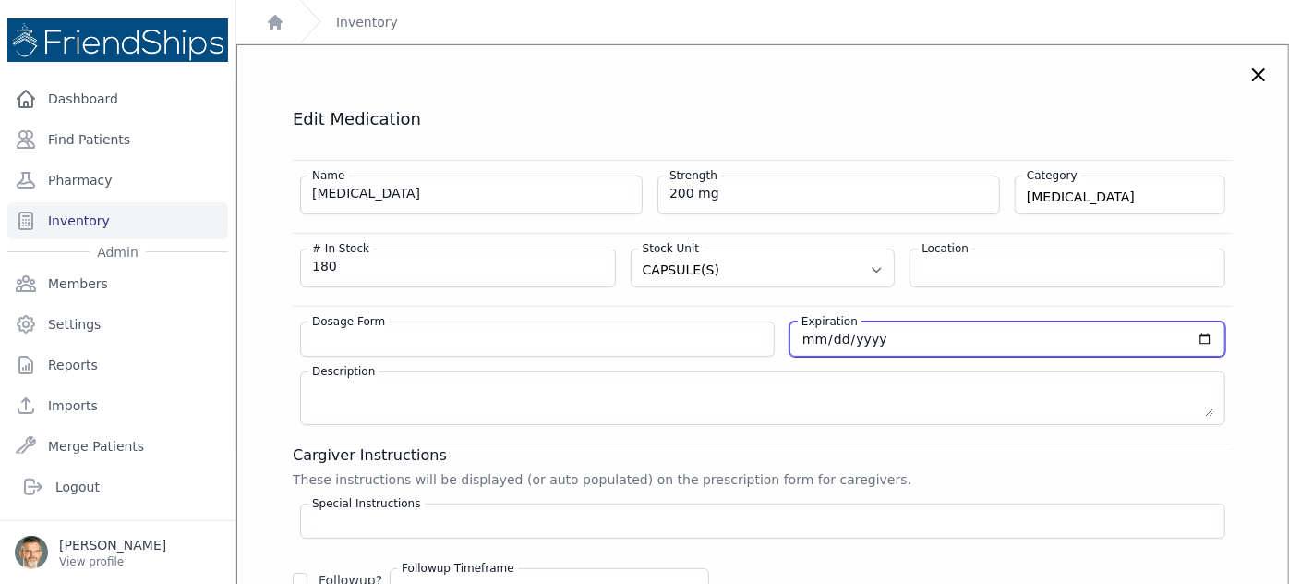
click at [802, 339] on input "date" at bounding box center [1008, 339] width 412 height 18
type input "2026-11-30"
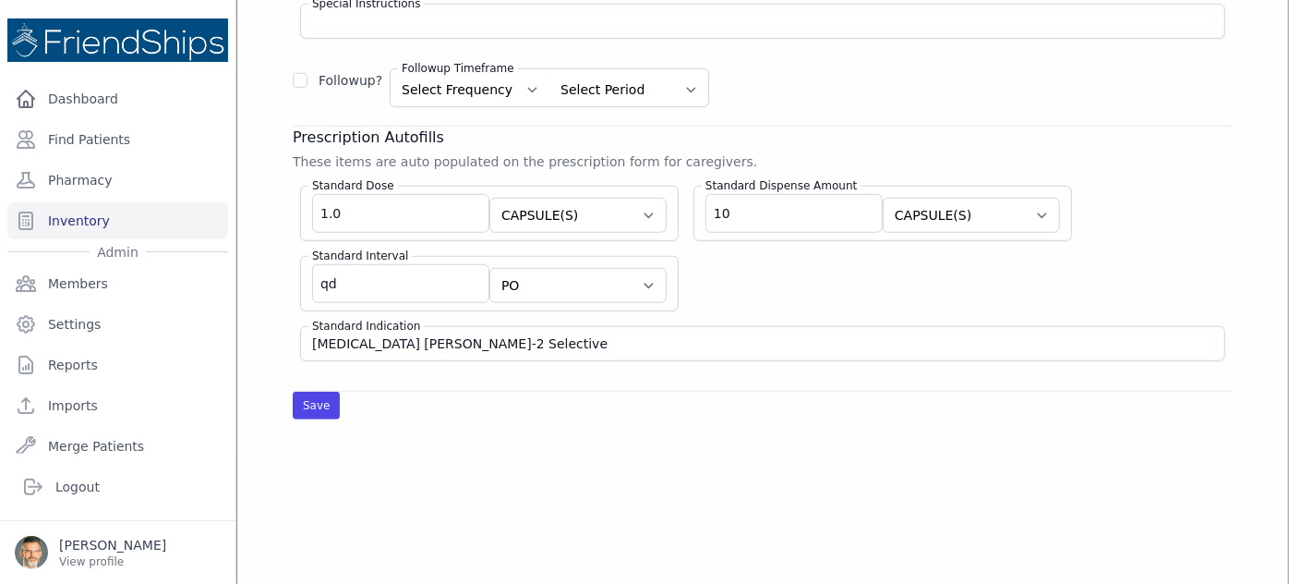
scroll to position [503, 0]
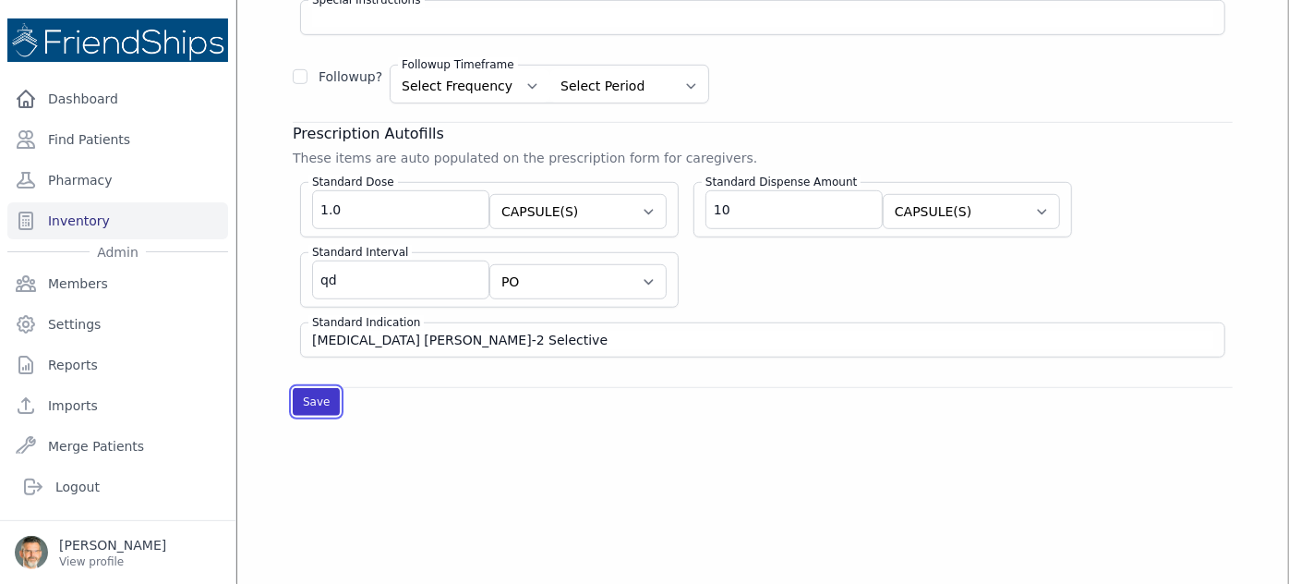
click at [308, 388] on button "Save" at bounding box center [316, 402] width 47 height 28
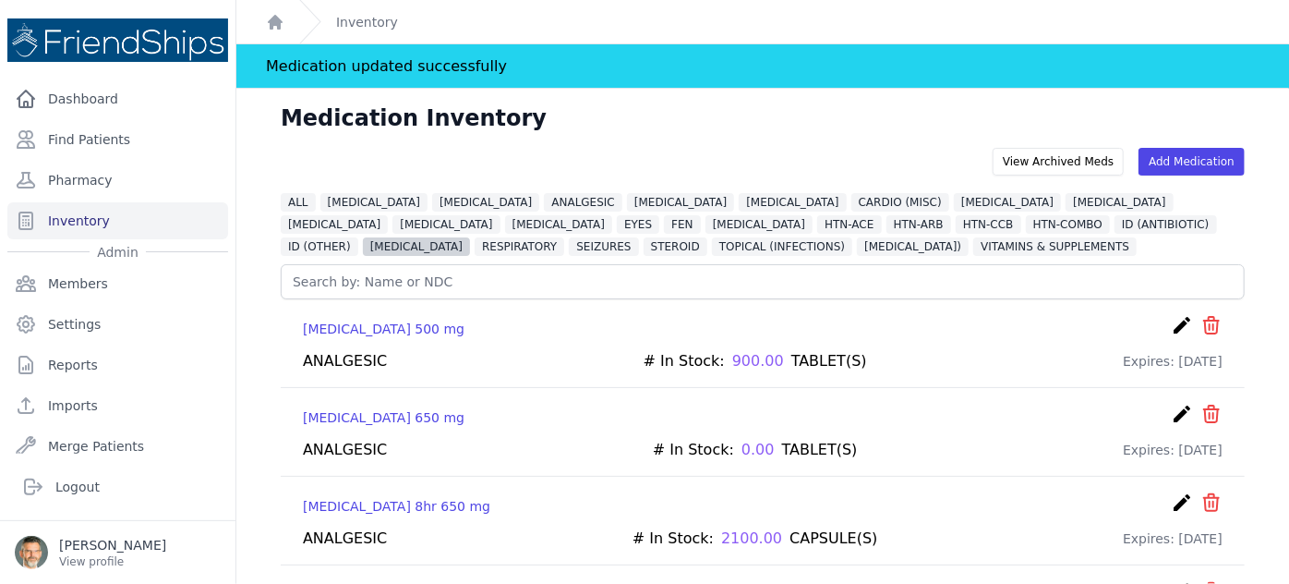
click at [470, 237] on span "[MEDICAL_DATA]" at bounding box center [416, 246] width 107 height 18
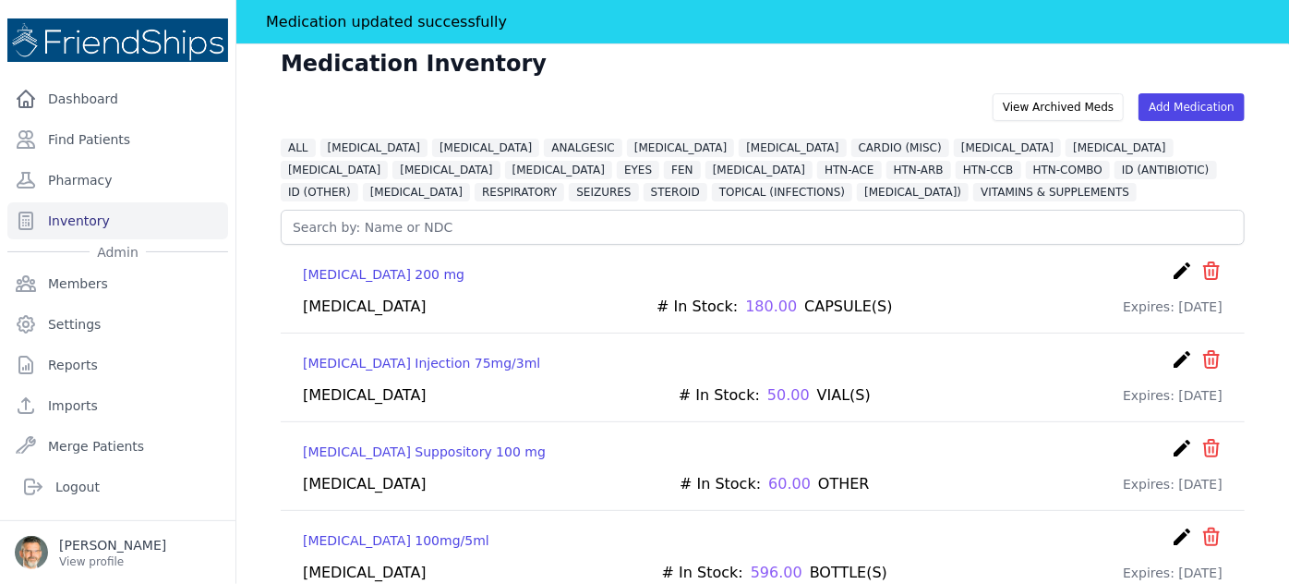
scroll to position [83, 0]
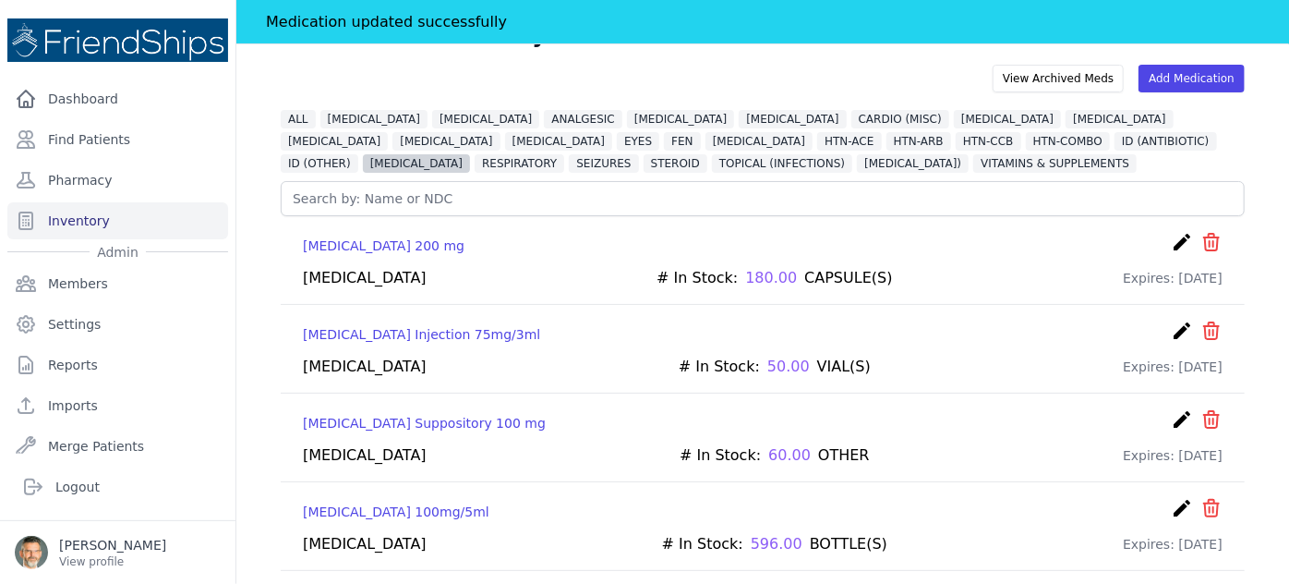
click at [470, 154] on span "[MEDICAL_DATA]" at bounding box center [416, 163] width 107 height 18
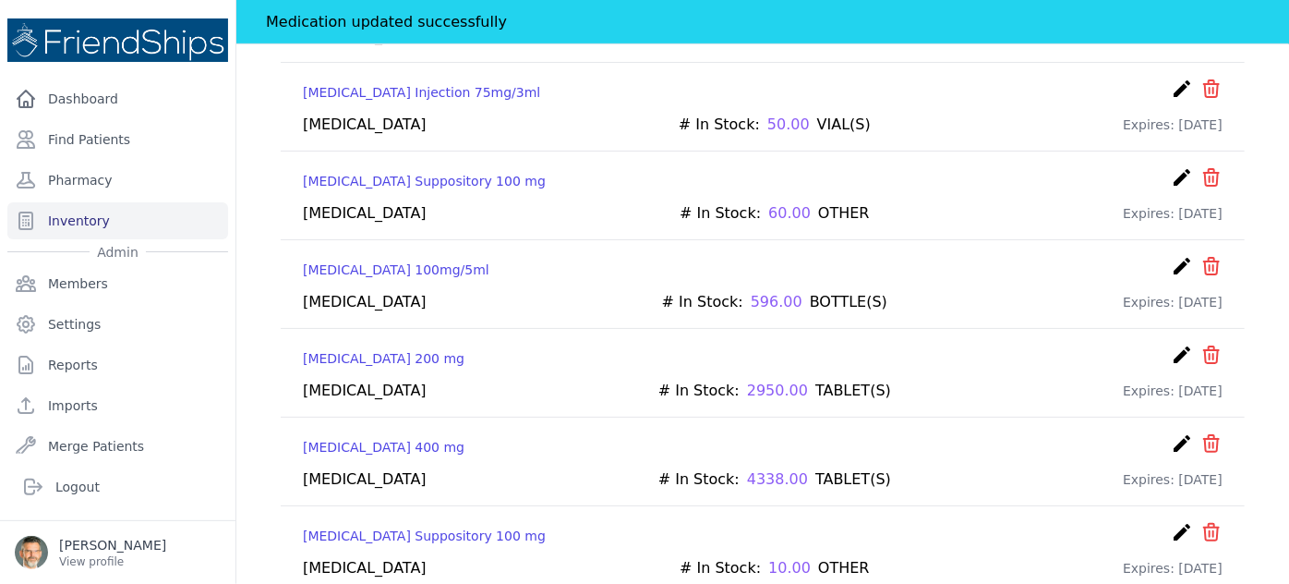
scroll to position [335, 0]
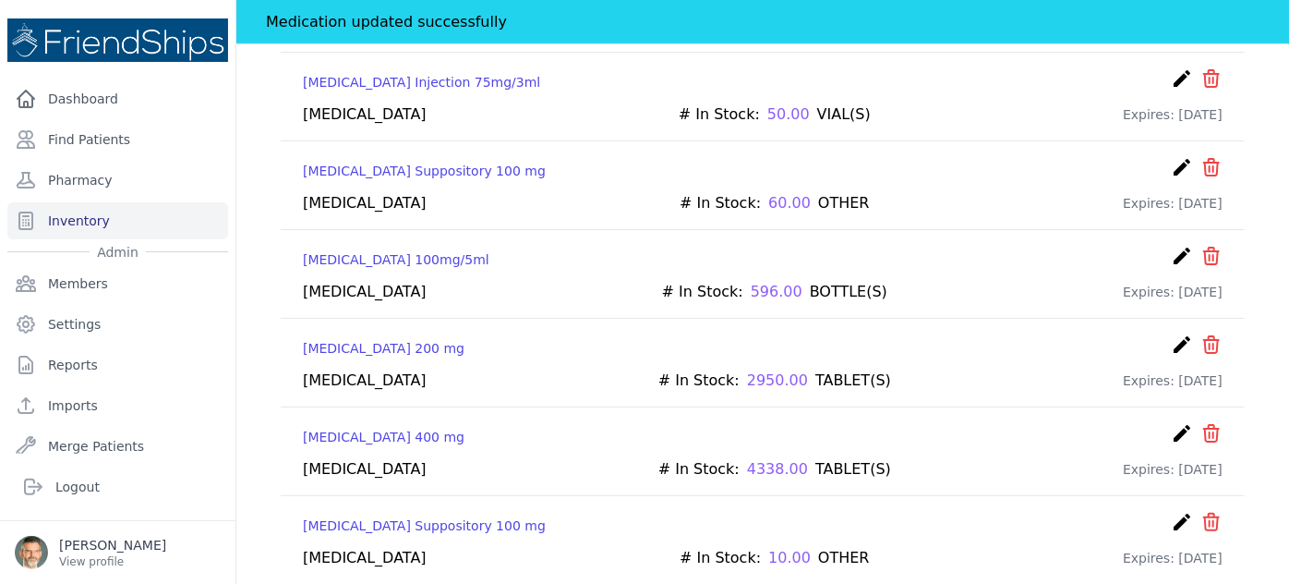
click at [1172, 247] on icon "create" at bounding box center [1182, 256] width 22 height 22
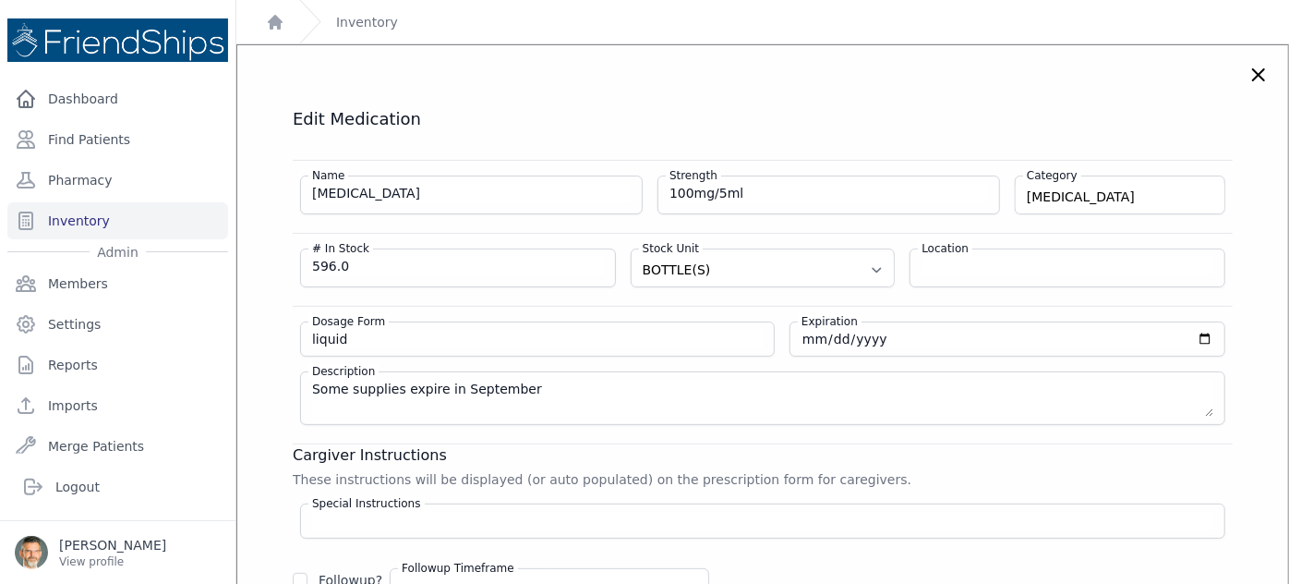
click at [1253, 77] on icon at bounding box center [1258, 74] width 11 height 11
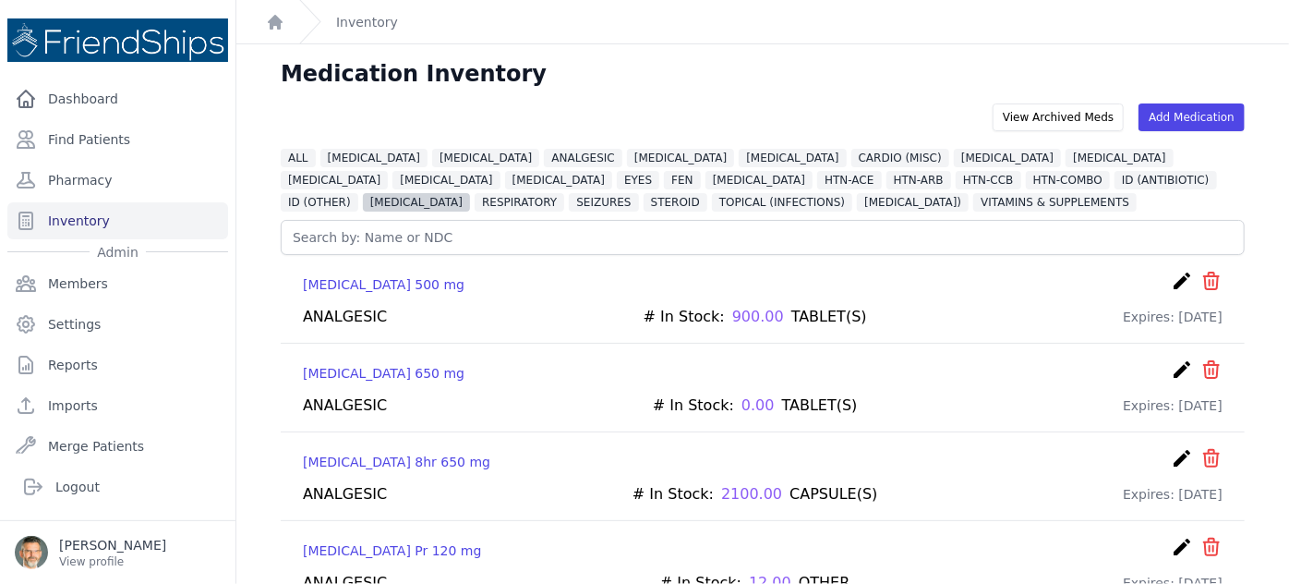
click at [470, 193] on span "[MEDICAL_DATA]" at bounding box center [416, 202] width 107 height 18
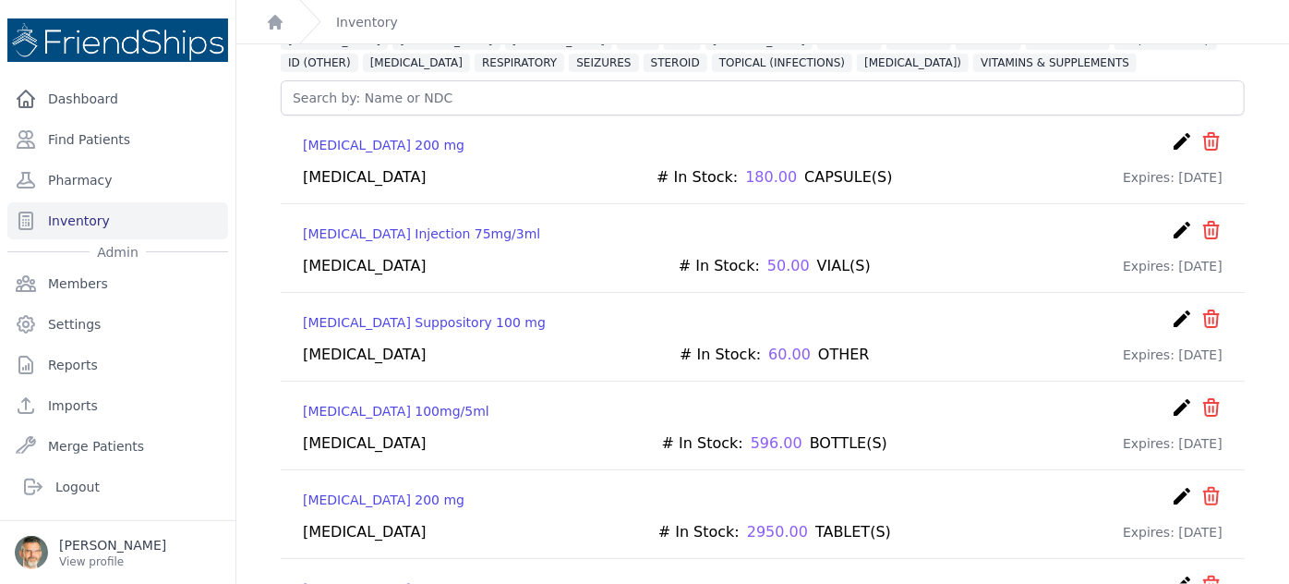
scroll to position [382, 0]
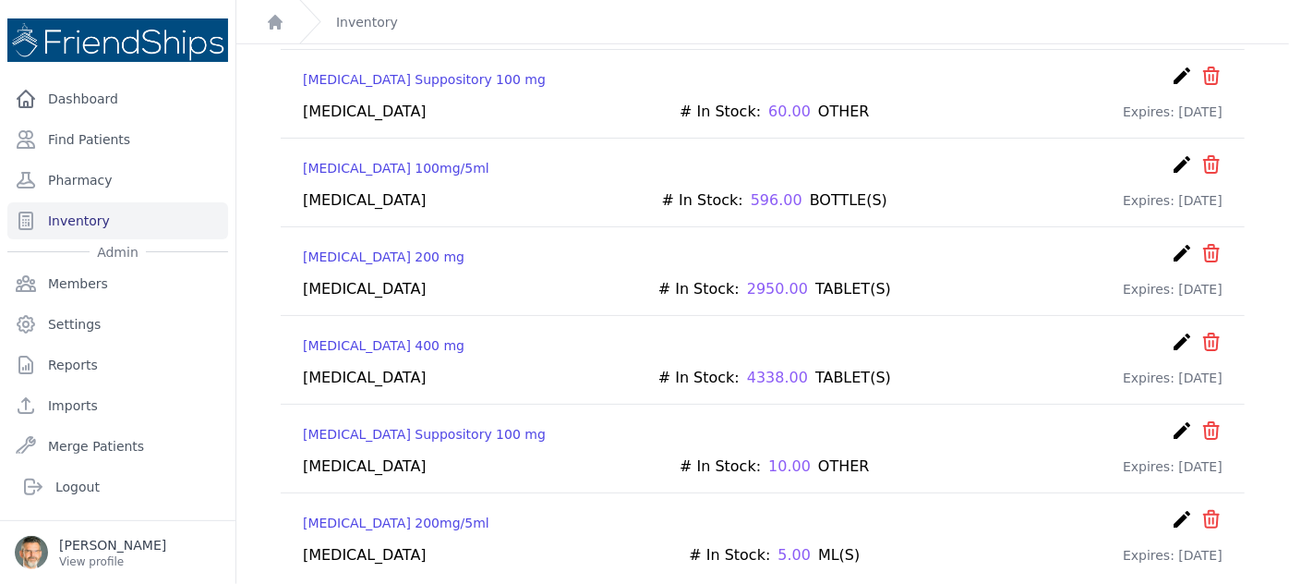
click at [1171, 161] on icon "create" at bounding box center [1182, 164] width 22 height 22
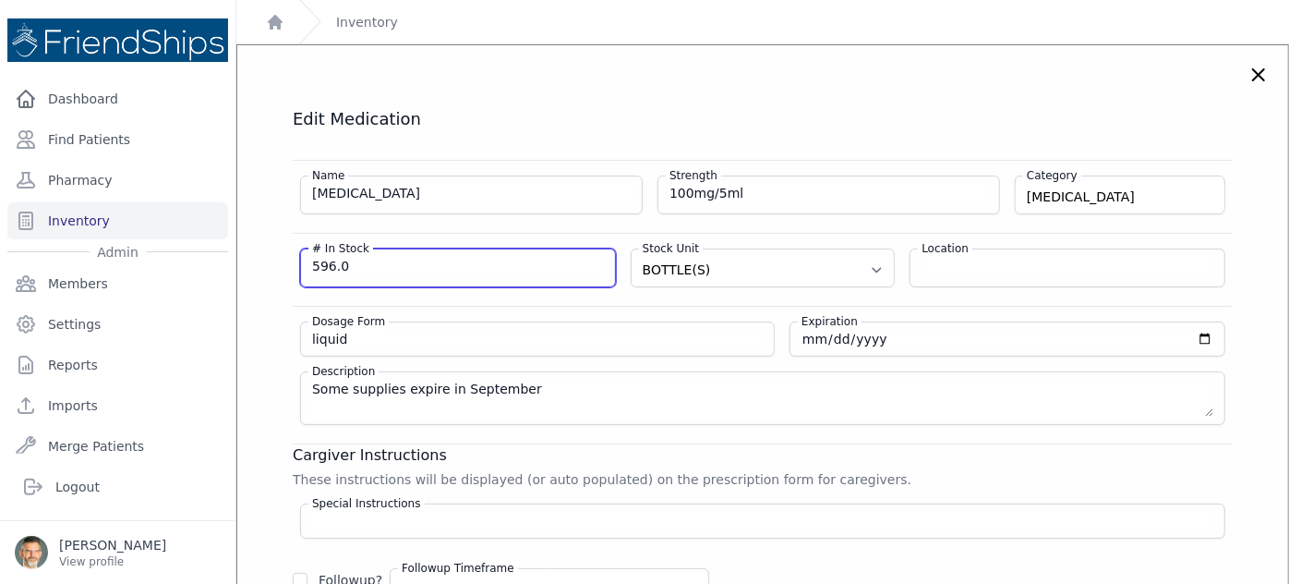
drag, startPoint x: 348, startPoint y: 259, endPoint x: 189, endPoint y: 259, distance: 158.8
click at [194, 261] on div "Close sidebar Dashboard Find Patients Pharmacy Inventory Admin Members Settings" at bounding box center [644, 292] width 1289 height 584
type input "494"
click at [1118, 449] on h3 "Cargiver Instructions" at bounding box center [763, 455] width 940 height 22
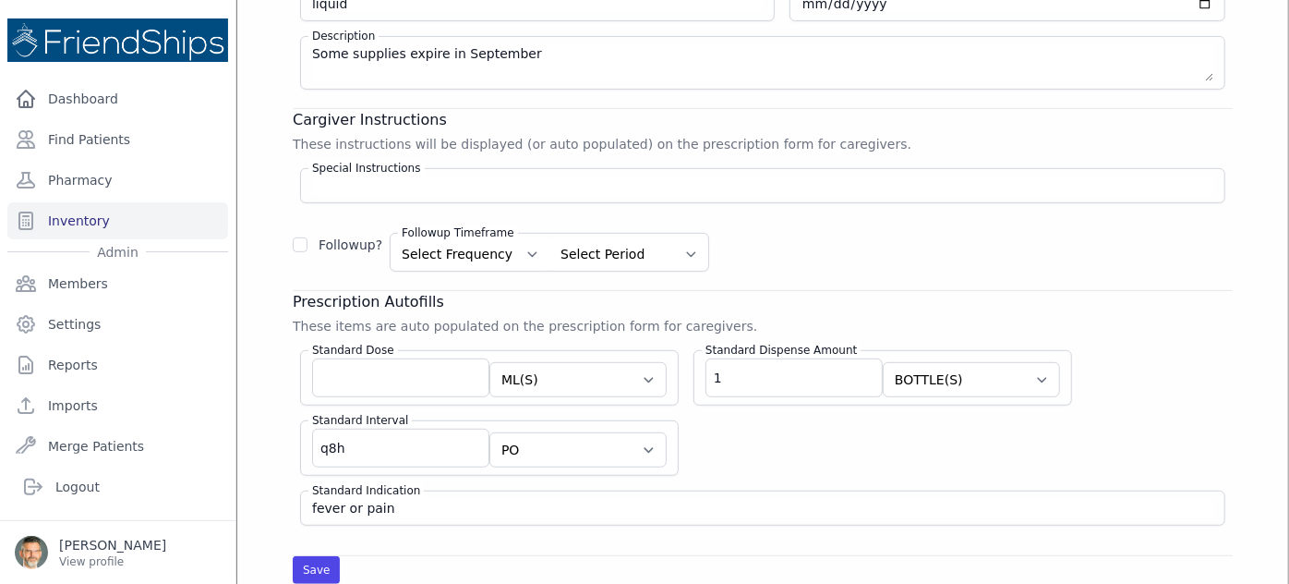
scroll to position [503, 0]
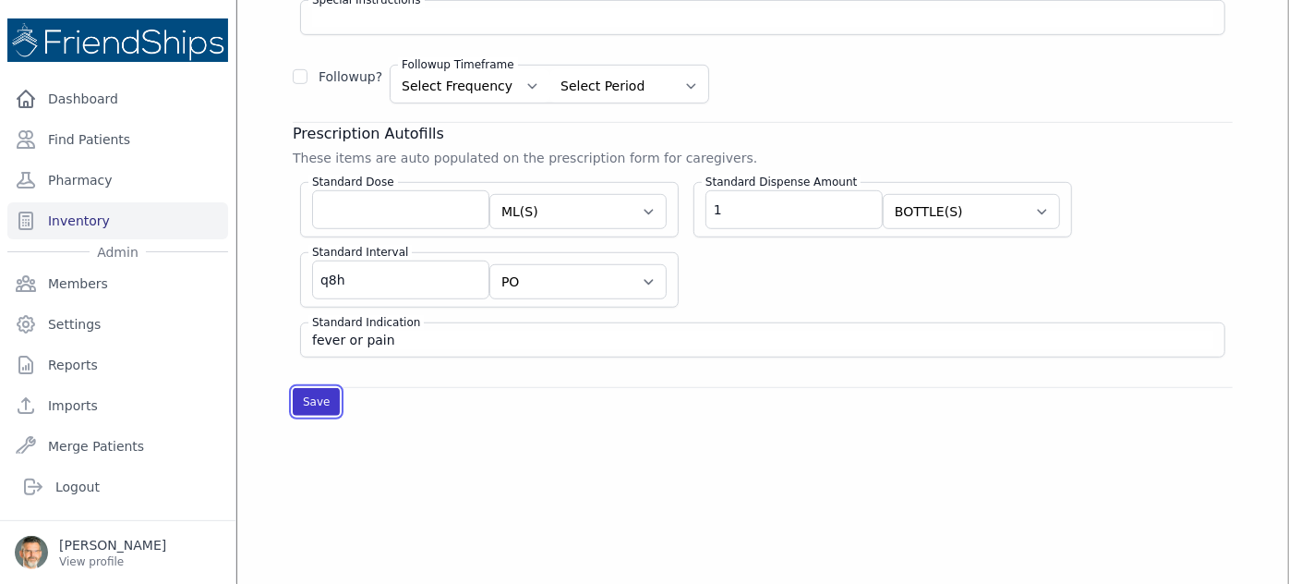
click at [322, 391] on button "Save" at bounding box center [316, 402] width 47 height 28
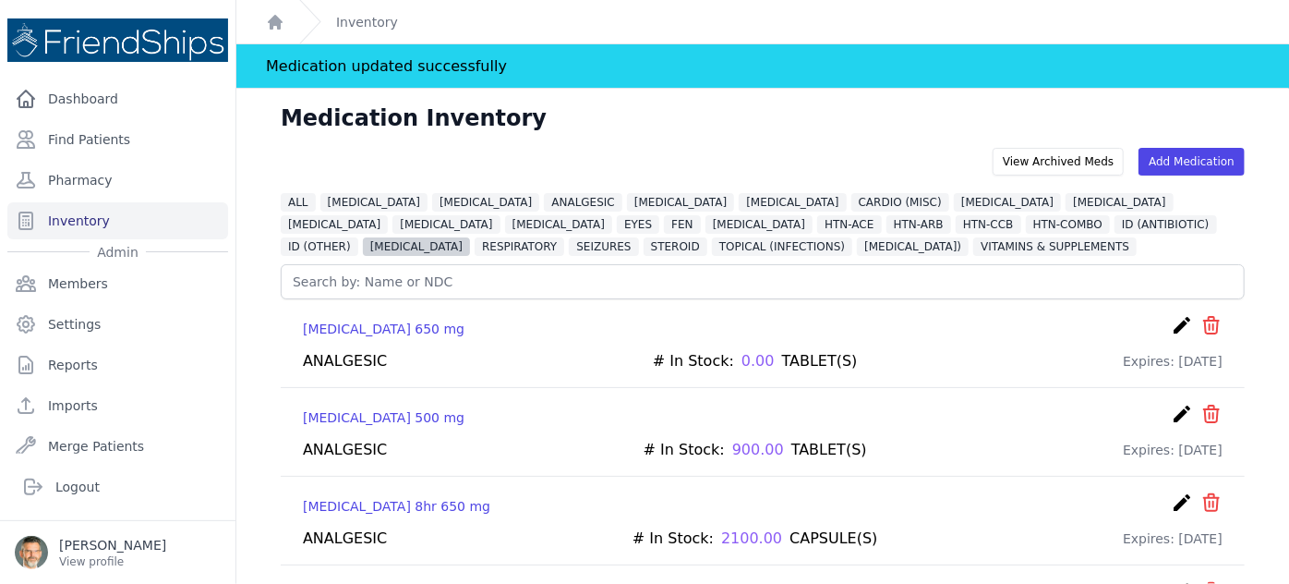
click at [470, 237] on span "[MEDICAL_DATA]" at bounding box center [416, 246] width 107 height 18
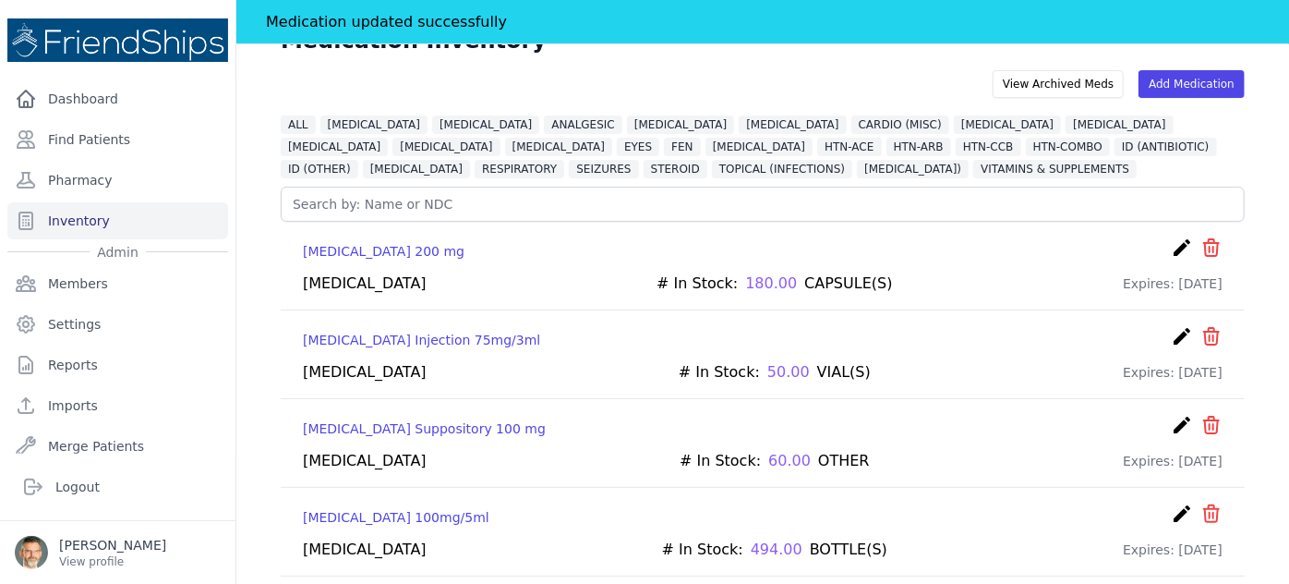
scroll to position [335, 0]
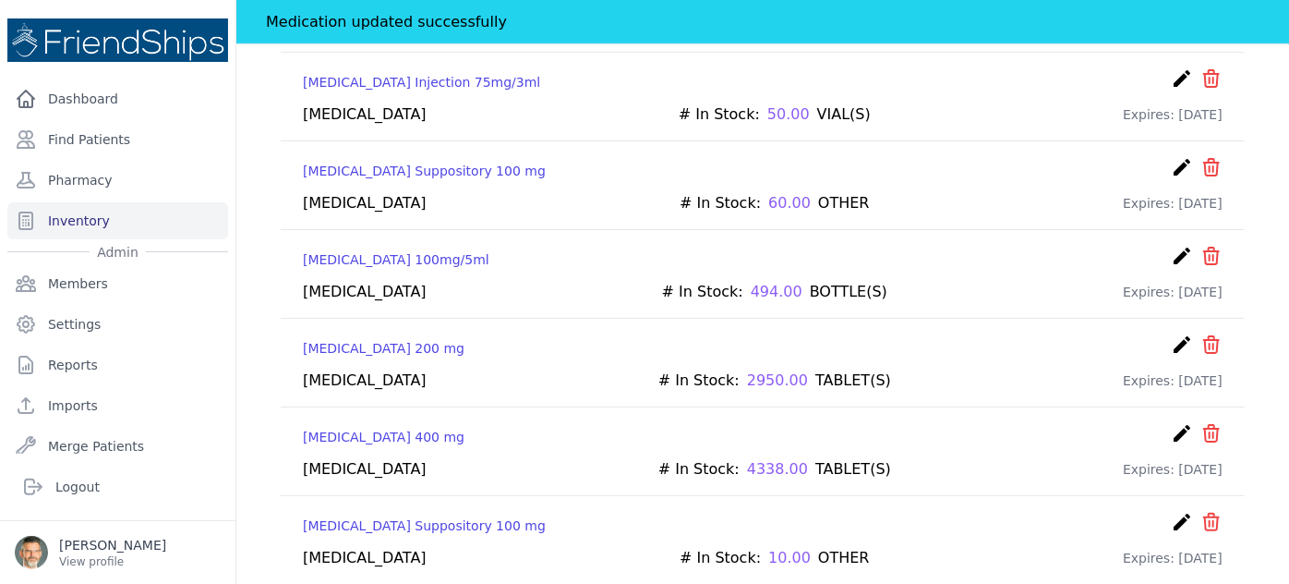
click at [1171, 335] on icon "create" at bounding box center [1182, 344] width 22 height 22
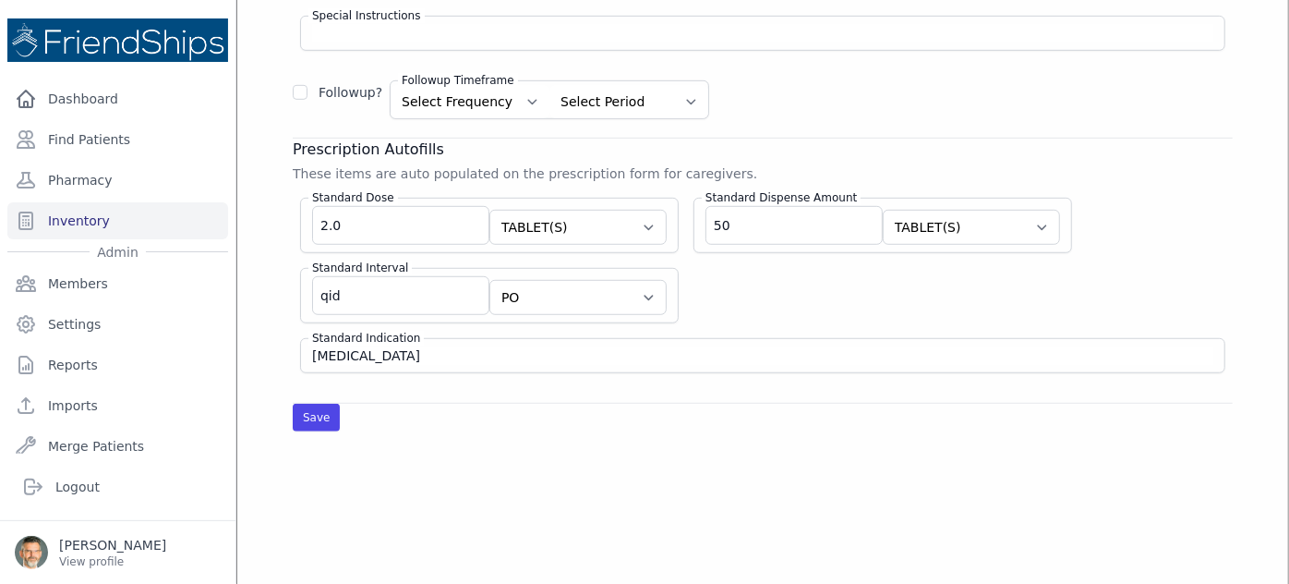
scroll to position [503, 0]
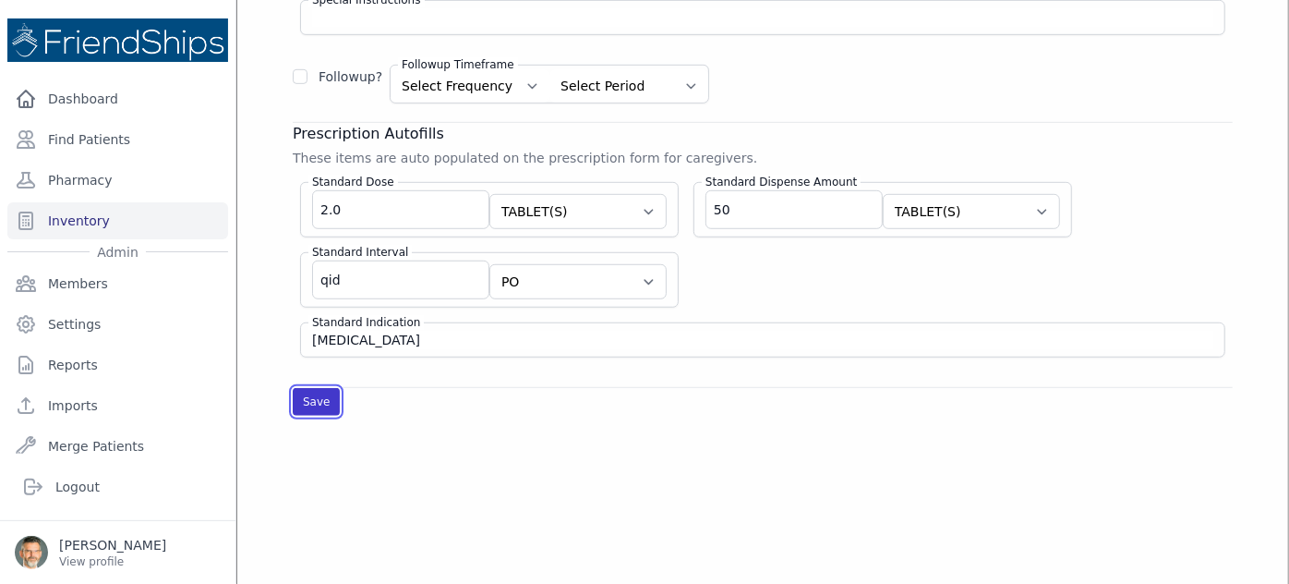
click at [313, 401] on button "Save" at bounding box center [316, 402] width 47 height 28
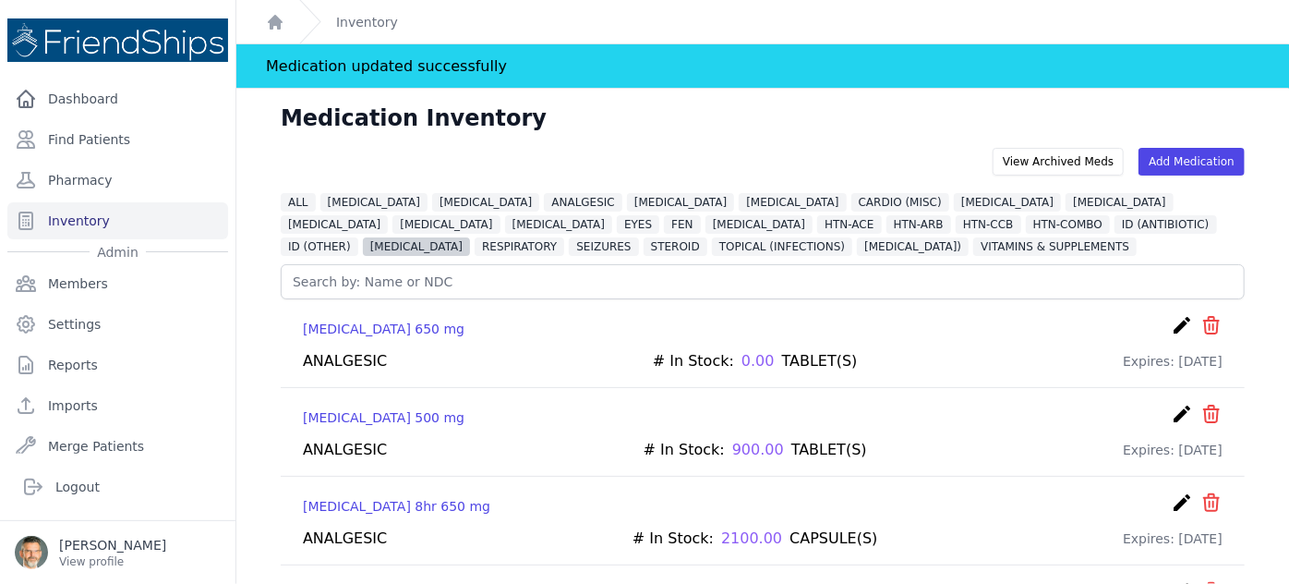
click at [470, 237] on span "[MEDICAL_DATA]" at bounding box center [416, 246] width 107 height 18
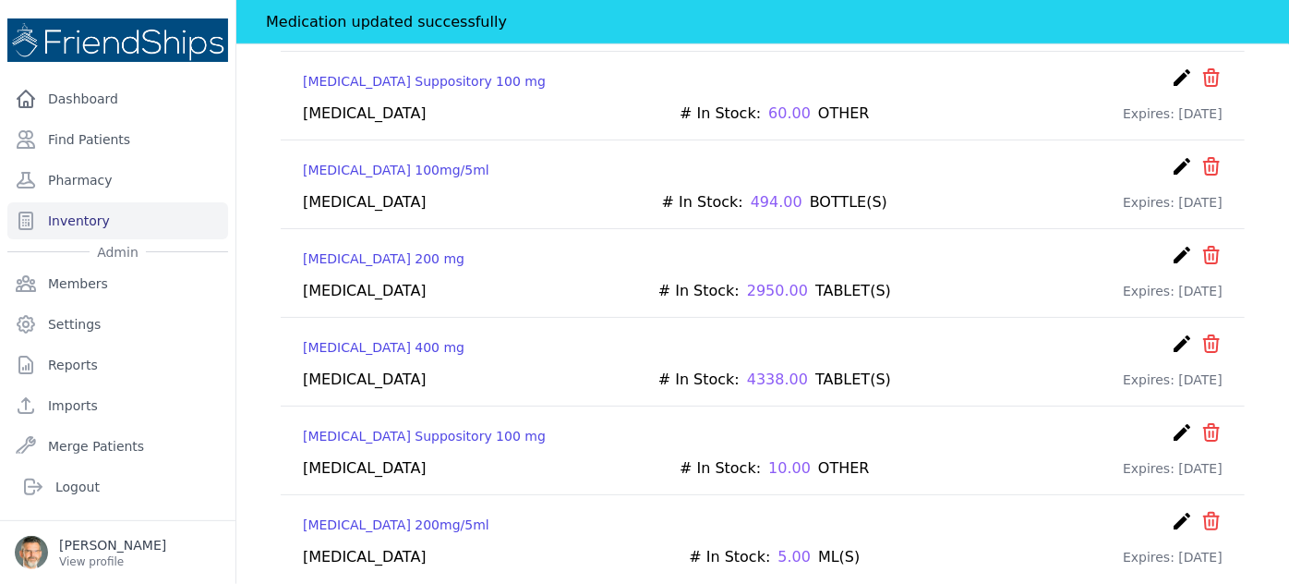
scroll to position [427, 0]
click at [1171, 333] on icon "create" at bounding box center [1182, 342] width 22 height 22
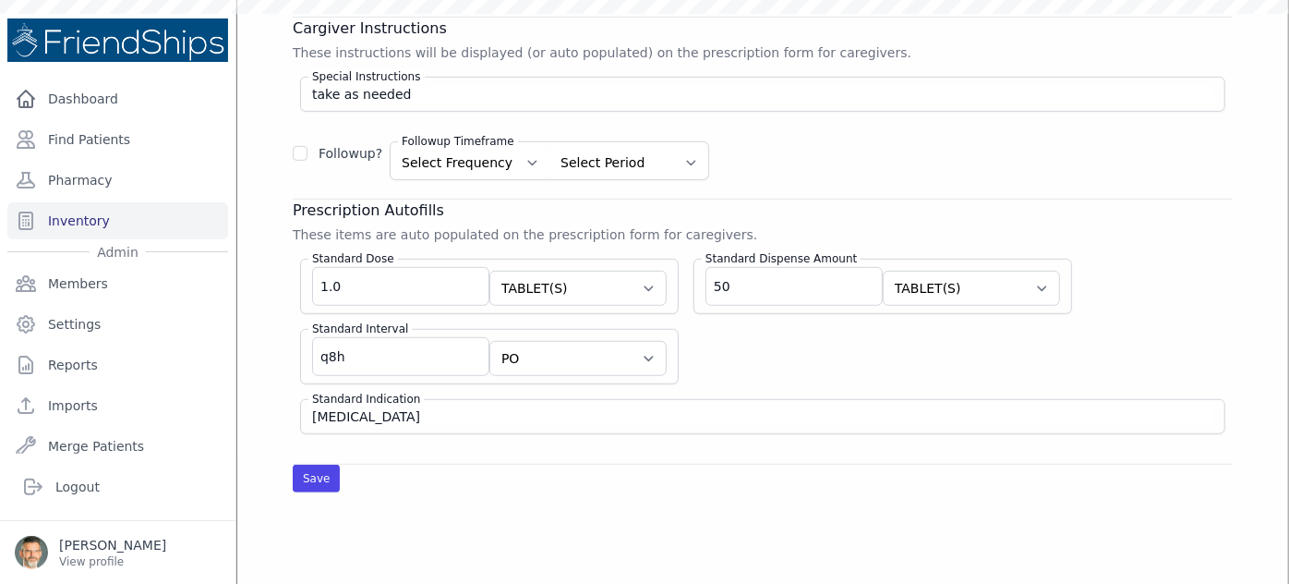
scroll to position [232, 0]
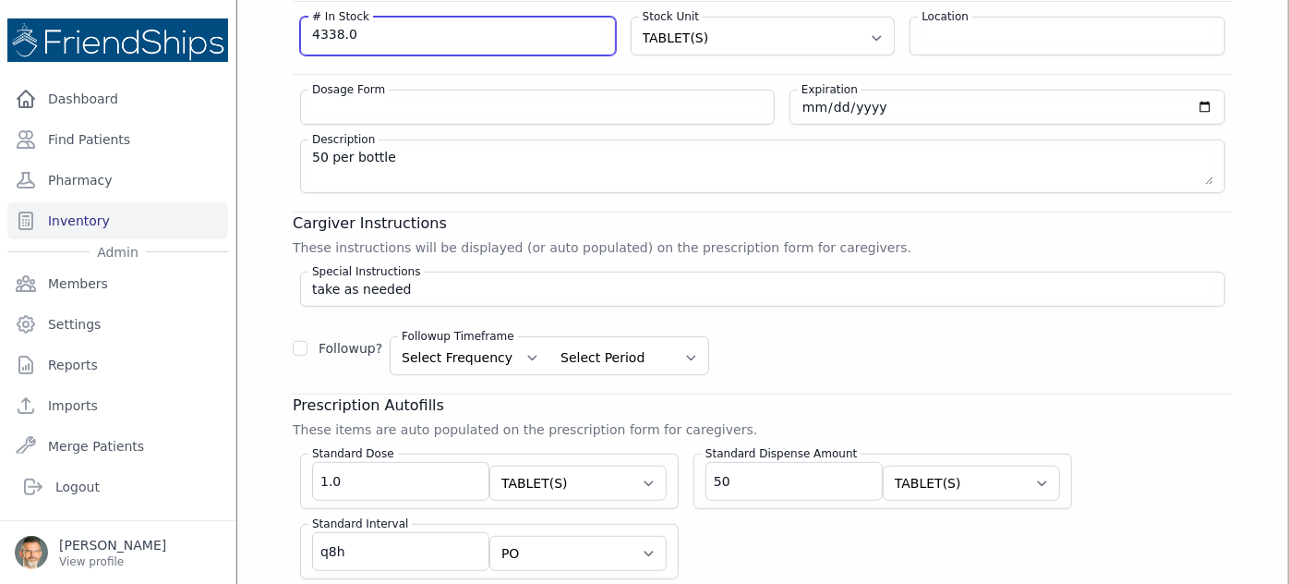
drag, startPoint x: 365, startPoint y: 36, endPoint x: 271, endPoint y: 21, distance: 95.3
click at [271, 21] on div "Edit Medication Name Ibuprofen Strength 400 mg Category NSAID DIURETIC VITAMINS…" at bounding box center [763, 281] width 1014 height 811
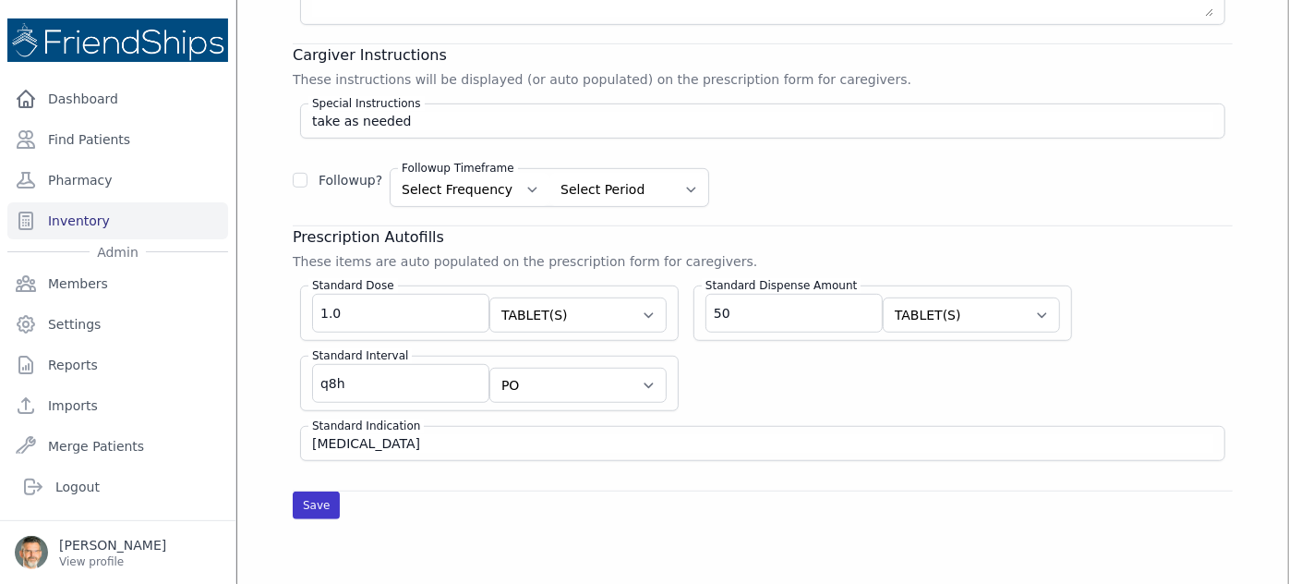
type input "4100"
click at [308, 504] on button "Save" at bounding box center [316, 505] width 47 height 28
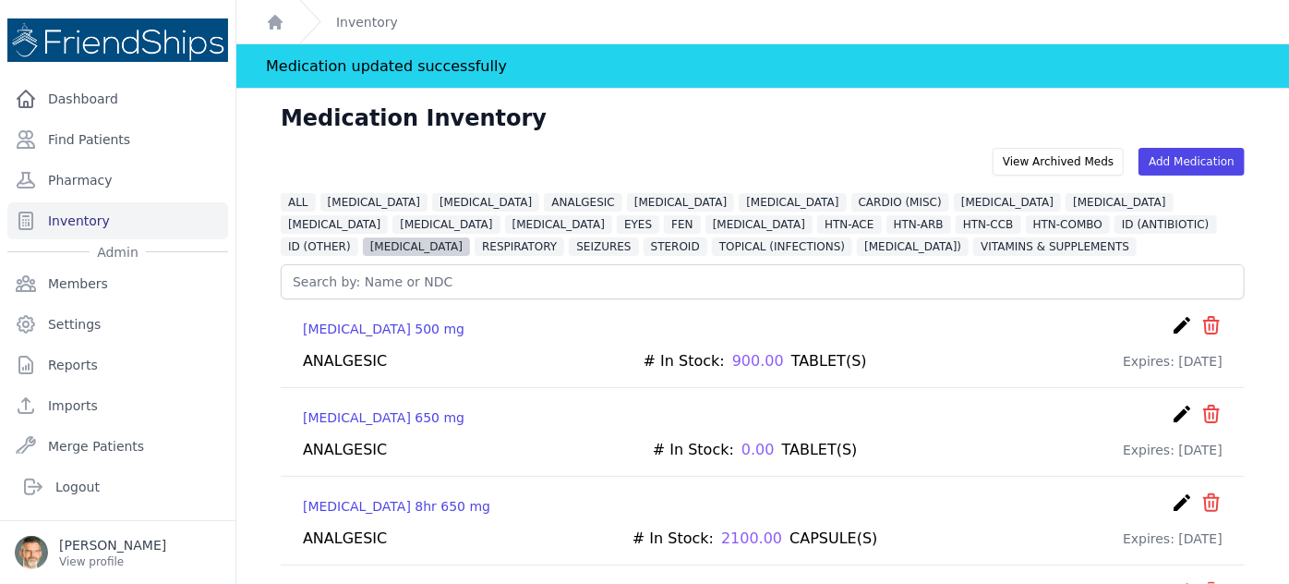
click at [470, 237] on span "[MEDICAL_DATA]" at bounding box center [416, 246] width 107 height 18
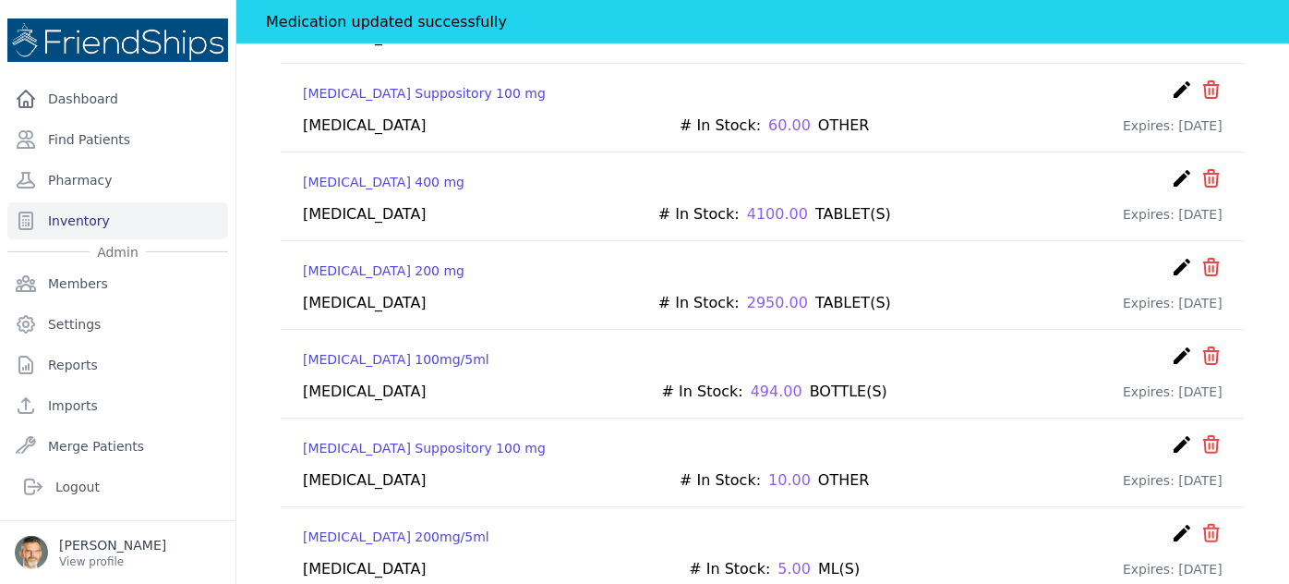
scroll to position [427, 0]
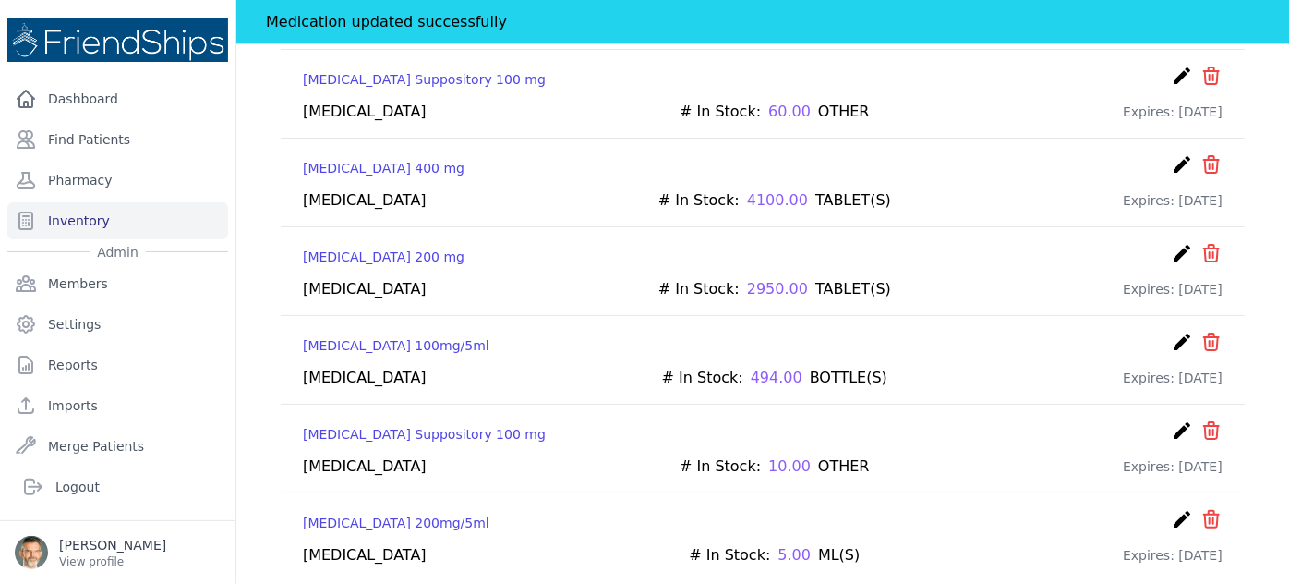
drag, startPoint x: 1167, startPoint y: 507, endPoint x: 1157, endPoint y: 508, distance: 10.2
click at [1171, 508] on icon "create" at bounding box center [1182, 519] width 22 height 22
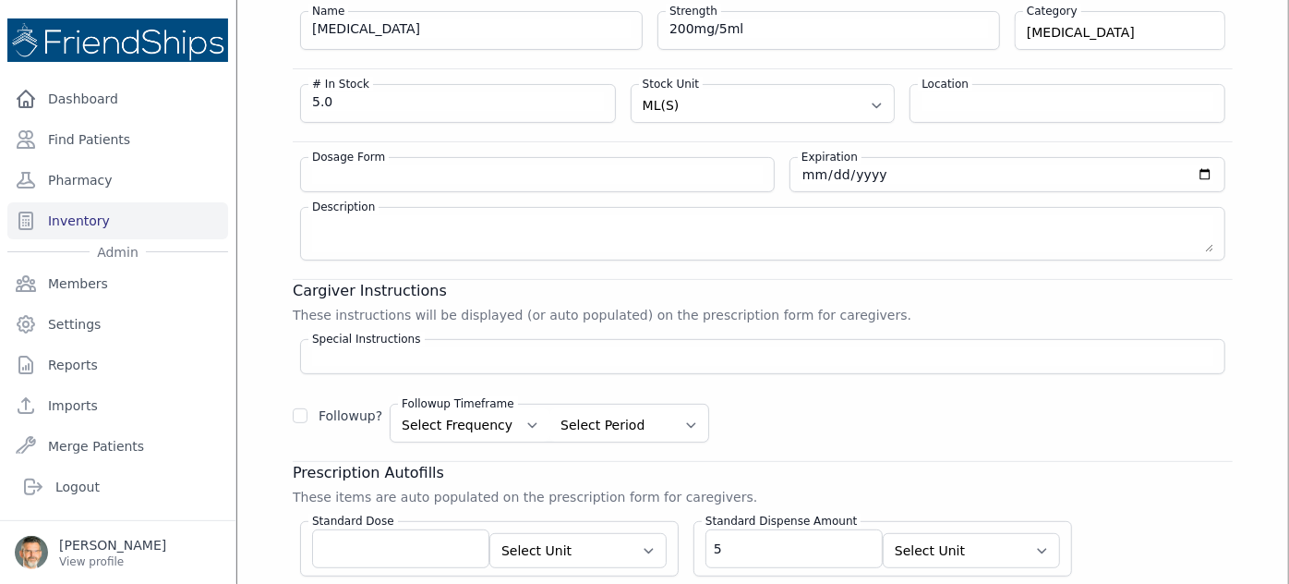
scroll to position [64, 0]
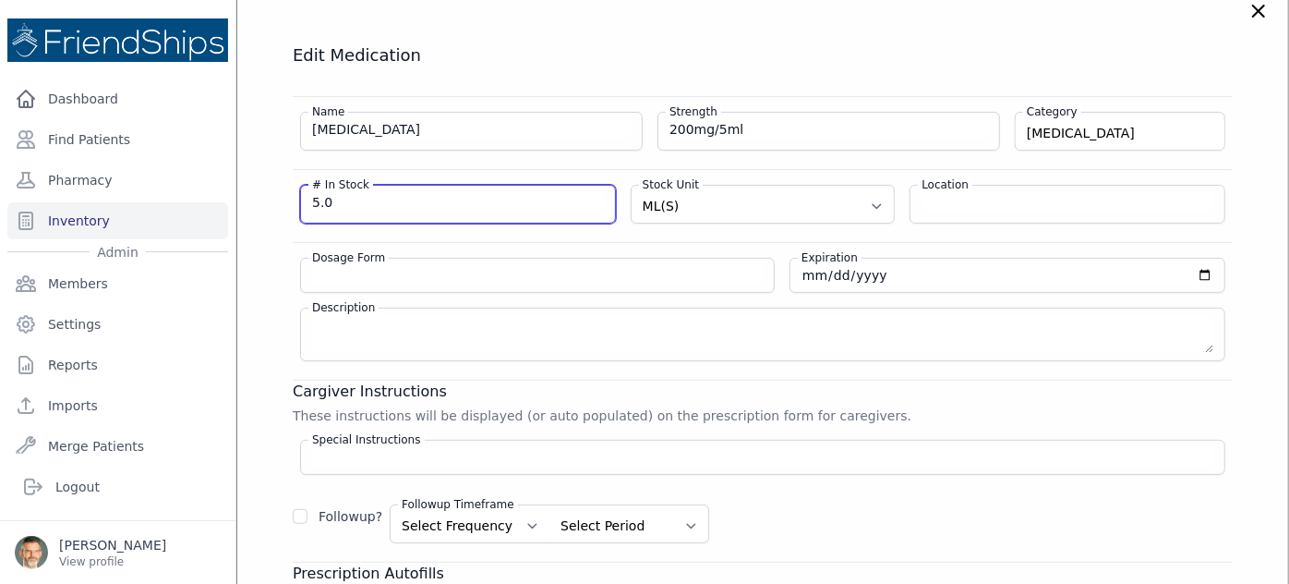
drag, startPoint x: 341, startPoint y: 199, endPoint x: 264, endPoint y: 190, distance: 77.1
click at [265, 191] on div "Edit Medication Name Methylprednisolone Strength 200mg/5ml Category NSAID DIURE…" at bounding box center [763, 449] width 1014 height 811
type input "0"
click at [1056, 388] on h3 "Cargiver Instructions" at bounding box center [763, 391] width 940 height 22
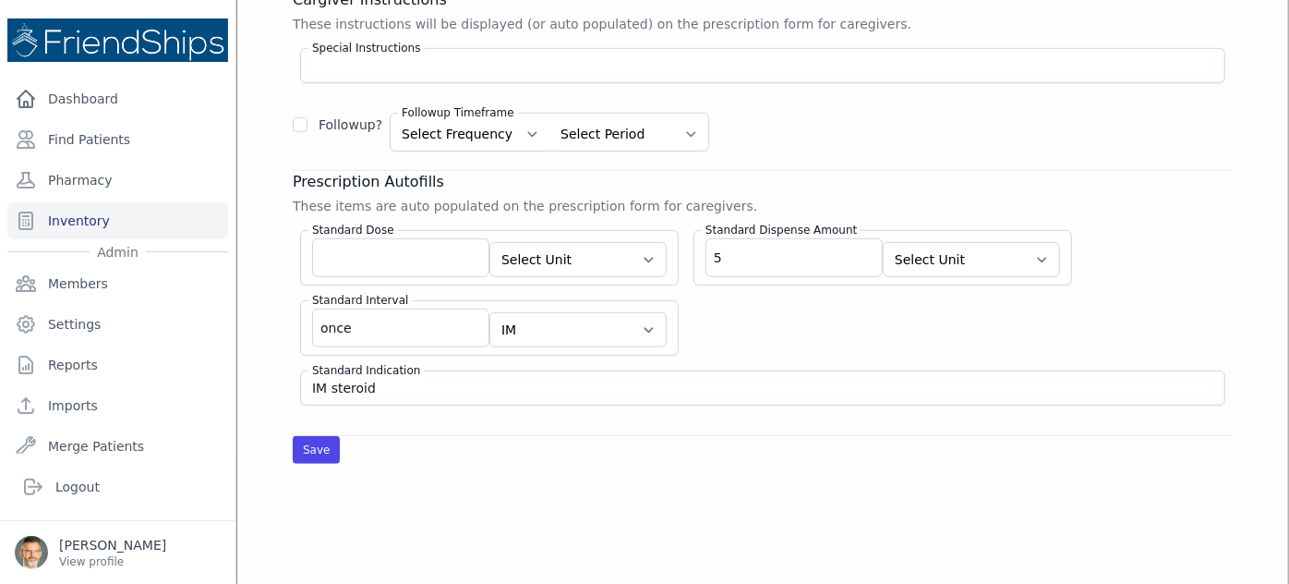
scroll to position [484, 0]
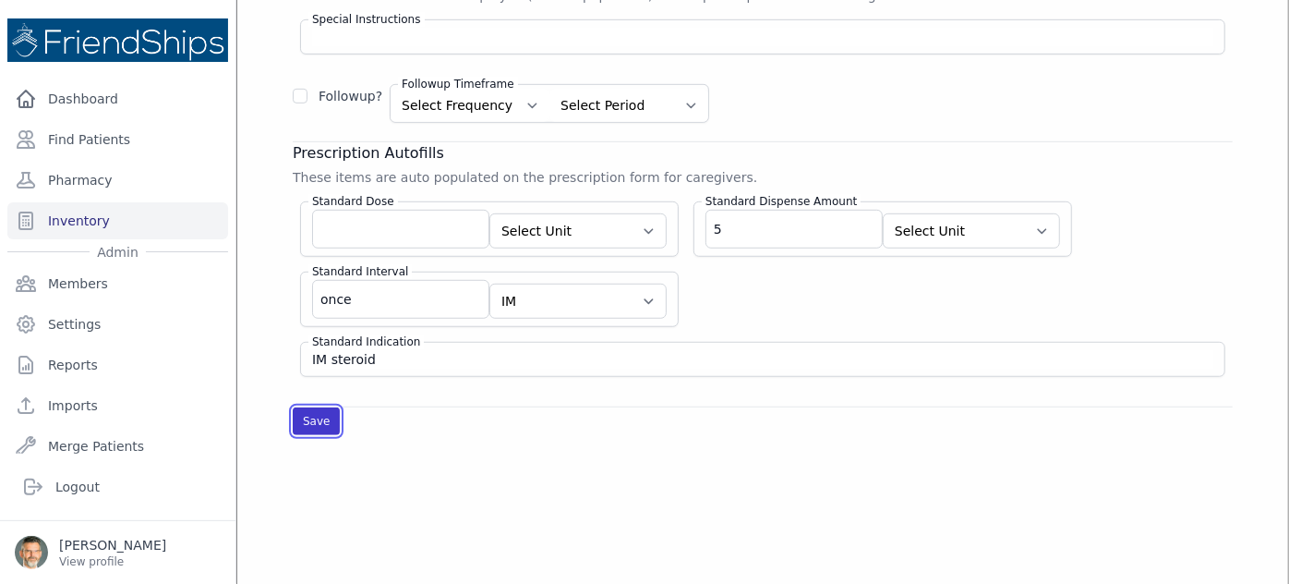
click at [312, 413] on button "Save" at bounding box center [316, 421] width 47 height 28
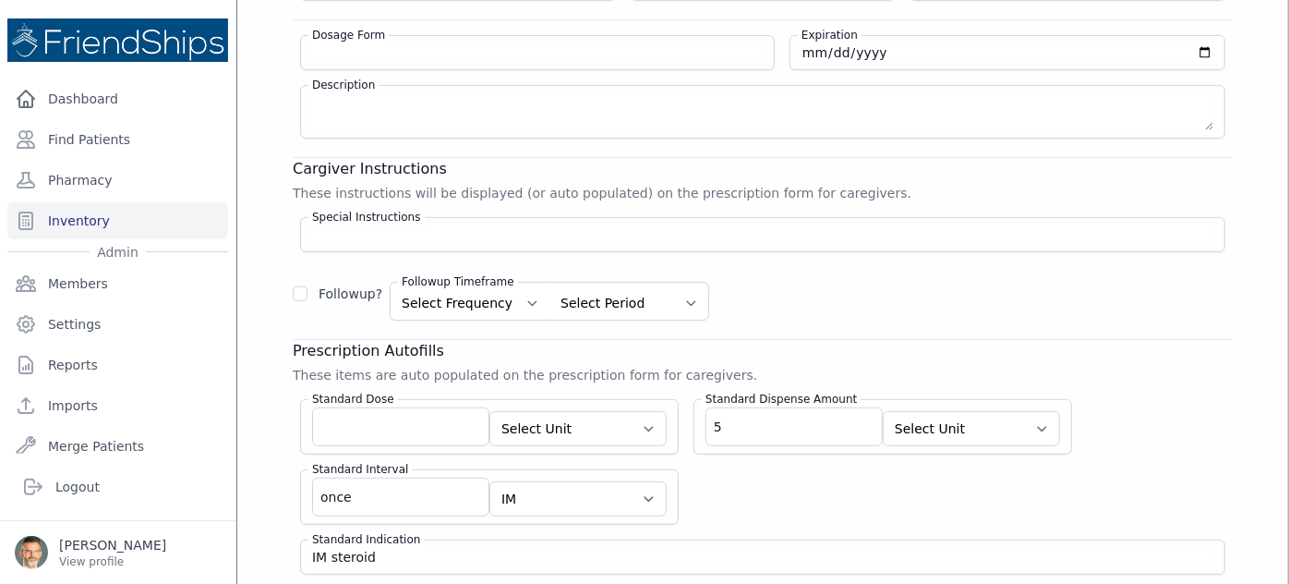
scroll to position [64, 0]
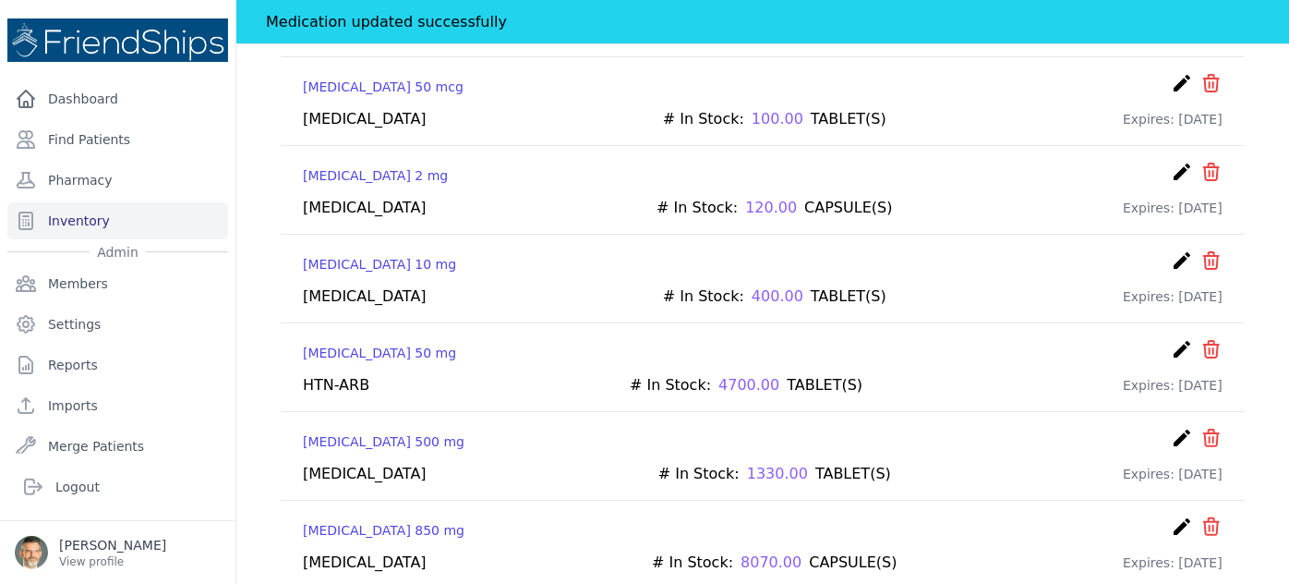
scroll to position [7304, 0]
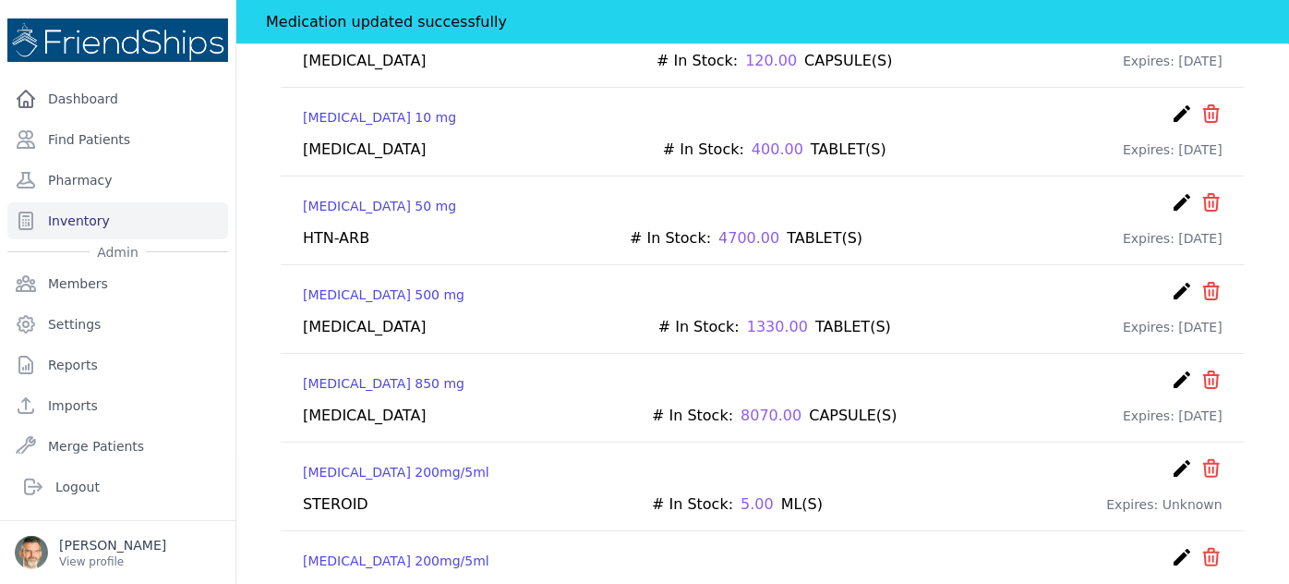
click at [1204, 460] on icon "icon" at bounding box center [1211, 468] width 15 height 17
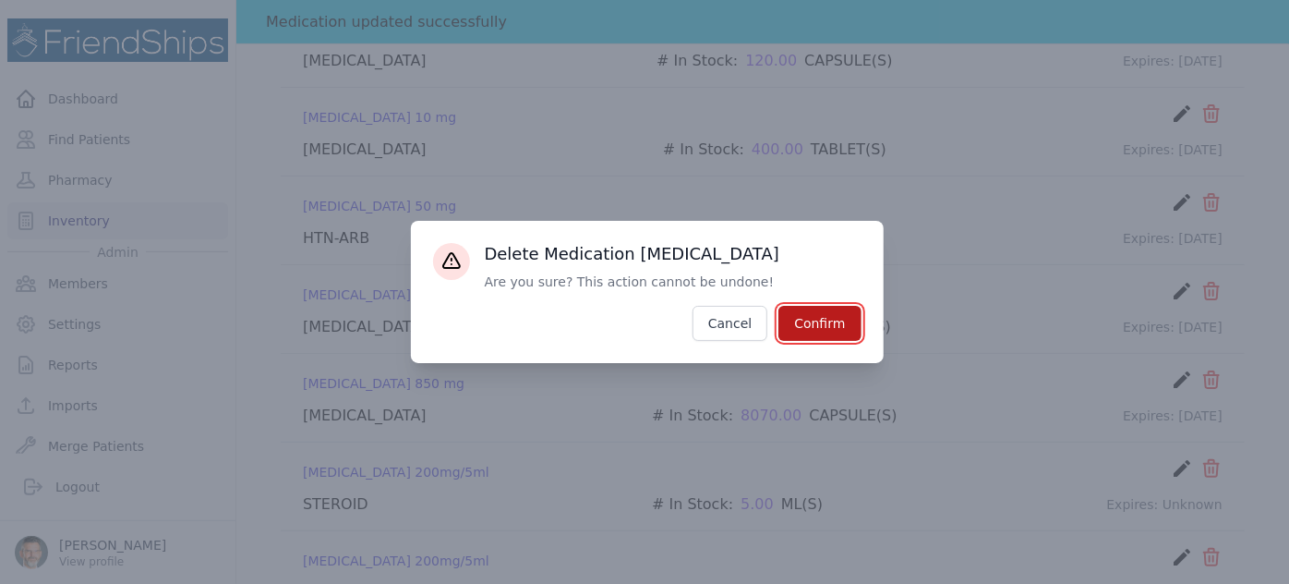
click at [810, 329] on button "Confirm" at bounding box center [819, 323] width 82 height 35
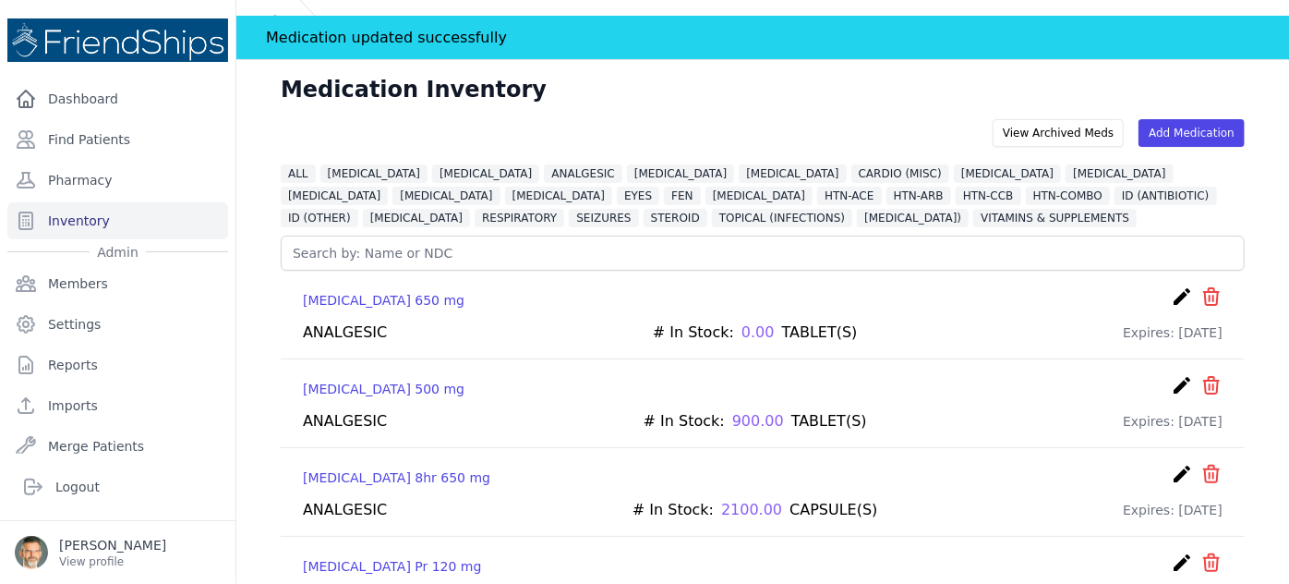
scroll to position [0, 0]
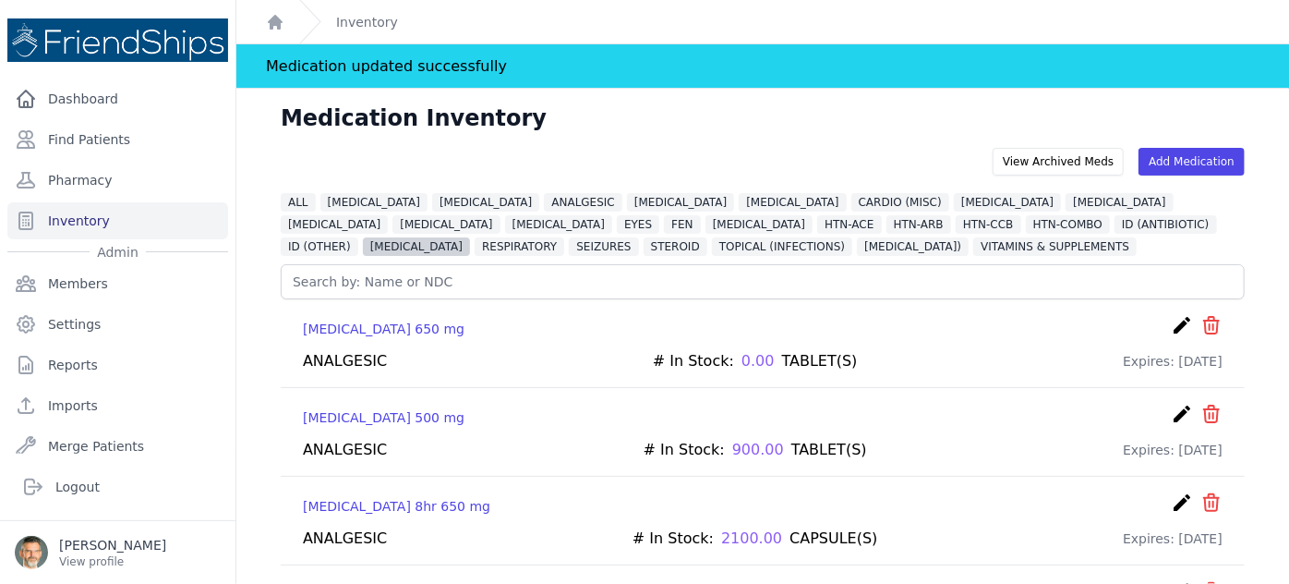
click at [470, 237] on span "[MEDICAL_DATA]" at bounding box center [416, 246] width 107 height 18
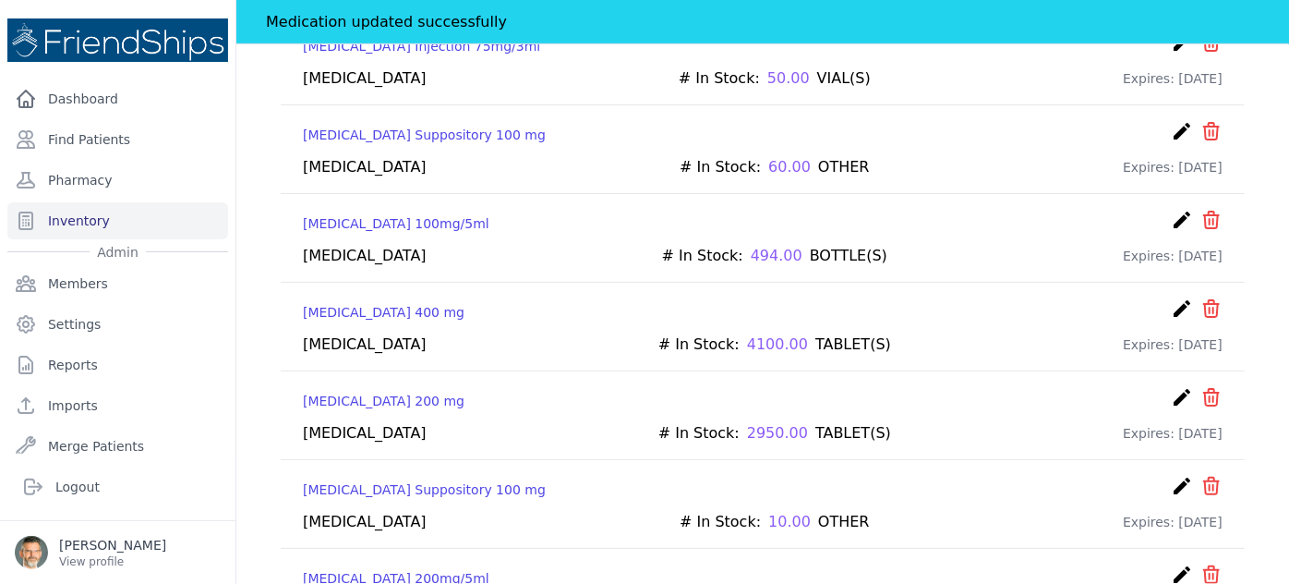
scroll to position [427, 0]
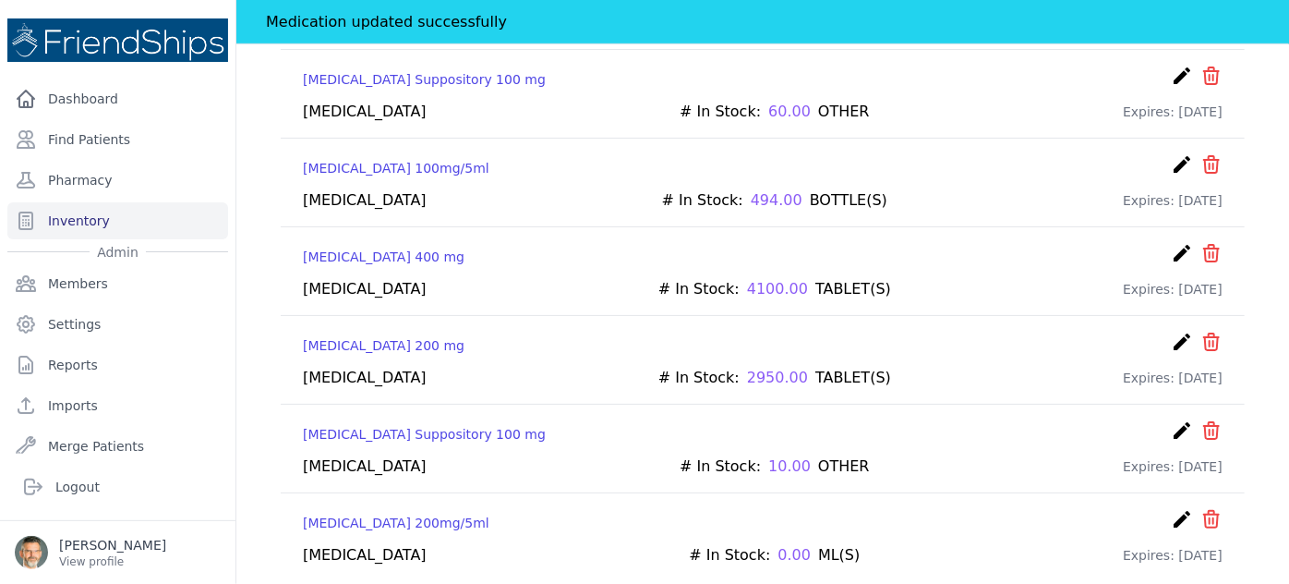
click at [1171, 508] on icon "create" at bounding box center [1182, 519] width 22 height 22
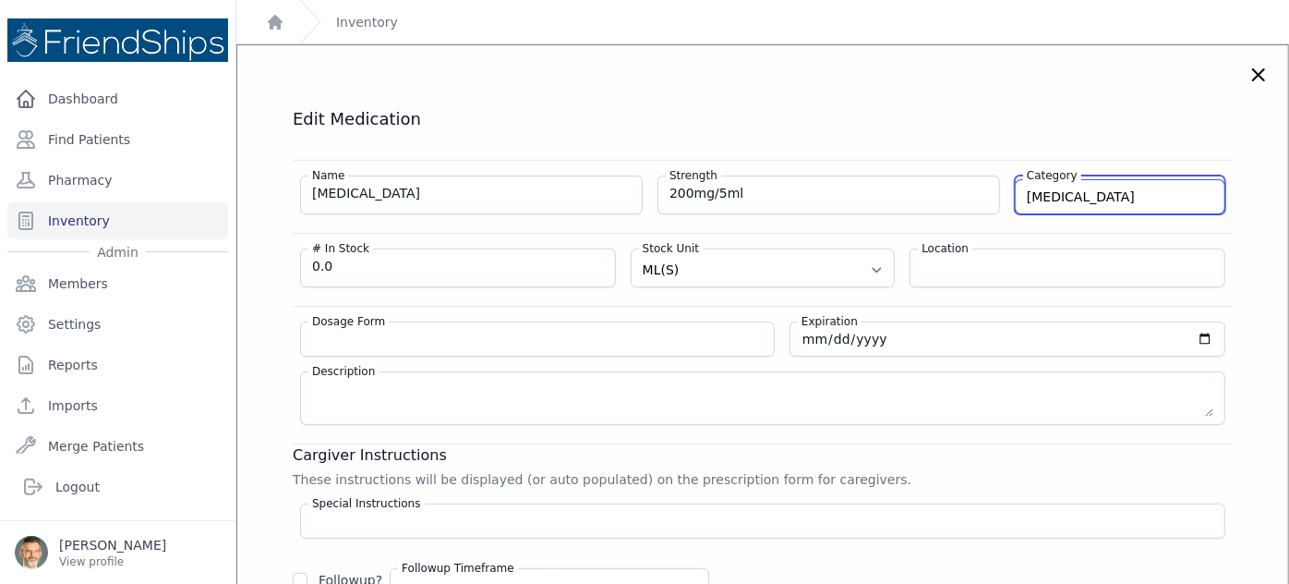
click at [1069, 196] on input "[MEDICAL_DATA]" at bounding box center [1120, 196] width 209 height 33
type input "N"
type input "X-deleted"
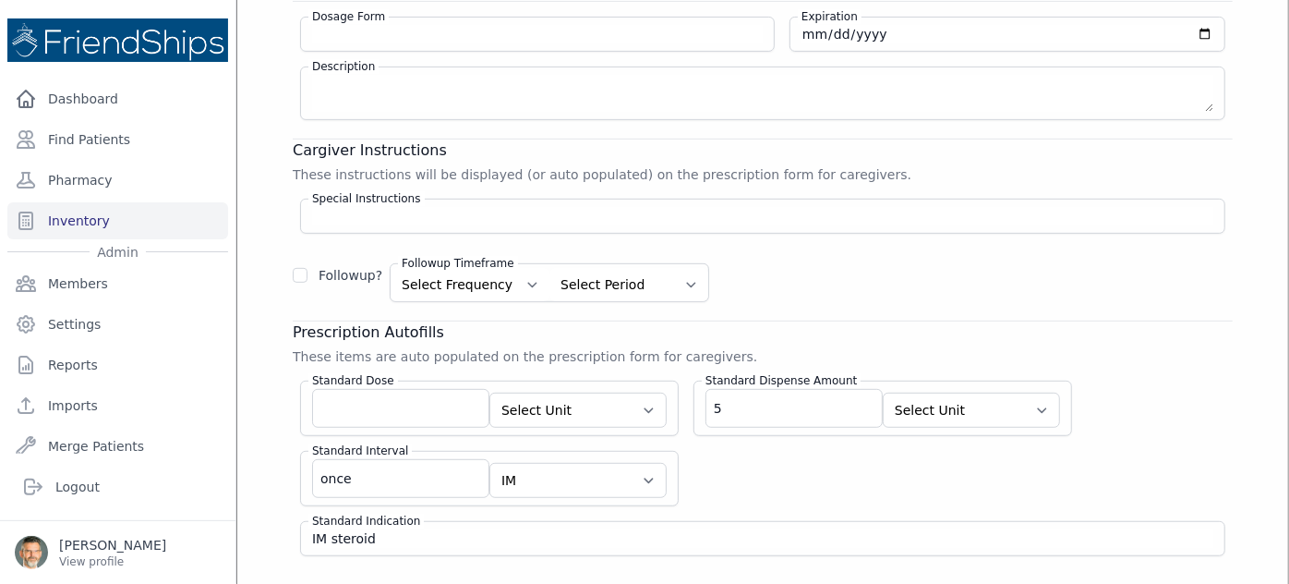
scroll to position [335, 0]
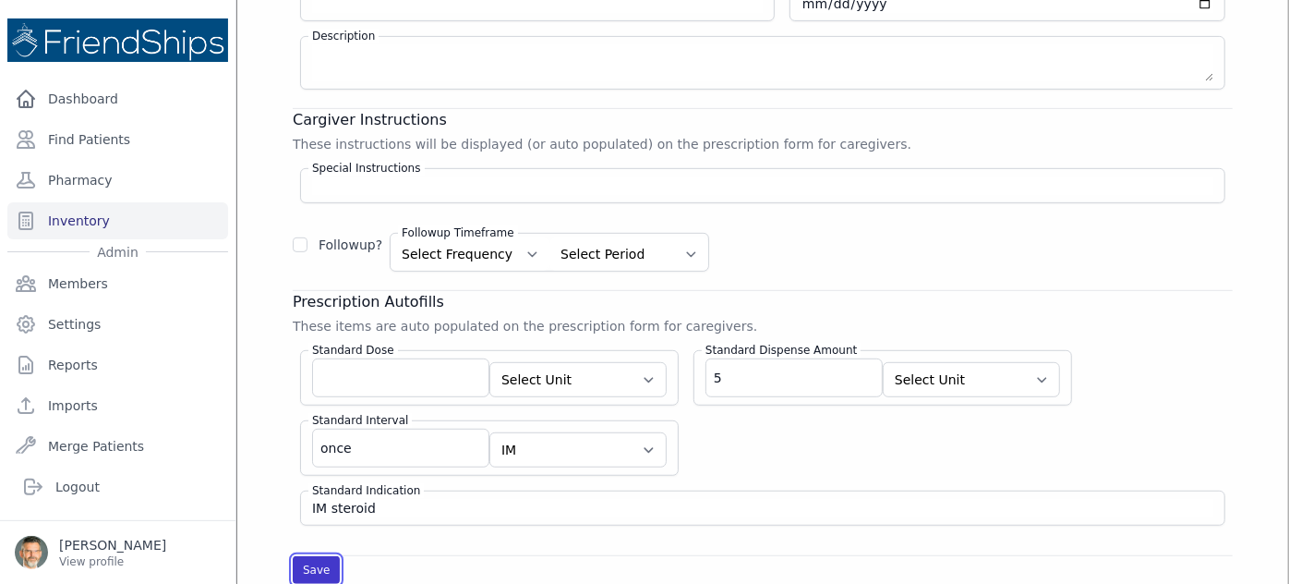
click at [315, 566] on button "Save" at bounding box center [316, 570] width 47 height 28
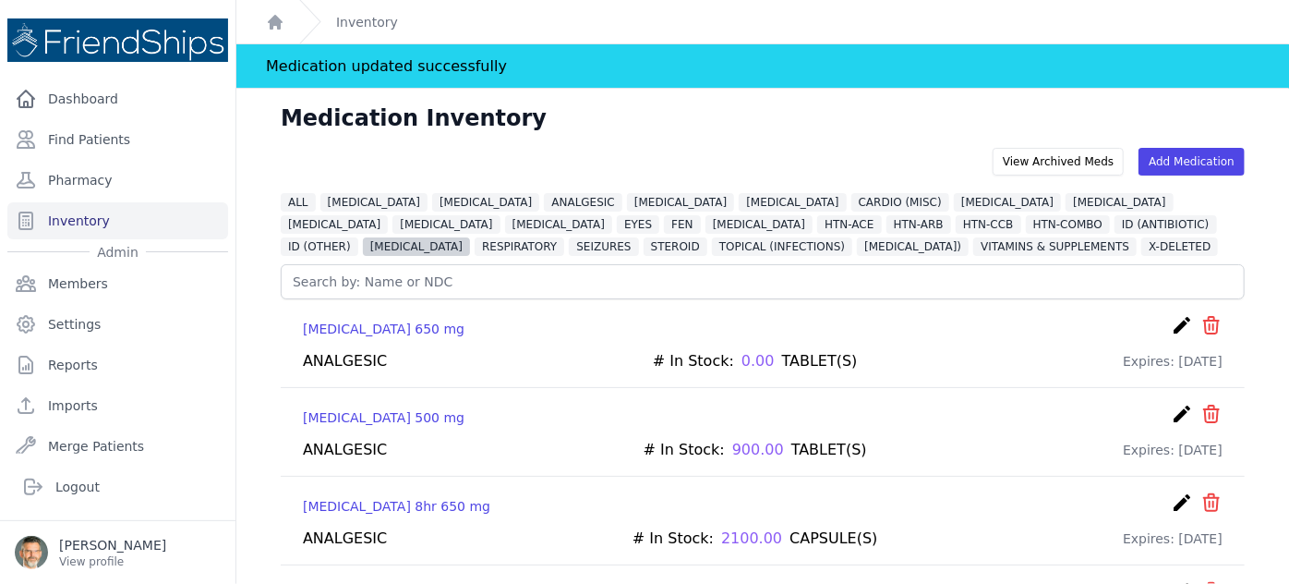
click at [470, 237] on span "[MEDICAL_DATA]" at bounding box center [416, 246] width 107 height 18
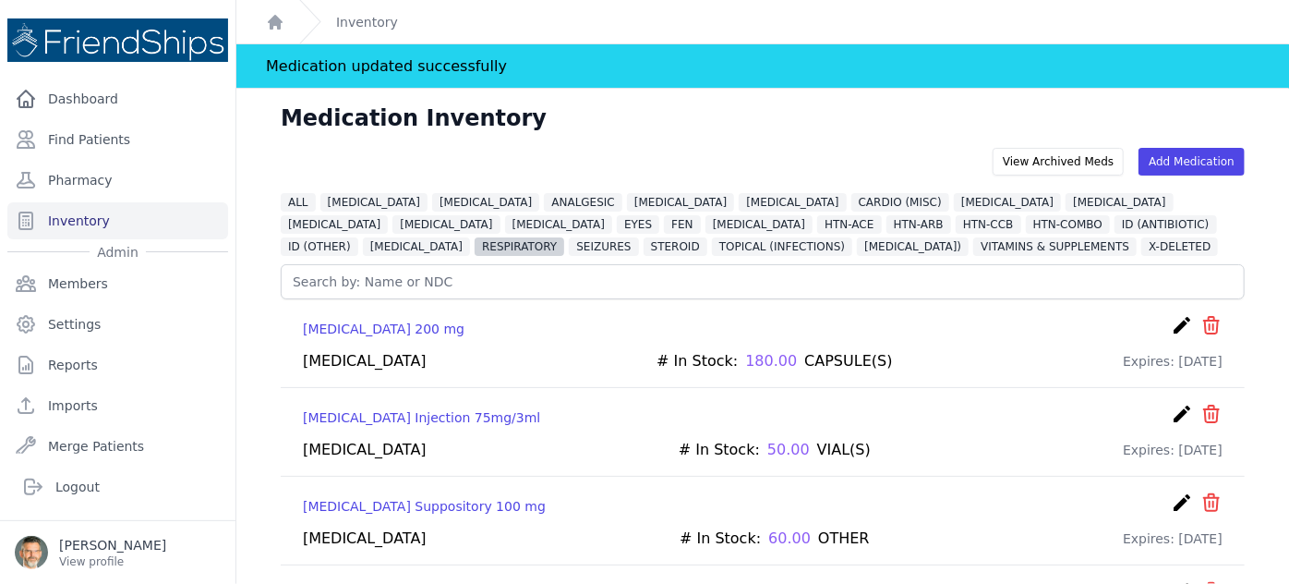
click at [564, 237] on span "RESPIRATORY" at bounding box center [520, 246] width 90 height 18
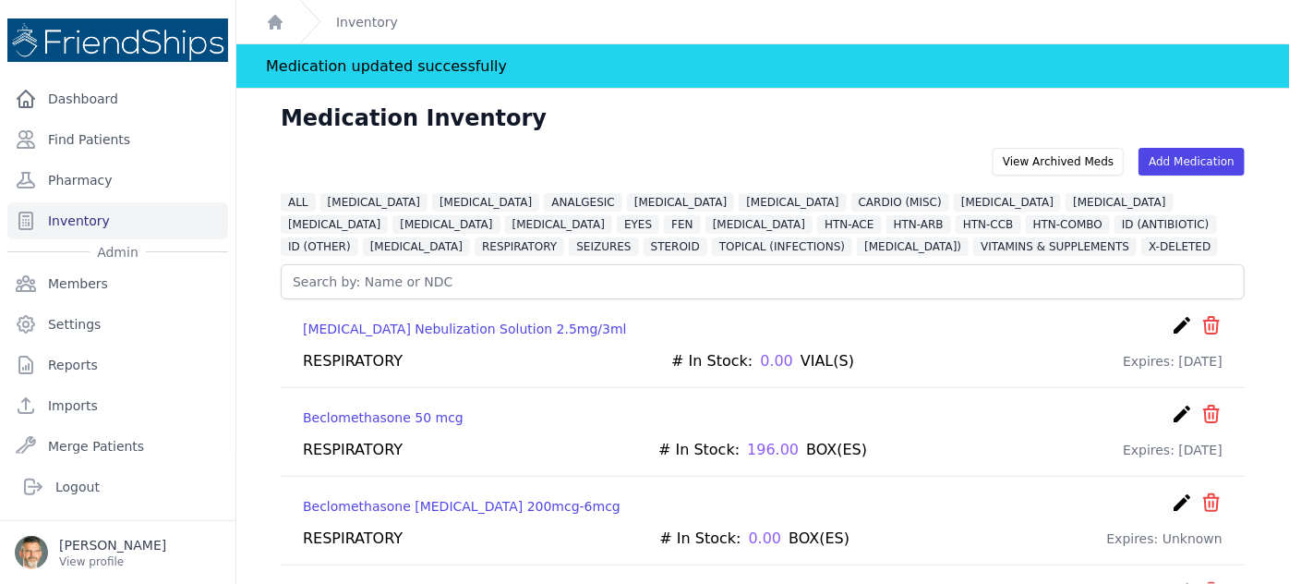
click at [1171, 323] on icon "create" at bounding box center [1182, 325] width 22 height 22
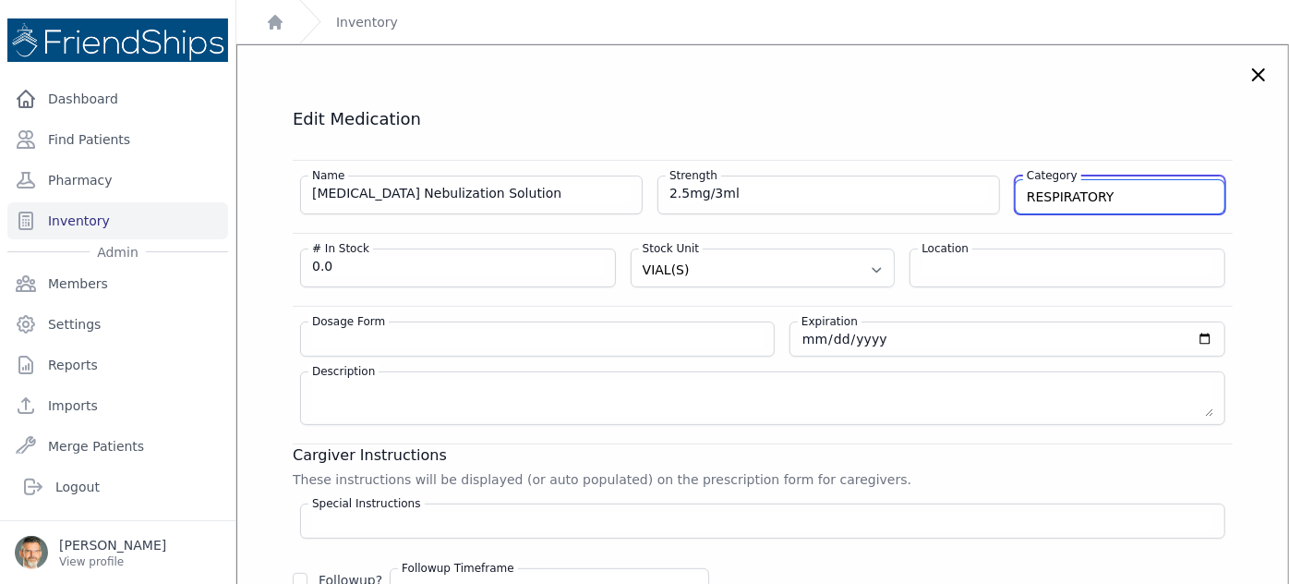
click at [1099, 194] on input "RESPIRATORY" at bounding box center [1120, 196] width 209 height 33
click at [1154, 202] on input "RESPIRATORY" at bounding box center [1120, 196] width 209 height 33
drag, startPoint x: 1113, startPoint y: 202, endPoint x: 959, endPoint y: 204, distance: 153.3
click at [970, 203] on div "Name Albuterol Nebulization Solution Strength 2.5mg/3ml Category RESPIRATORY DI…" at bounding box center [763, 188] width 940 height 54
type input "X-DELETED"
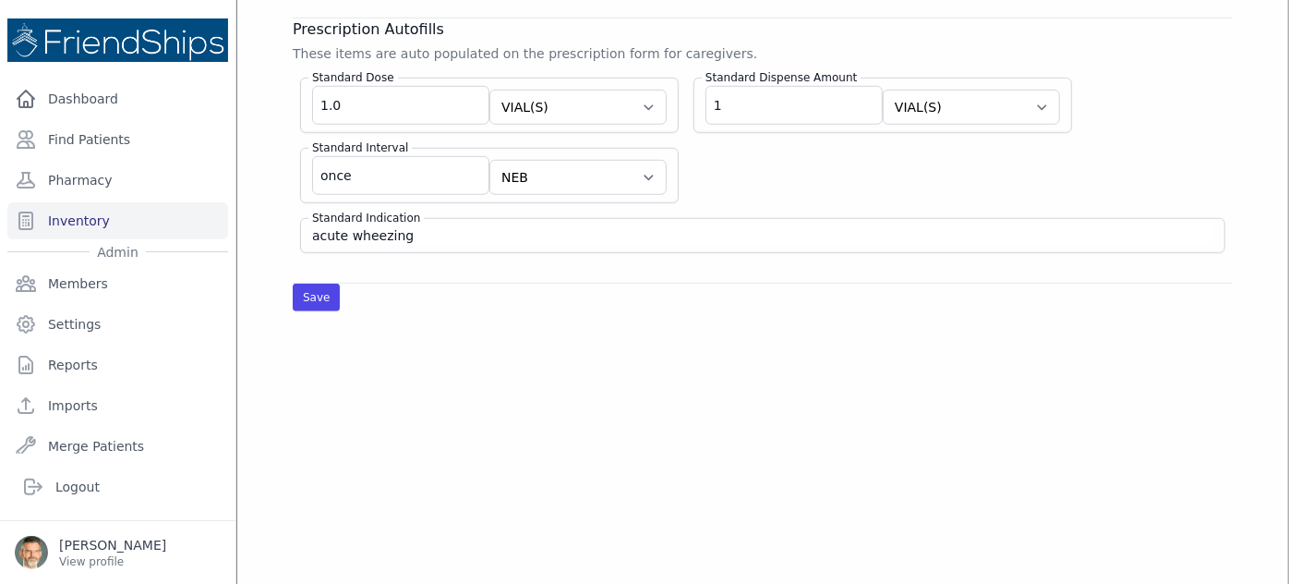
scroll to position [755, 0]
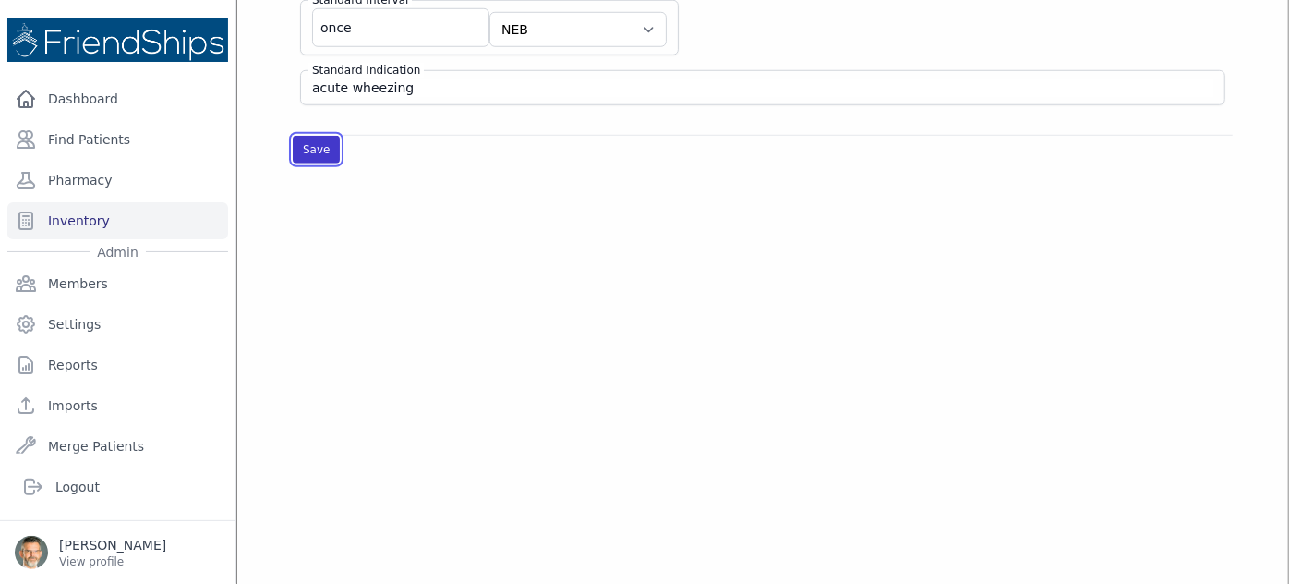
click at [318, 136] on button "Save" at bounding box center [316, 150] width 47 height 28
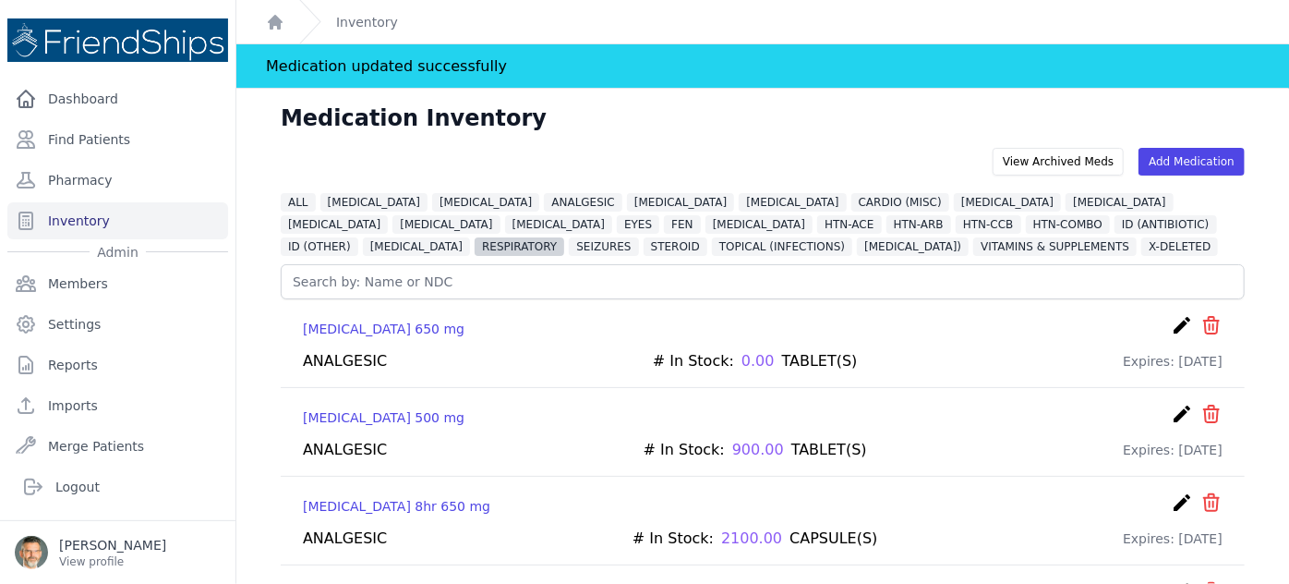
click at [564, 237] on span "RESPIRATORY" at bounding box center [520, 246] width 90 height 18
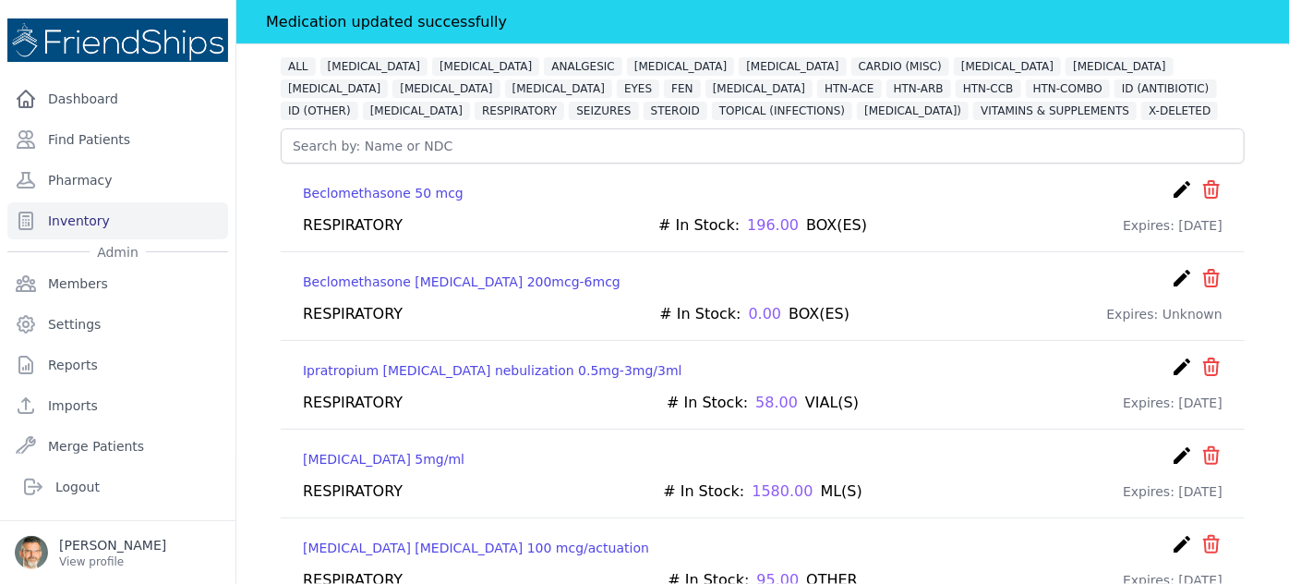
scroll to position [164, 0]
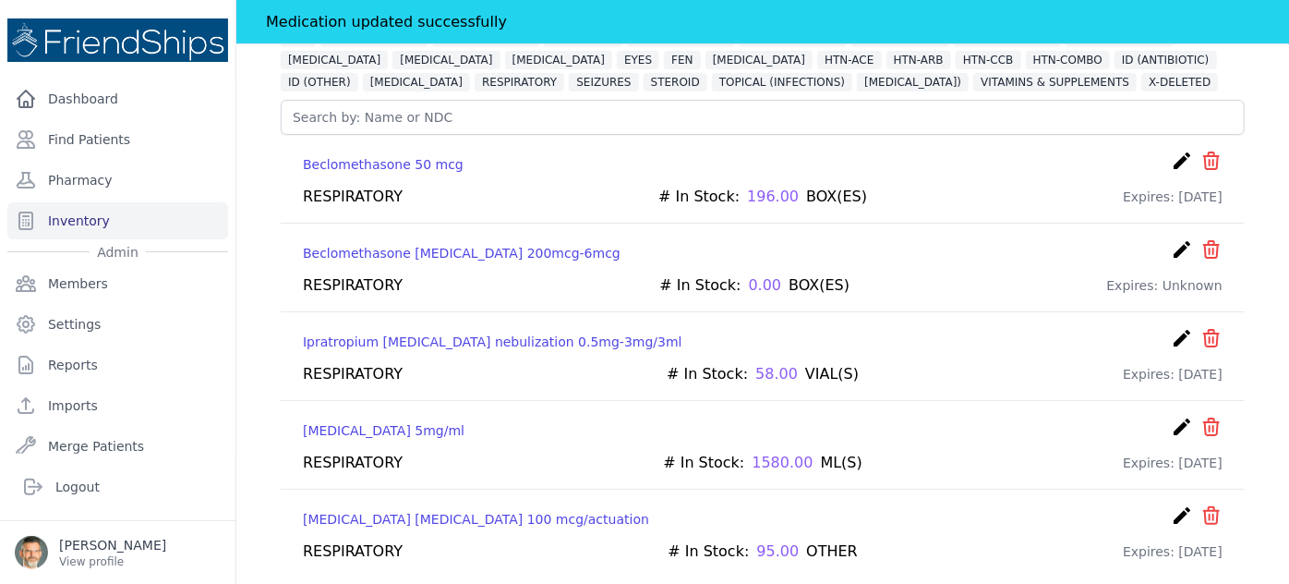
click at [1171, 331] on icon "create" at bounding box center [1182, 338] width 22 height 22
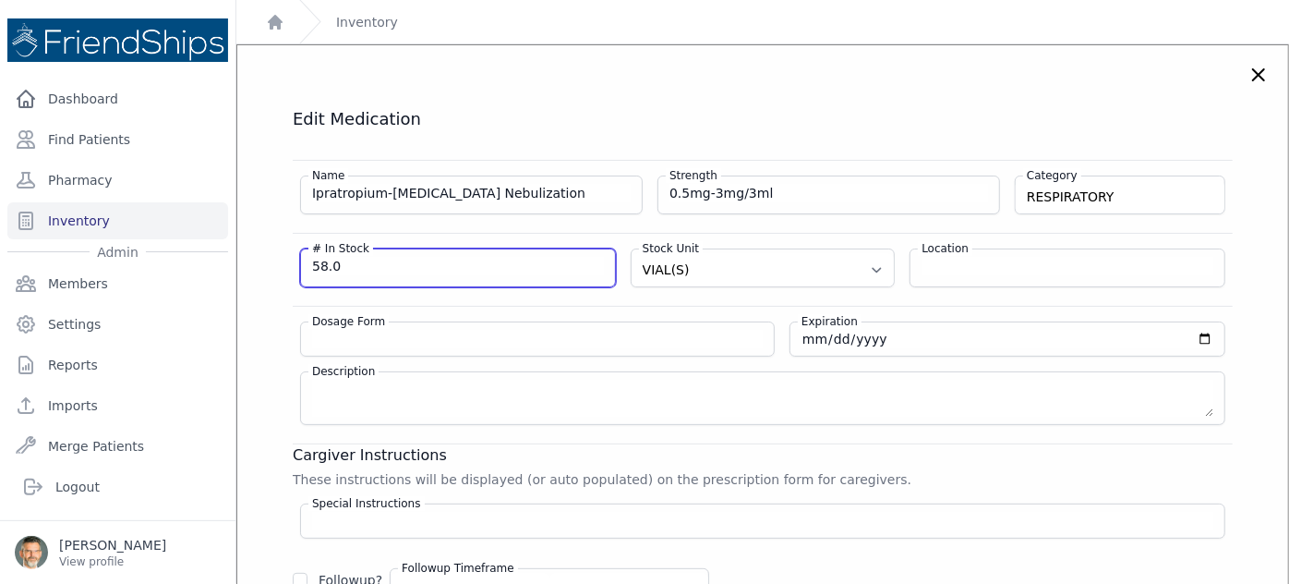
drag, startPoint x: 279, startPoint y: 259, endPoint x: 223, endPoint y: 255, distance: 56.5
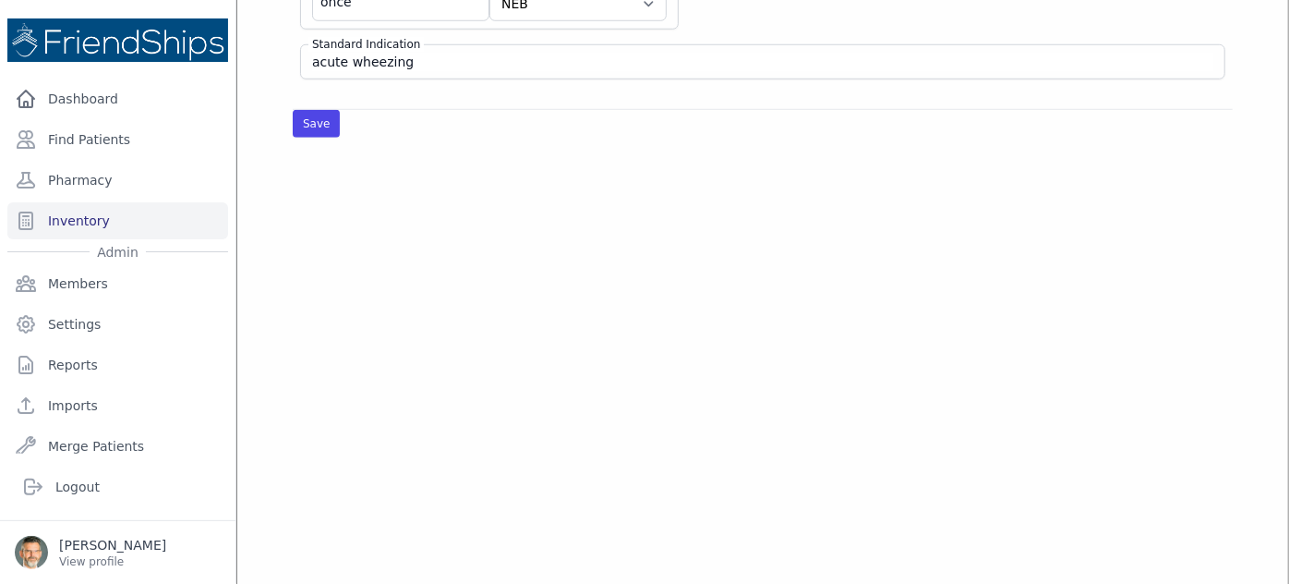
scroll to position [839, 0]
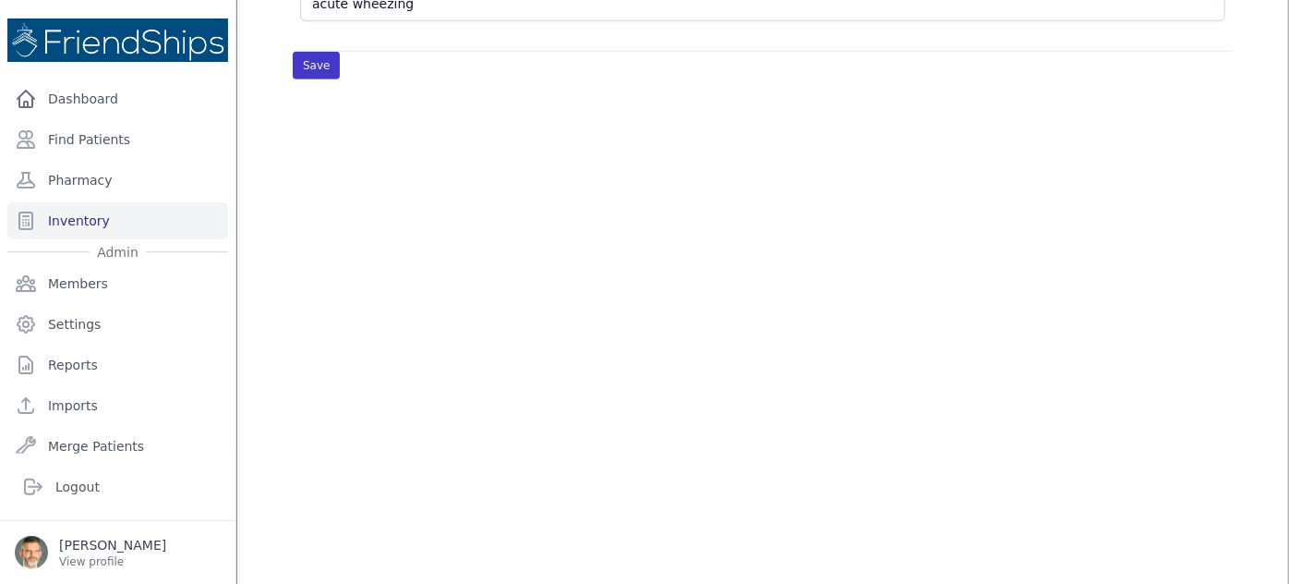
type input "0"
click at [313, 54] on button "Save" at bounding box center [316, 66] width 47 height 28
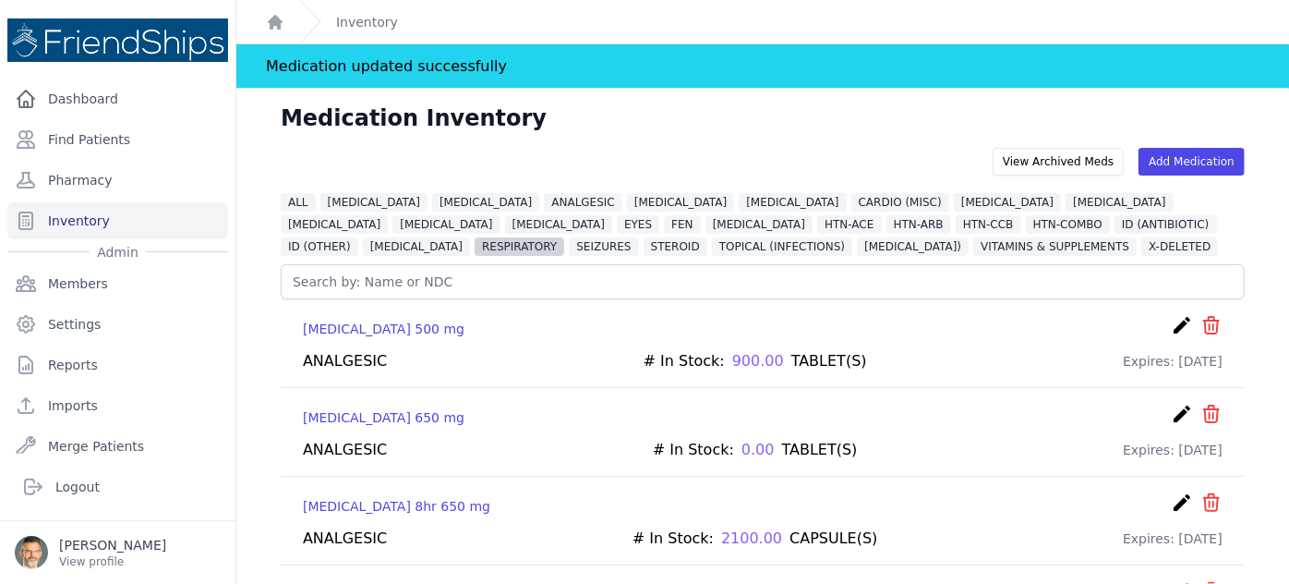
click at [564, 237] on span "RESPIRATORY" at bounding box center [520, 246] width 90 height 18
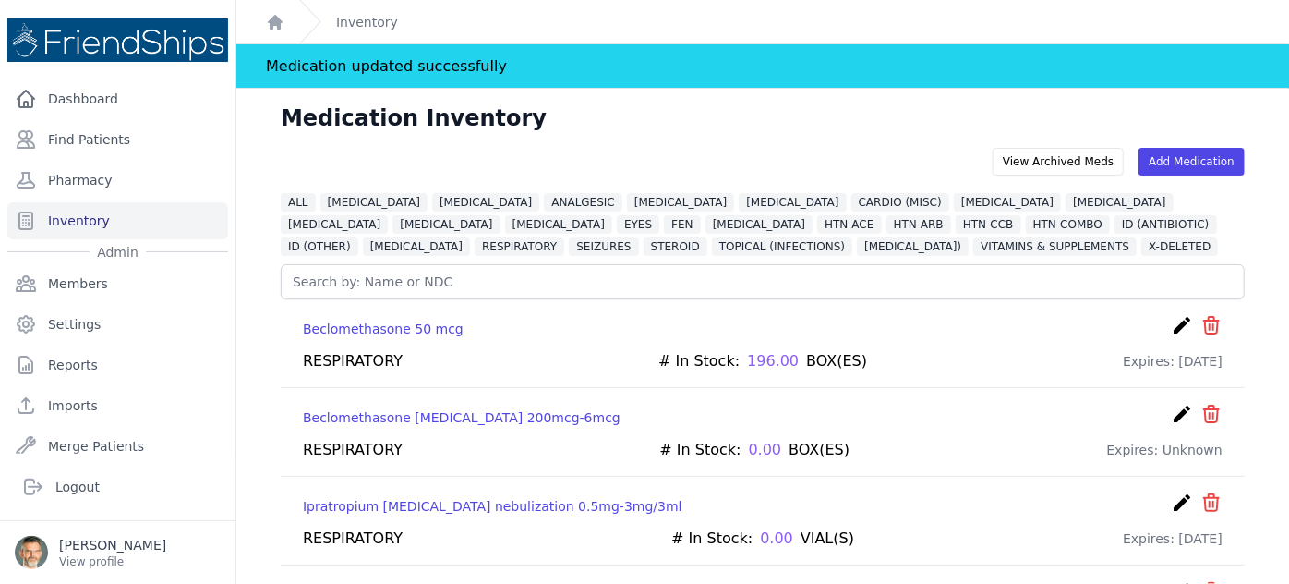
scroll to position [164, 0]
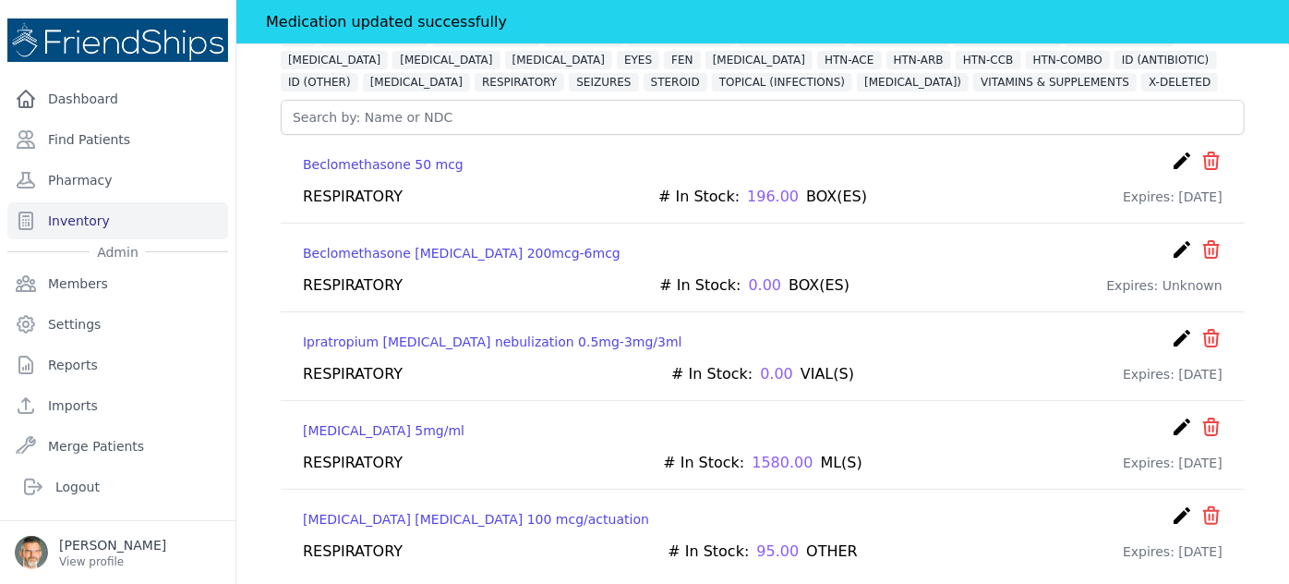
click at [1171, 334] on icon "create" at bounding box center [1182, 338] width 22 height 22
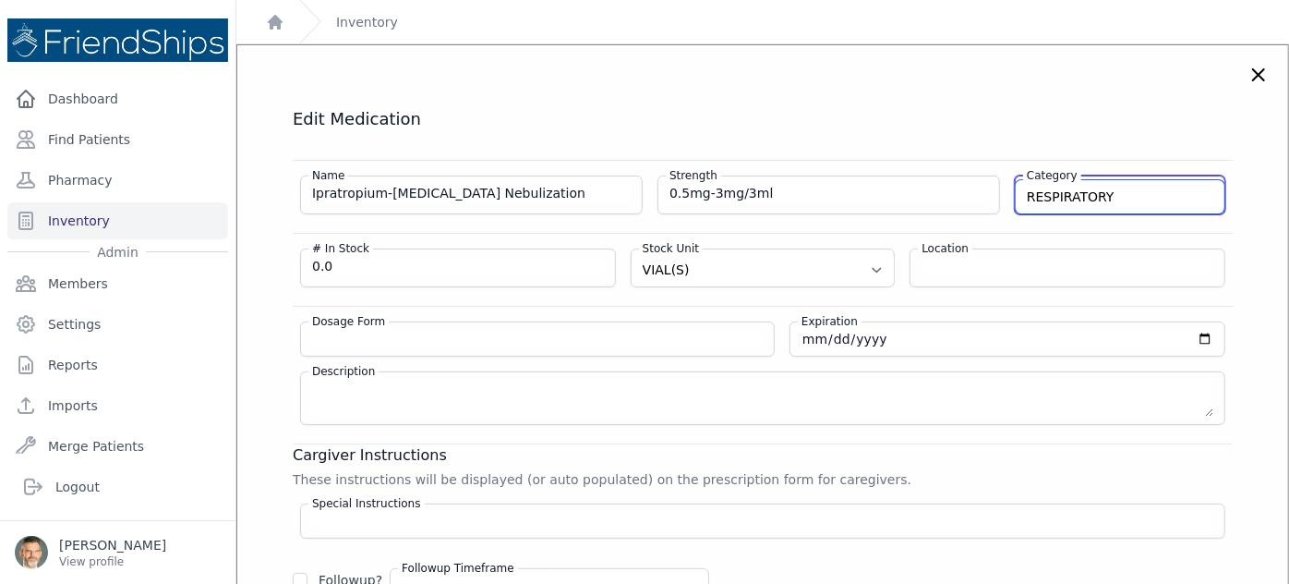
click at [1152, 198] on input "RESPIRATORY" at bounding box center [1120, 196] width 209 height 33
drag, startPoint x: 1132, startPoint y: 199, endPoint x: 922, endPoint y: 199, distance: 210.6
click at [931, 199] on div "Name Ipratropium-Albuterol Nebulization Strength 0.5mg-3mg/3ml Category RESPIRA…" at bounding box center [763, 188] width 940 height 54
type input "X-DELETED"
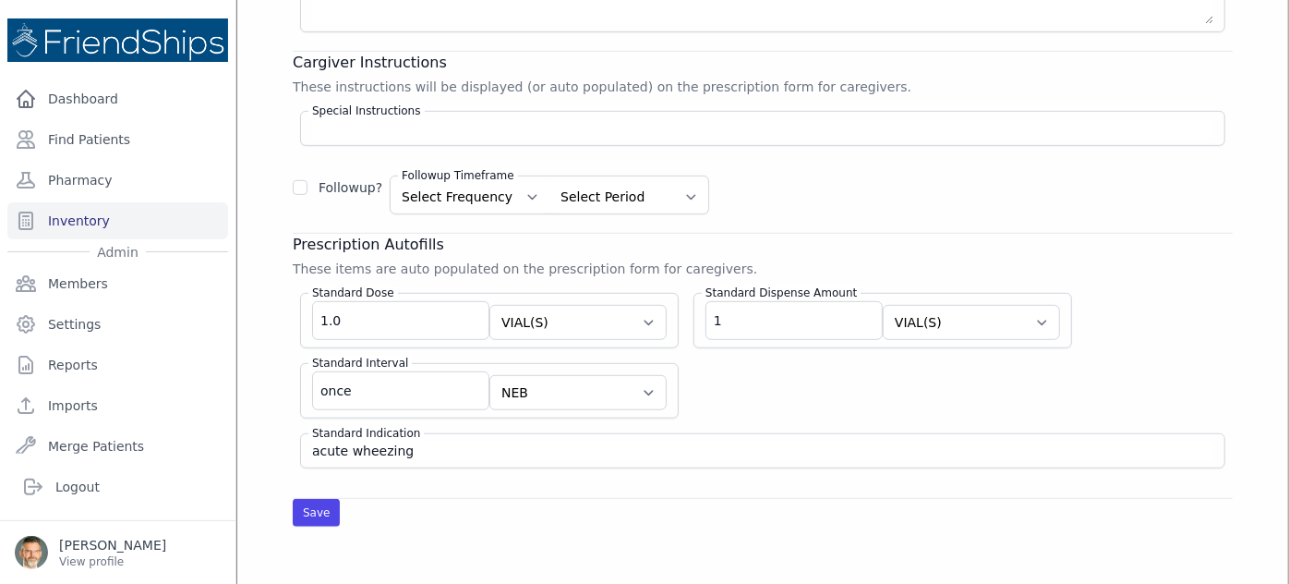
scroll to position [419, 0]
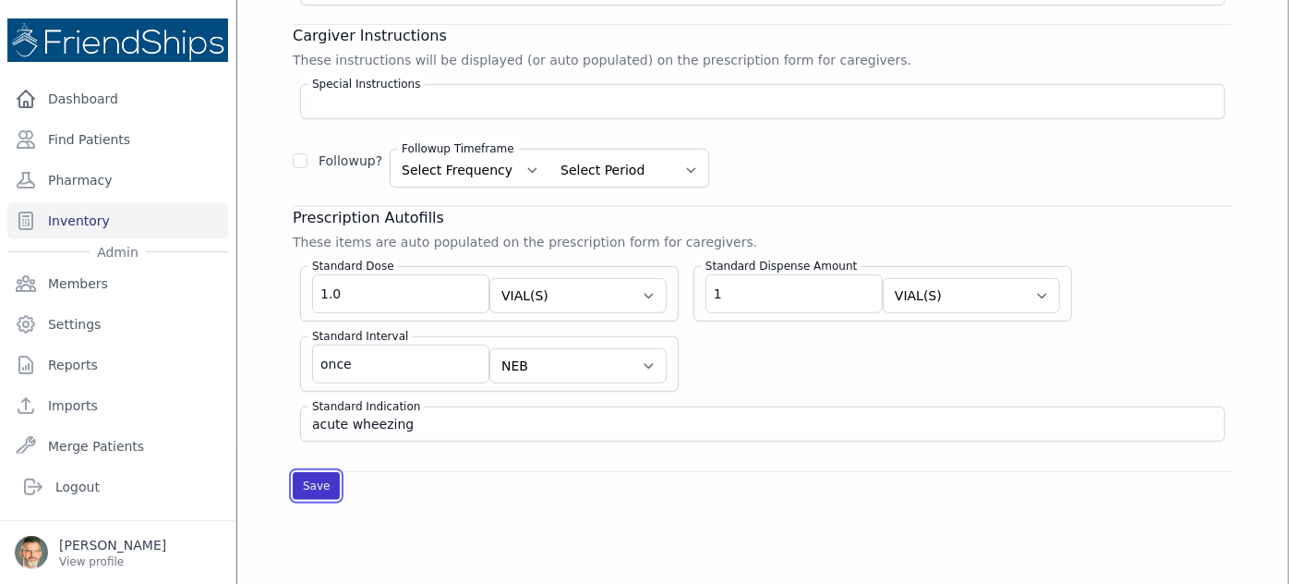
click at [314, 479] on button "Save" at bounding box center [316, 486] width 47 height 28
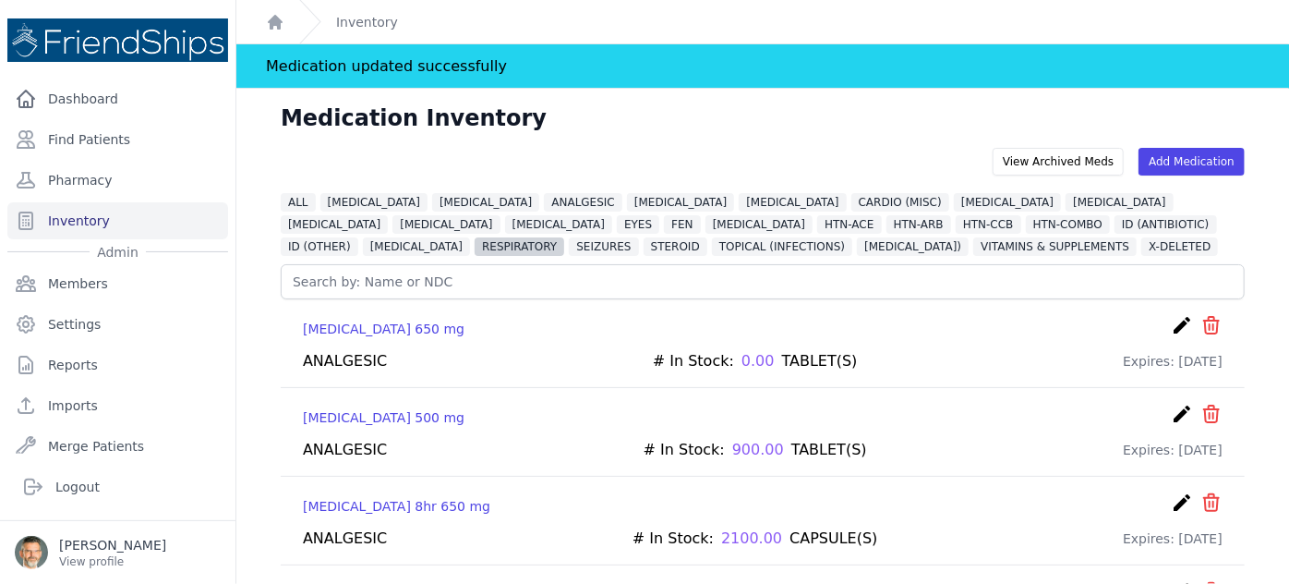
click at [564, 237] on span "RESPIRATORY" at bounding box center [520, 246] width 90 height 18
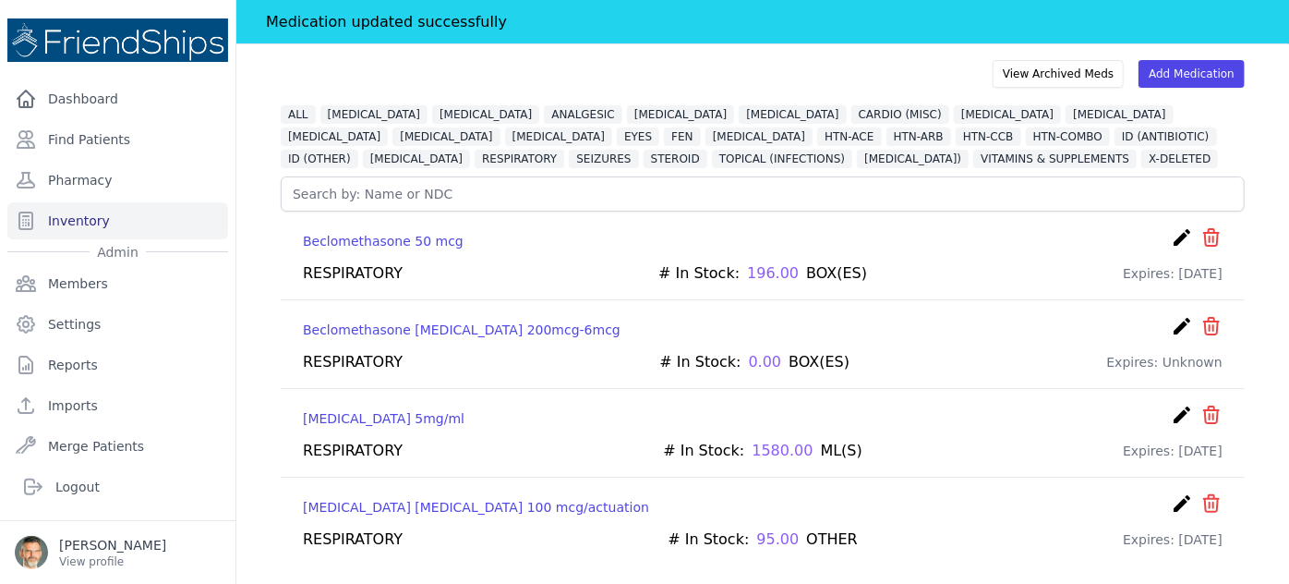
scroll to position [89, 0]
click at [1171, 499] on icon "create" at bounding box center [1182, 502] width 22 height 22
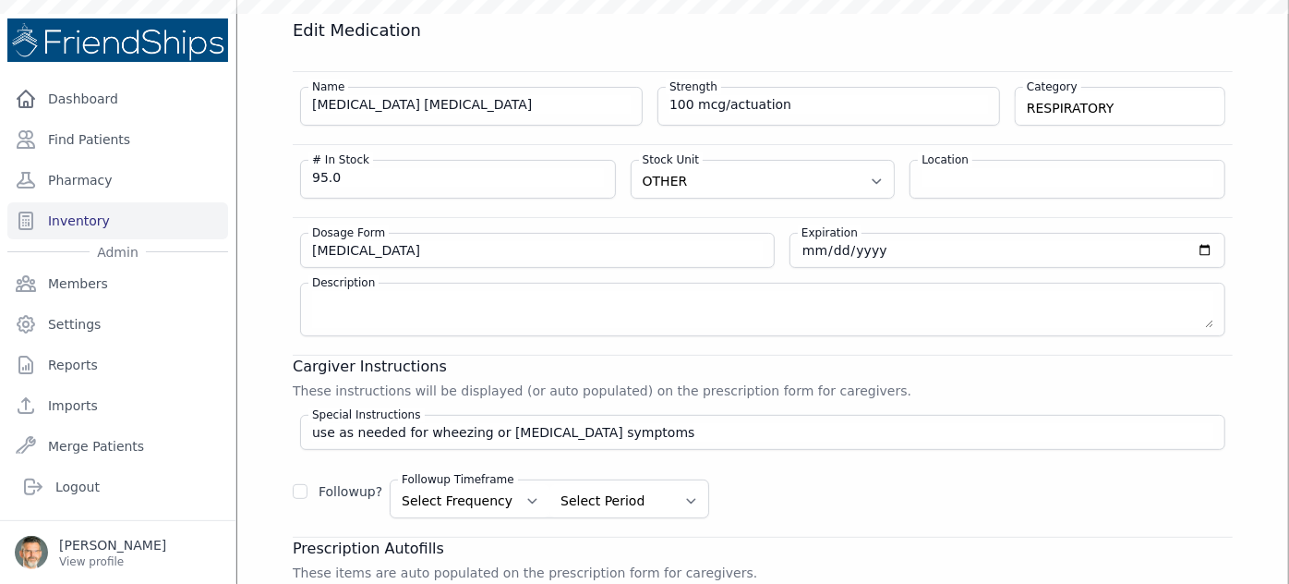
scroll to position [44, 0]
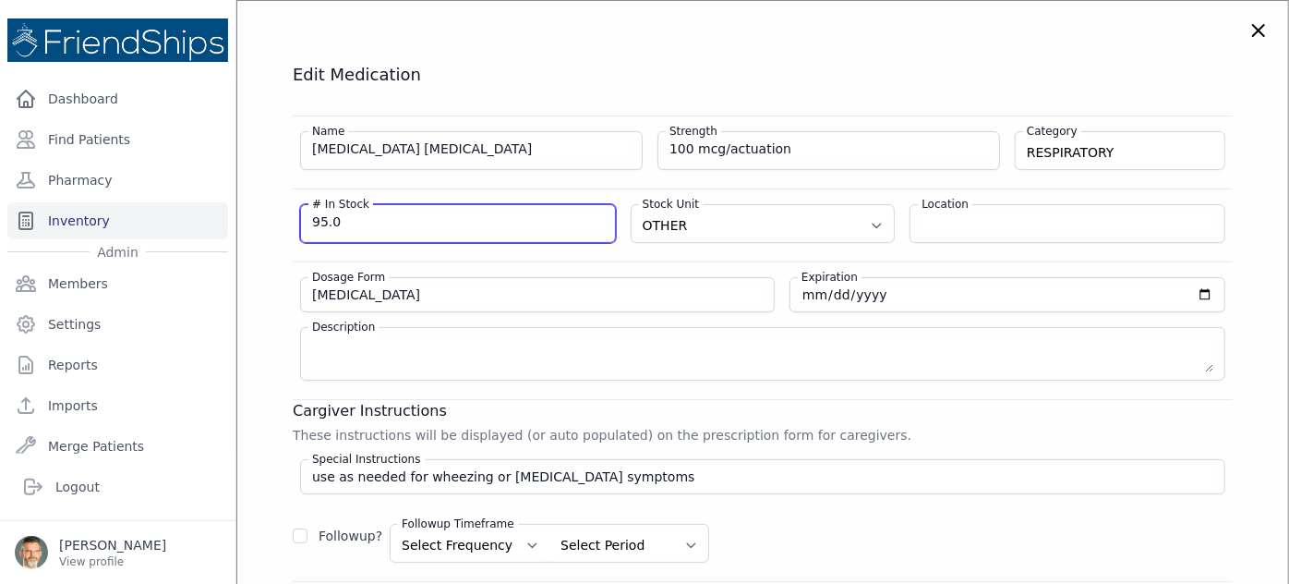
drag, startPoint x: 352, startPoint y: 215, endPoint x: 212, endPoint y: 206, distance: 139.7
click at [223, 206] on div "Close sidebar Dashboard Find Patients Pharmacy Inventory Admin Members Settings" at bounding box center [644, 292] width 1289 height 584
type input "110"
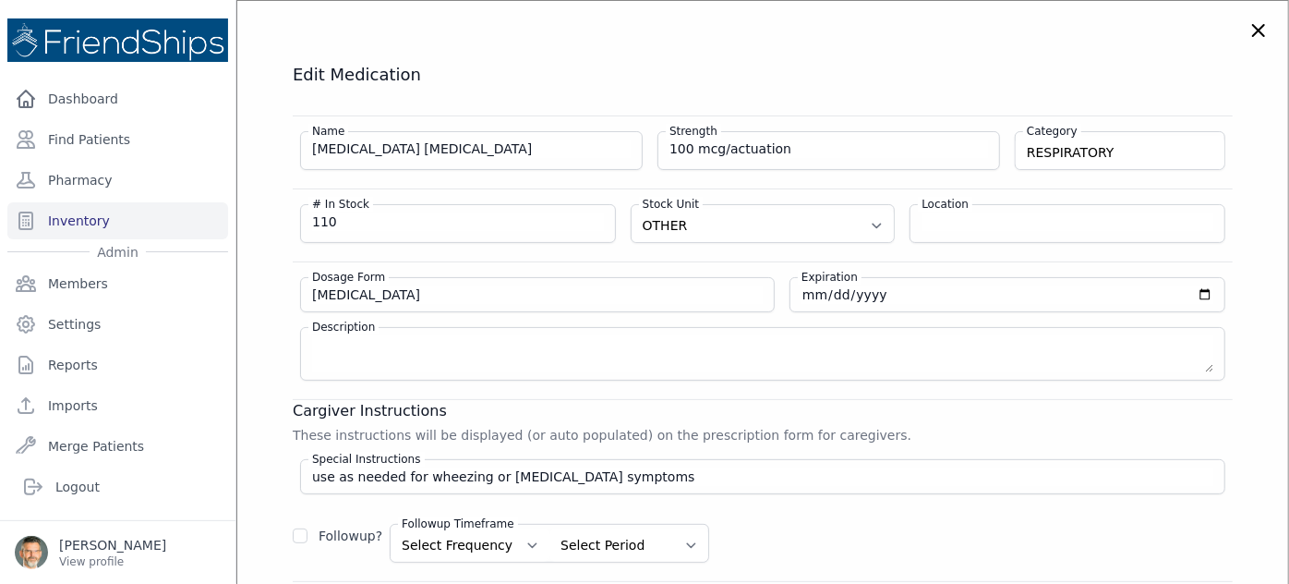
click at [863, 72] on h4 "Edit Medication" at bounding box center [763, 75] width 940 height 22
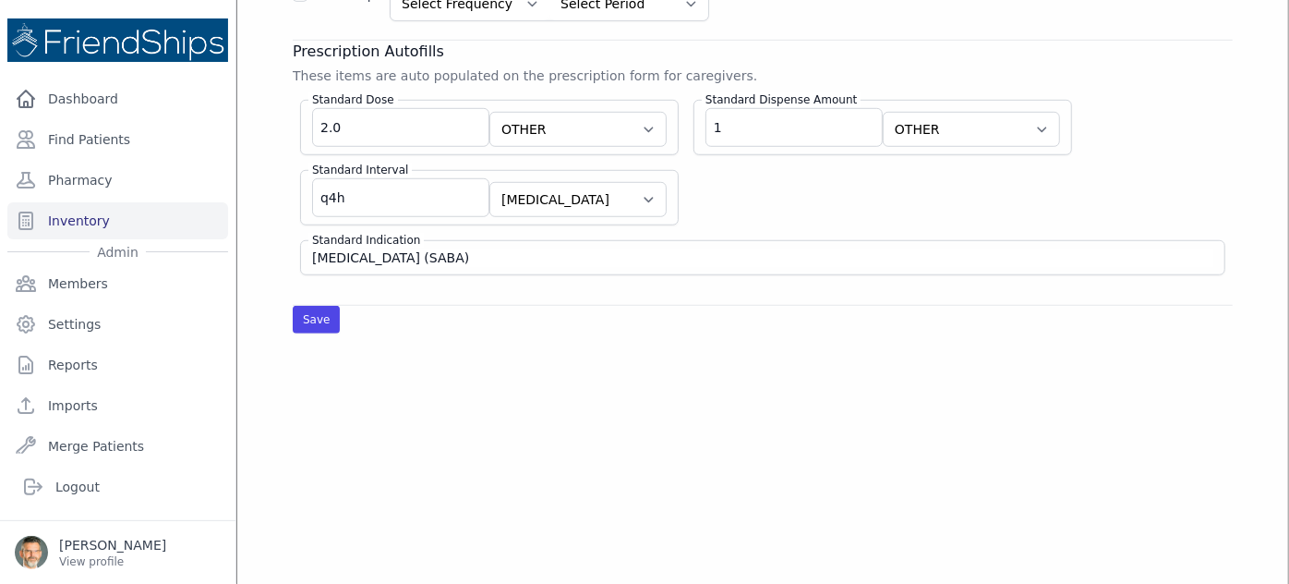
scroll to position [632, 0]
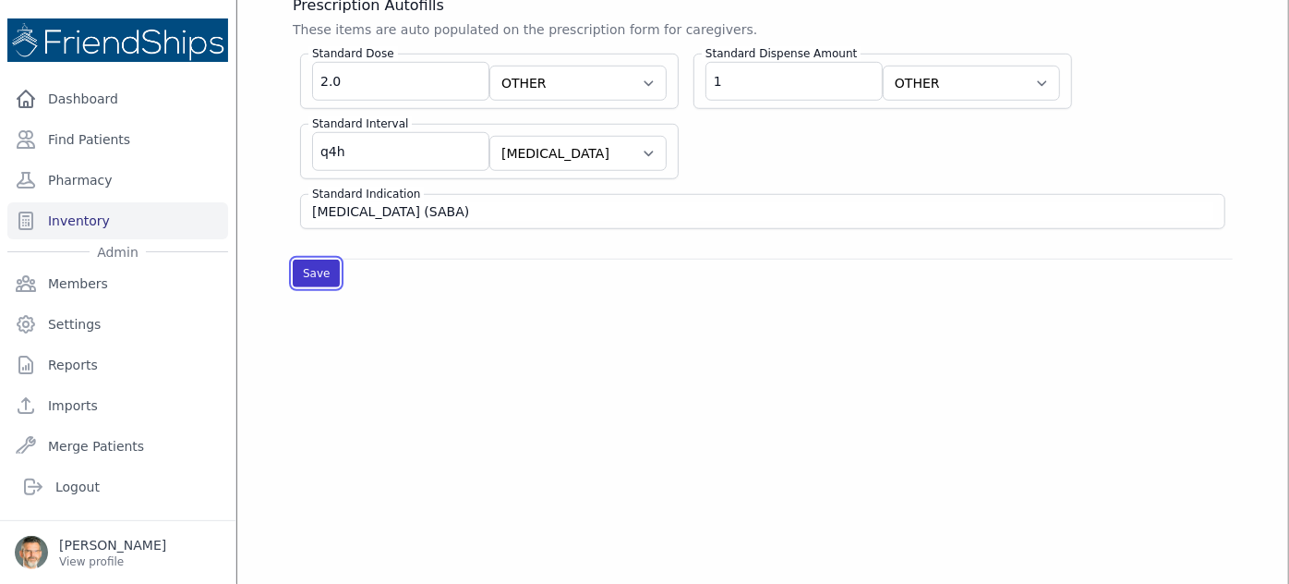
click at [316, 265] on button "Save" at bounding box center [316, 273] width 47 height 28
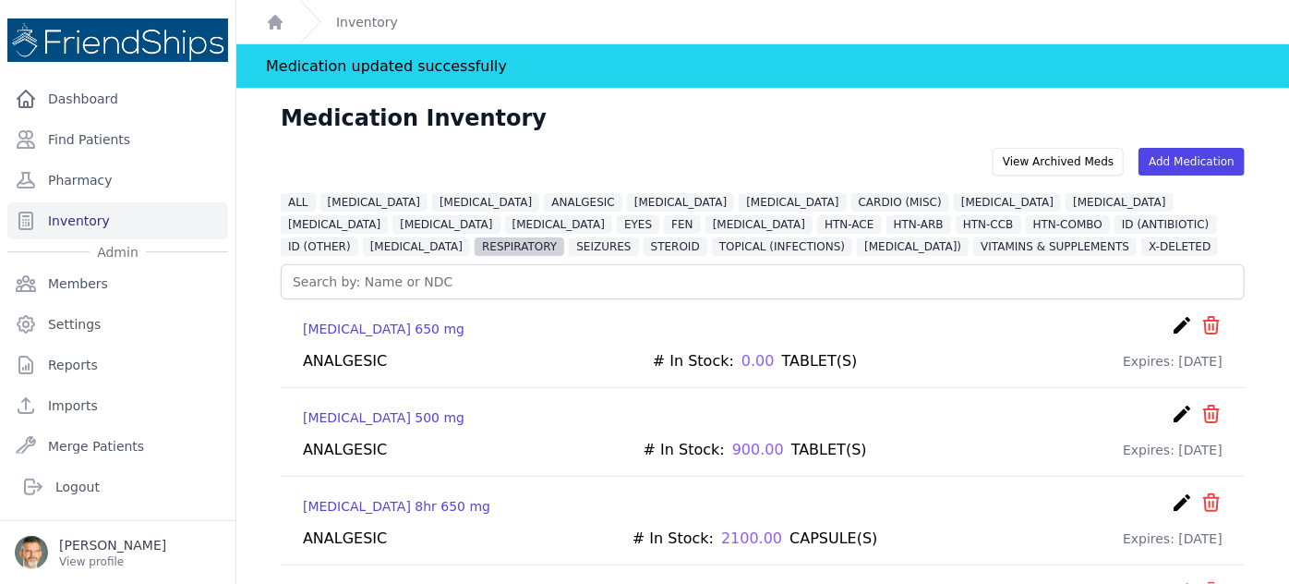
click at [564, 237] on span "RESPIRATORY" at bounding box center [520, 246] width 90 height 18
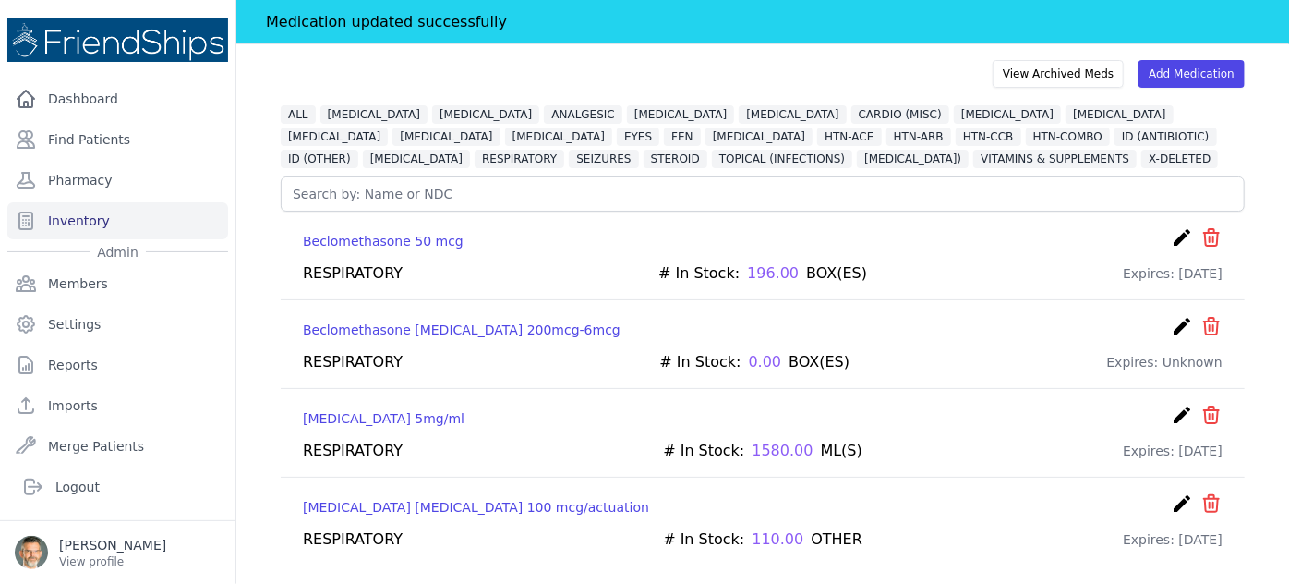
scroll to position [89, 0]
click at [1171, 411] on icon "create" at bounding box center [1182, 414] width 22 height 22
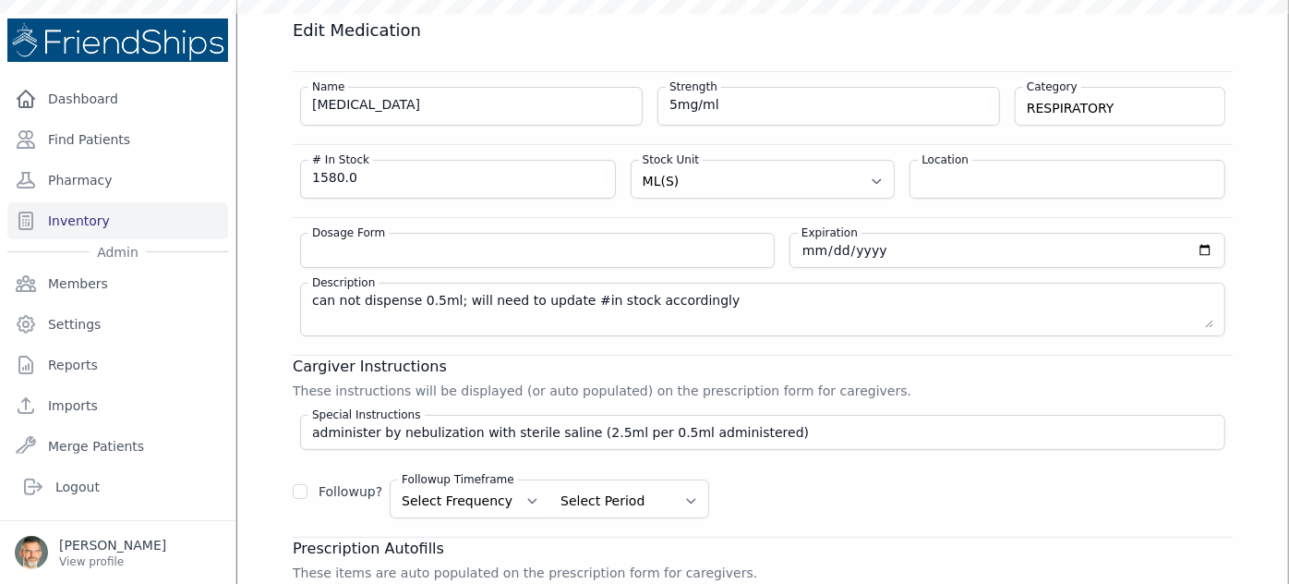
scroll to position [44, 0]
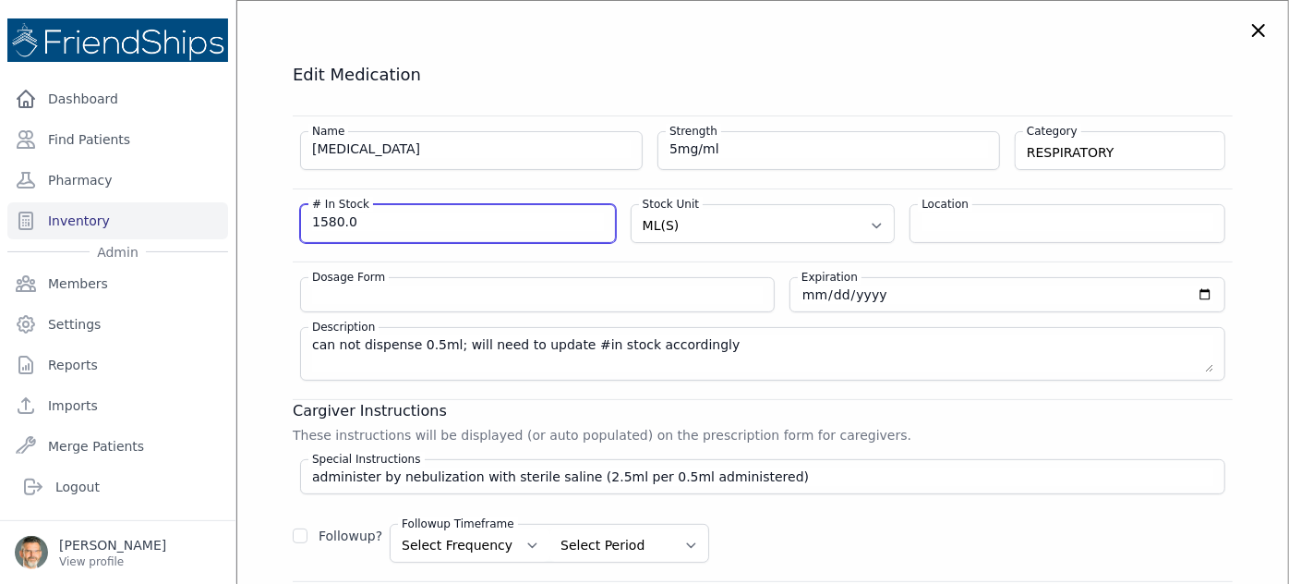
drag, startPoint x: 357, startPoint y: 217, endPoint x: 135, endPoint y: 209, distance: 222.7
click at [135, 209] on div "Close sidebar Dashboard Find Patients Pharmacy Inventory Admin Members Settings" at bounding box center [644, 292] width 1289 height 584
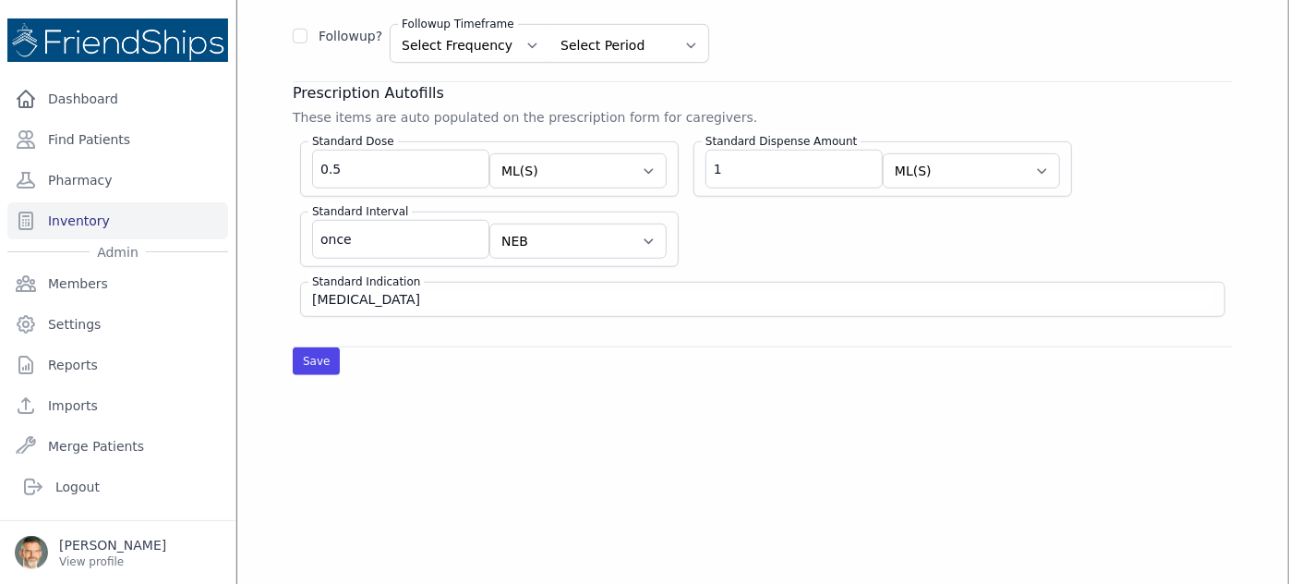
scroll to position [548, 0]
type input "0"
click at [298, 347] on button "Save" at bounding box center [316, 358] width 47 height 28
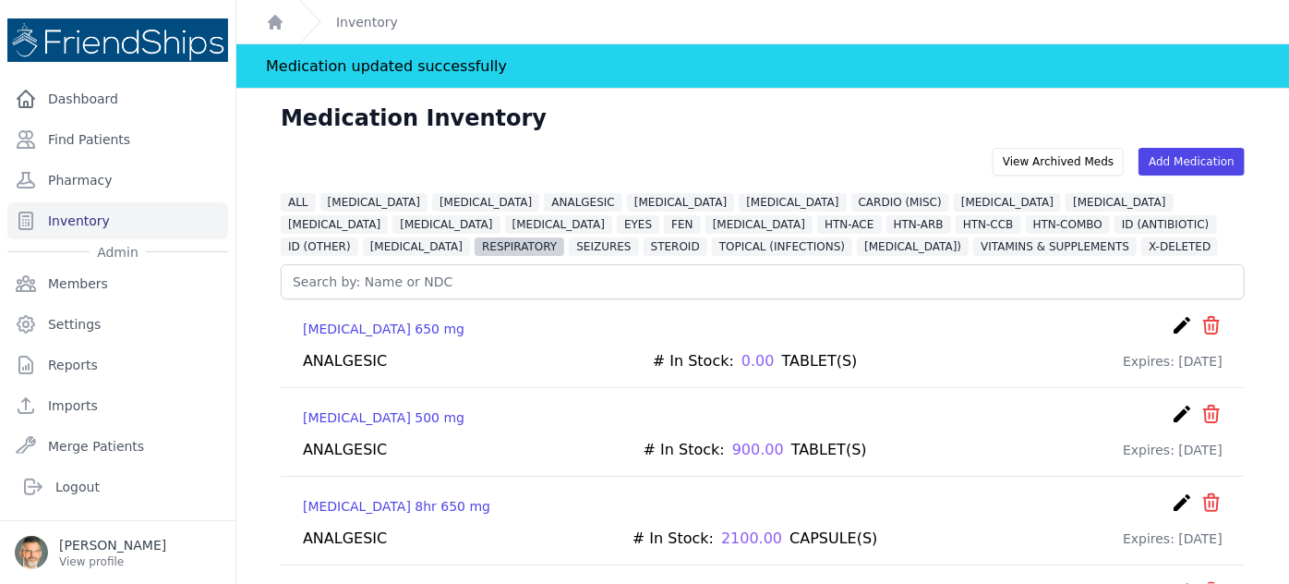
click at [564, 237] on span "RESPIRATORY" at bounding box center [520, 246] width 90 height 18
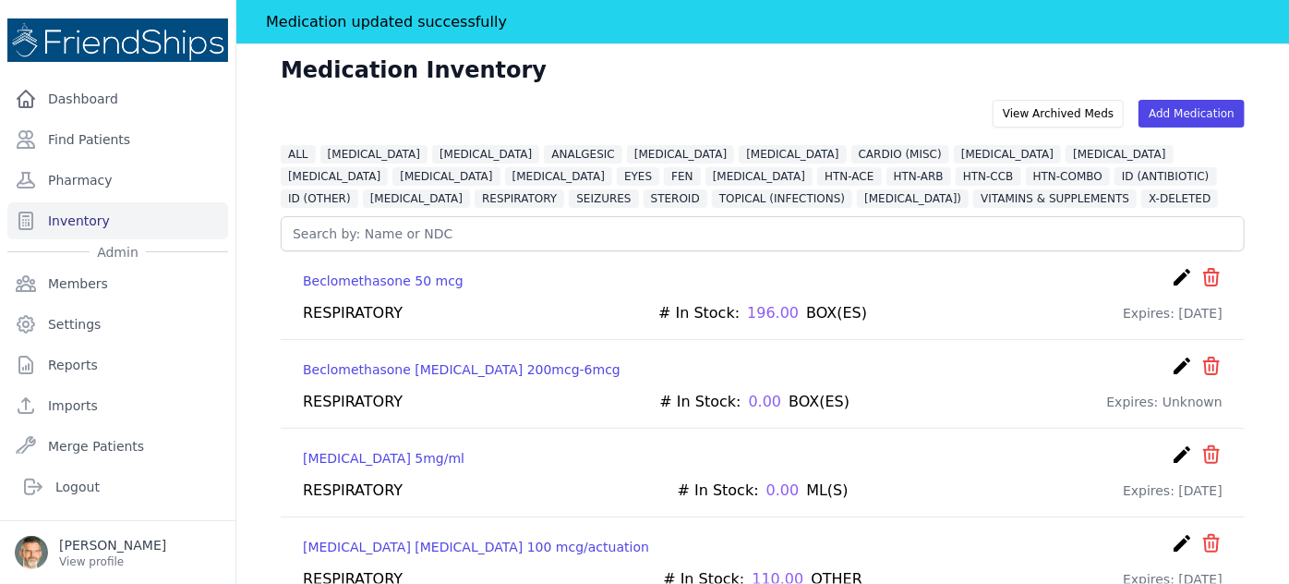
scroll to position [89, 0]
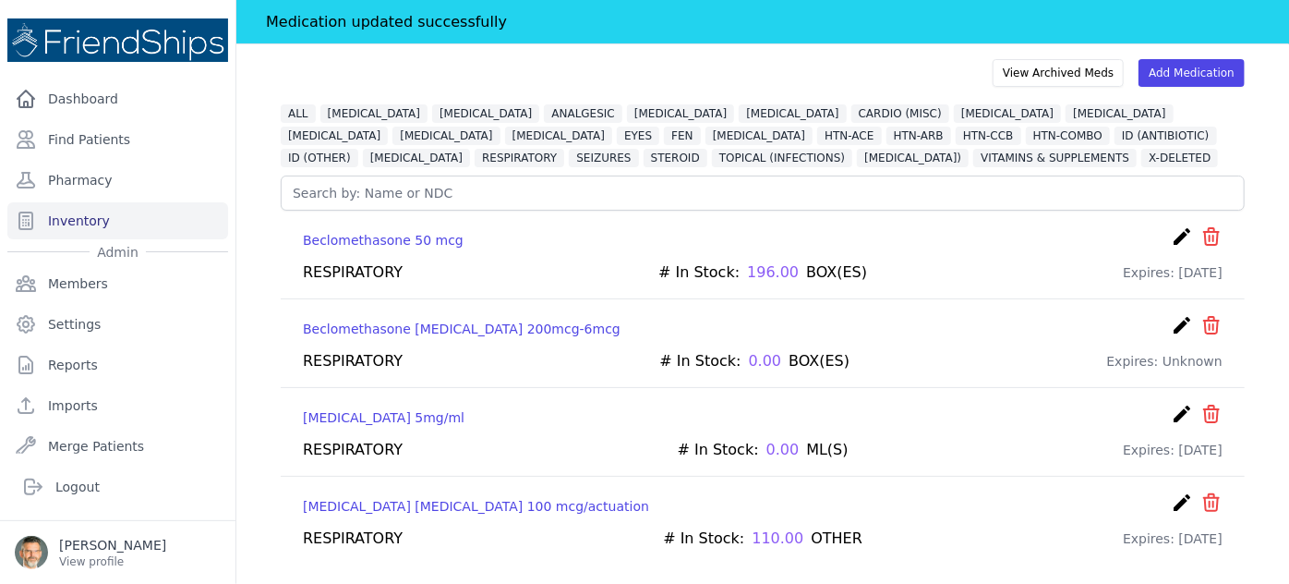
click at [1204, 503] on icon "icon" at bounding box center [1211, 502] width 15 height 17
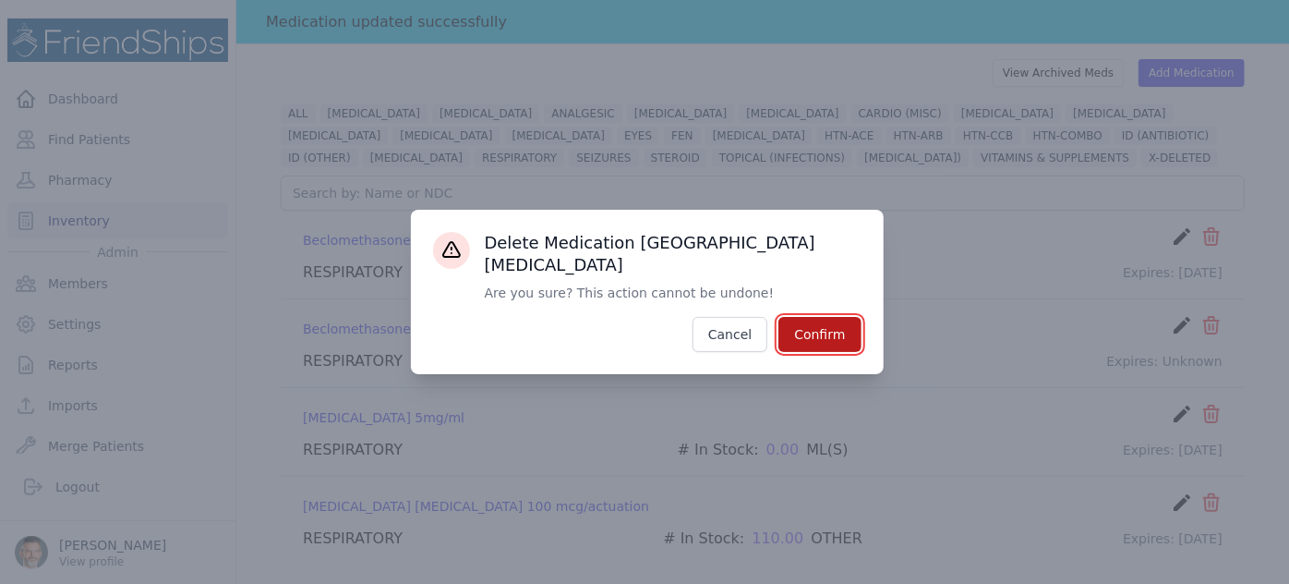
click at [808, 326] on button "Confirm" at bounding box center [819, 334] width 82 height 35
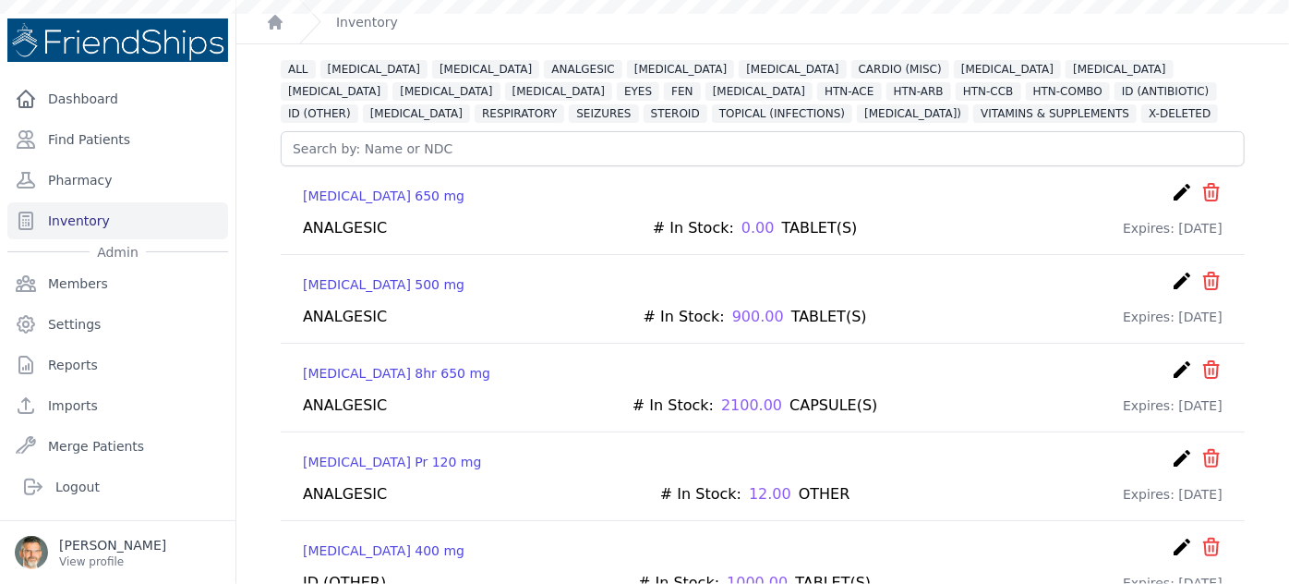
scroll to position [44, 0]
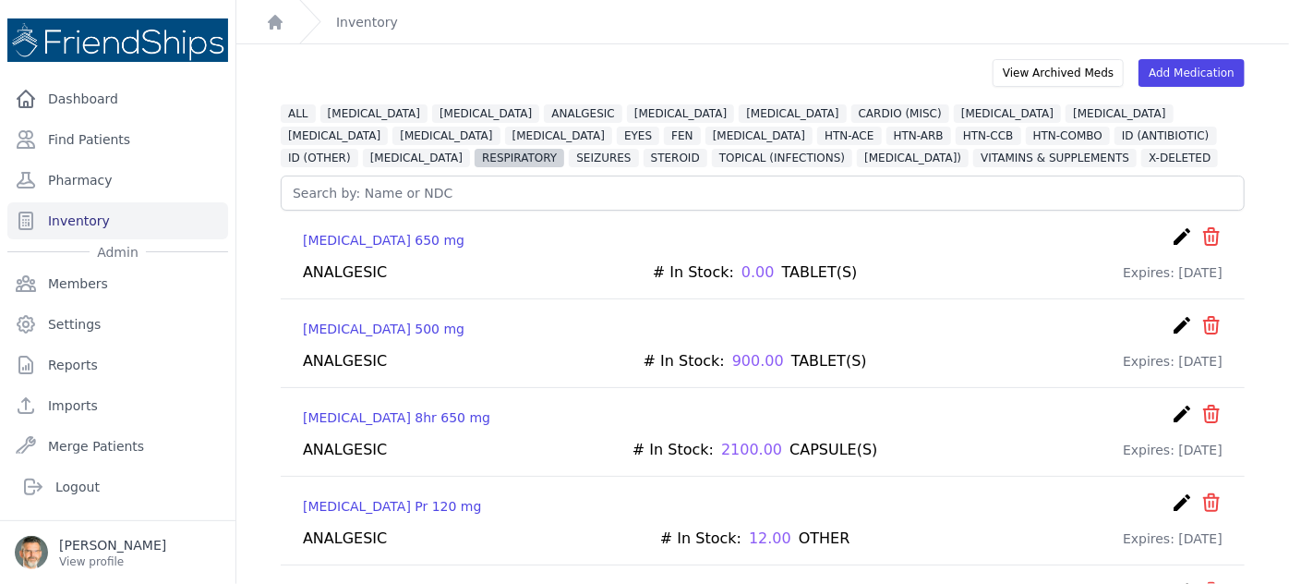
click at [564, 149] on span "RESPIRATORY" at bounding box center [520, 158] width 90 height 18
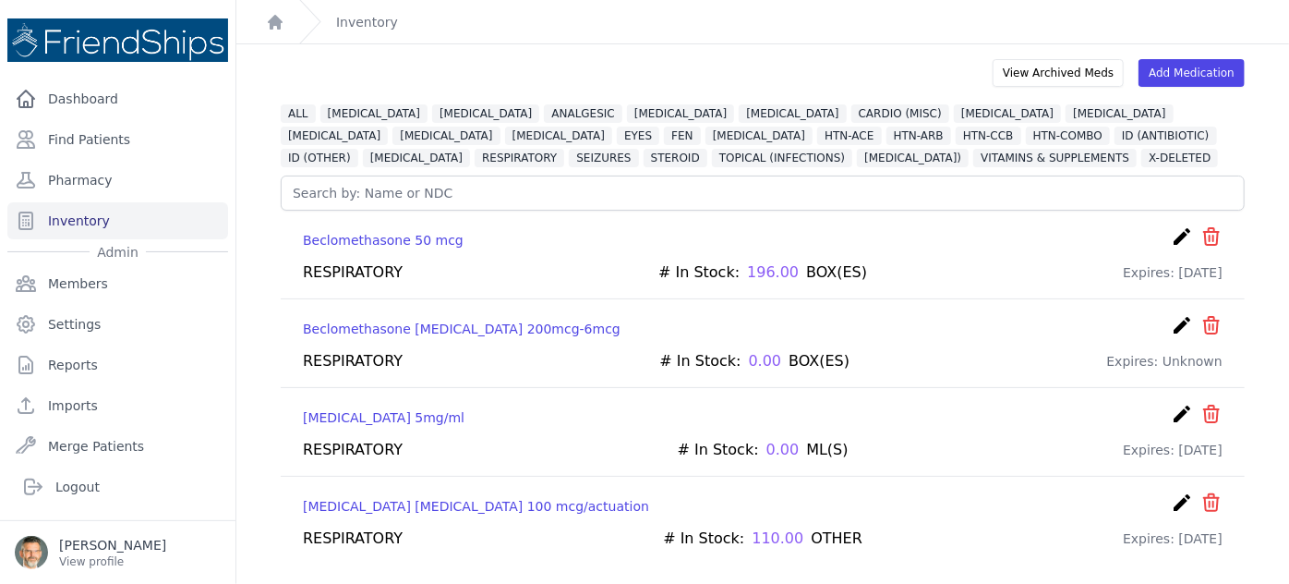
click at [1171, 495] on icon "create" at bounding box center [1182, 502] width 22 height 22
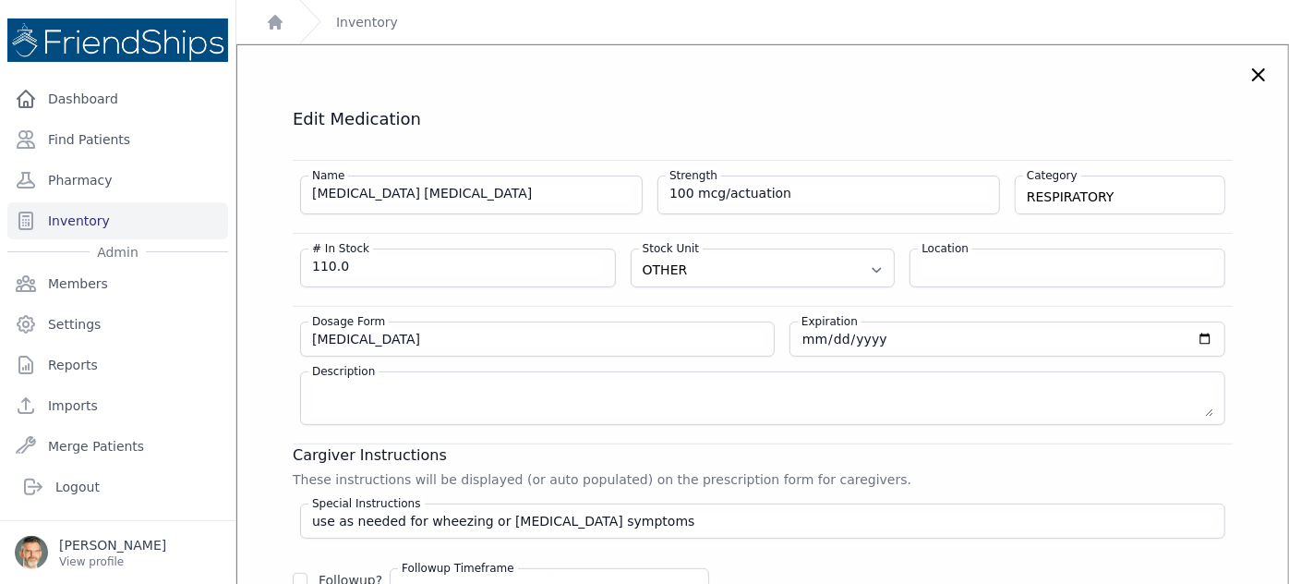
click at [1248, 74] on icon at bounding box center [1259, 75] width 22 height 22
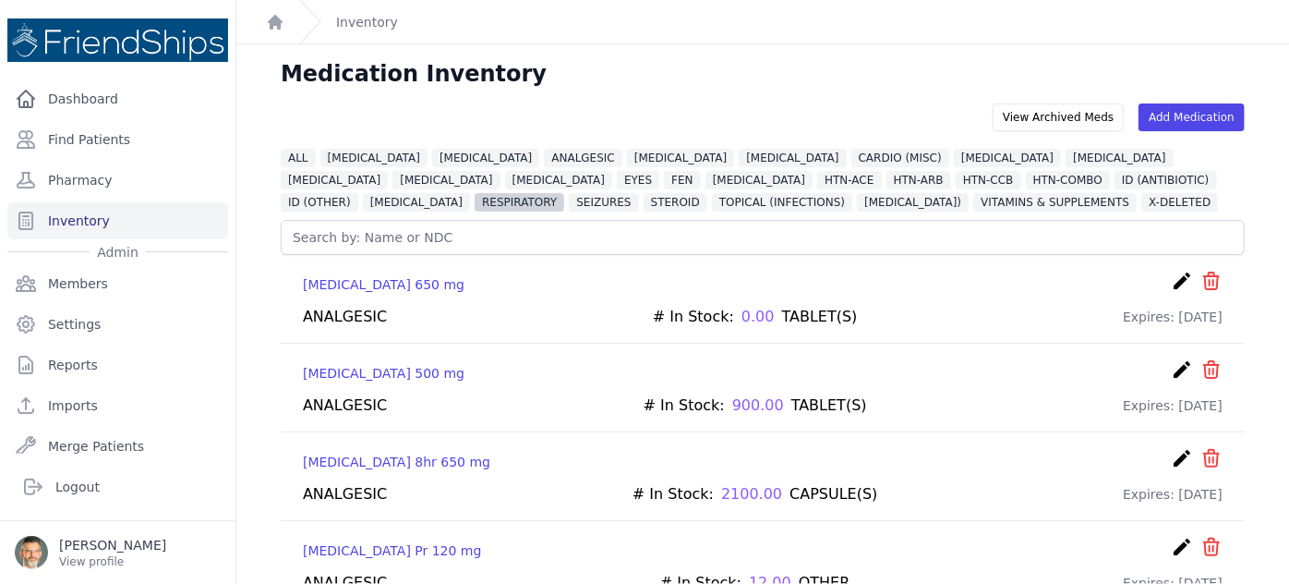
drag, startPoint x: 1051, startPoint y: 183, endPoint x: 1032, endPoint y: 188, distance: 19.3
click at [564, 193] on span "RESPIRATORY" at bounding box center [520, 202] width 90 height 18
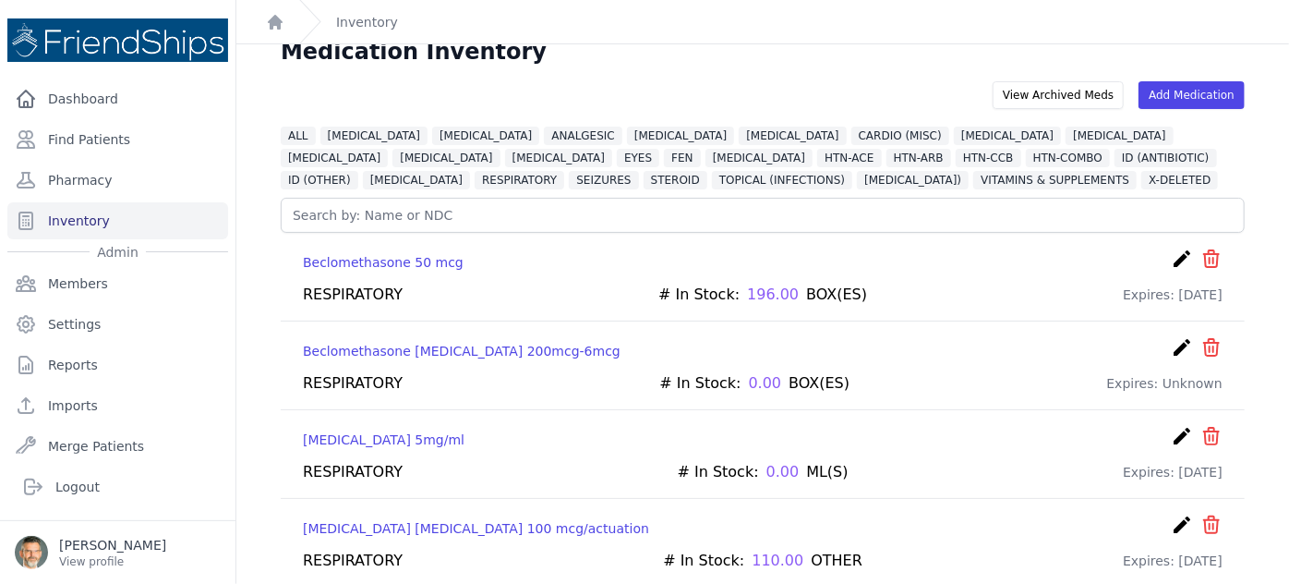
scroll to position [44, 0]
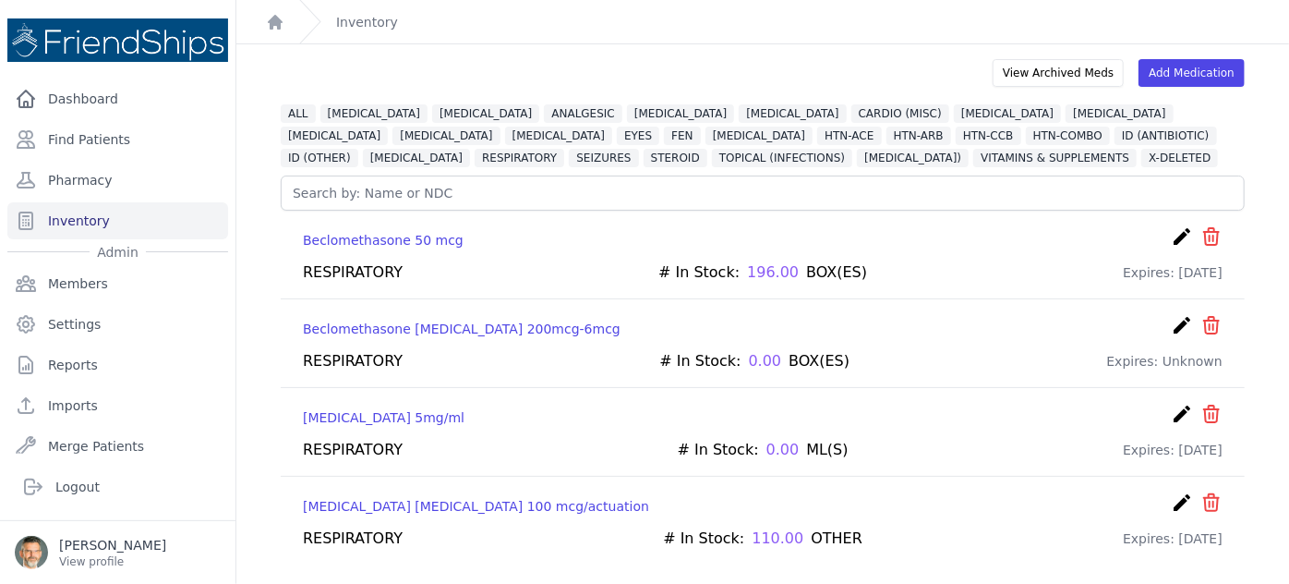
click at [1171, 411] on icon "create" at bounding box center [1182, 414] width 22 height 22
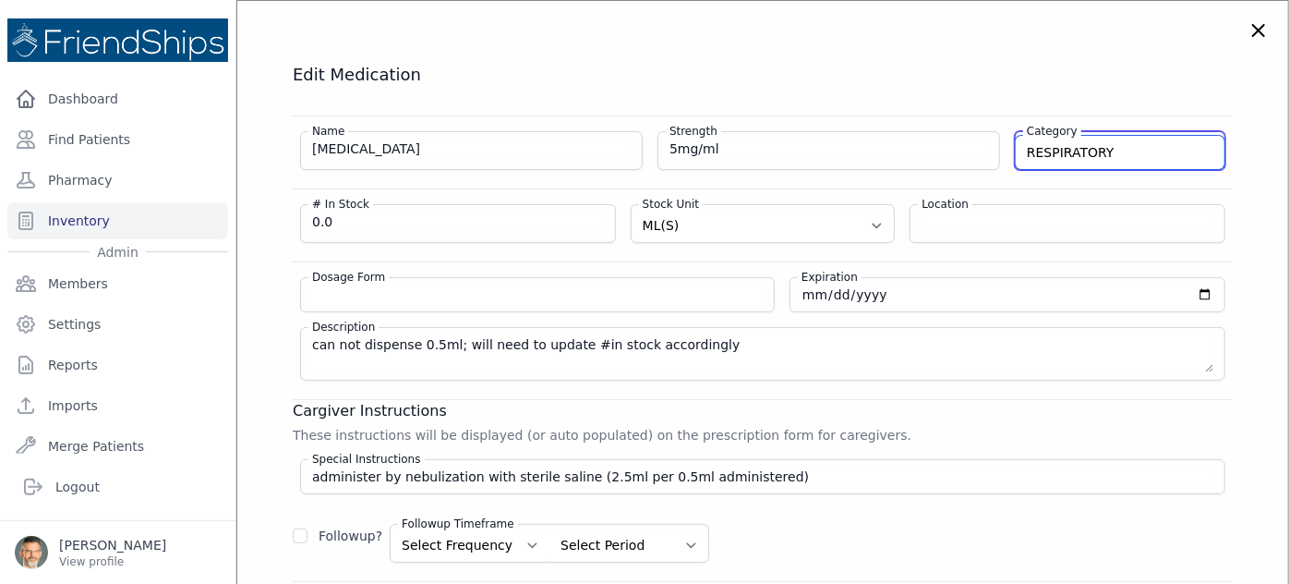
drag, startPoint x: 1094, startPoint y: 151, endPoint x: 890, endPoint y: 154, distance: 204.1
click at [911, 151] on div "Name Salbutamol Strength 5mg/ml Category RESPIRATORY DIURETIC VITAMINS & SUPPLE…" at bounding box center [763, 143] width 940 height 54
type input "X-DELETED"
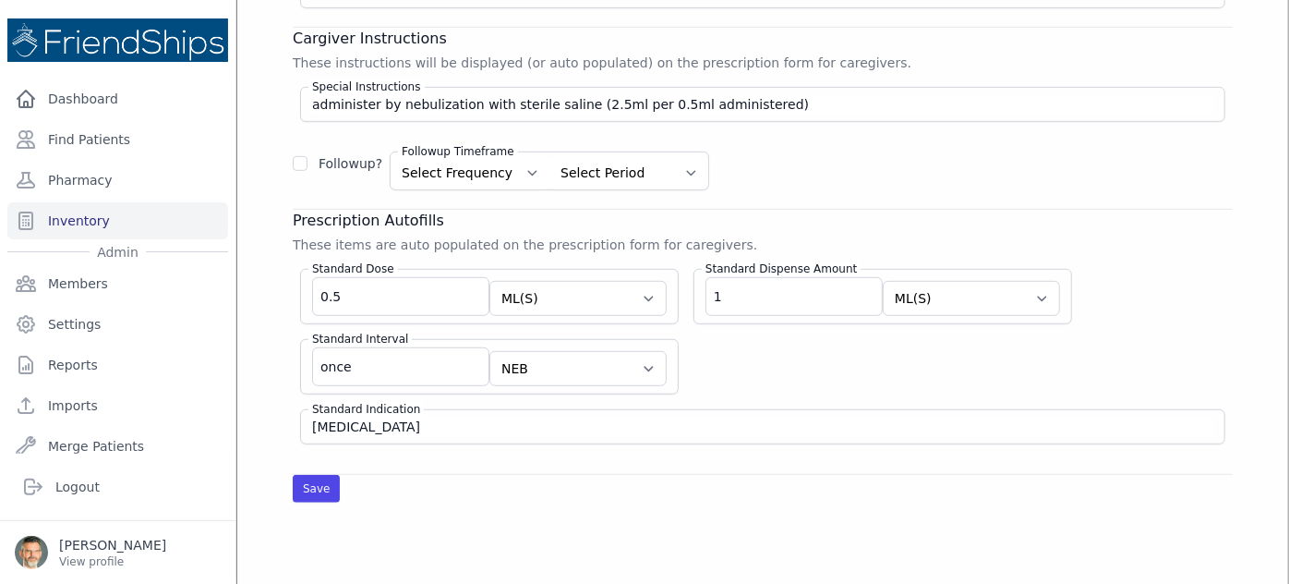
scroll to position [464, 0]
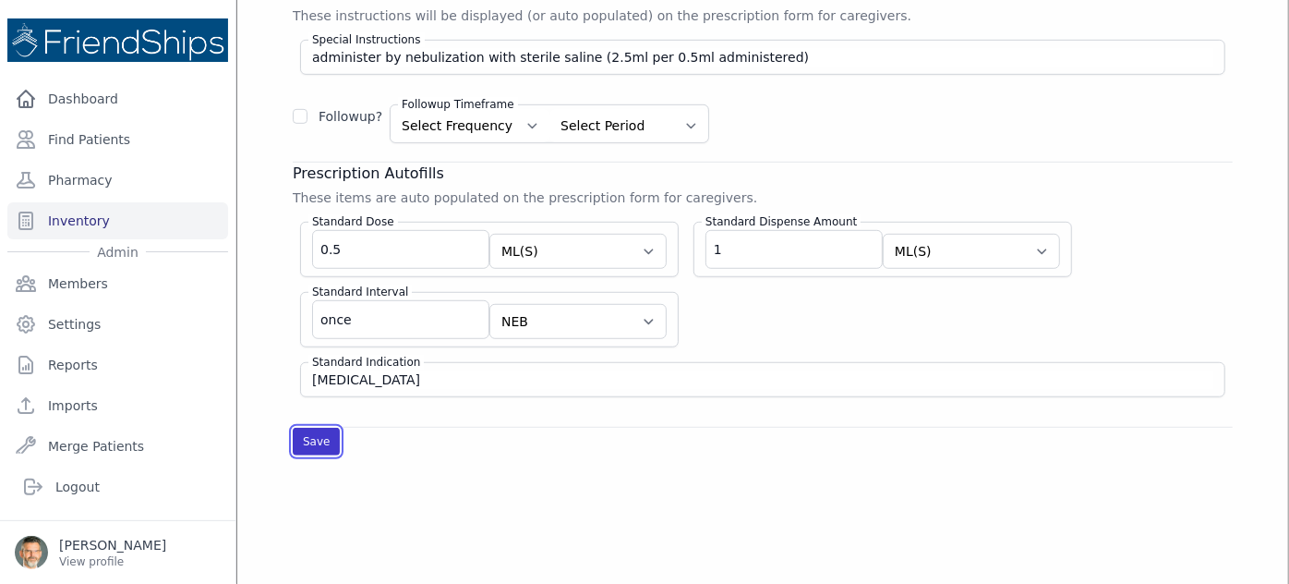
click at [308, 428] on button "Save" at bounding box center [316, 442] width 47 height 28
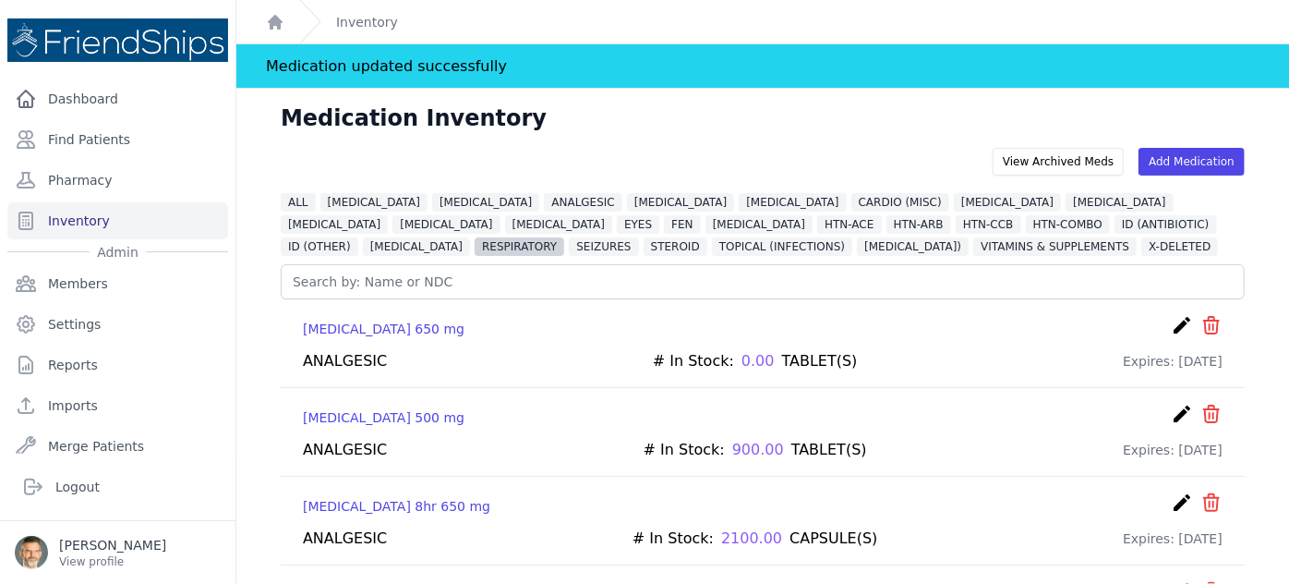
click at [564, 237] on span "RESPIRATORY" at bounding box center [520, 246] width 90 height 18
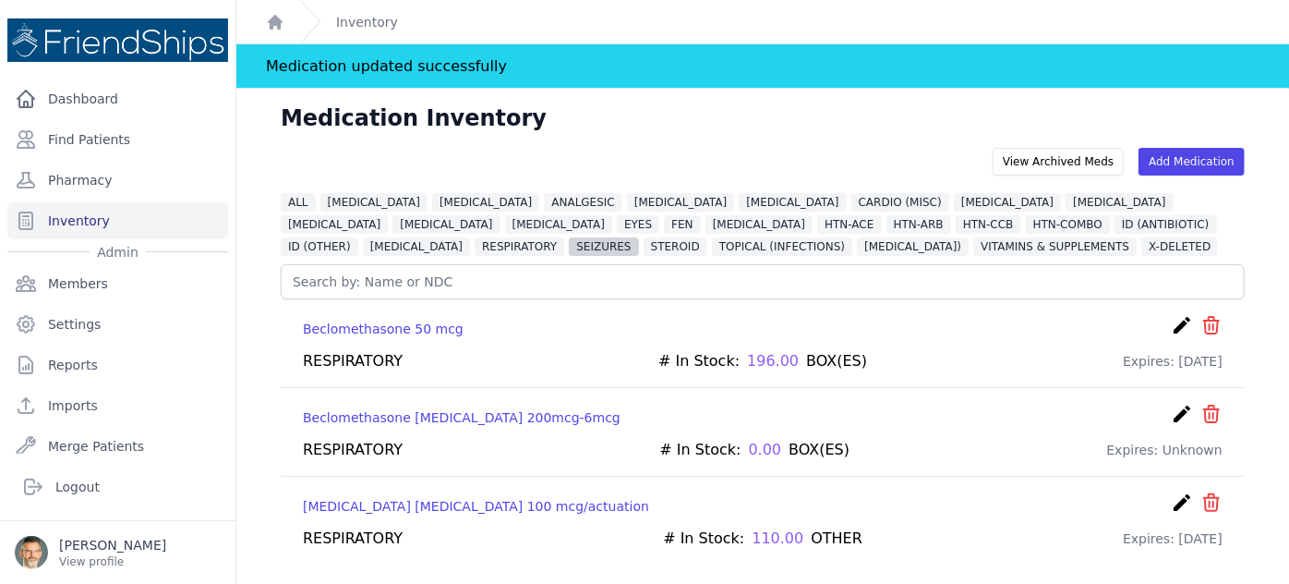
click at [638, 237] on span "SEIZURES" at bounding box center [603, 246] width 69 height 18
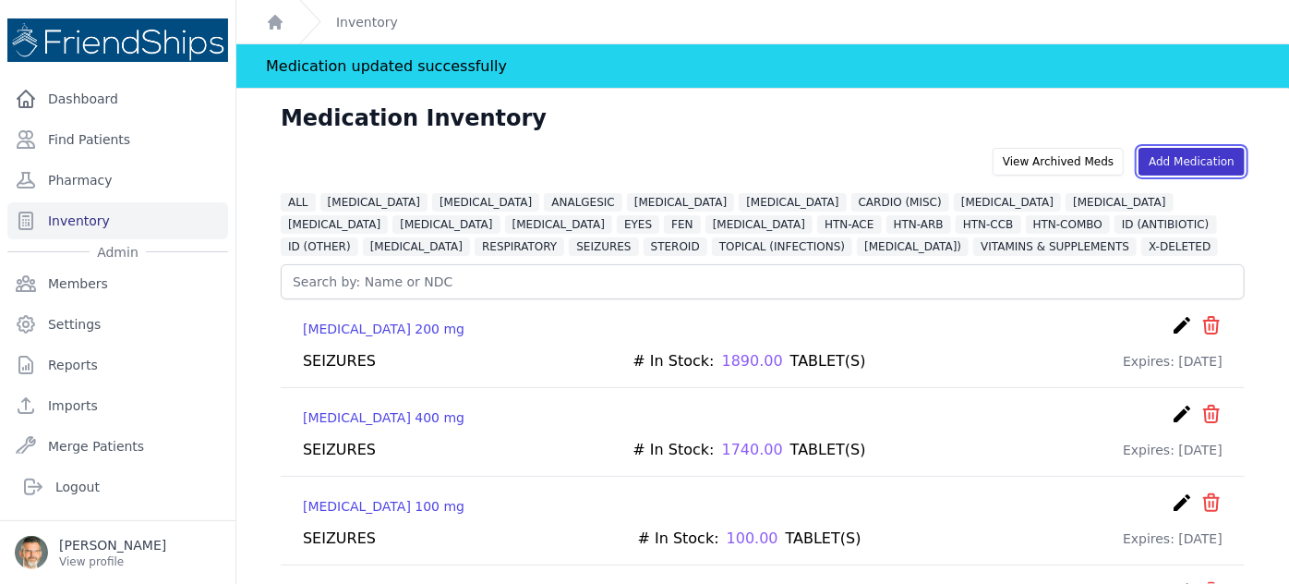
click at [1174, 155] on link "Add Medication" at bounding box center [1192, 162] width 106 height 28
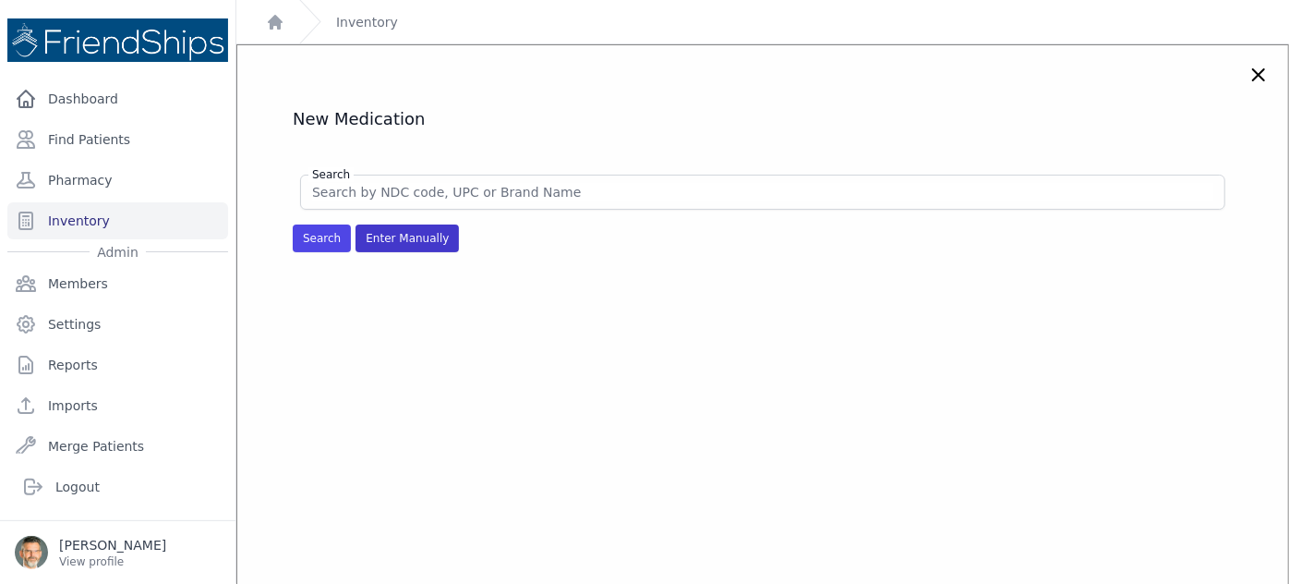
click at [395, 237] on span "Enter Manually" at bounding box center [407, 238] width 103 height 28
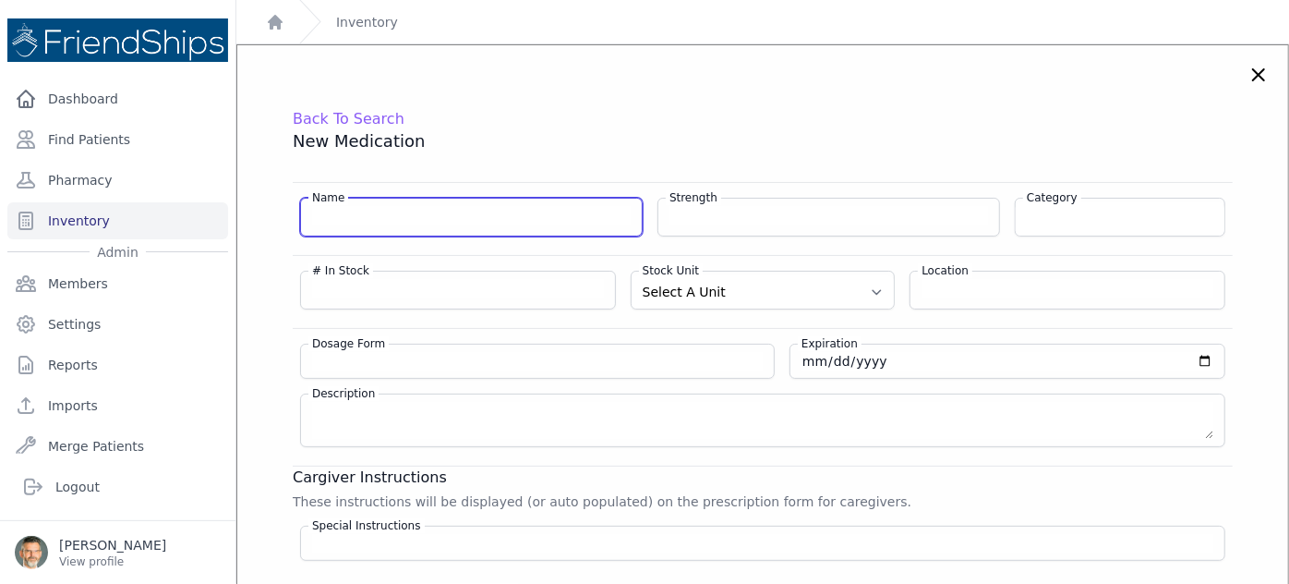
click at [350, 211] on input "Name" at bounding box center [471, 215] width 319 height 18
type input "Valproate"
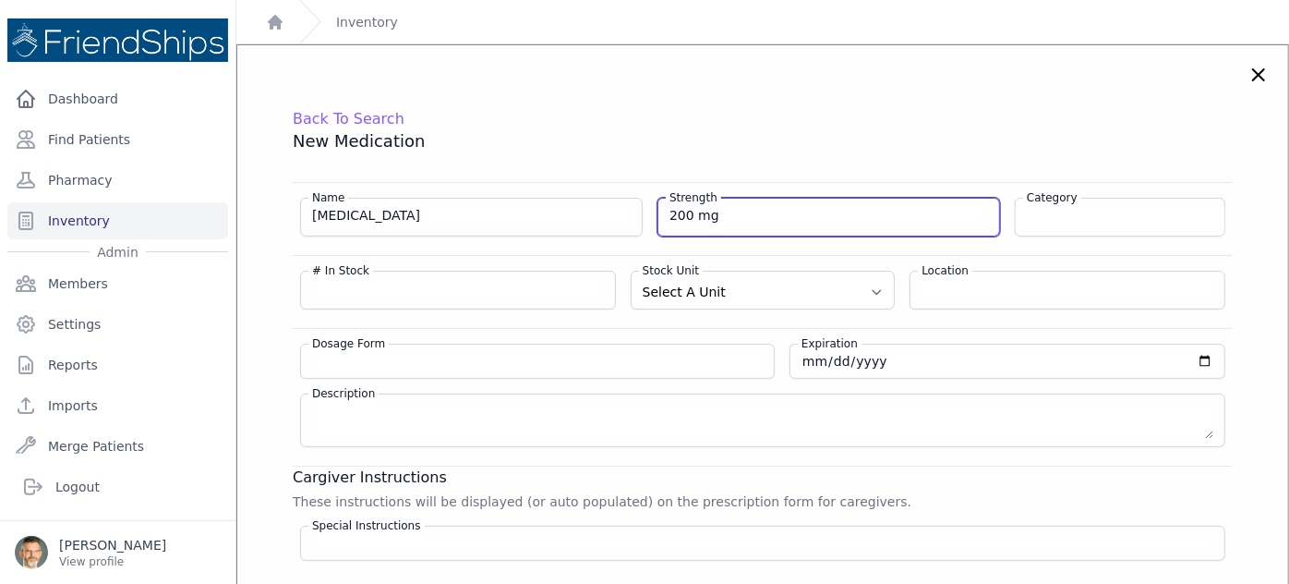
type input "200 mg"
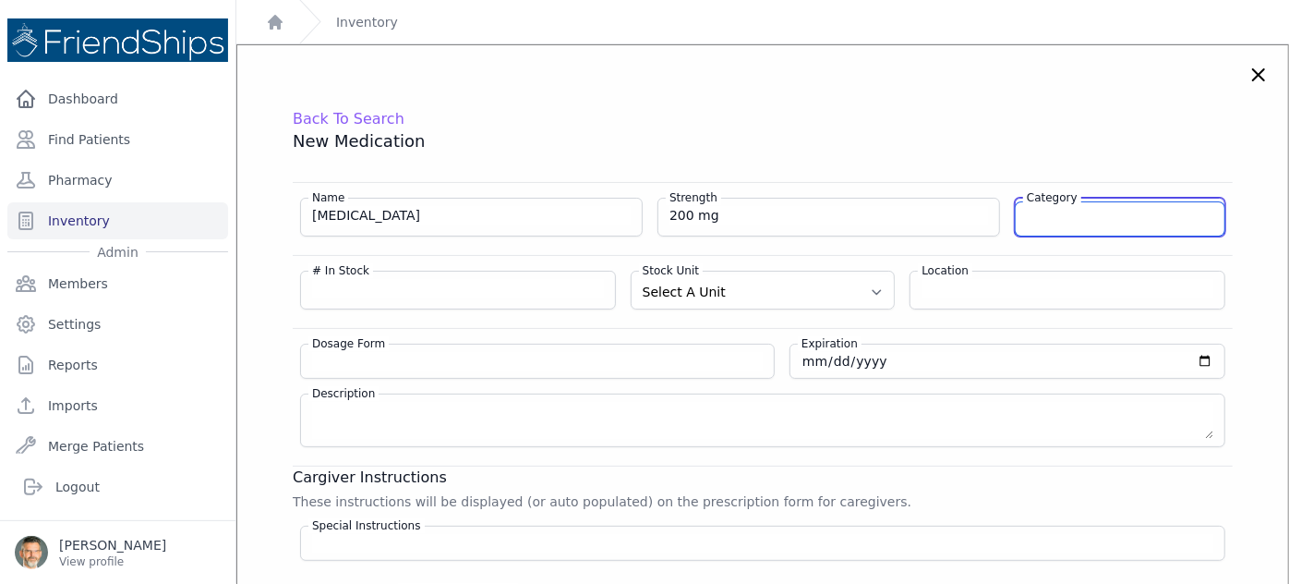
click at [1076, 214] on input "Category" at bounding box center [1120, 218] width 209 height 33
type input "SEIZURES"
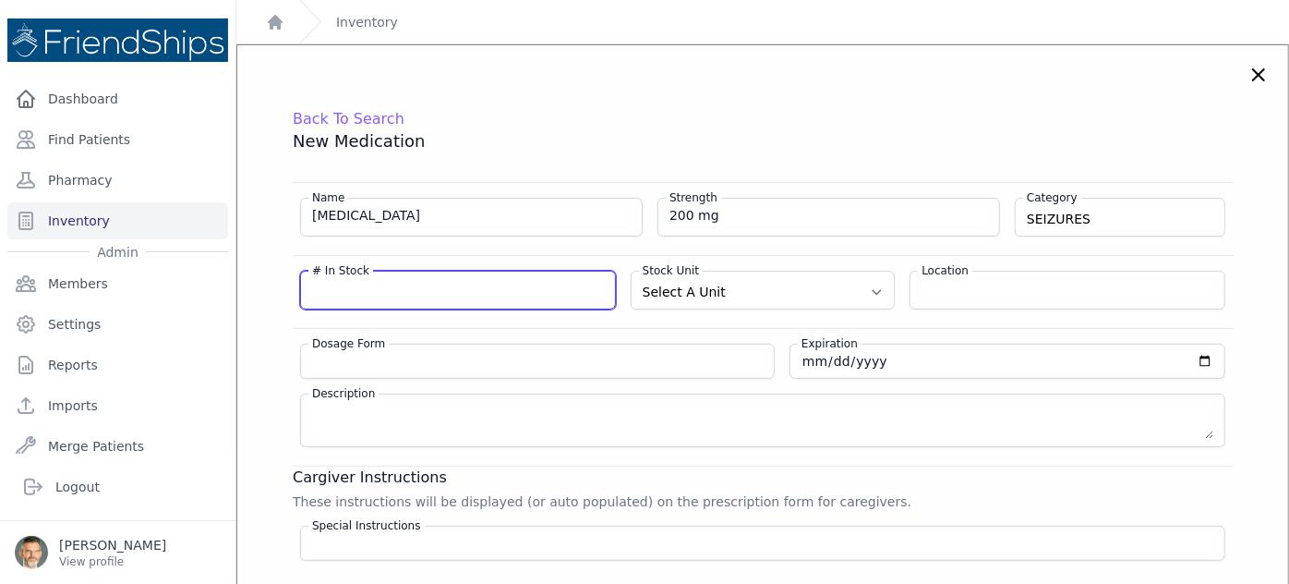
click at [369, 286] on input "# In Stock" at bounding box center [458, 288] width 292 height 18
type input "2010"
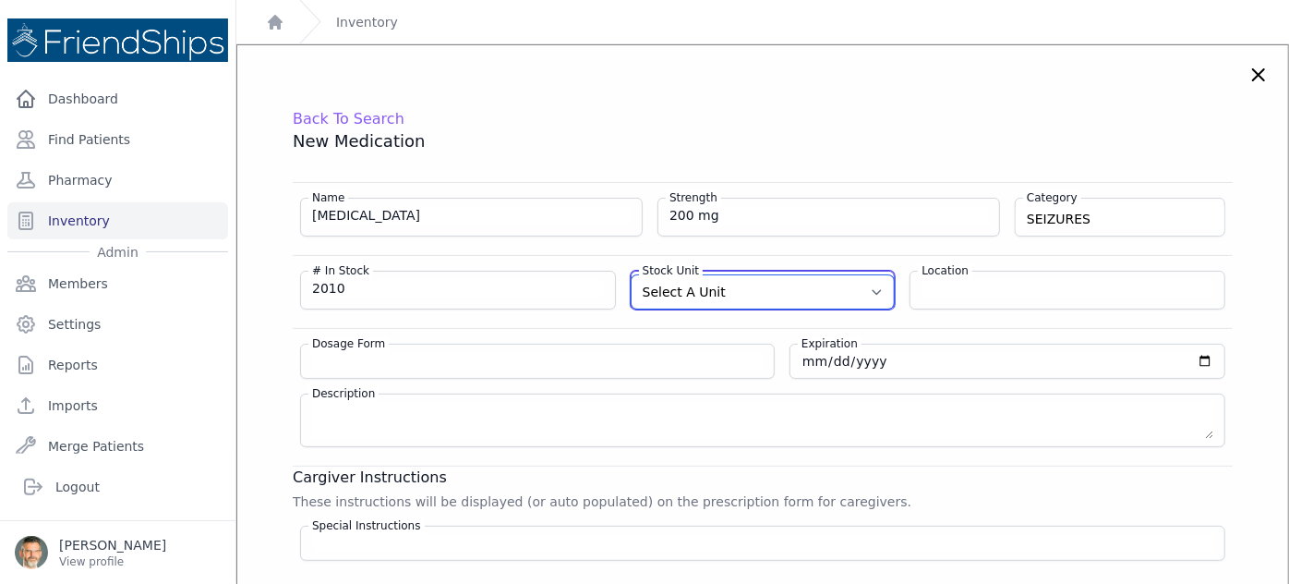
click at [755, 291] on select "Select A Unit CAPSULE(S) TABLET(S) BOTTLE(S) VIAL(S) ML(S) BOX(ES) PACK(S) OTHER" at bounding box center [763, 291] width 263 height 33
select select "CAPSULE(S)"
click at [632, 275] on select "Select A Unit CAPSULE(S) TABLET(S) BOTTLE(S) VIAL(S) ML(S) BOX(ES) PACK(S) OTHER" at bounding box center [763, 291] width 263 height 33
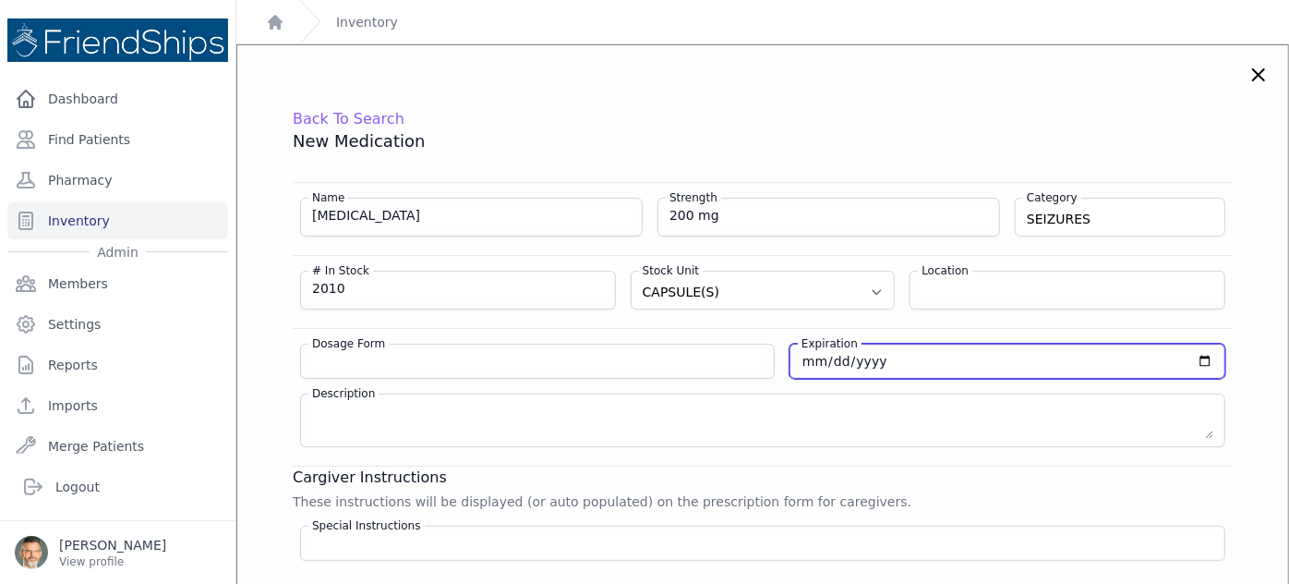
click at [1174, 356] on input "date" at bounding box center [1008, 361] width 412 height 18
click at [802, 362] on input "date" at bounding box center [1008, 361] width 412 height 18
type input "2026-07-31"
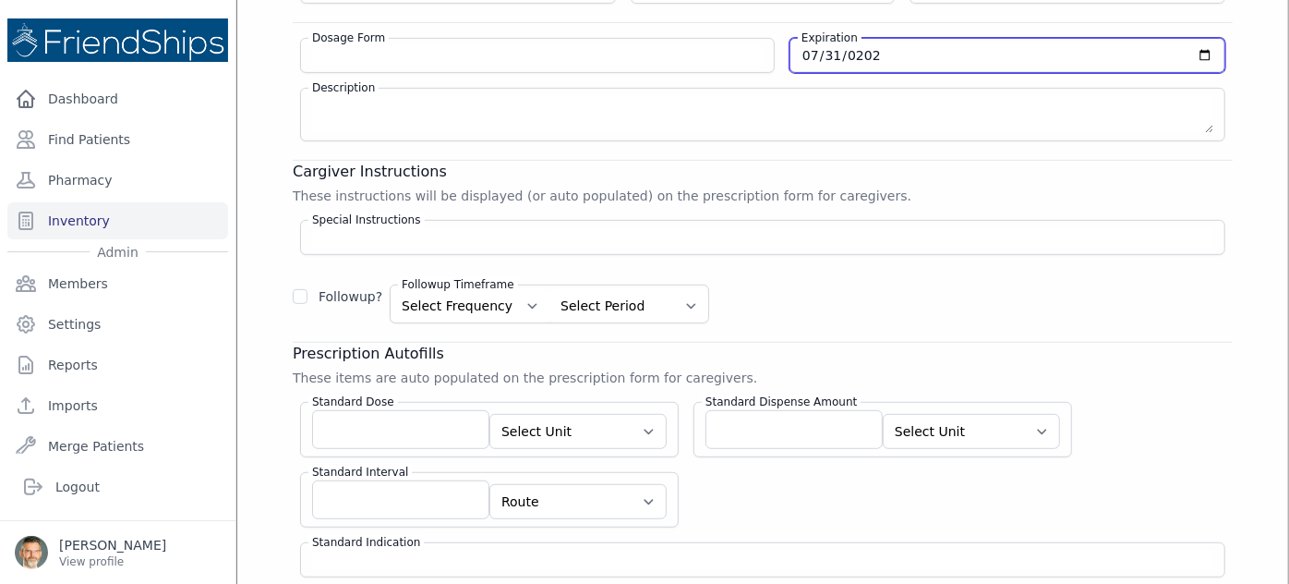
scroll to position [335, 0]
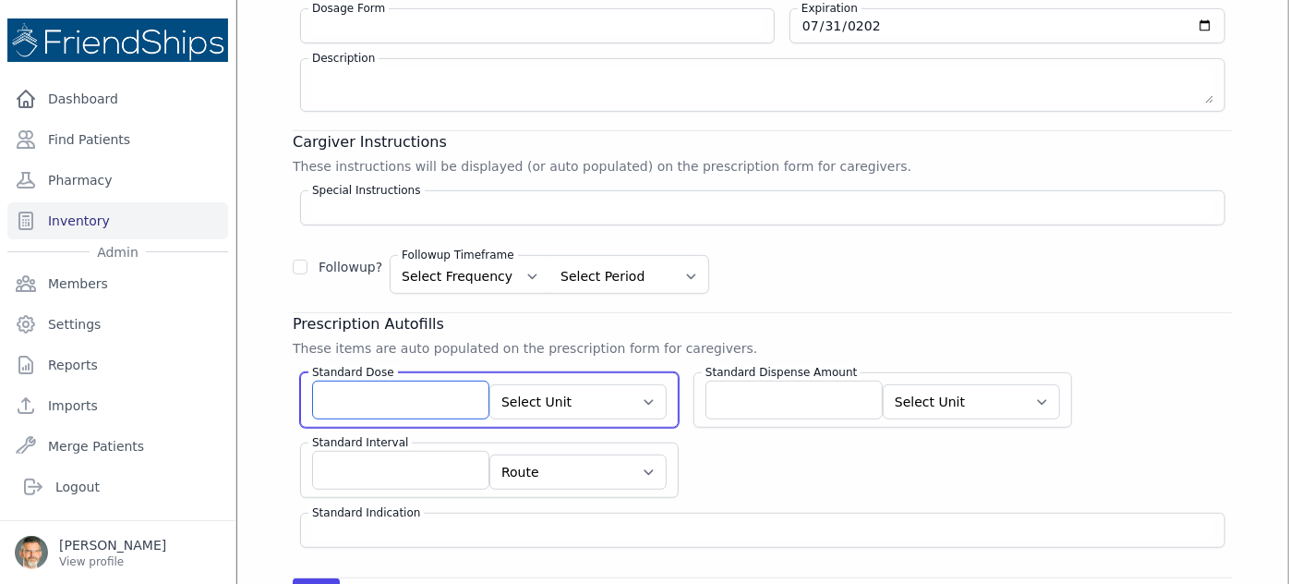
click at [401, 396] on input "Standard Dose" at bounding box center [400, 399] width 177 height 39
type input "1"
click at [610, 393] on select "Select Unit CAPSULE(S) TABLET(S) BOTTLE(S) VIAL(S) ML(S) BOX(ES) PACK(S) OTHER" at bounding box center [577, 401] width 177 height 35
select select "TABLET(S)"
click at [489, 384] on select "Select Unit CAPSULE(S) TABLET(S) BOTTLE(S) VIAL(S) ML(S) BOX(ES) PACK(S) OTHER" at bounding box center [577, 401] width 177 height 35
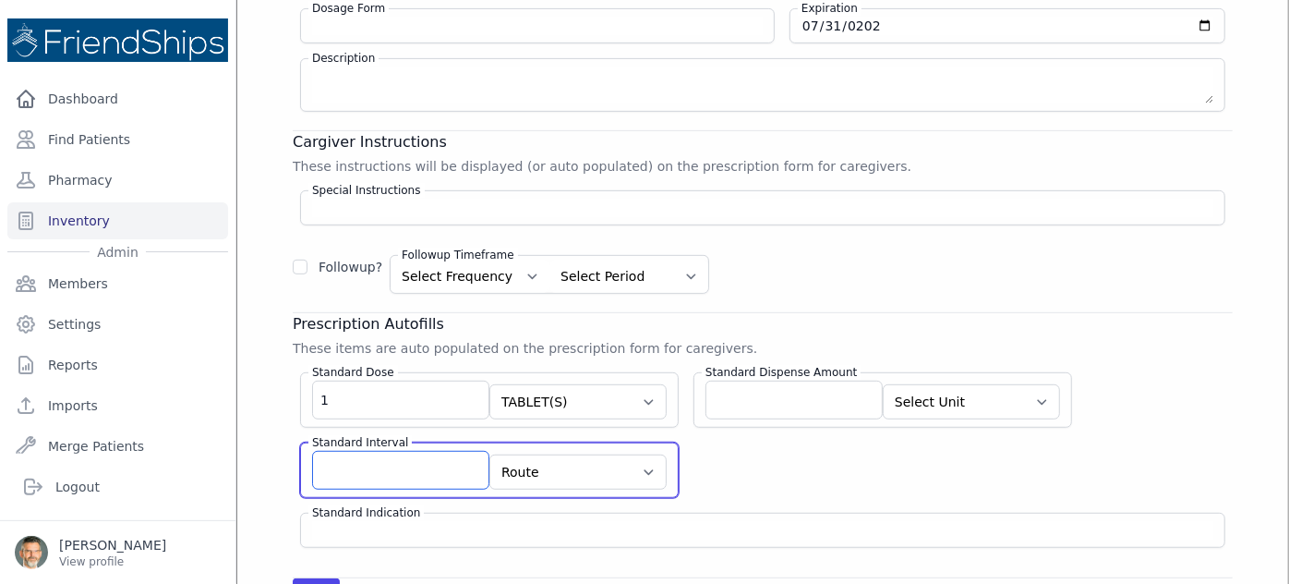
click at [448, 467] on input "Standard Interval" at bounding box center [400, 470] width 177 height 39
type input "bid"
click at [593, 465] on select "Route AU BUC IJ IM INH IP IR IT IU IV IVES NAS NEB OU OD OS PAR PO PR PV REC SC…" at bounding box center [577, 471] width 177 height 35
select select "PO"
click at [489, 454] on select "Route AU BUC IJ IM INH IP IR IT IU IV IVES NAS NEB OU OD OS PAR PO PR PV REC SC…" at bounding box center [577, 471] width 177 height 35
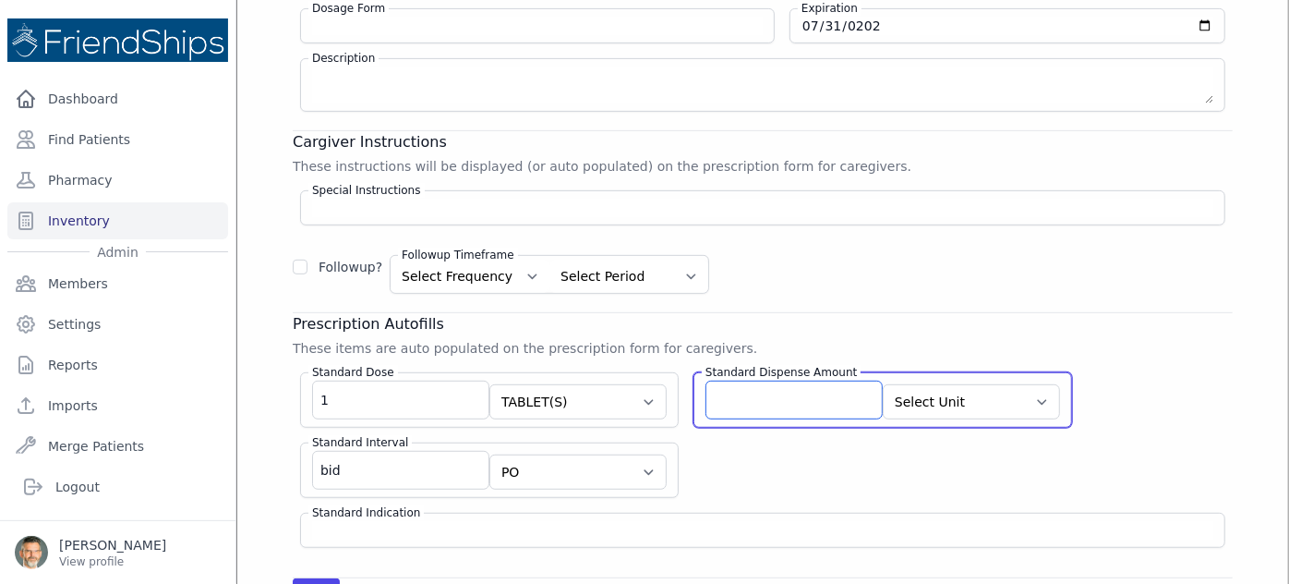
click at [776, 398] on input "Standard Dispense Amount" at bounding box center [794, 399] width 177 height 39
type input "30"
drag, startPoint x: 979, startPoint y: 388, endPoint x: 980, endPoint y: 401, distance: 13.0
click at [979, 389] on select "Select Unit CAPSULE(S) TABLET(S) BOTTLE(S) VIAL(S) ML(S) BOX(ES) PACK(S) OTHER" at bounding box center [971, 401] width 177 height 35
select select "TABLET(S)"
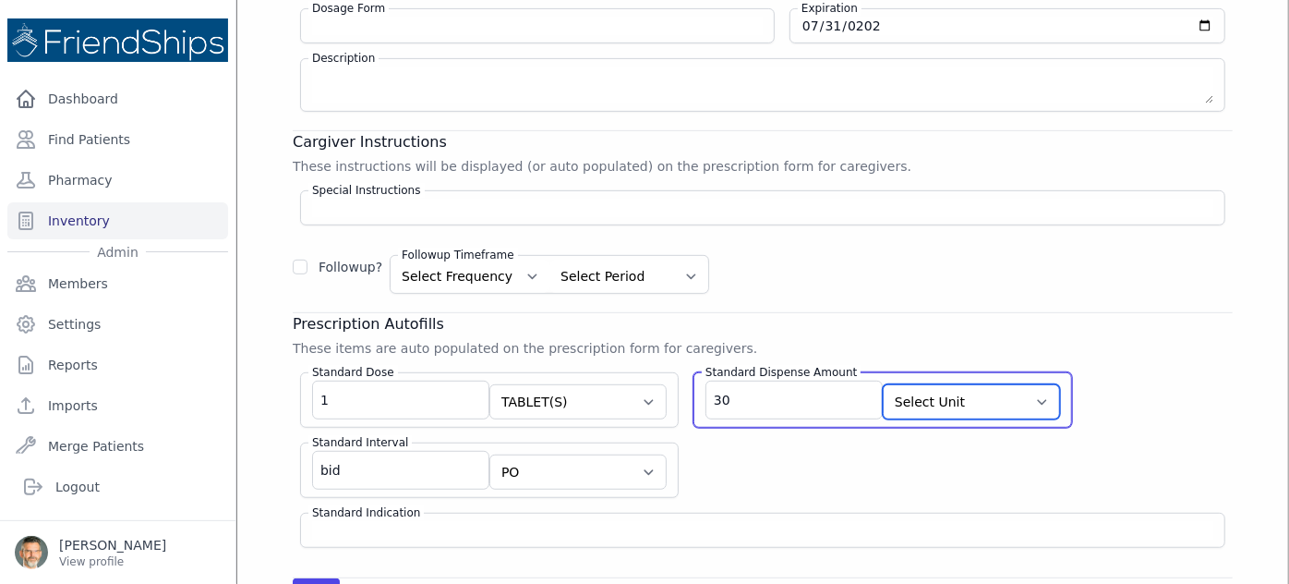
click at [883, 384] on select "Select Unit CAPSULE(S) TABLET(S) BOTTLE(S) VIAL(S) ML(S) BOX(ES) PACK(S) OTHER" at bounding box center [971, 401] width 177 height 35
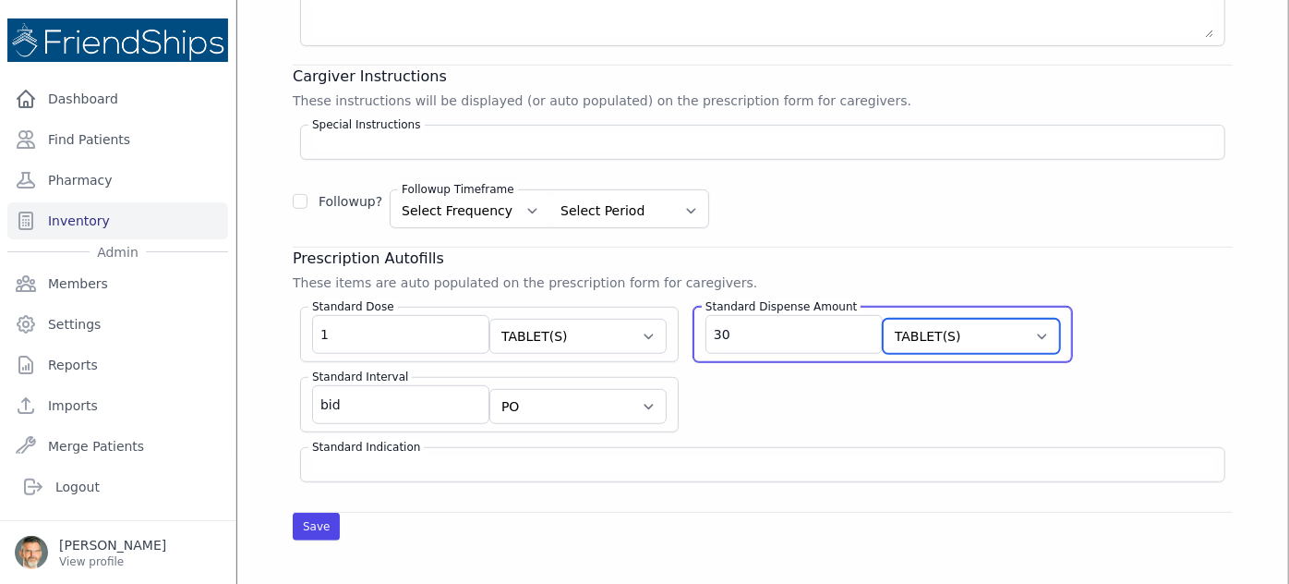
scroll to position [503, 0]
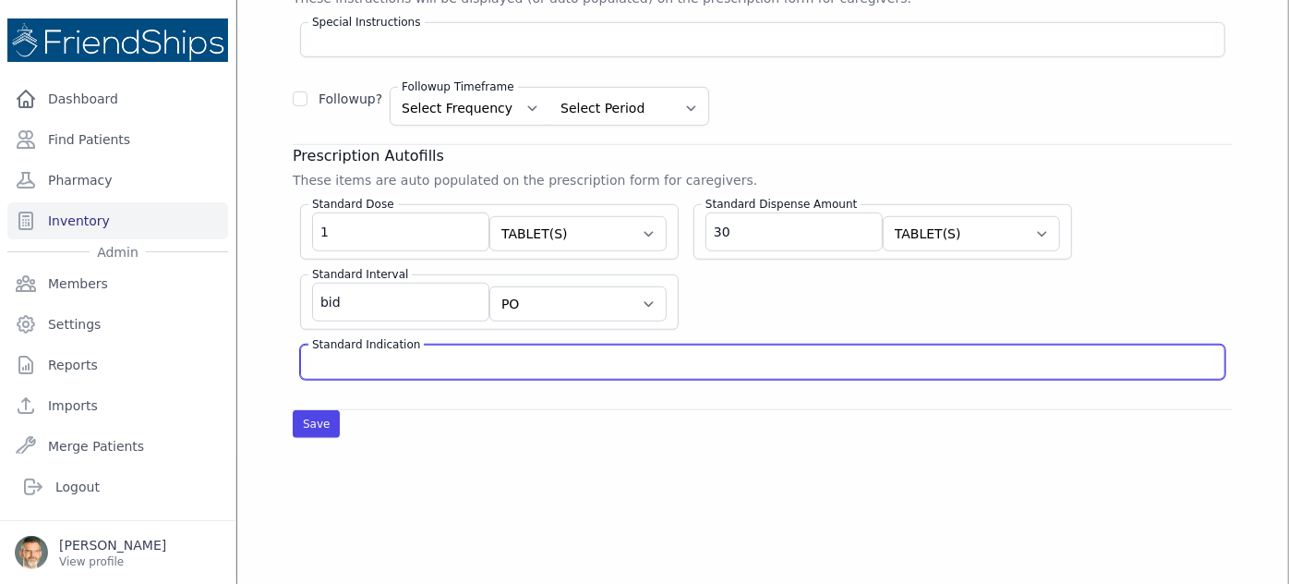
click at [345, 355] on input "Standard Indication" at bounding box center [762, 362] width 901 height 18
type input "seizures"
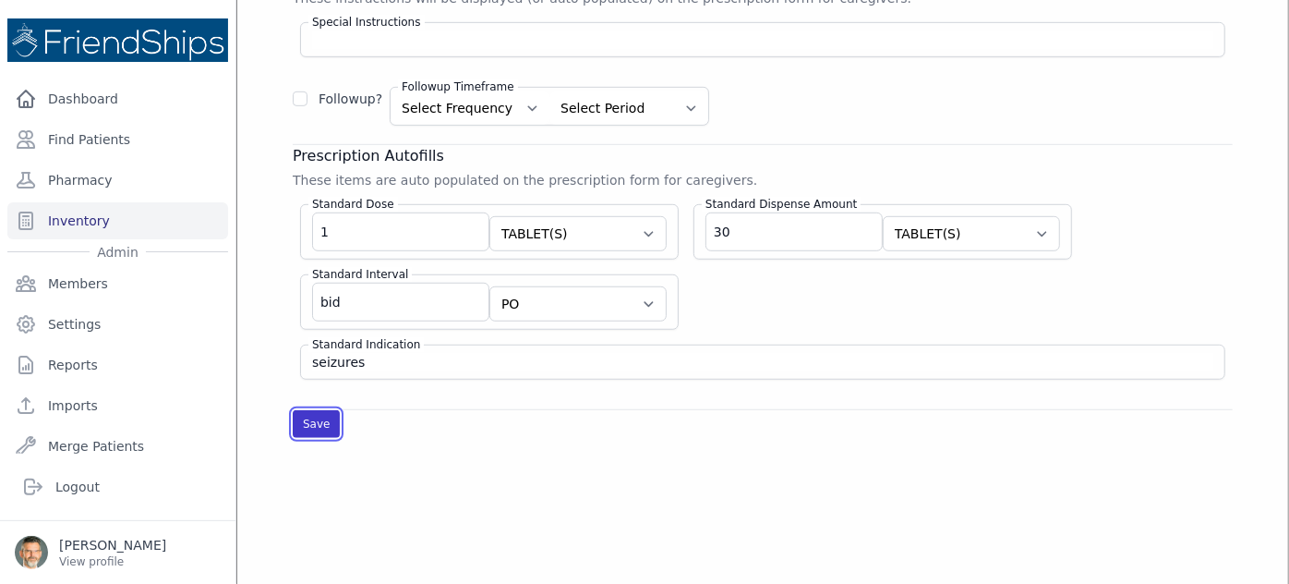
click at [321, 416] on button "Save" at bounding box center [316, 424] width 47 height 28
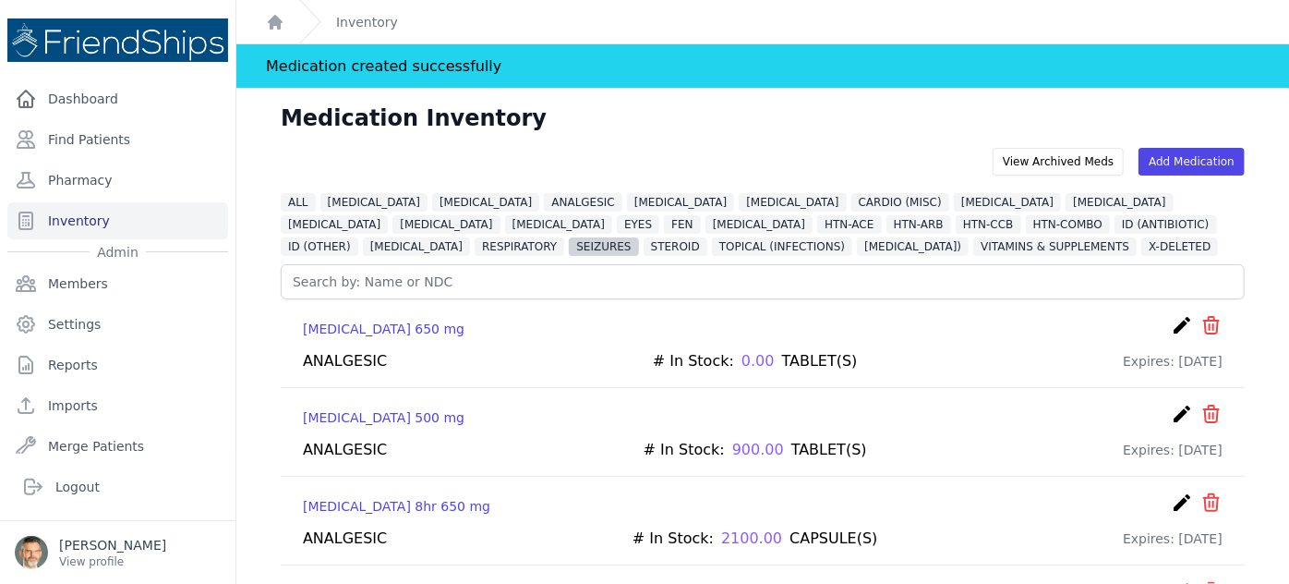
click at [638, 237] on span "SEIZURES" at bounding box center [603, 246] width 69 height 18
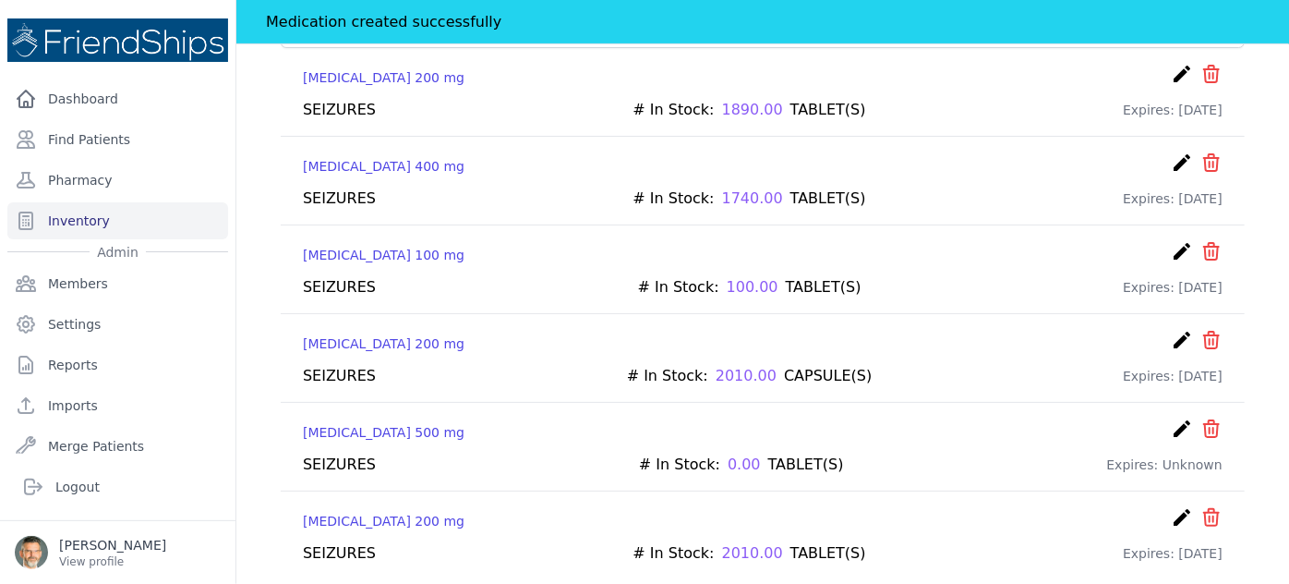
scroll to position [252, 0]
click at [1201, 505] on icon "icon" at bounding box center [1212, 516] width 22 height 22
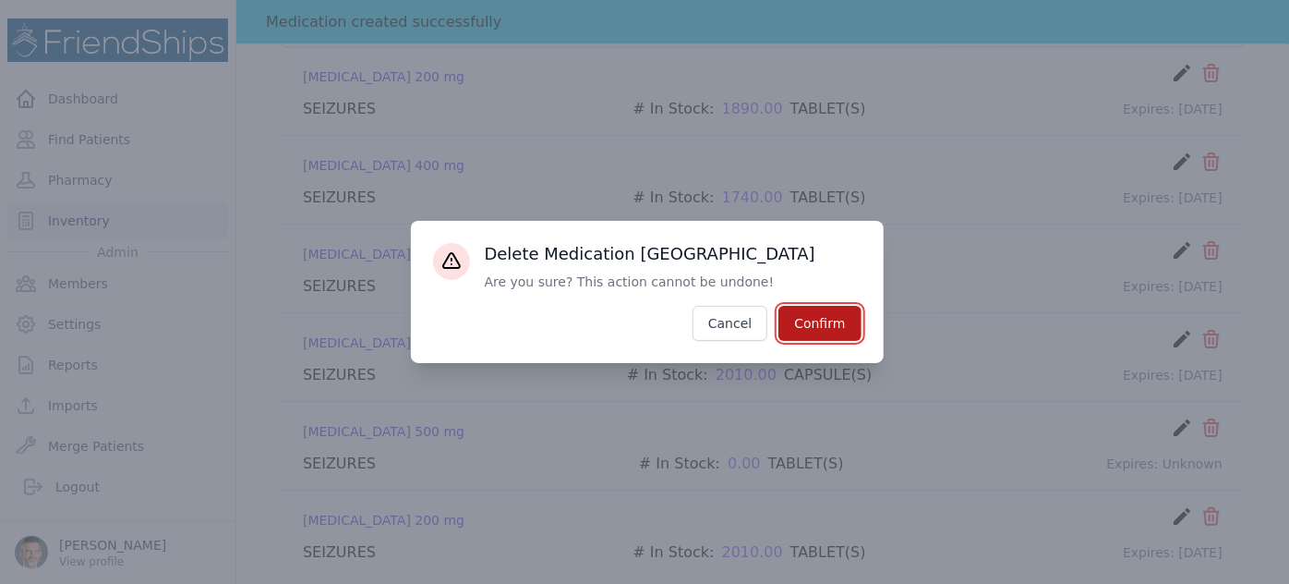
click at [835, 320] on button "Confirm" at bounding box center [819, 323] width 82 height 35
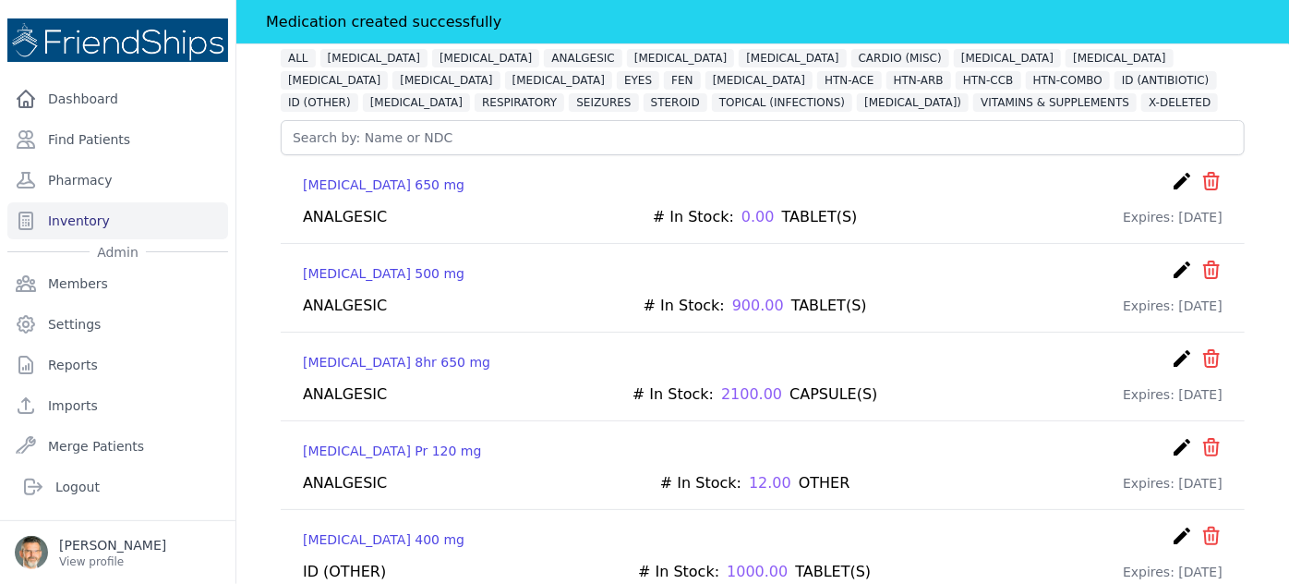
scroll to position [0, 0]
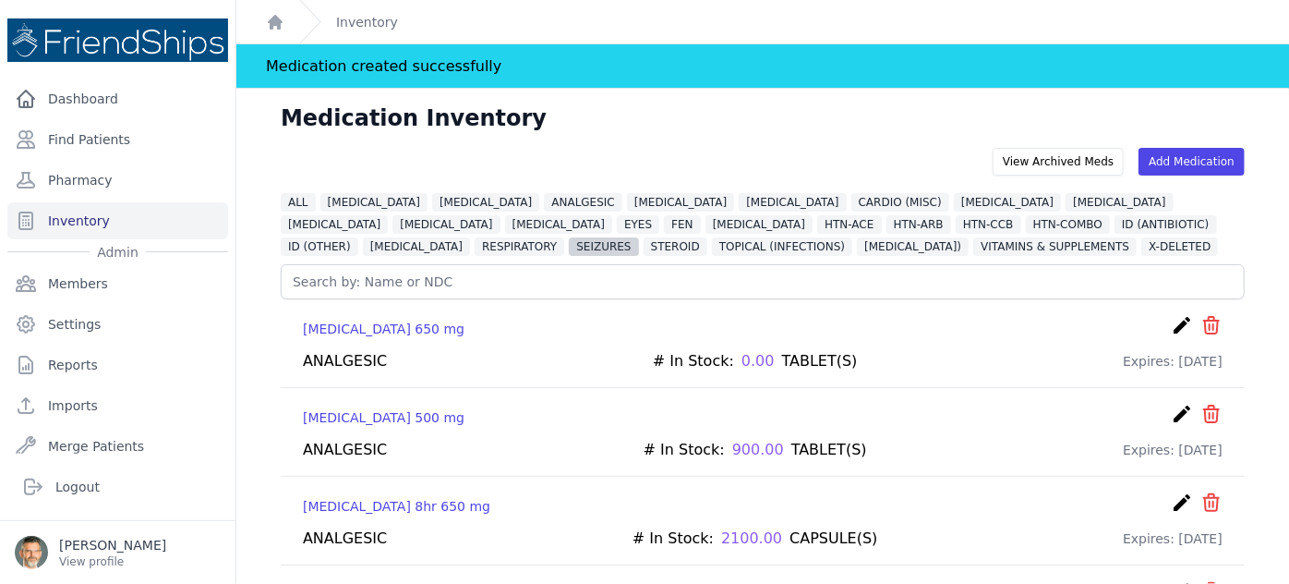
click at [638, 237] on span "SEIZURES" at bounding box center [603, 246] width 69 height 18
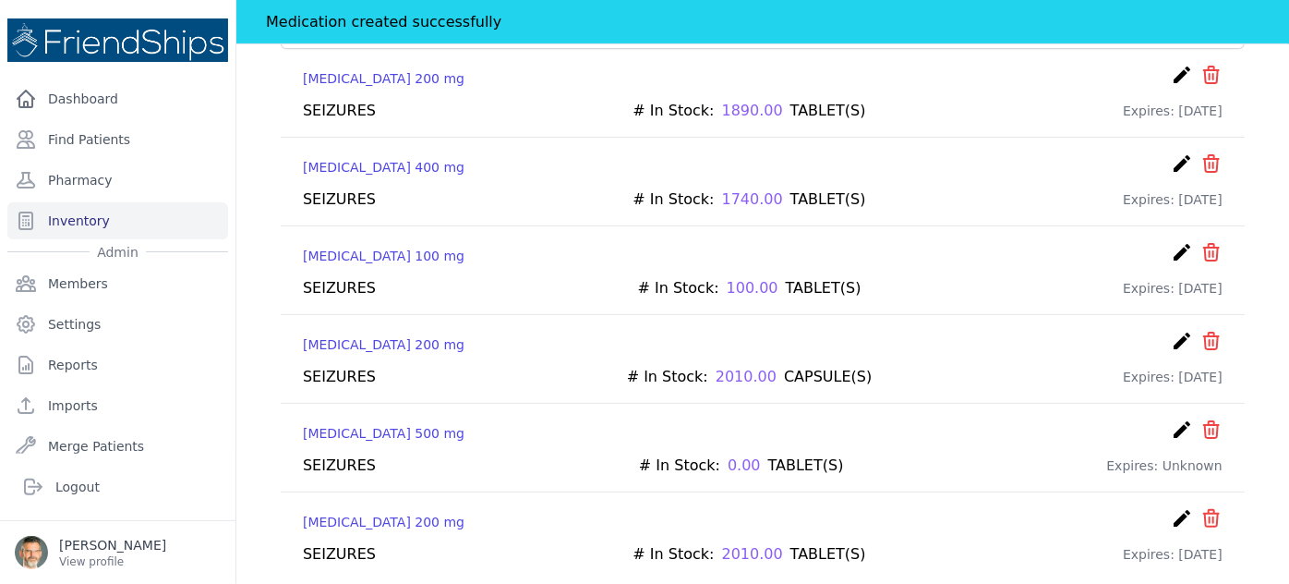
scroll to position [252, 0]
click at [1171, 509] on icon "create" at bounding box center [1182, 516] width 22 height 22
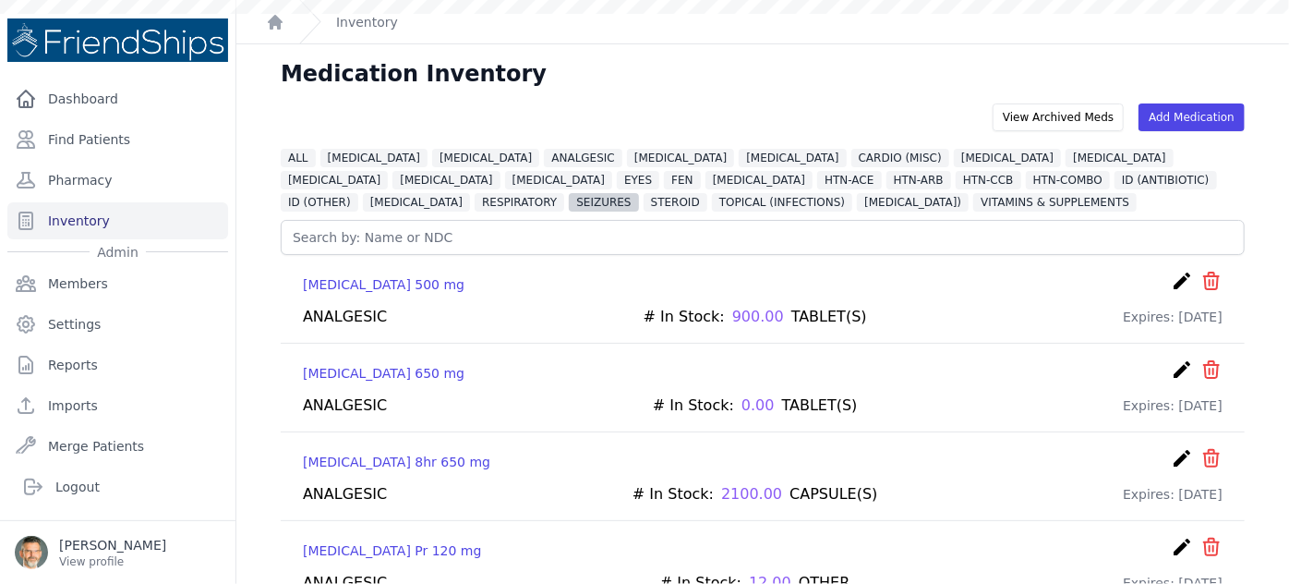
click at [638, 193] on span "SEIZURES" at bounding box center [603, 202] width 69 height 18
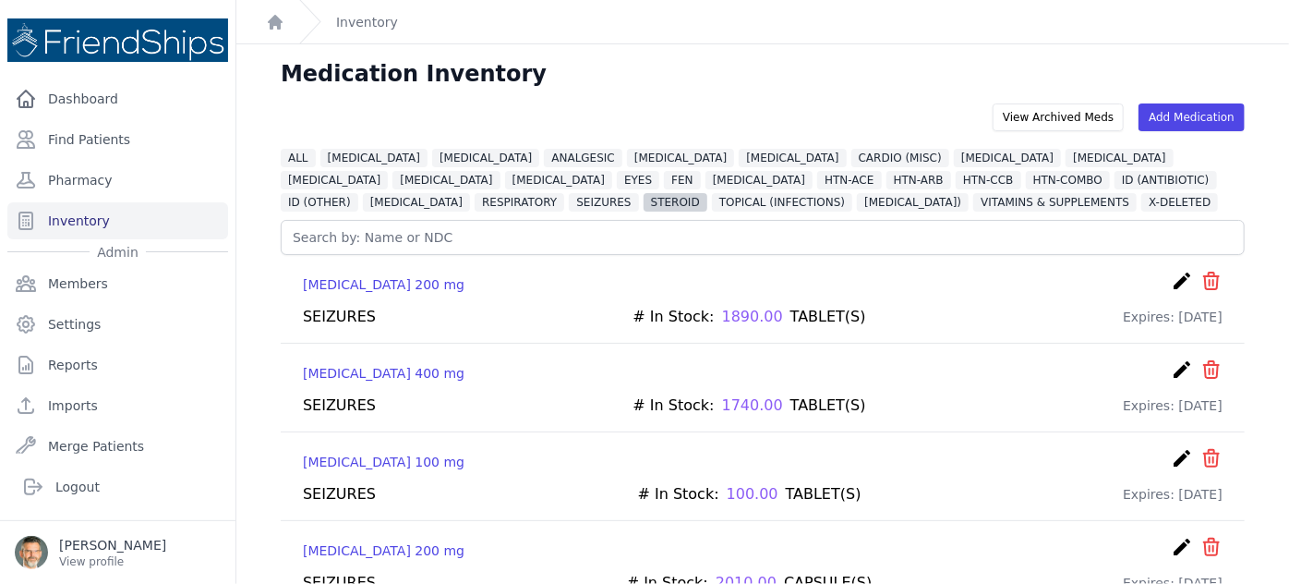
click at [707, 193] on span "STEROID" at bounding box center [676, 202] width 64 height 18
click at [1171, 361] on icon "create" at bounding box center [1182, 369] width 22 height 22
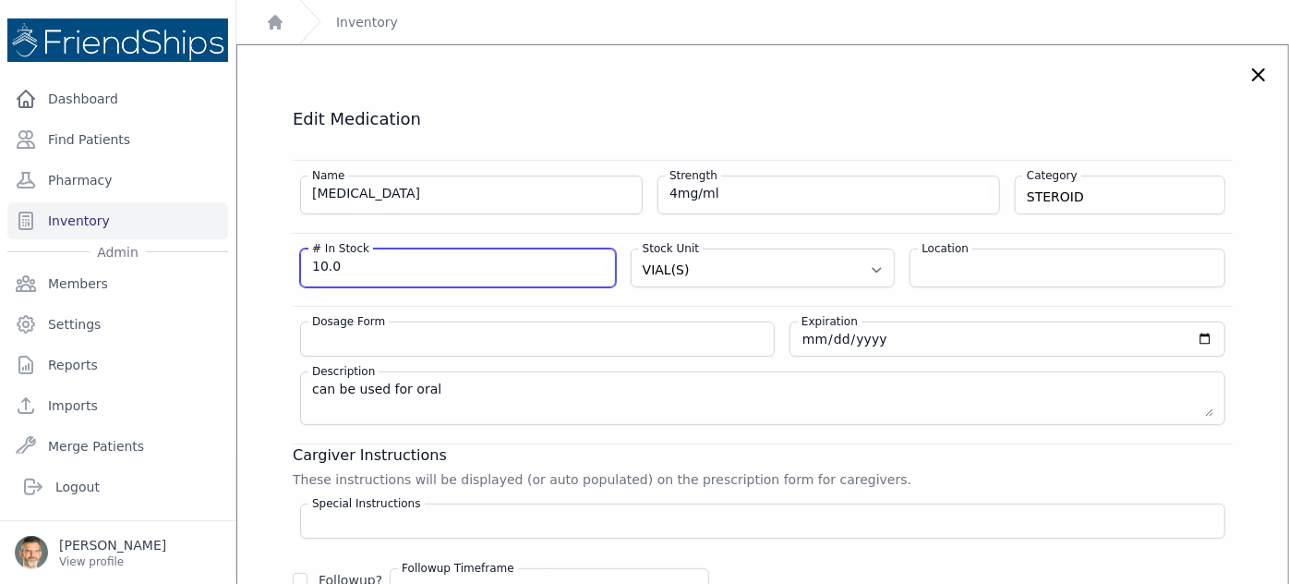
drag, startPoint x: 306, startPoint y: 266, endPoint x: 246, endPoint y: 270, distance: 60.1
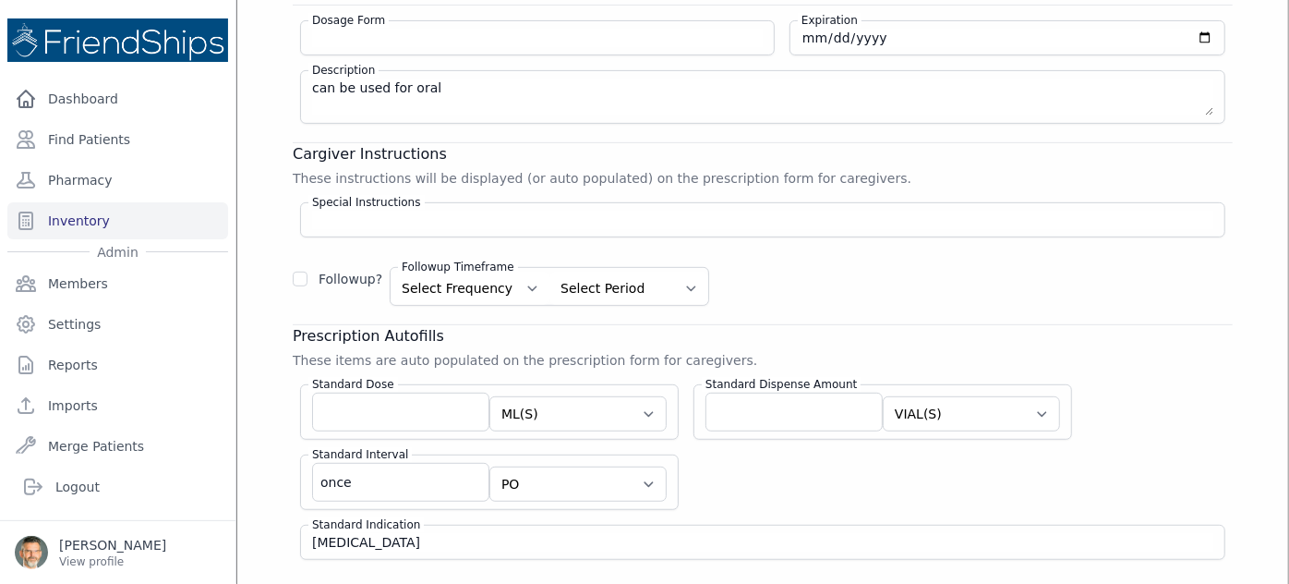
scroll to position [335, 0]
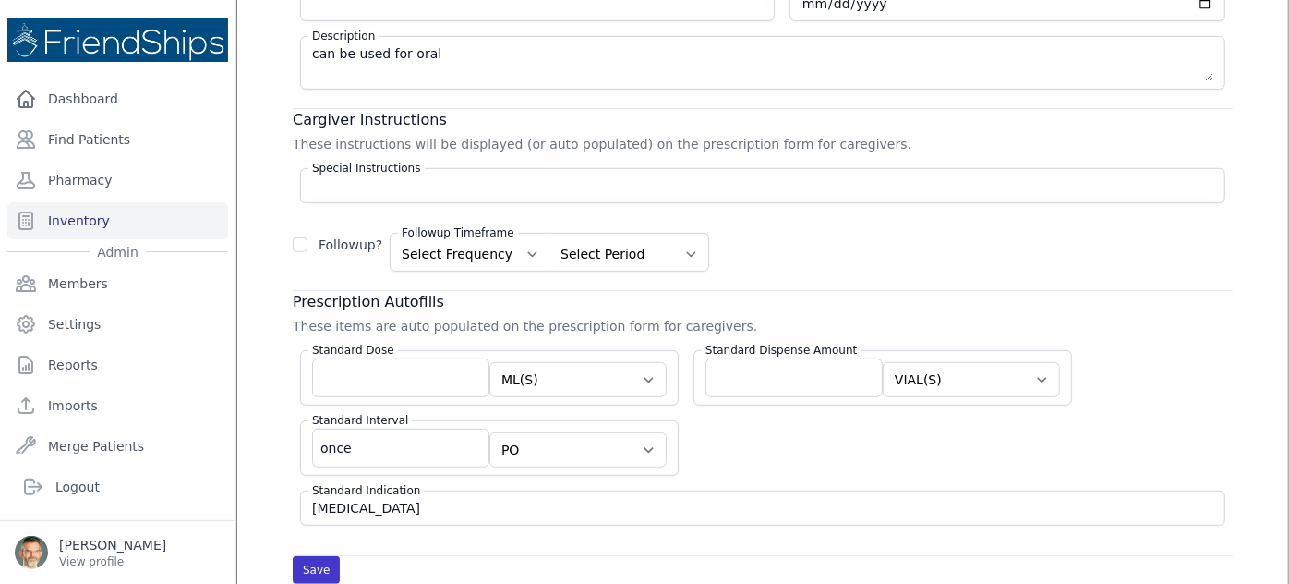
type input "100"
click at [311, 561] on button "Save" at bounding box center [316, 570] width 47 height 28
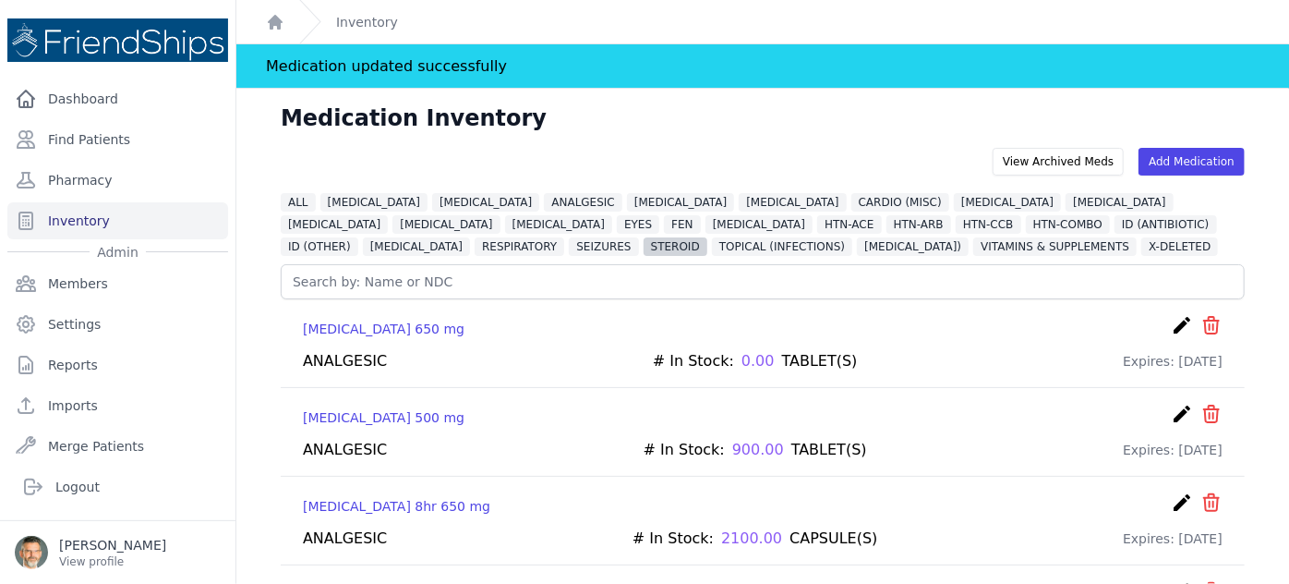
click at [707, 237] on span "STEROID" at bounding box center [676, 246] width 64 height 18
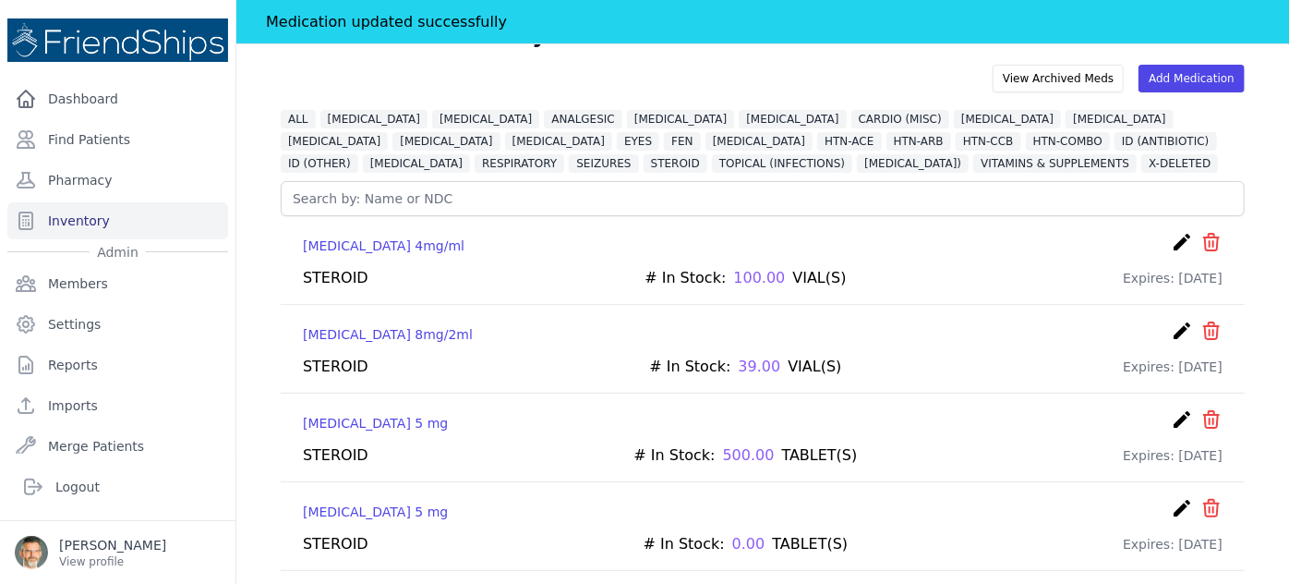
scroll to position [167, 0]
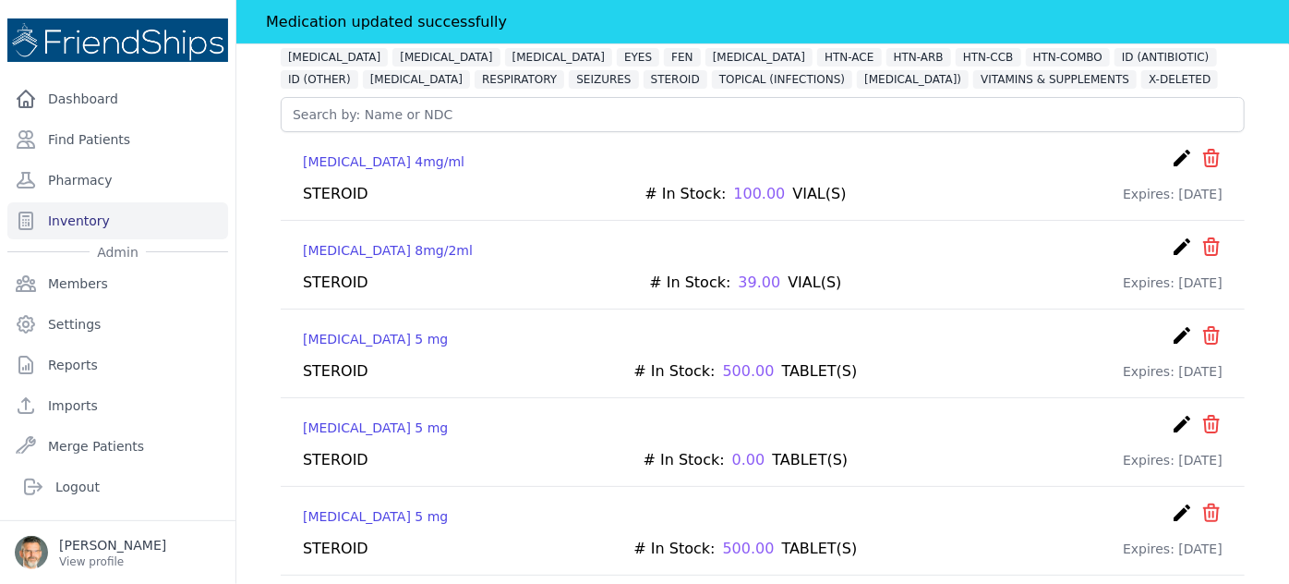
click at [1201, 417] on icon "icon" at bounding box center [1212, 424] width 22 height 22
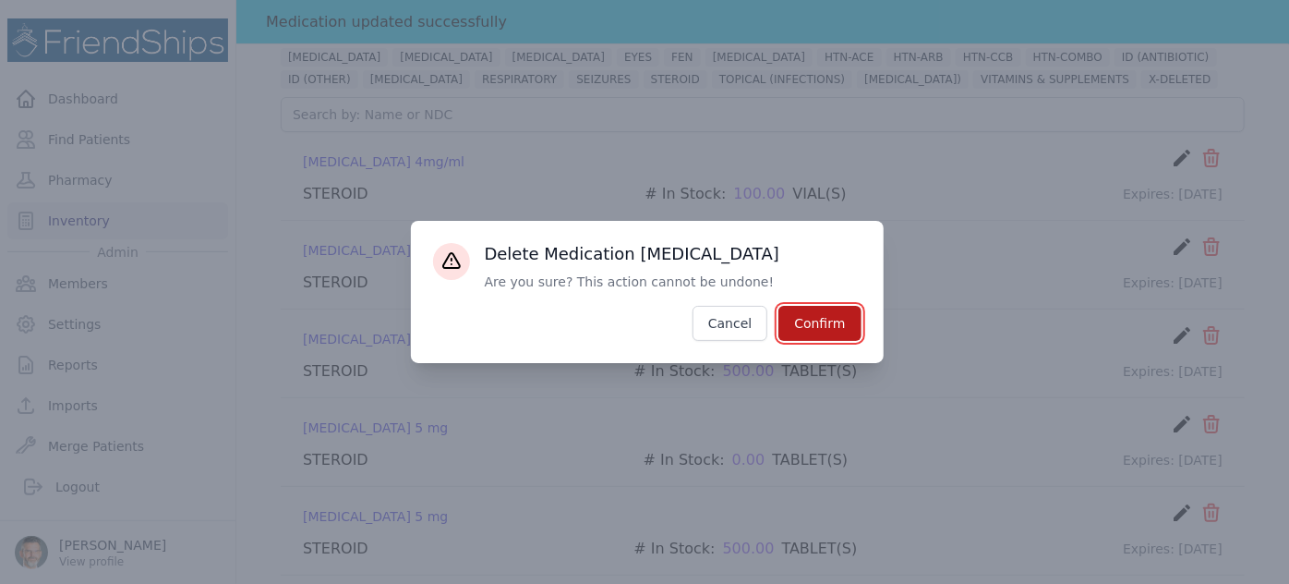
click at [822, 329] on button "Confirm" at bounding box center [819, 323] width 82 height 35
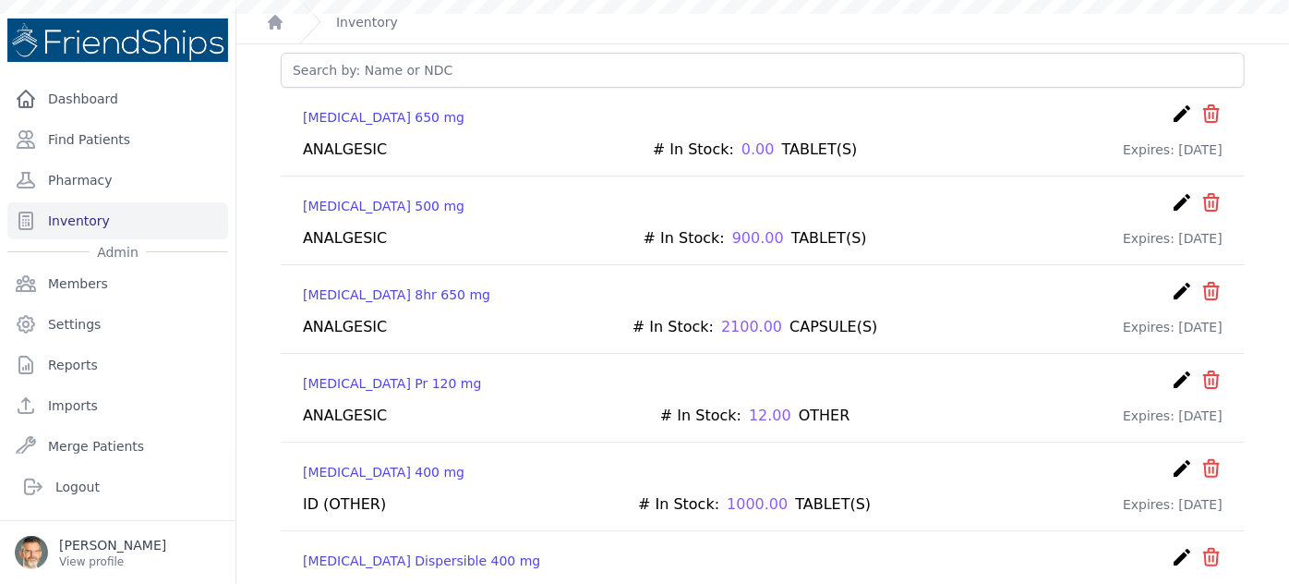
scroll to position [123, 0]
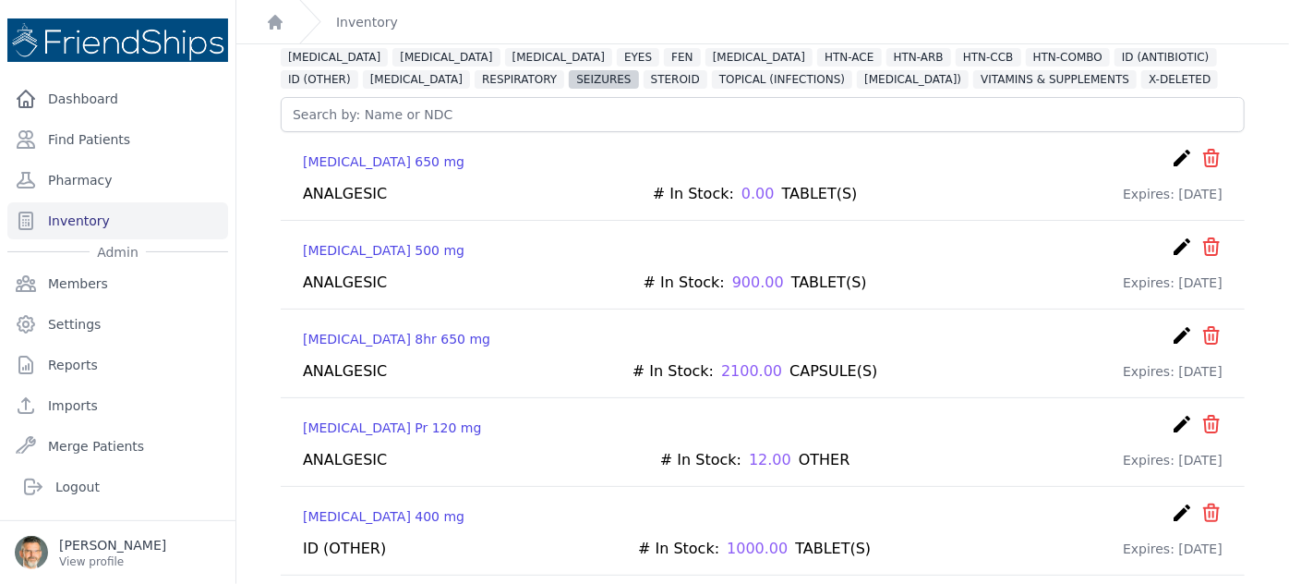
click at [638, 70] on span "SEIZURES" at bounding box center [603, 79] width 69 height 18
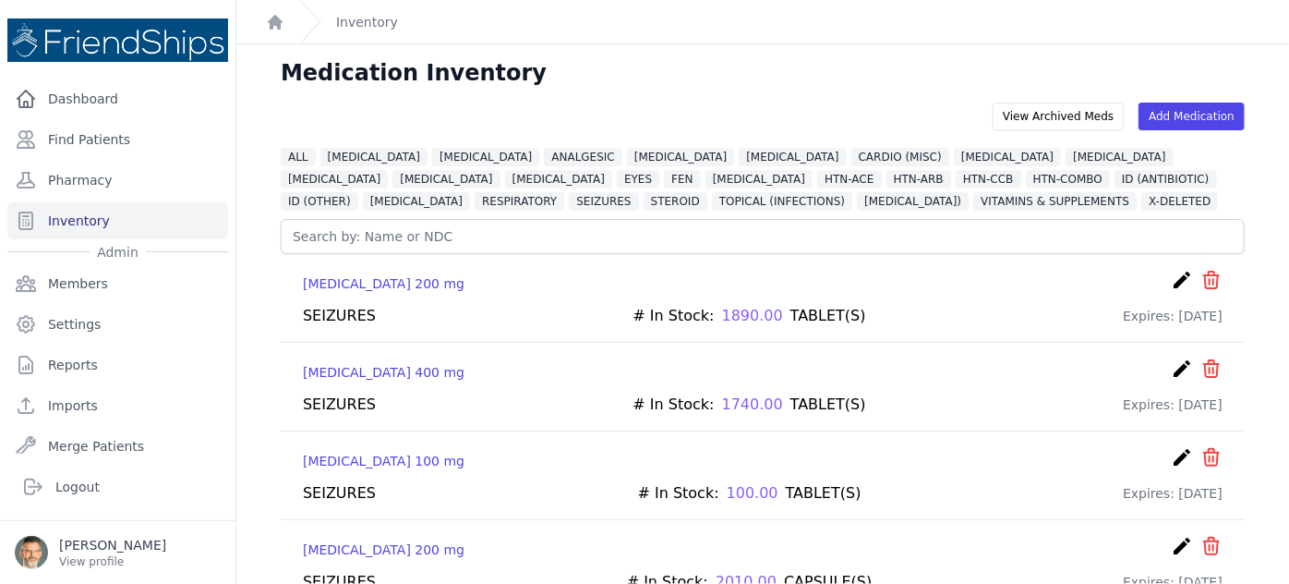
scroll to position [0, 0]
click at [707, 193] on span "STEROID" at bounding box center [676, 202] width 64 height 18
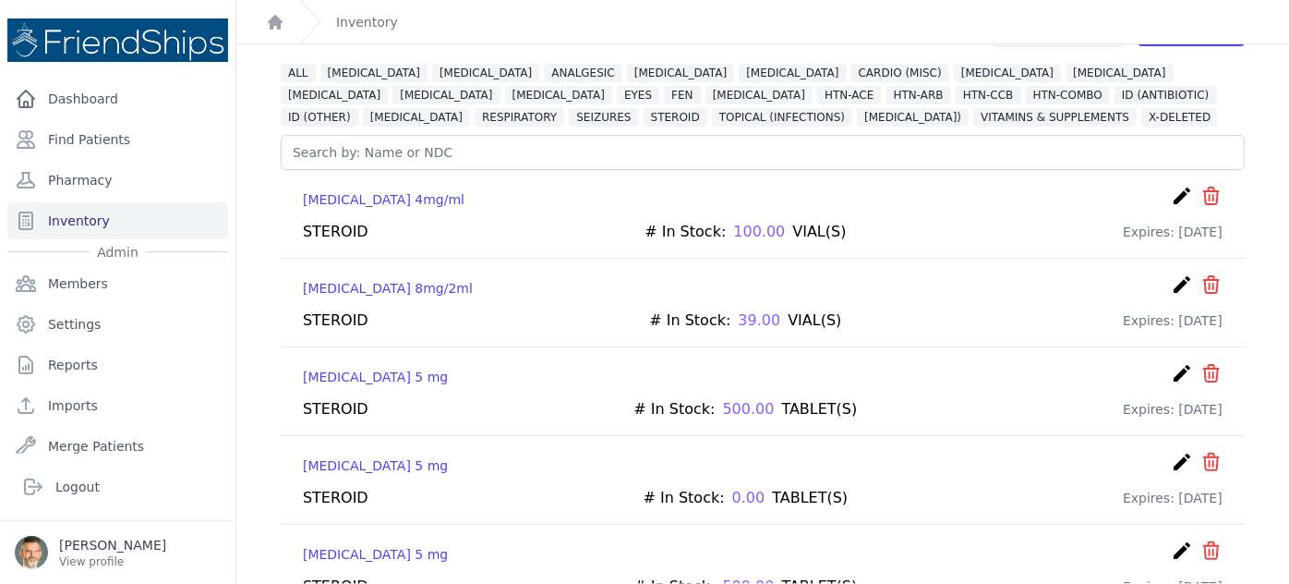
scroll to position [208, 0]
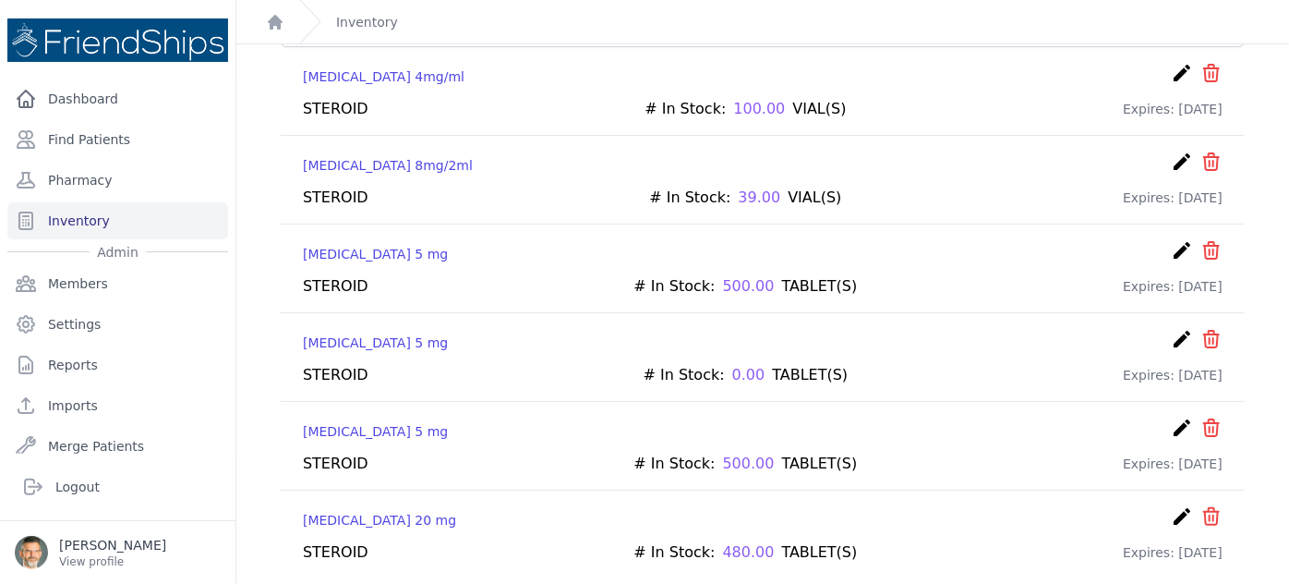
click at [1171, 334] on icon "create" at bounding box center [1182, 339] width 22 height 22
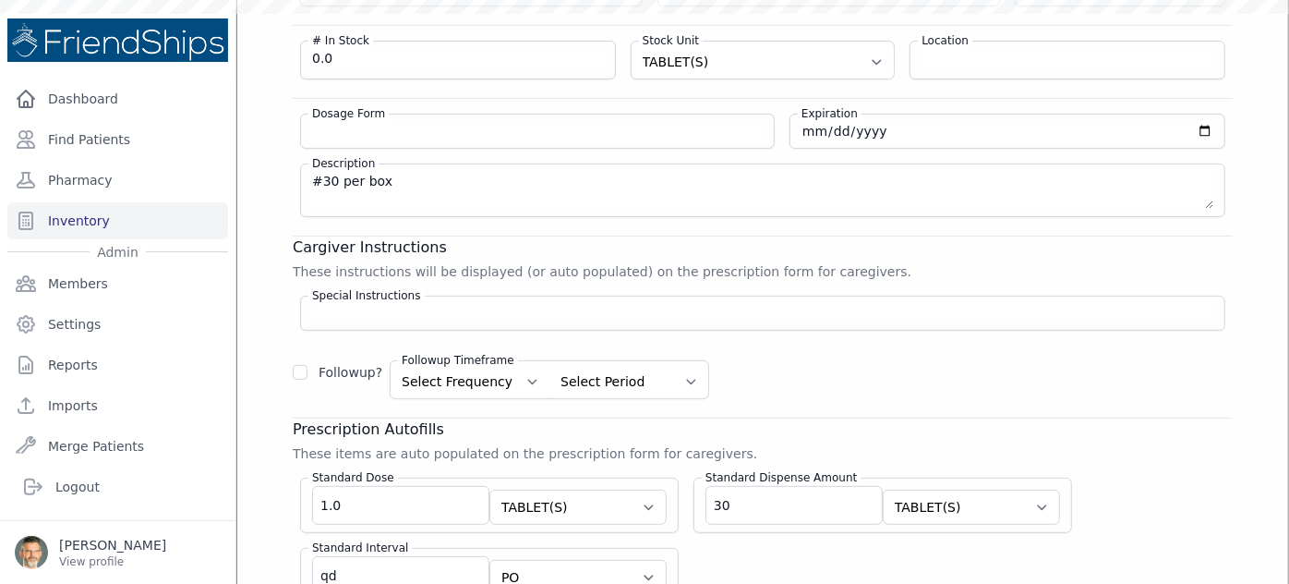
scroll to position [57, 0]
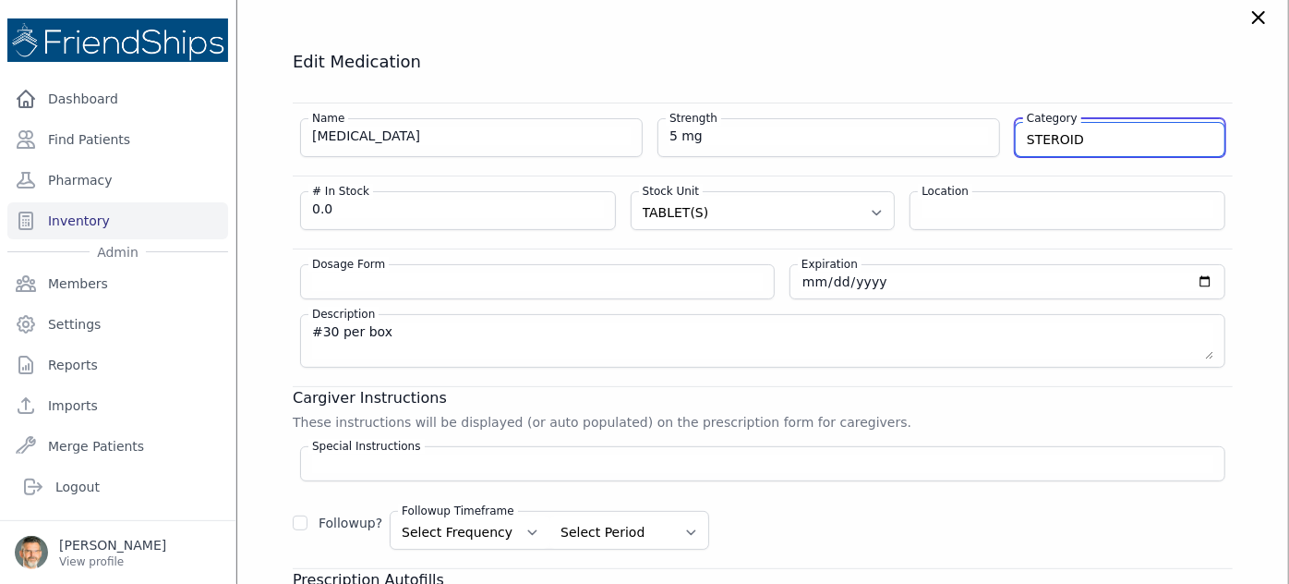
drag, startPoint x: 1092, startPoint y: 137, endPoint x: 940, endPoint y: 140, distance: 151.5
click at [940, 140] on div "Name [MEDICAL_DATA] Strength 5 mg Category STEROID [MEDICAL_DATA] VITAMINS & SU…" at bounding box center [763, 130] width 940 height 54
type input "X-DELETED"
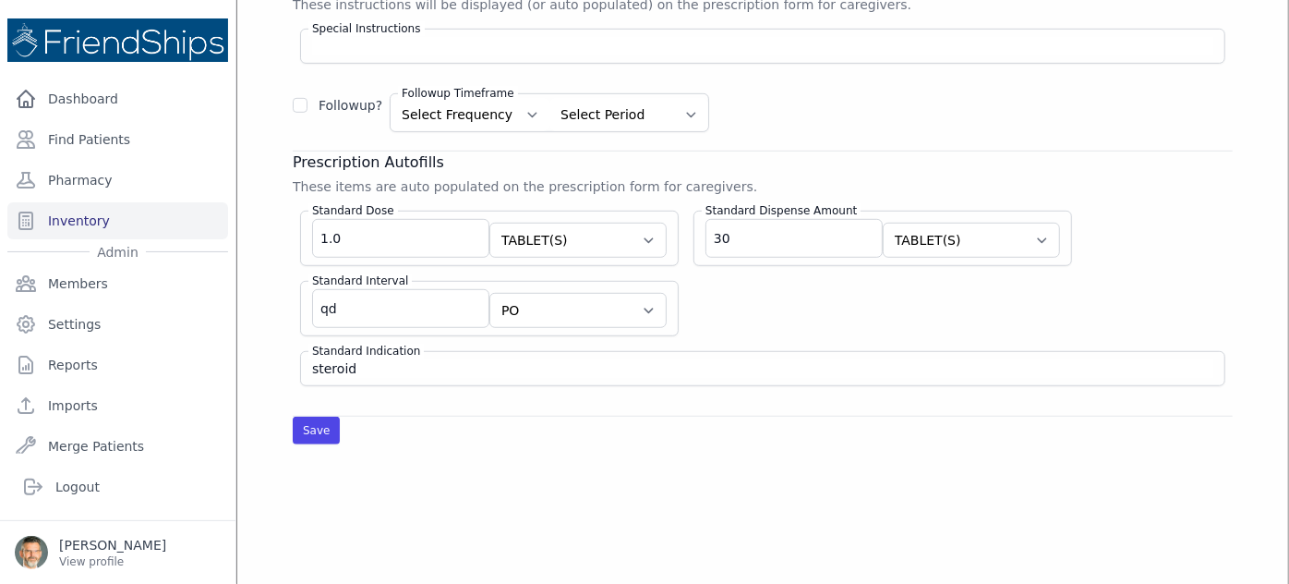
scroll to position [477, 0]
click at [308, 414] on button "Save" at bounding box center [316, 428] width 47 height 28
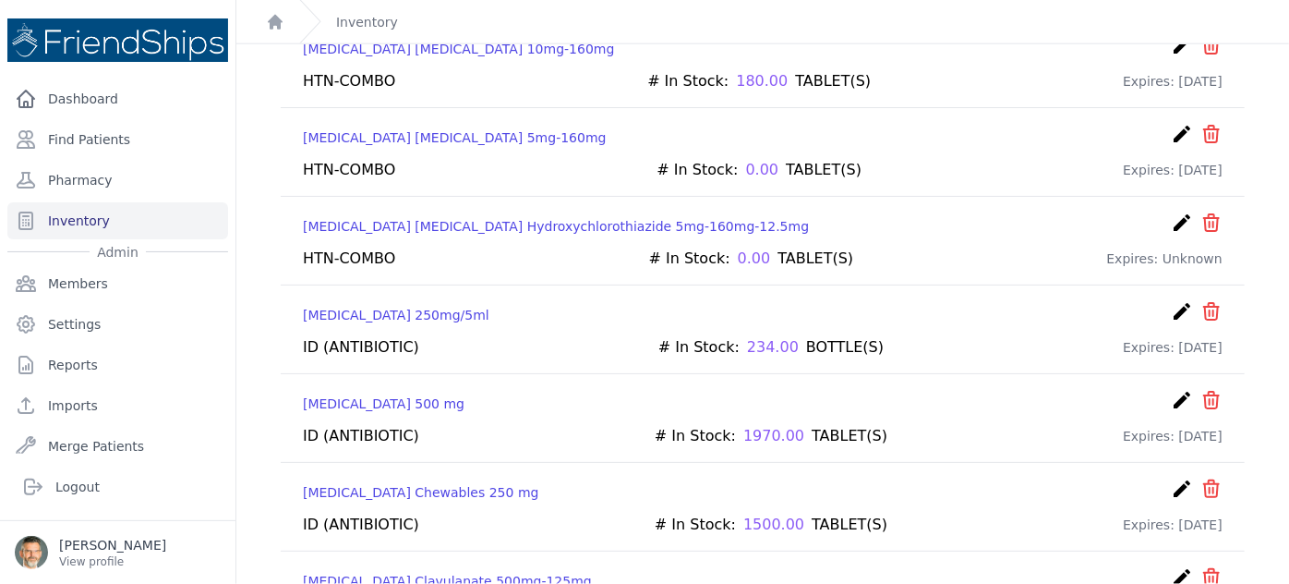
scroll to position [1212, 0]
click at [1173, 388] on icon "create" at bounding box center [1182, 399] width 22 height 22
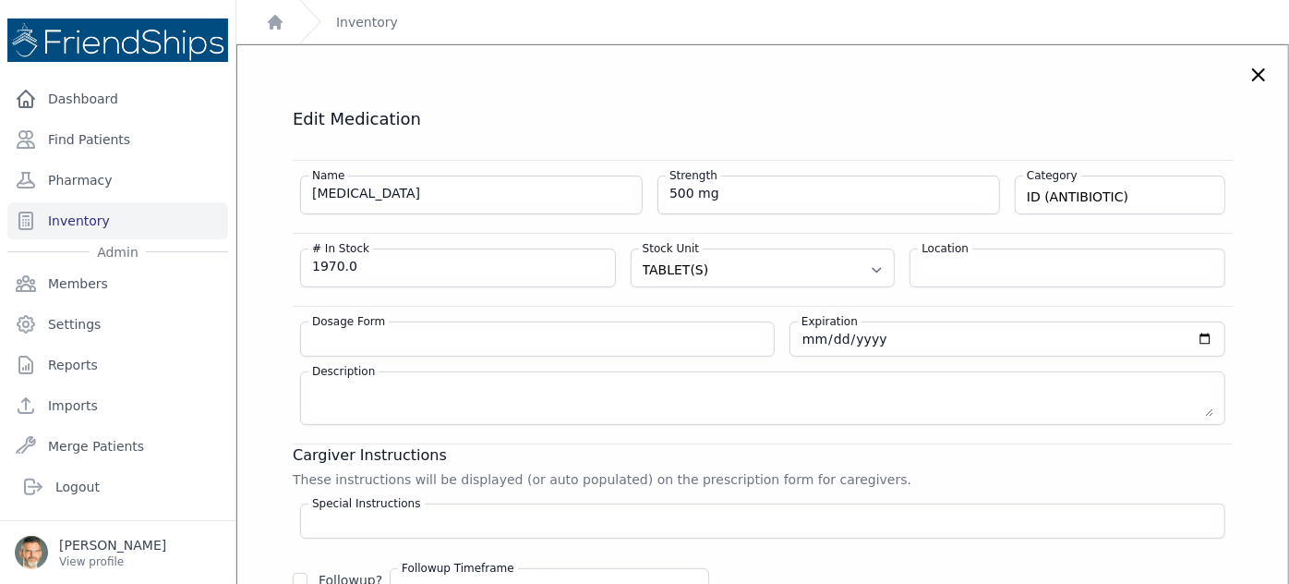
scroll to position [2, 0]
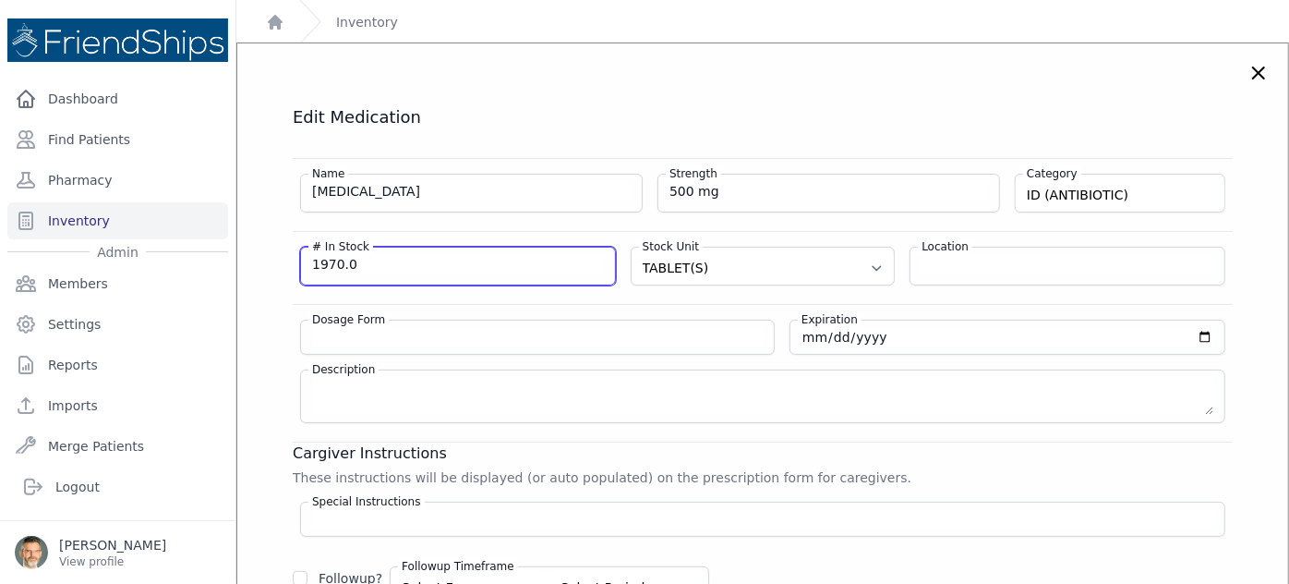
click at [358, 260] on input "1970.0" at bounding box center [458, 264] width 292 height 18
type input "1"
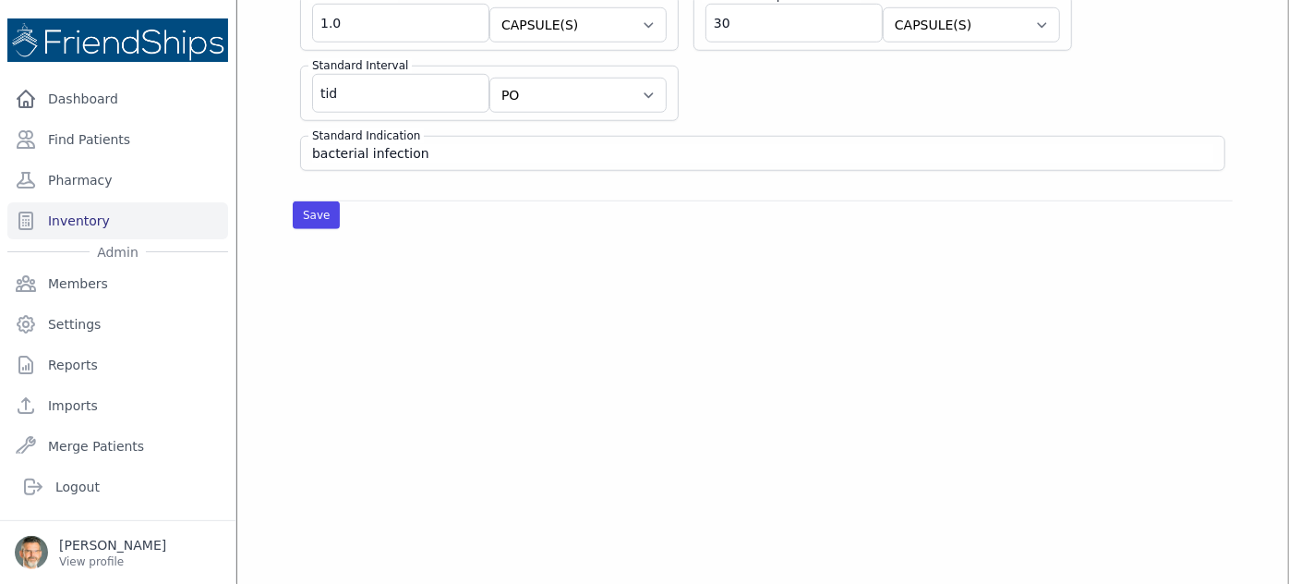
scroll to position [725, 0]
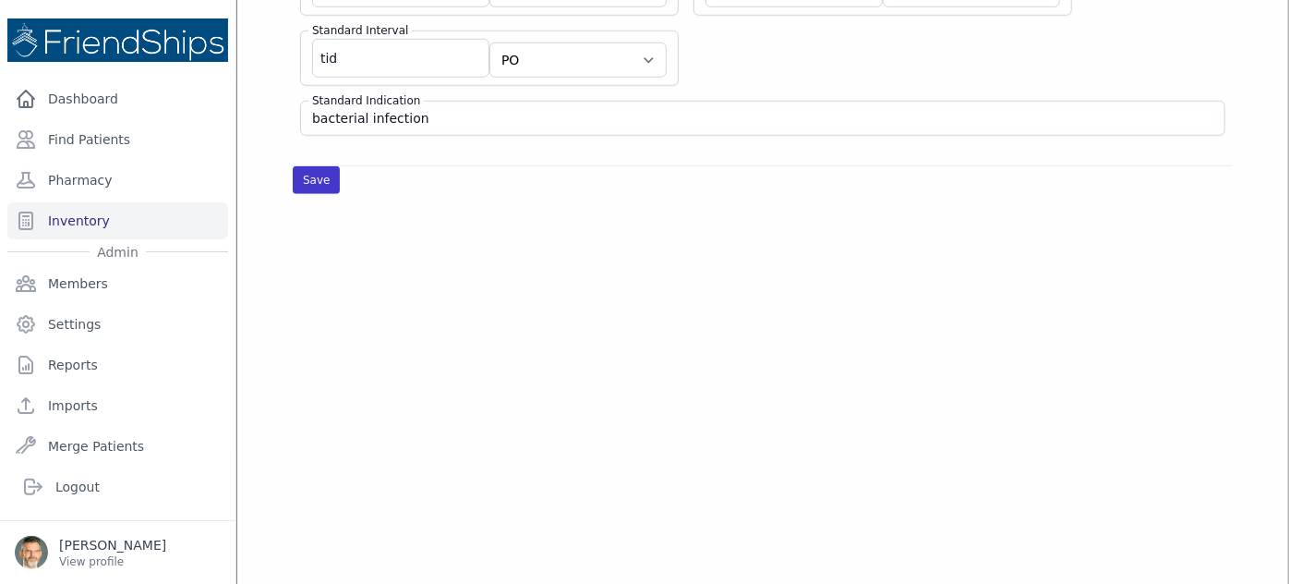
type input "2000"
click at [323, 168] on button "Save" at bounding box center [316, 180] width 47 height 28
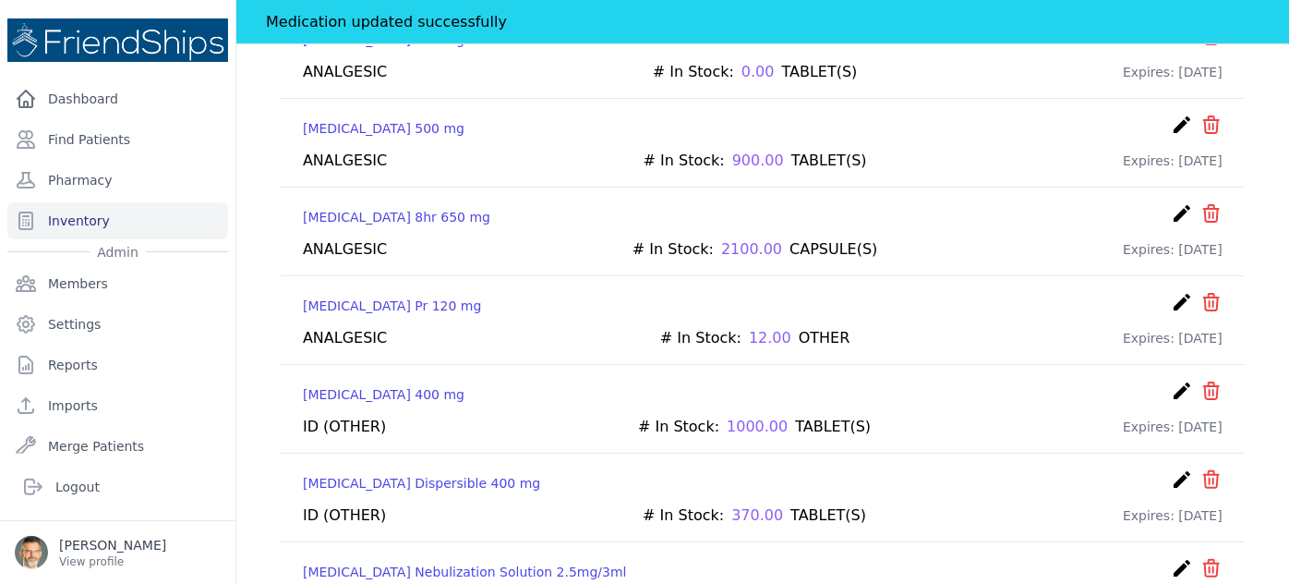
scroll to position [294, 0]
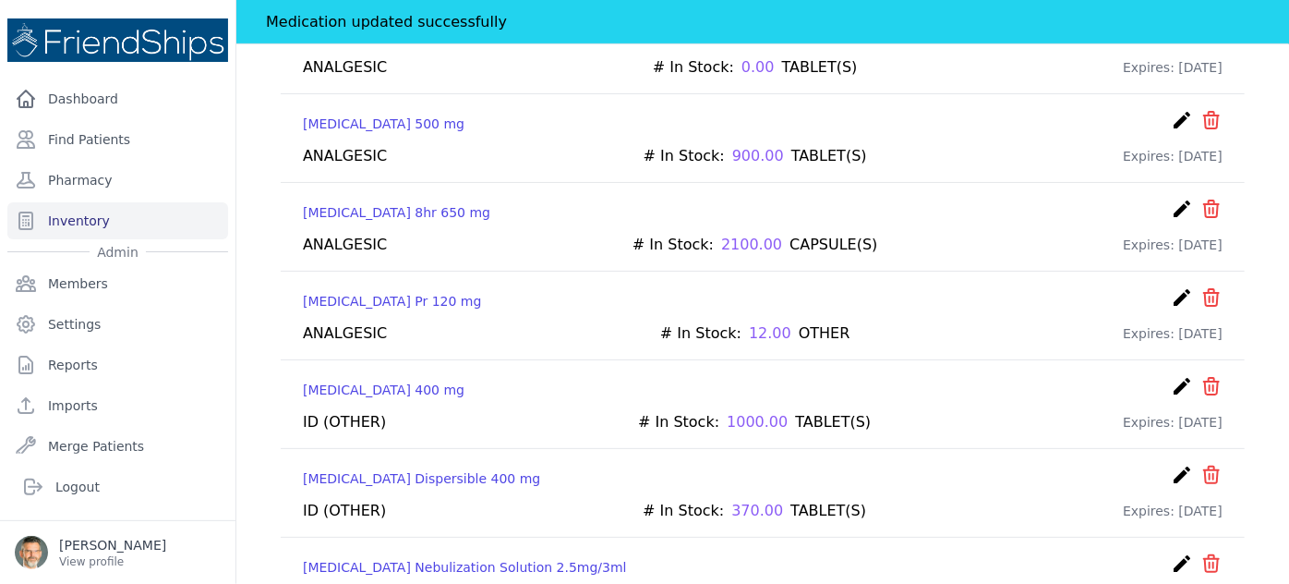
click at [1171, 376] on icon "create" at bounding box center [1182, 386] width 22 height 22
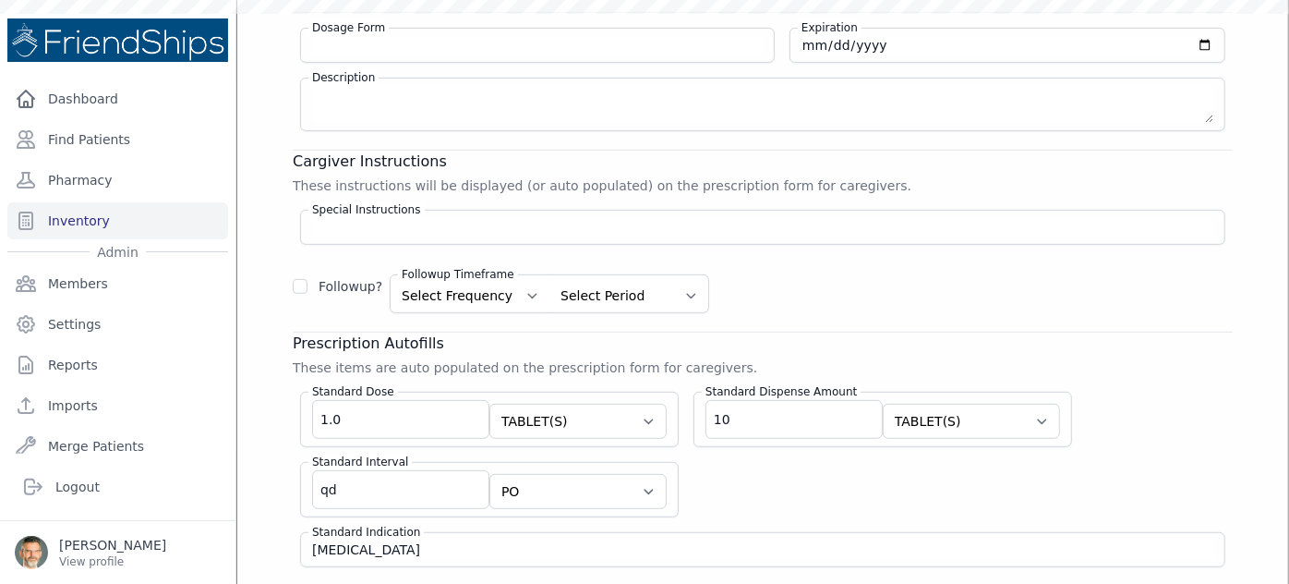
scroll to position [99, 0]
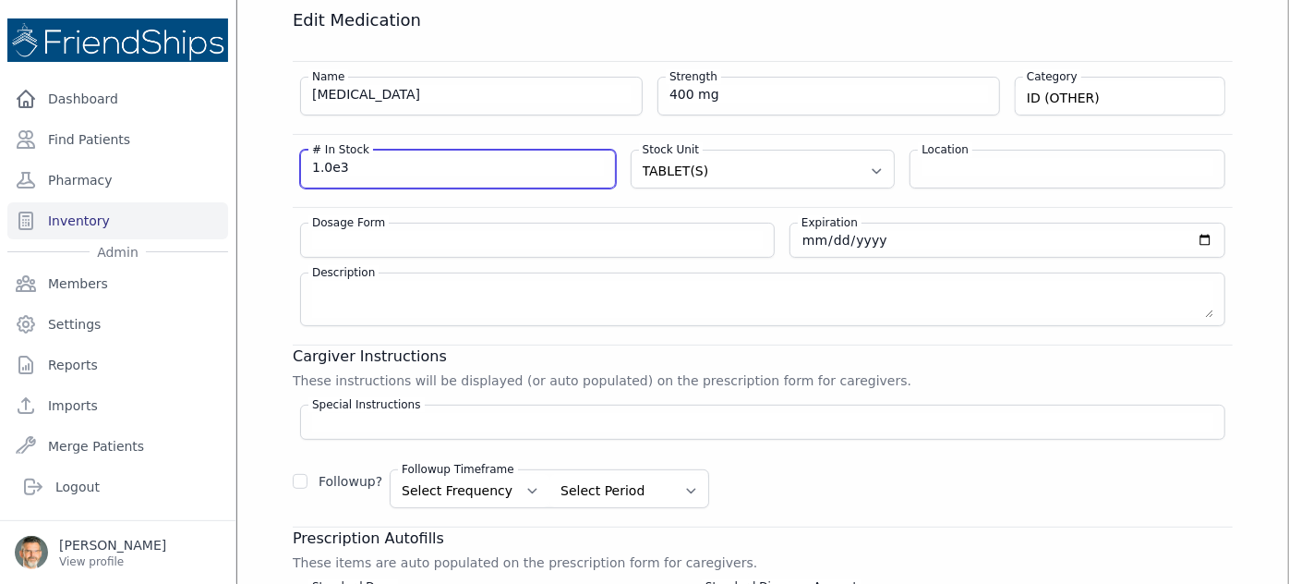
click at [353, 165] on input "1.0e3" at bounding box center [458, 167] width 292 height 18
type input "1"
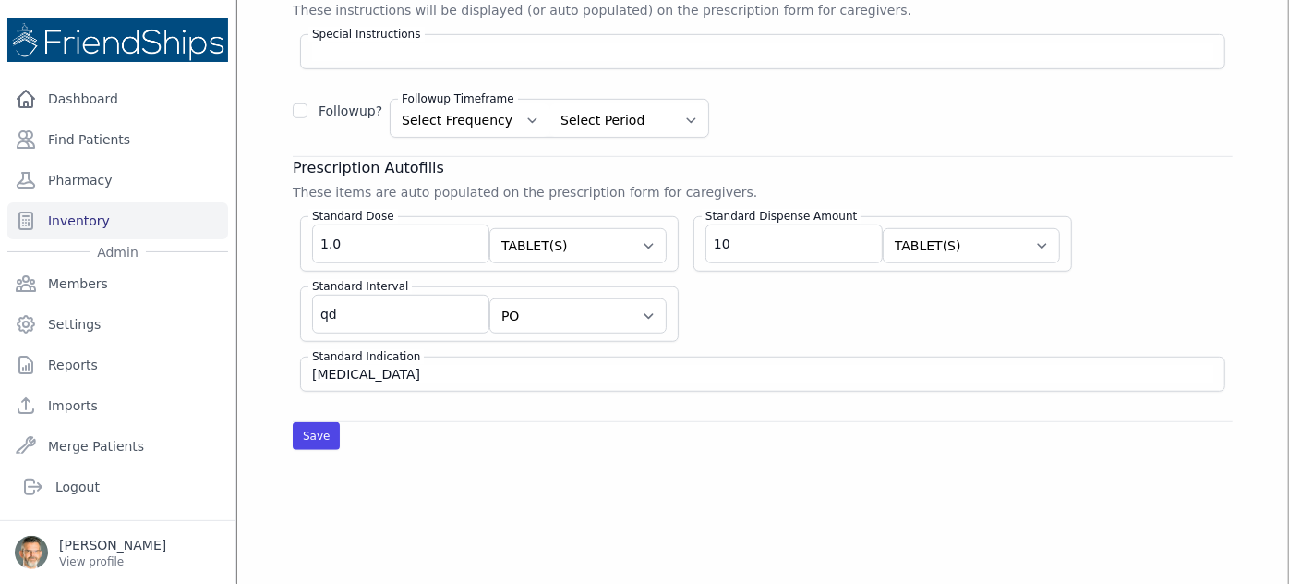
scroll to position [470, 0]
type input "2000"
click at [315, 423] on button "Save" at bounding box center [316, 435] width 47 height 28
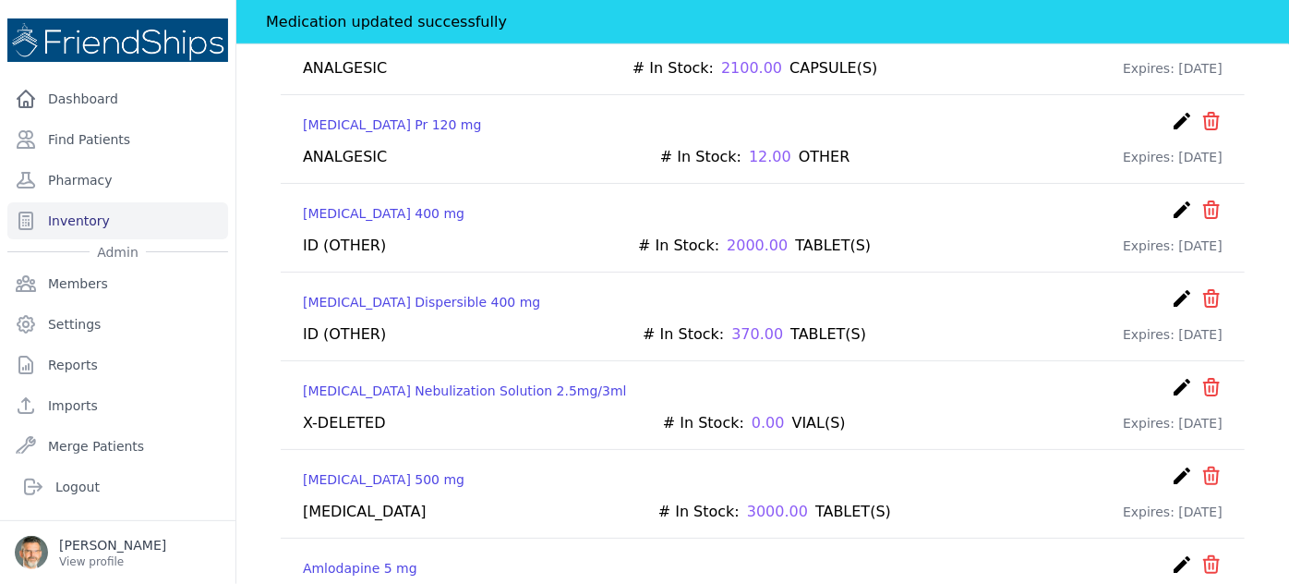
click at [803, 450] on div "[MEDICAL_DATA] 500 mg create ​ Delete Medication [MEDICAL_DATA] Are you sure? T…" at bounding box center [763, 494] width 964 height 88
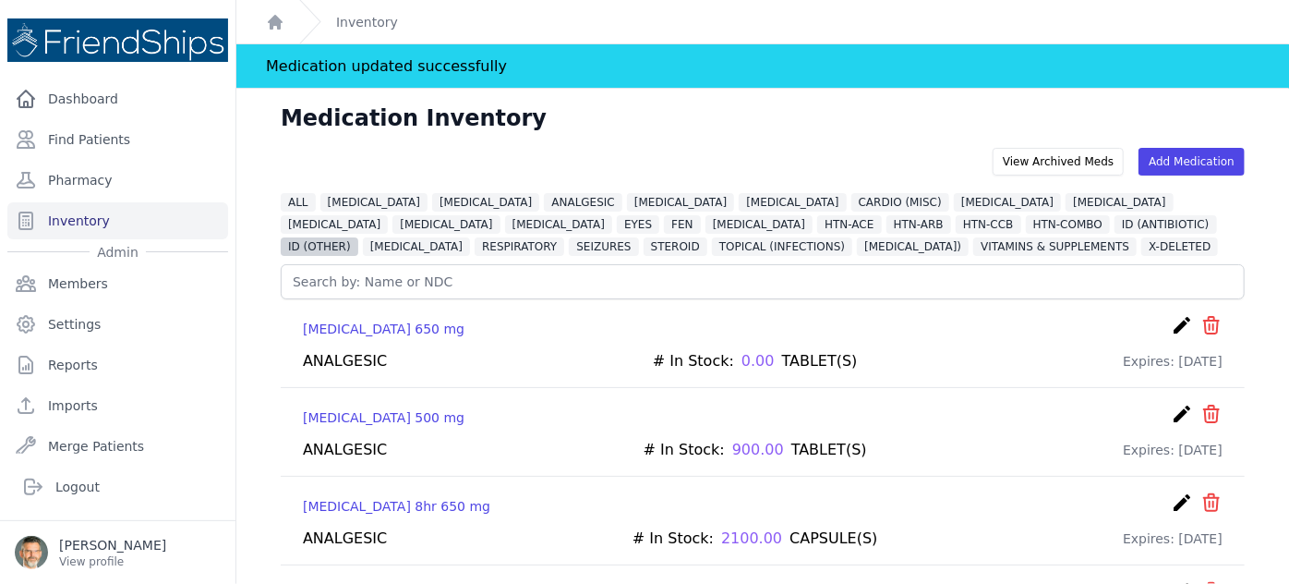
click at [358, 237] on span "ID (OTHER)" at bounding box center [320, 246] width 78 height 18
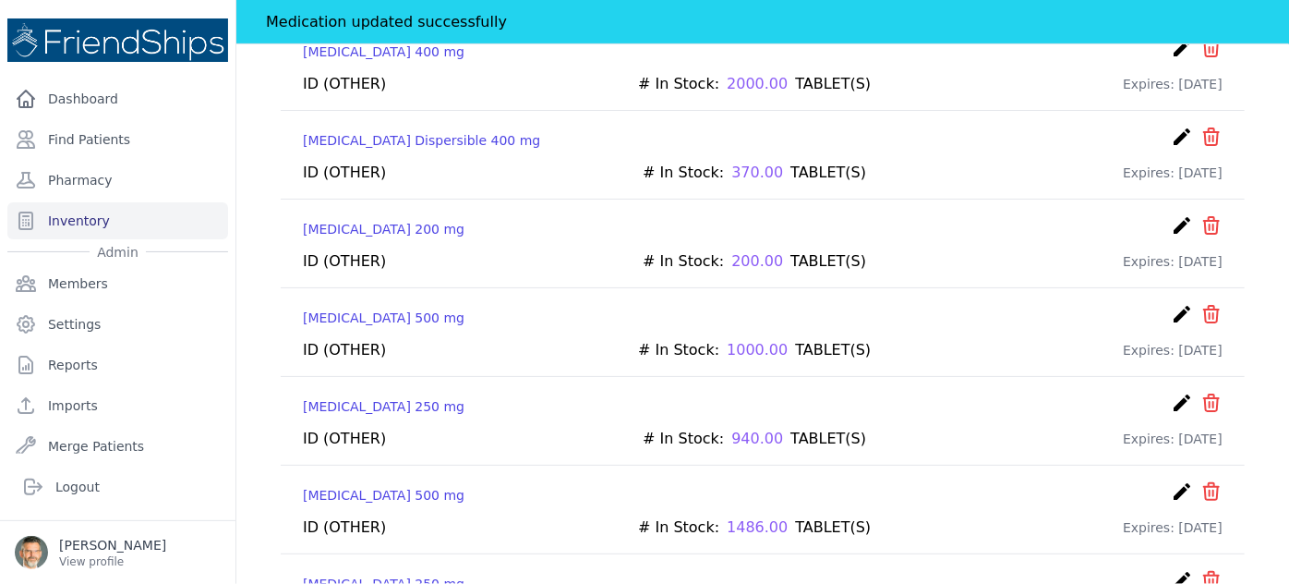
scroll to position [340, 0]
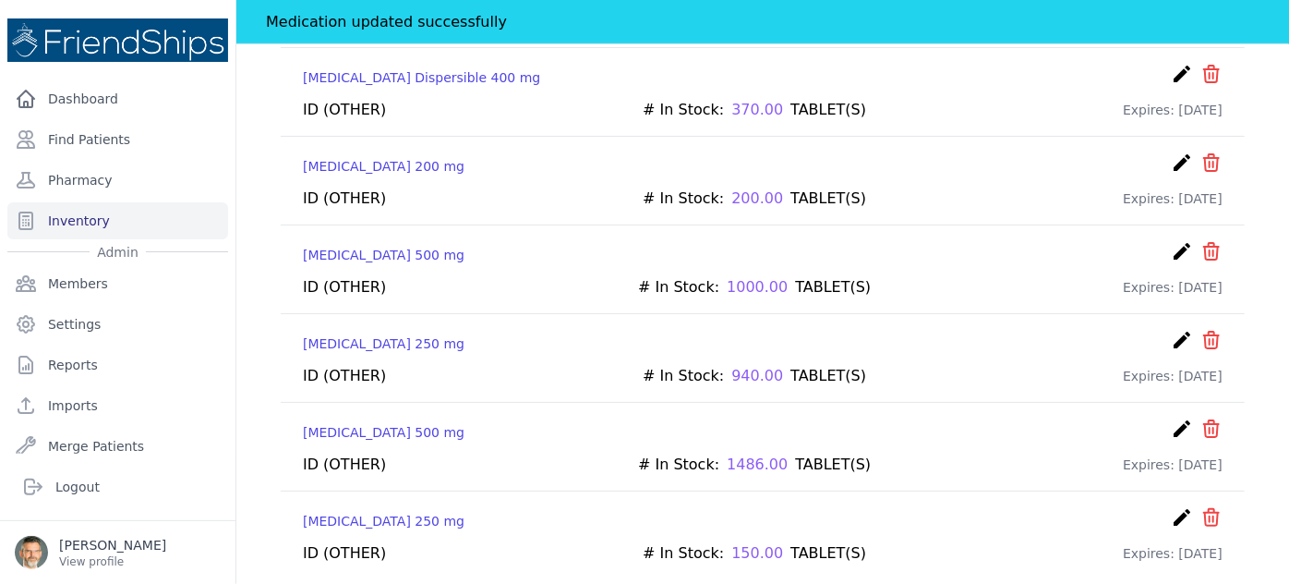
click at [1171, 419] on icon "create" at bounding box center [1182, 428] width 22 height 22
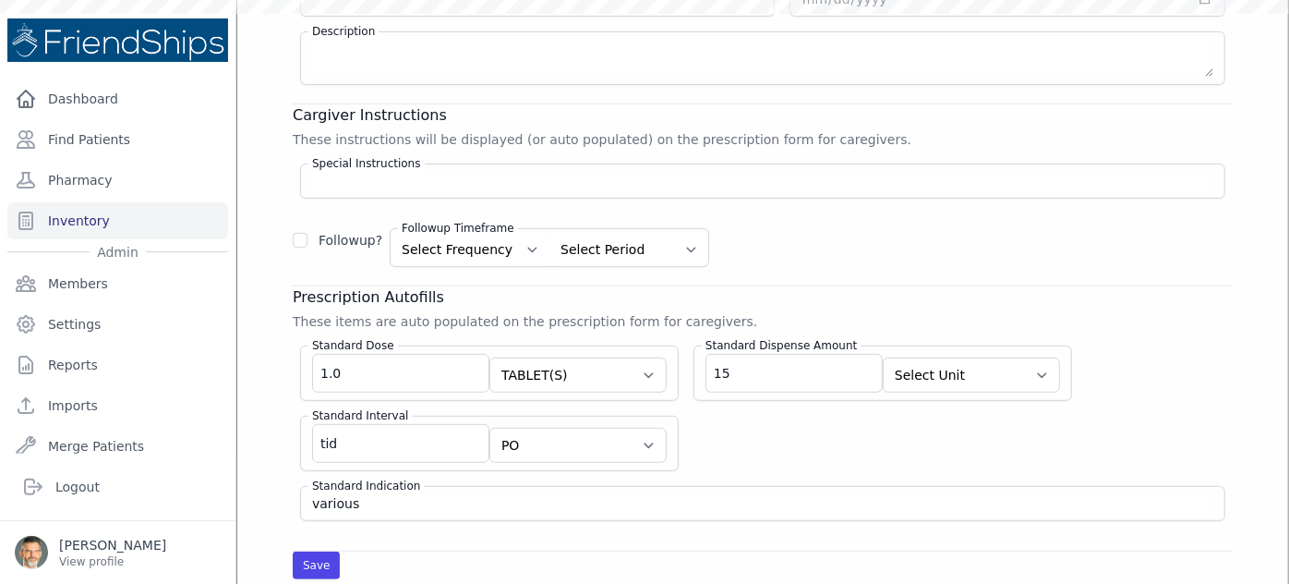
scroll to position [145, 0]
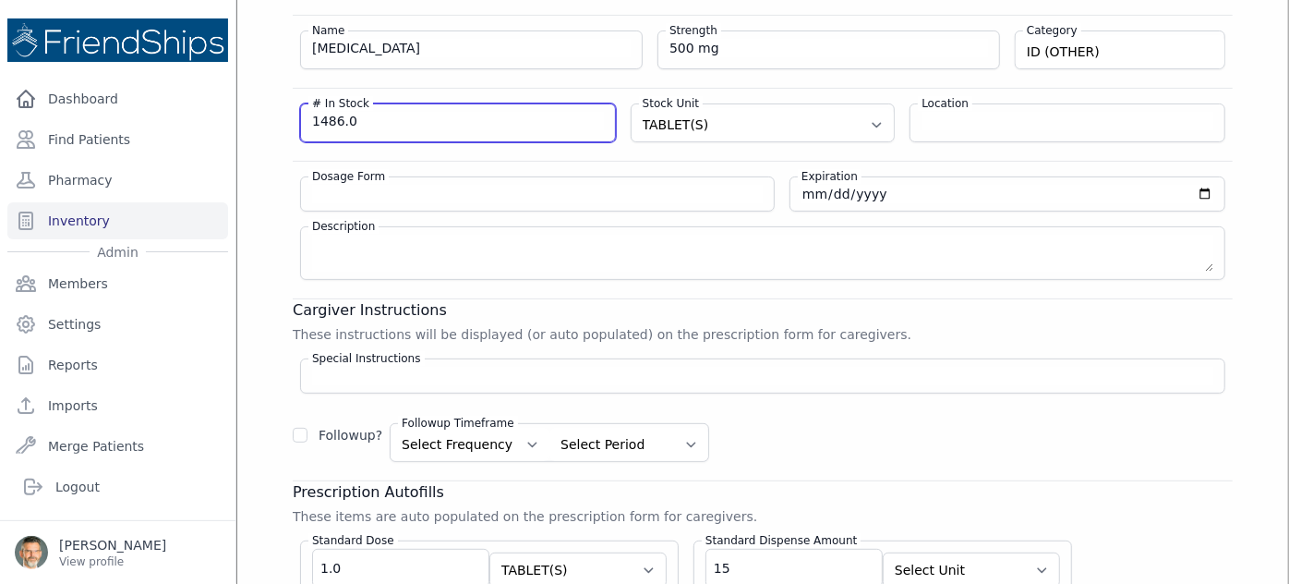
drag, startPoint x: 370, startPoint y: 114, endPoint x: 215, endPoint y: 131, distance: 156.1
click at [215, 131] on div "Close sidebar Dashboard Find Patients Pharmacy Inventory Admin Members Settings" at bounding box center [644, 292] width 1289 height 584
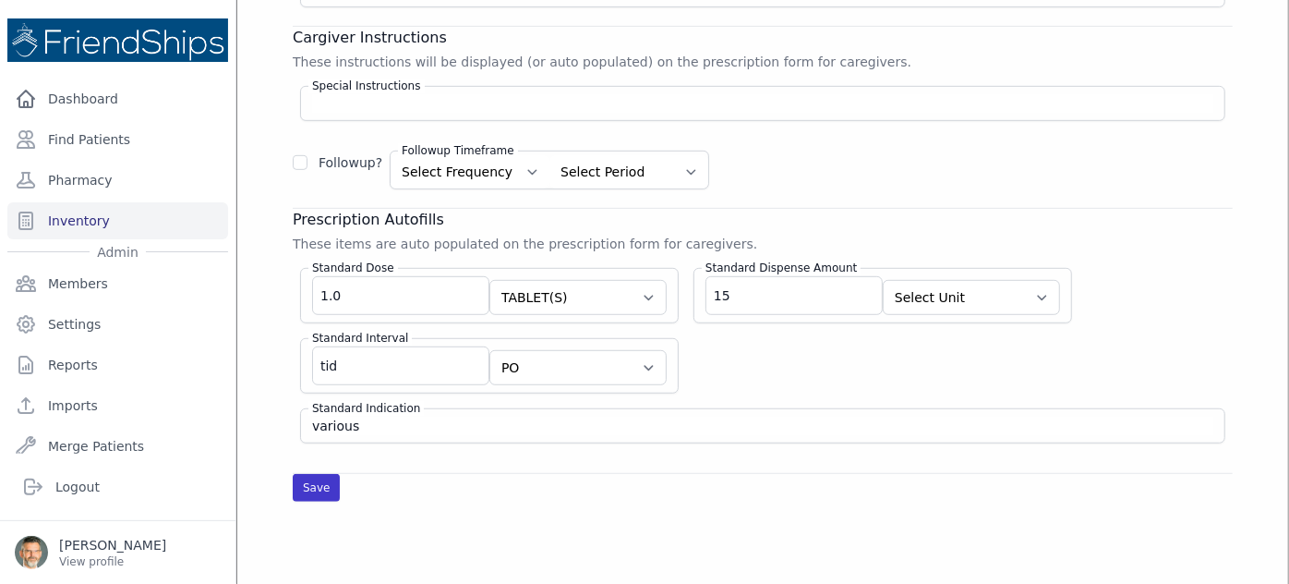
type input "1500"
click at [310, 480] on button "Save" at bounding box center [316, 488] width 47 height 28
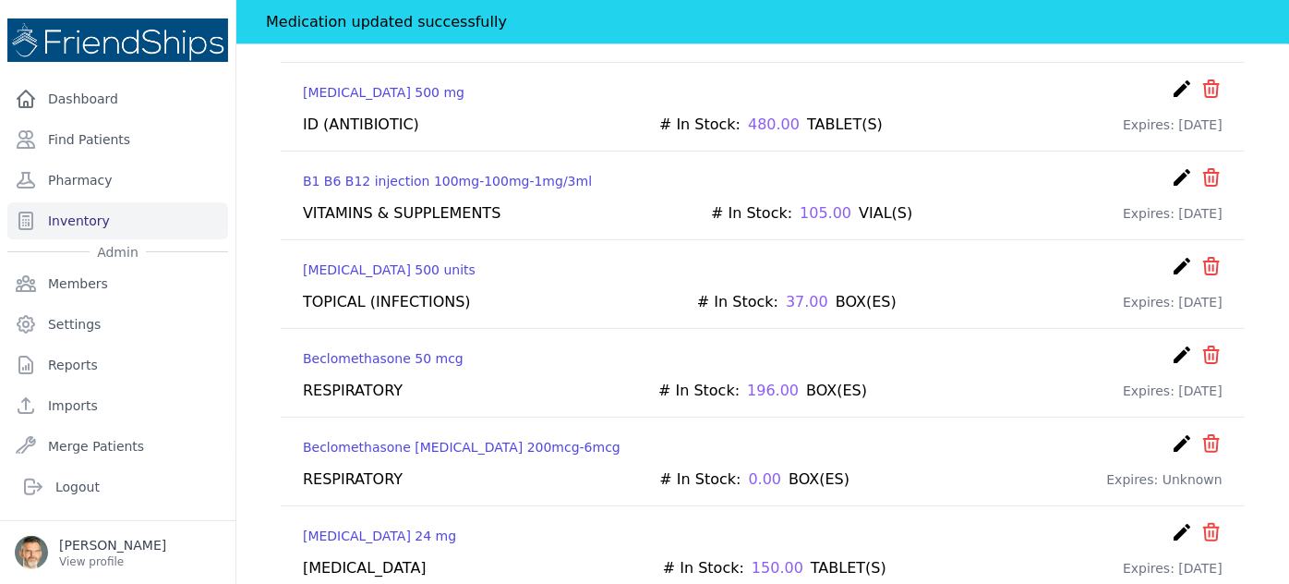
scroll to position [2634, 0]
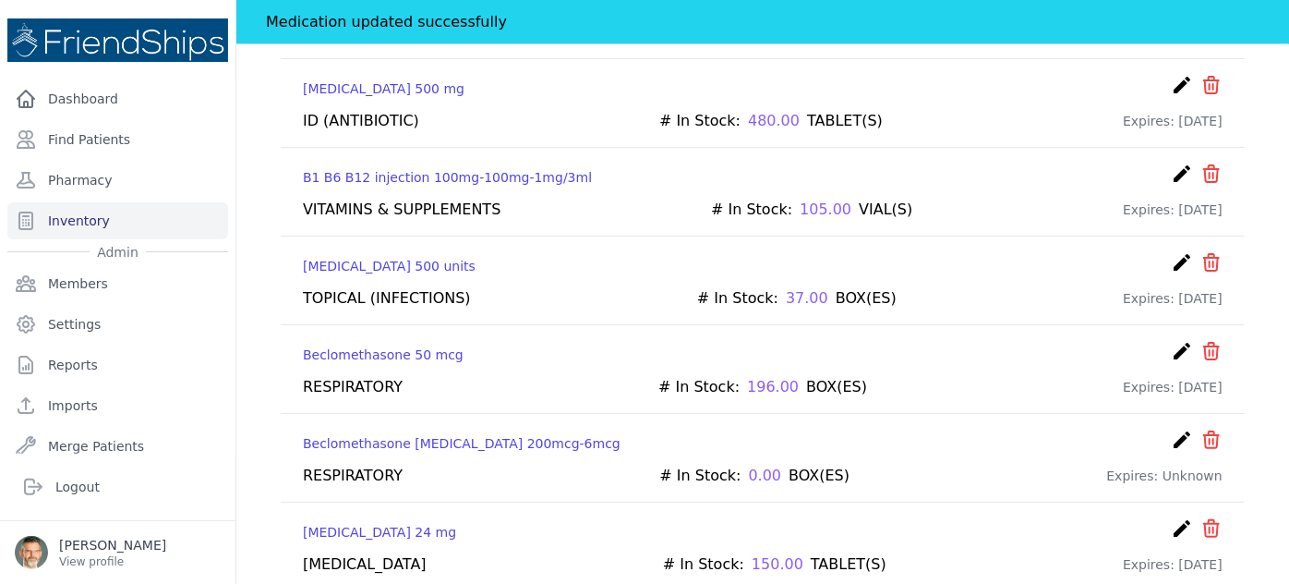
click at [1171, 340] on icon "create" at bounding box center [1182, 351] width 22 height 22
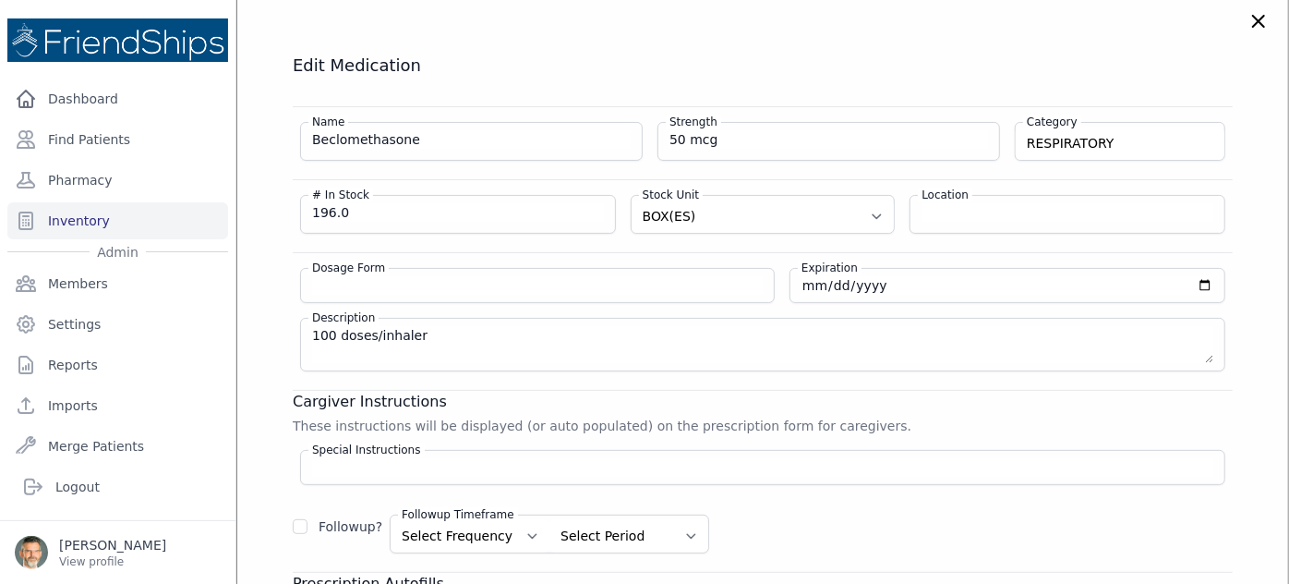
scroll to position [47, 0]
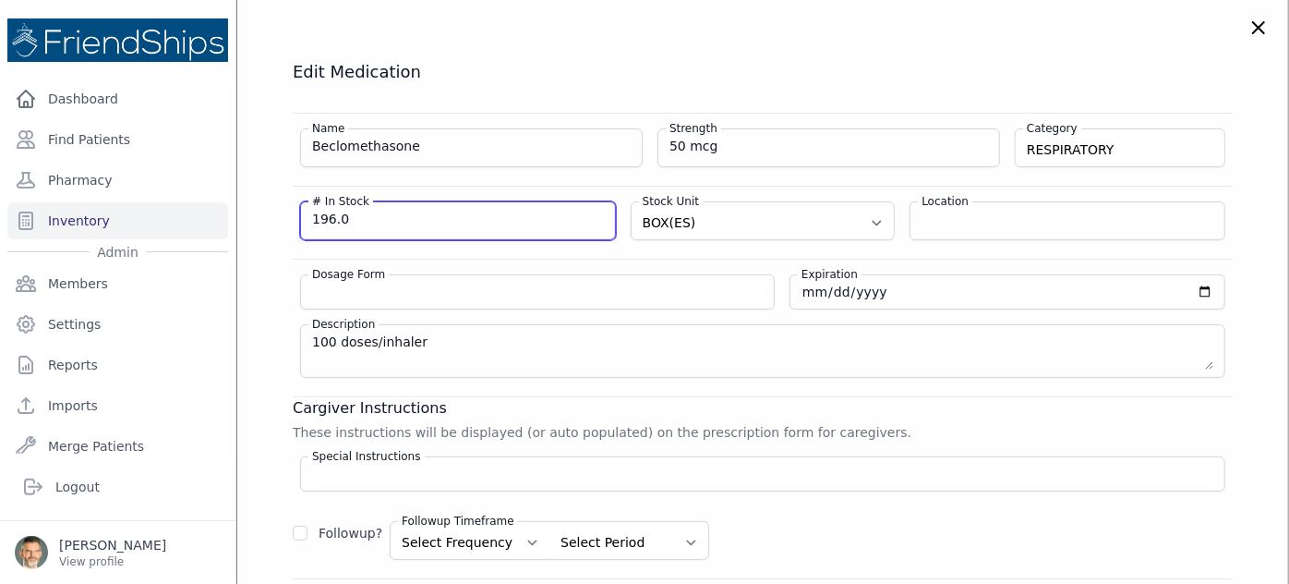
drag, startPoint x: 350, startPoint y: 223, endPoint x: 216, endPoint y: 211, distance: 134.5
click at [216, 211] on div "Close sidebar Dashboard Find Patients Pharmacy Inventory Admin Members Settings" at bounding box center [644, 292] width 1289 height 584
type input "35"
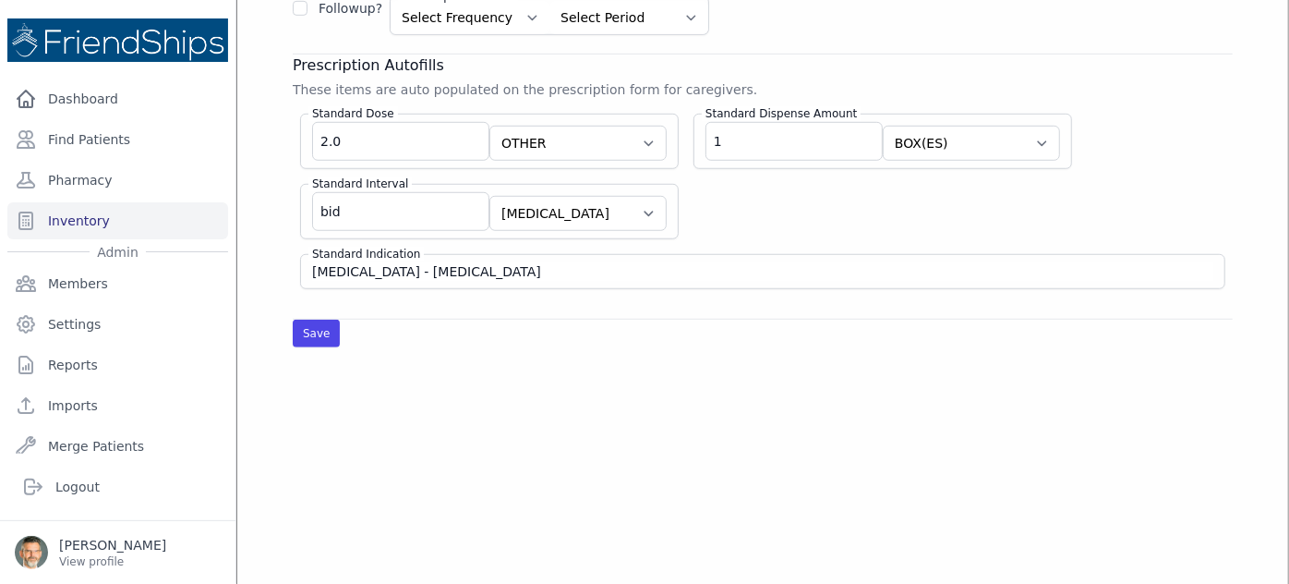
scroll to position [612, 0]
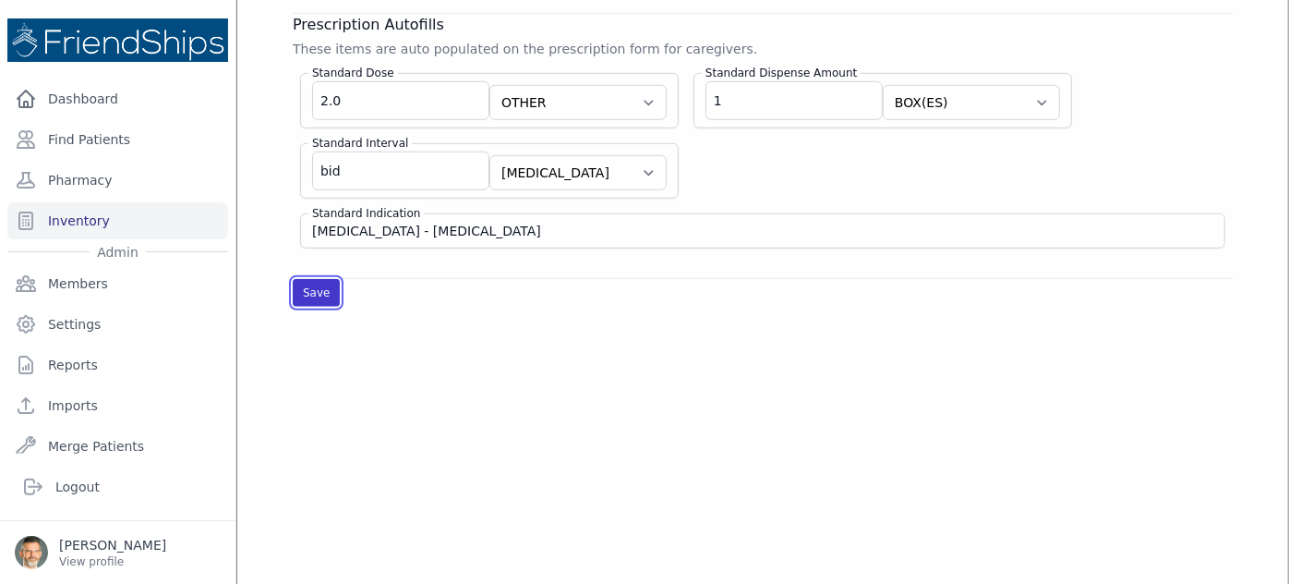
click at [311, 283] on button "Save" at bounding box center [316, 293] width 47 height 28
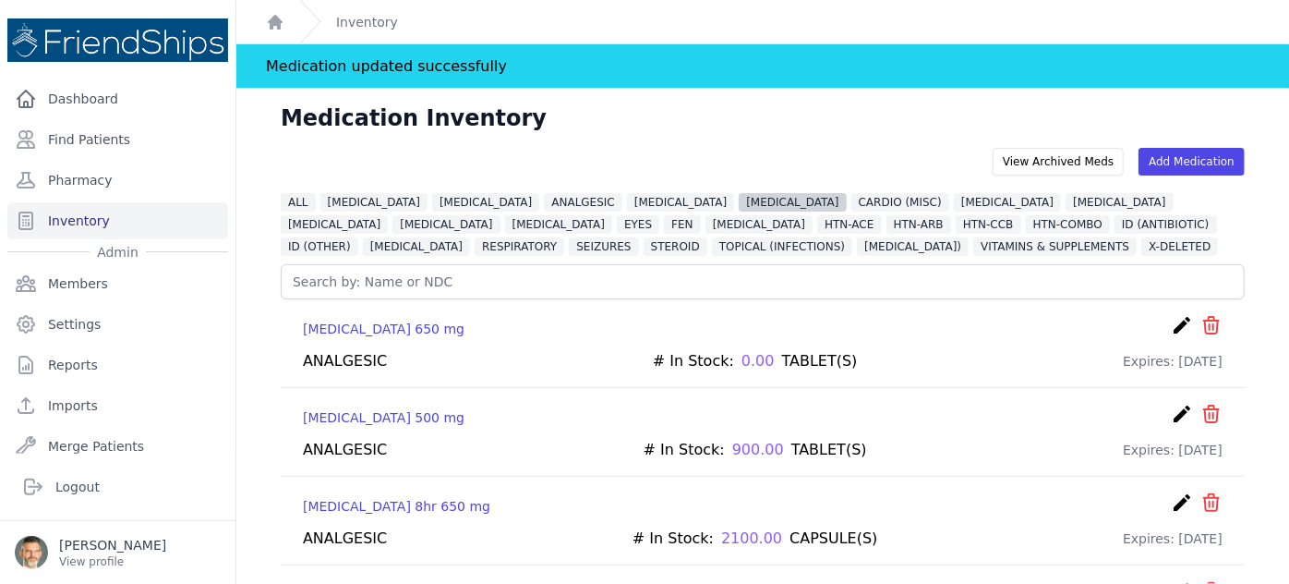
click at [739, 202] on span "[MEDICAL_DATA]" at bounding box center [792, 202] width 107 height 18
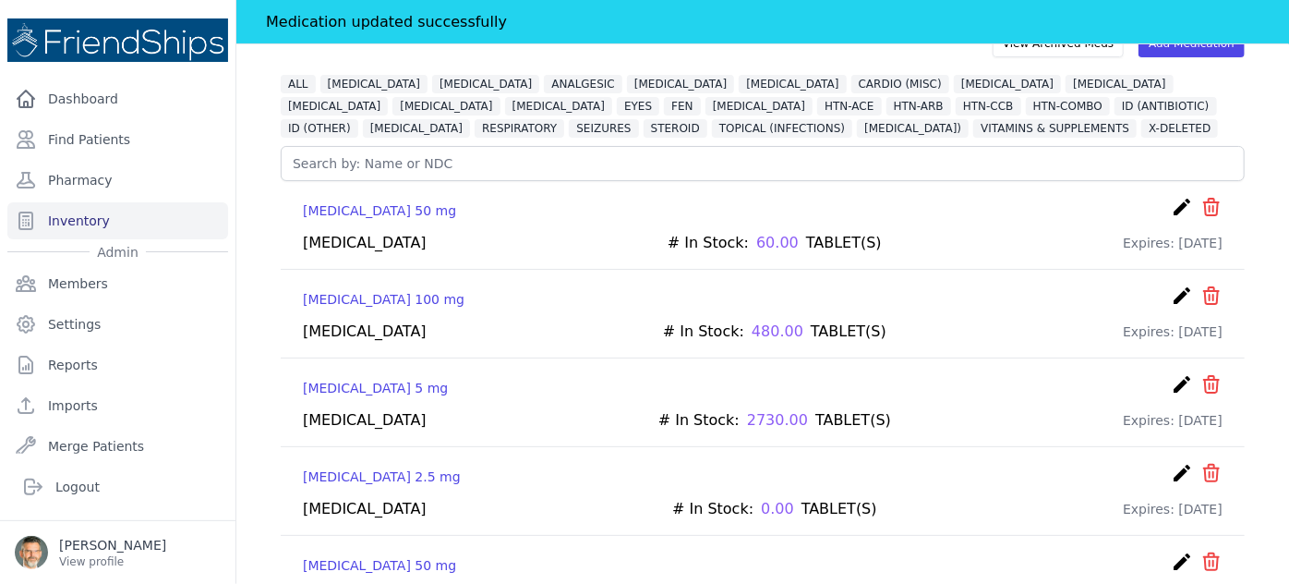
scroll to position [118, 0]
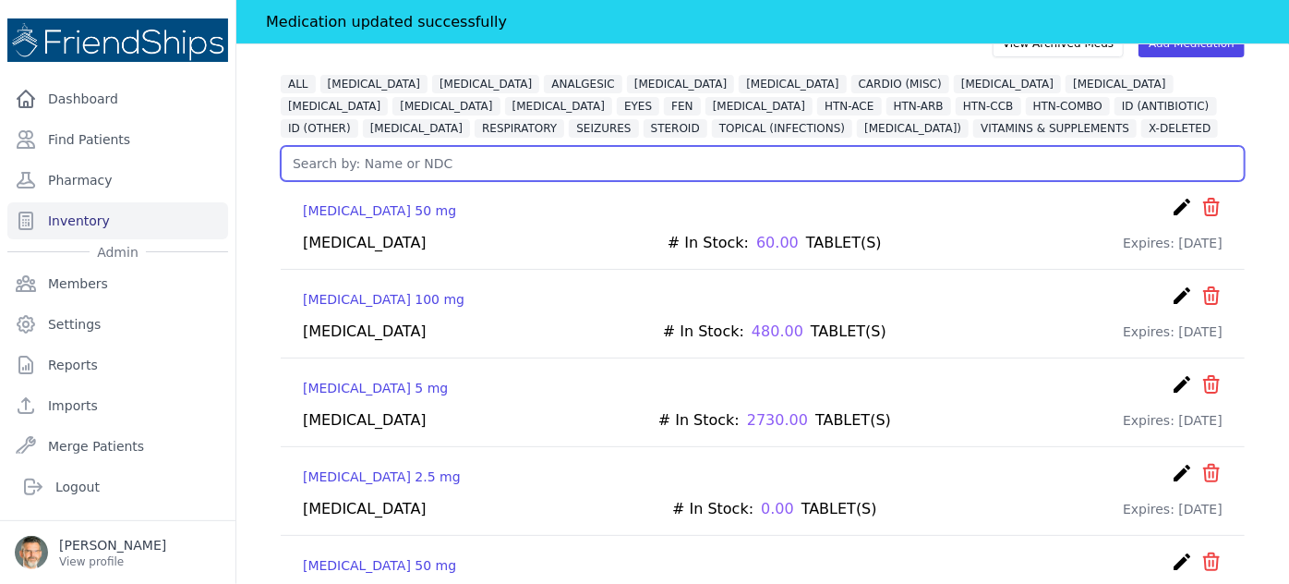
click at [310, 167] on input "text" at bounding box center [763, 163] width 964 height 35
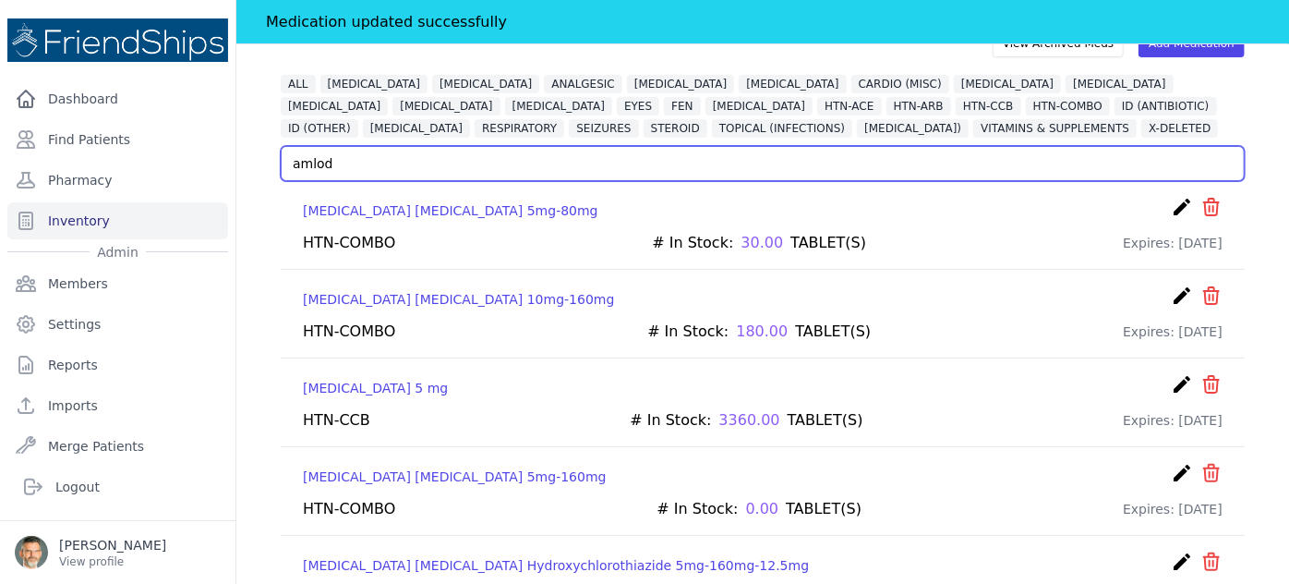
type input "amlod"
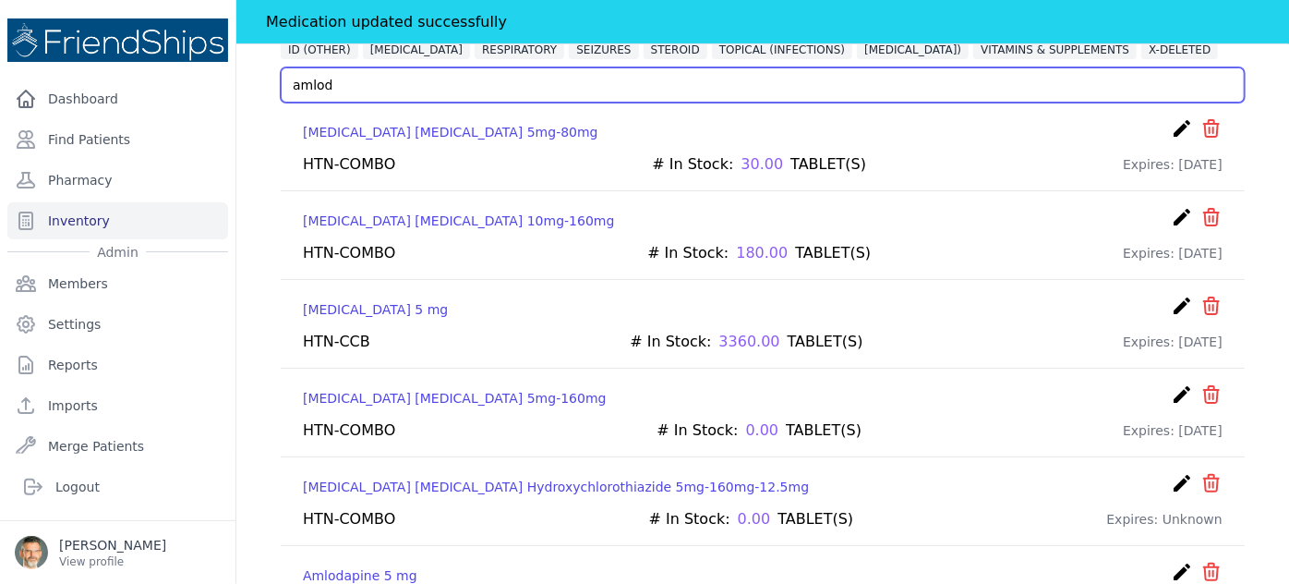
scroll to position [168, 0]
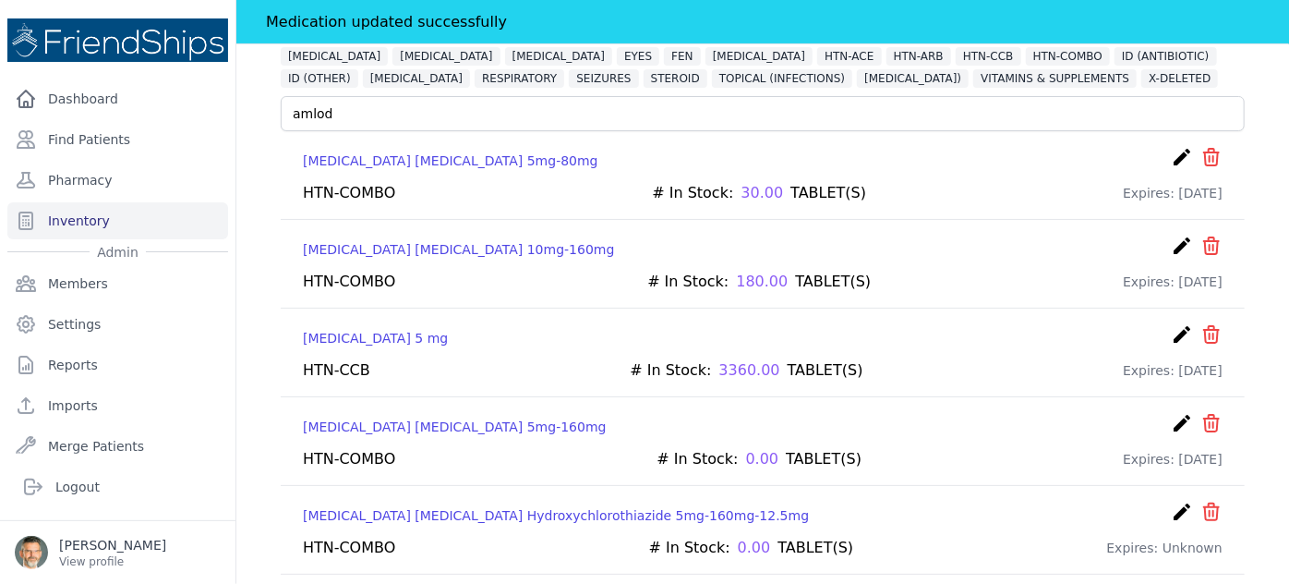
click at [1171, 332] on icon "create" at bounding box center [1182, 334] width 22 height 22
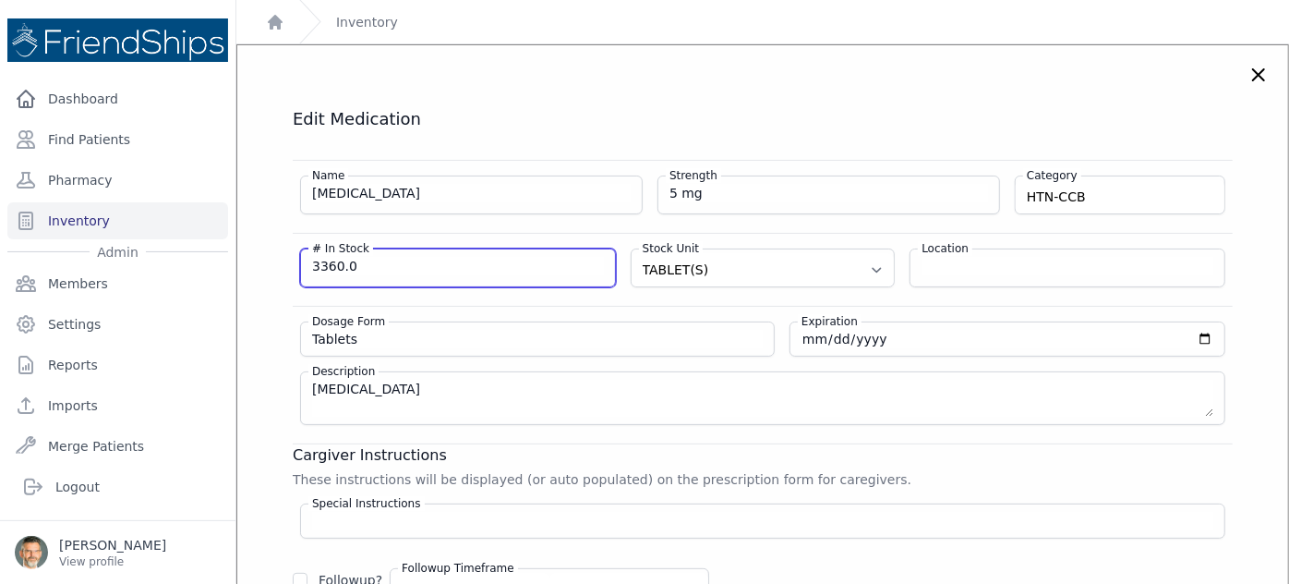
drag, startPoint x: 361, startPoint y: 268, endPoint x: 254, endPoint y: 262, distance: 107.3
click at [264, 260] on div "Edit Medication Name [MEDICAL_DATA] Strength 5 mg Category HTN-CCB [MEDICAL_DAT…" at bounding box center [763, 513] width 1014 height 811
type input "0"
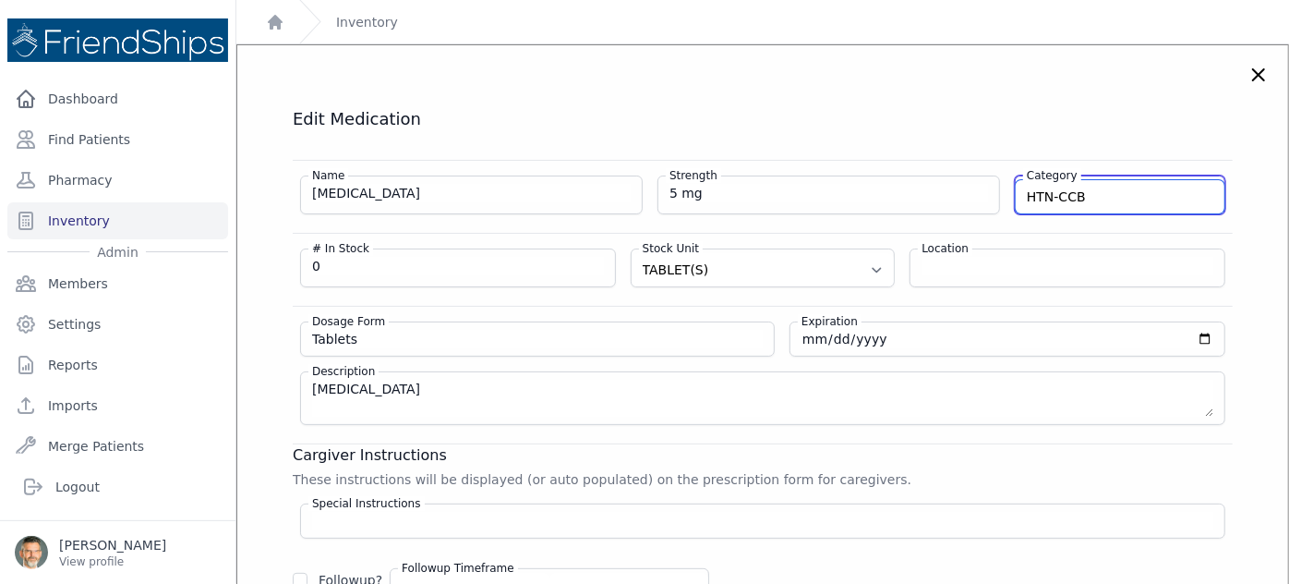
drag, startPoint x: 1080, startPoint y: 184, endPoint x: 981, endPoint y: 187, distance: 98.9
click at [981, 187] on div "Name [MEDICAL_DATA] Strength 5 mg Category HTN-CCB [MEDICAL_DATA] VITAMINS & SU…" at bounding box center [763, 188] width 940 height 54
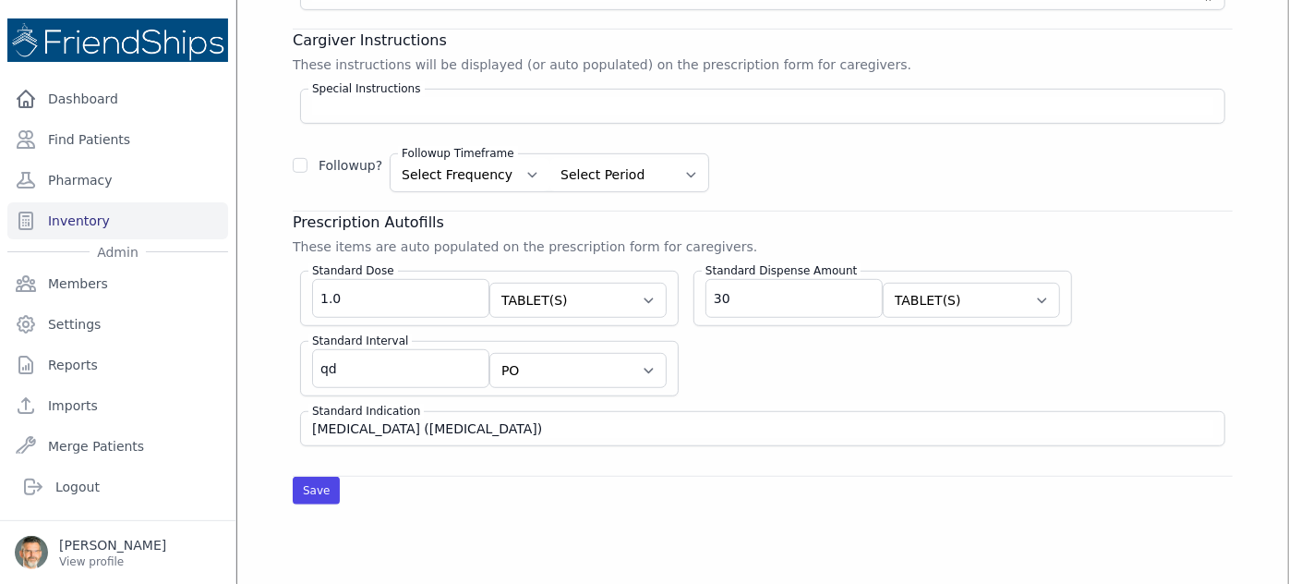
scroll to position [503, 0]
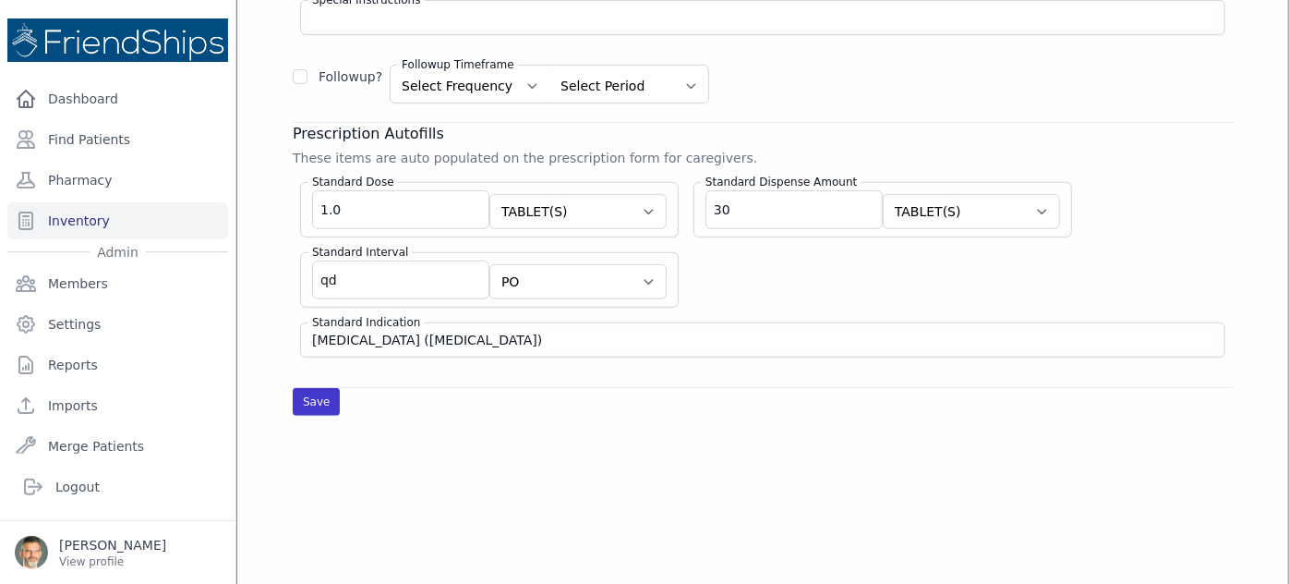
type input "W-Inventory HOld"
click at [310, 393] on button "Save" at bounding box center [316, 402] width 47 height 28
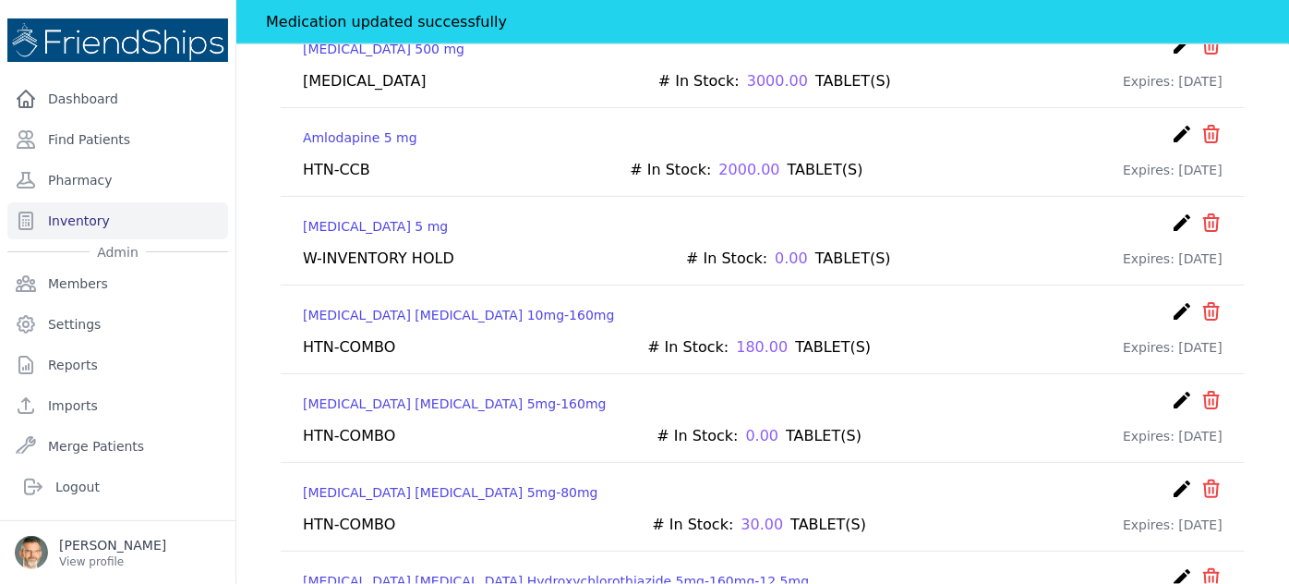
scroll to position [923, 0]
click at [1171, 211] on icon "create" at bounding box center [1182, 222] width 22 height 22
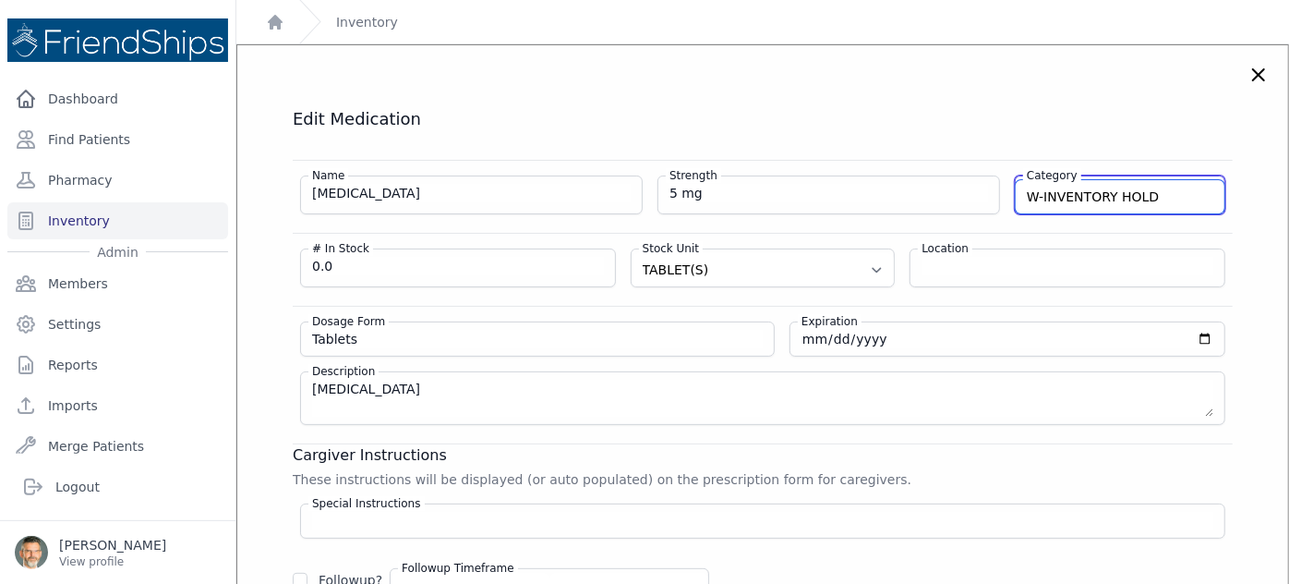
click at [1148, 185] on input "W-INVENTORY HOLD" at bounding box center [1120, 196] width 209 height 33
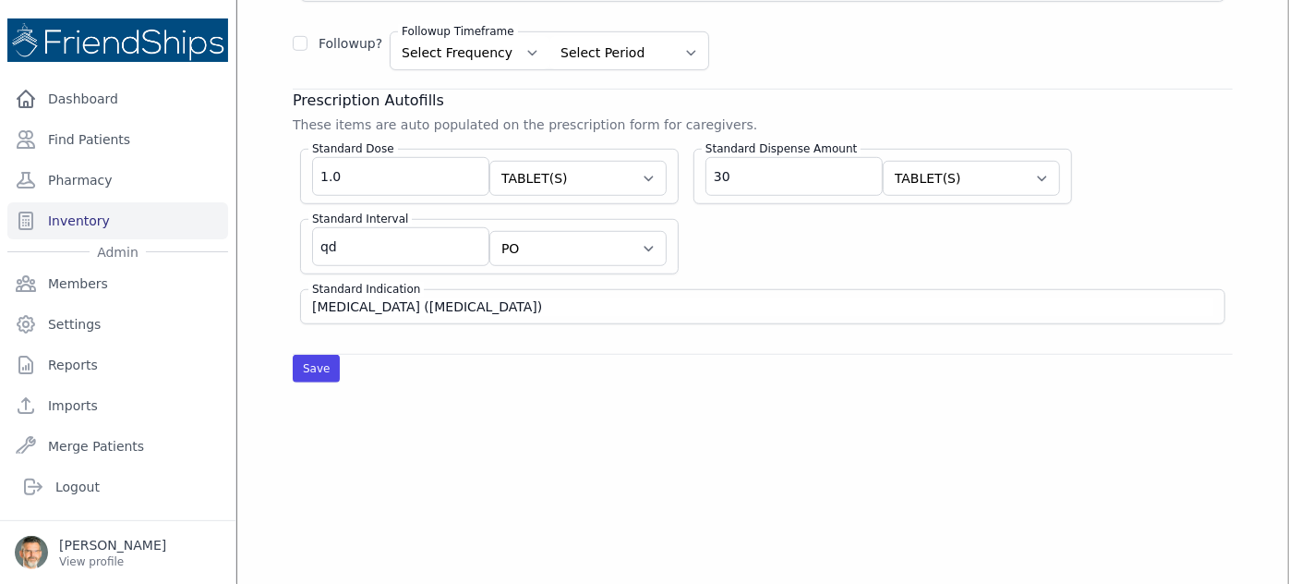
scroll to position [587, 0]
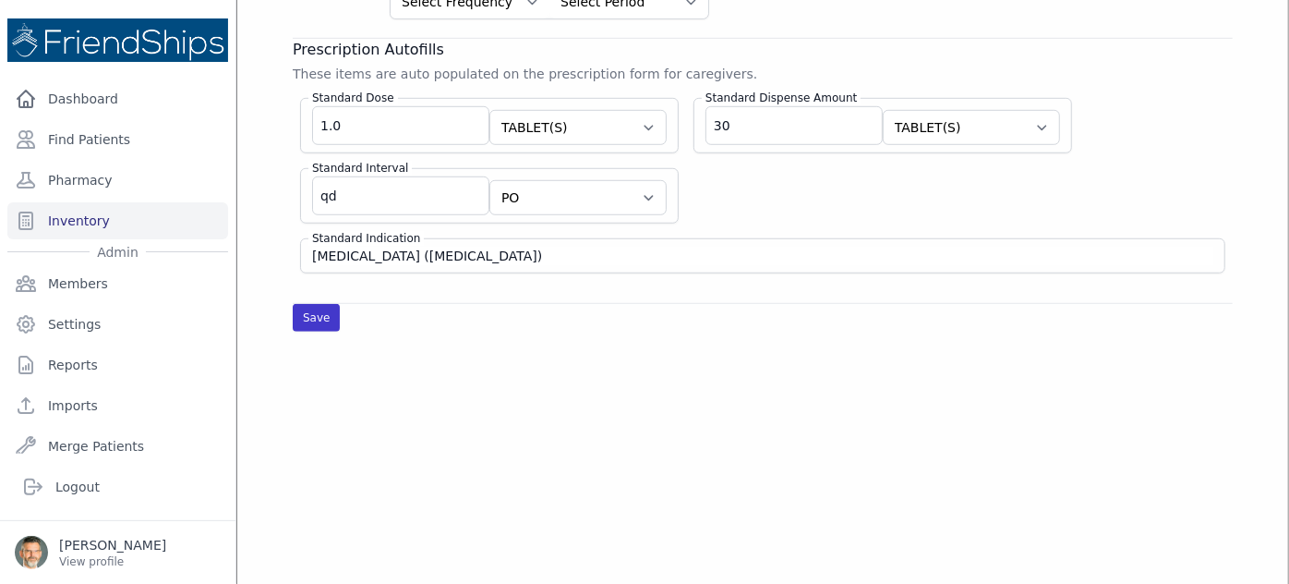
type input "W-INVENTORY"
click at [309, 308] on button "Save" at bounding box center [316, 318] width 47 height 28
